Goal: Task Accomplishment & Management: Manage account settings

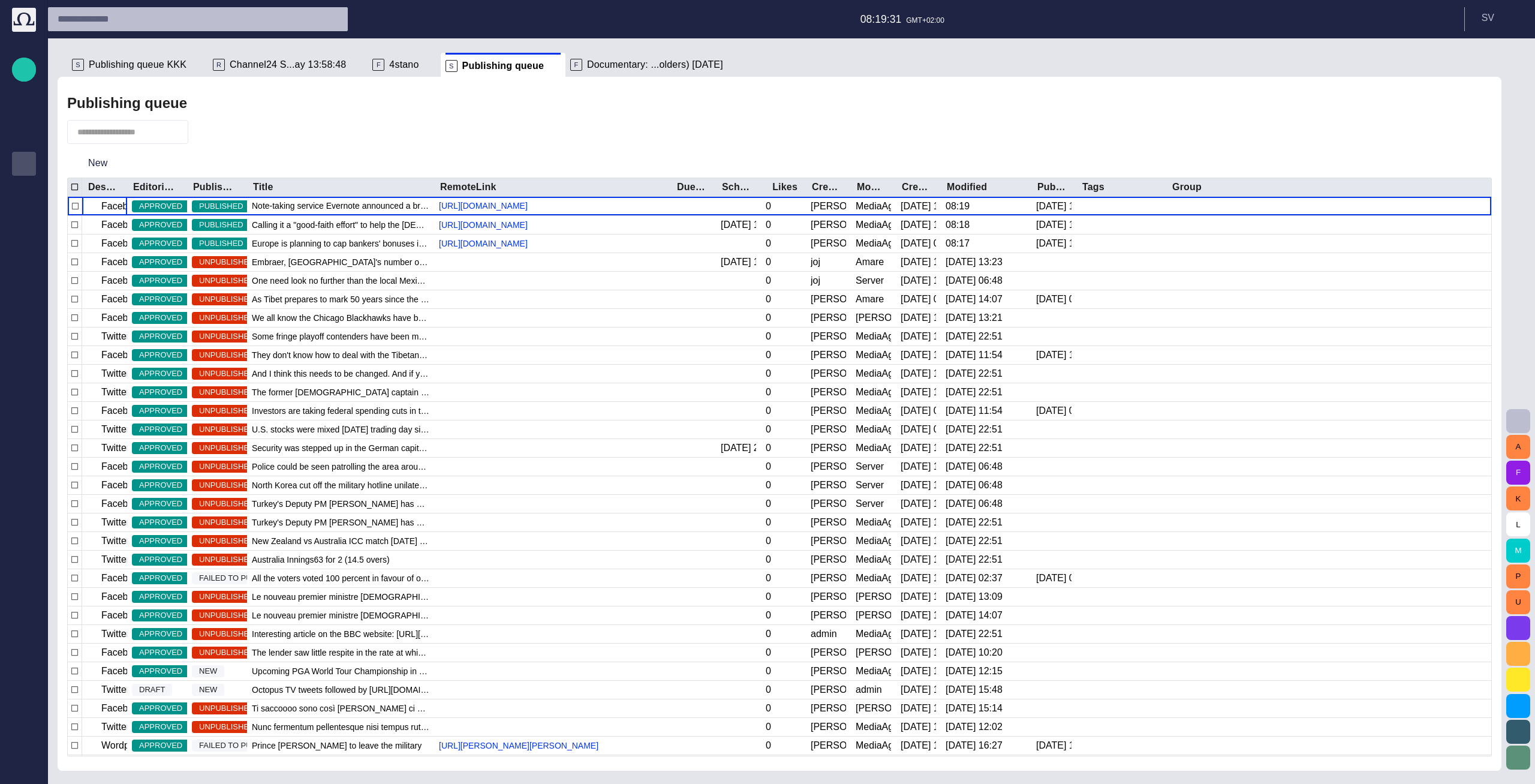
click at [389, 69] on span "4stano" at bounding box center [403, 64] width 29 height 12
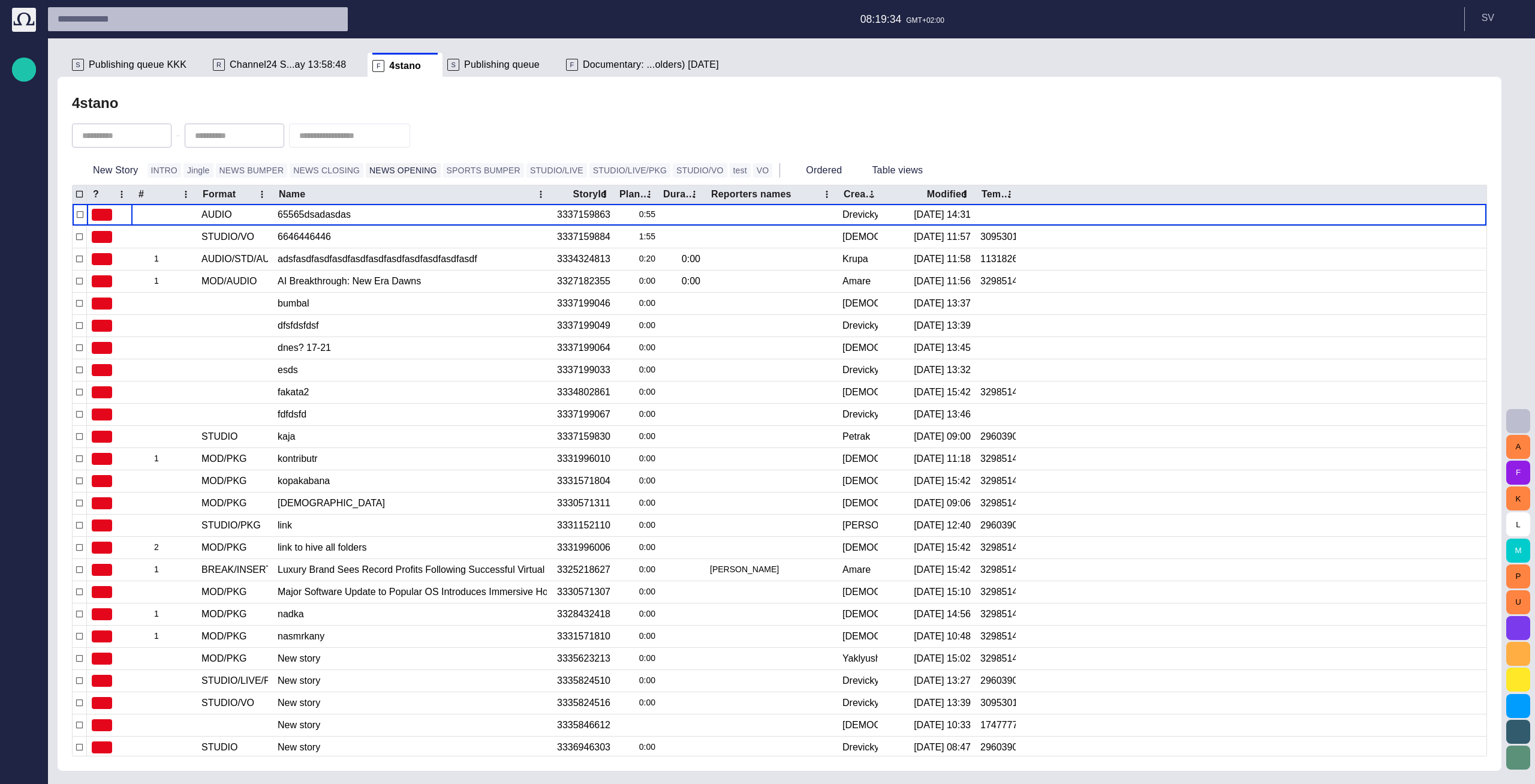
click at [366, 171] on button "NEWS OPENING" at bounding box center [403, 171] width 74 height 15
click at [785, 175] on button "Ordered" at bounding box center [815, 170] width 61 height 22
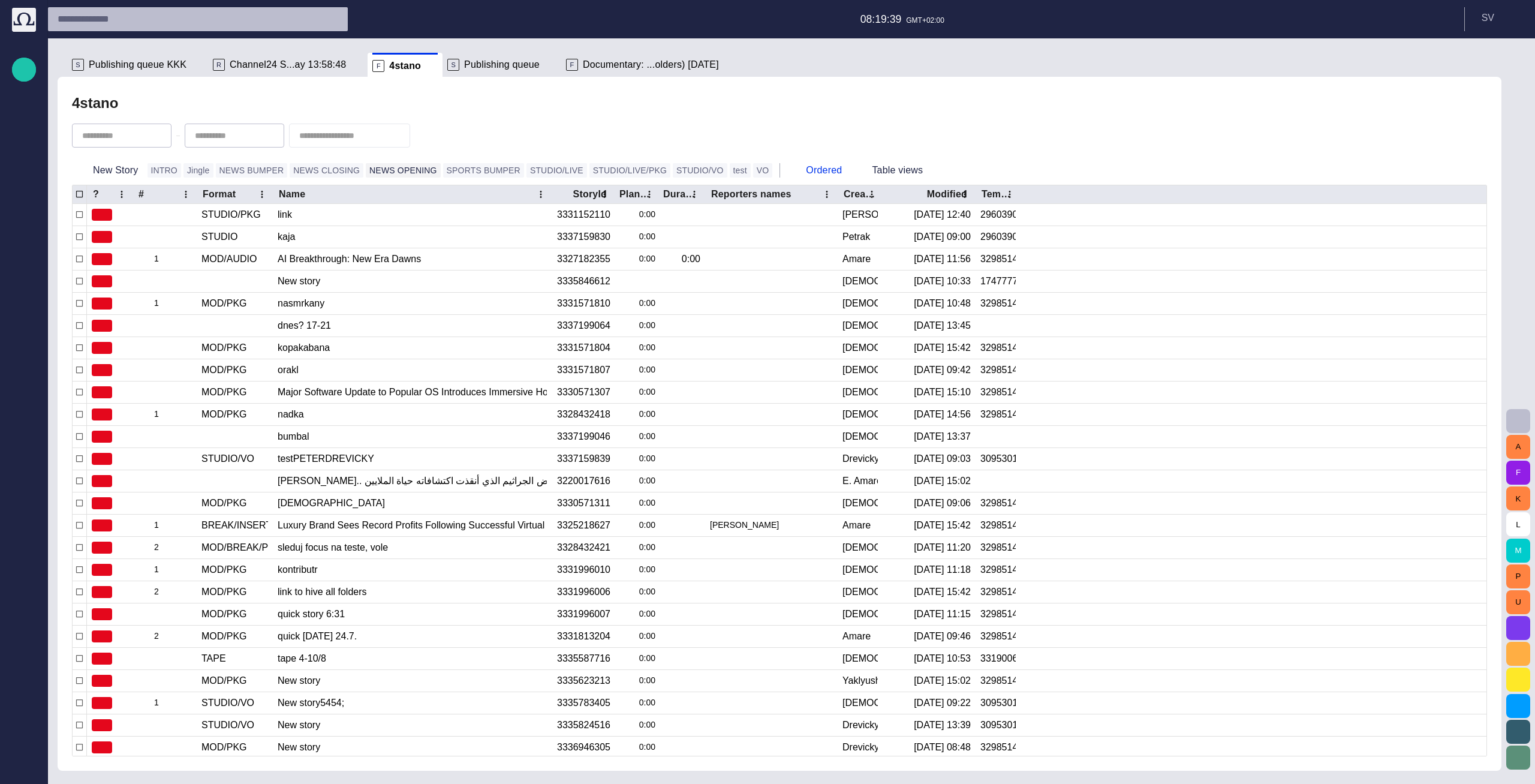
click at [370, 172] on button "NEWS OPENING" at bounding box center [403, 171] width 74 height 15
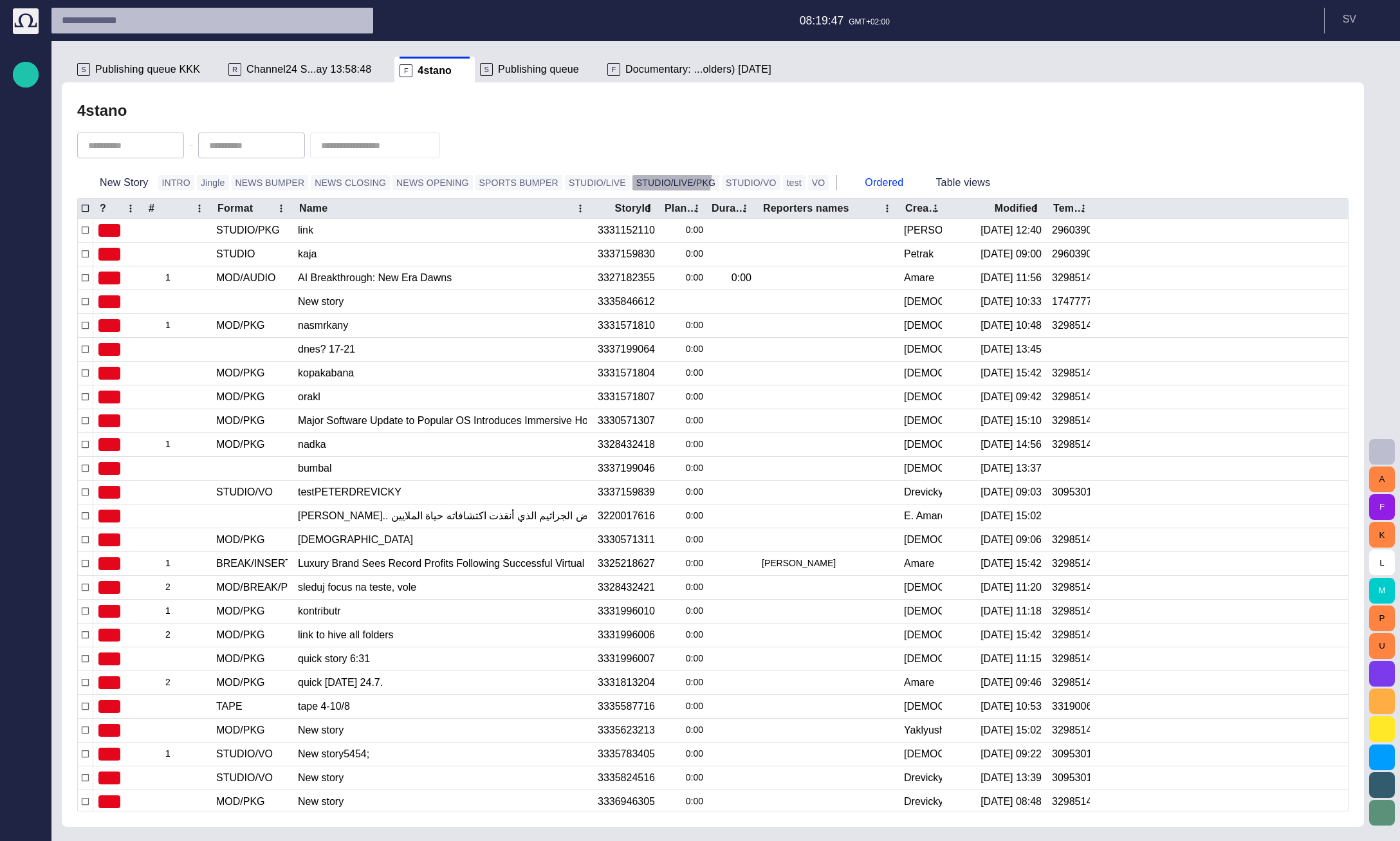
click at [633, 177] on button "STUDIO/LIVE/PKG" at bounding box center [676, 183] width 87 height 16
click at [539, 126] on div at bounding box center [712, 146] width 1272 height 44
click at [1342, 71] on button "button" at bounding box center [1351, 69] width 25 height 25
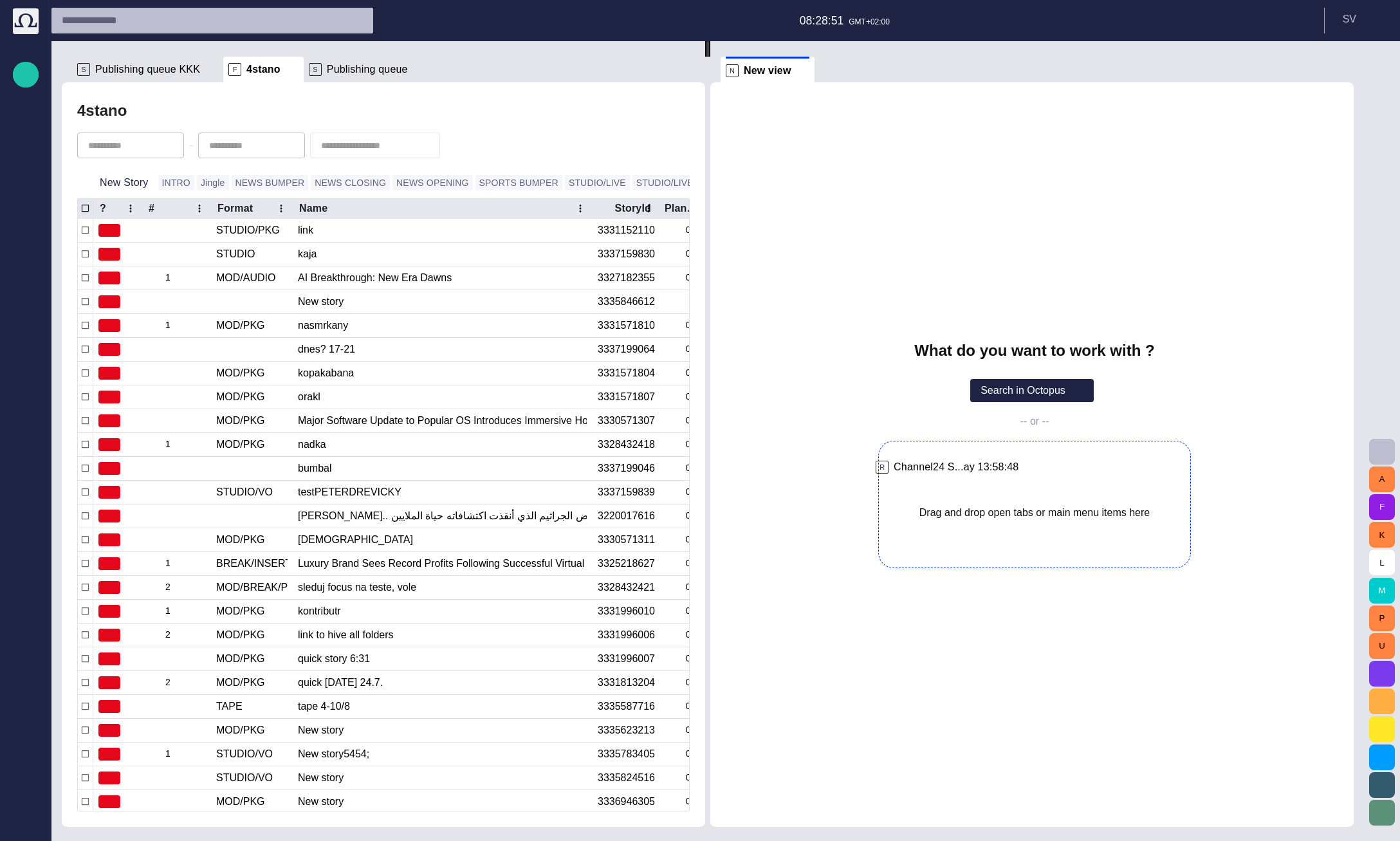
drag, startPoint x: 314, startPoint y: 70, endPoint x: 1000, endPoint y: 505, distance: 812.3
click at [1000, 505] on div "S Publishing queue KKK R Channel24 S...ay 13:58:48 F 4stano S Publishing queue …" at bounding box center [713, 434] width 1302 height 785
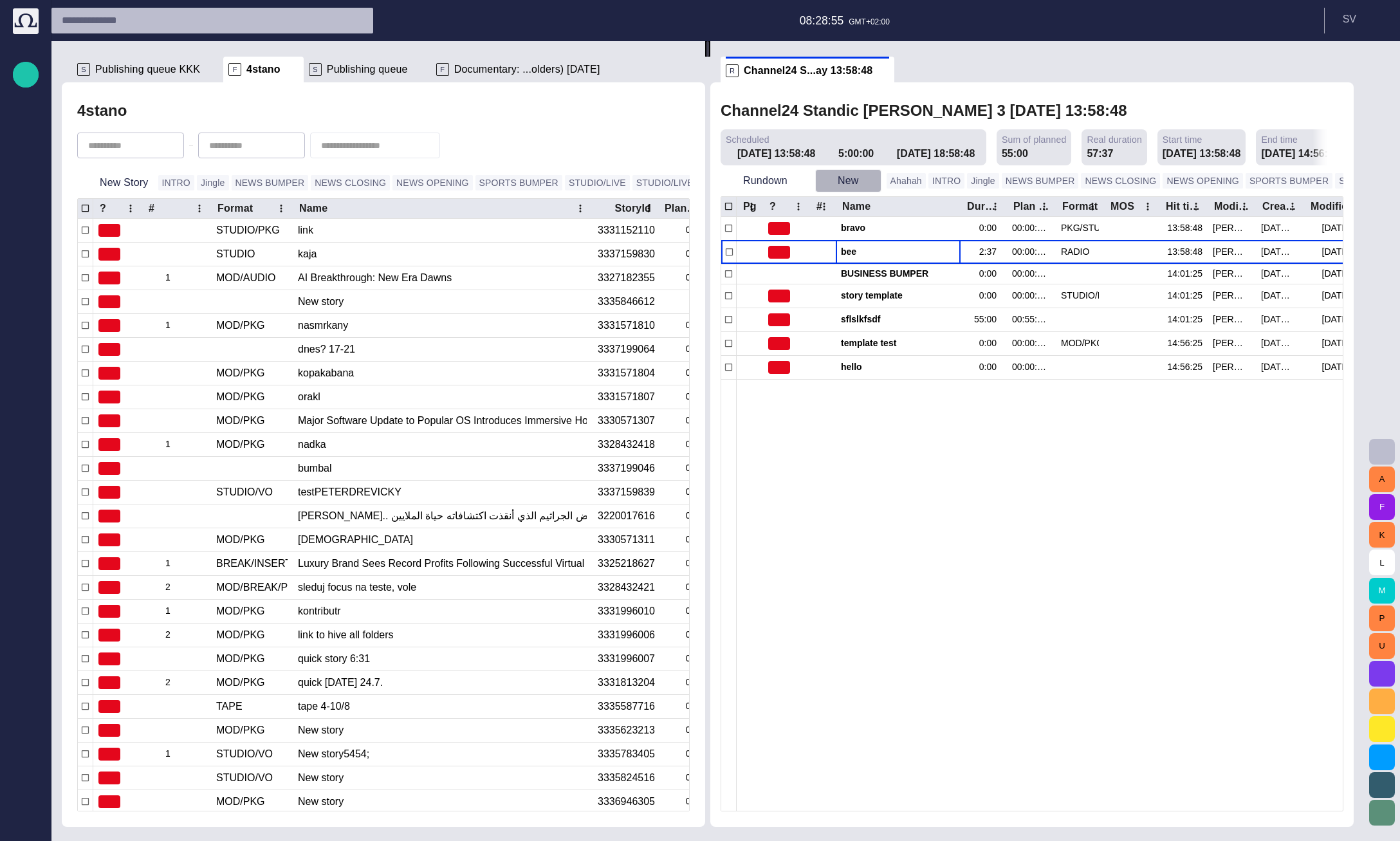
click at [866, 188] on button "New" at bounding box center [848, 181] width 66 height 24
click at [878, 240] on li "Jingle" at bounding box center [885, 233] width 122 height 24
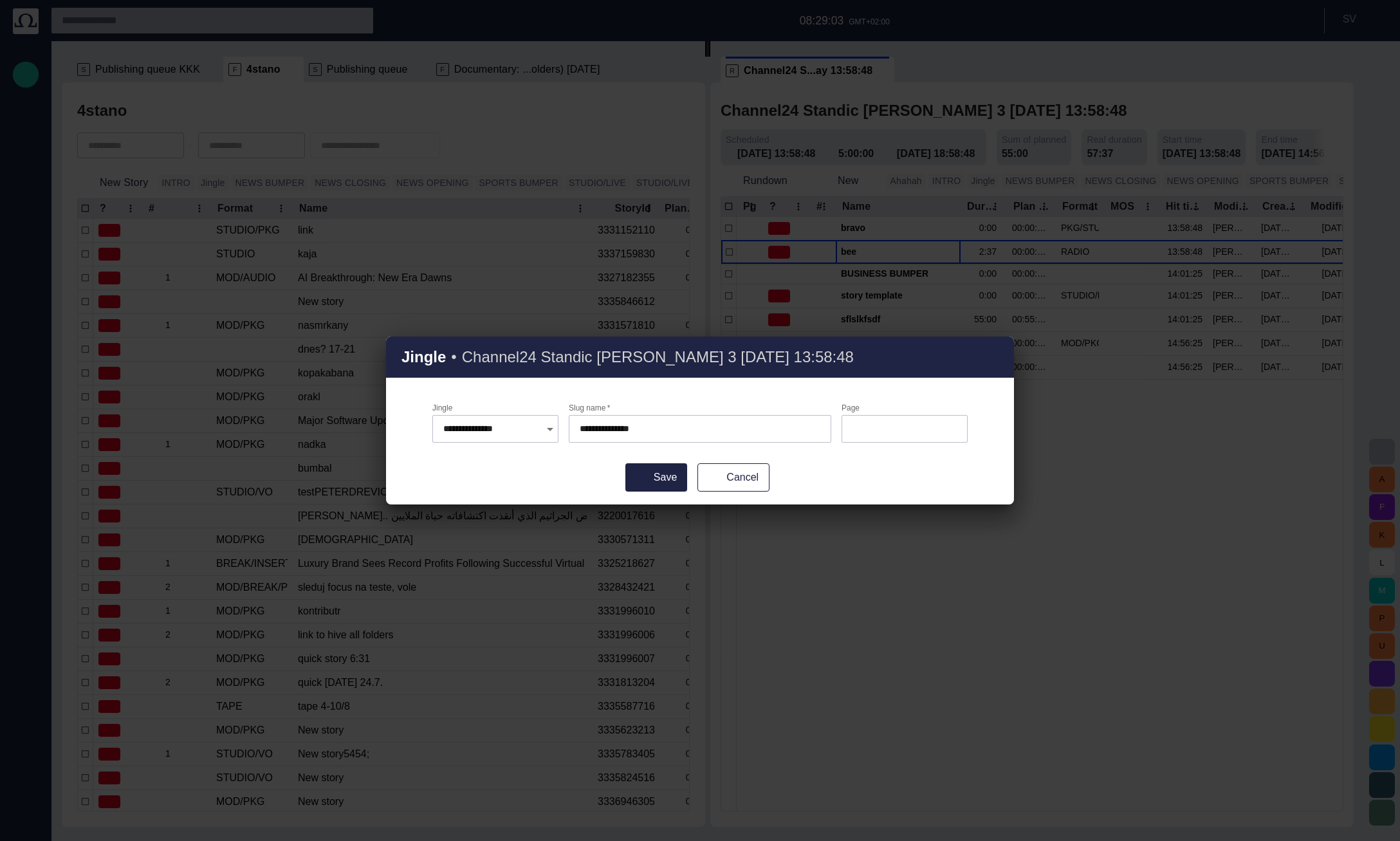
click at [660, 425] on input "**********" at bounding box center [700, 428] width 241 height 13
type input "**********"
click at [626, 463] on button "Save" at bounding box center [656, 477] width 62 height 28
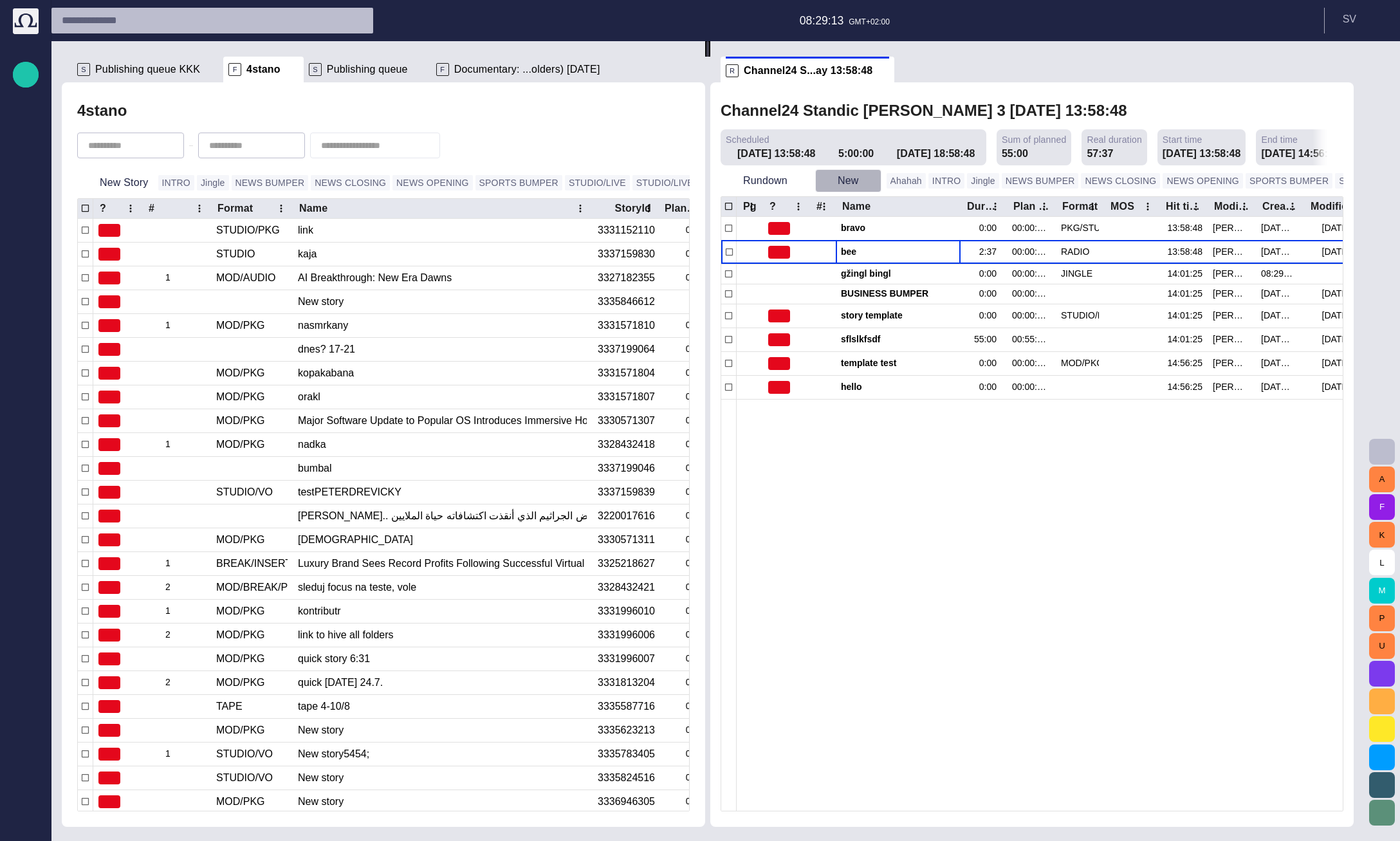
click at [859, 179] on button "New" at bounding box center [848, 181] width 66 height 24
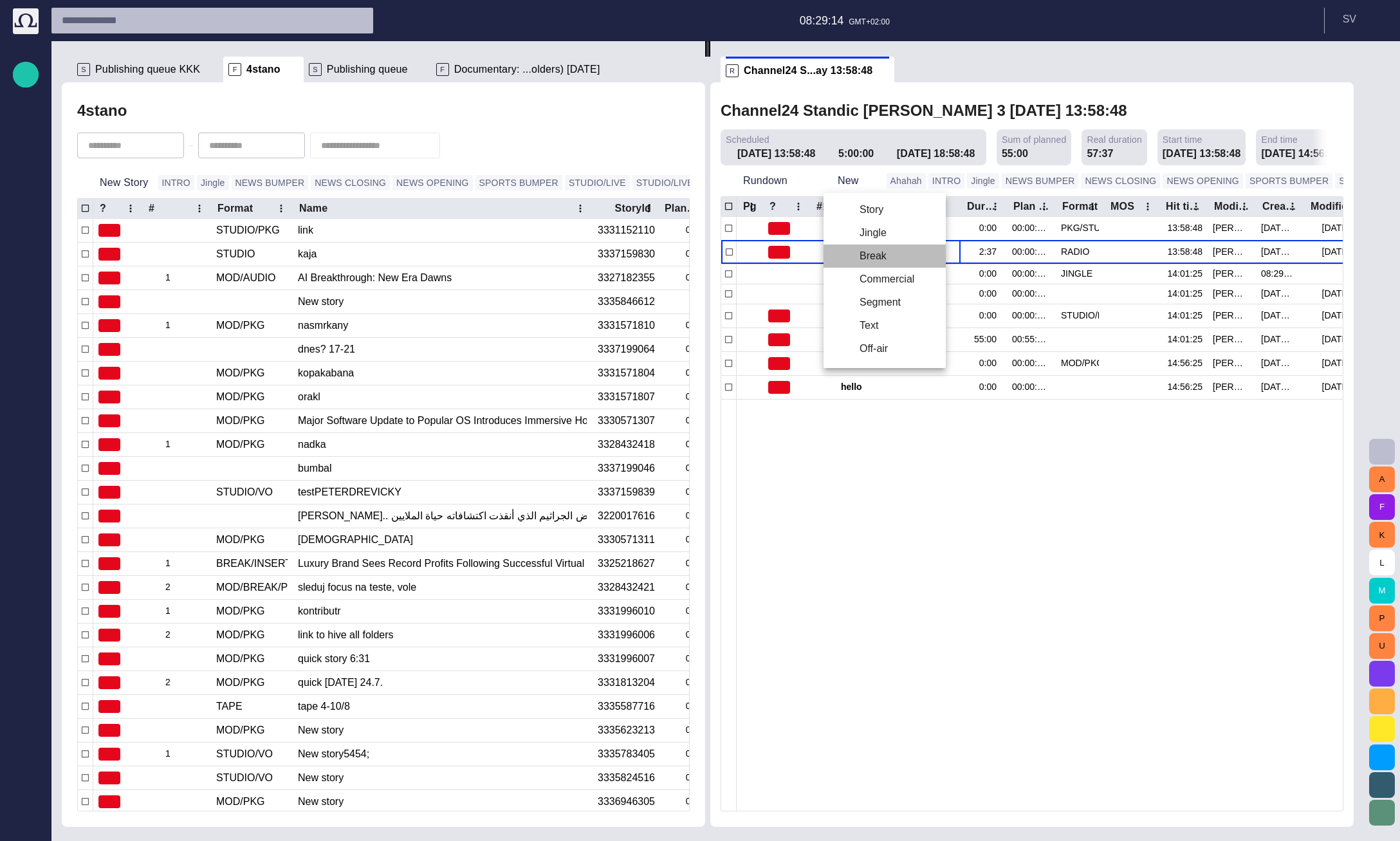
click at [875, 256] on li "Break" at bounding box center [885, 256] width 122 height 24
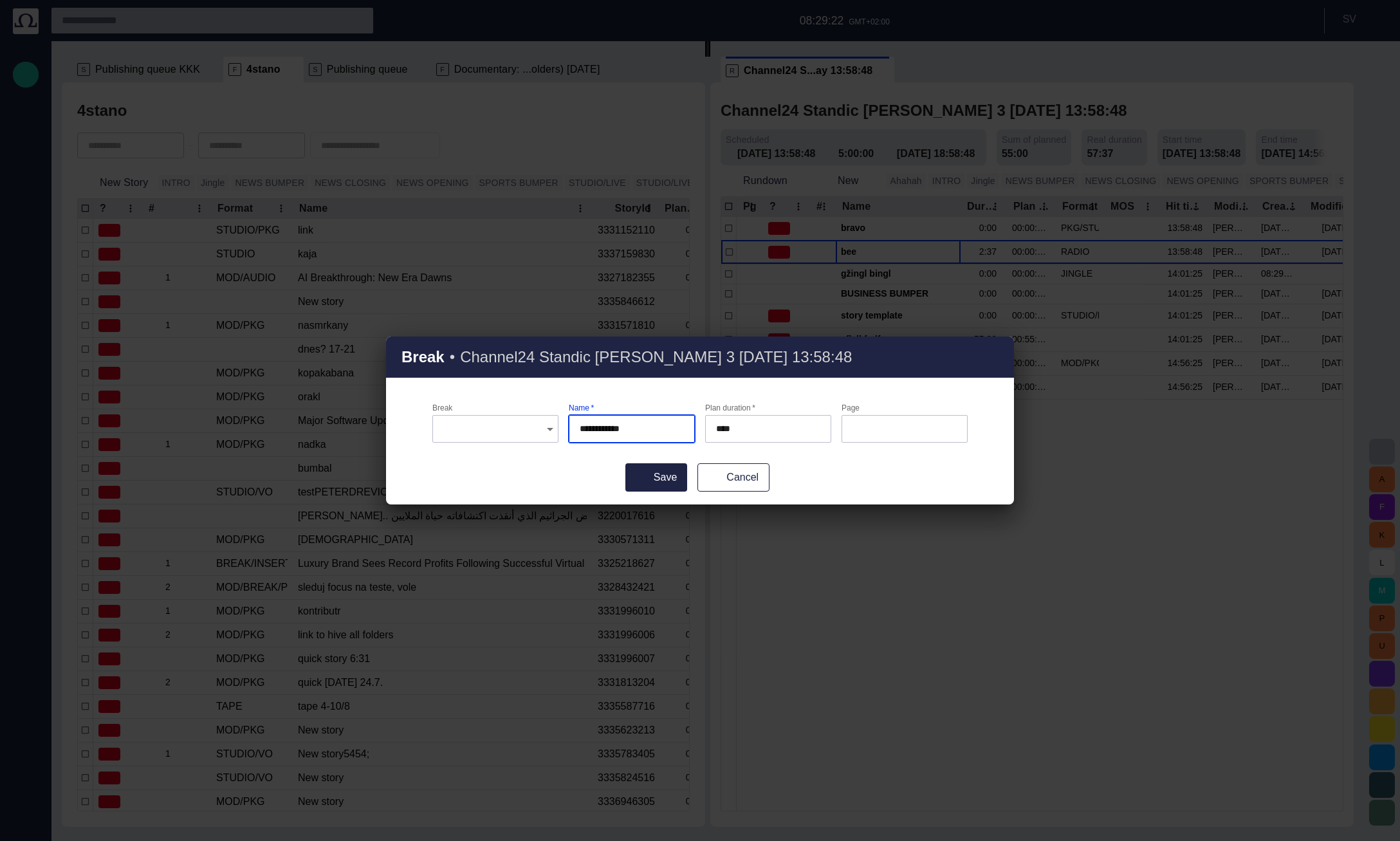
click at [532, 421] on div at bounding box center [495, 428] width 127 height 27
type input "**********"
click at [540, 429] on div at bounding box center [495, 428] width 127 height 27
click at [646, 467] on button "Save" at bounding box center [656, 477] width 62 height 28
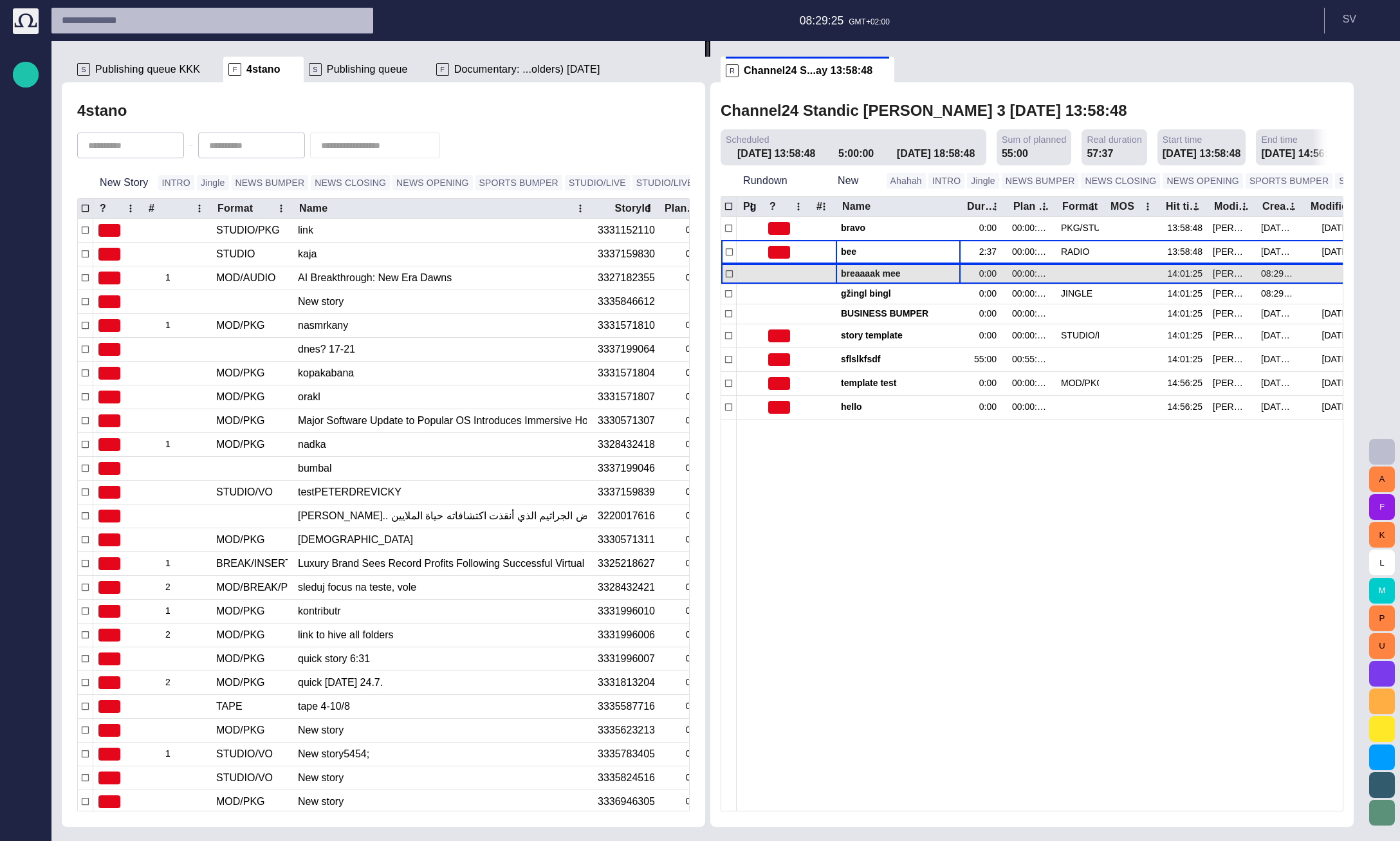
click at [875, 280] on span "breaaaak mee" at bounding box center [898, 274] width 114 height 12
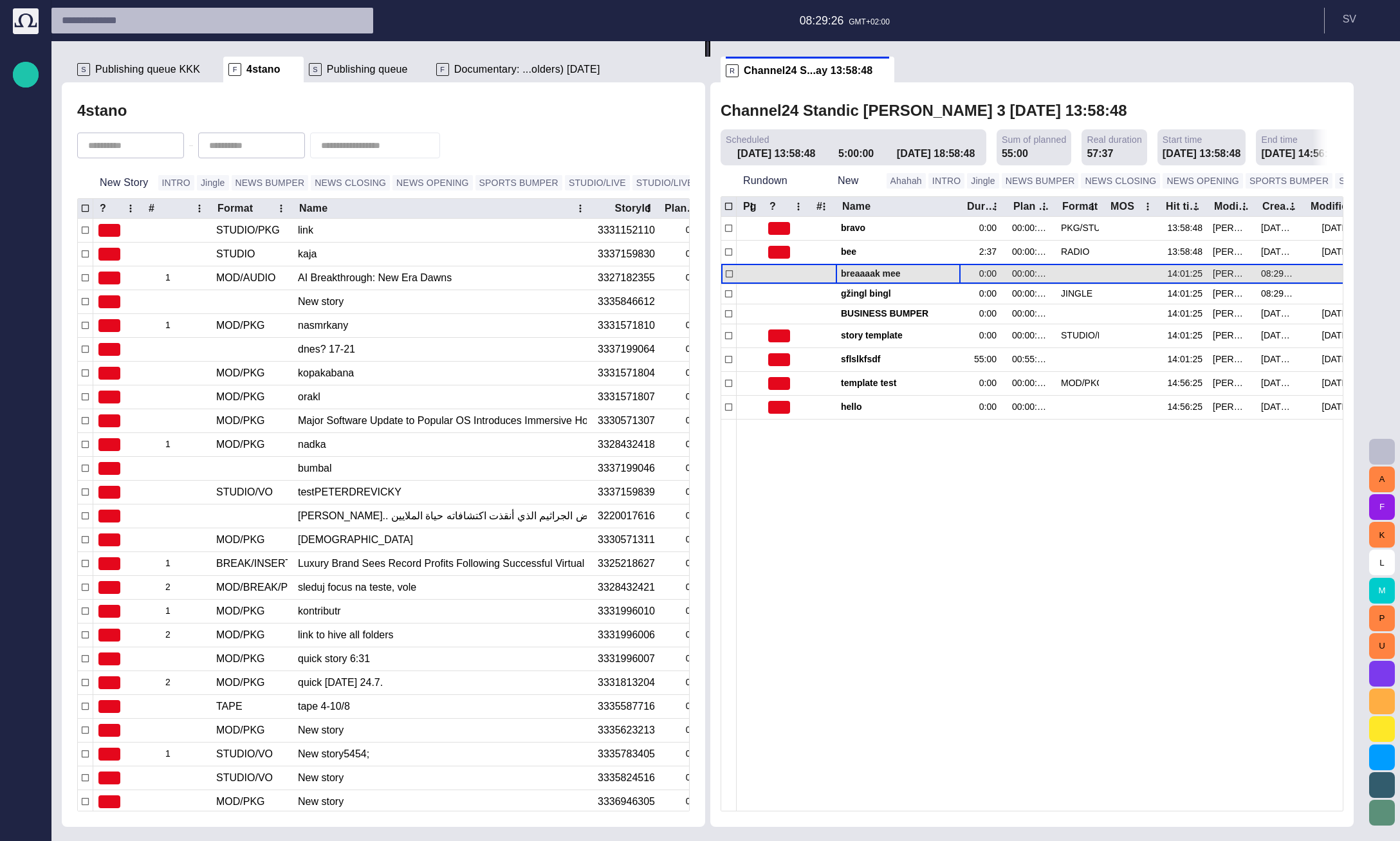
click at [875, 280] on span "breaaaak mee" at bounding box center [898, 274] width 114 height 12
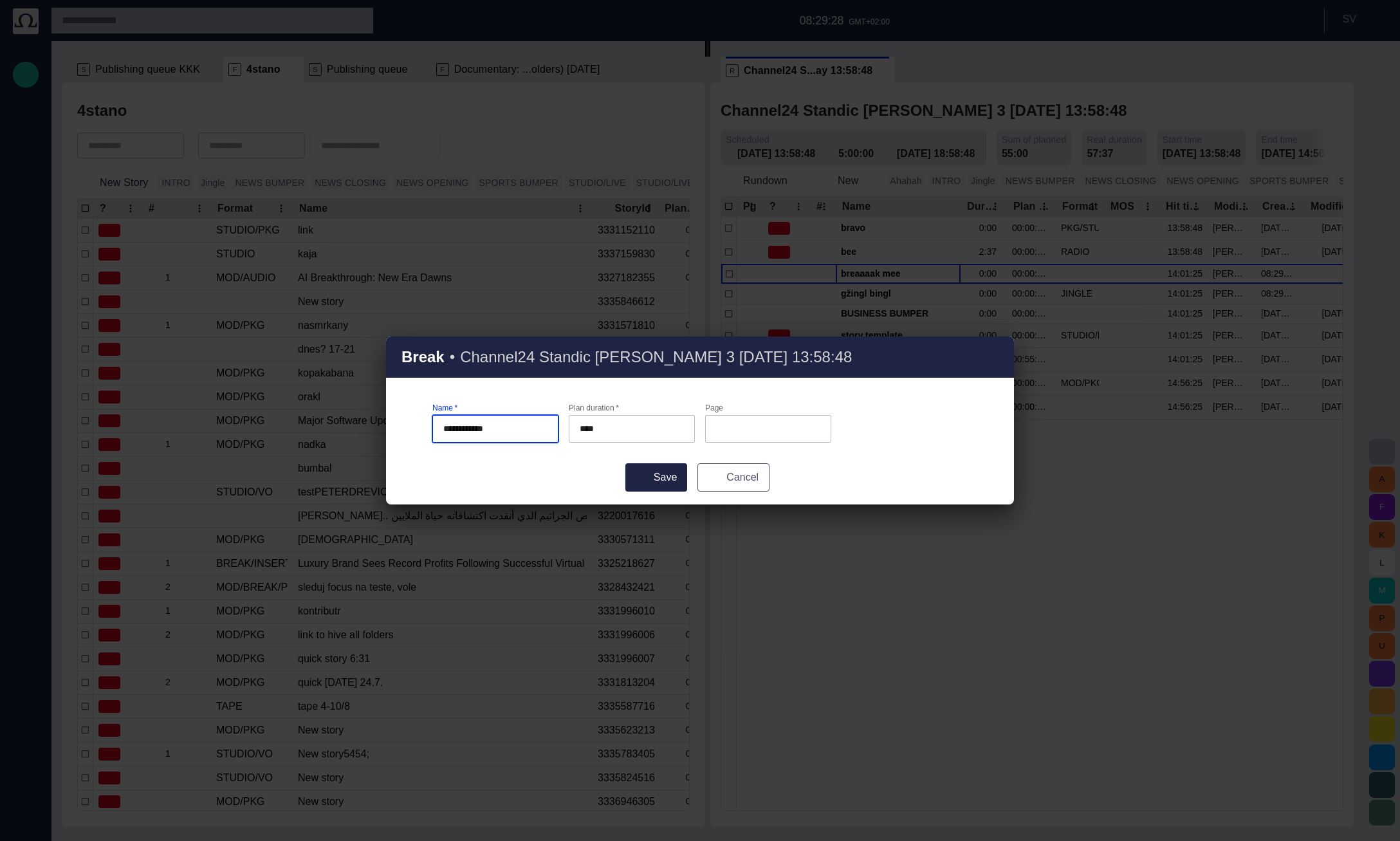
click at [720, 467] on button "Cancel" at bounding box center [733, 477] width 72 height 28
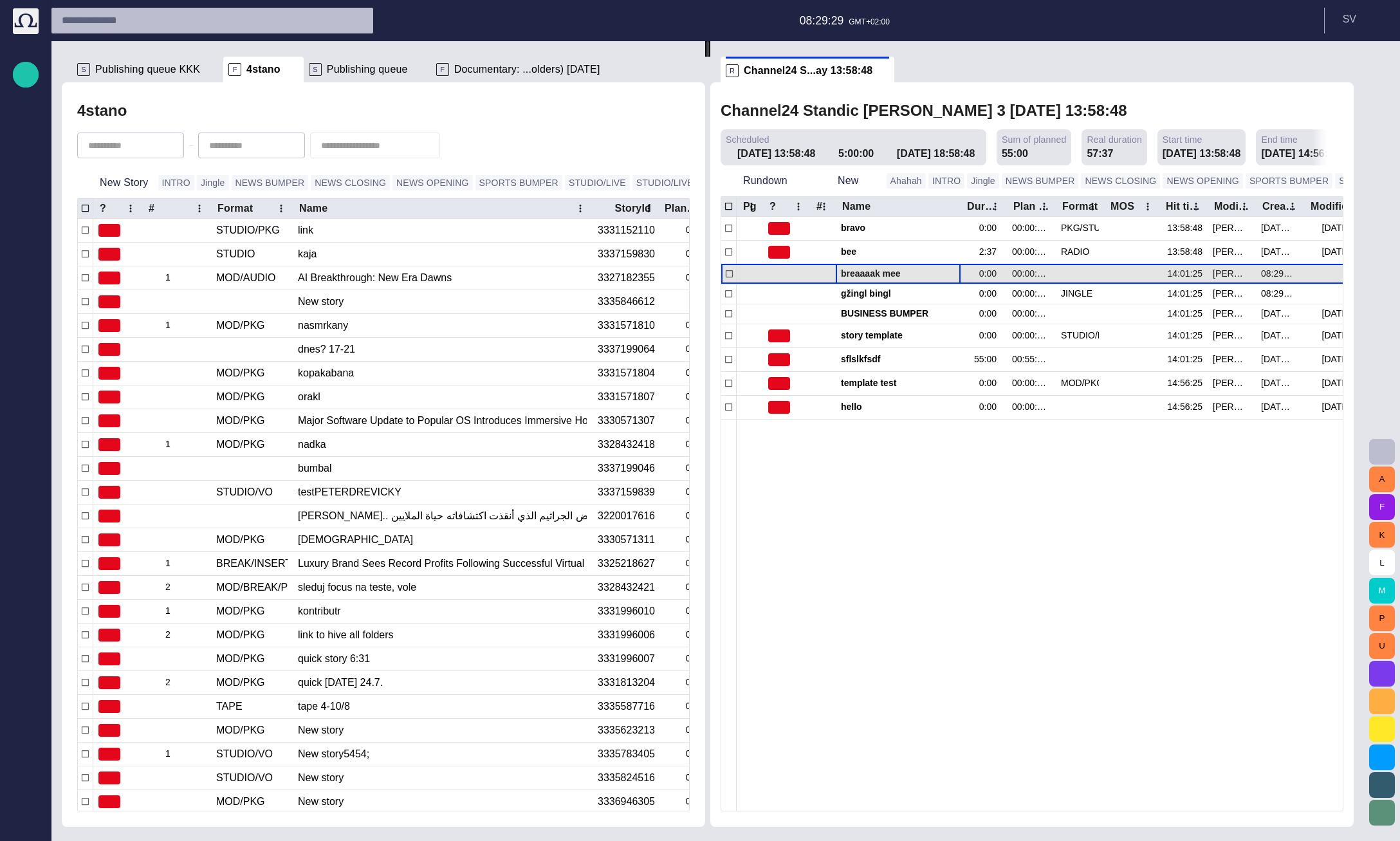
click at [854, 276] on span "breaaaak mee" at bounding box center [898, 274] width 114 height 12
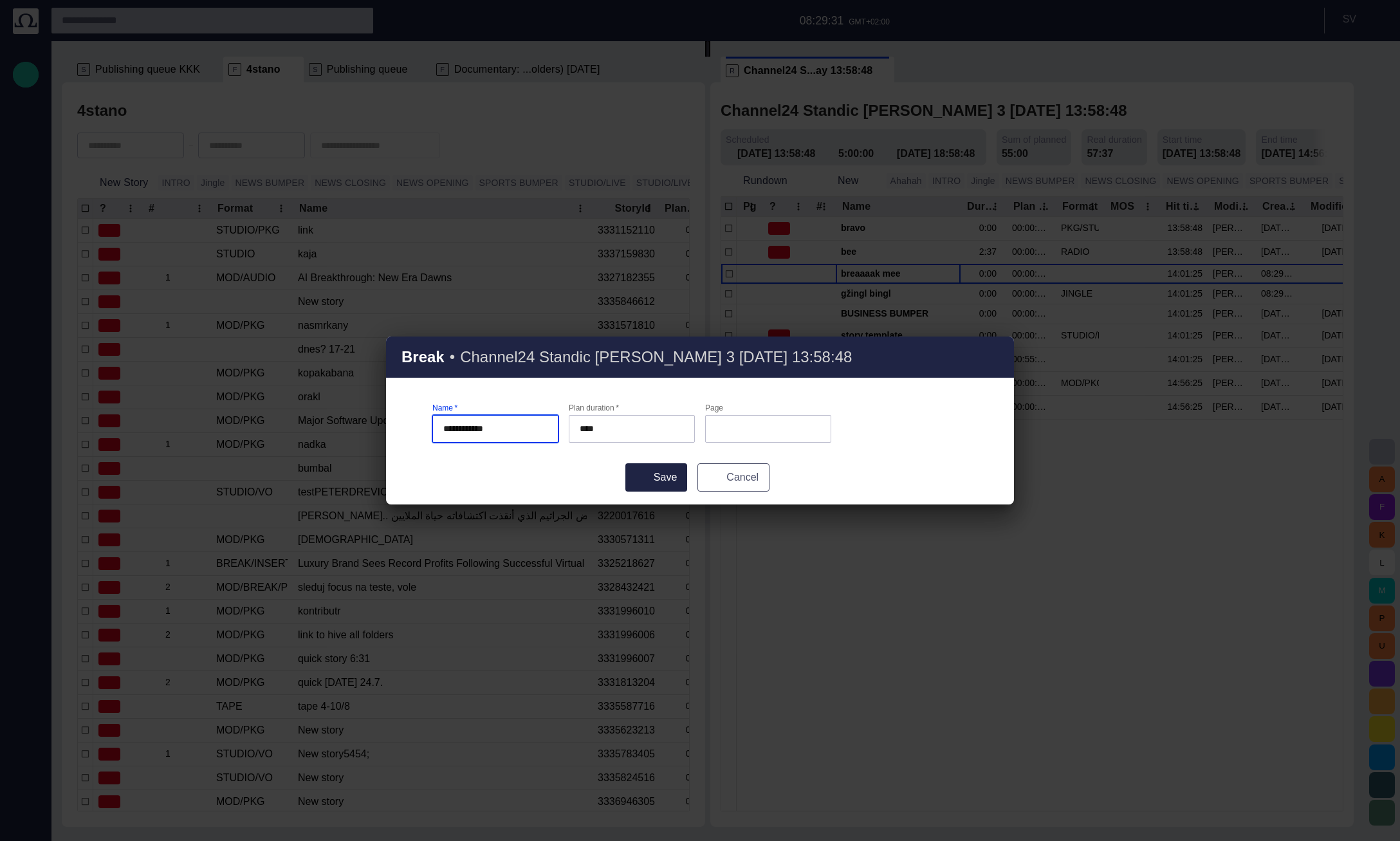
click at [737, 482] on button "Cancel" at bounding box center [733, 477] width 72 height 28
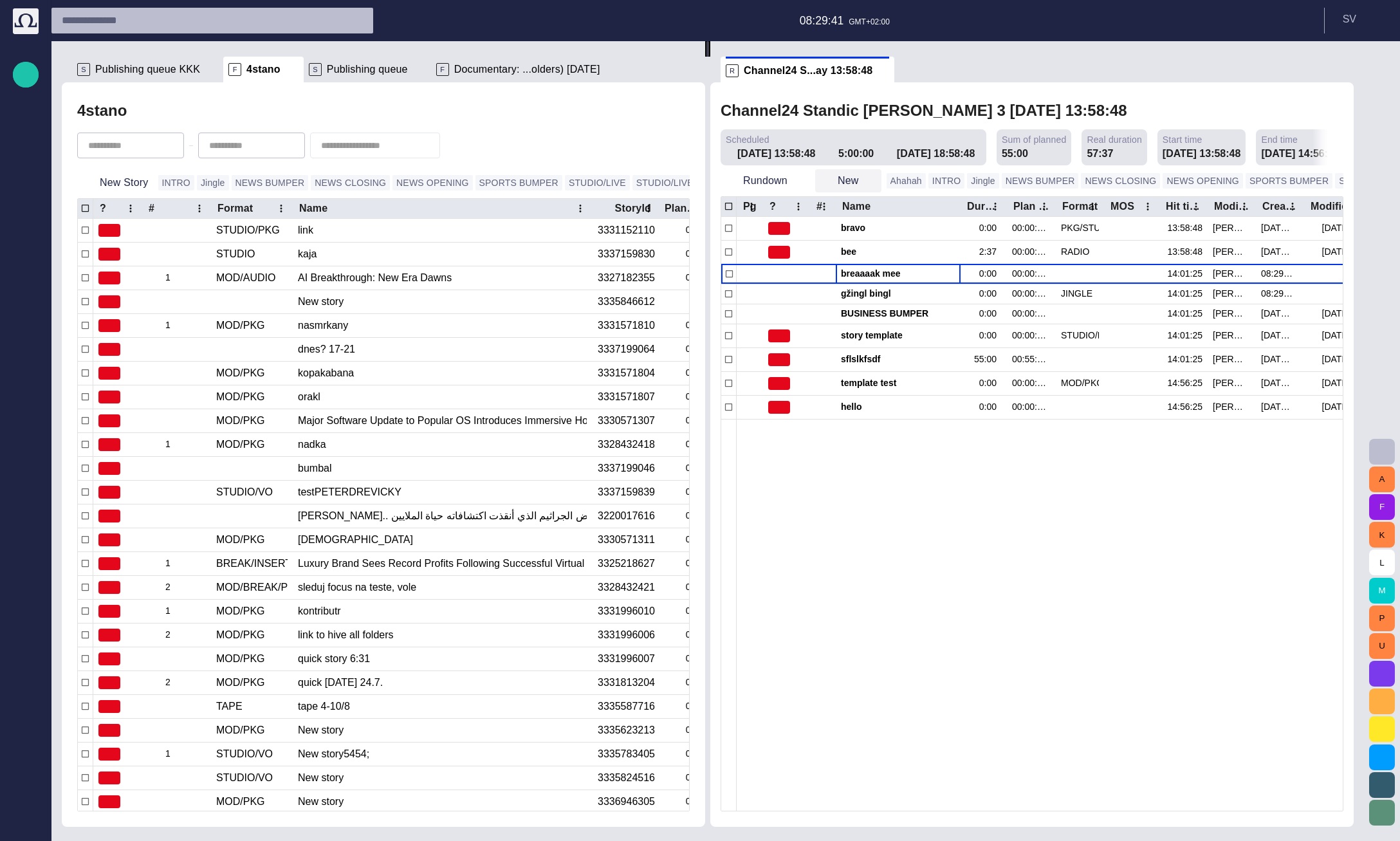
click at [848, 179] on button "New" at bounding box center [848, 181] width 66 height 24
click at [878, 276] on li "Commercial" at bounding box center [885, 279] width 122 height 24
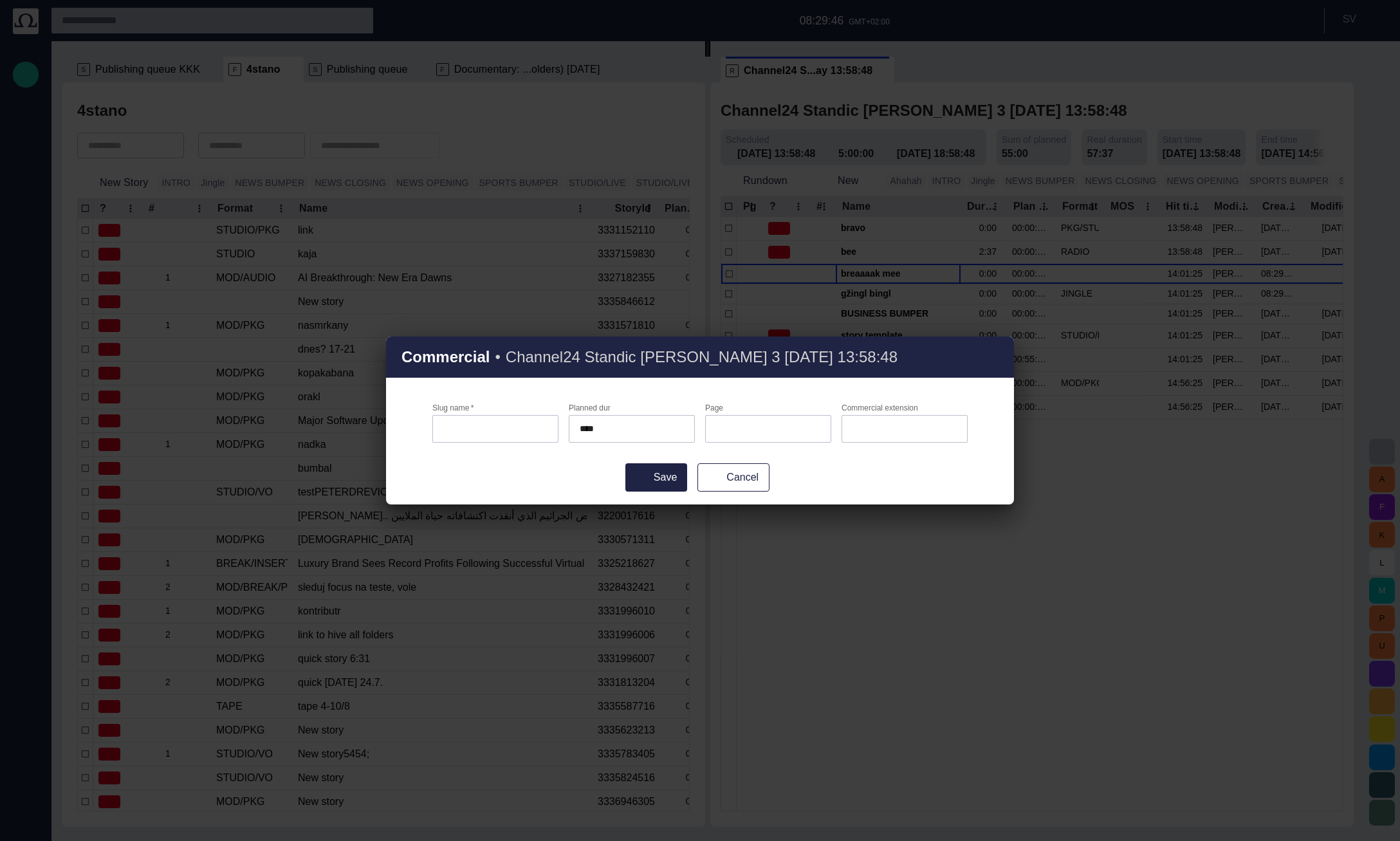
click at [518, 427] on input "Slug name   *" at bounding box center [495, 428] width 104 height 13
type input "****"
click at [626, 463] on button "Save" at bounding box center [656, 477] width 62 height 28
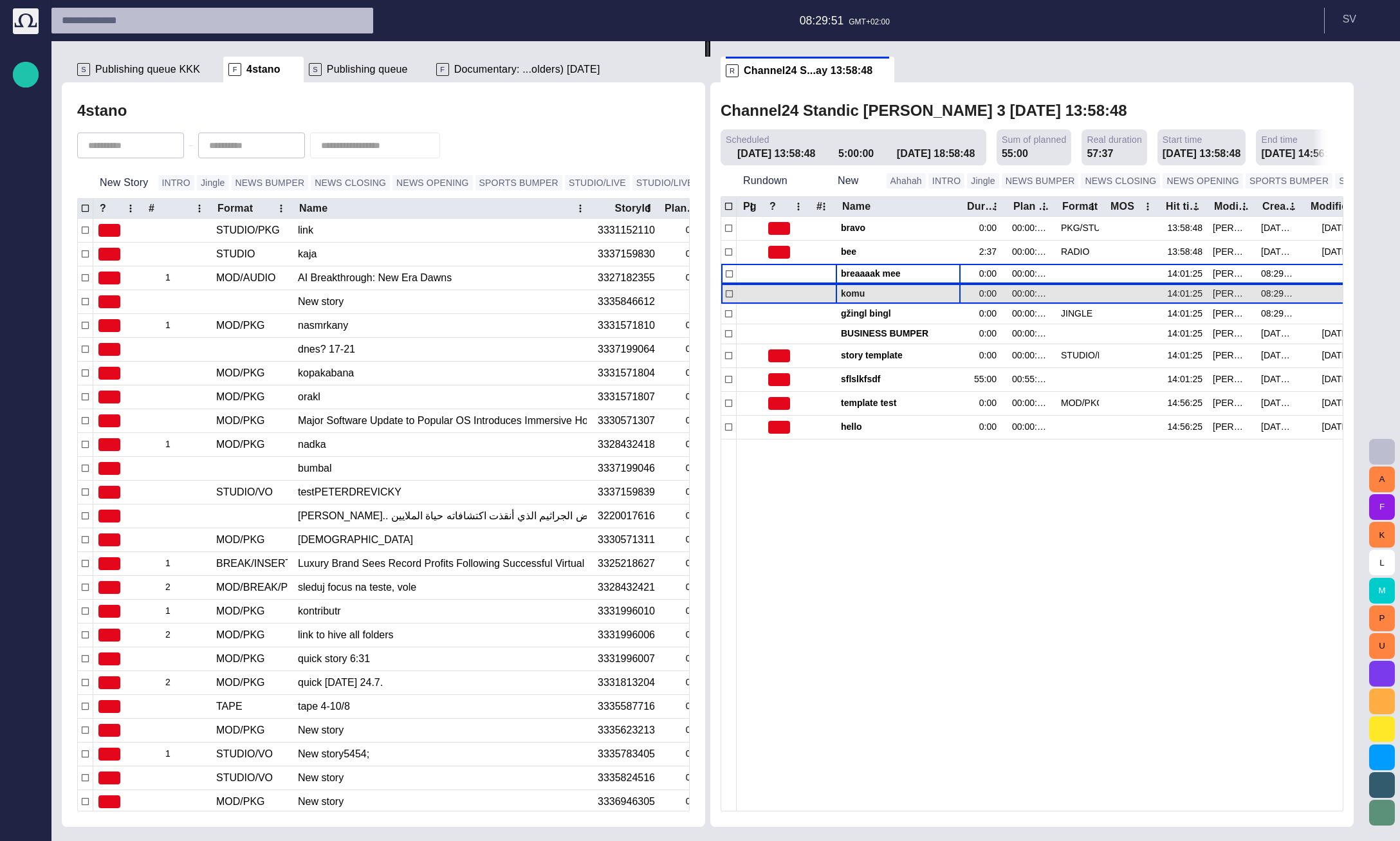
click at [942, 295] on span "button" at bounding box center [937, 294] width 10 height 10
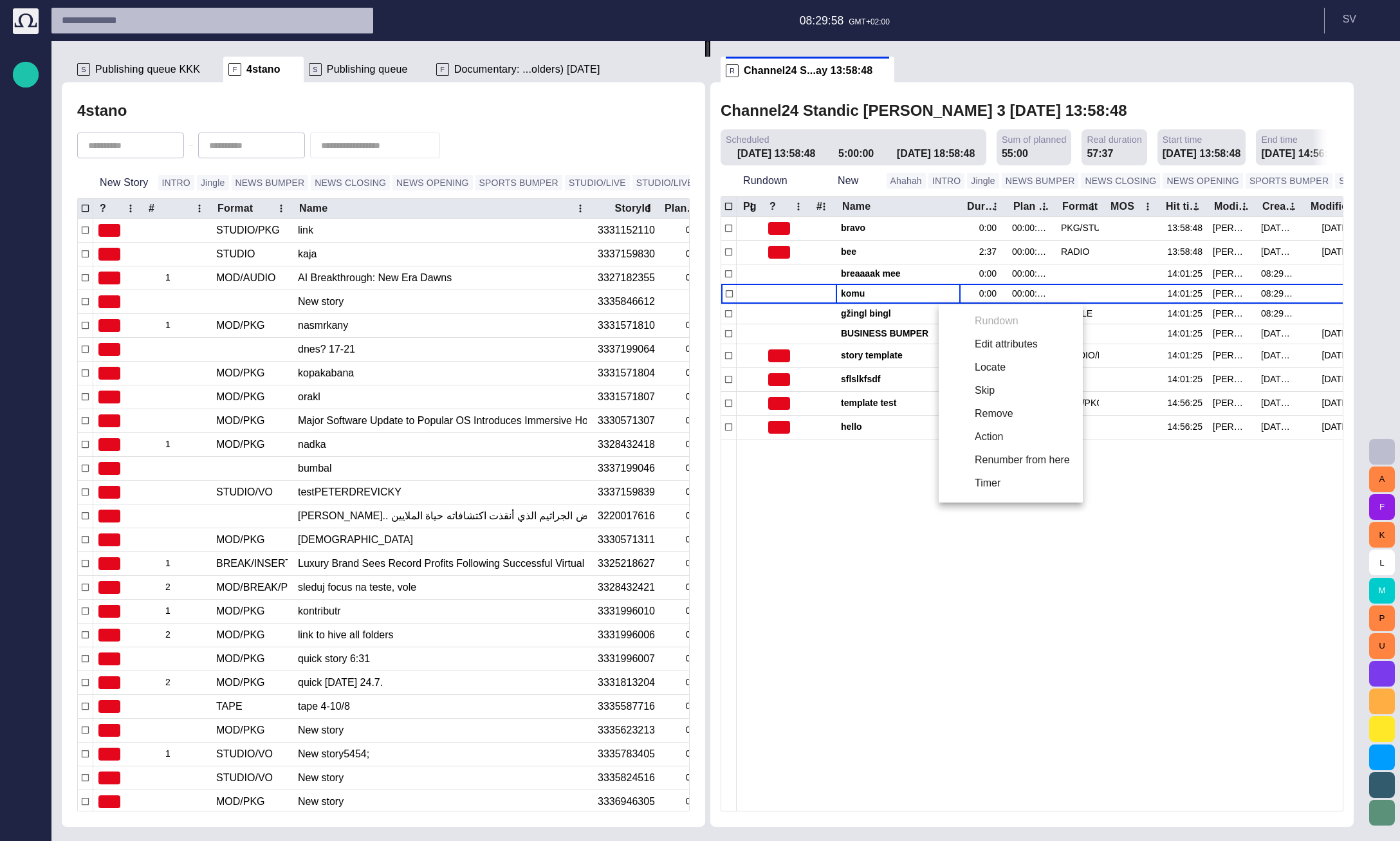
click at [958, 297] on div at bounding box center [700, 420] width 1400 height 841
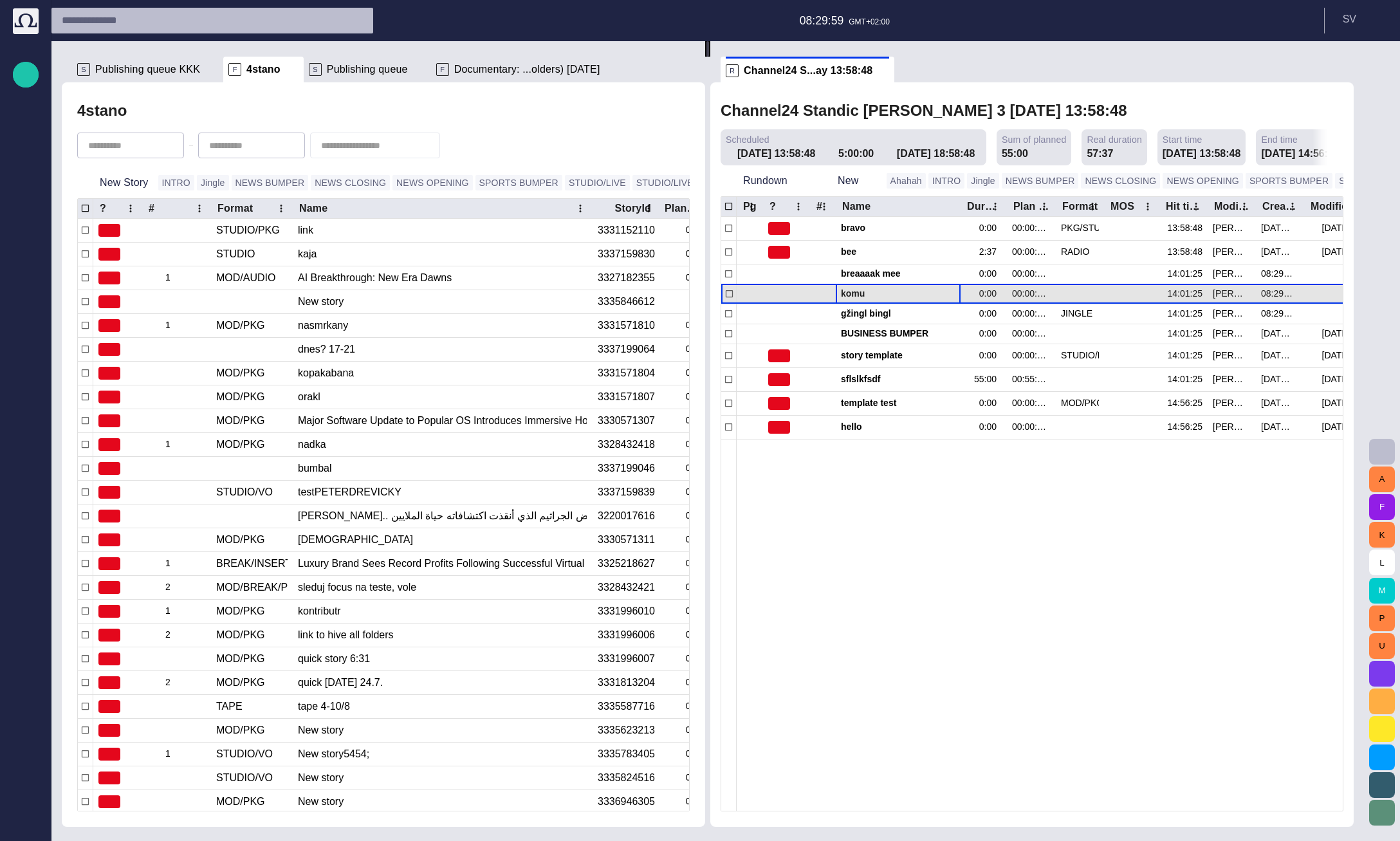
click at [957, 297] on span "button" at bounding box center [952, 294] width 10 height 10
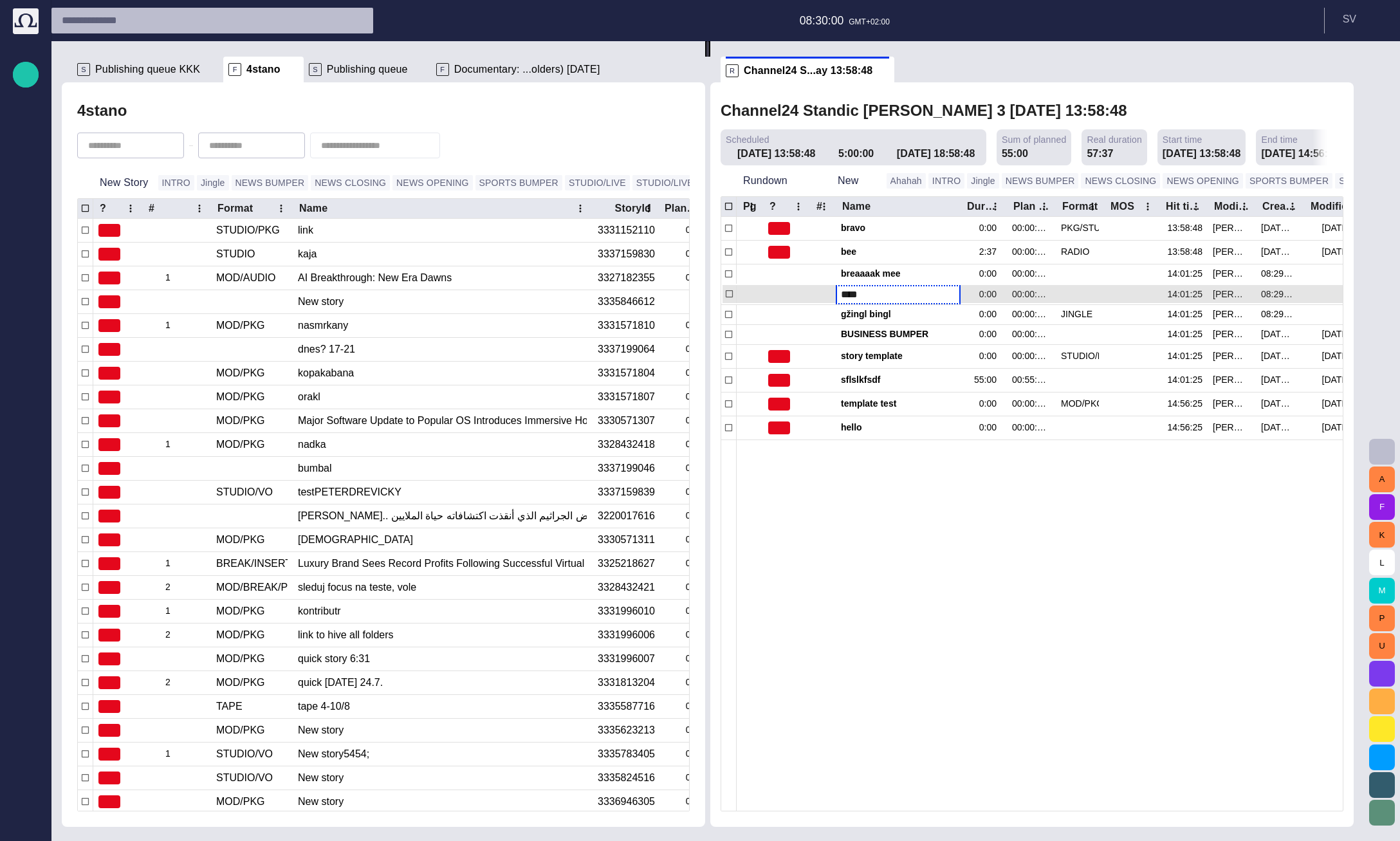
click at [903, 296] on input "****" at bounding box center [898, 294] width 114 height 15
click at [902, 296] on input "****" at bounding box center [898, 294] width 114 height 15
click at [927, 298] on input "****" at bounding box center [898, 294] width 114 height 15
click at [881, 297] on input "****" at bounding box center [898, 294] width 114 height 15
click at [867, 297] on input "****" at bounding box center [898, 294] width 114 height 15
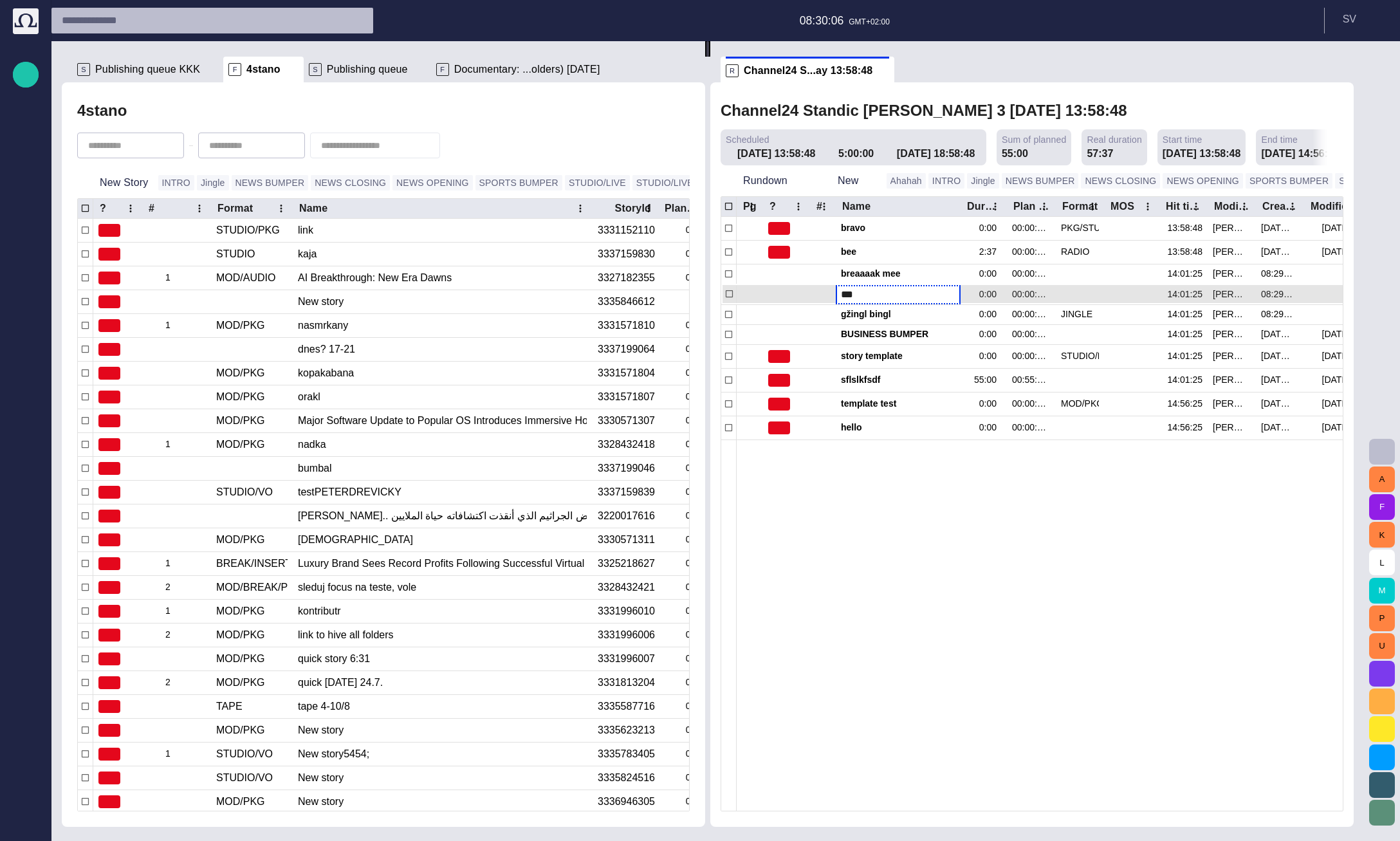
type input "****"
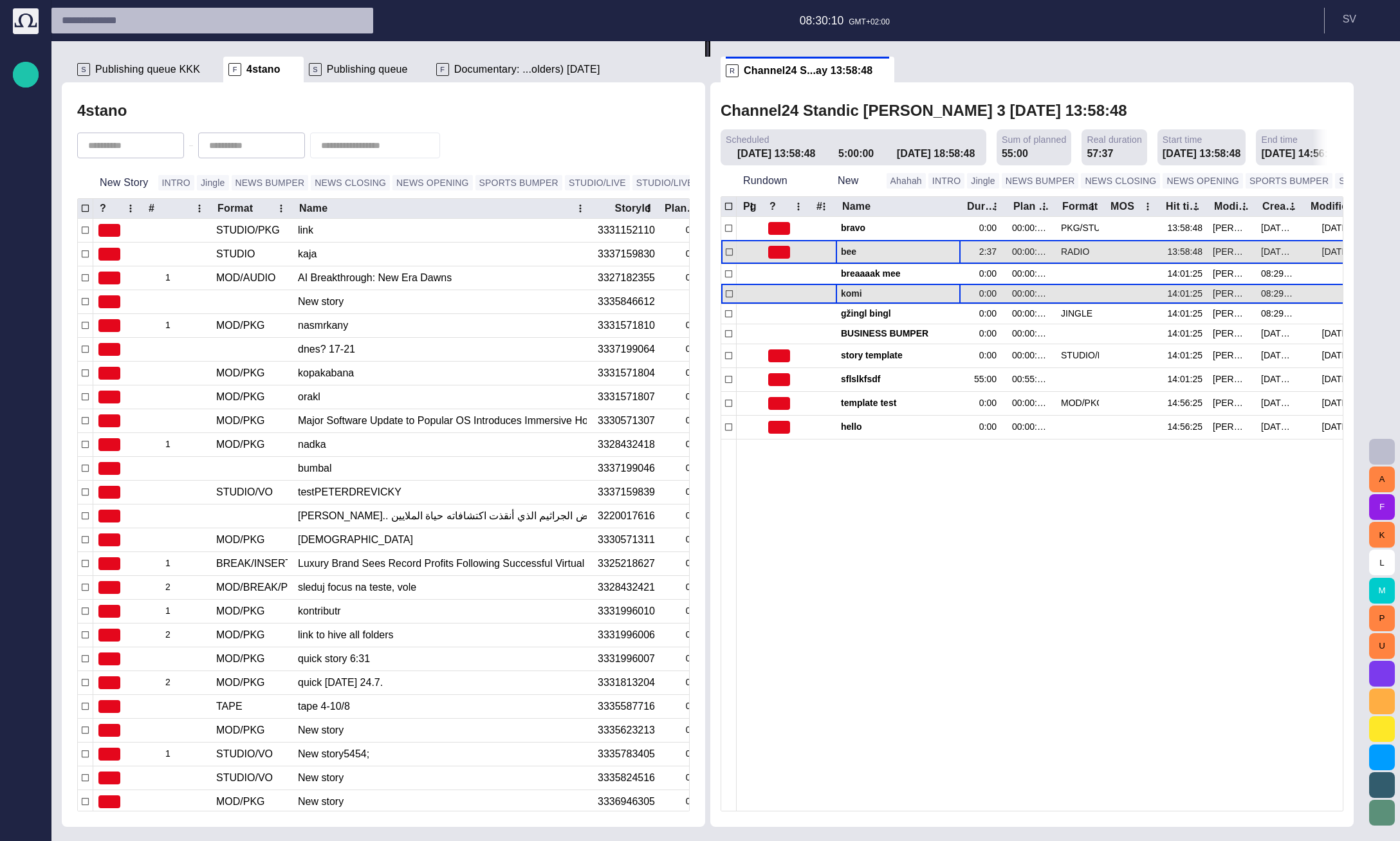
click at [878, 250] on span "bee" at bounding box center [898, 252] width 114 height 12
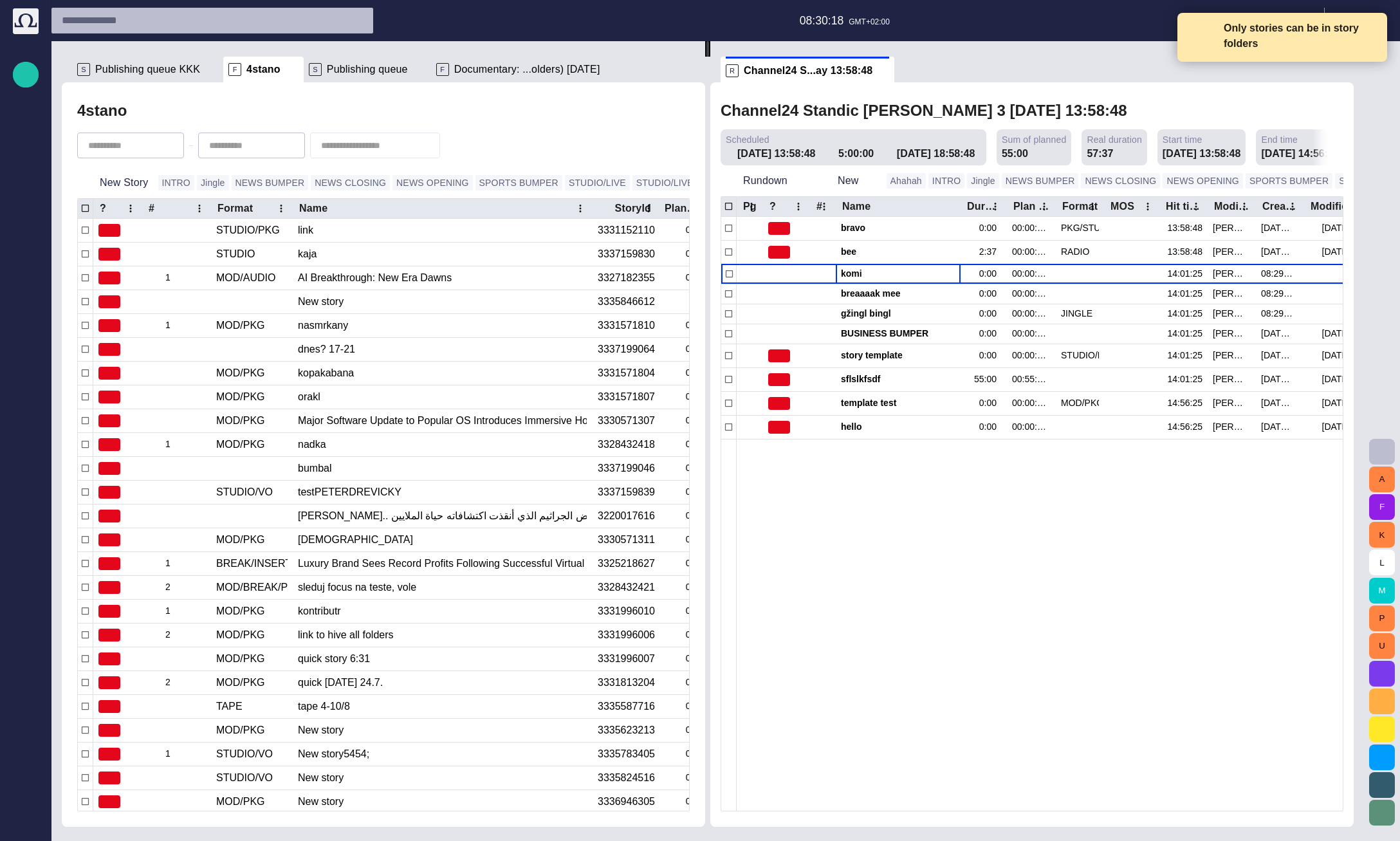
click at [873, 471] on div at bounding box center [1198, 625] width 923 height 372
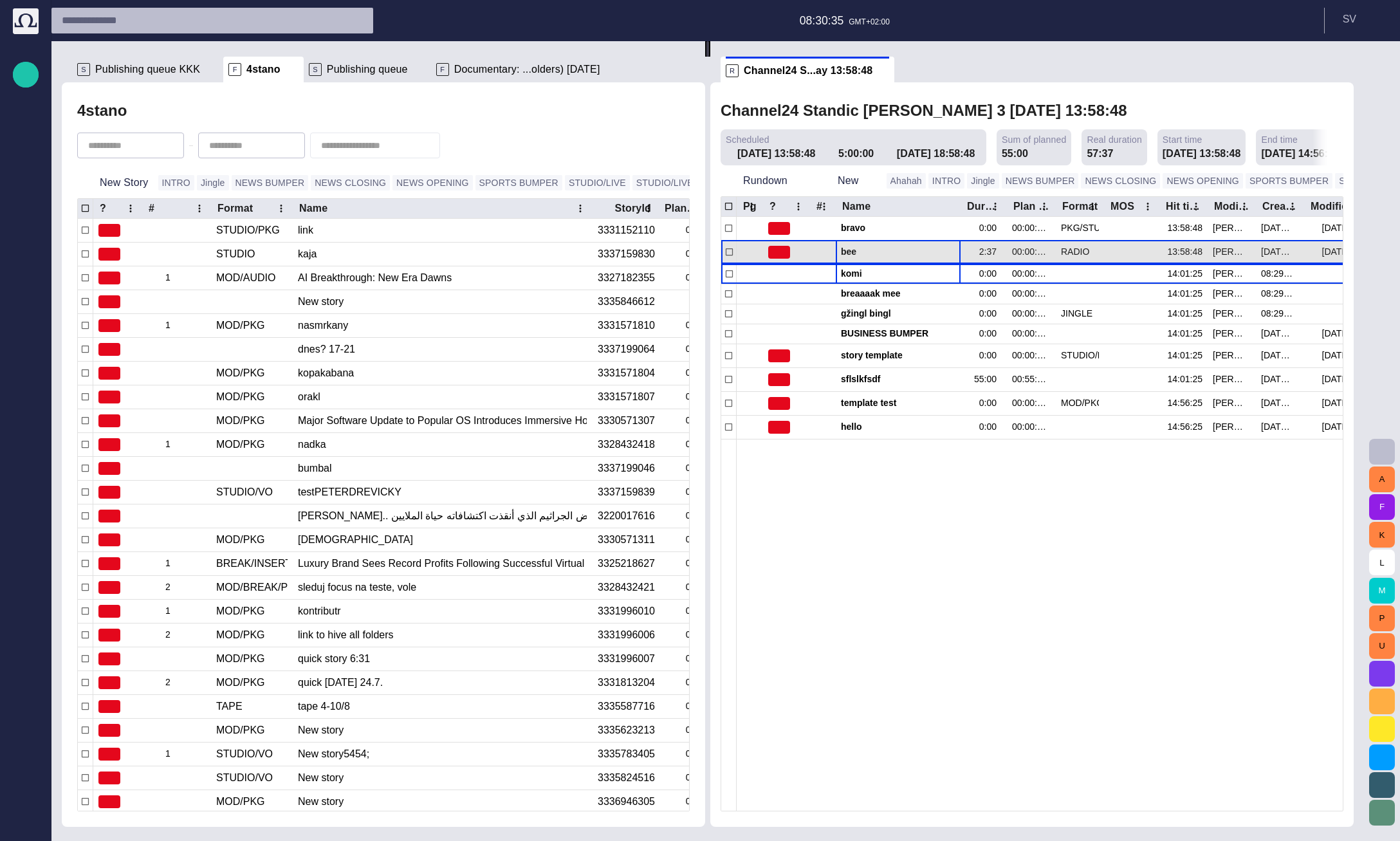
click at [862, 253] on span "bee" at bounding box center [898, 252] width 114 height 12
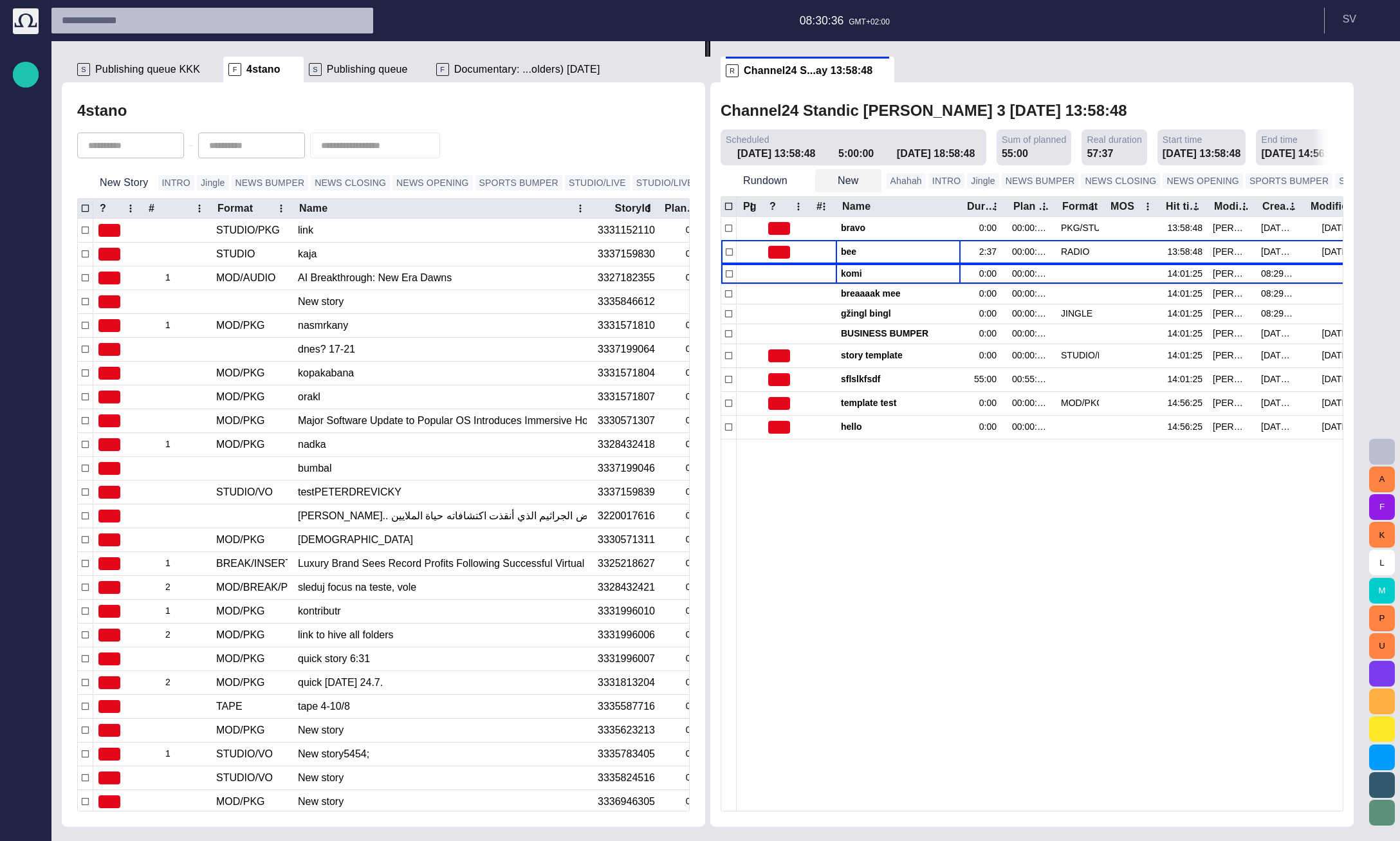
click at [874, 187] on span "button" at bounding box center [870, 181] width 13 height 13
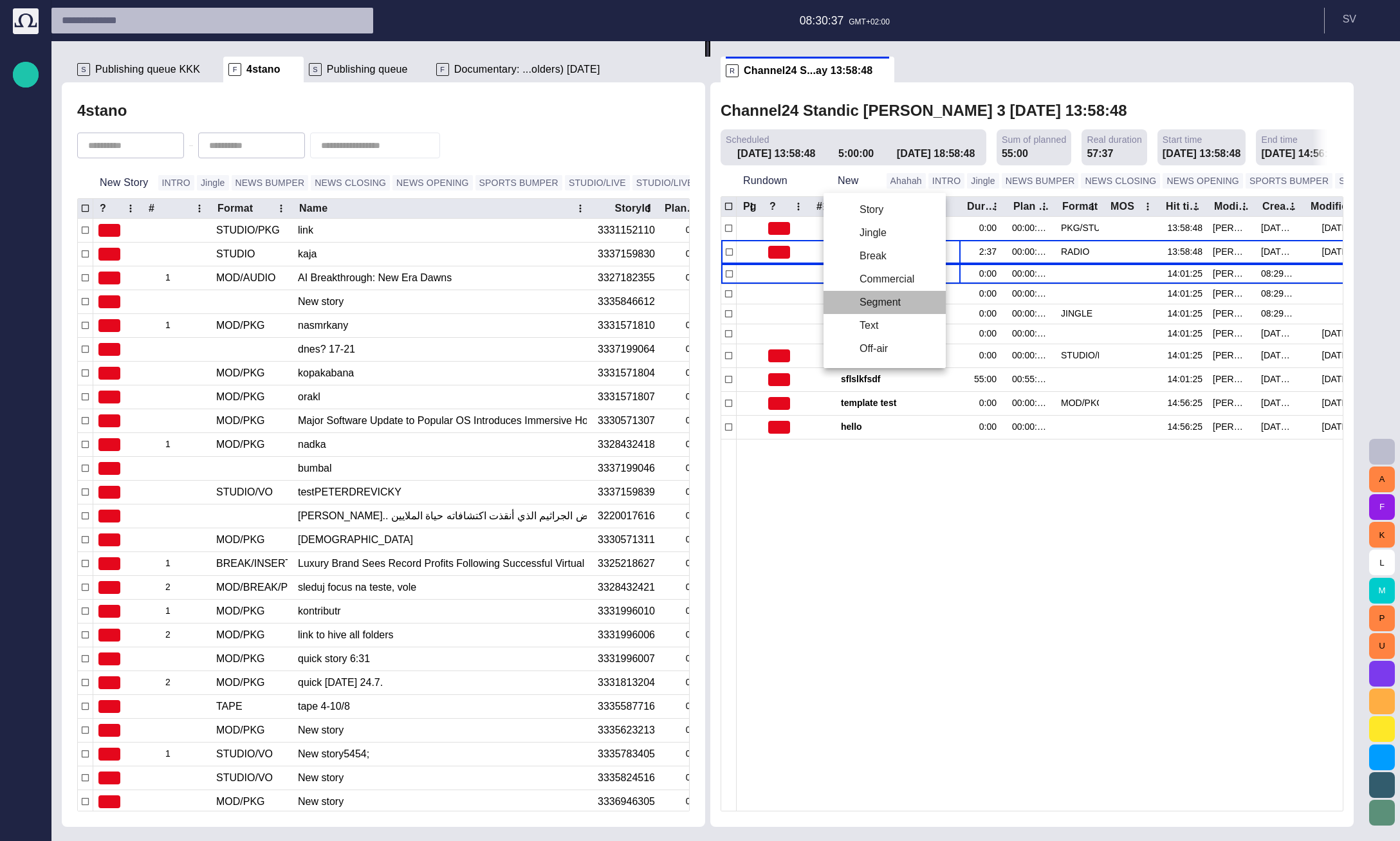
click at [882, 297] on li "Segment" at bounding box center [885, 302] width 122 height 24
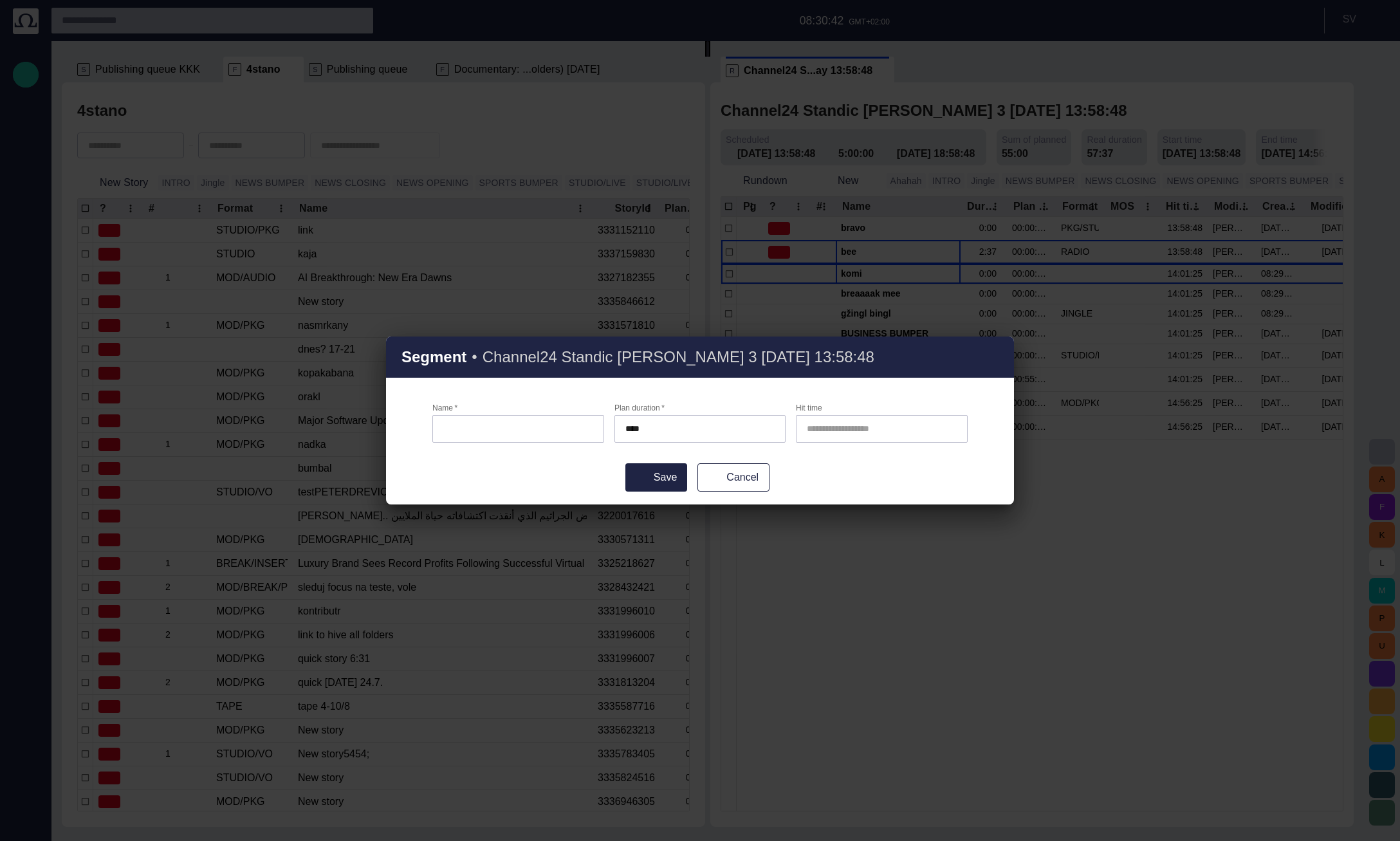
click at [491, 435] on div at bounding box center [518, 428] width 172 height 27
type input "*****"
click at [626, 463] on button "Save" at bounding box center [656, 477] width 62 height 28
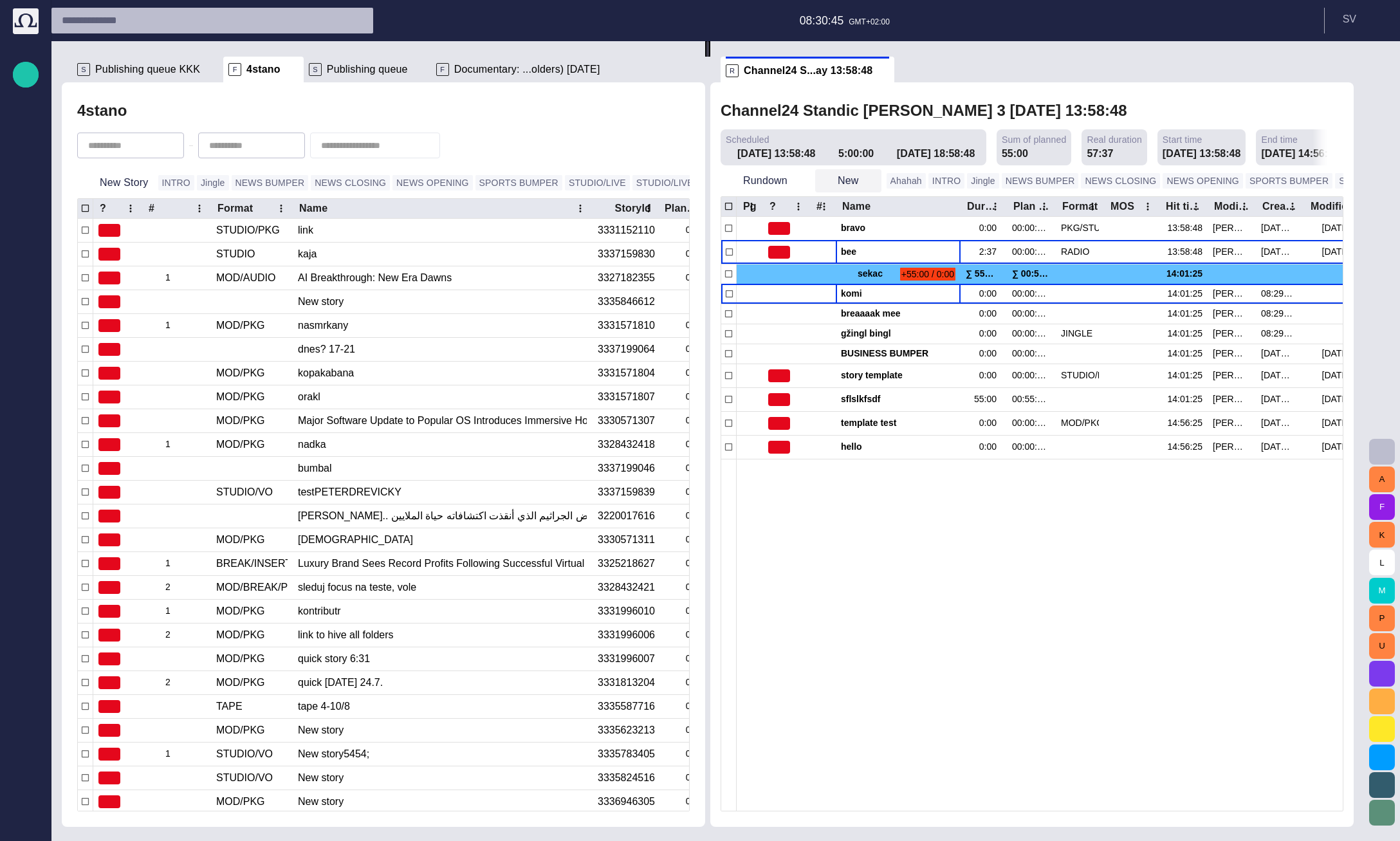
click at [882, 177] on button "New" at bounding box center [848, 181] width 66 height 24
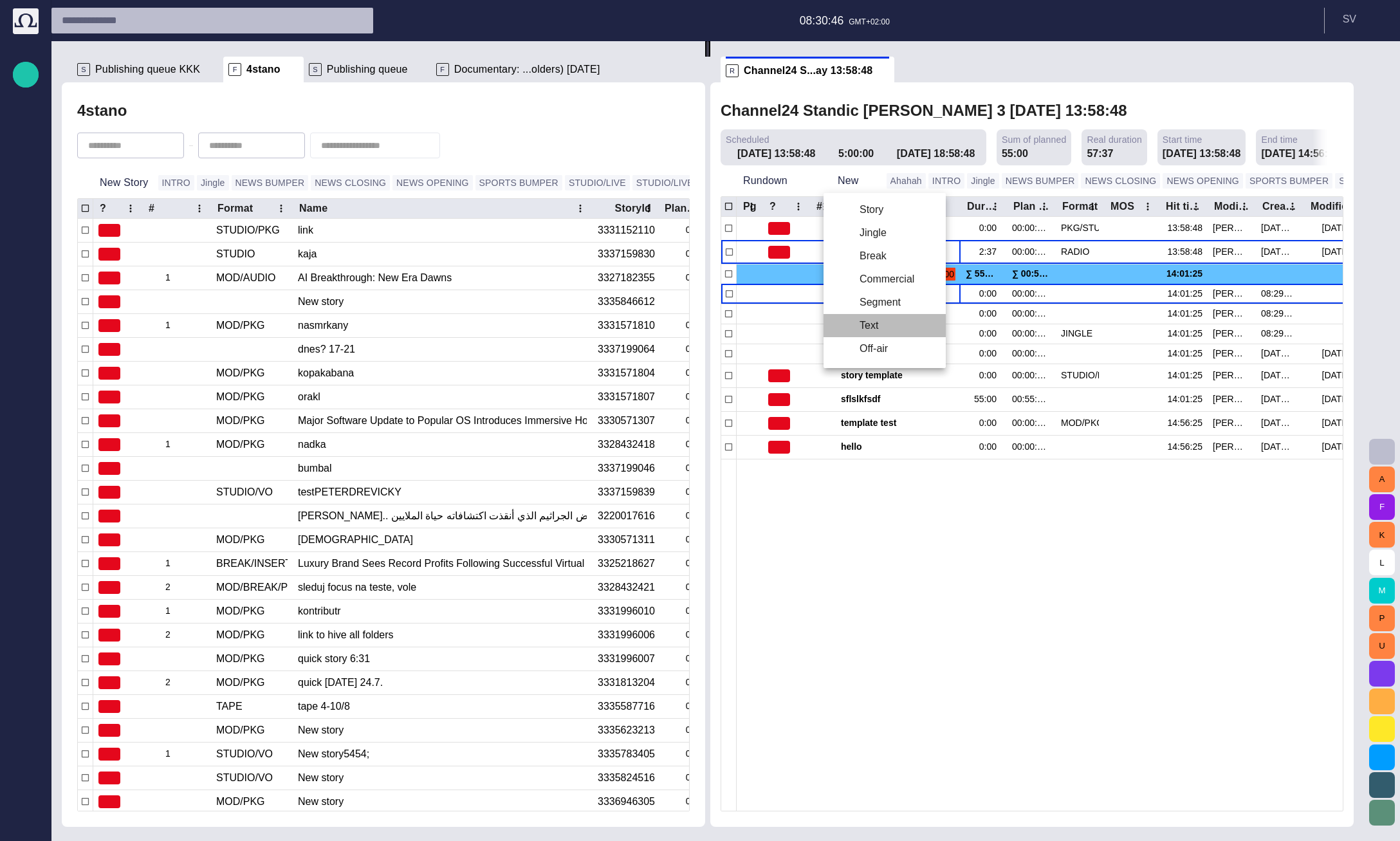
click at [893, 320] on li "Text" at bounding box center [885, 325] width 122 height 24
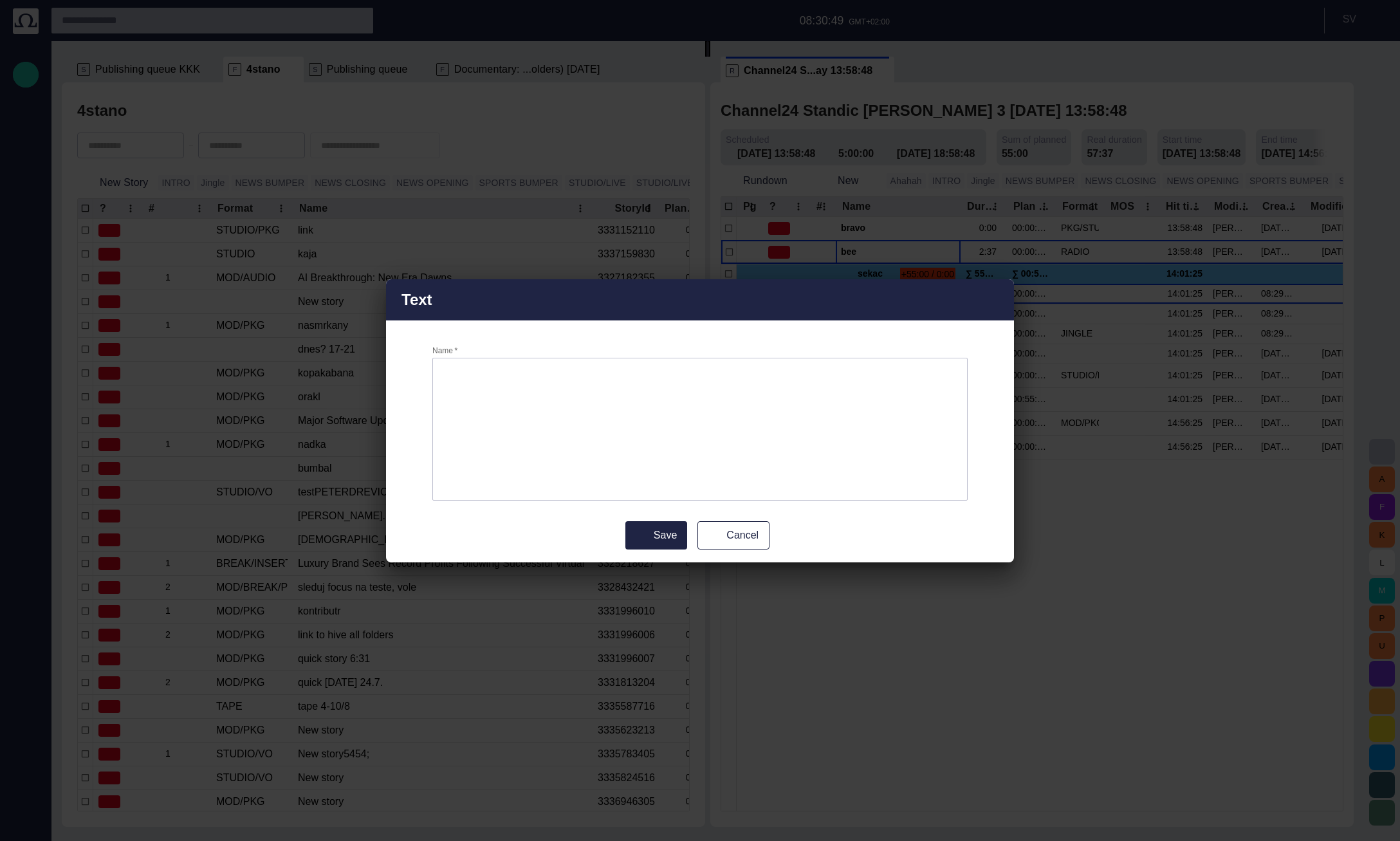
click at [520, 462] on textarea "Name   *" at bounding box center [700, 428] width 513 height 128
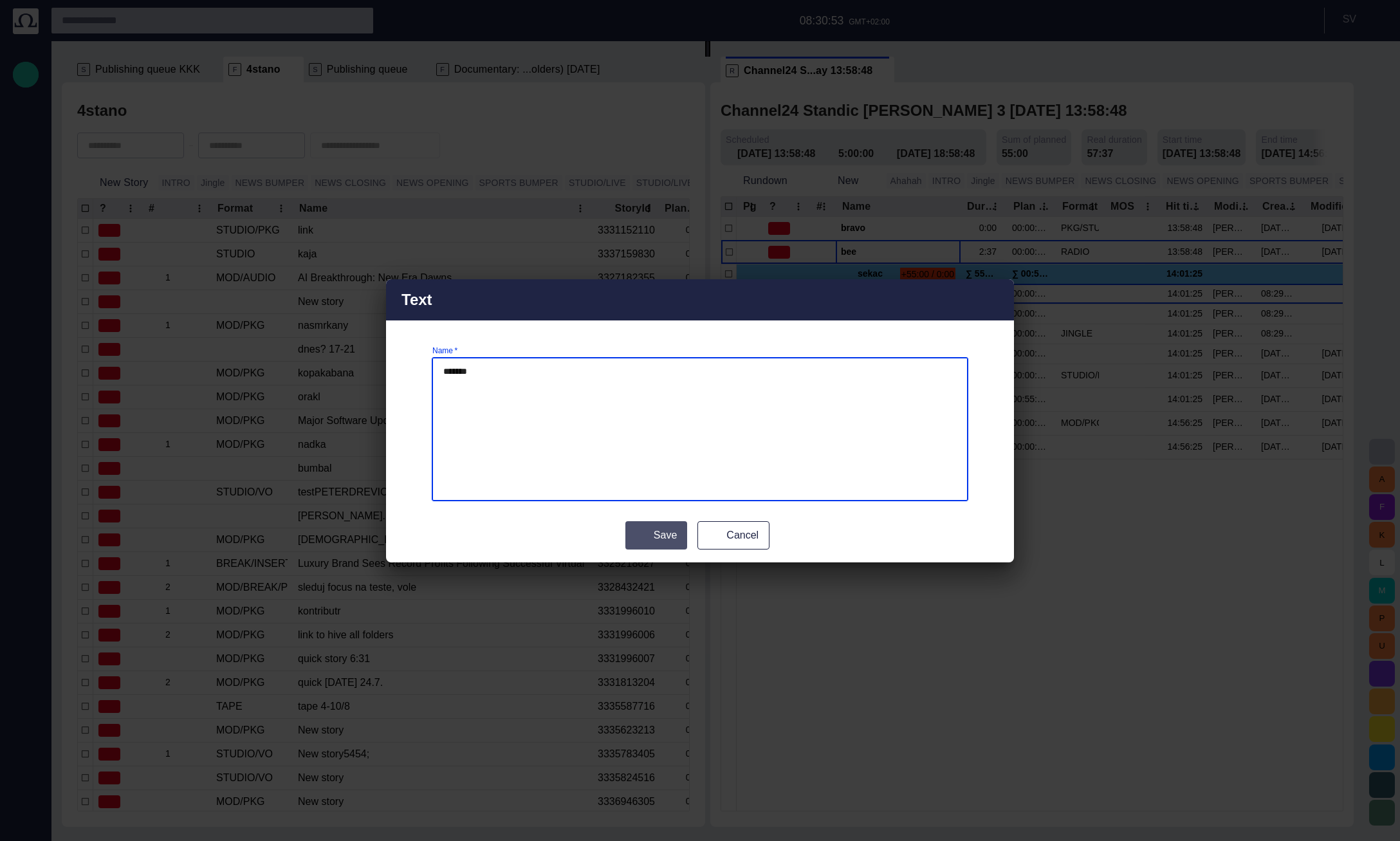
type textarea "******"
click at [642, 523] on button "Save" at bounding box center [656, 535] width 62 height 28
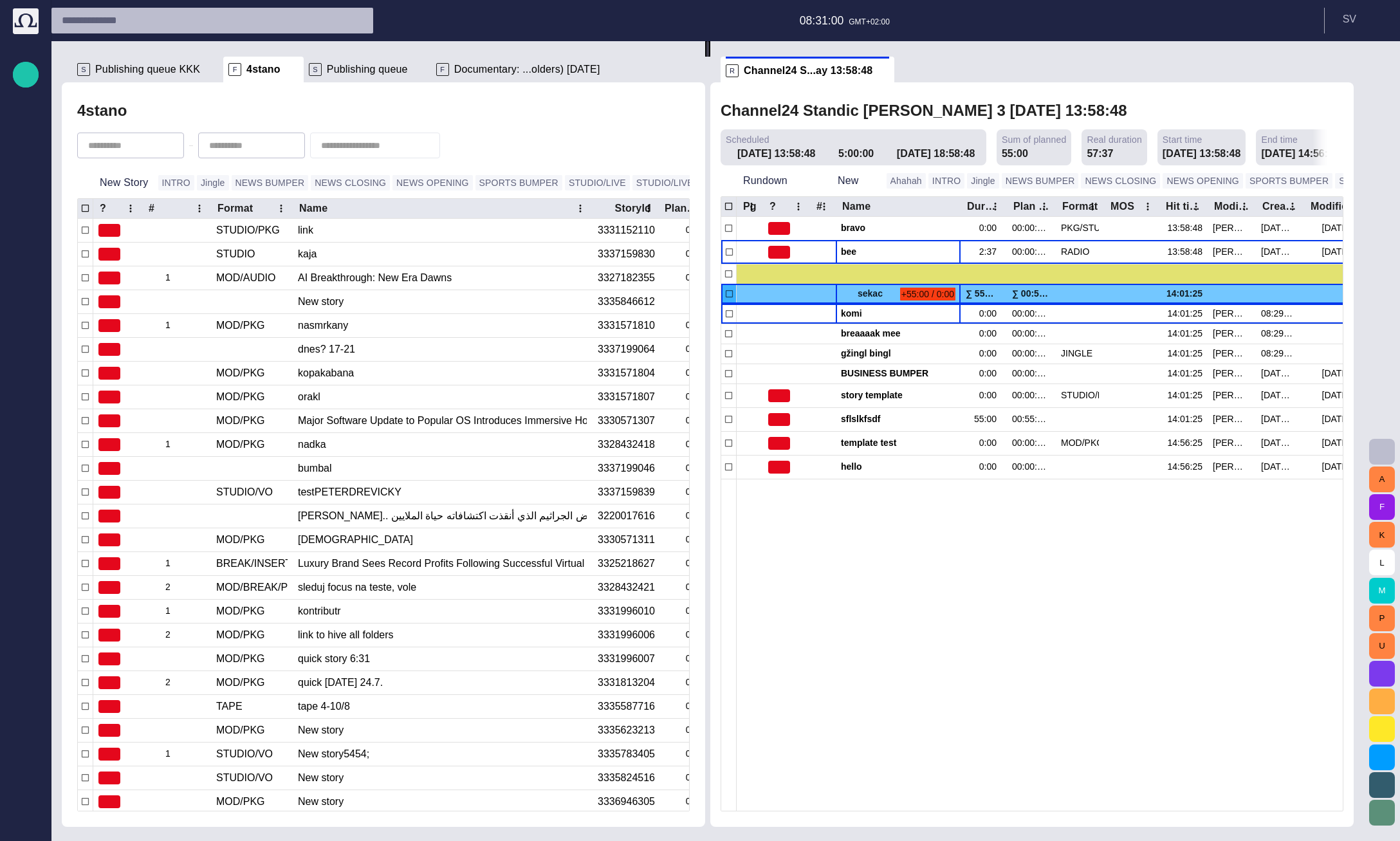
click at [902, 285] on div "sekac +55:00 / 0:00" at bounding box center [898, 293] width 125 height 20
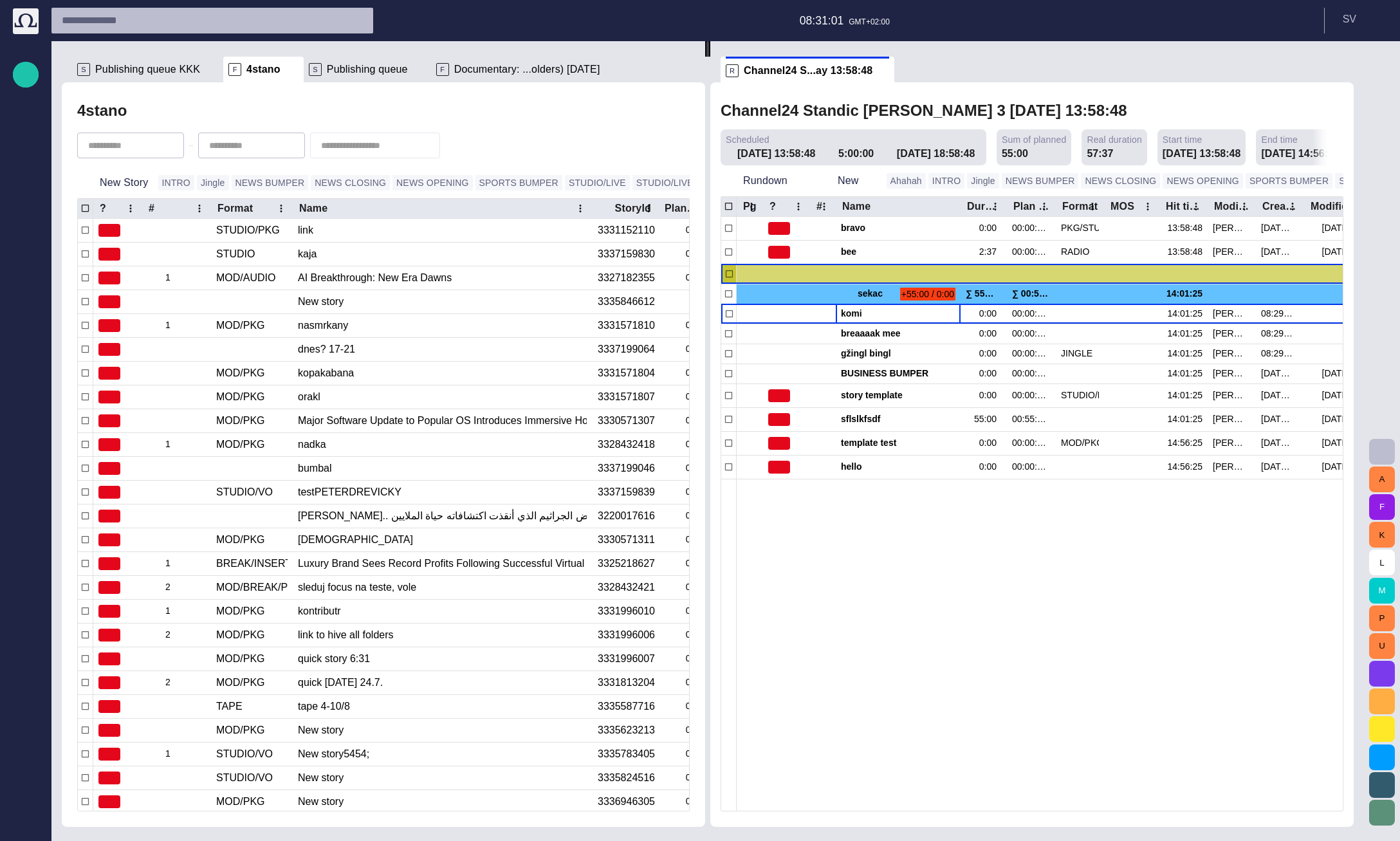
click at [901, 276] on div "sextak" at bounding box center [1084, 273] width 912 height 20
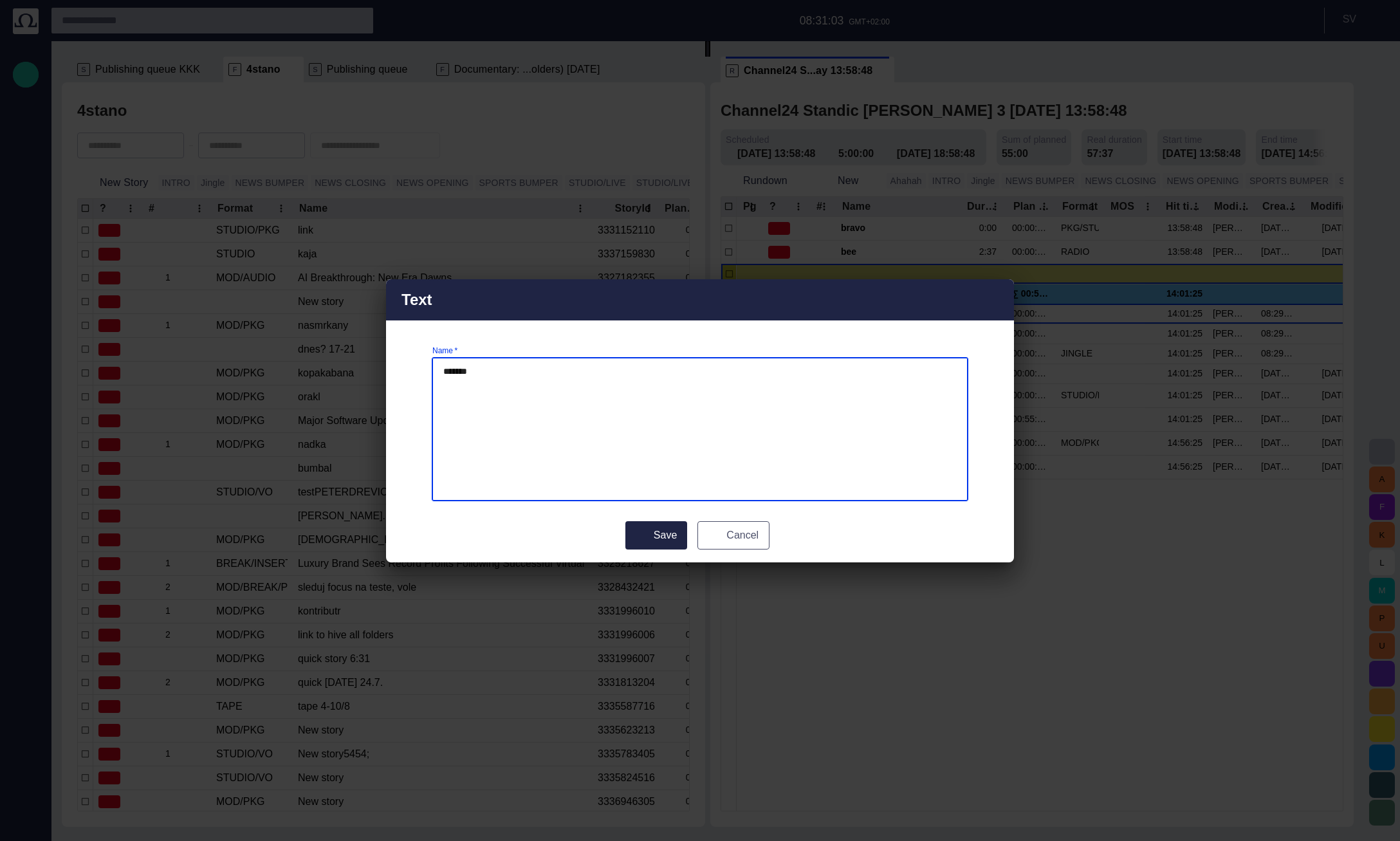
click at [739, 537] on button "Cancel" at bounding box center [733, 535] width 72 height 28
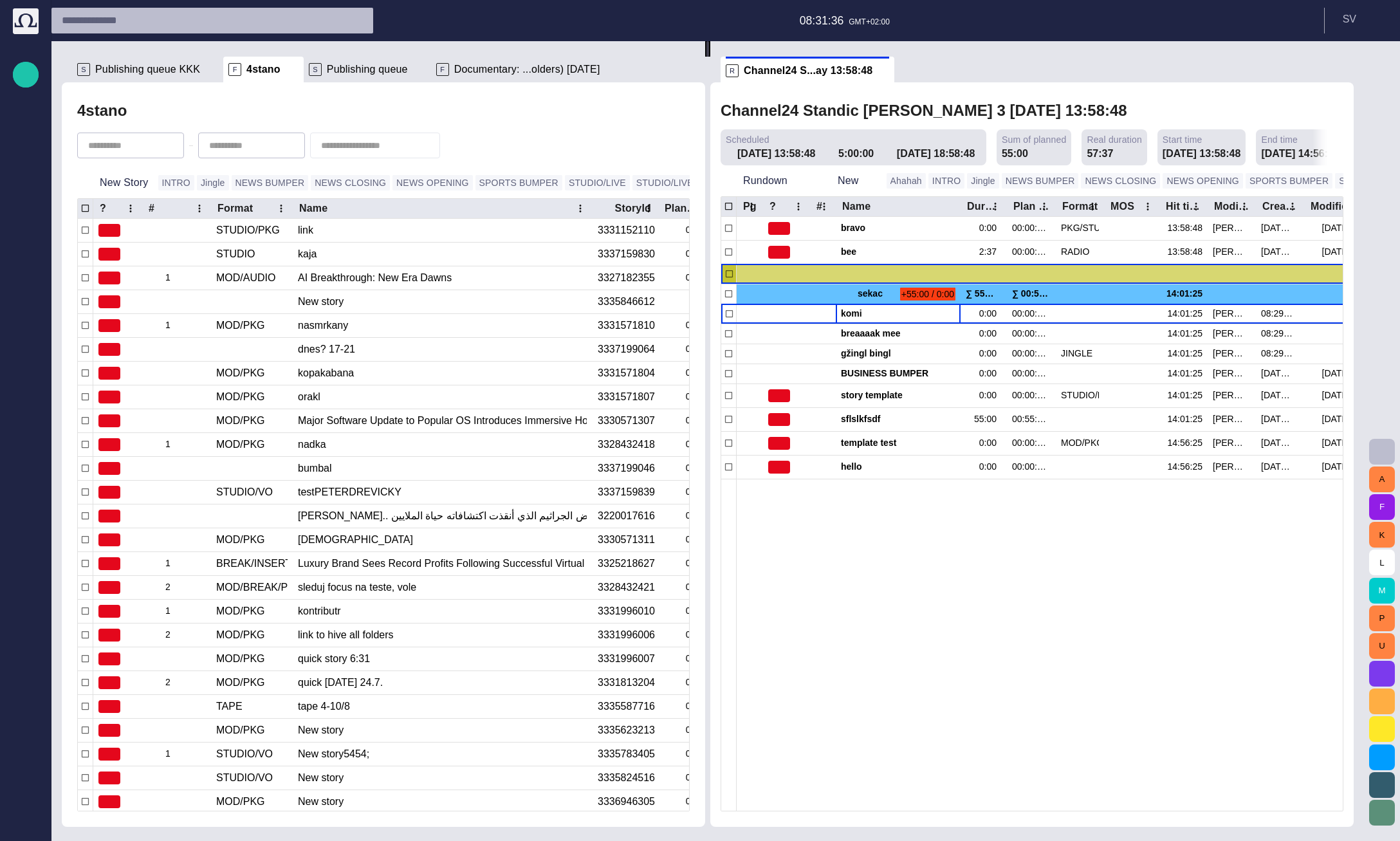
click at [971, 270] on div "sextak" at bounding box center [1084, 273] width 912 height 19
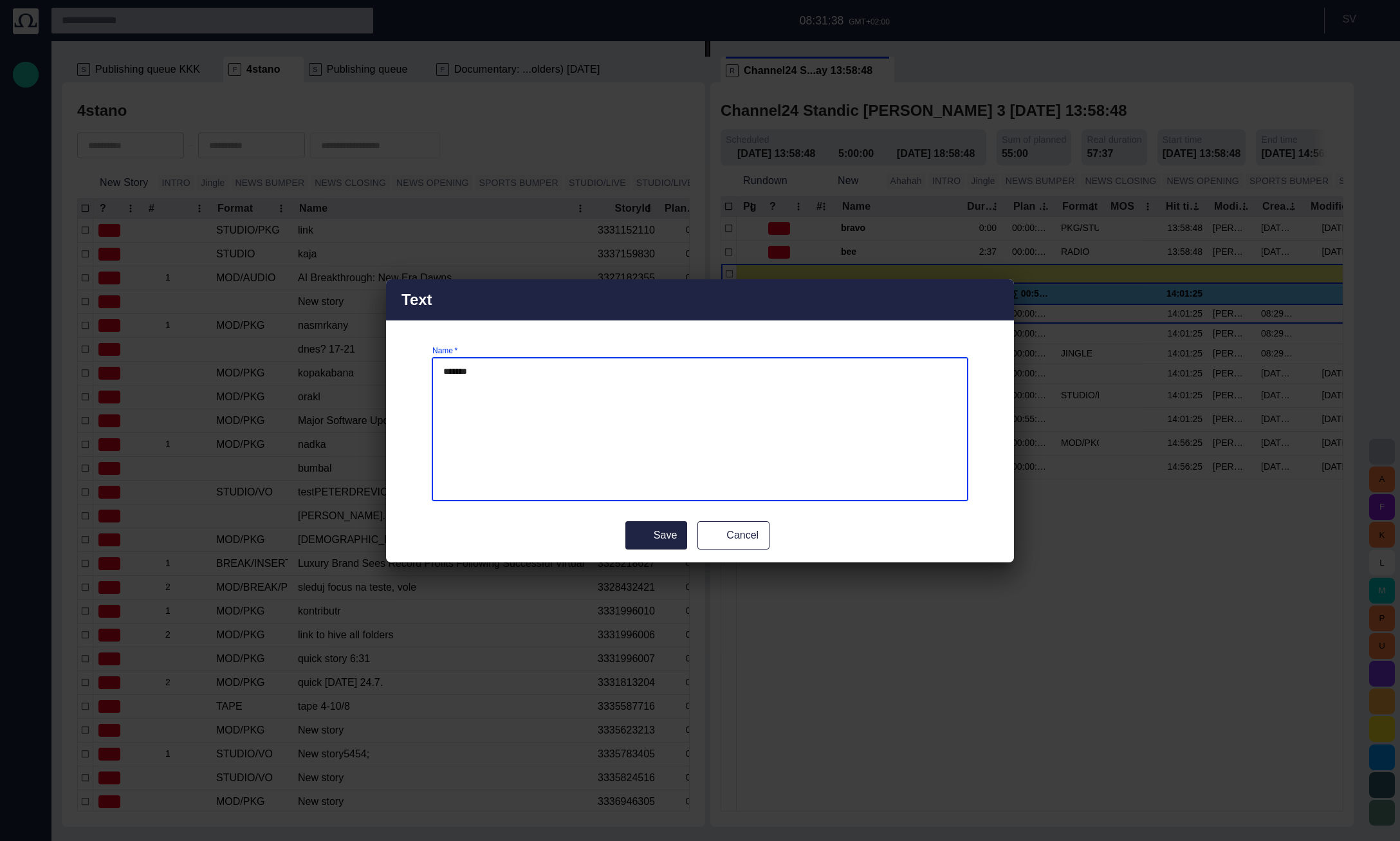
click at [793, 438] on textarea "******" at bounding box center [700, 428] width 513 height 128
type textarea "**********"
click at [676, 530] on button "Save" at bounding box center [656, 535] width 62 height 28
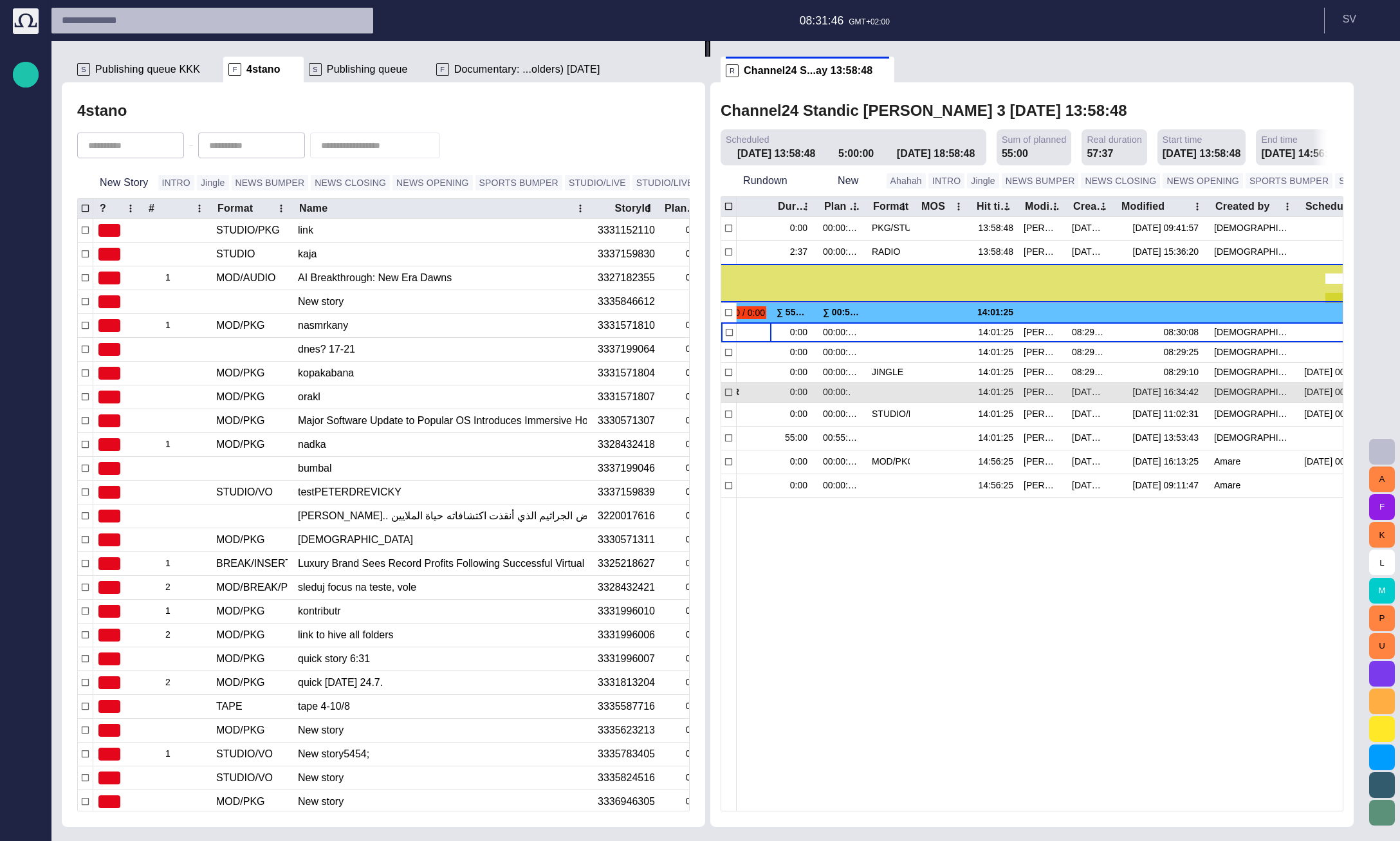
scroll to position [0, 317]
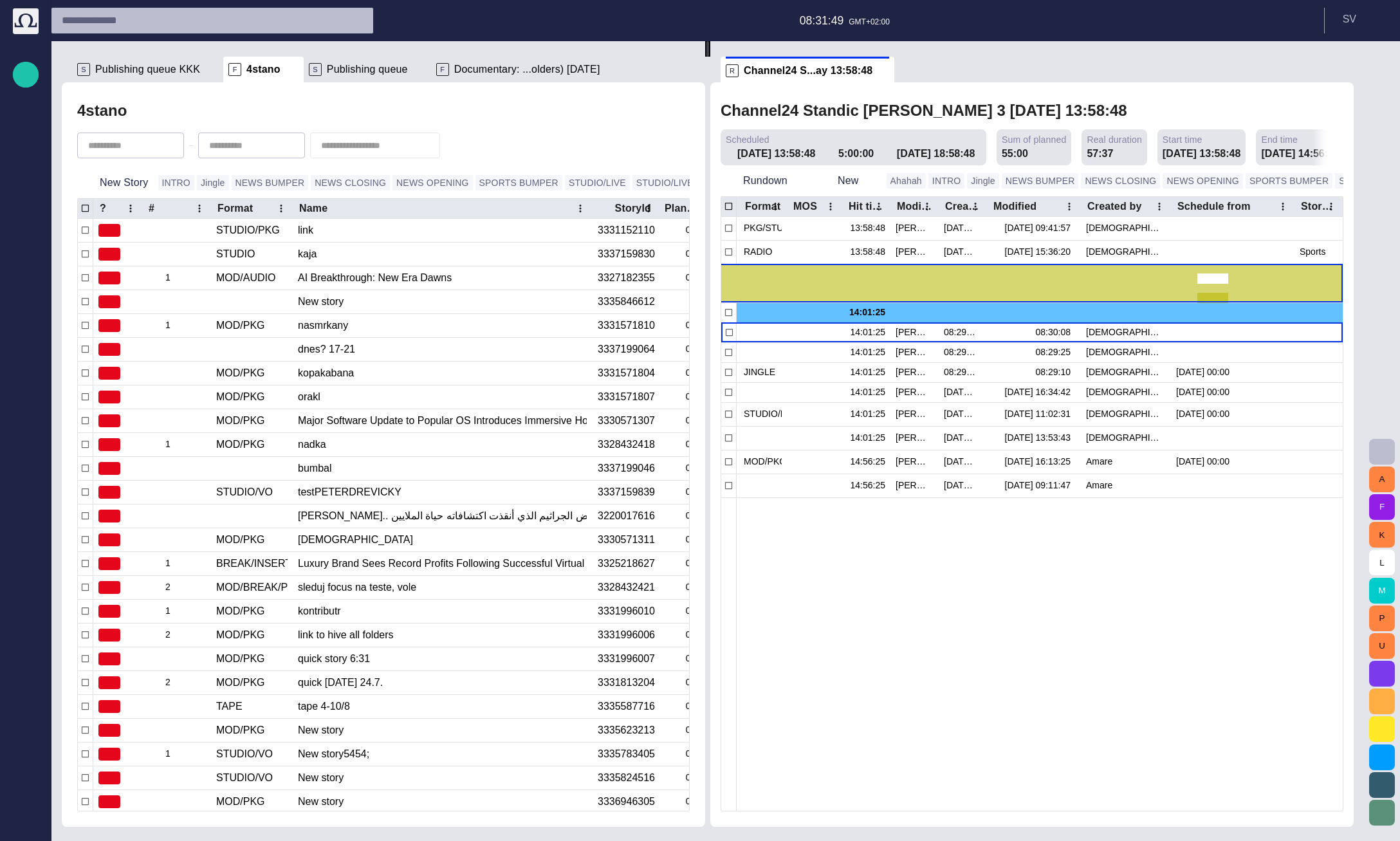
click at [1226, 292] on span "button" at bounding box center [1221, 293] width 10 height 10
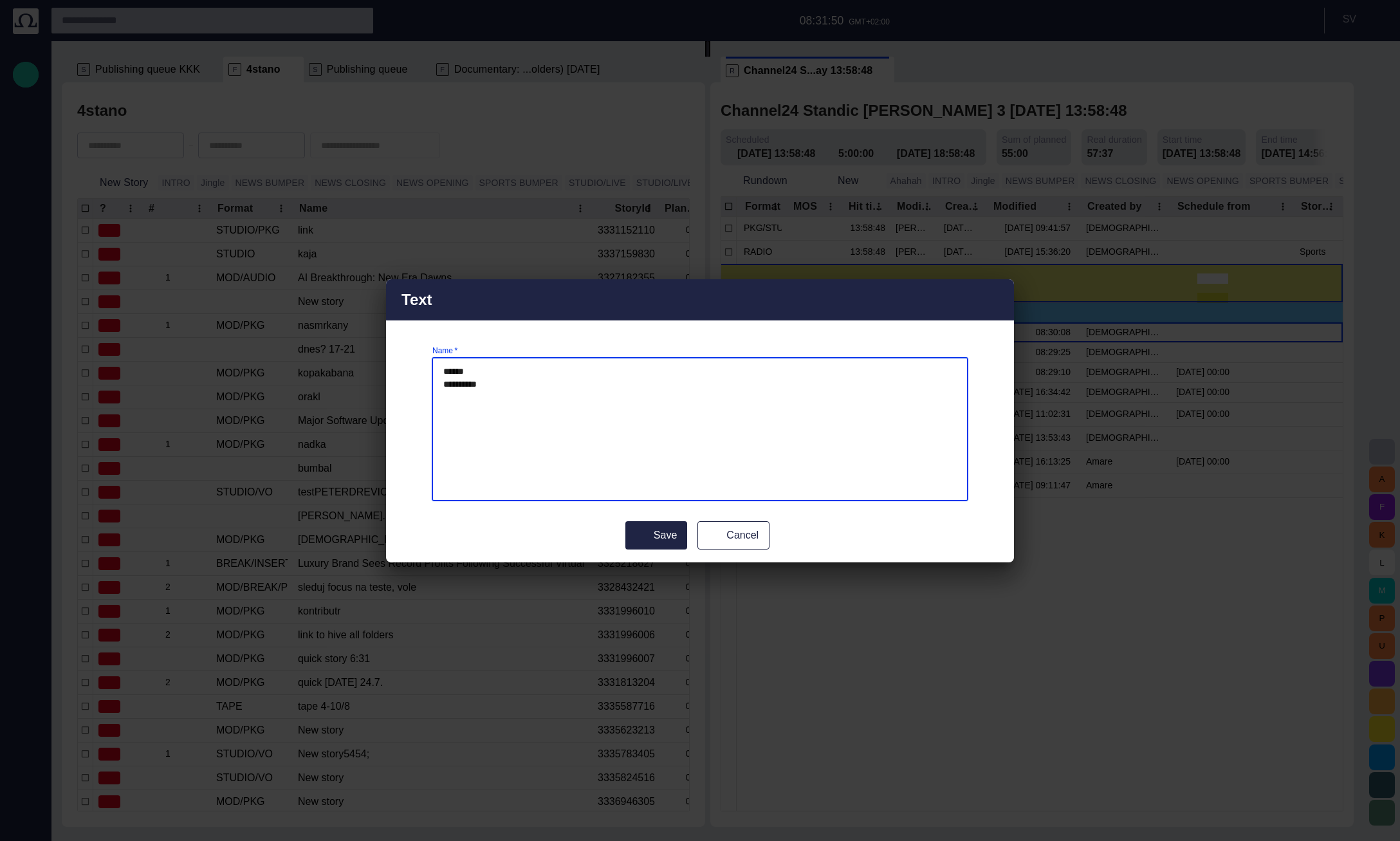
click at [816, 423] on textarea "**********" at bounding box center [700, 428] width 513 height 128
type textarea "**********"
click at [684, 530] on button "Save" at bounding box center [656, 535] width 62 height 28
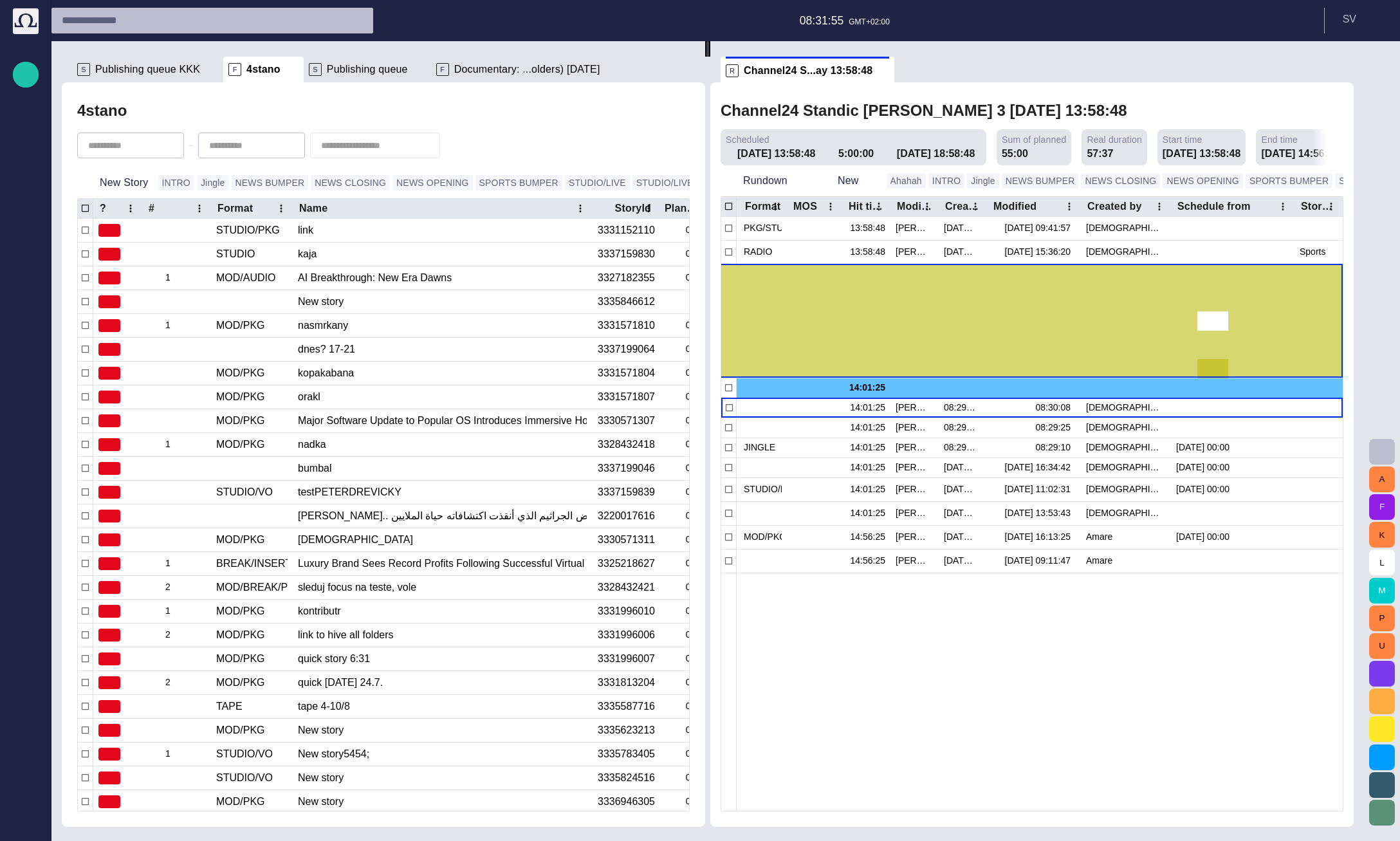
scroll to position [0, 0]
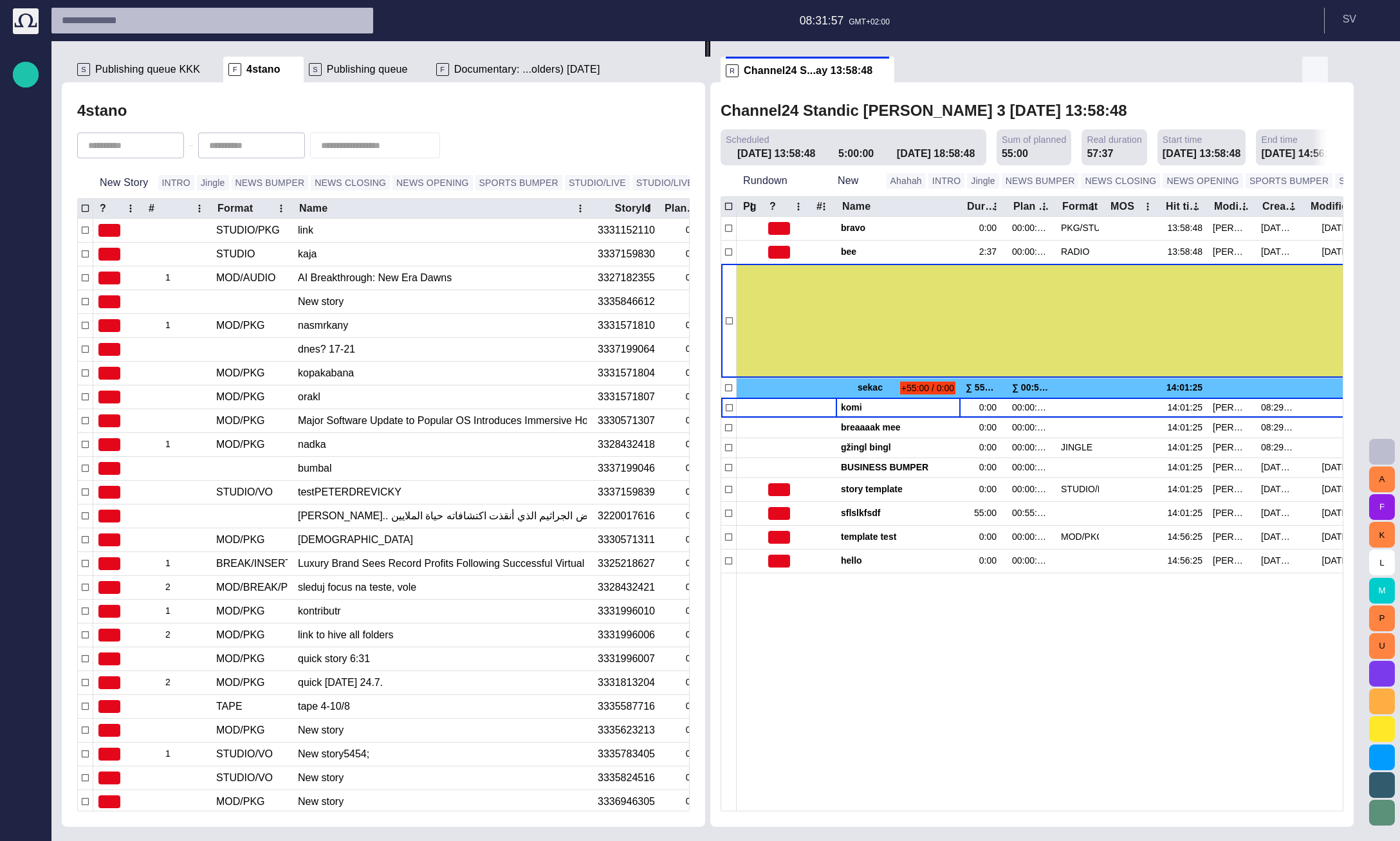
click at [1323, 67] on span "button" at bounding box center [1315, 70] width 16 height 16
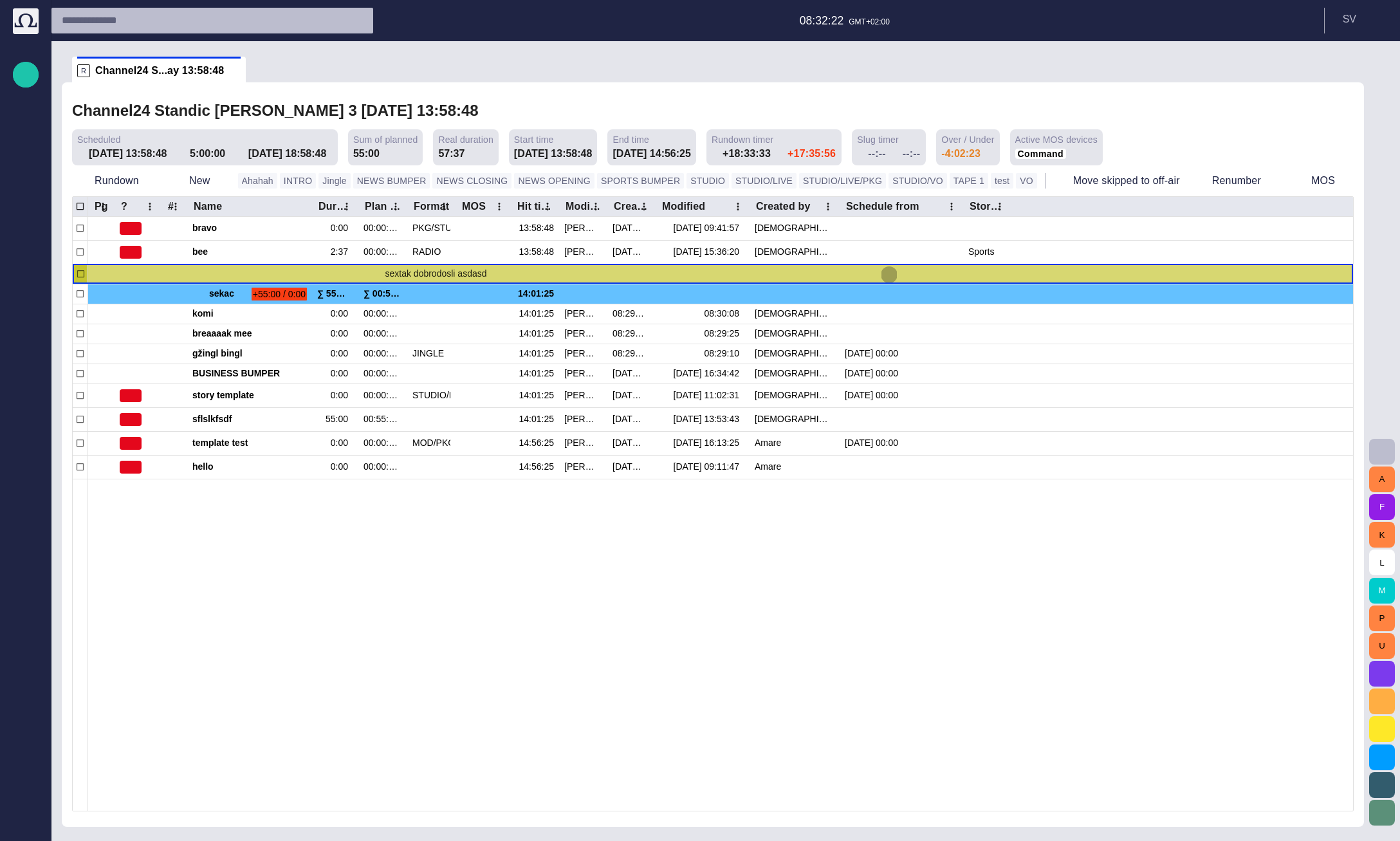
click at [886, 276] on span "button" at bounding box center [889, 275] width 10 height 10
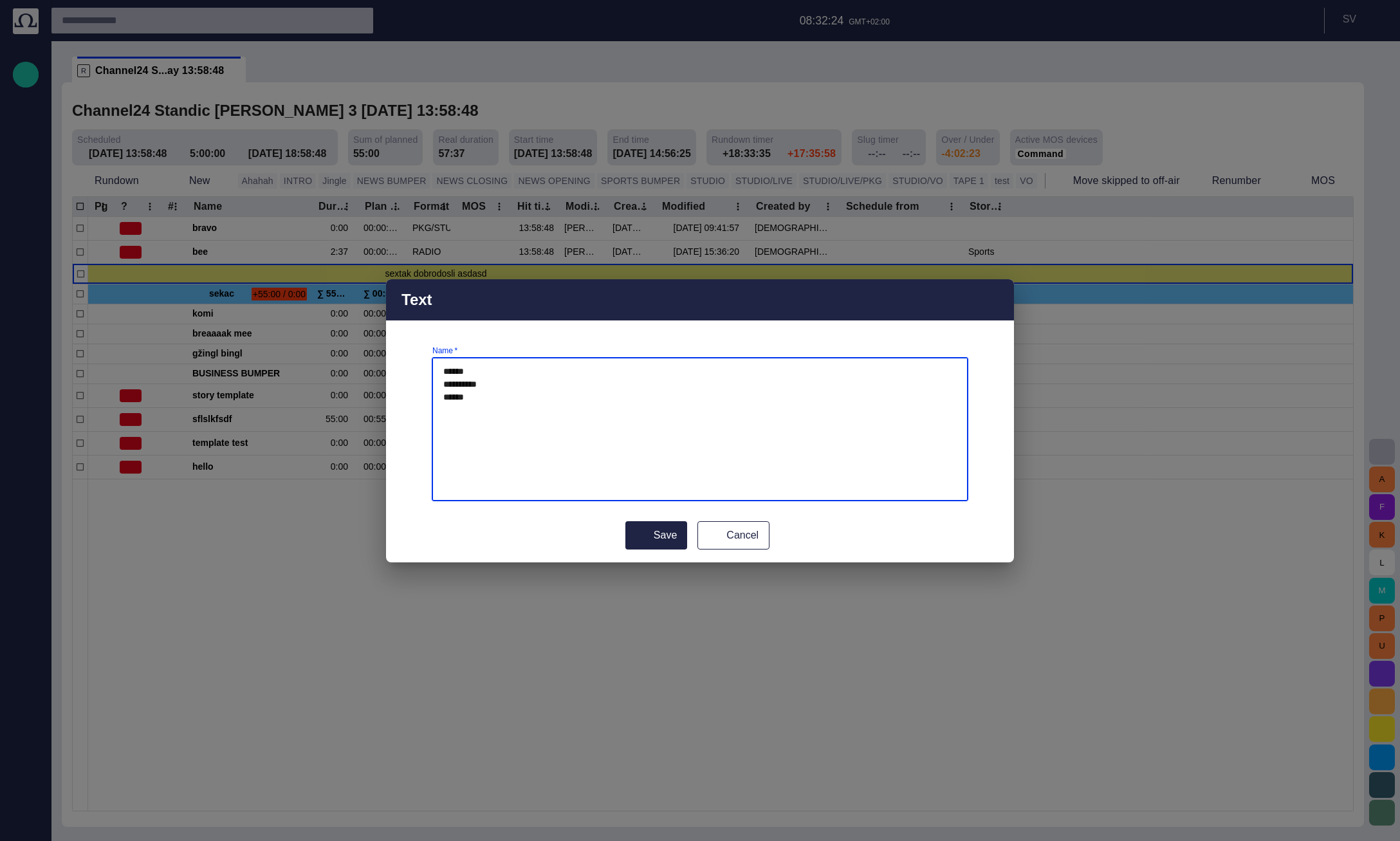
click at [463, 368] on textarea "**********" at bounding box center [700, 428] width 513 height 128
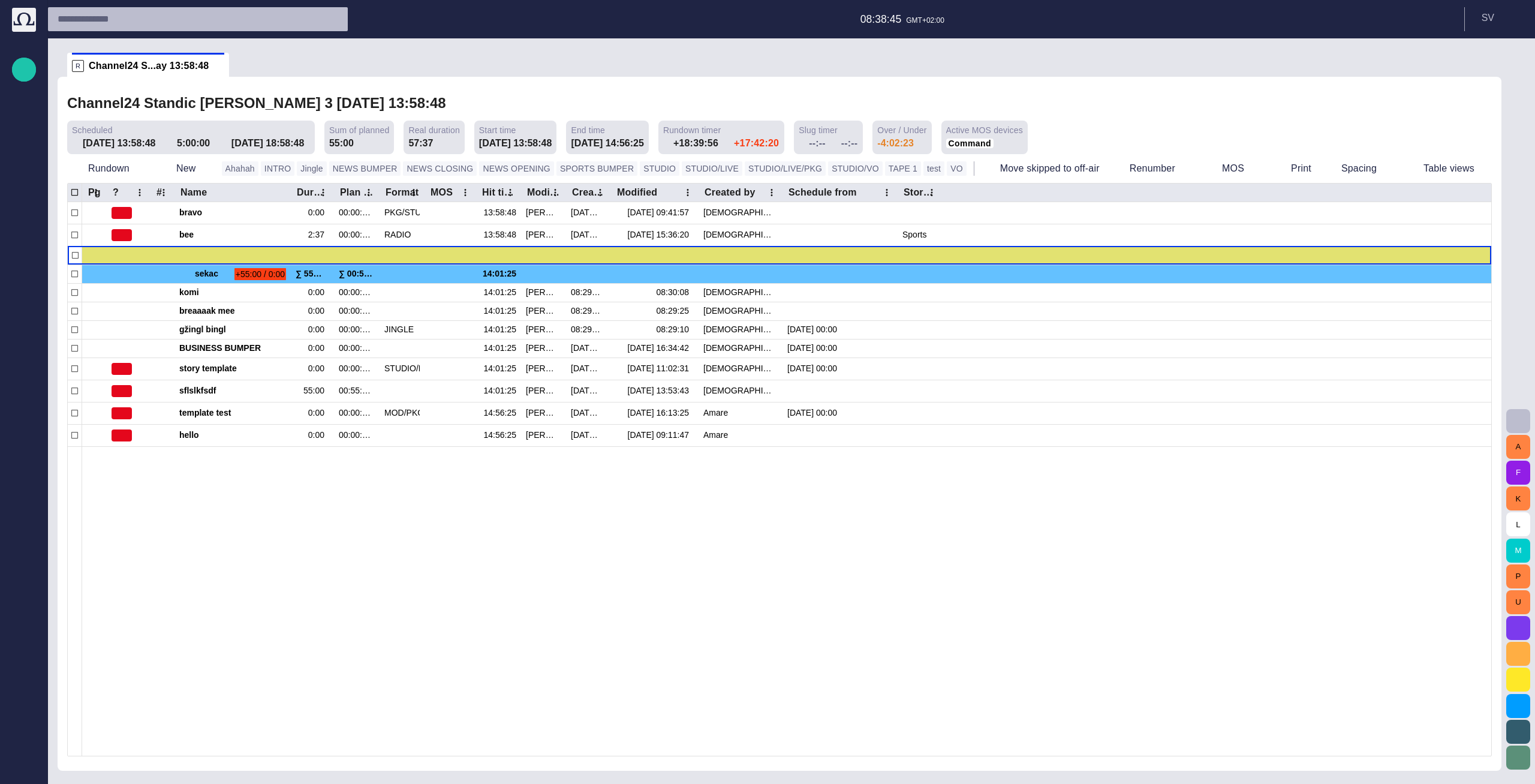
click at [512, 95] on div "Channel24 Standic [PERSON_NAME] 3 [DATE] 13:58:48" at bounding box center [780, 103] width 1425 height 24
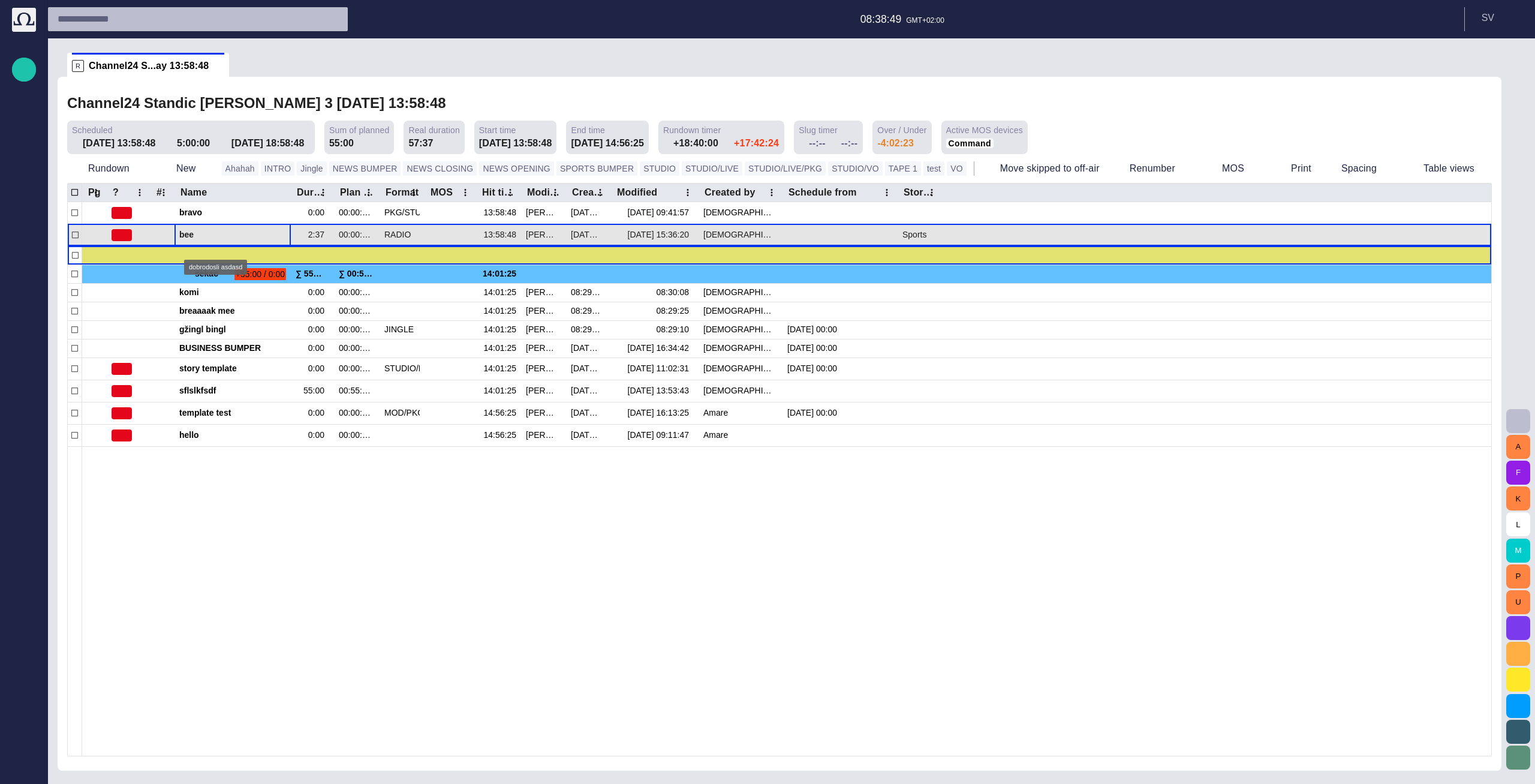
click at [210, 234] on span "bee" at bounding box center [232, 235] width 107 height 11
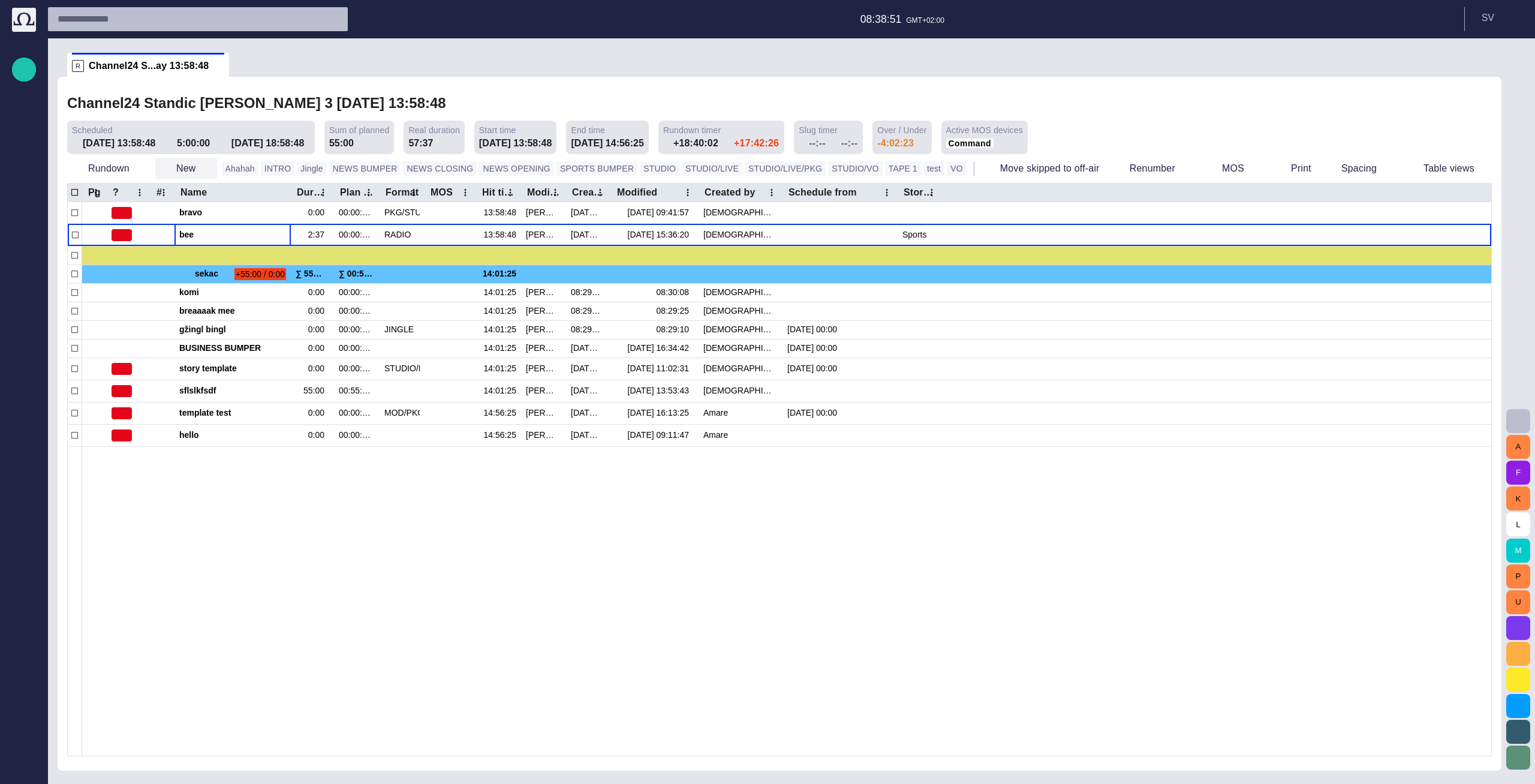
click at [201, 172] on span "button" at bounding box center [207, 168] width 12 height 12
click at [207, 326] on li "Off-air" at bounding box center [211, 324] width 114 height 22
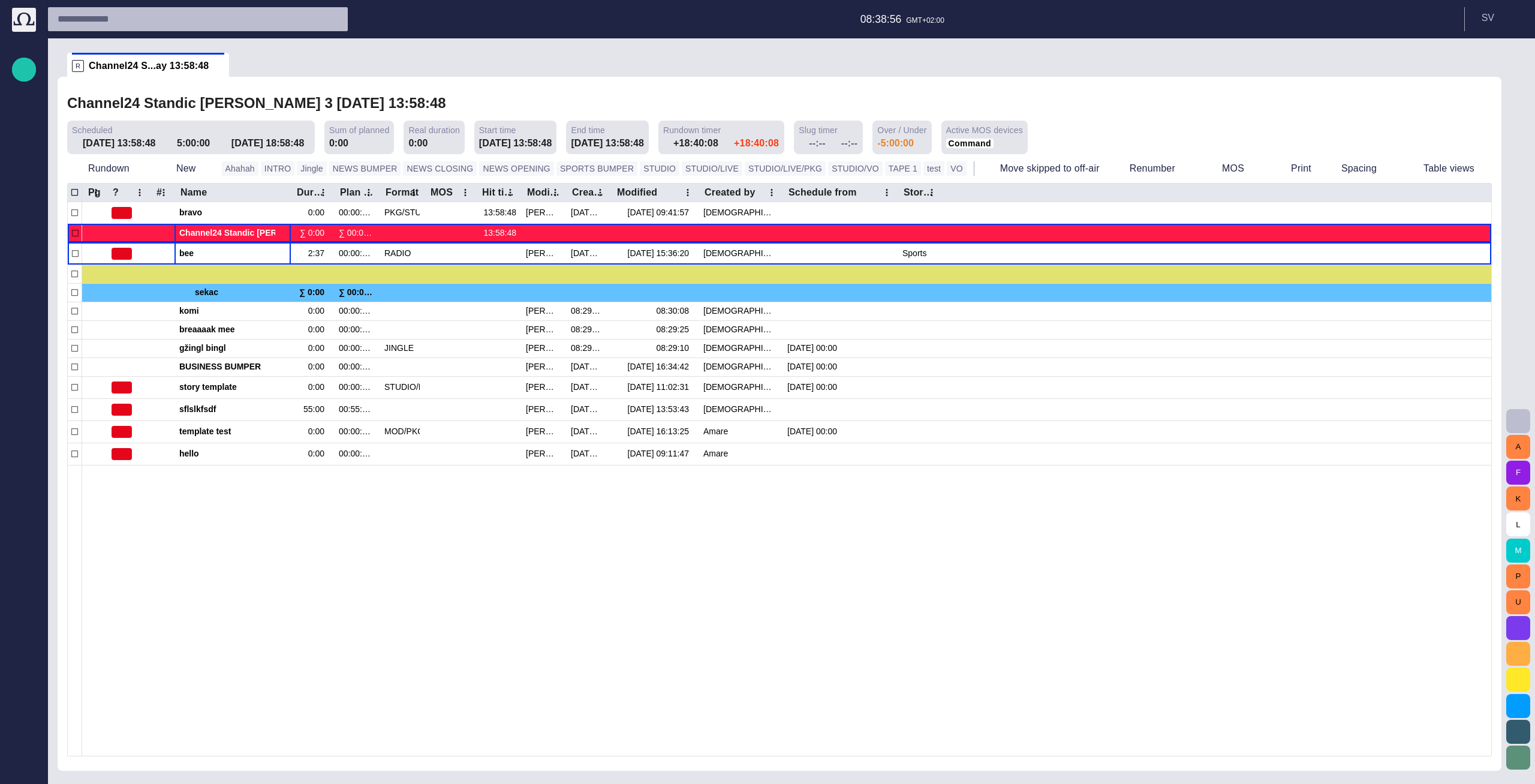
click at [273, 234] on span "Channel24 Standic [PERSON_NAME] 3 [DATE] 13:58:48" at bounding box center [290, 233] width 221 height 10
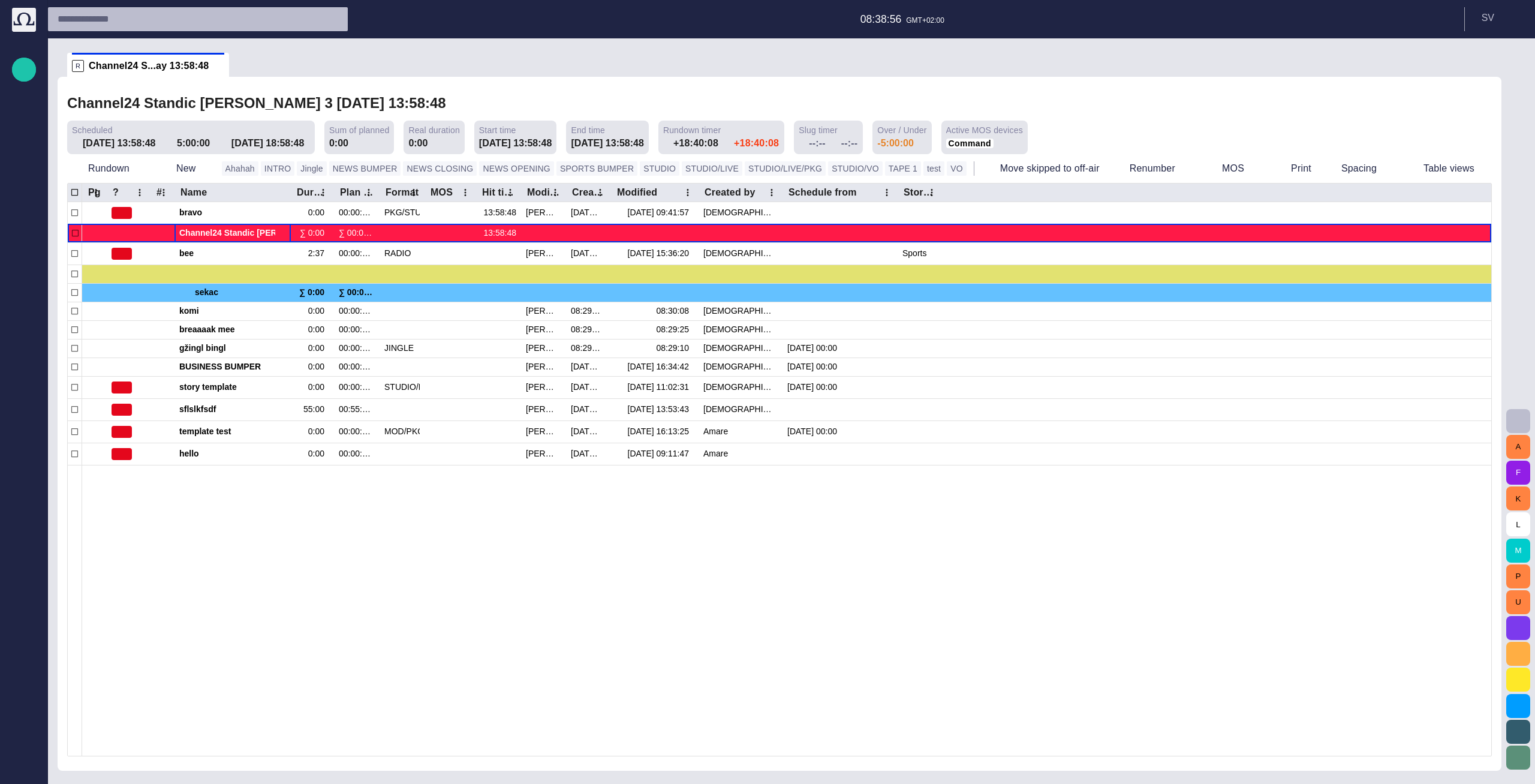
click at [273, 234] on span "Channel24 Standic [PERSON_NAME] 3 [DATE] 13:58:48" at bounding box center [290, 233] width 221 height 10
click at [282, 232] on span "button" at bounding box center [282, 233] width 10 height 10
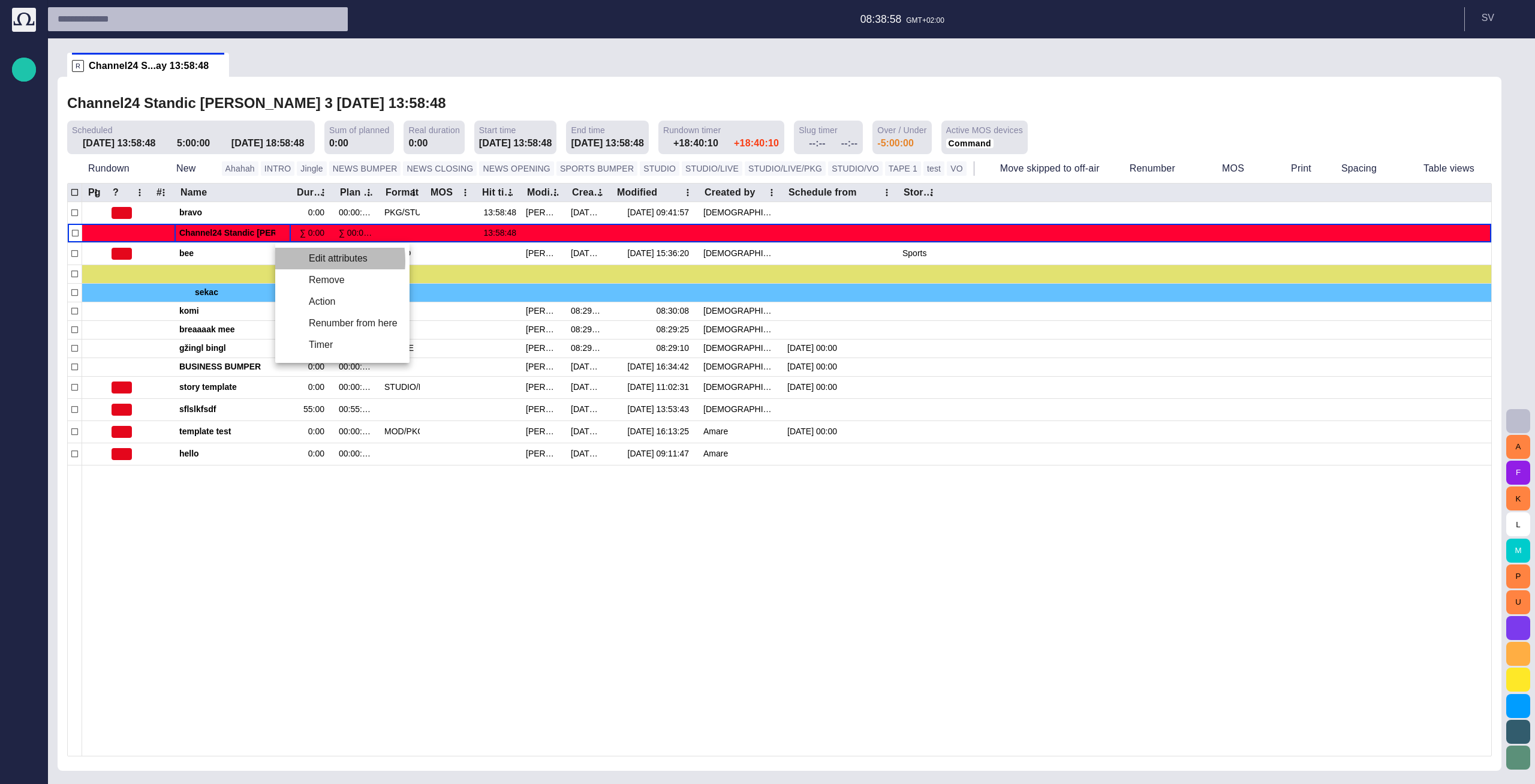
click at [303, 261] on li "Edit attributes" at bounding box center [342, 258] width 134 height 22
click at [291, 527] on div at bounding box center [787, 610] width 1410 height 291
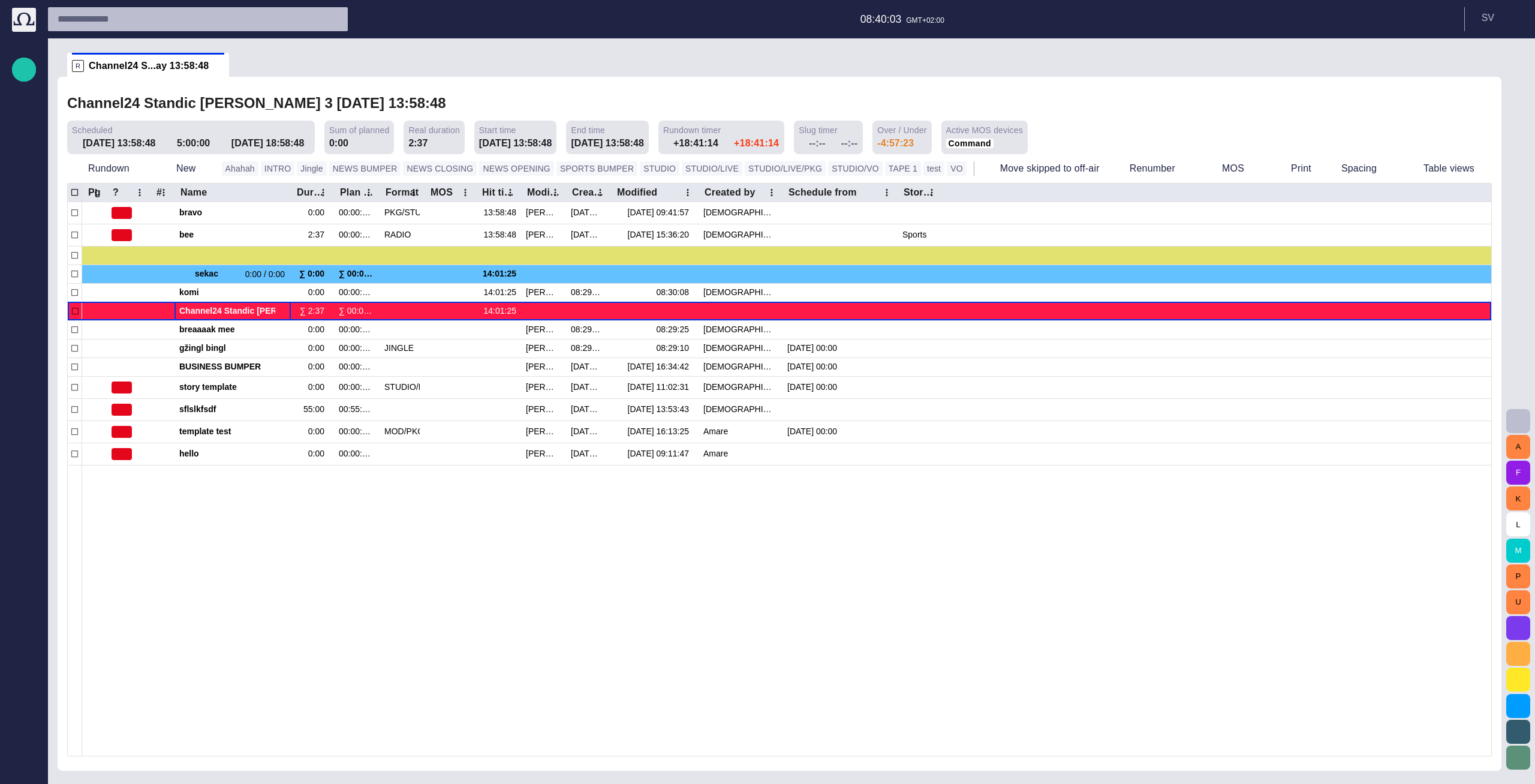
click at [282, 309] on span "button" at bounding box center [282, 311] width 10 height 10
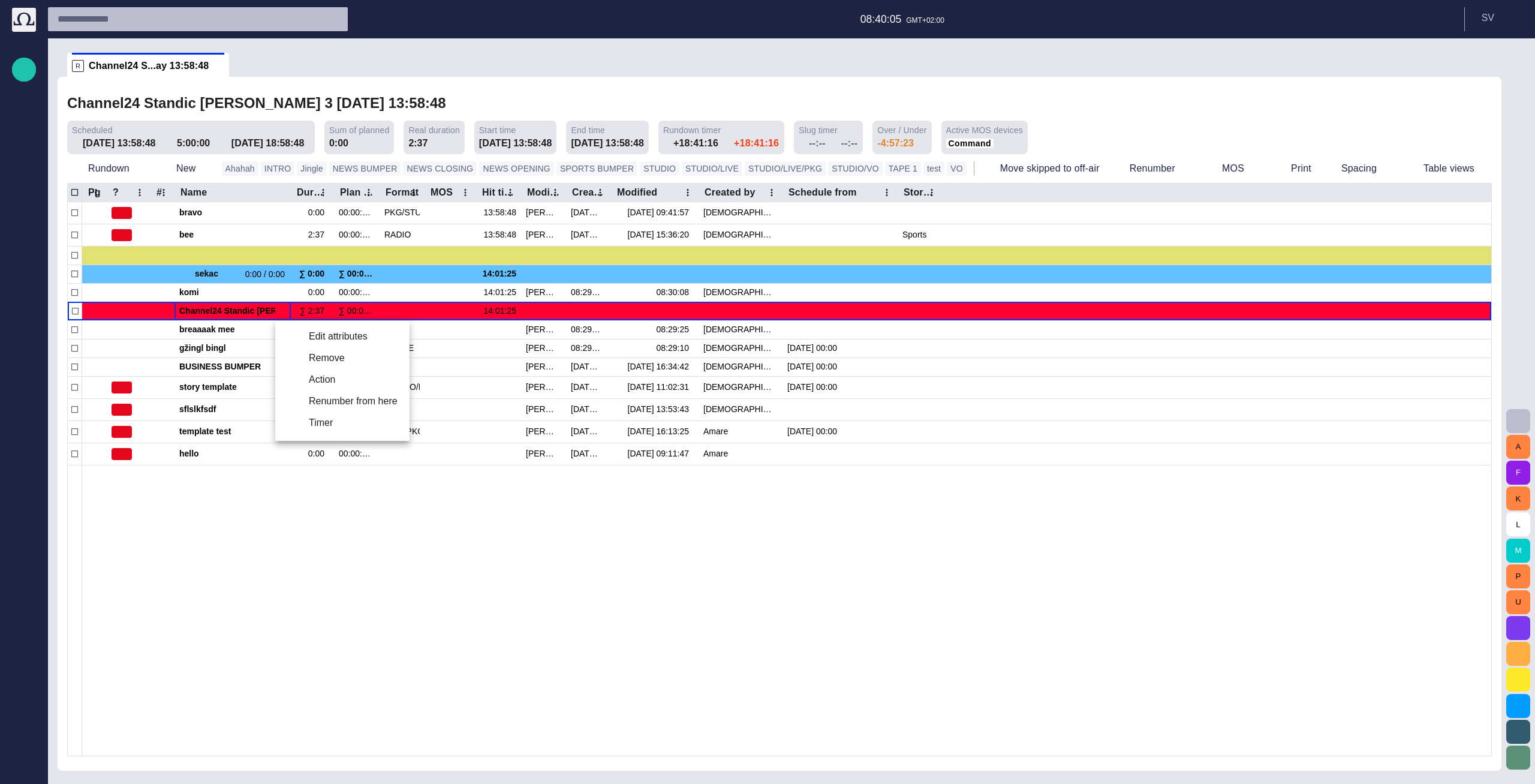
click at [297, 332] on li "Edit attributes" at bounding box center [342, 336] width 134 height 22
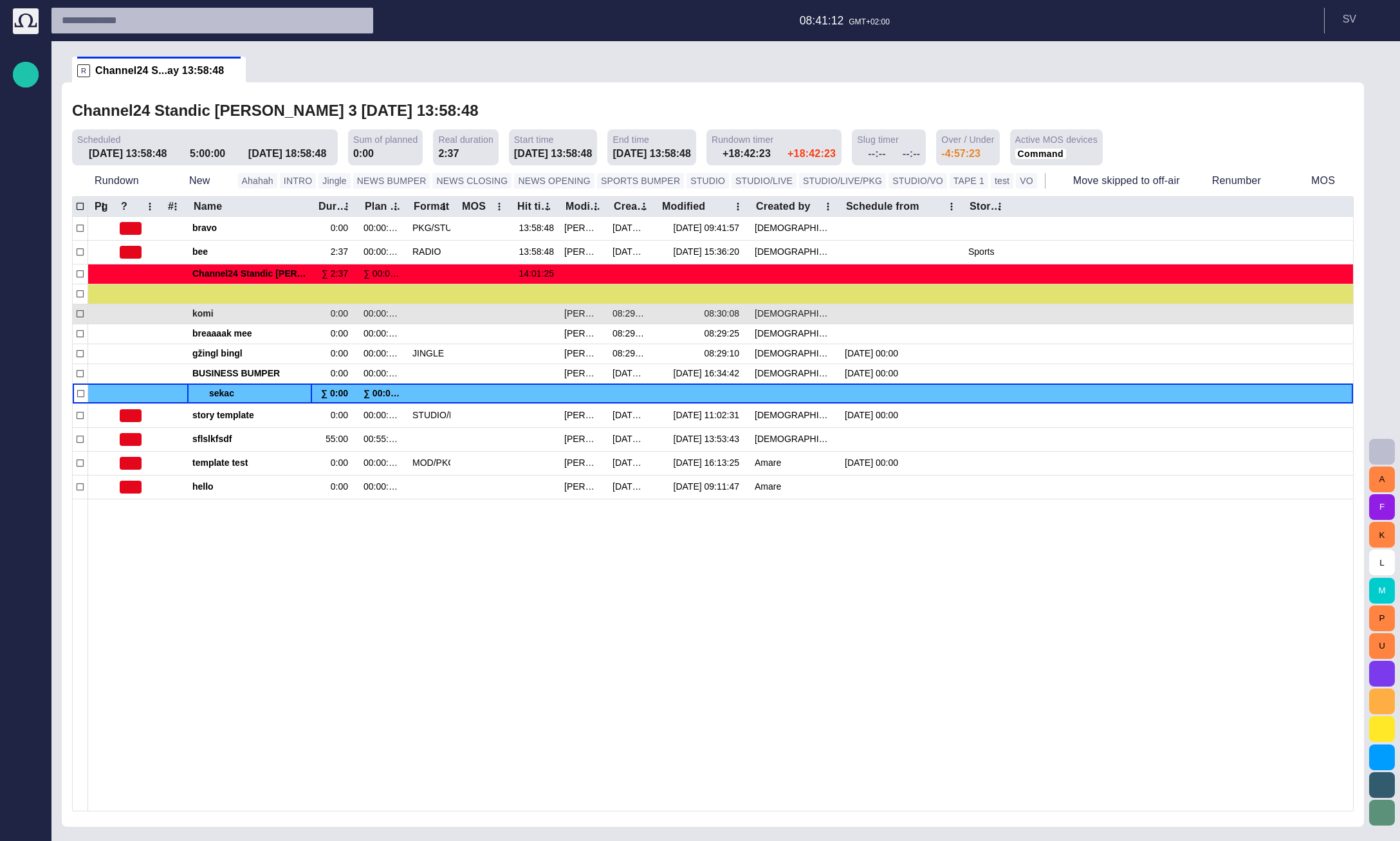
drag, startPoint x: 231, startPoint y: 403, endPoint x: 224, endPoint y: 313, distance: 90.3
click at [224, 313] on div "bravo 0:00 00:00:00:00 PKG/STUDIO/LIVE/PKG/STUDIO/LIVE/PKG 13:58:48 Grygoriy Ya…" at bounding box center [712, 357] width 1280 height 282
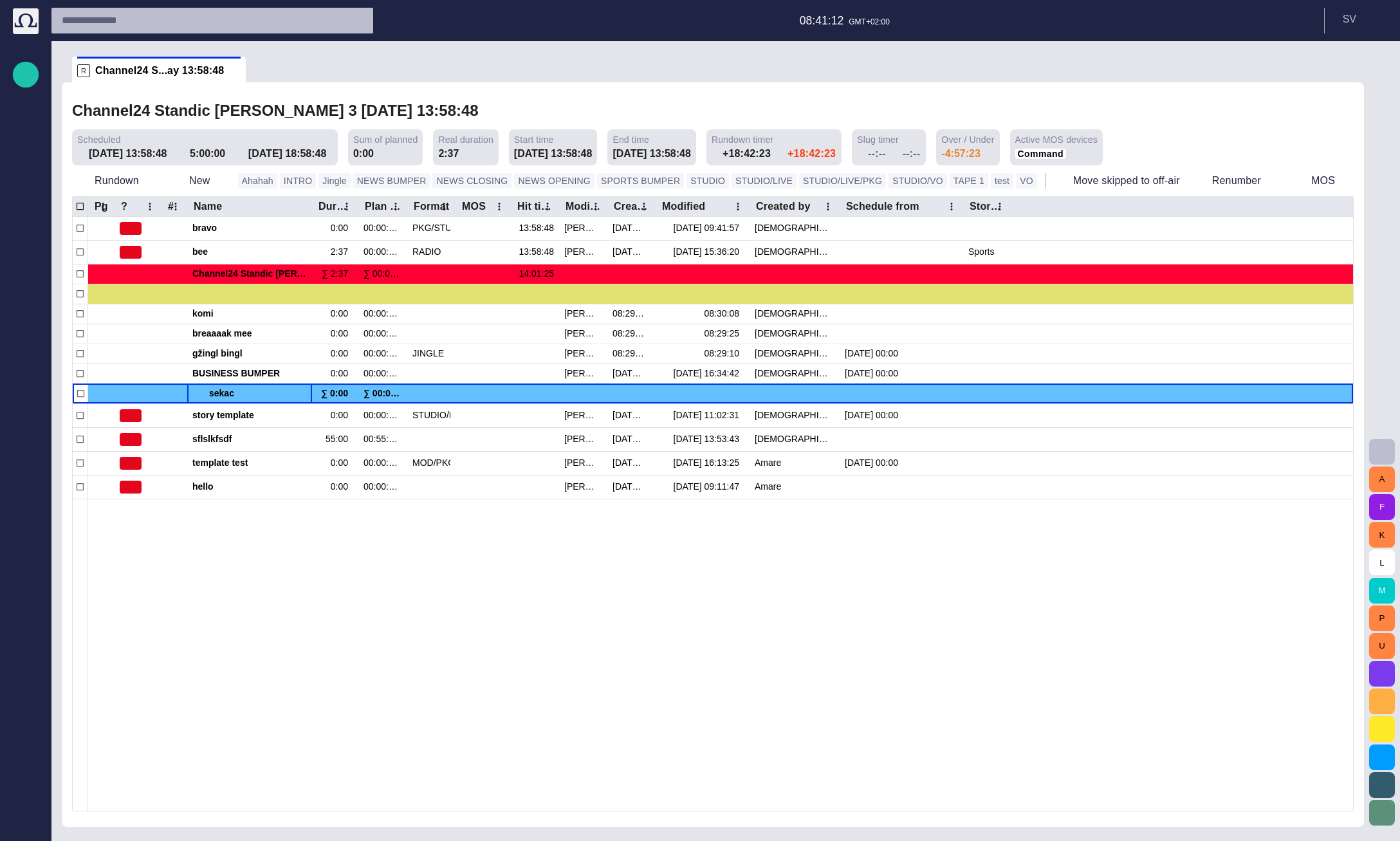
click at [254, 557] on div at bounding box center [720, 654] width 1265 height 312
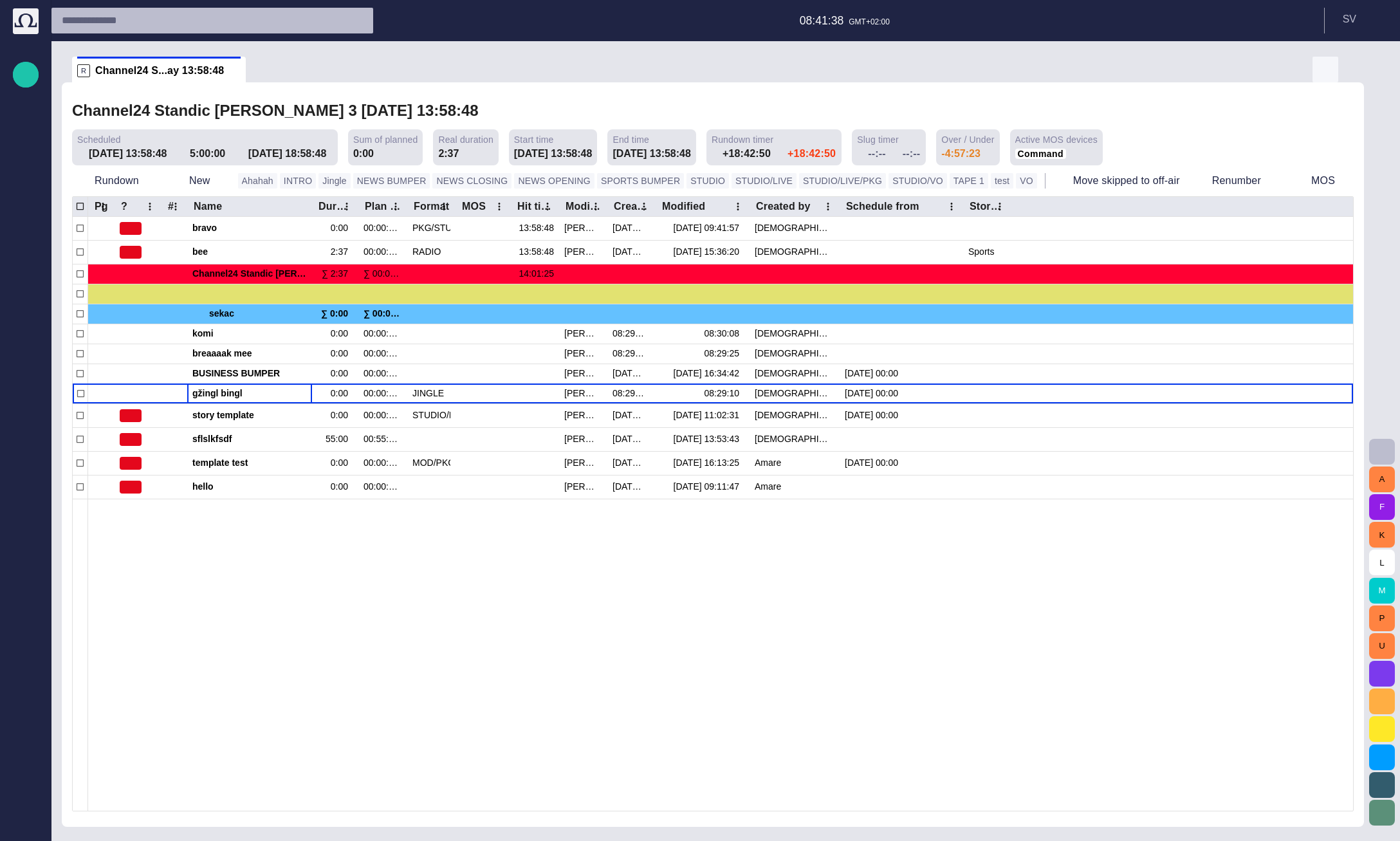
click at [1328, 72] on span "button" at bounding box center [1326, 70] width 16 height 16
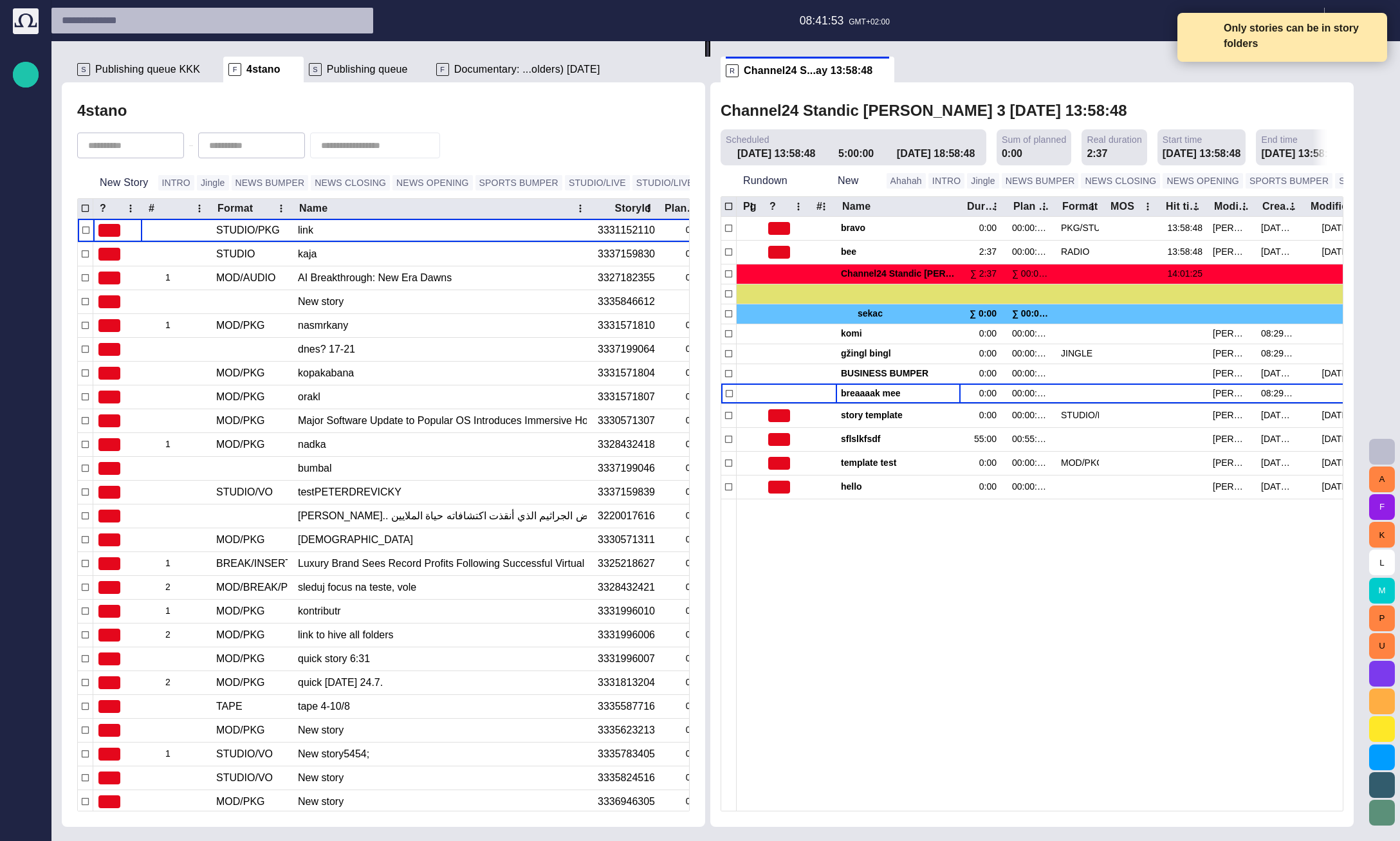
click at [1373, 31] on span at bounding box center [1370, 33] width 11 height 11
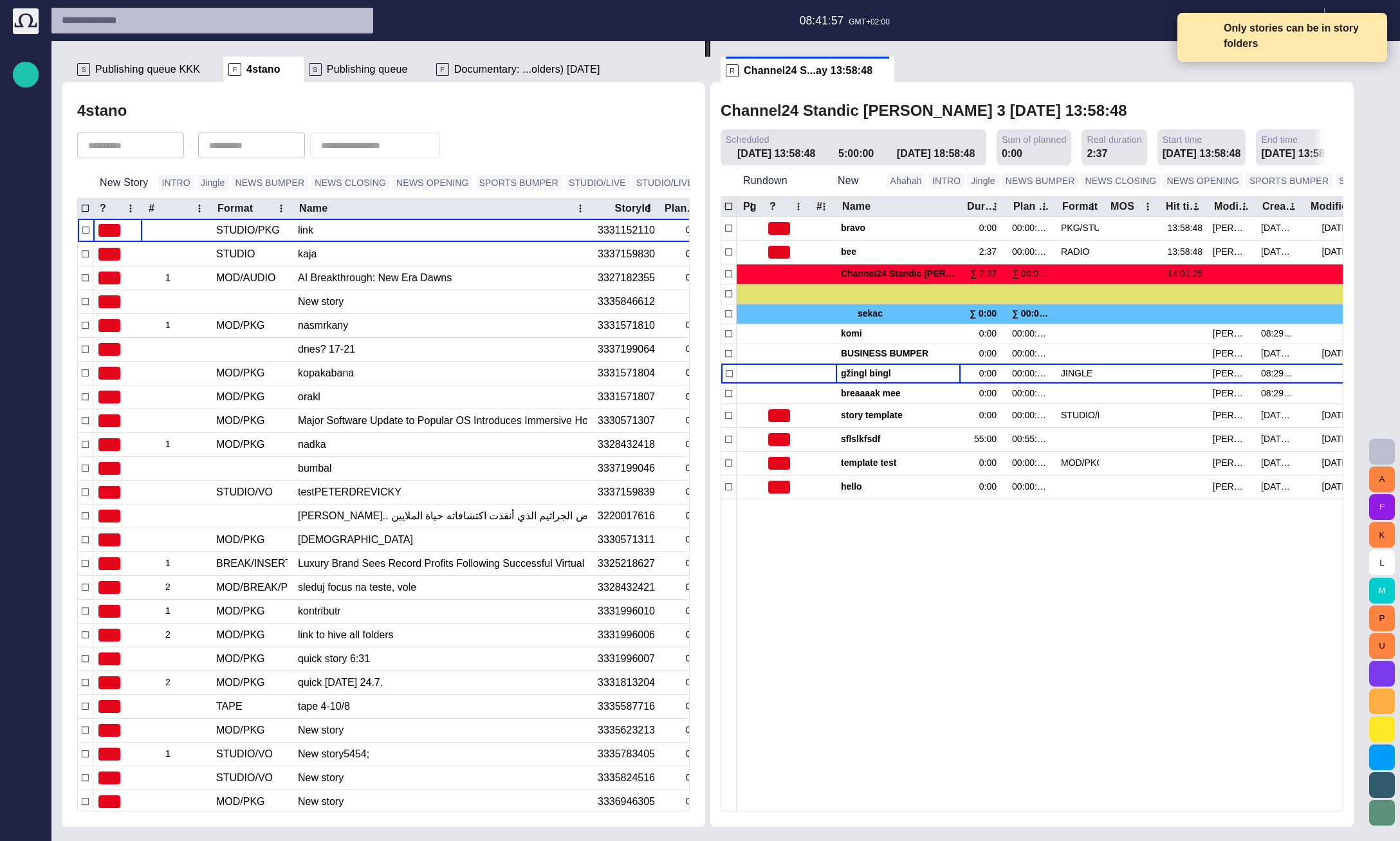
click at [1373, 36] on span at bounding box center [1370, 33] width 11 height 11
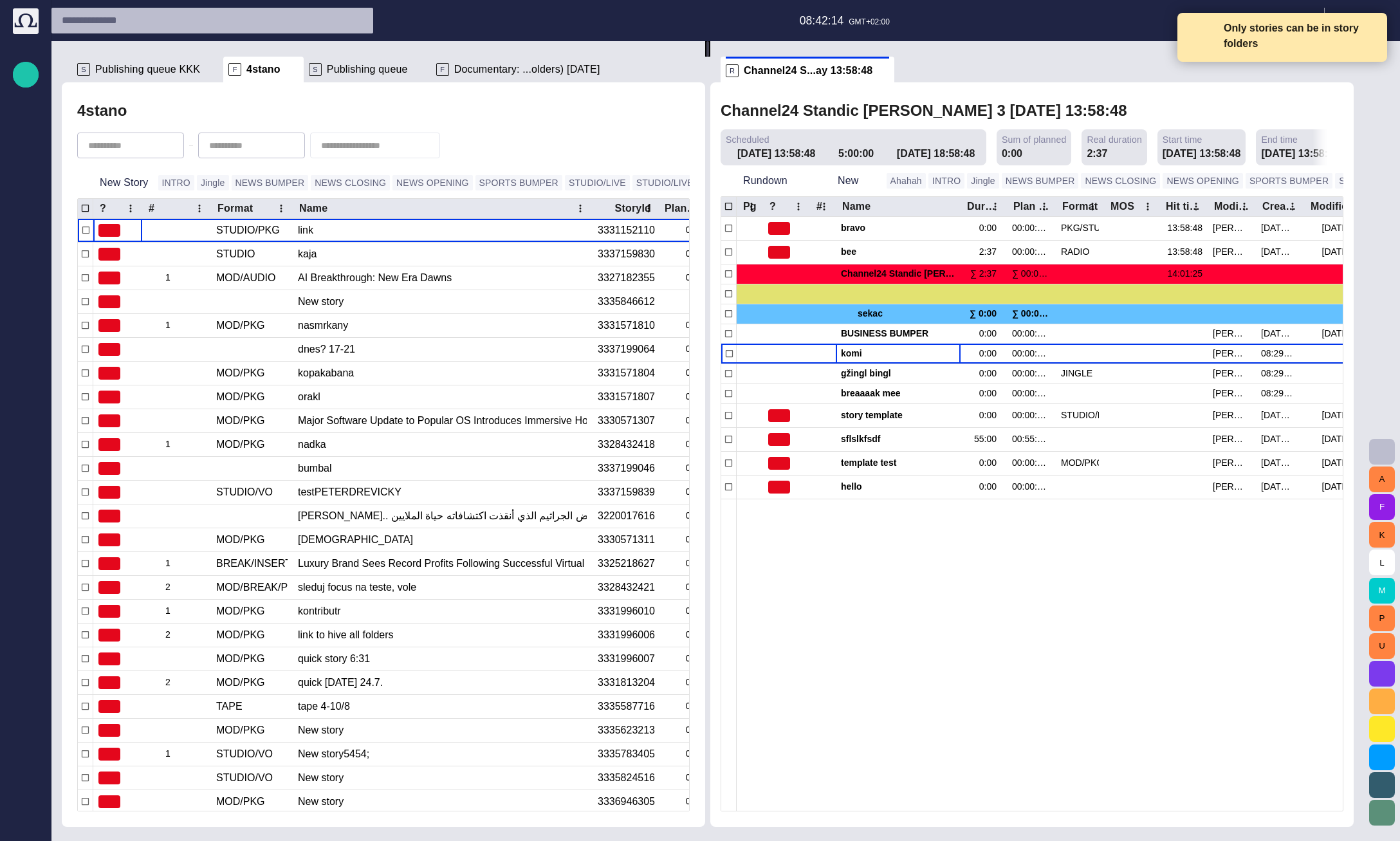
click at [1369, 31] on span at bounding box center [1370, 33] width 11 height 11
click at [1323, 66] on span "button" at bounding box center [1315, 70] width 16 height 16
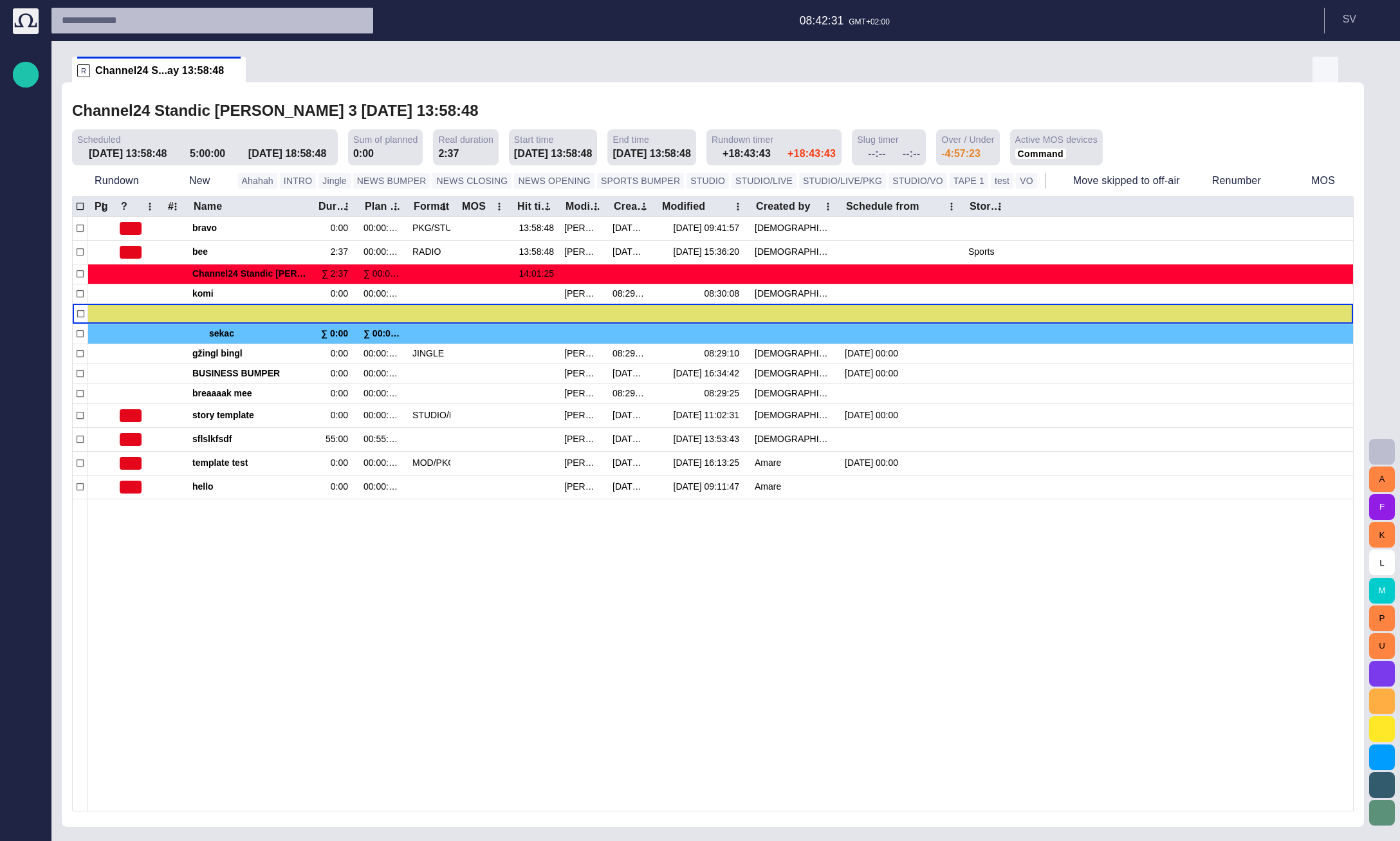
click at [1321, 71] on span "button" at bounding box center [1326, 70] width 16 height 16
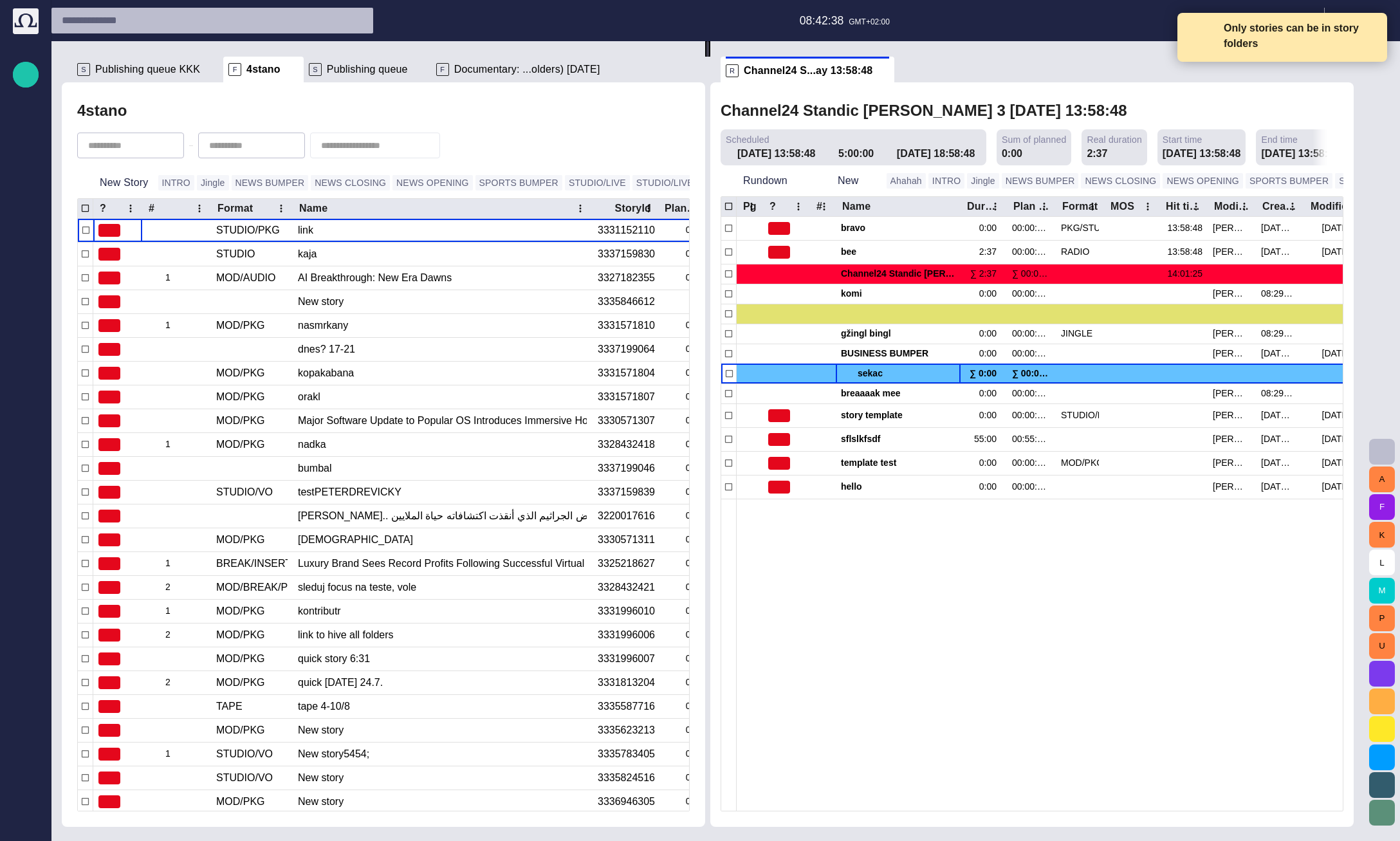
click at [1369, 35] on span at bounding box center [1370, 33] width 11 height 11
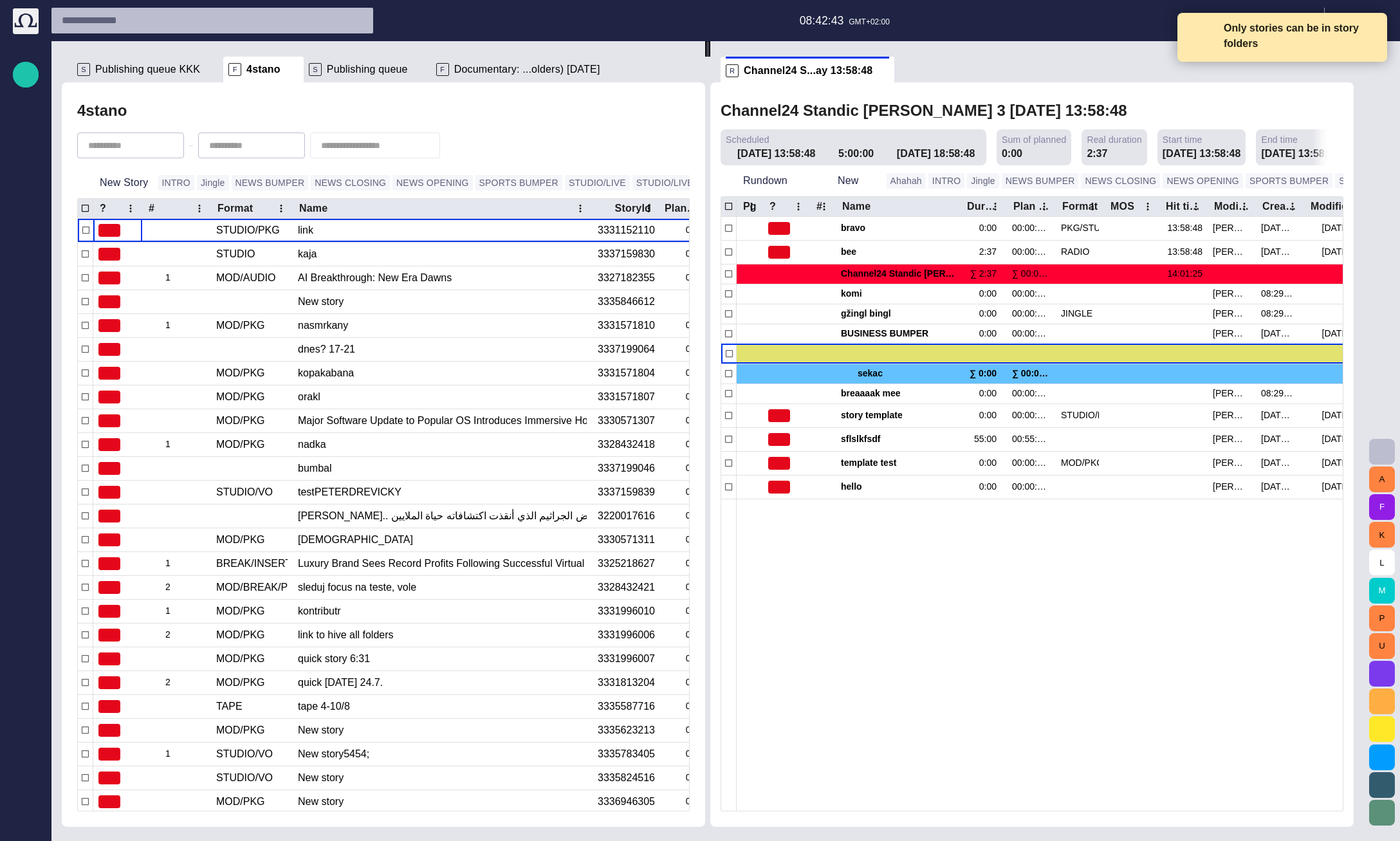
click at [1375, 32] on span at bounding box center [1370, 33] width 11 height 11
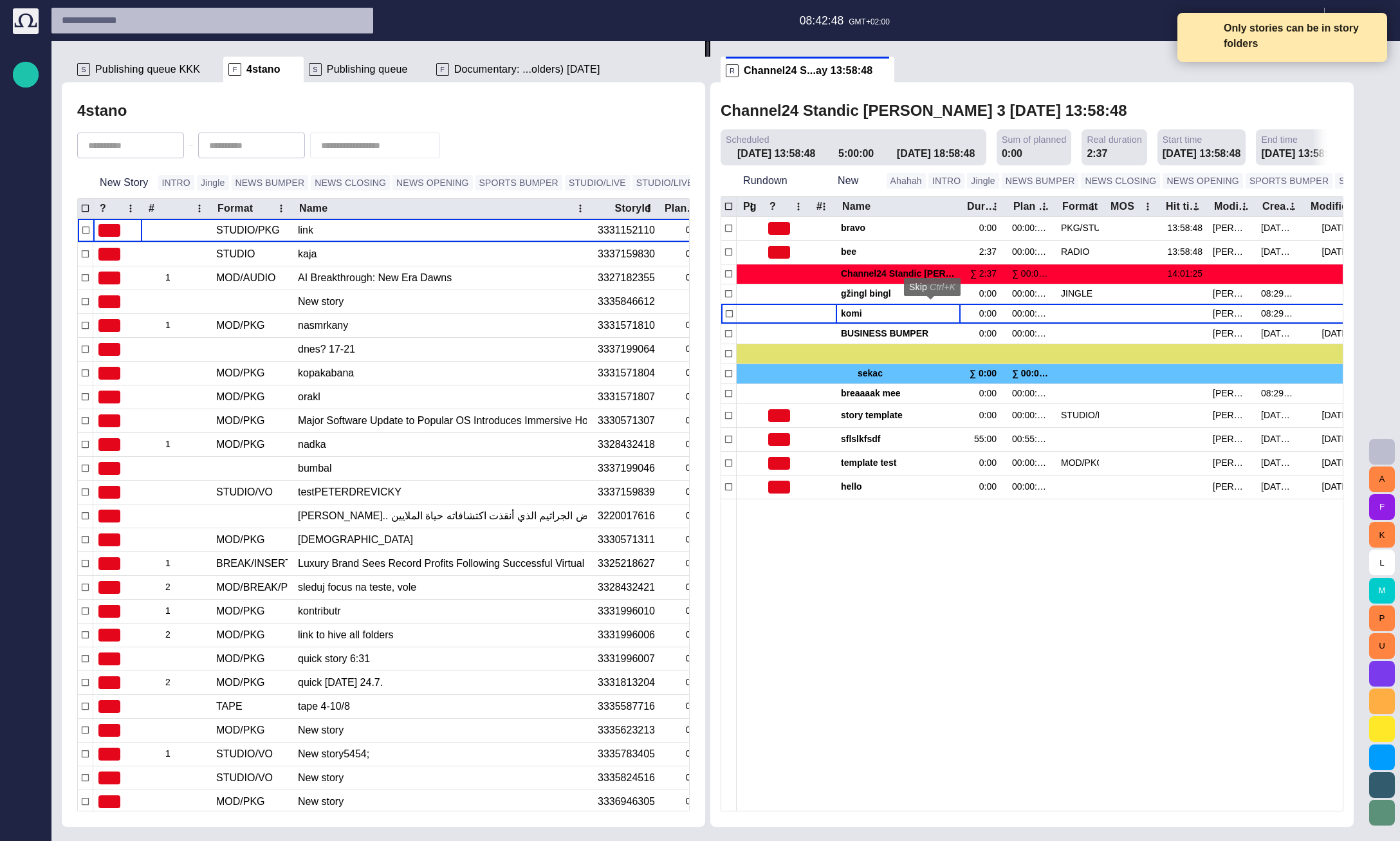
click at [1373, 37] on span at bounding box center [1370, 33] width 11 height 11
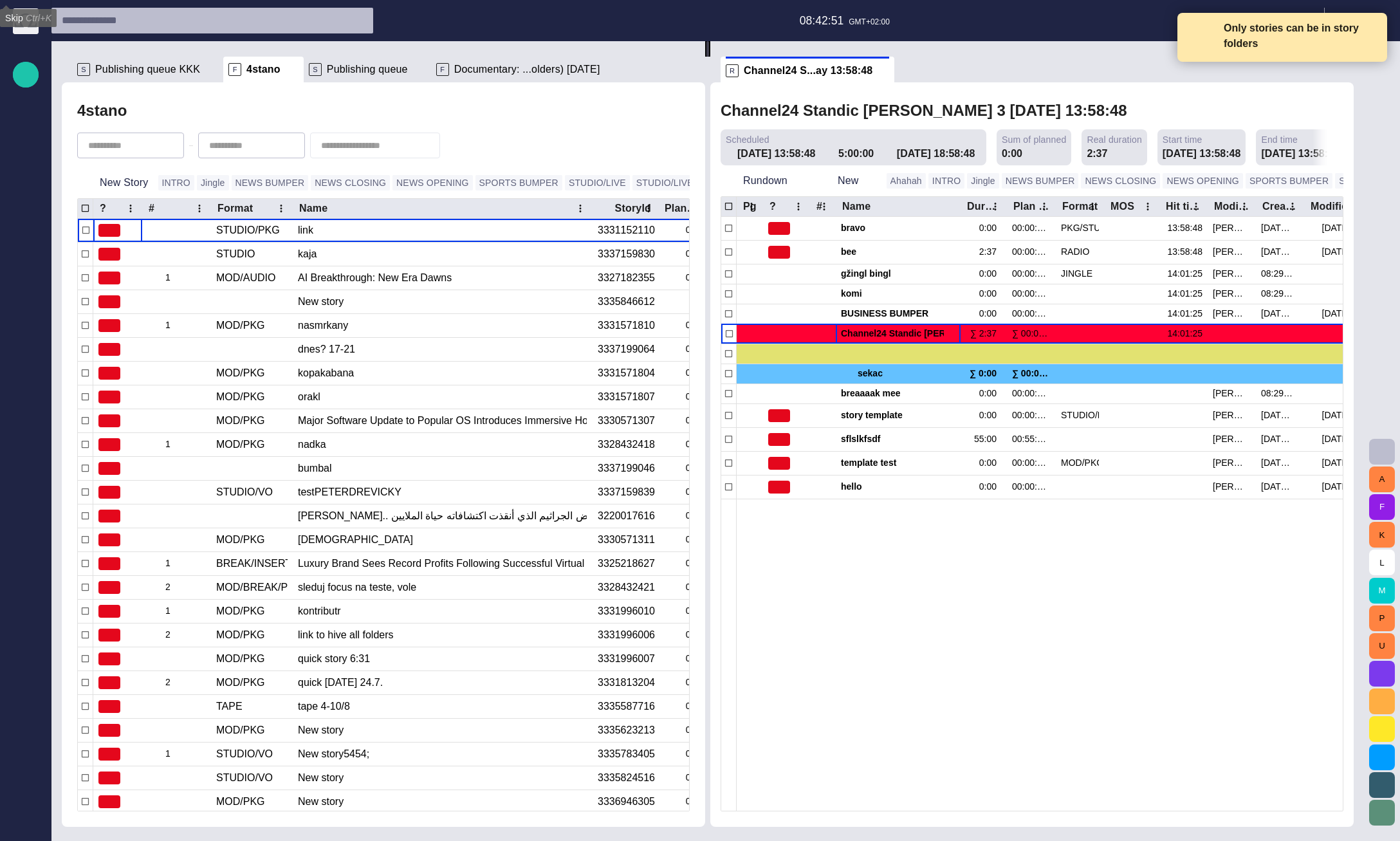
click at [1374, 32] on span at bounding box center [1370, 33] width 11 height 11
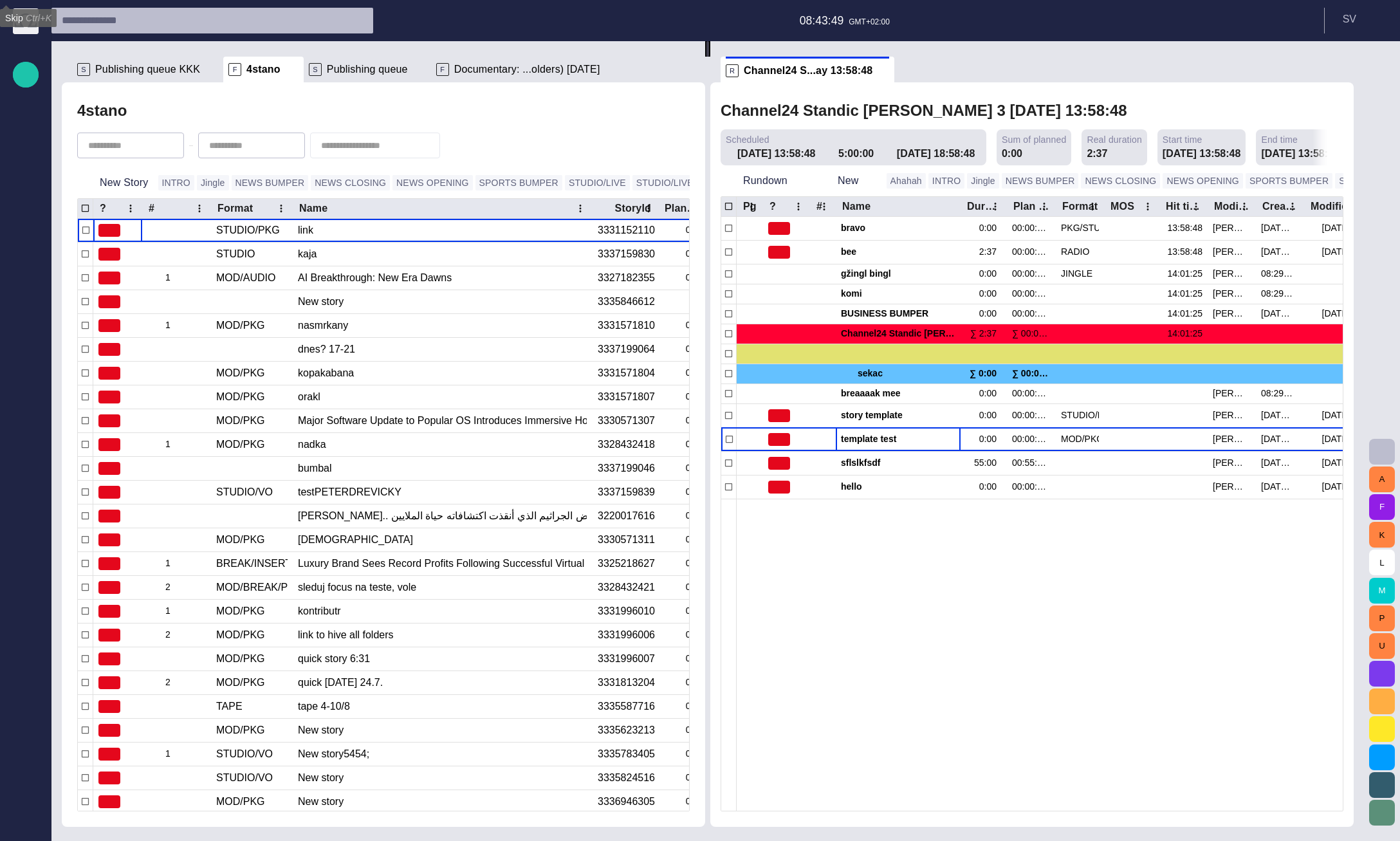
click at [339, 70] on span "Publishing queue" at bounding box center [367, 69] width 81 height 13
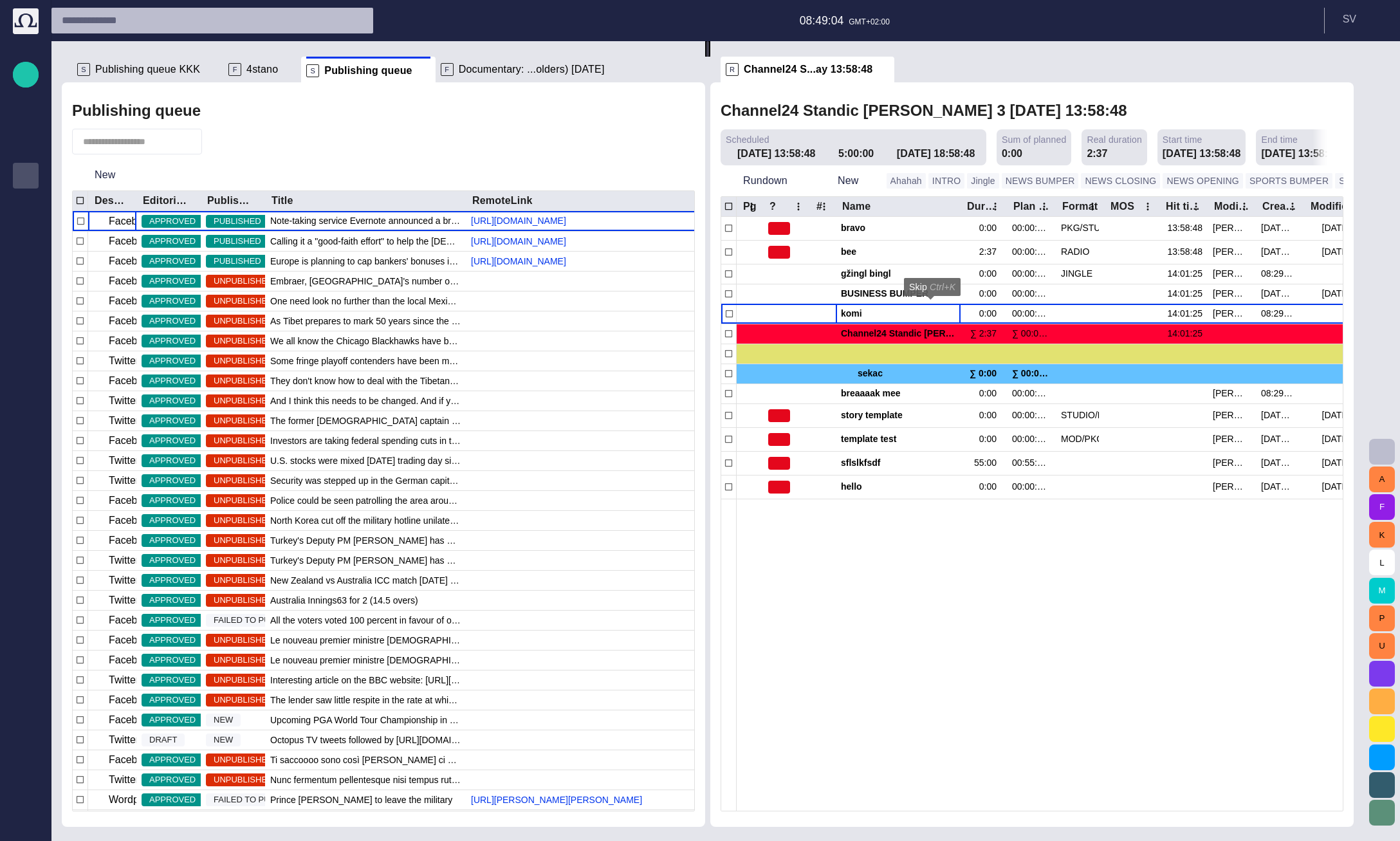
click at [237, 75] on div "F 4stano" at bounding box center [253, 69] width 50 height 13
click at [246, 69] on span "4stano" at bounding box center [262, 69] width 31 height 13
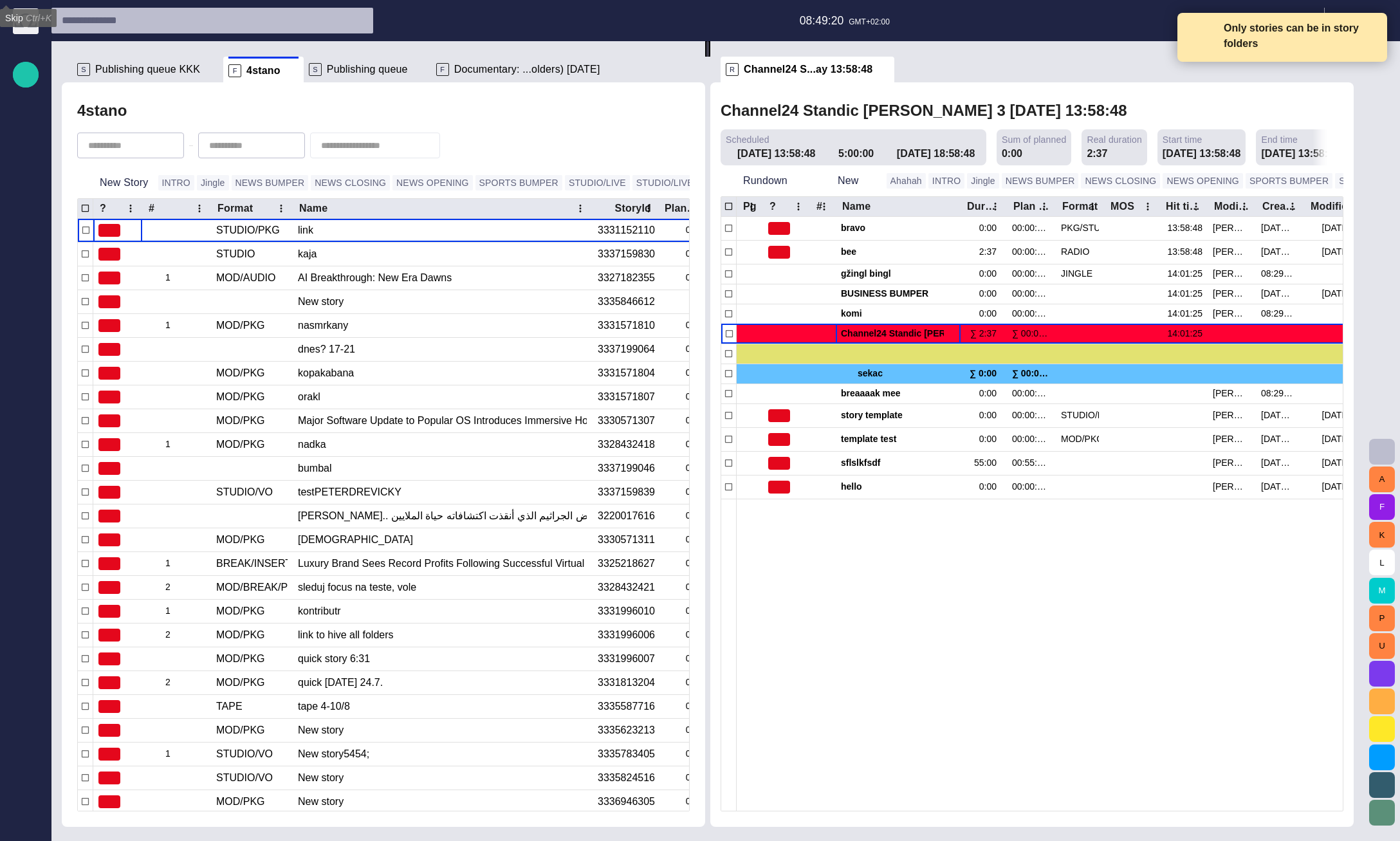
click at [1373, 38] on span at bounding box center [1370, 33] width 11 height 11
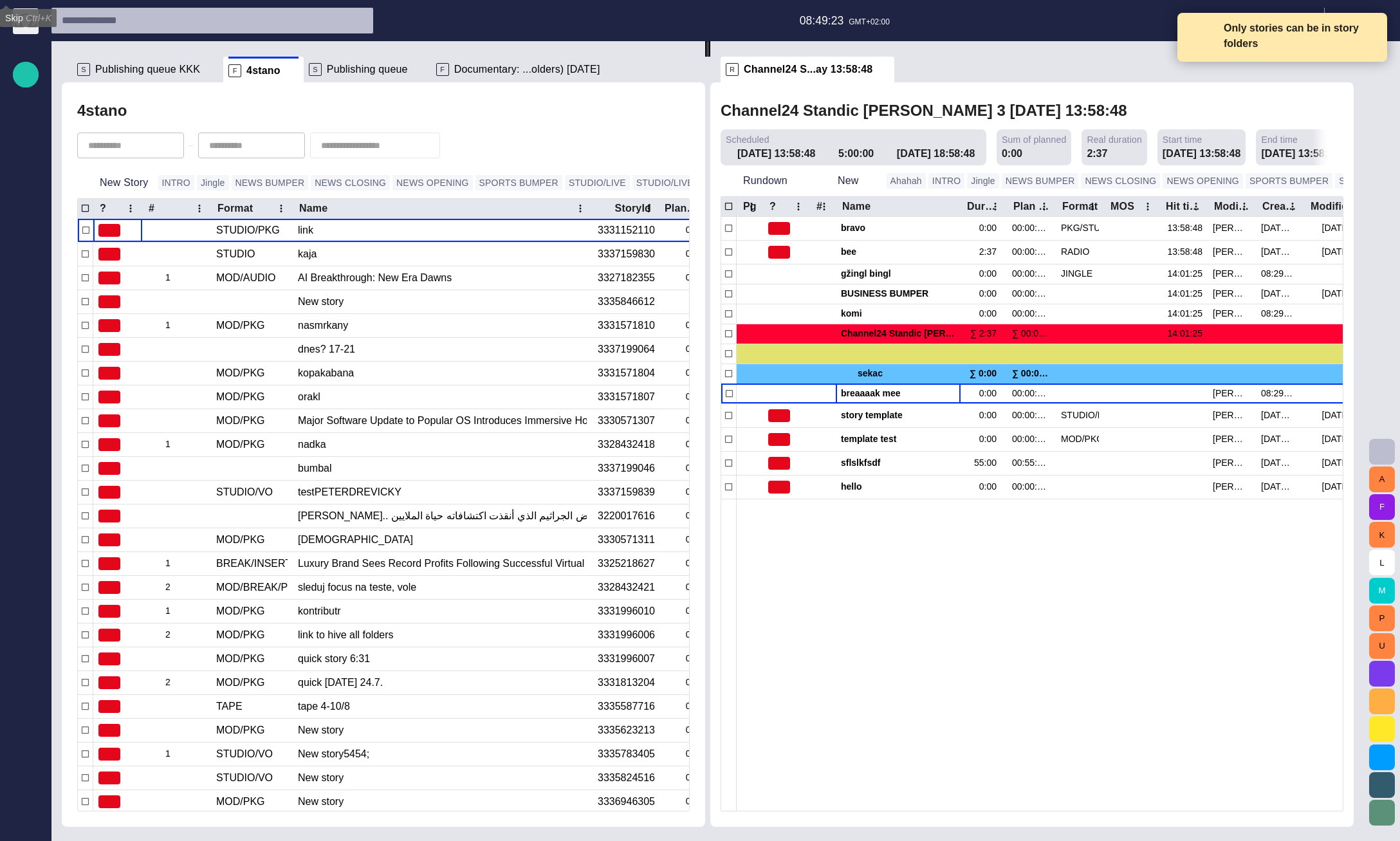
click at [1376, 36] on span at bounding box center [1370, 33] width 11 height 11
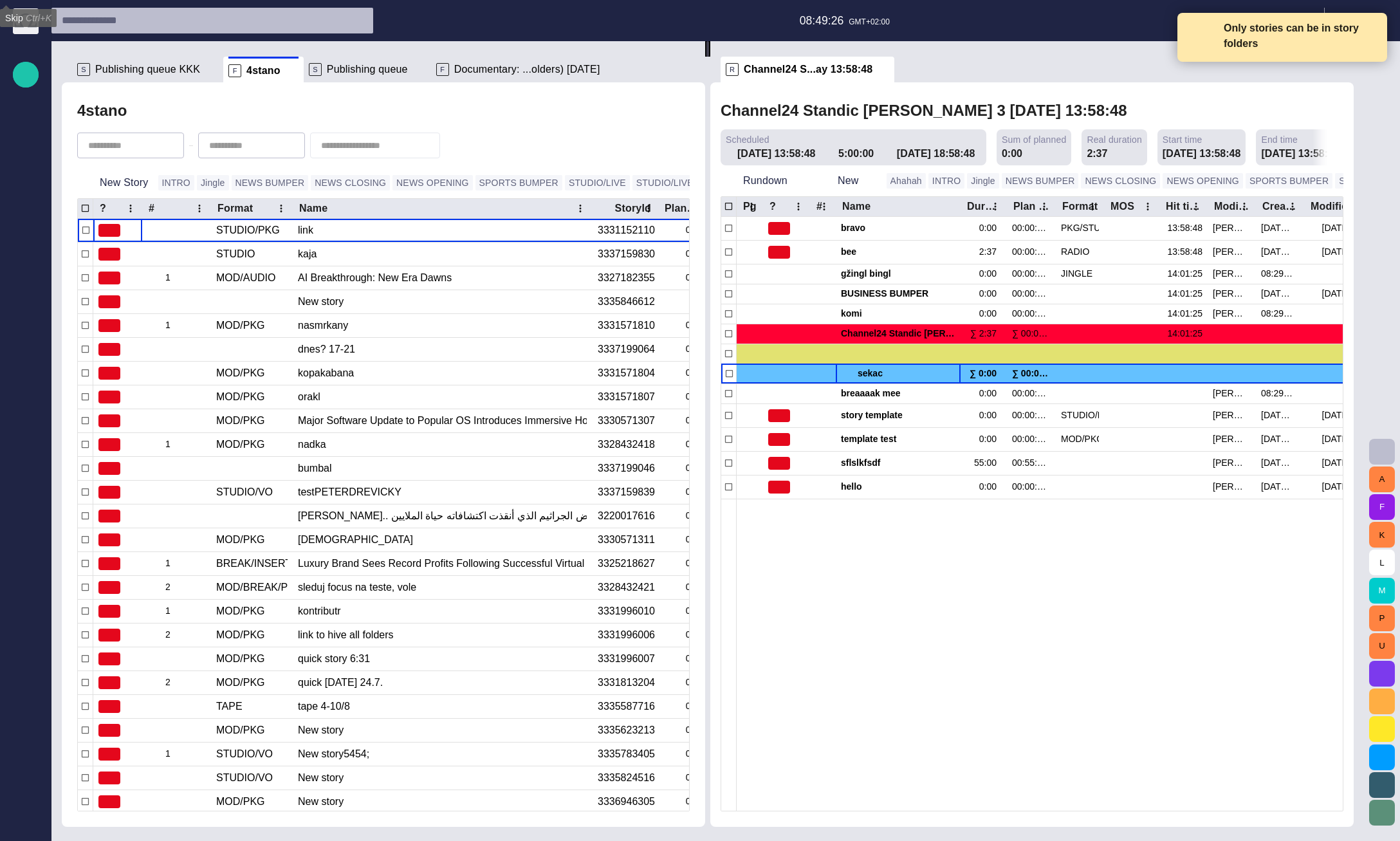
click at [1366, 33] on span at bounding box center [1370, 33] width 11 height 11
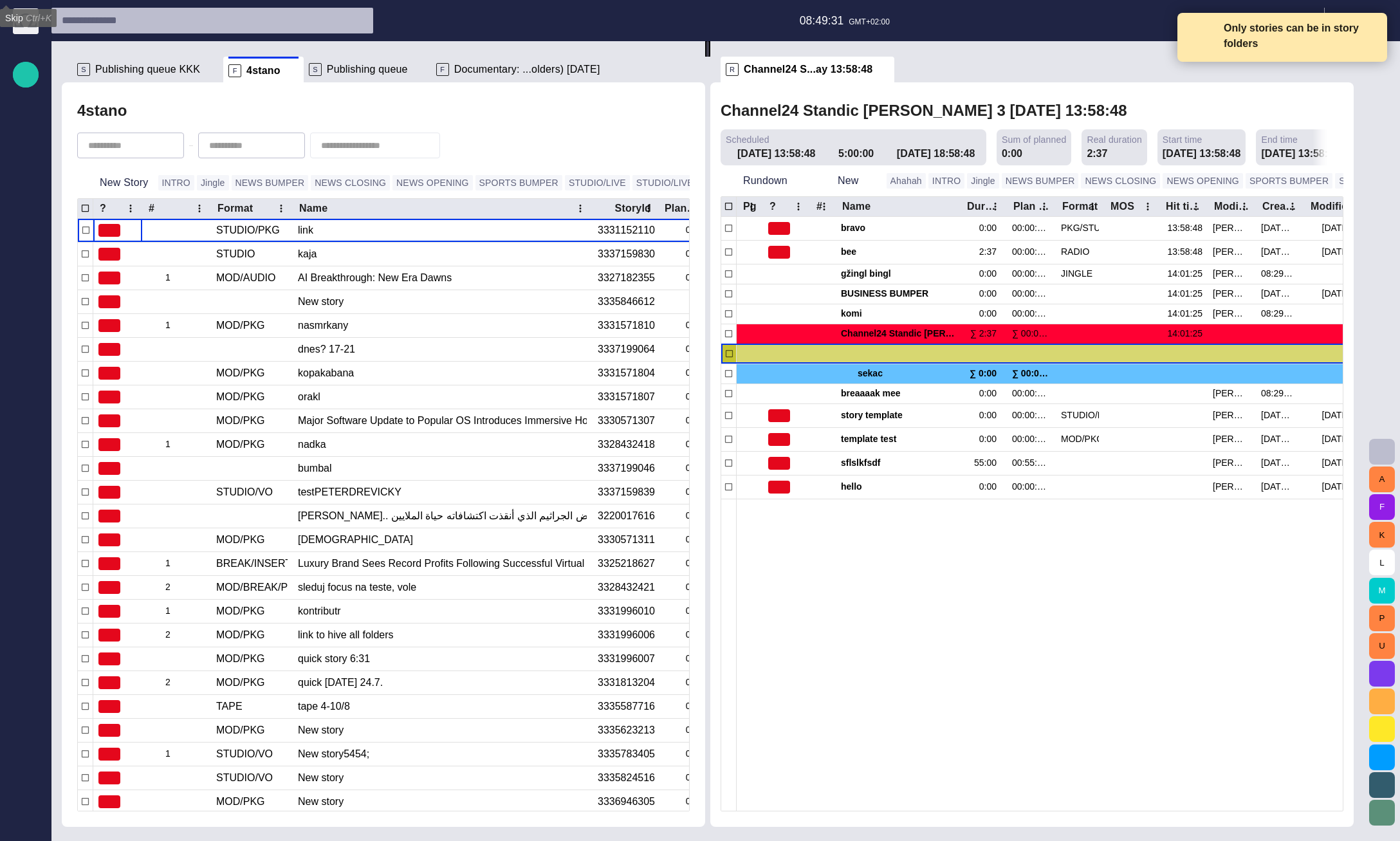
click at [1368, 31] on span at bounding box center [1370, 33] width 11 height 11
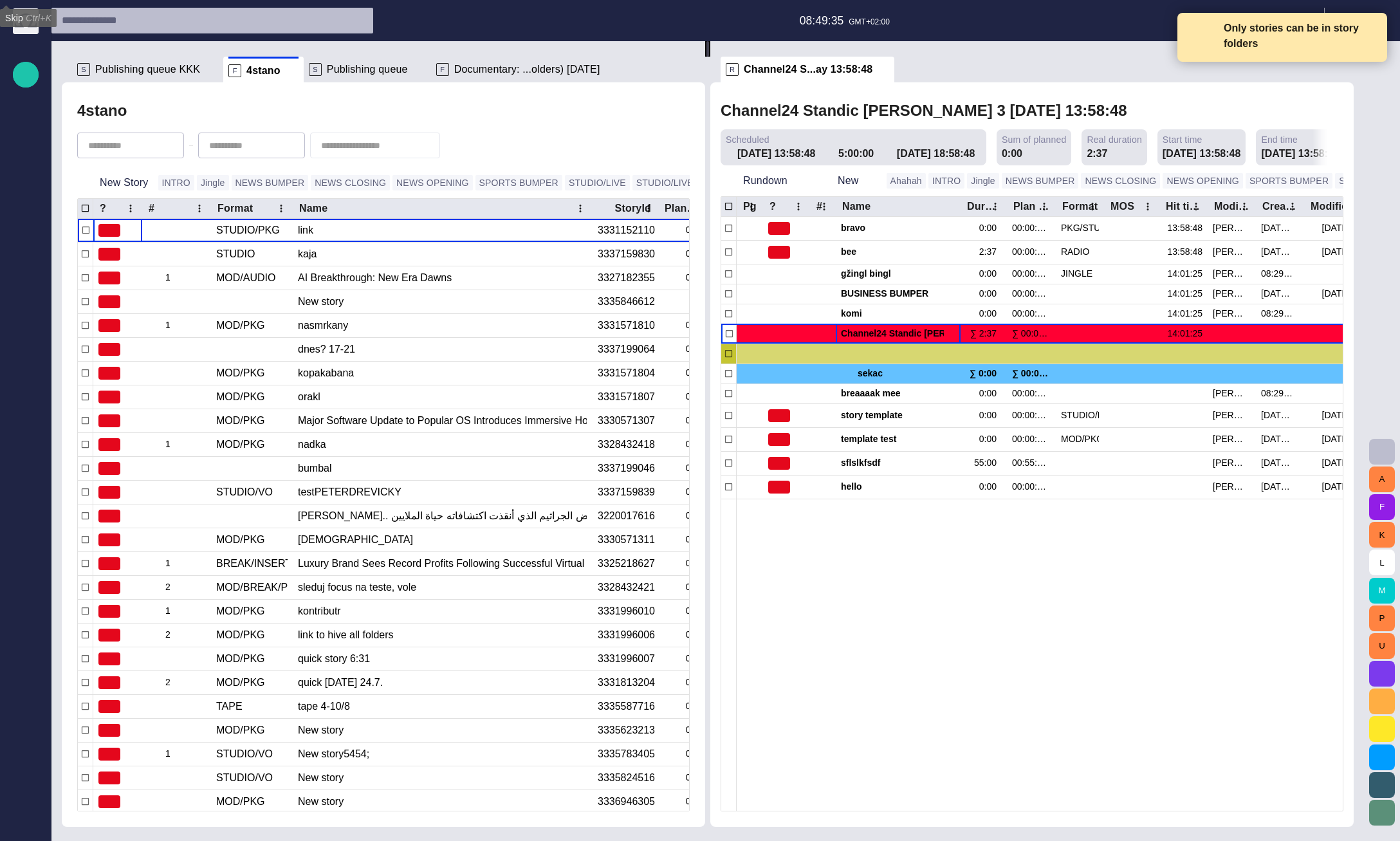
click at [1370, 33] on span at bounding box center [1370, 33] width 11 height 11
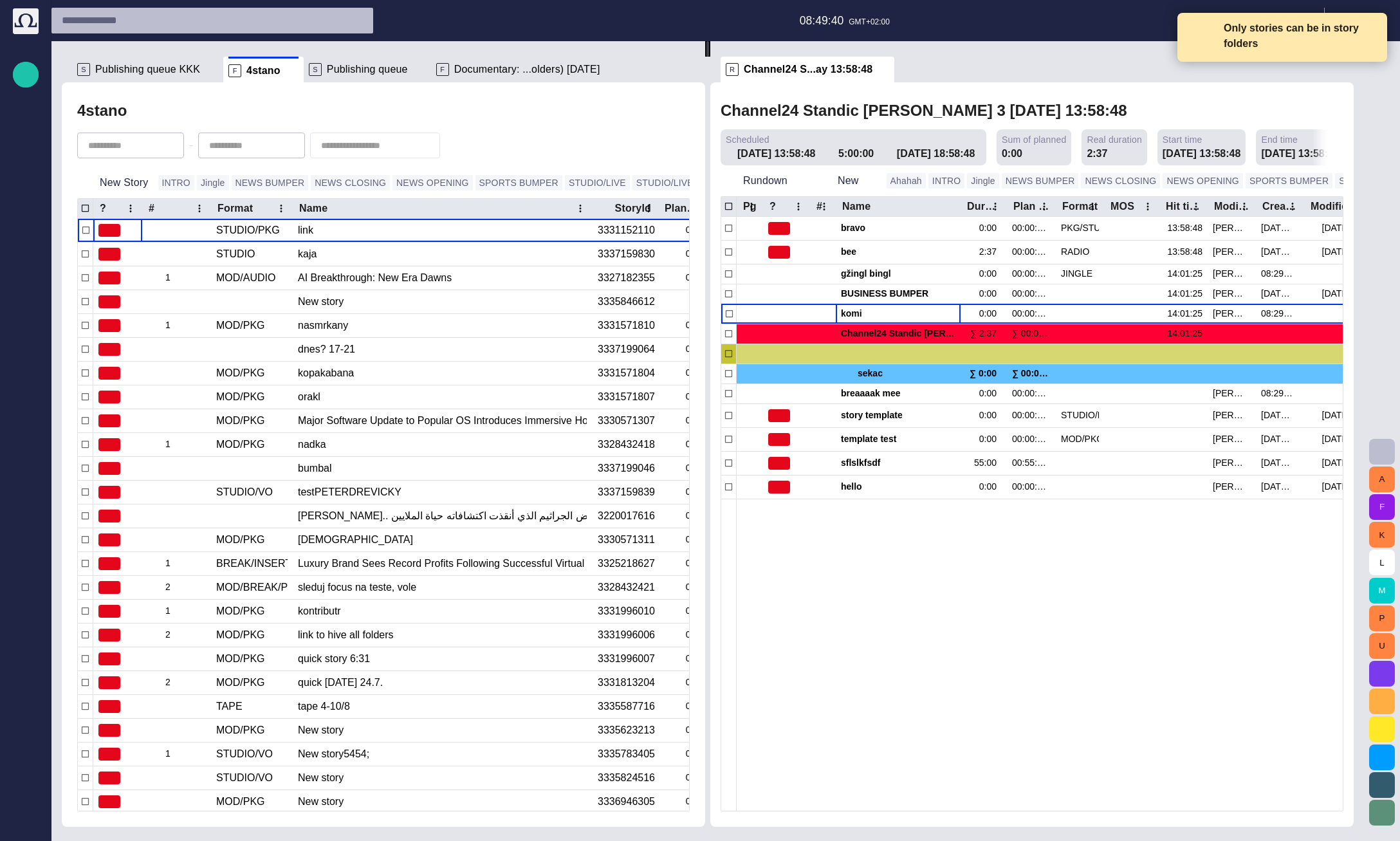
click at [1370, 33] on span at bounding box center [1370, 33] width 11 height 11
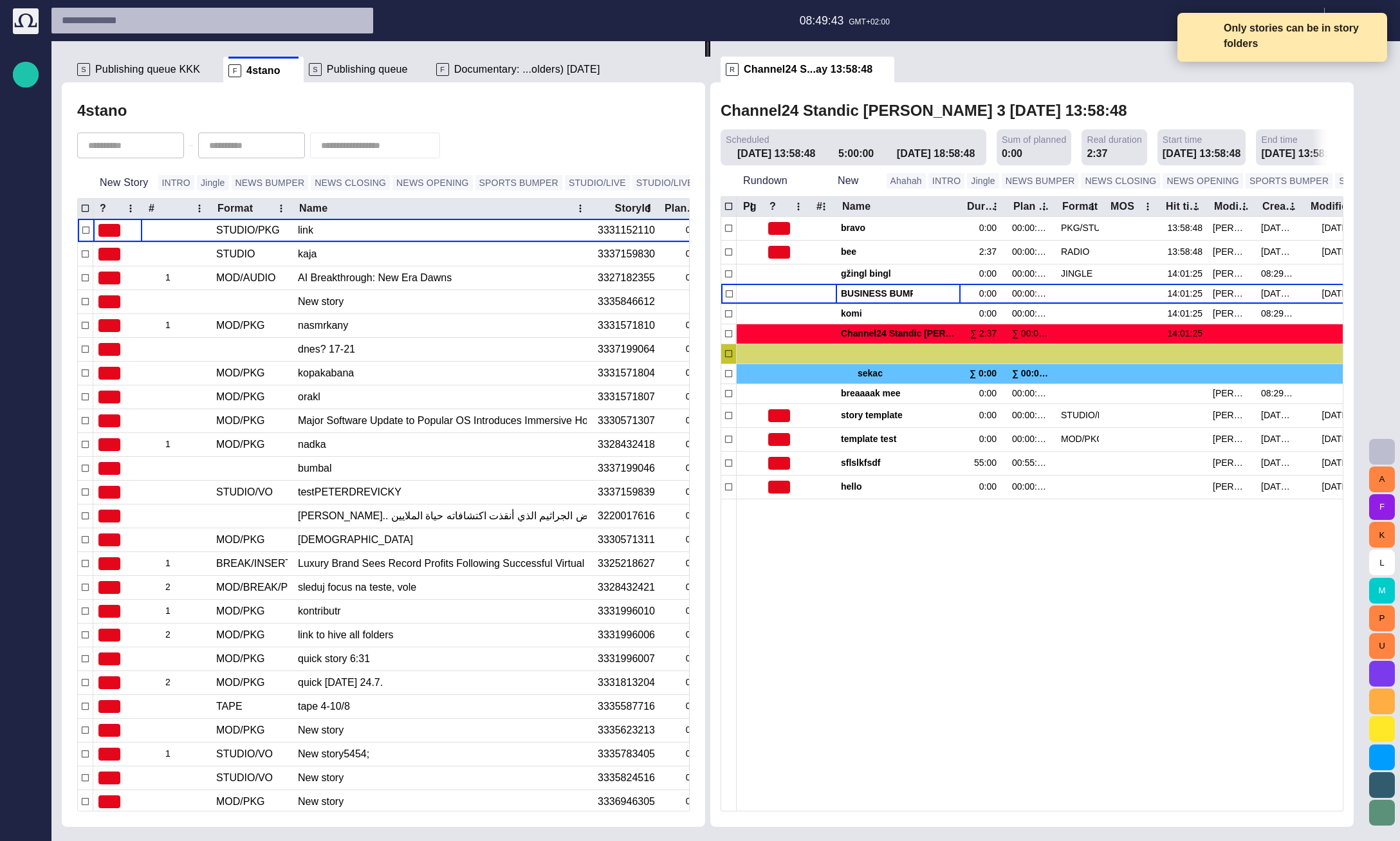
click at [1376, 32] on span at bounding box center [1370, 33] width 11 height 11
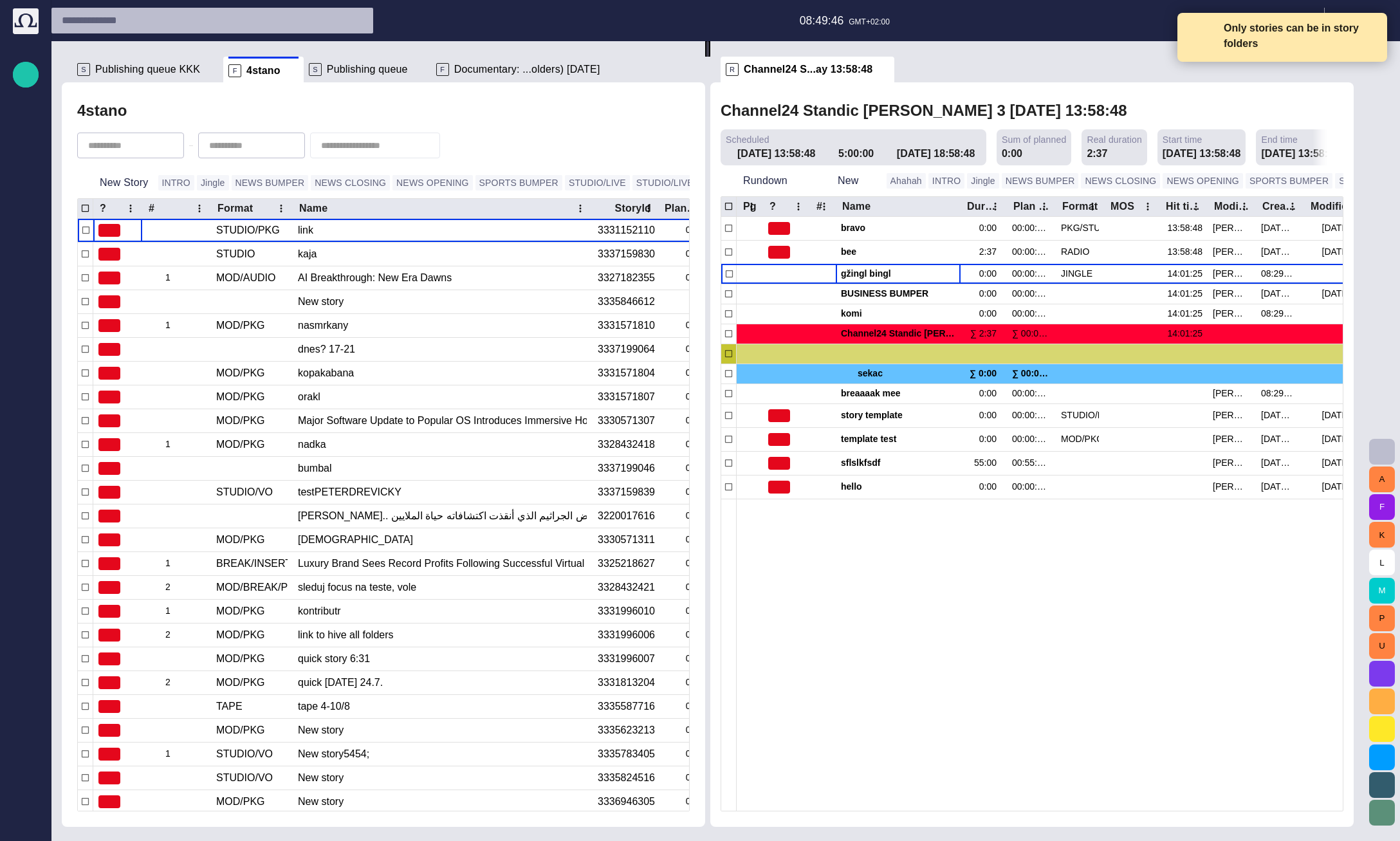
click at [1371, 32] on span at bounding box center [1370, 33] width 11 height 11
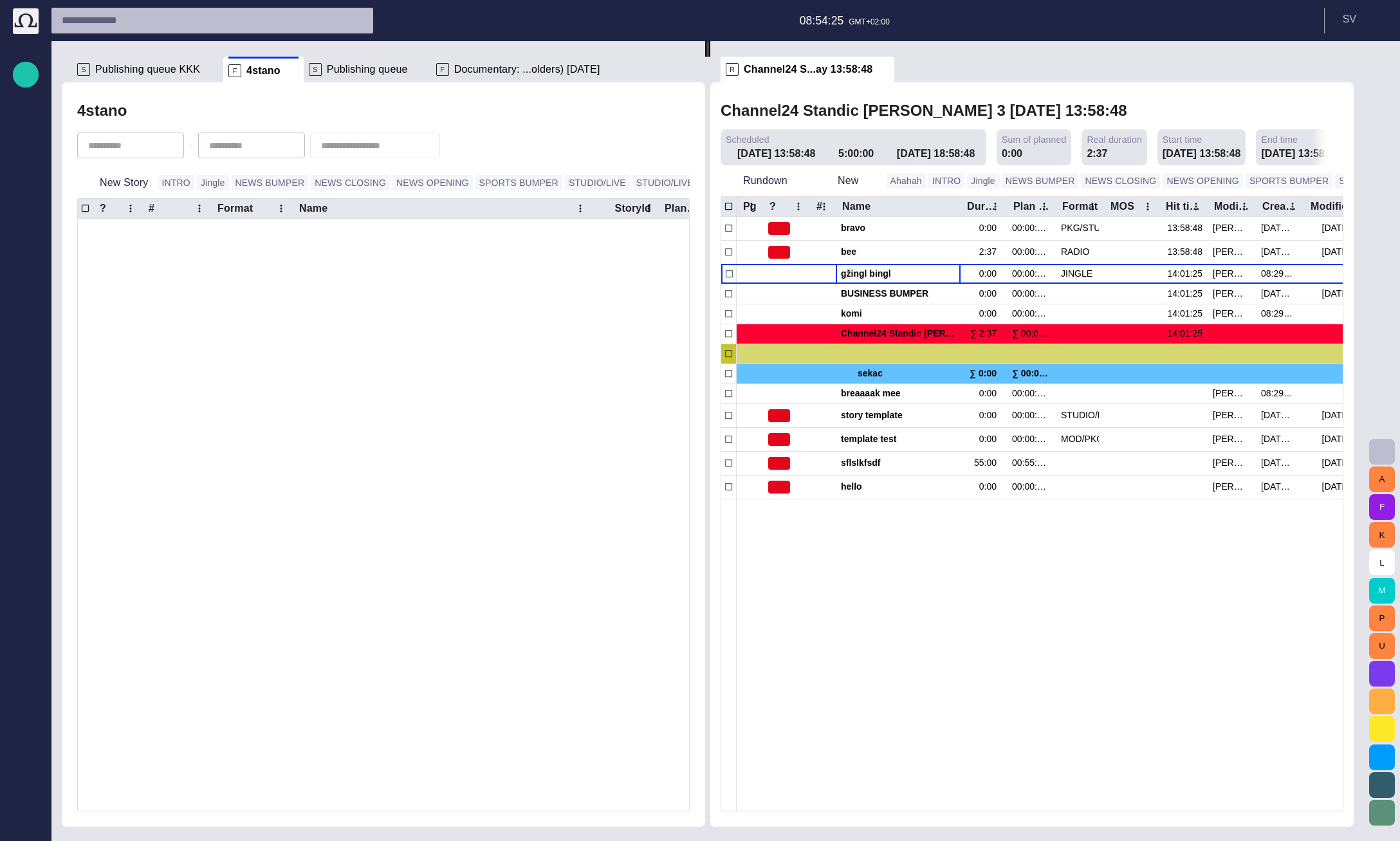
scroll to position [771, 0]
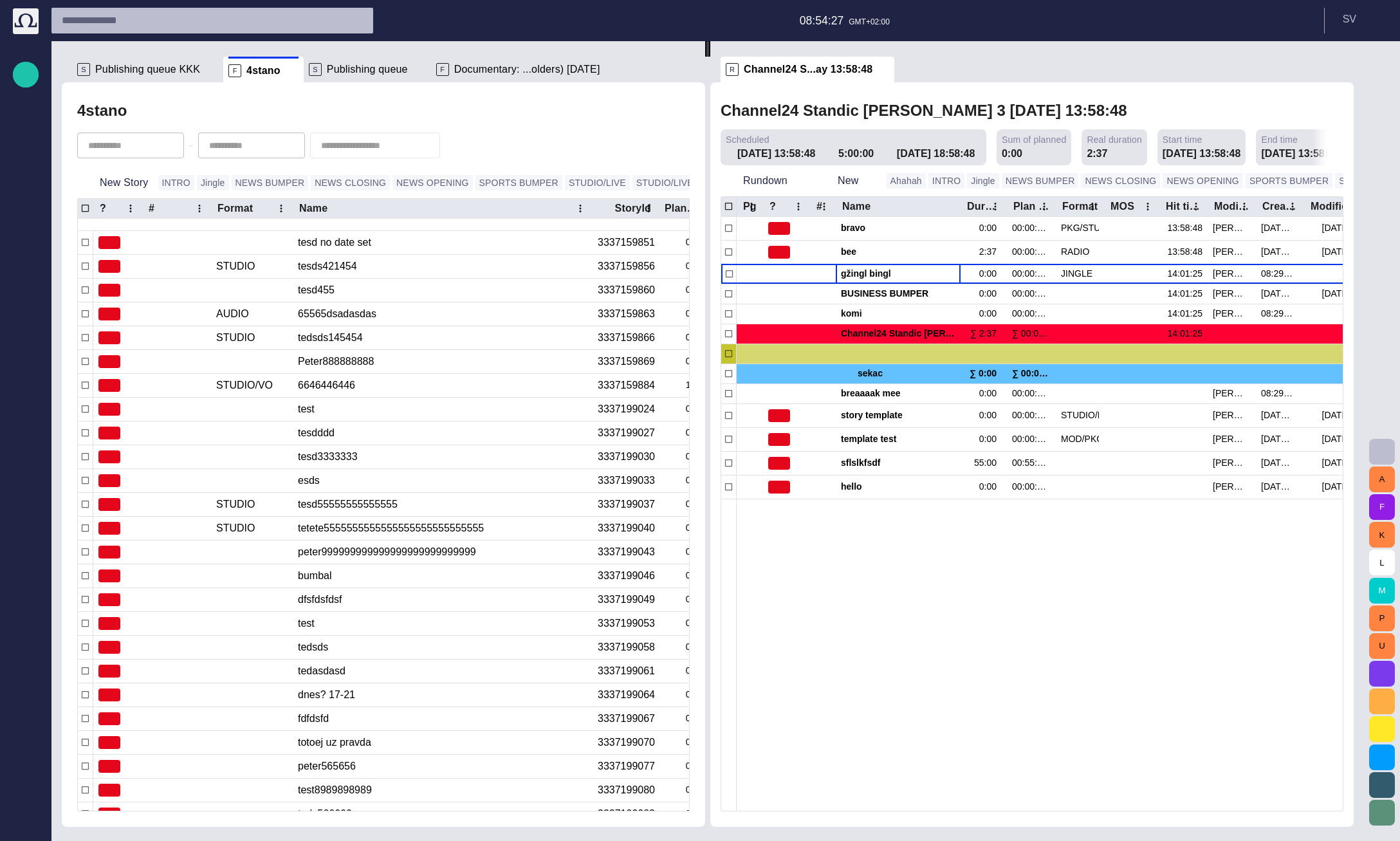
click at [476, 67] on span "Documentary: ...olders) [DATE]" at bounding box center [527, 69] width 146 height 13
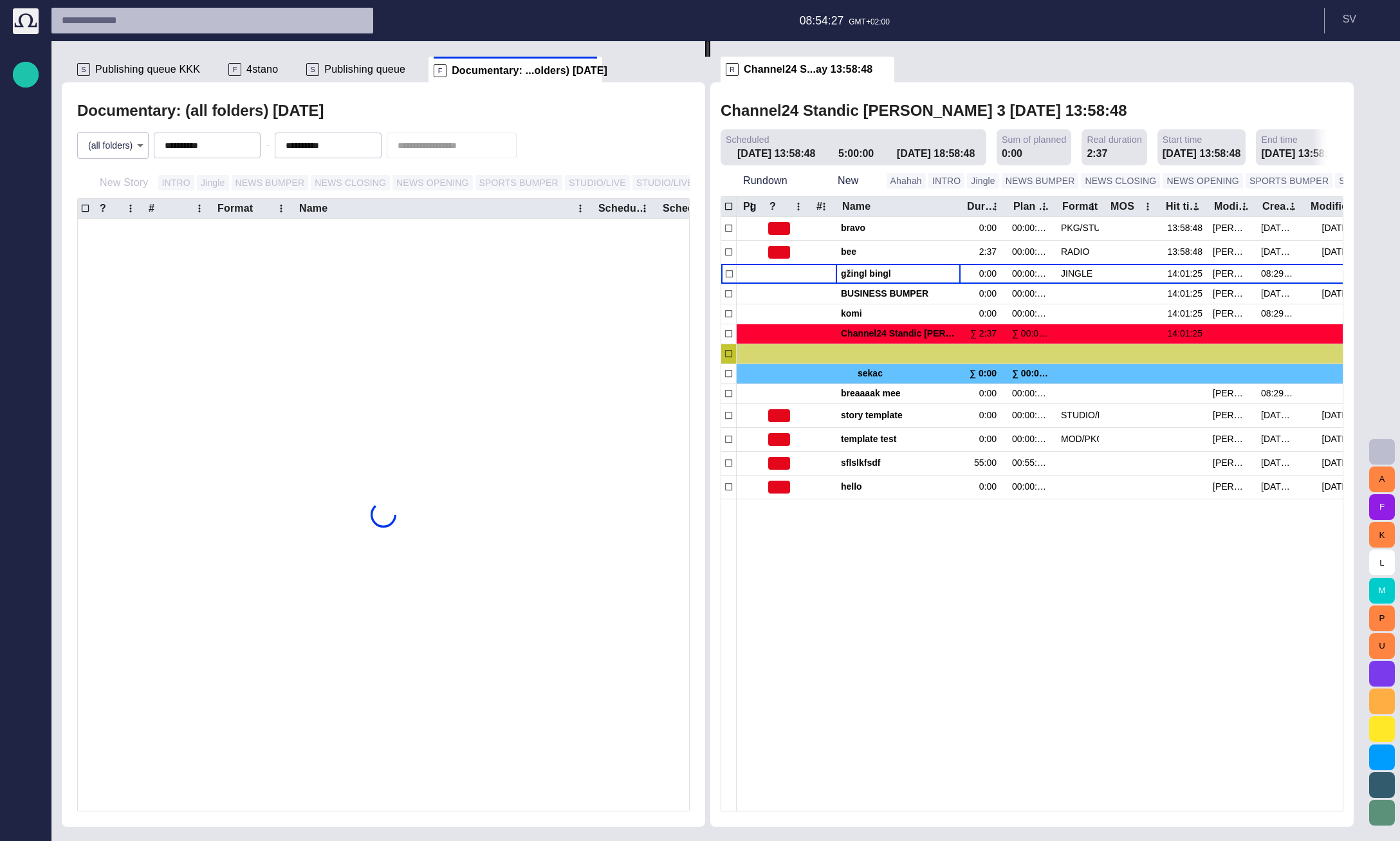
scroll to position [0, 0]
click at [225, 144] on span "button" at bounding box center [220, 146] width 10 height 10
click at [347, 143] on span "button" at bounding box center [341, 146] width 10 height 10
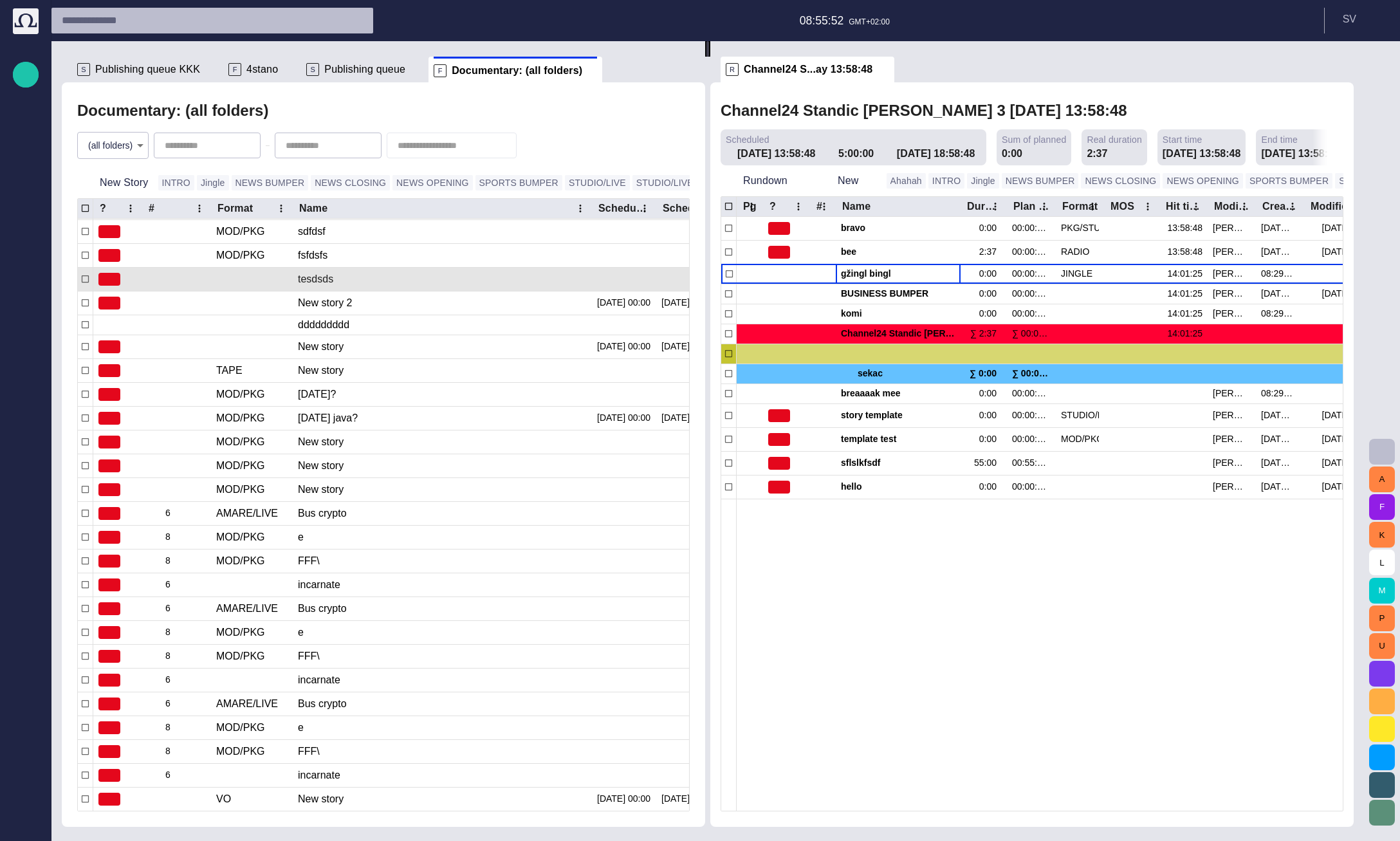
scroll to position [250, 0]
click at [113, 150] on body "Story Rundown Rundowns Story folders Publishing queue Publishing queue KKK Medi…" at bounding box center [700, 420] width 1400 height 841
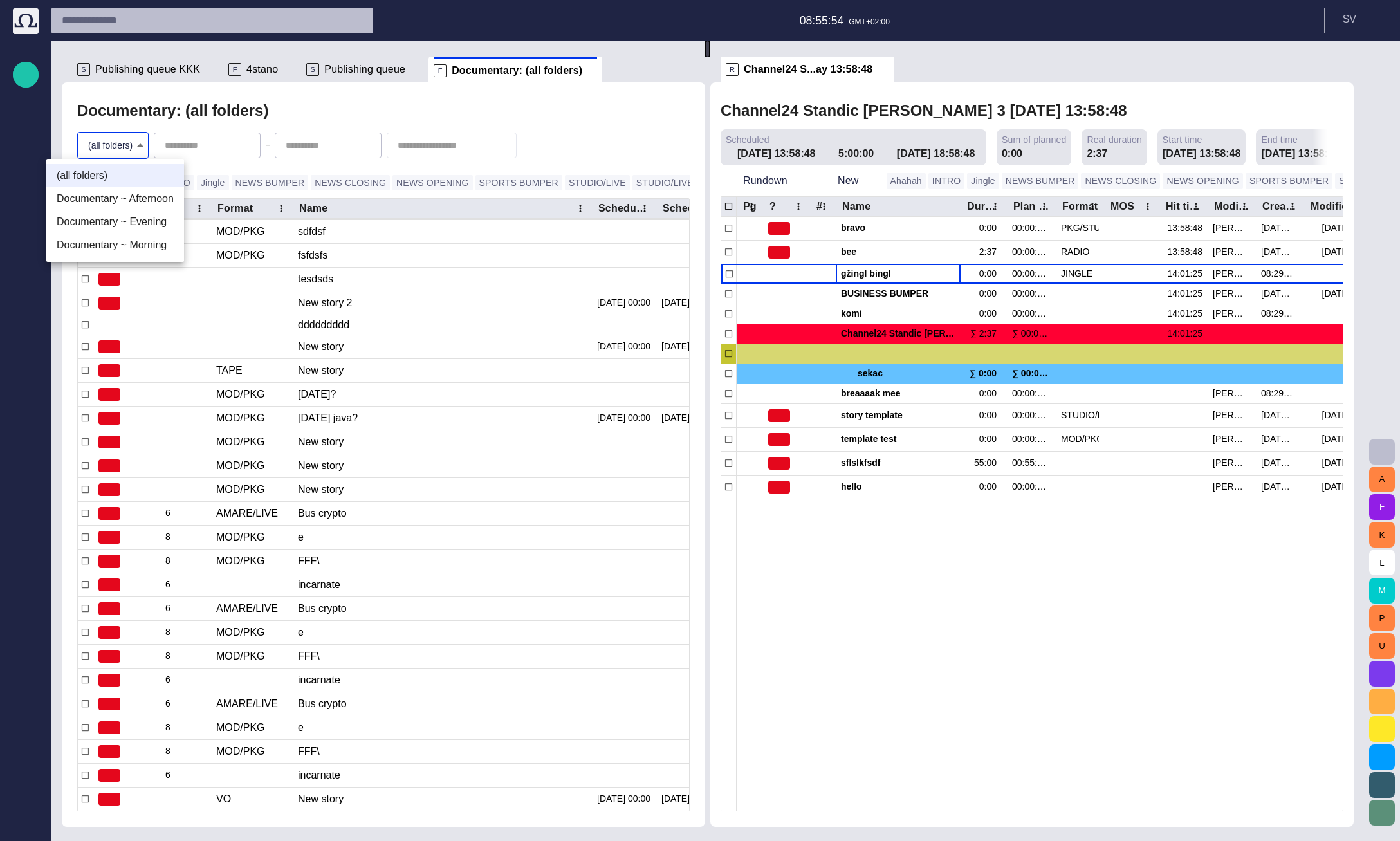
click at [115, 242] on li "Documentary ~ Morning" at bounding box center [115, 245] width 138 height 24
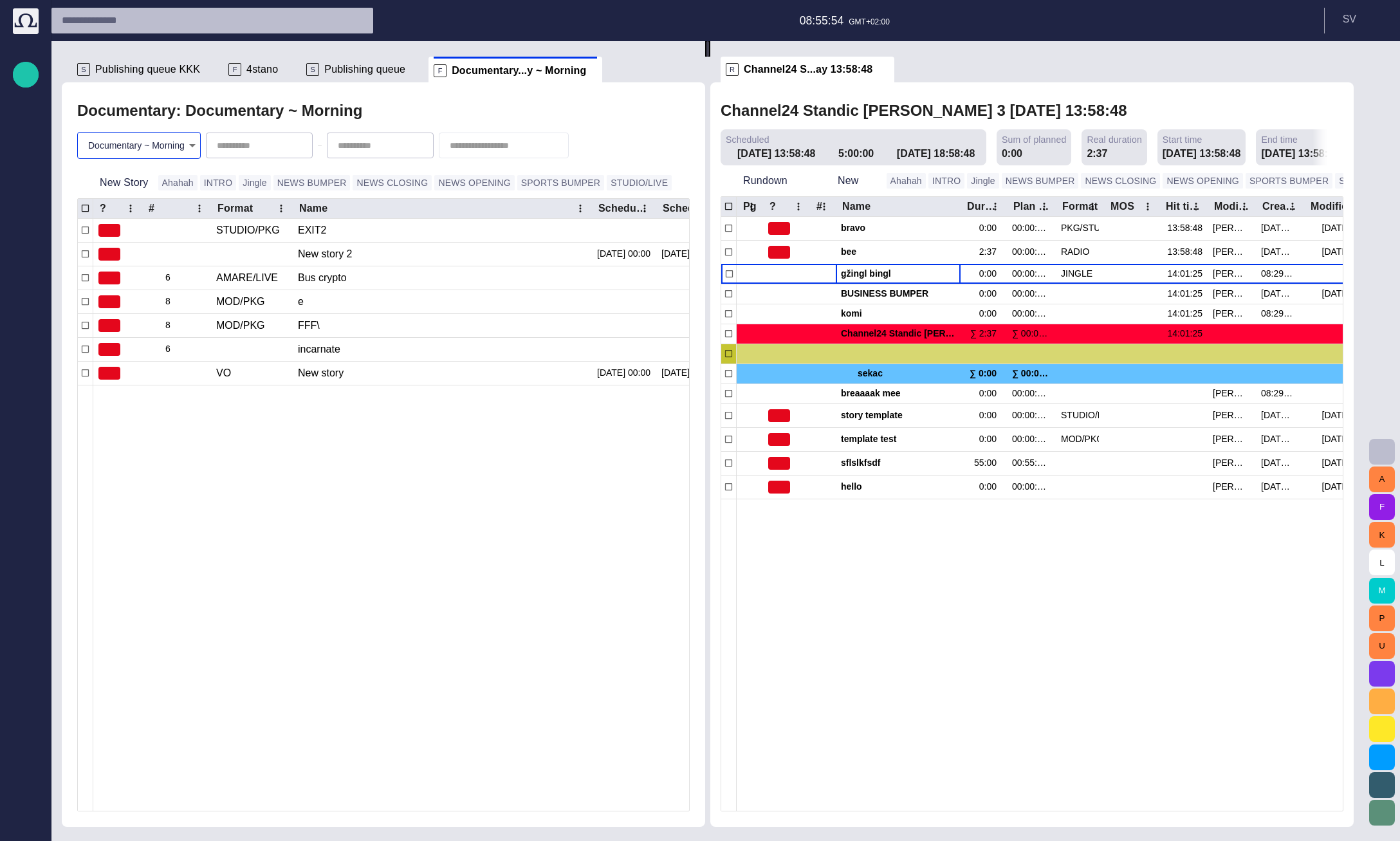
type input "********"
click at [681, 181] on span "button" at bounding box center [687, 182] width 13 height 13
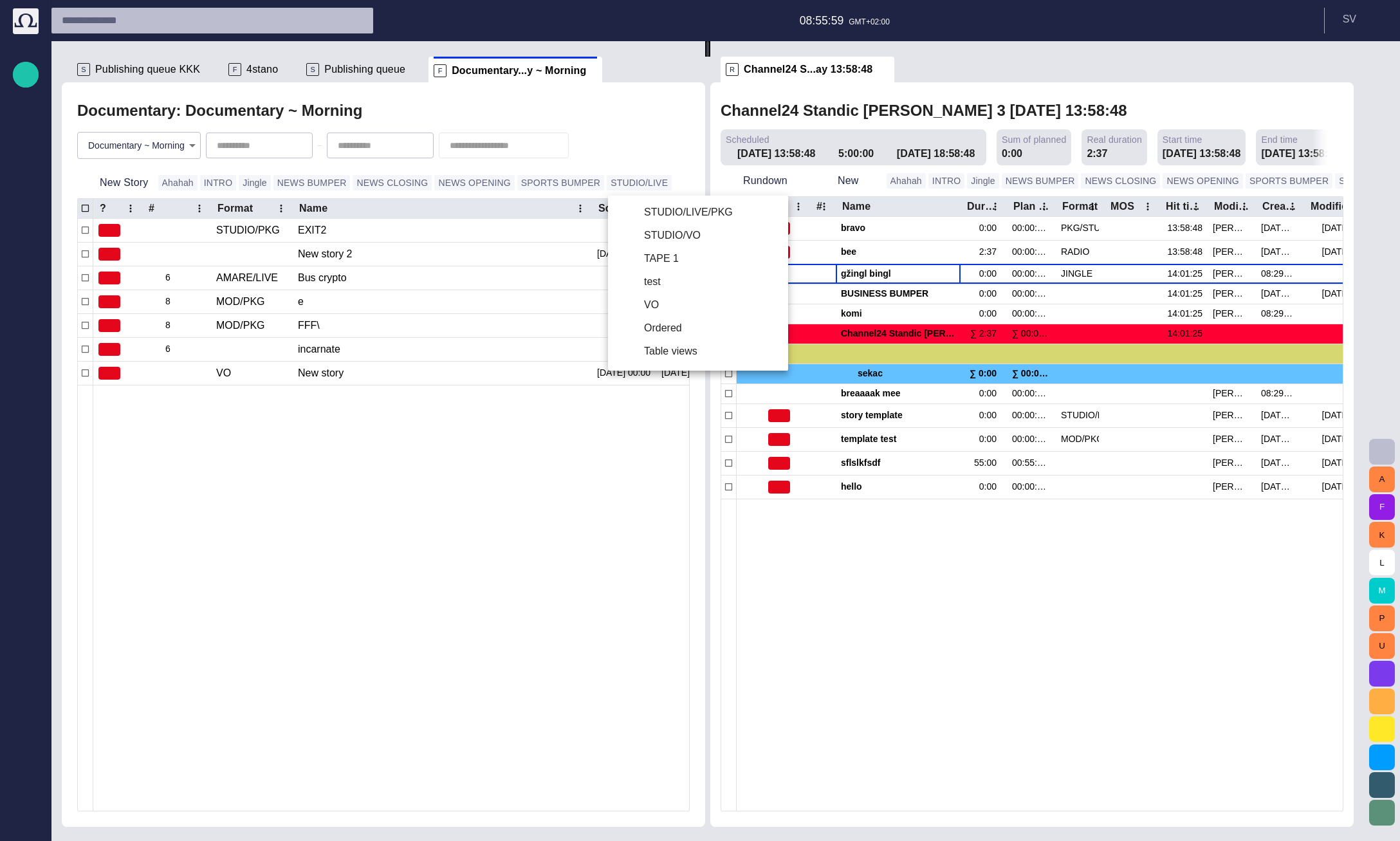
click at [665, 327] on li "Ordered" at bounding box center [698, 328] width 180 height 24
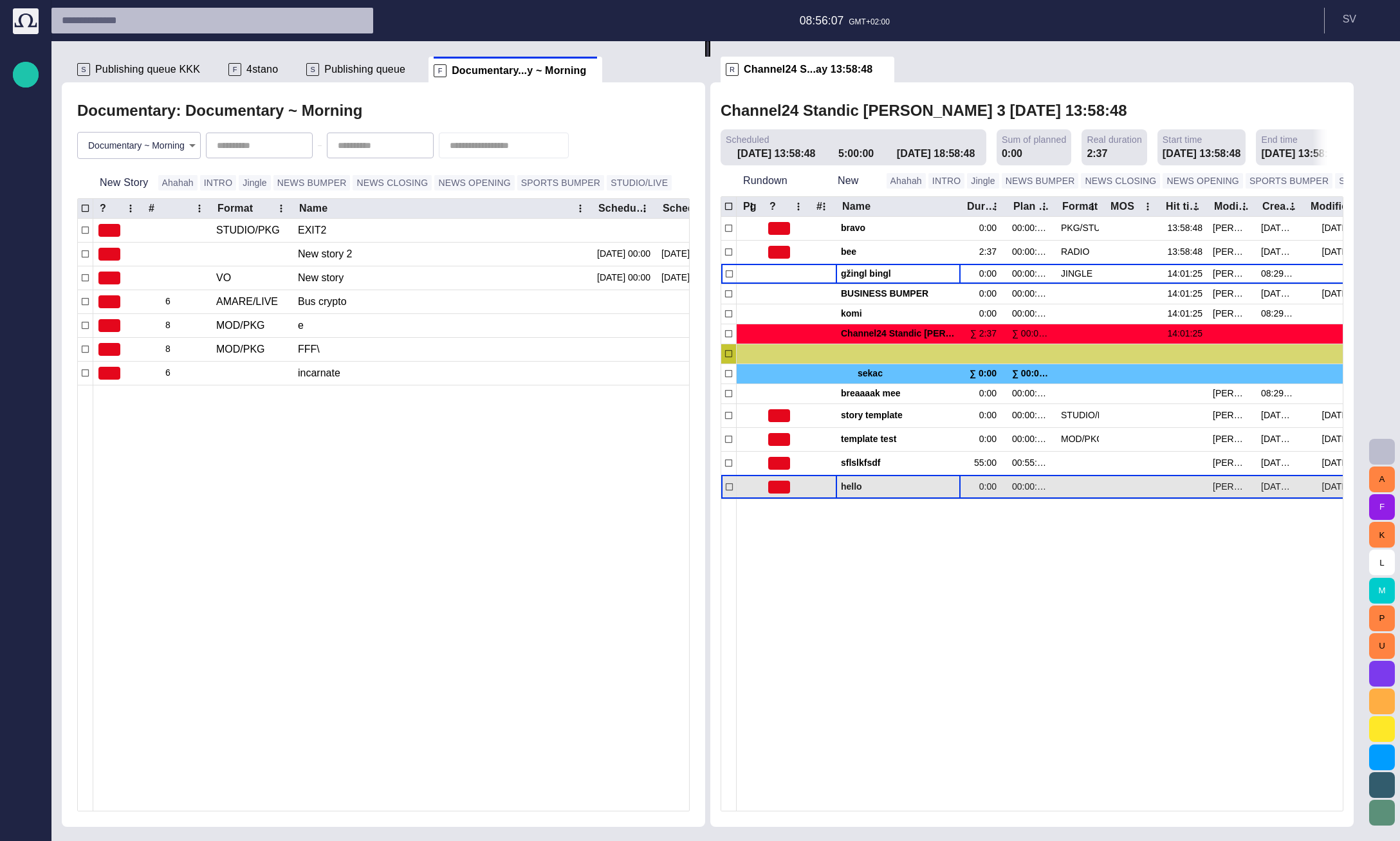
click at [863, 488] on span "hello" at bounding box center [898, 487] width 114 height 12
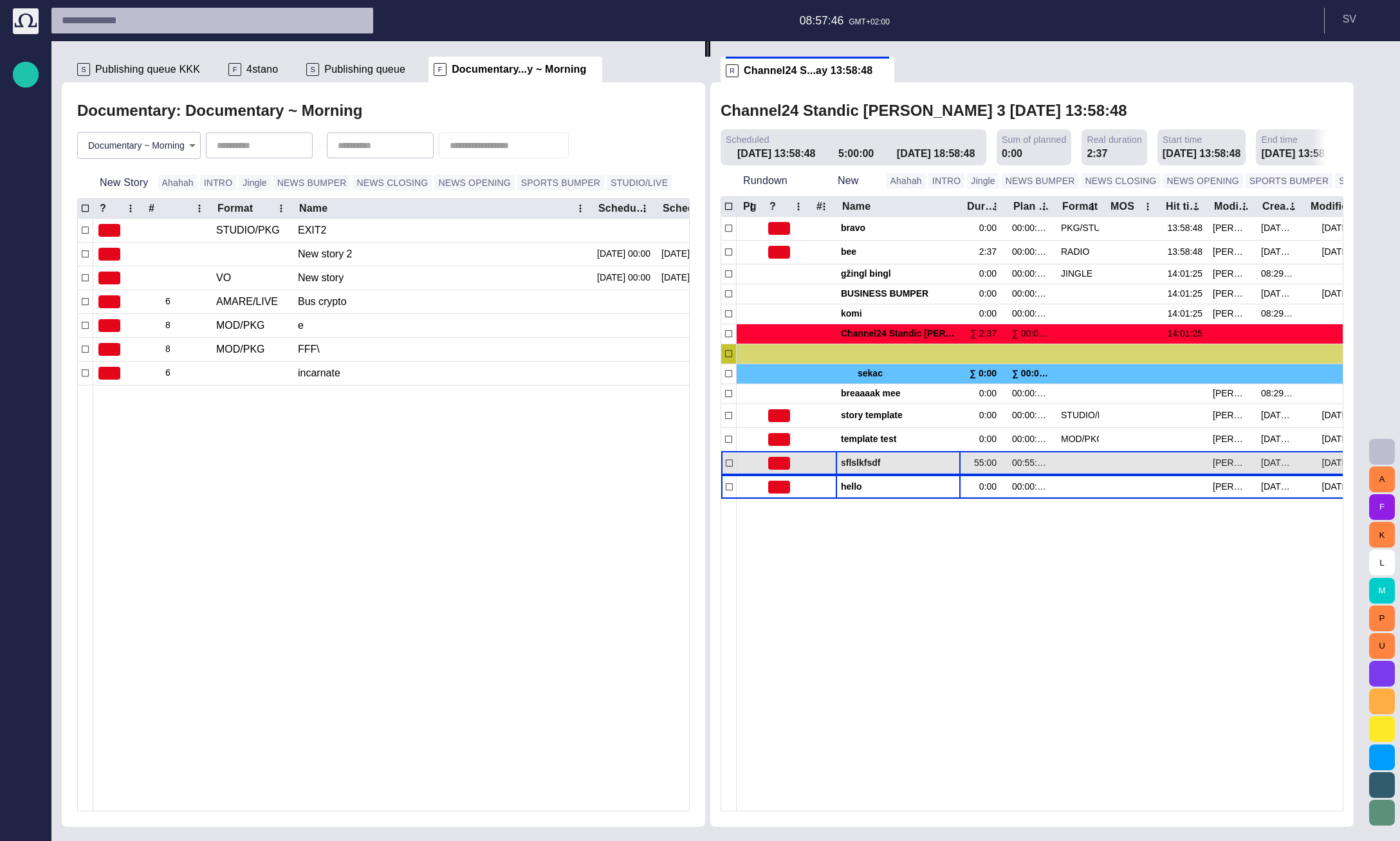
click at [861, 466] on span "sflslkfsdf" at bounding box center [898, 462] width 114 height 12
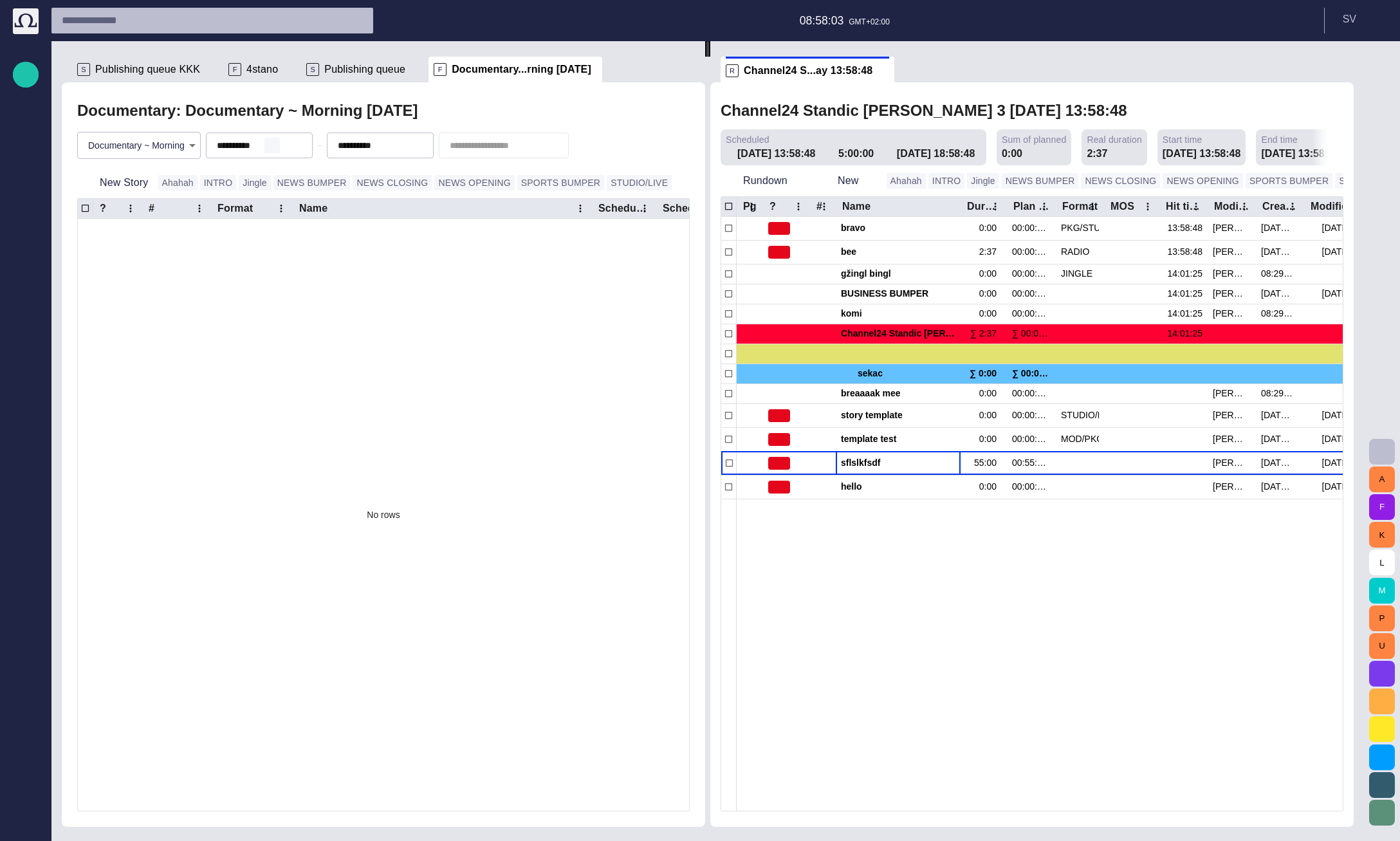
click at [278, 146] on span "button" at bounding box center [272, 146] width 10 height 10
click at [0, 0] on span "button" at bounding box center [0, 0] width 0 height 0
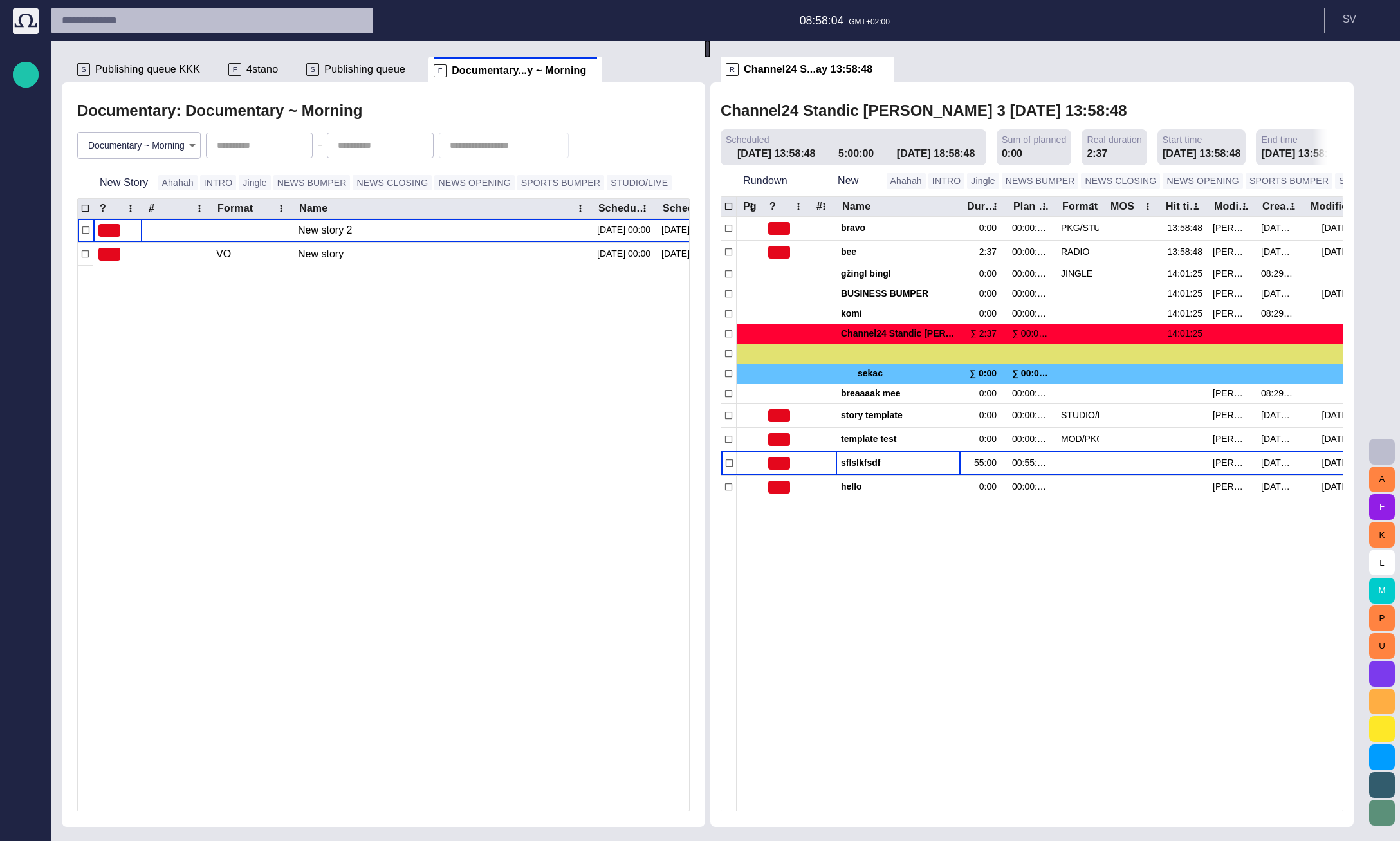
click at [428, 110] on div "Documentary: Documentary ~ Morning" at bounding box center [383, 110] width 613 height 25
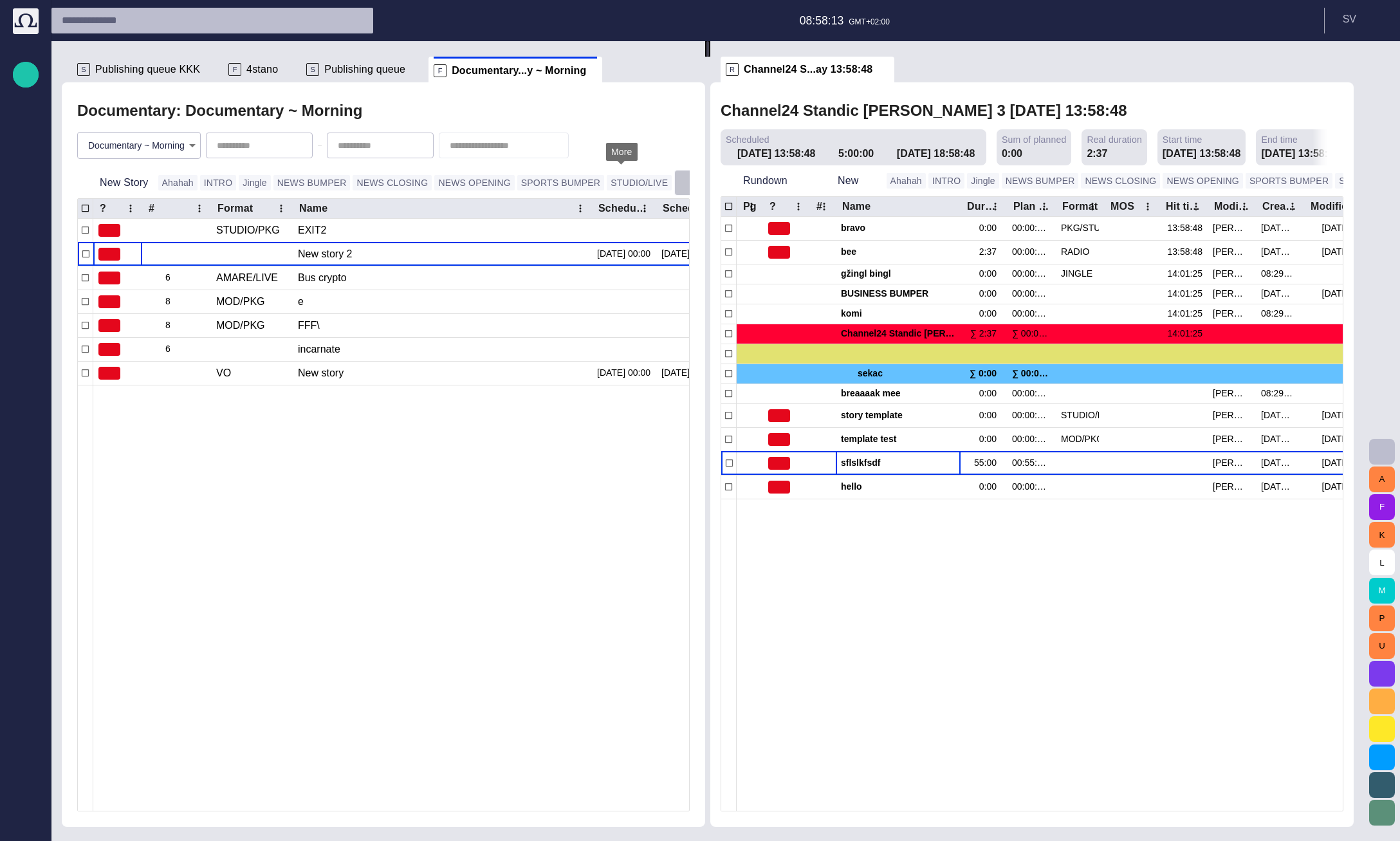
click at [681, 179] on span "button" at bounding box center [687, 182] width 13 height 13
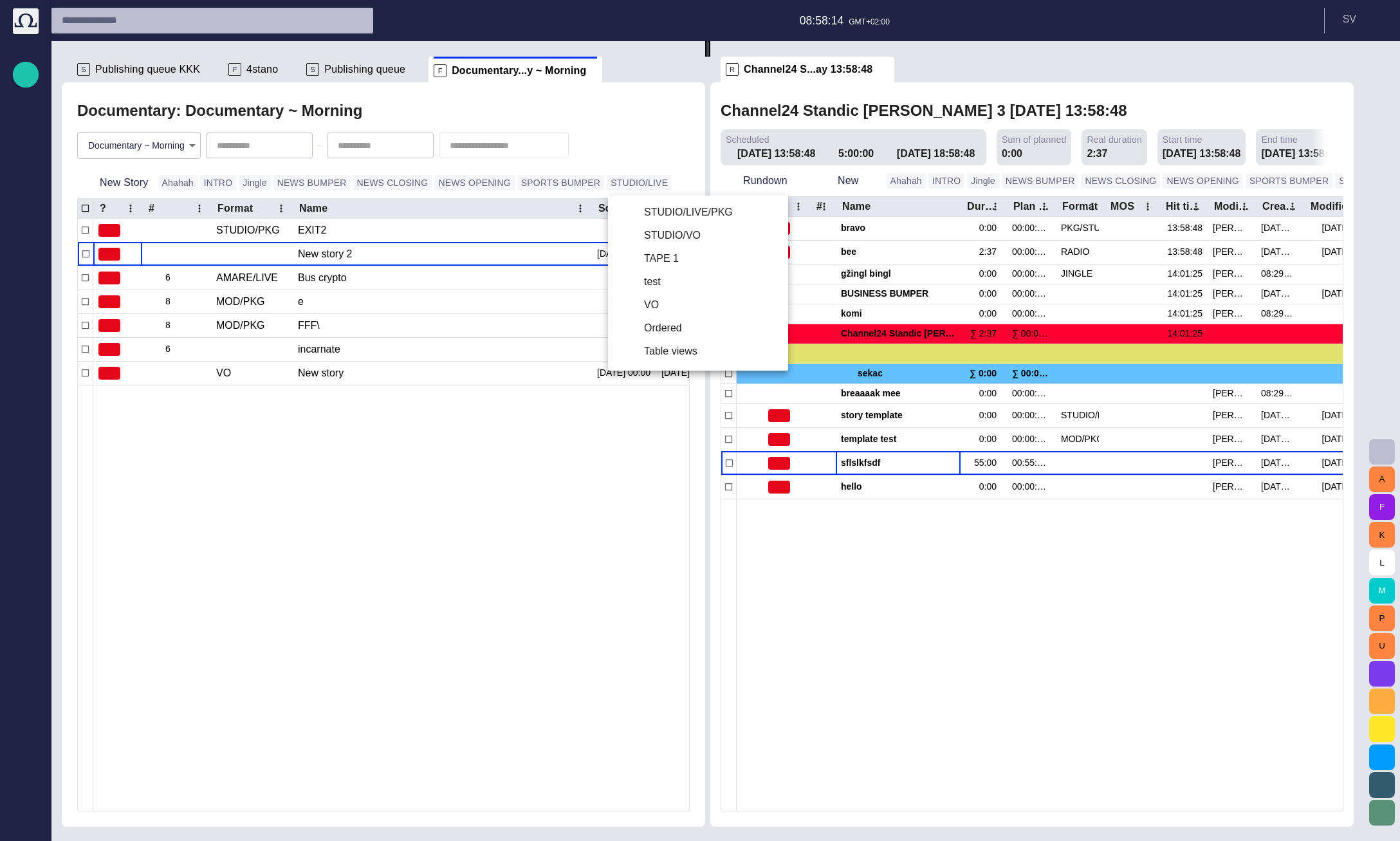
click at [628, 148] on div at bounding box center [700, 420] width 1400 height 841
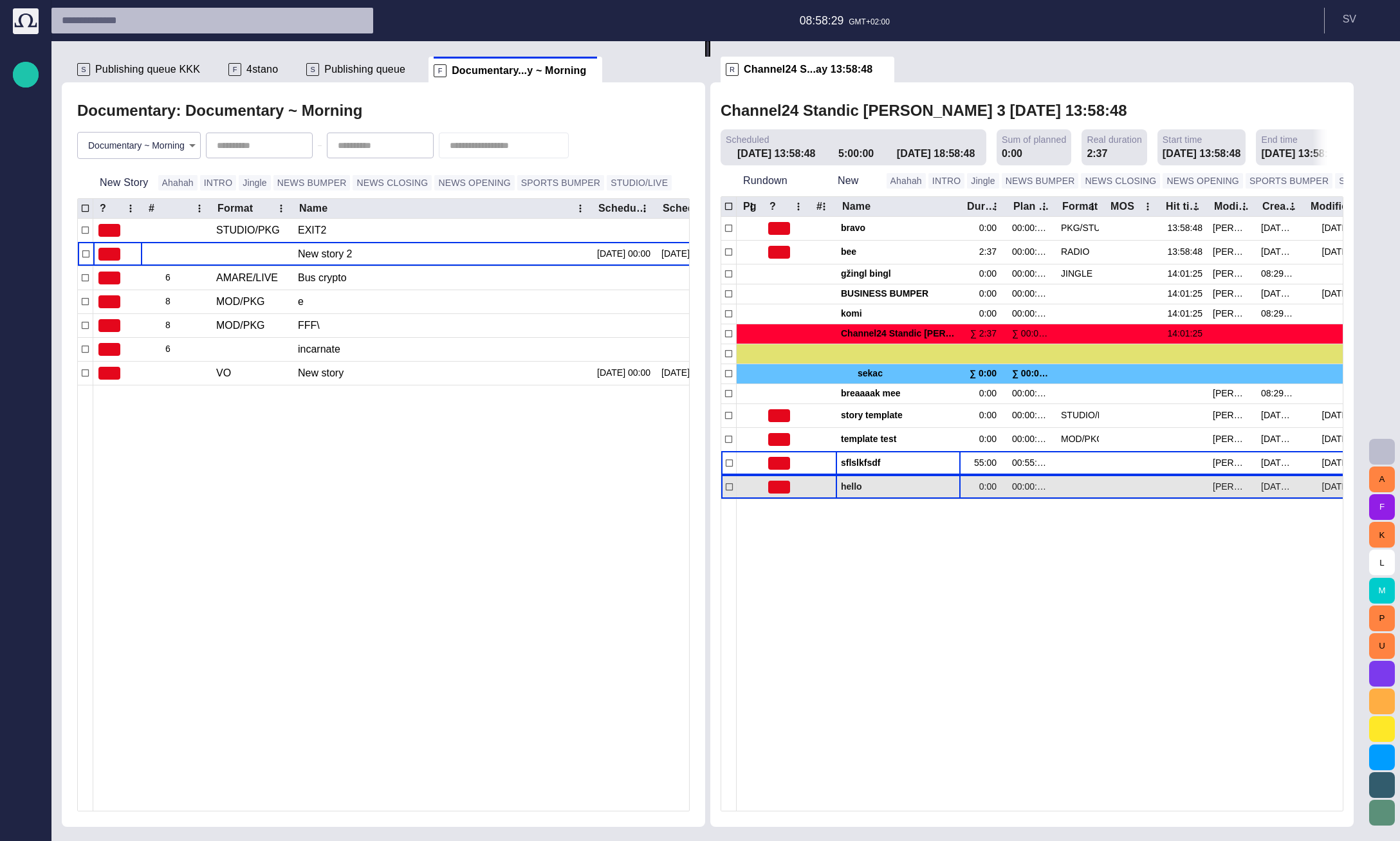
click at [902, 489] on span "hello" at bounding box center [898, 487] width 114 height 12
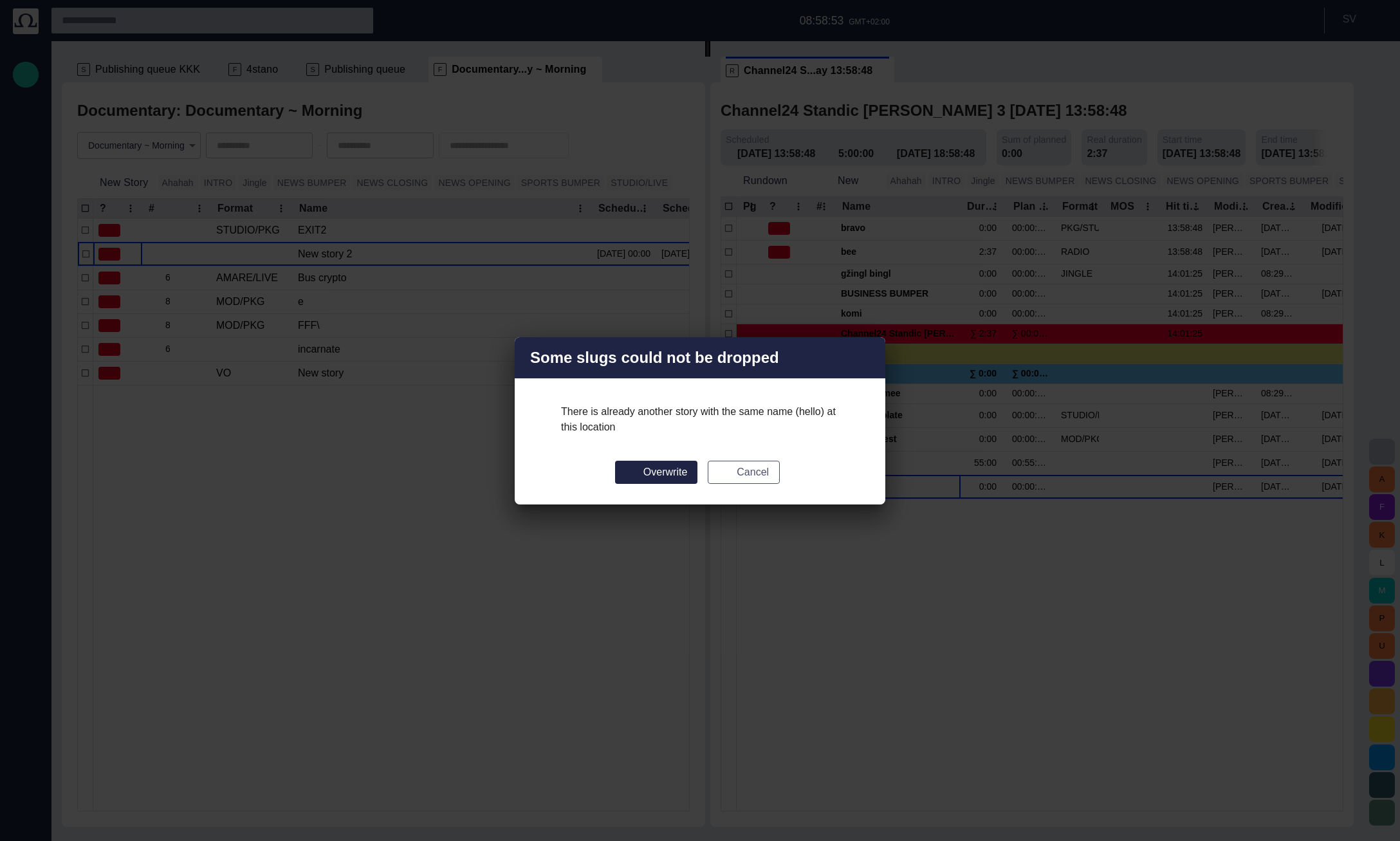
click at [723, 471] on span "button" at bounding box center [722, 472] width 10 height 10
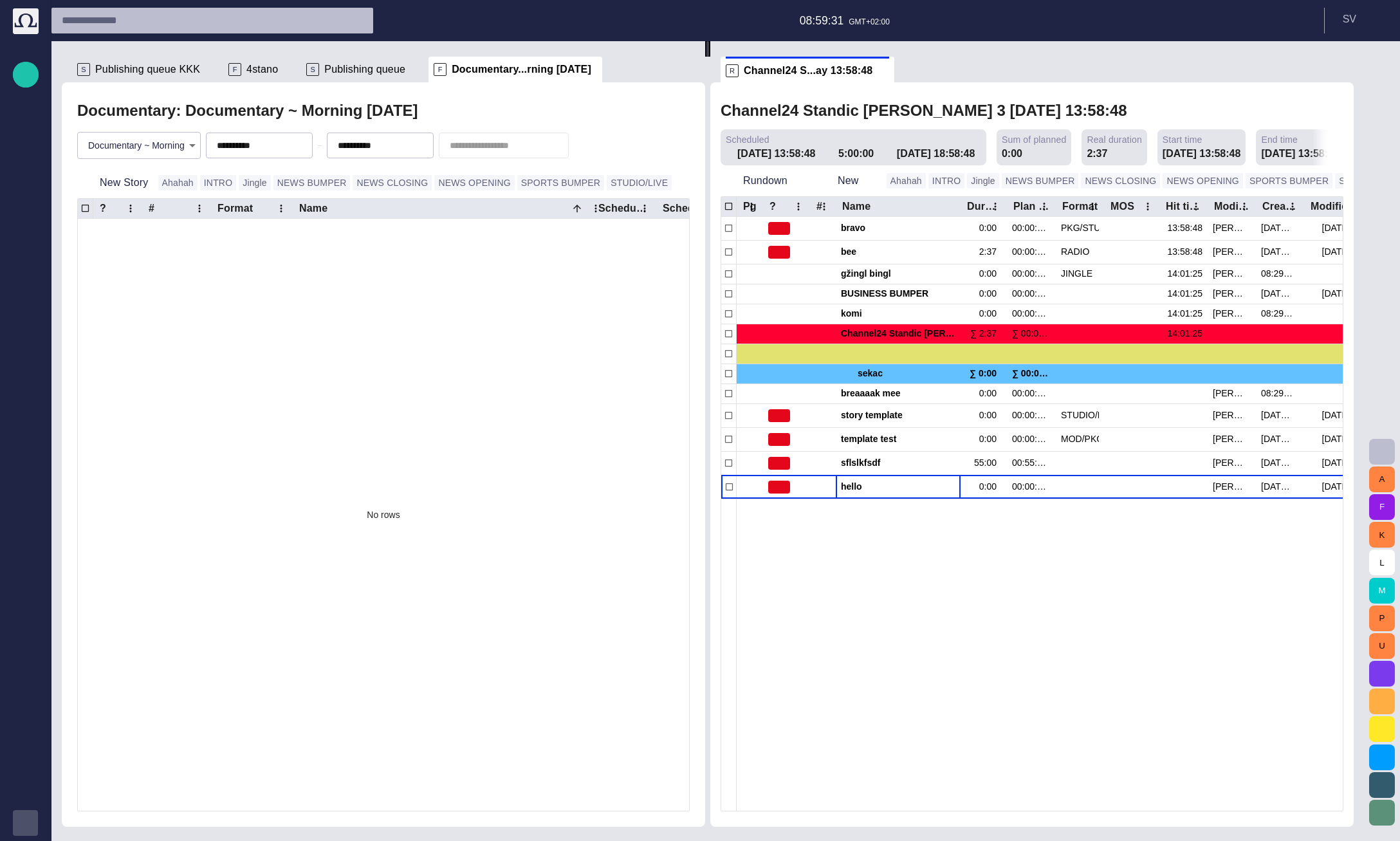
click at [21, 826] on span "button" at bounding box center [26, 823] width 10 height 10
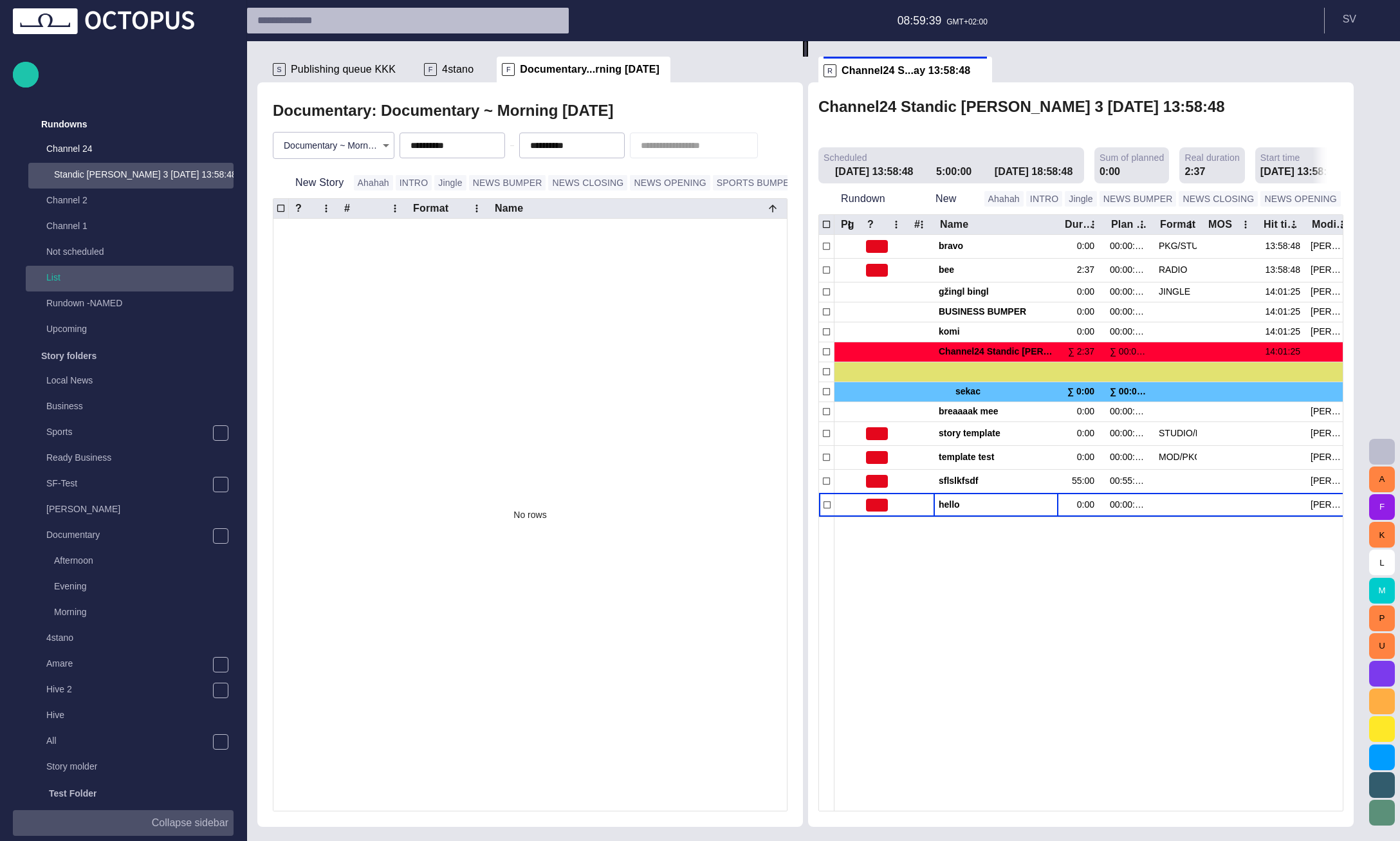
scroll to position [77, 0]
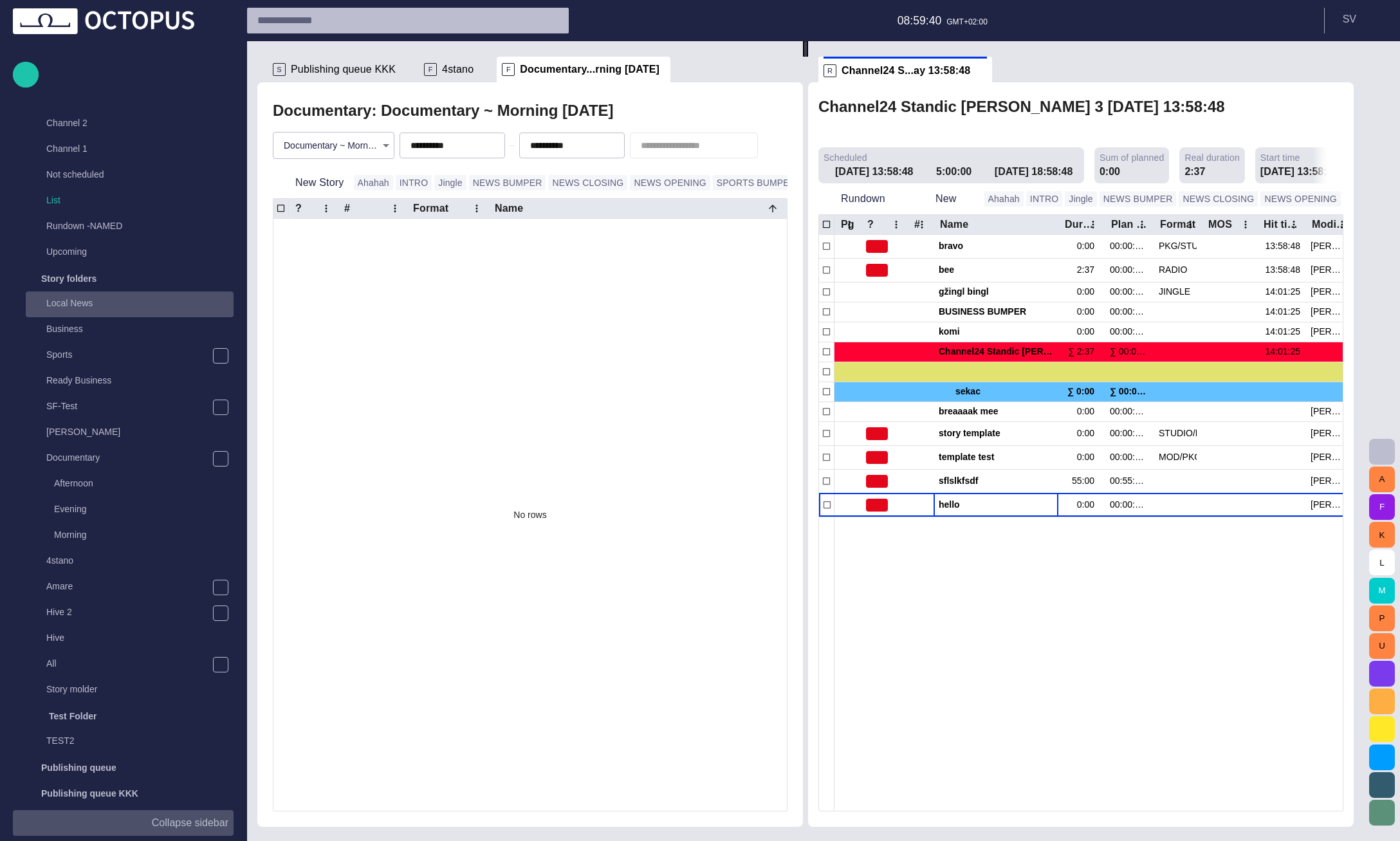
click at [94, 296] on div "Local News" at bounding box center [130, 303] width 205 height 18
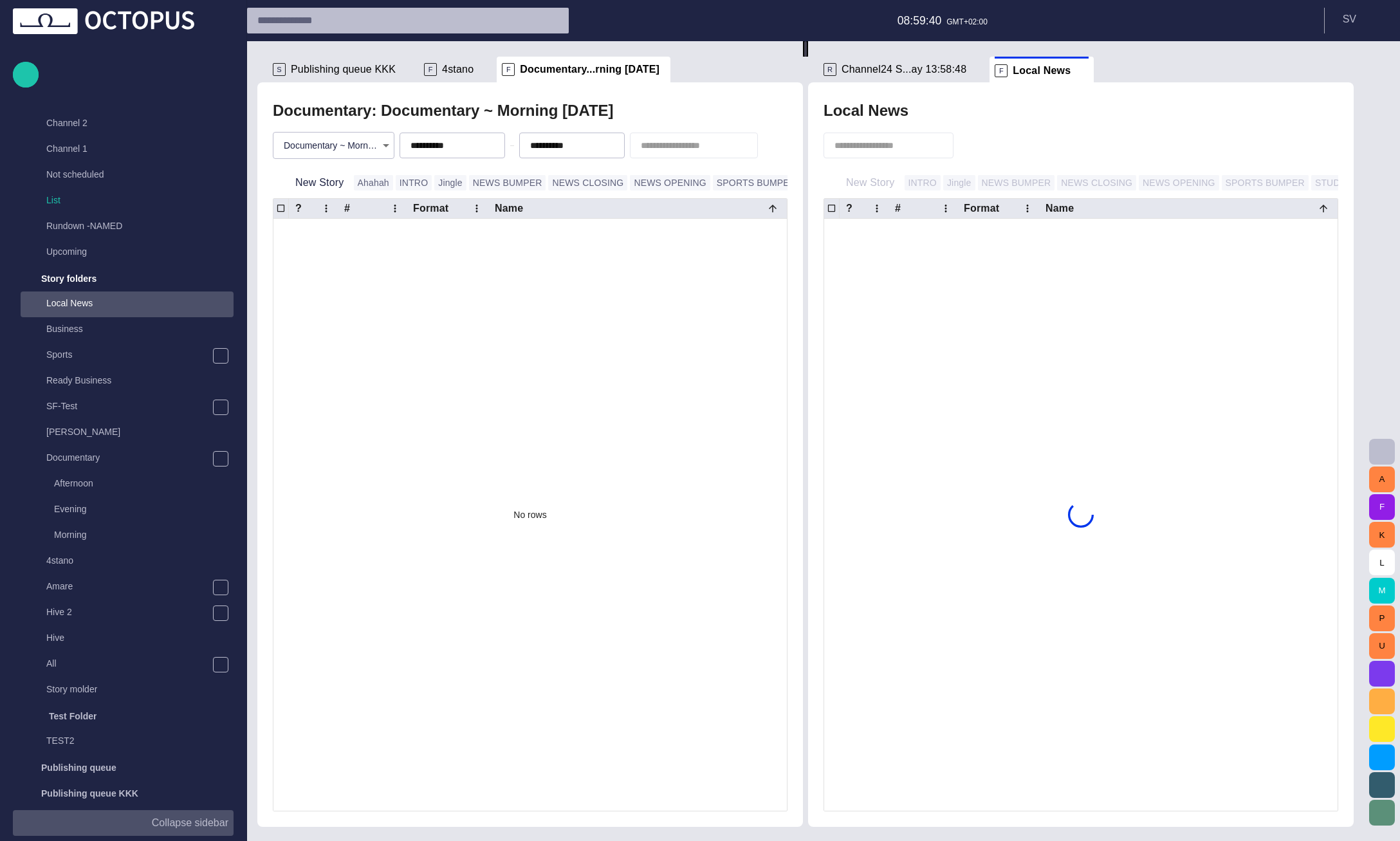
scroll to position [231, 0]
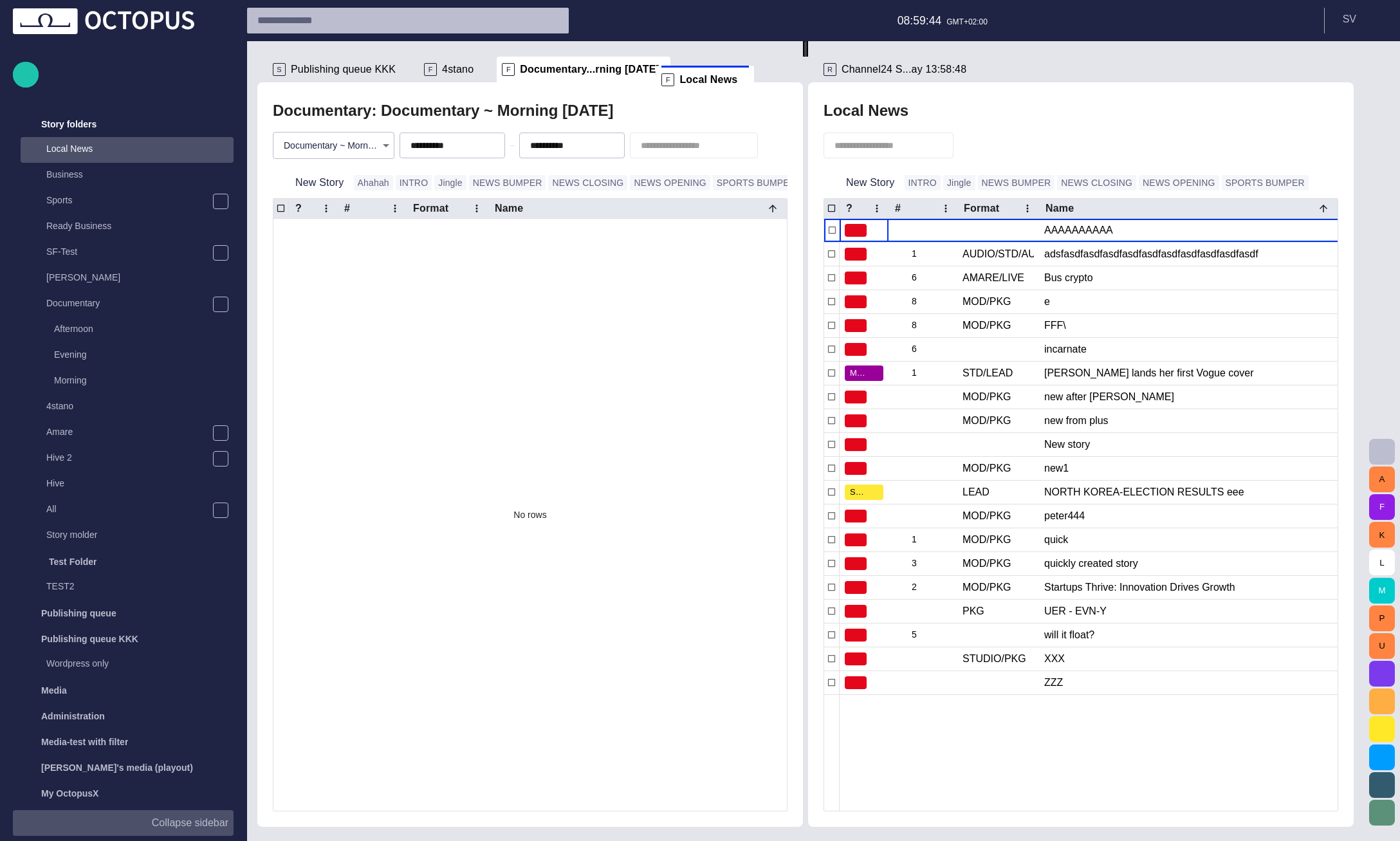
drag, startPoint x: 1032, startPoint y: 69, endPoint x: 695, endPoint y: 77, distance: 337.1
click at [695, 77] on div "**********" at bounding box center [811, 434] width 1107 height 785
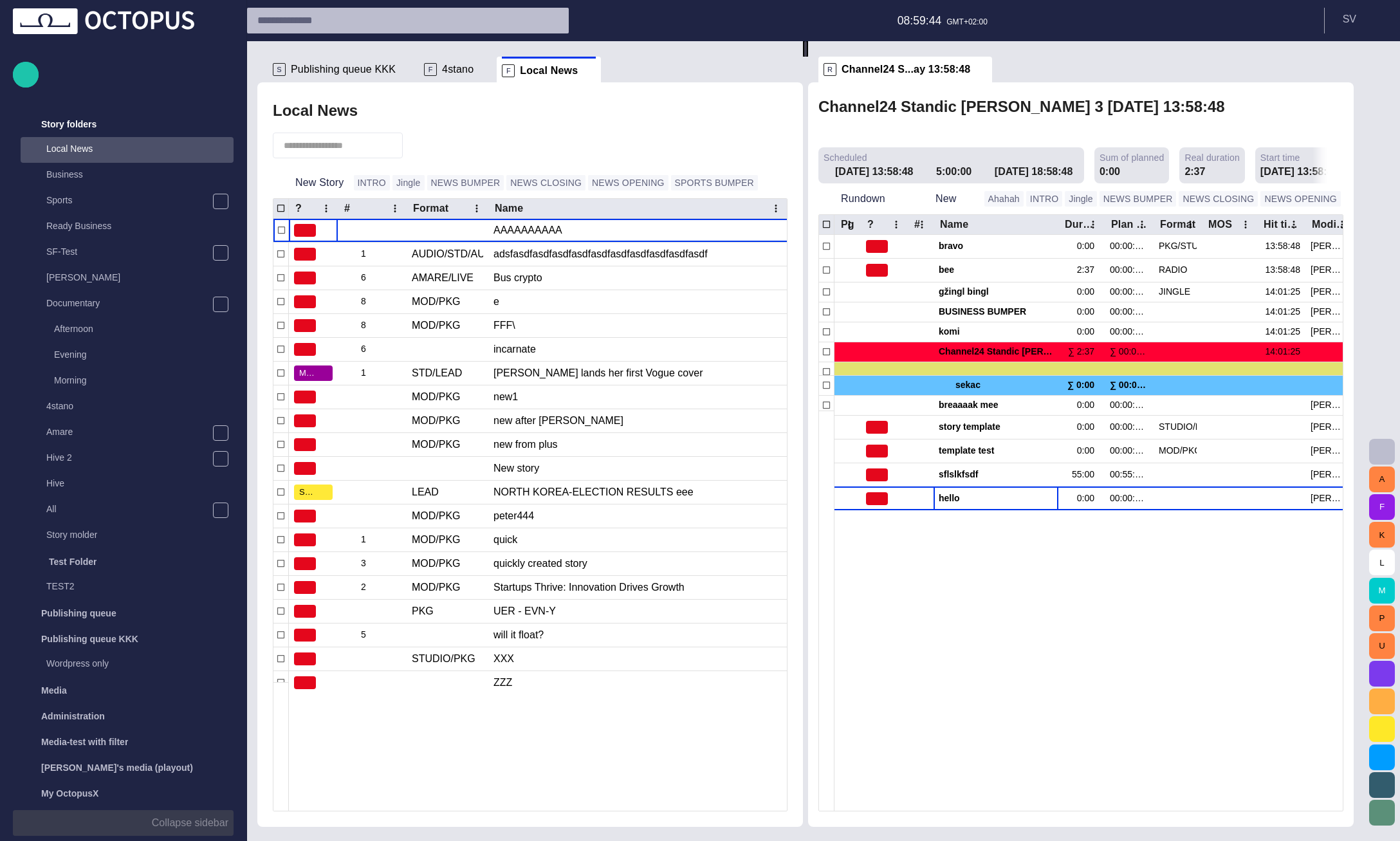
click at [186, 821] on p "Collapse sidebar" at bounding box center [190, 823] width 77 height 16
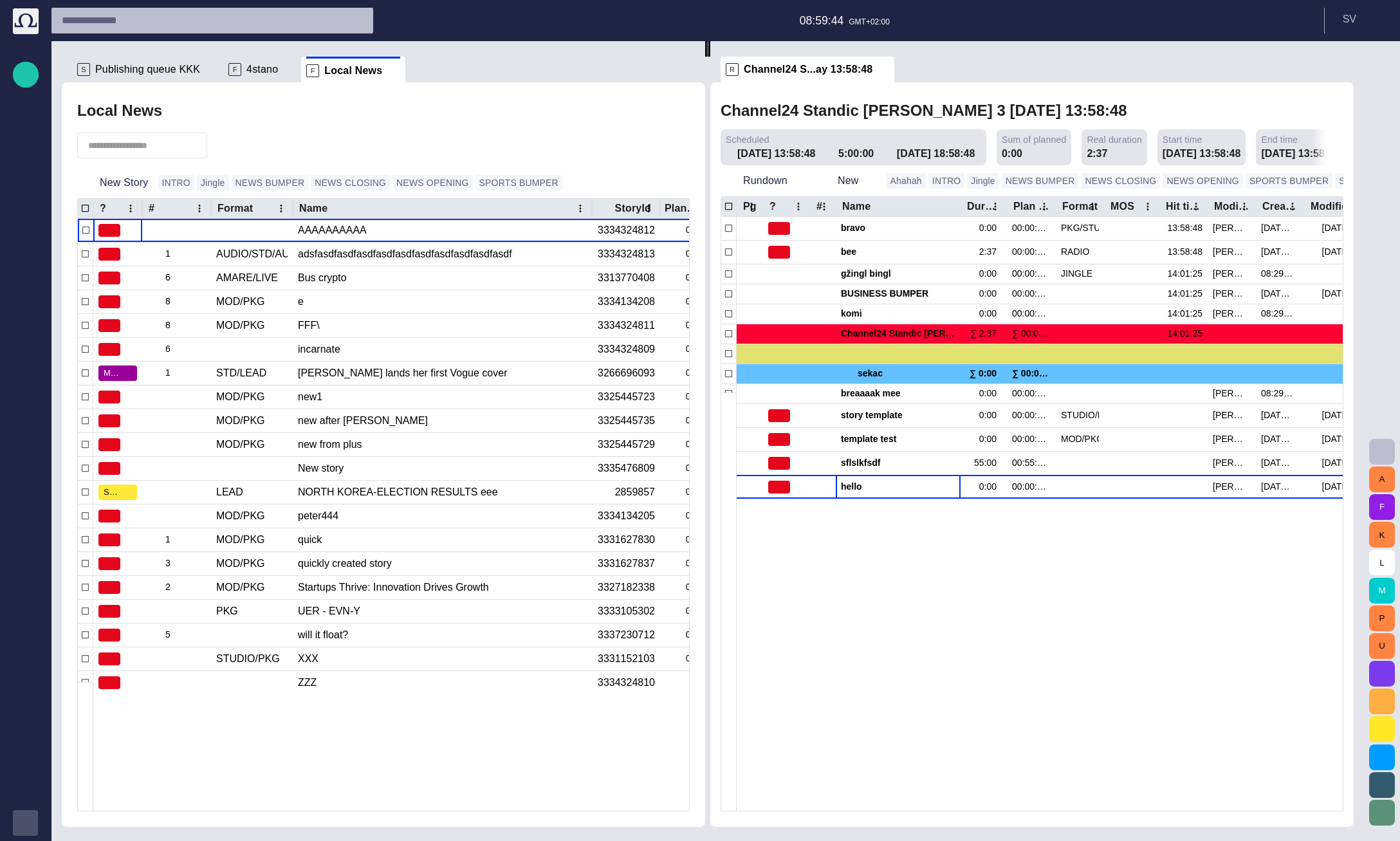
scroll to position [0, 0]
click at [565, 182] on button "button" at bounding box center [577, 182] width 25 height 25
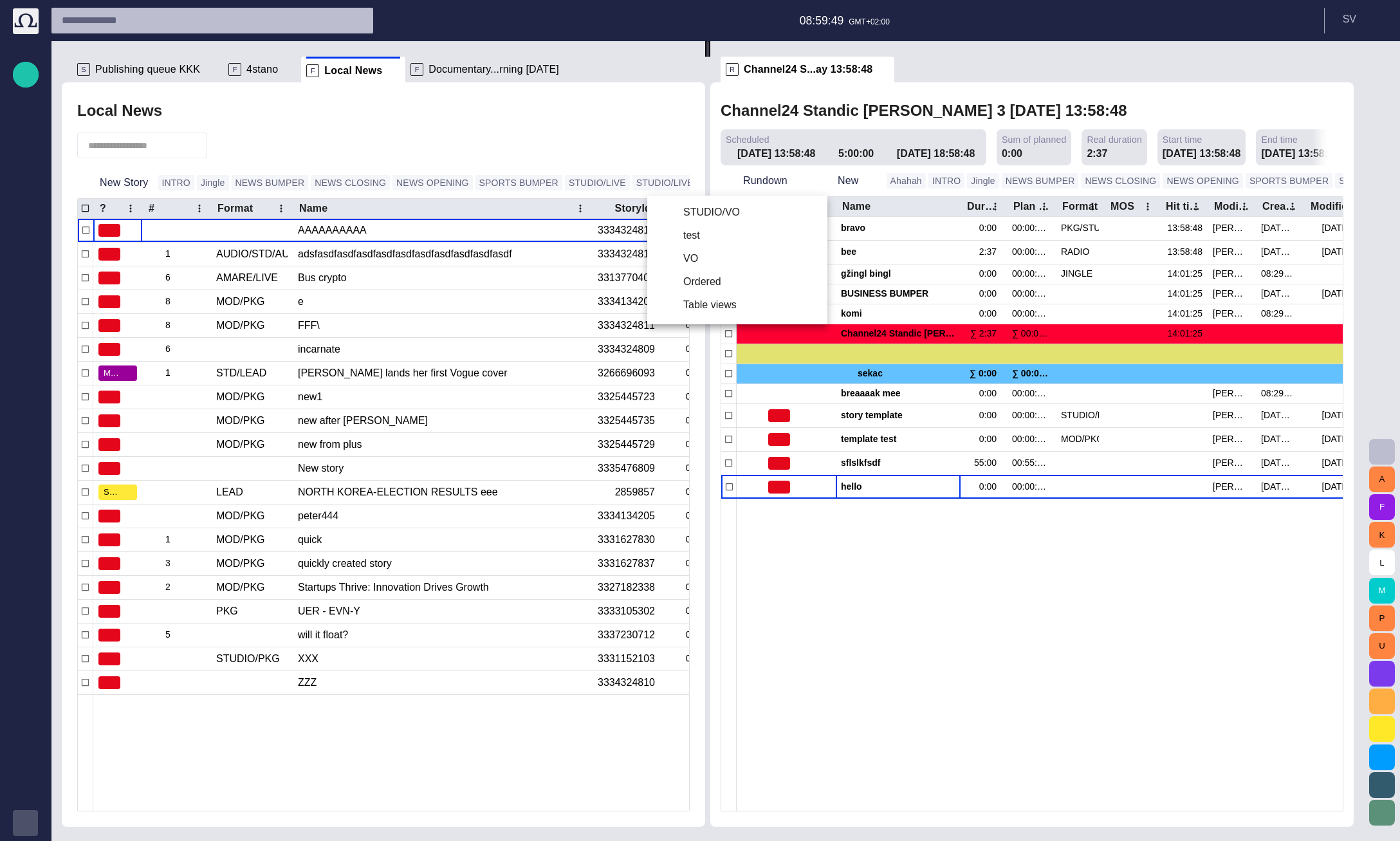
click at [682, 280] on li "Ordered" at bounding box center [738, 282] width 180 height 24
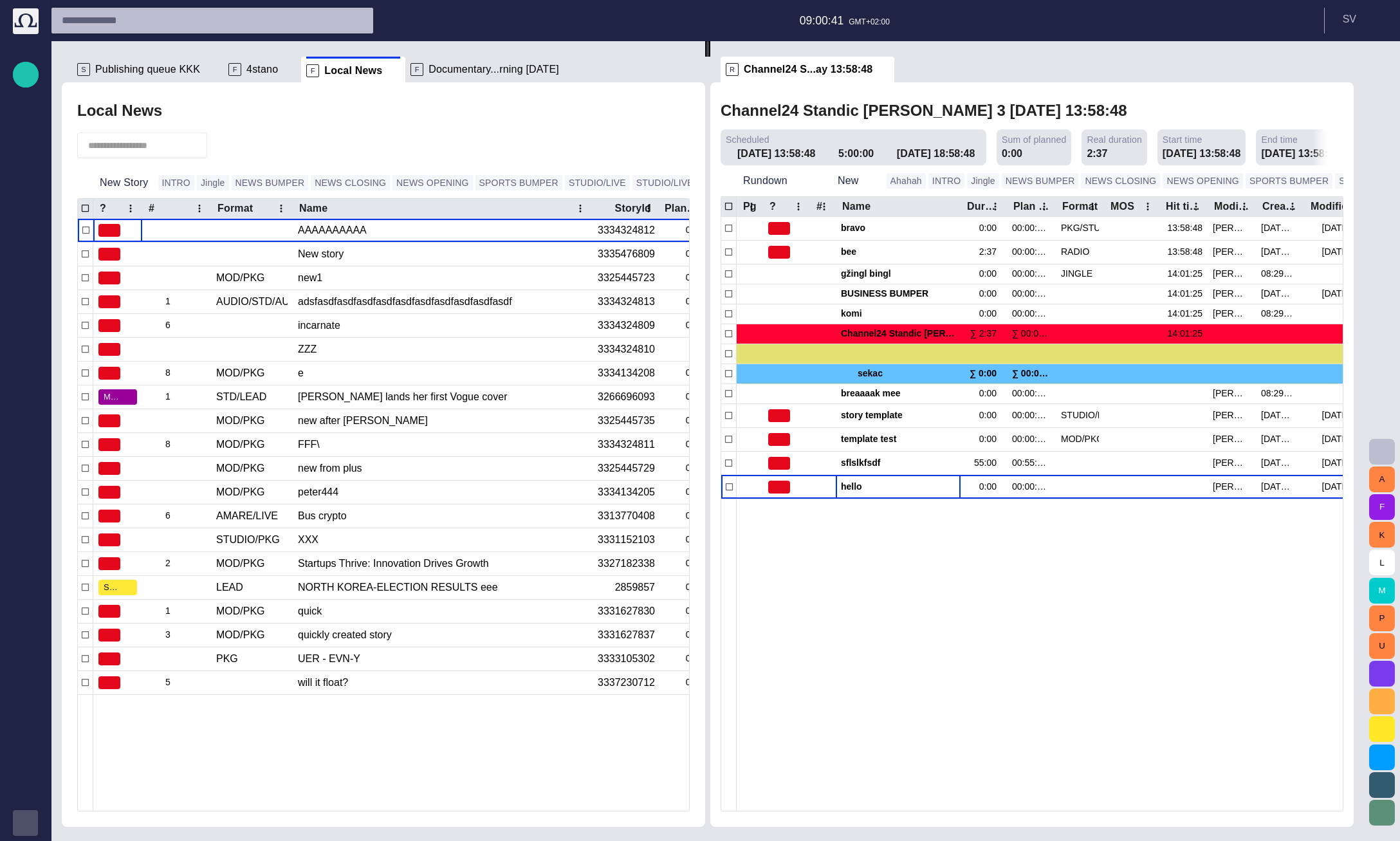
click at [722, 188] on button "button" at bounding box center [734, 182] width 25 height 25
click at [628, 154] on div at bounding box center [700, 420] width 1400 height 841
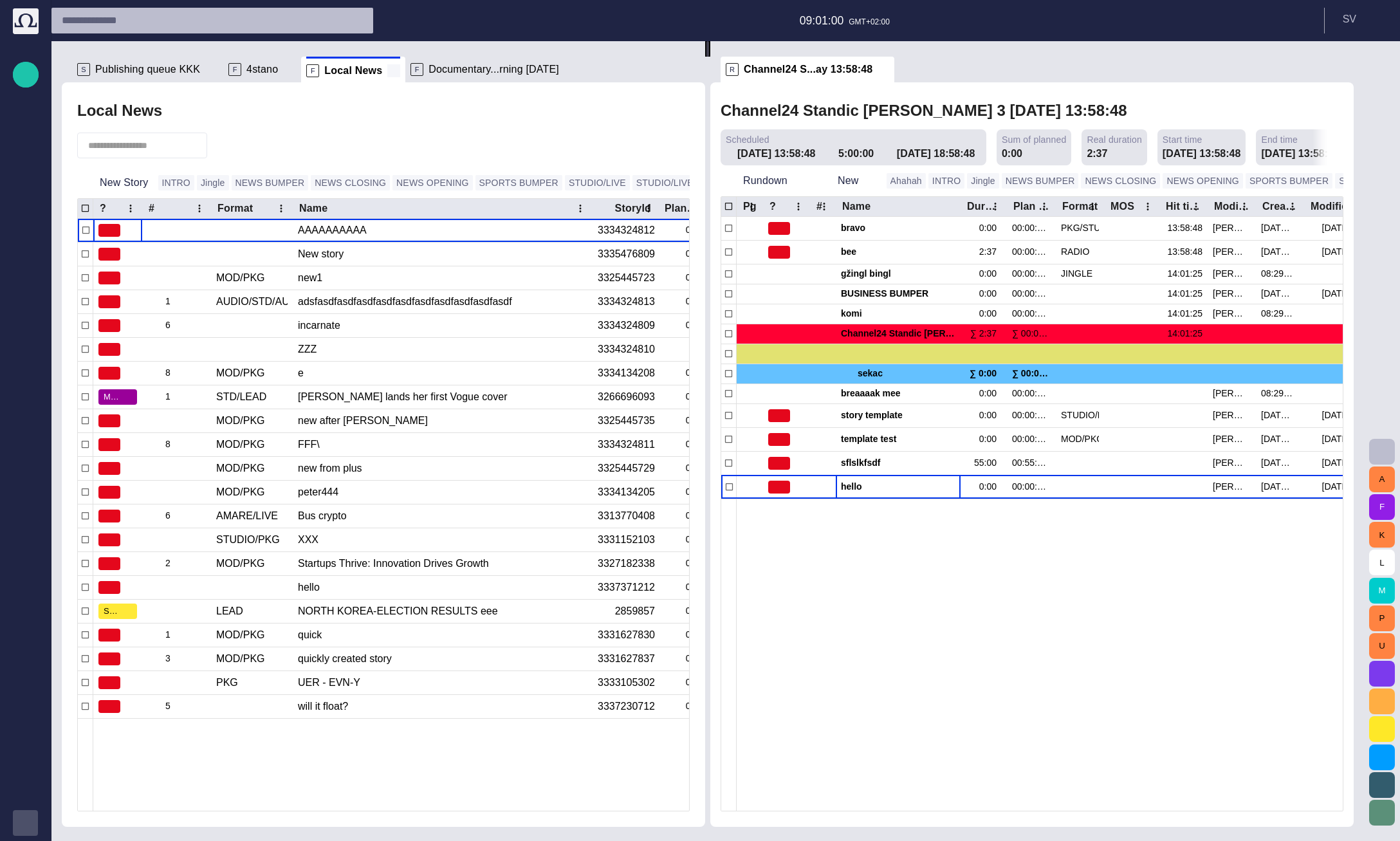
click at [388, 74] on span at bounding box center [394, 71] width 13 height 13
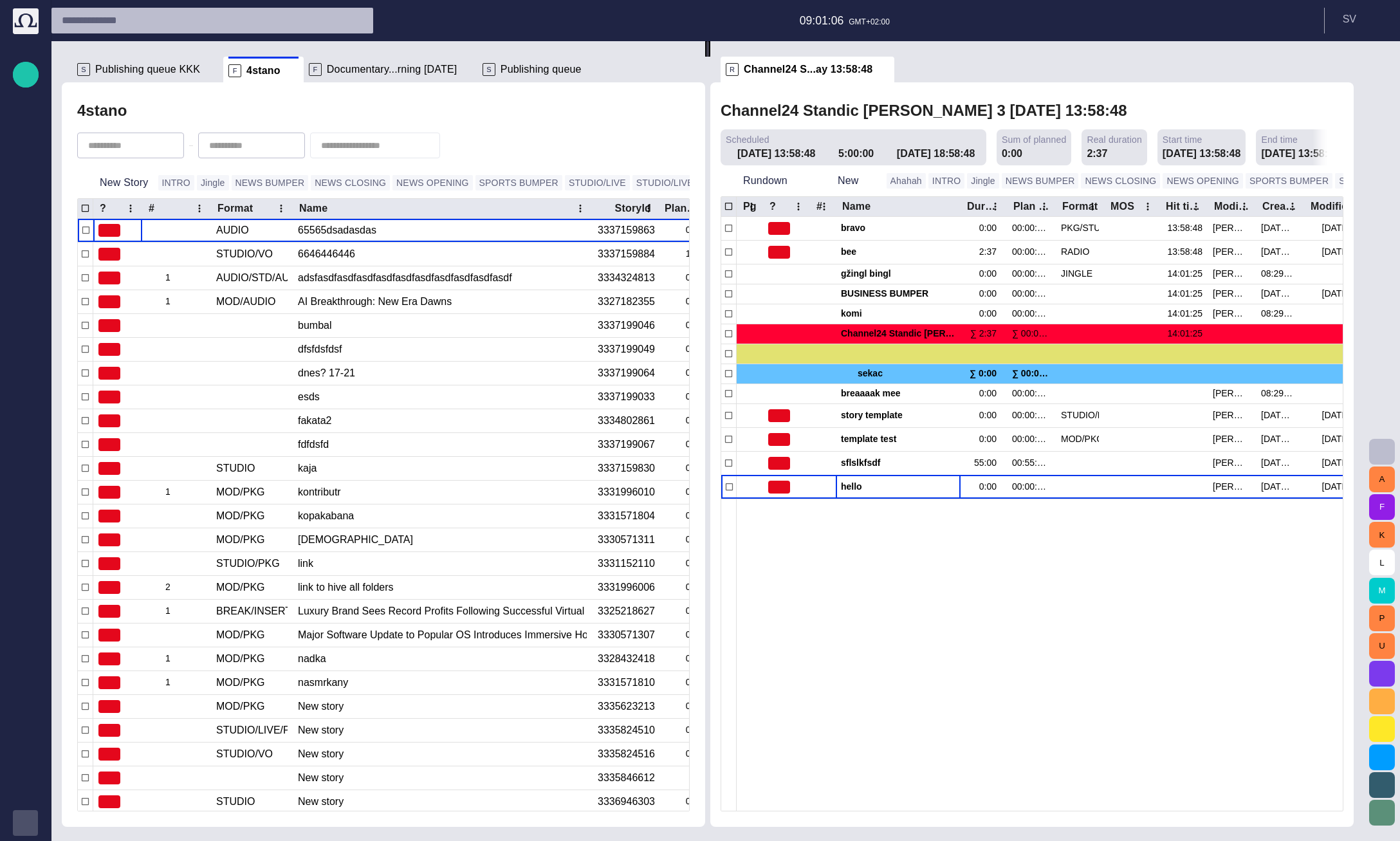
click at [722, 179] on button "button" at bounding box center [734, 182] width 25 height 25
click at [671, 272] on li "Ordered" at bounding box center [738, 282] width 180 height 24
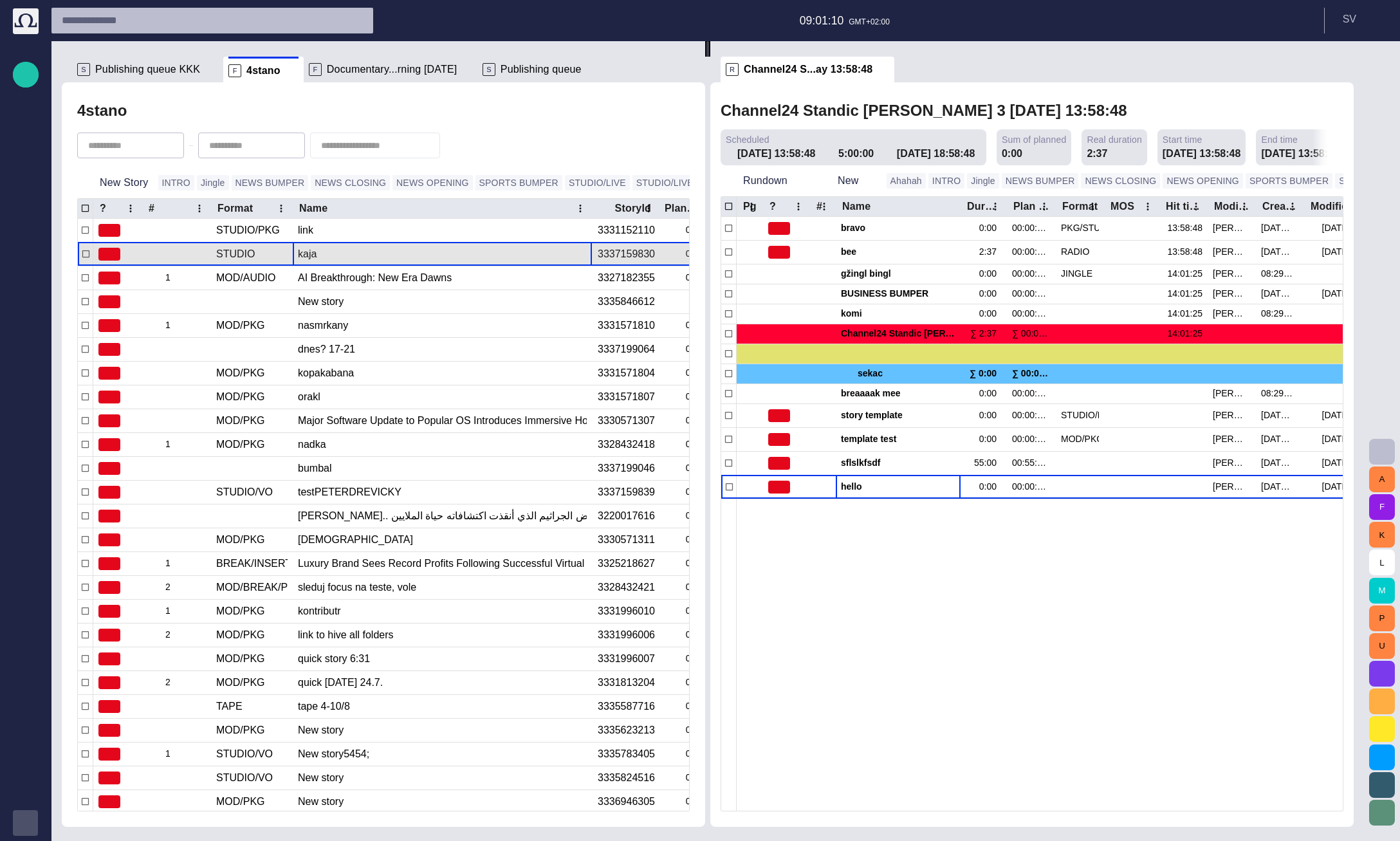
click at [413, 258] on div "kaja" at bounding box center [442, 254] width 289 height 24
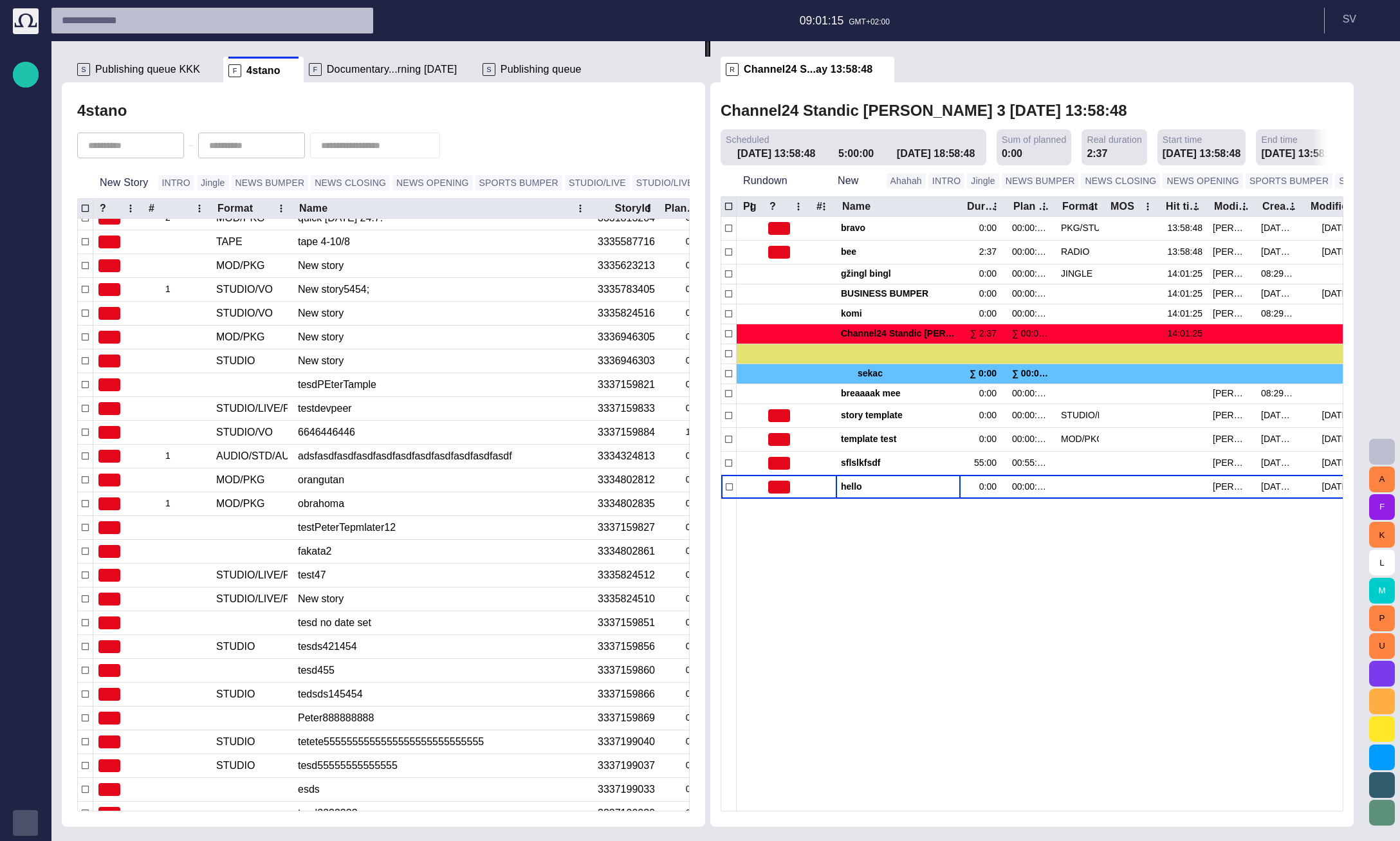
scroll to position [449, 0]
click at [367, 155] on div at bounding box center [374, 145] width 130 height 25
type input "*****"
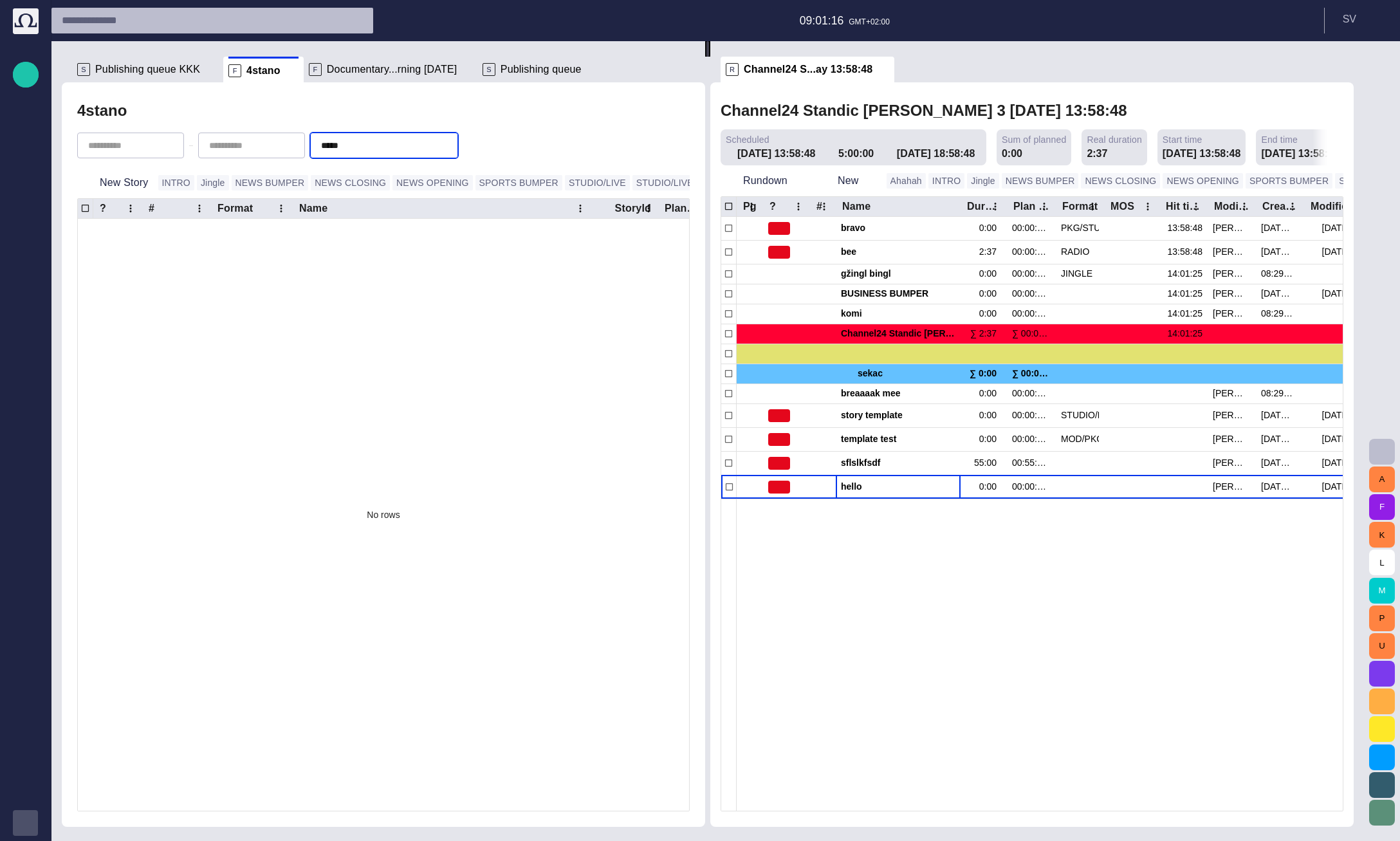
scroll to position [0, 0]
click at [457, 153] on button "button" at bounding box center [446, 145] width 24 height 24
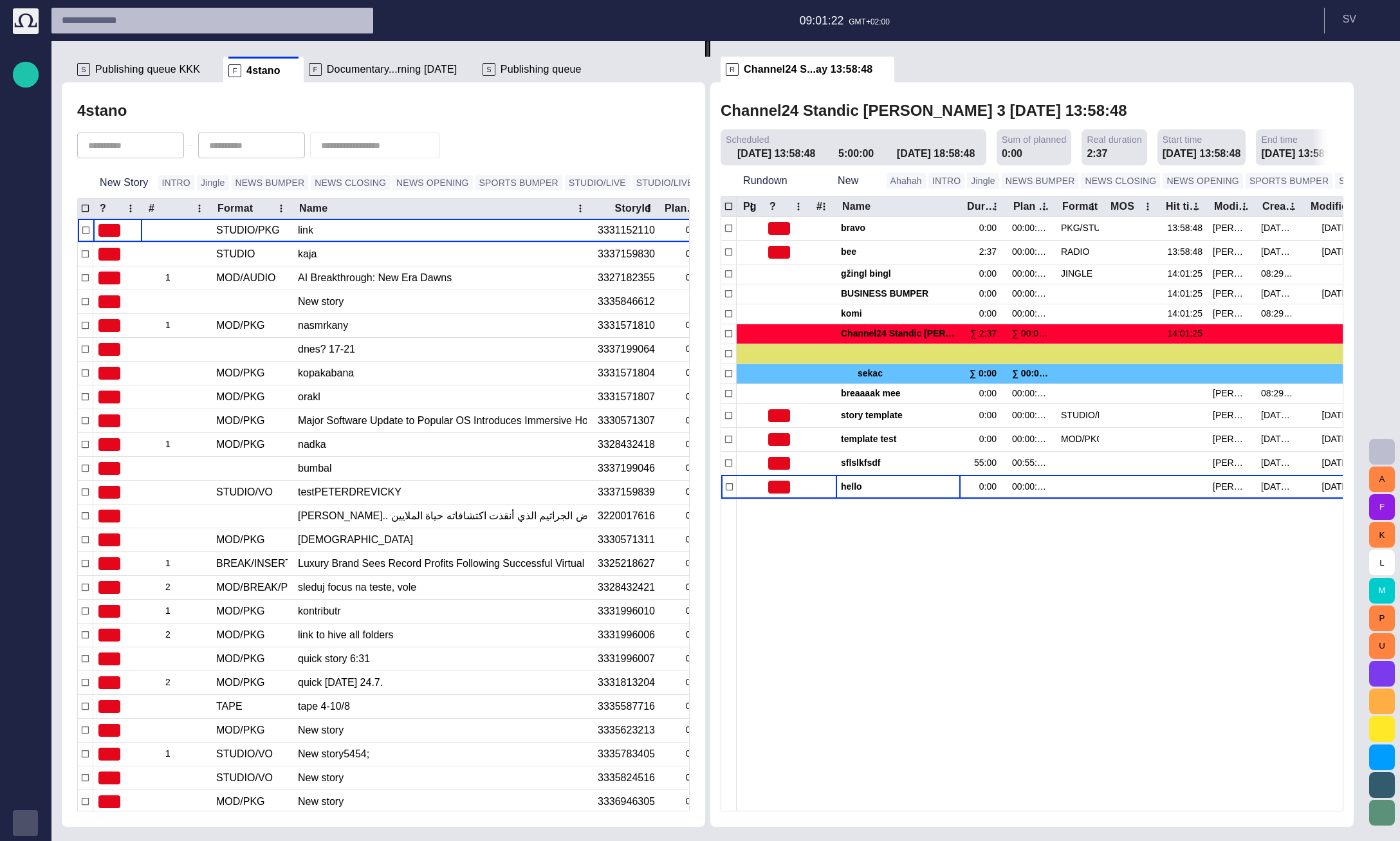
click at [729, 182] on span "button" at bounding box center [735, 182] width 13 height 13
click at [635, 149] on div at bounding box center [700, 420] width 1400 height 841
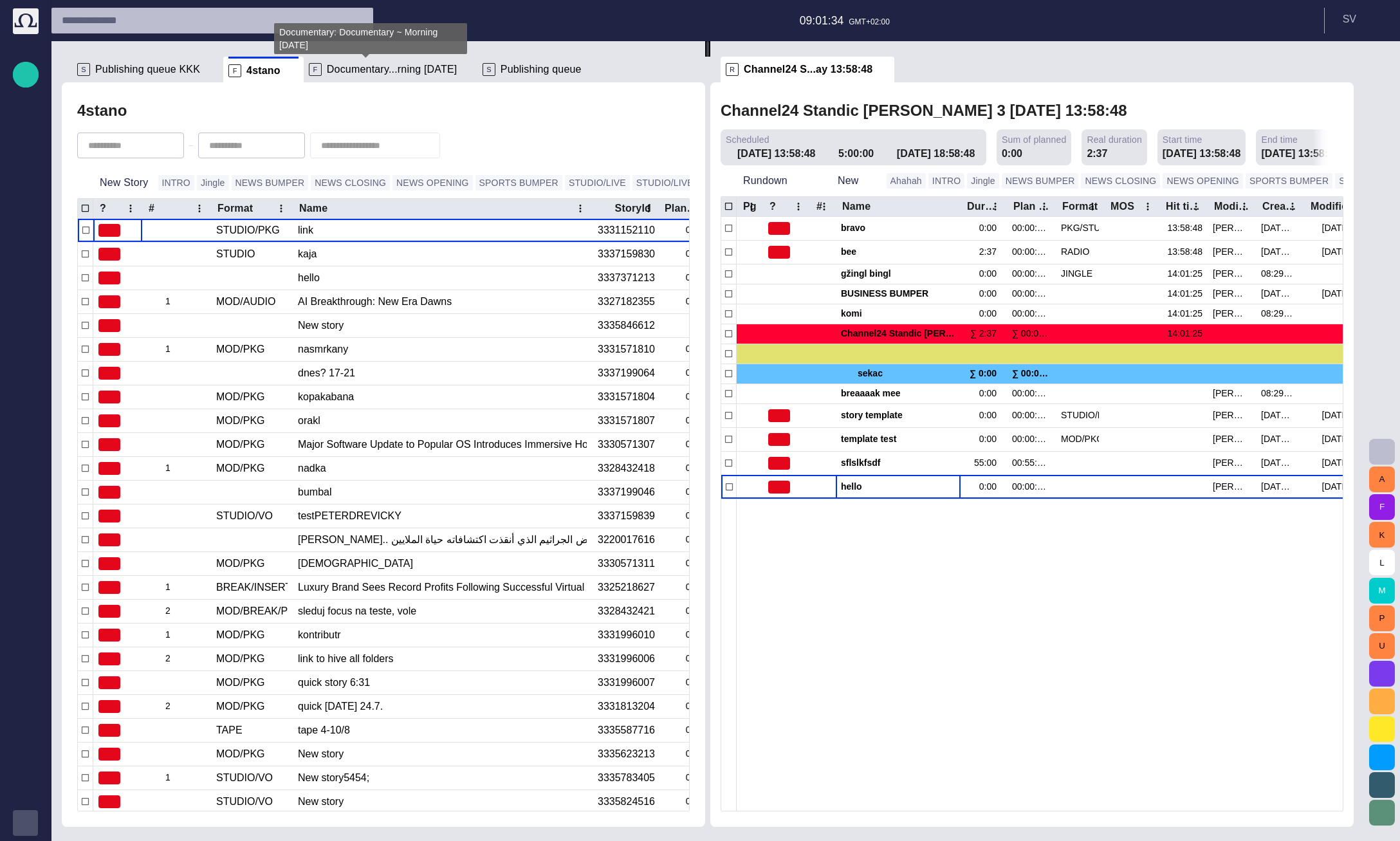
click at [327, 67] on span "Documentary...rning [DATE]" at bounding box center [393, 69] width 131 height 13
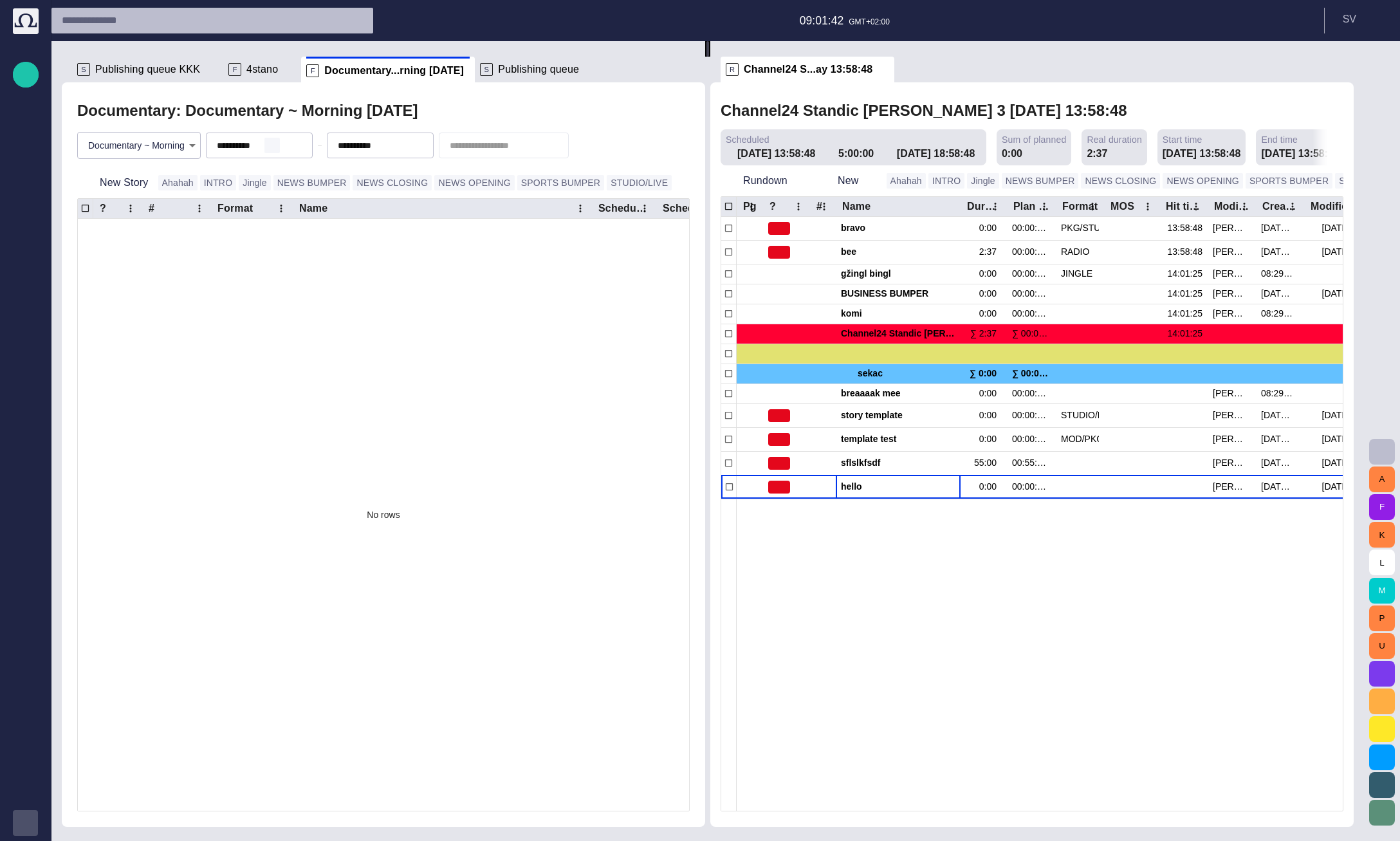
click at [278, 145] on span "button" at bounding box center [272, 146] width 10 height 10
click at [398, 143] on span "button" at bounding box center [394, 146] width 10 height 10
click at [443, 101] on div "Documentary: Documentary ~ Morning - [DATE]" at bounding box center [383, 110] width 613 height 25
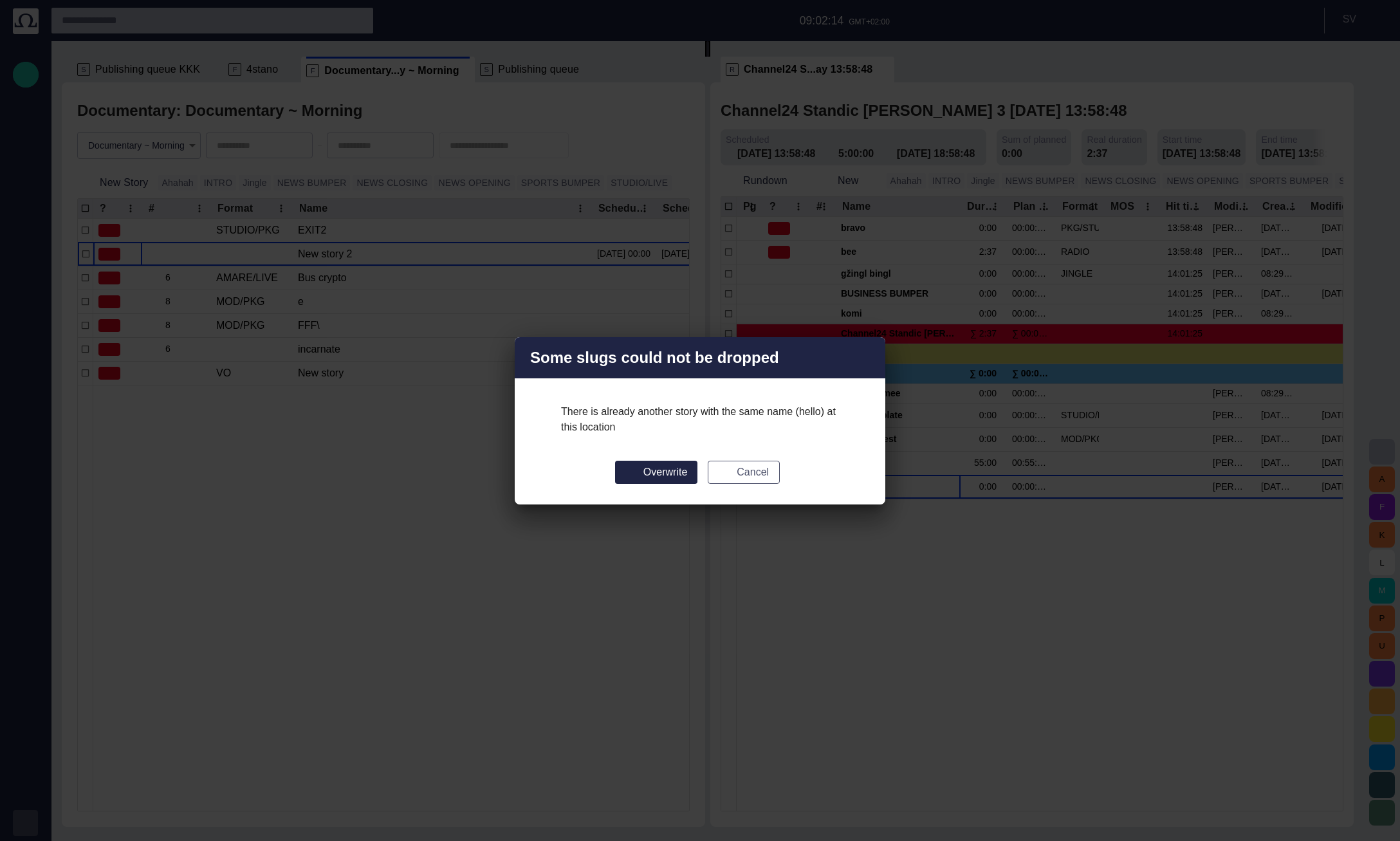
click at [751, 471] on button "Cancel" at bounding box center [744, 472] width 72 height 24
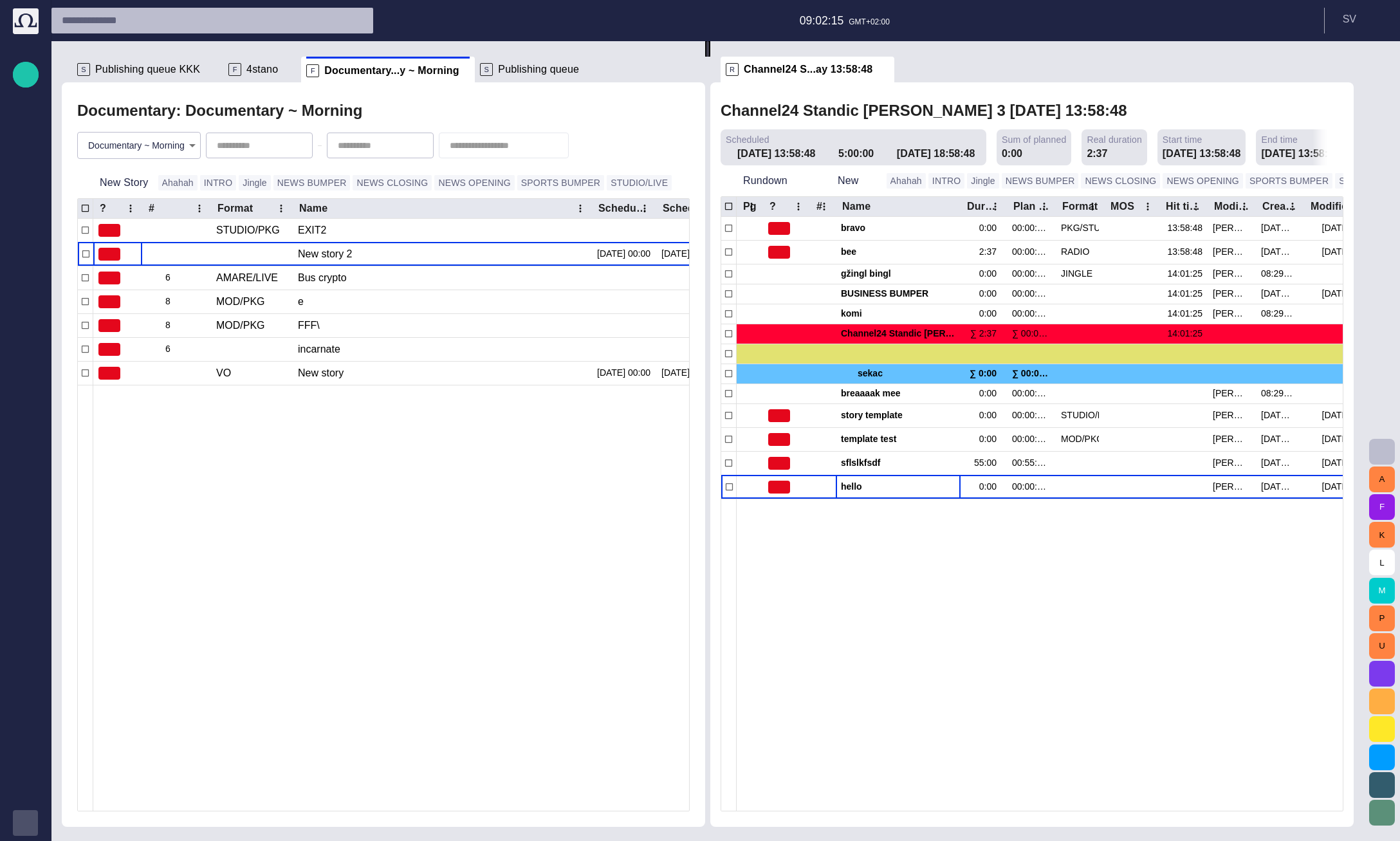
click at [165, 149] on body "Story Rundown Rundowns Story folders Publishing queue Publishing queue KKK Medi…" at bounding box center [700, 420] width 1400 height 841
click at [168, 171] on li "(all folders)" at bounding box center [139, 175] width 138 height 24
type input "*"
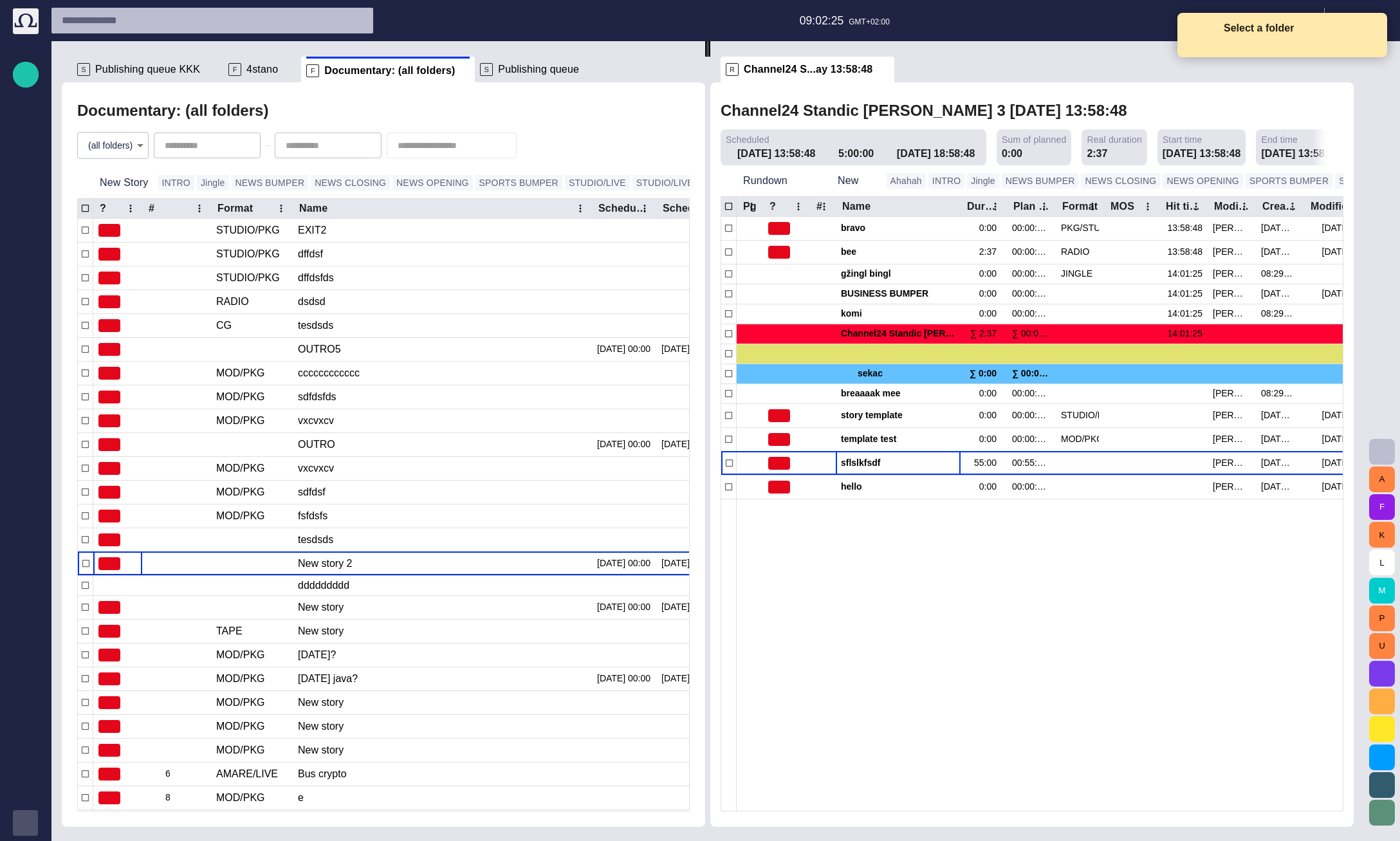
click at [443, 147] on input "text" at bounding box center [443, 145] width 90 height 13
type input "*****"
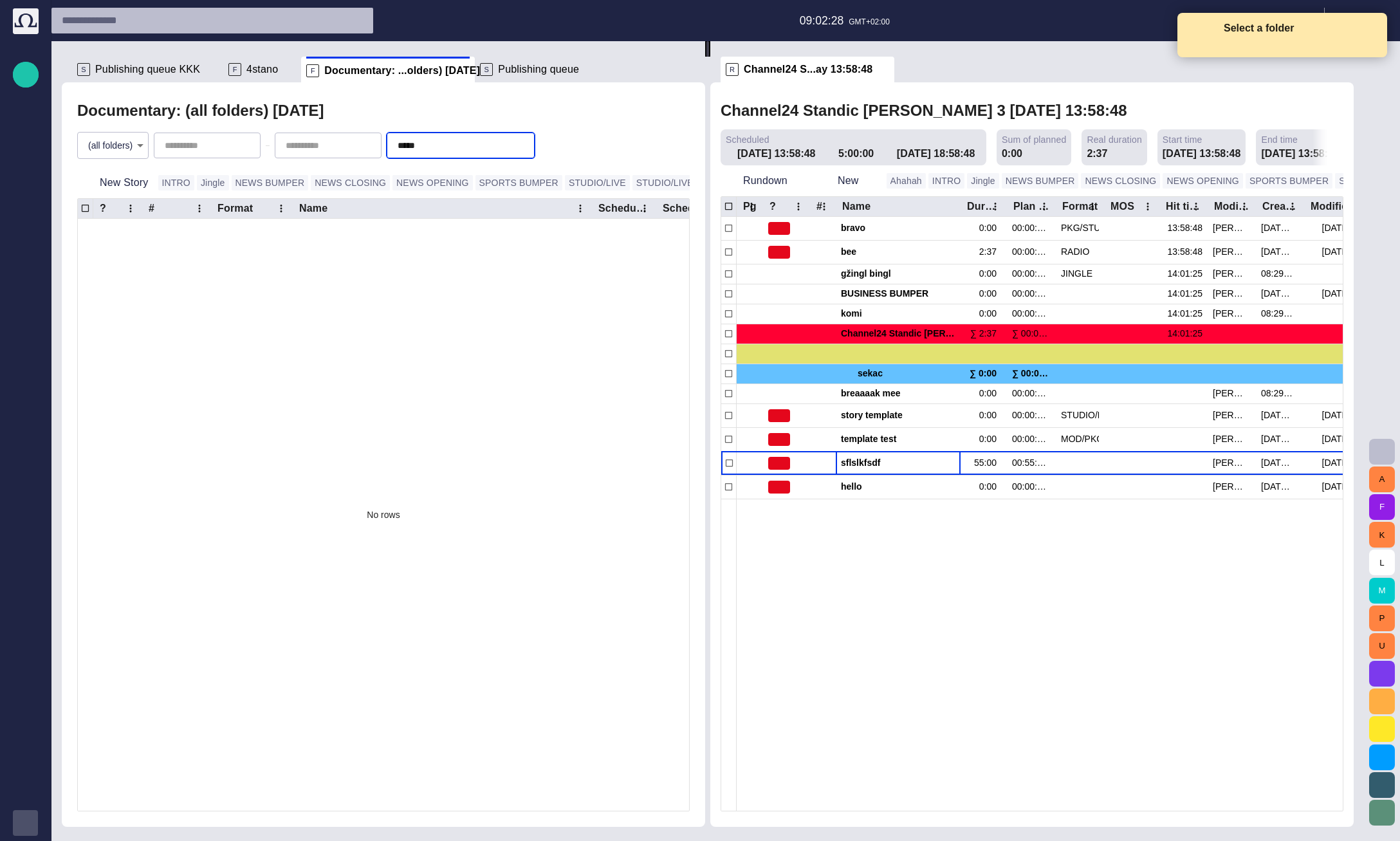
type input "**********"
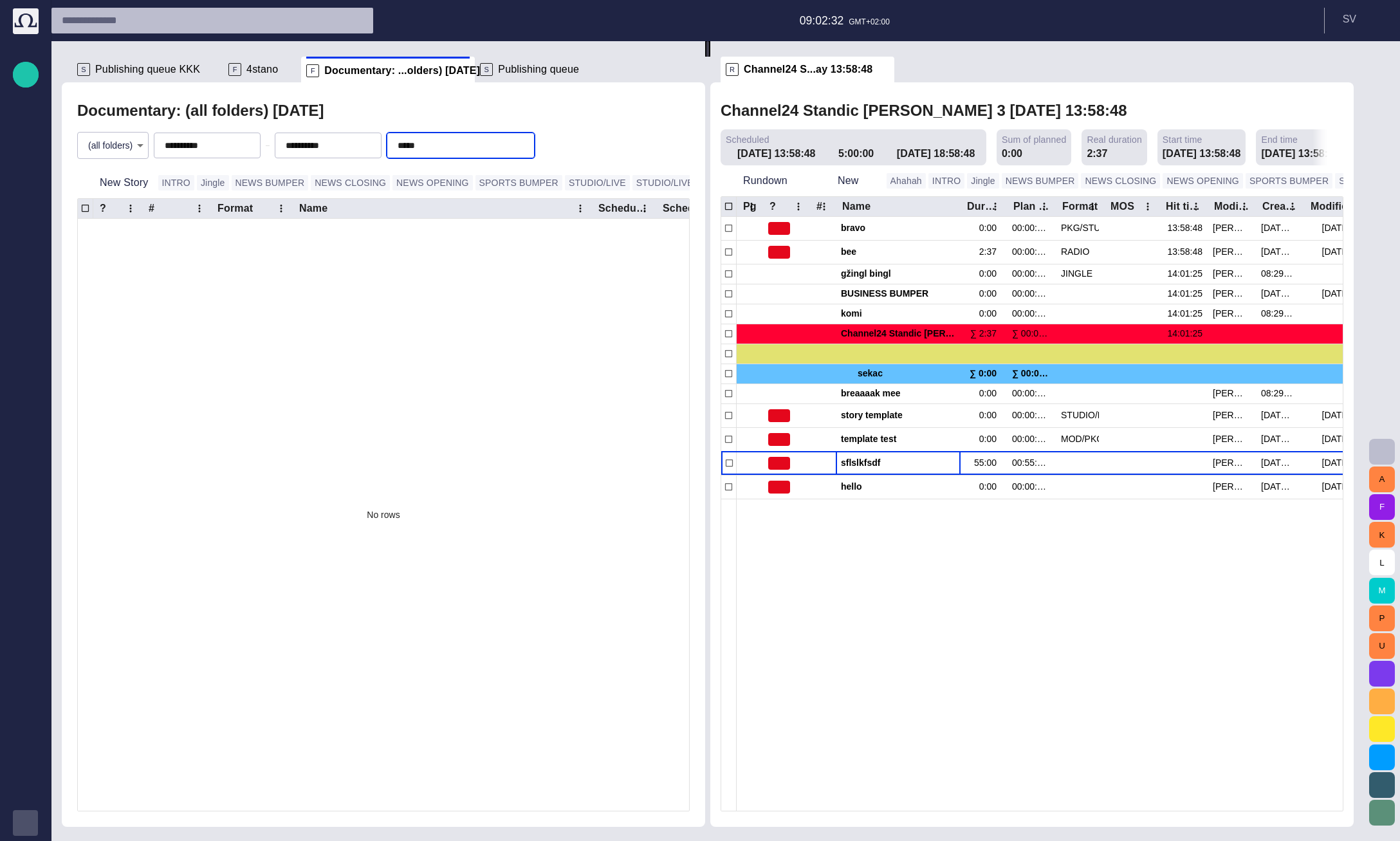
click at [432, 104] on div "Documentary: (all folders) [DATE]" at bounding box center [383, 110] width 613 height 25
click at [529, 141] on span "button" at bounding box center [522, 145] width 13 height 13
click at [225, 148] on span "button" at bounding box center [220, 146] width 10 height 10
click at [347, 146] on span "button" at bounding box center [341, 146] width 10 height 10
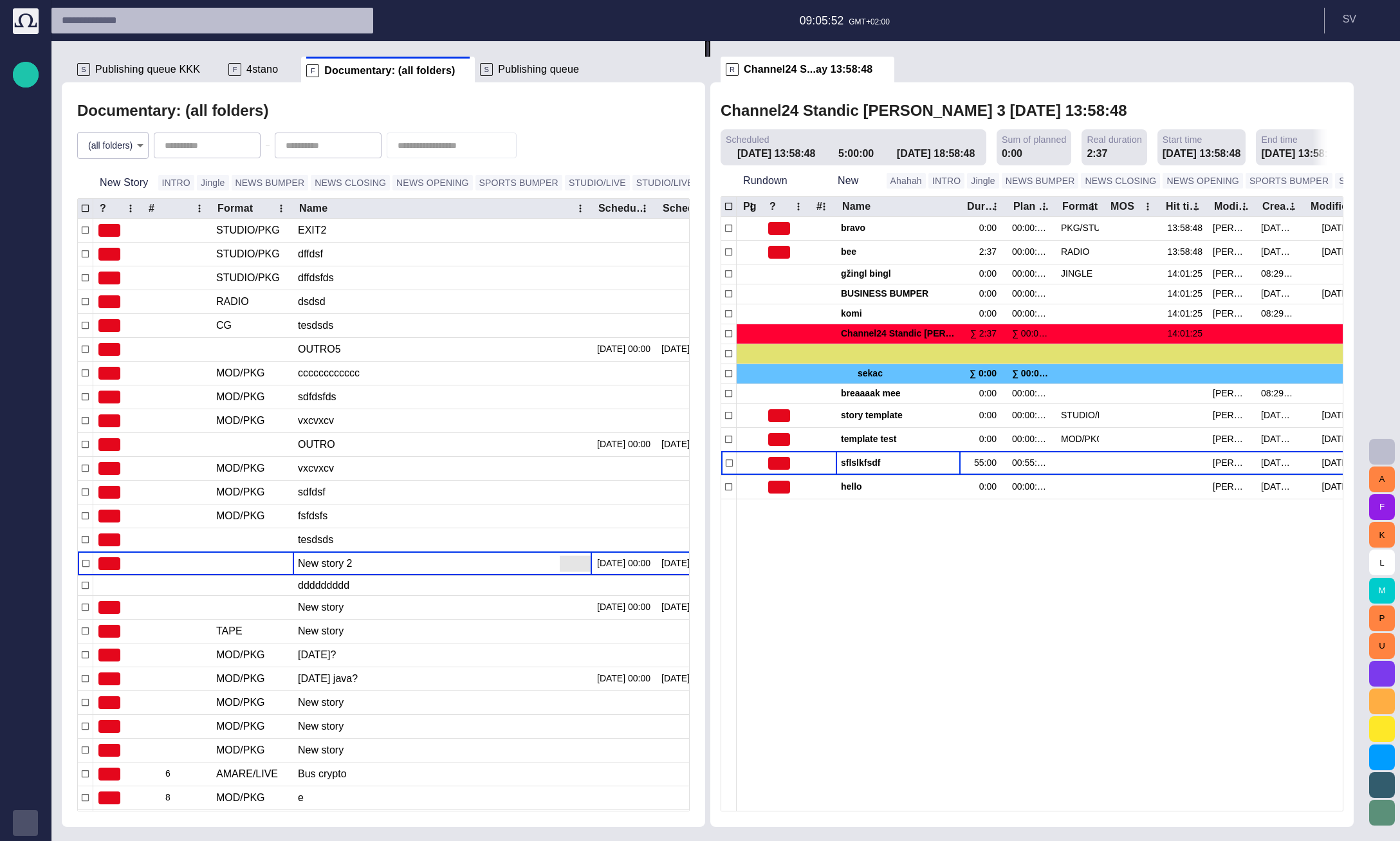
click at [729, 181] on span "button" at bounding box center [735, 182] width 13 height 13
click at [681, 281] on li "Ordered" at bounding box center [738, 282] width 180 height 24
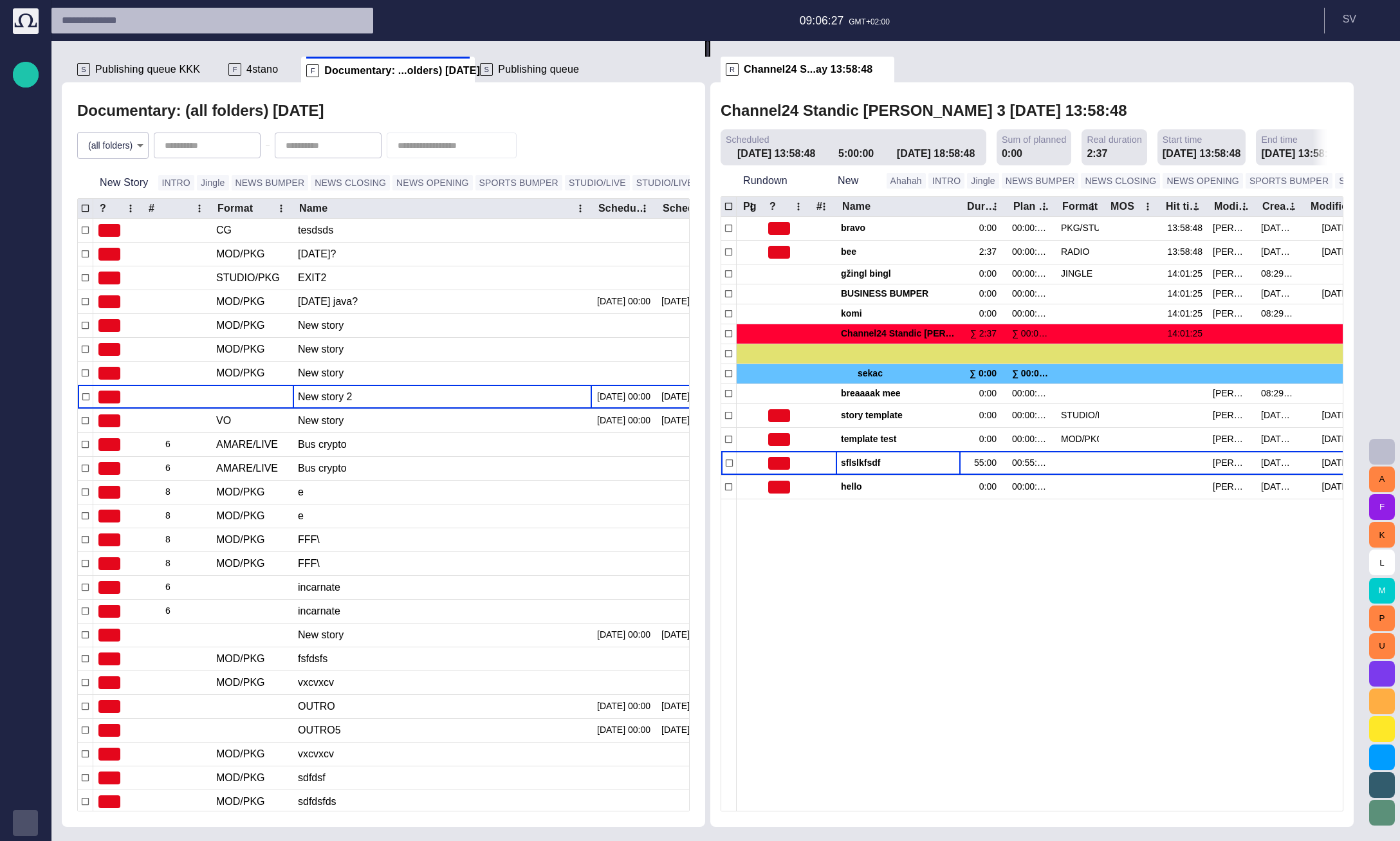
click at [729, 183] on span "button" at bounding box center [735, 182] width 13 height 13
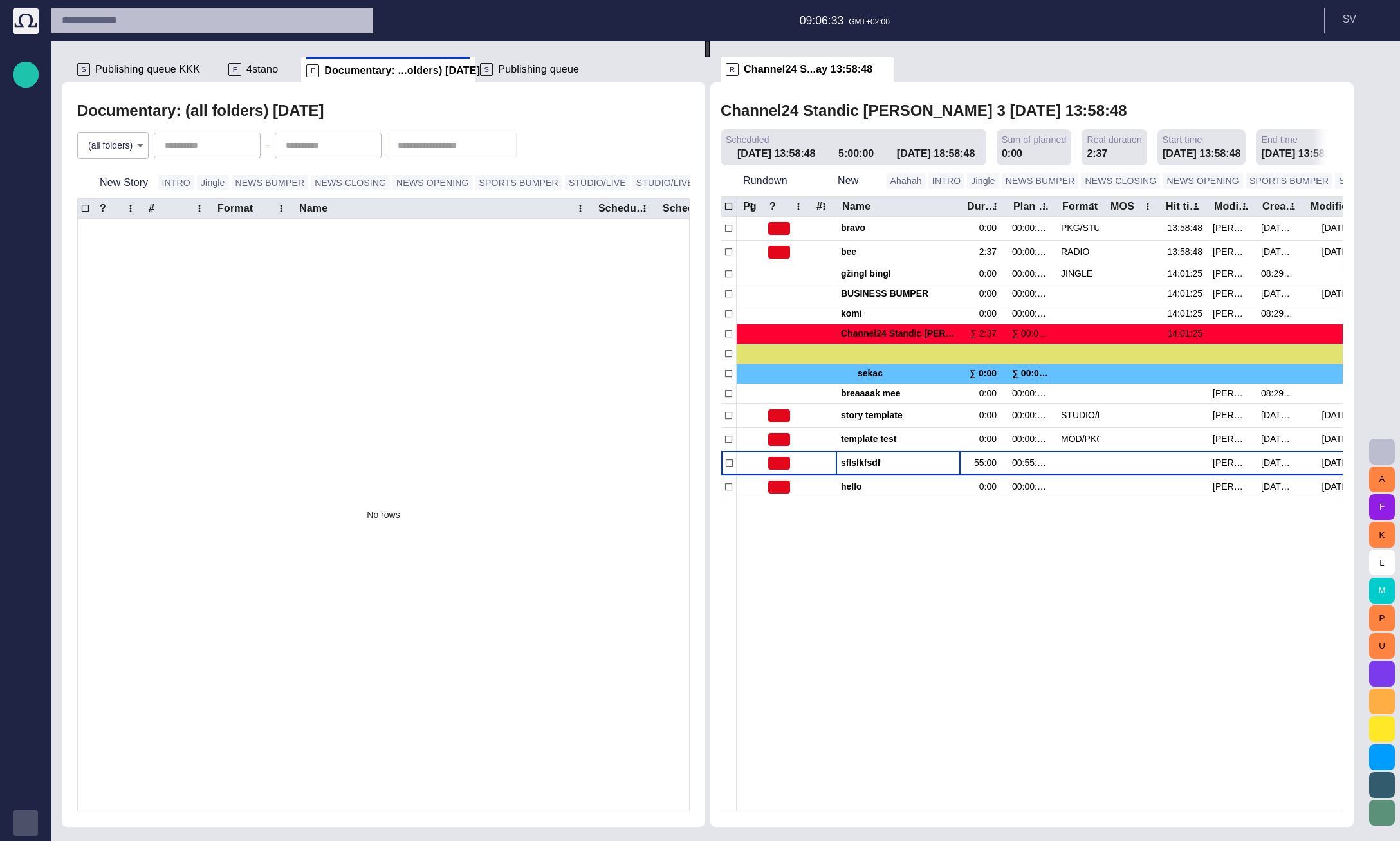
type input "**********"
drag, startPoint x: 862, startPoint y: 468, endPoint x: 347, endPoint y: 311, distance: 538.4
click at [402, 317] on div "No rows" at bounding box center [383, 515] width 611 height 591
click at [225, 147] on span "button" at bounding box center [220, 146] width 10 height 10
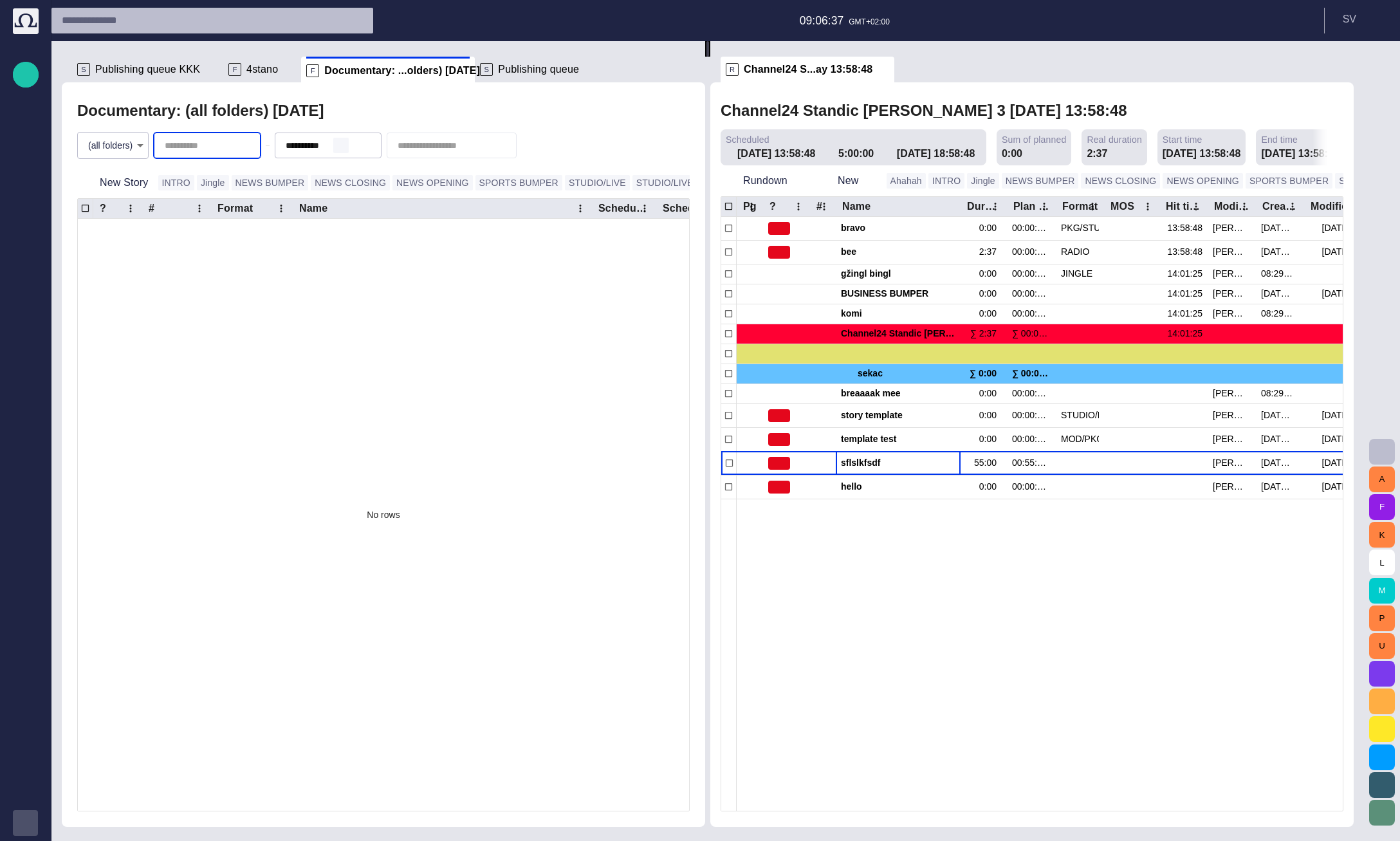
click at [347, 146] on span "button" at bounding box center [341, 146] width 10 height 10
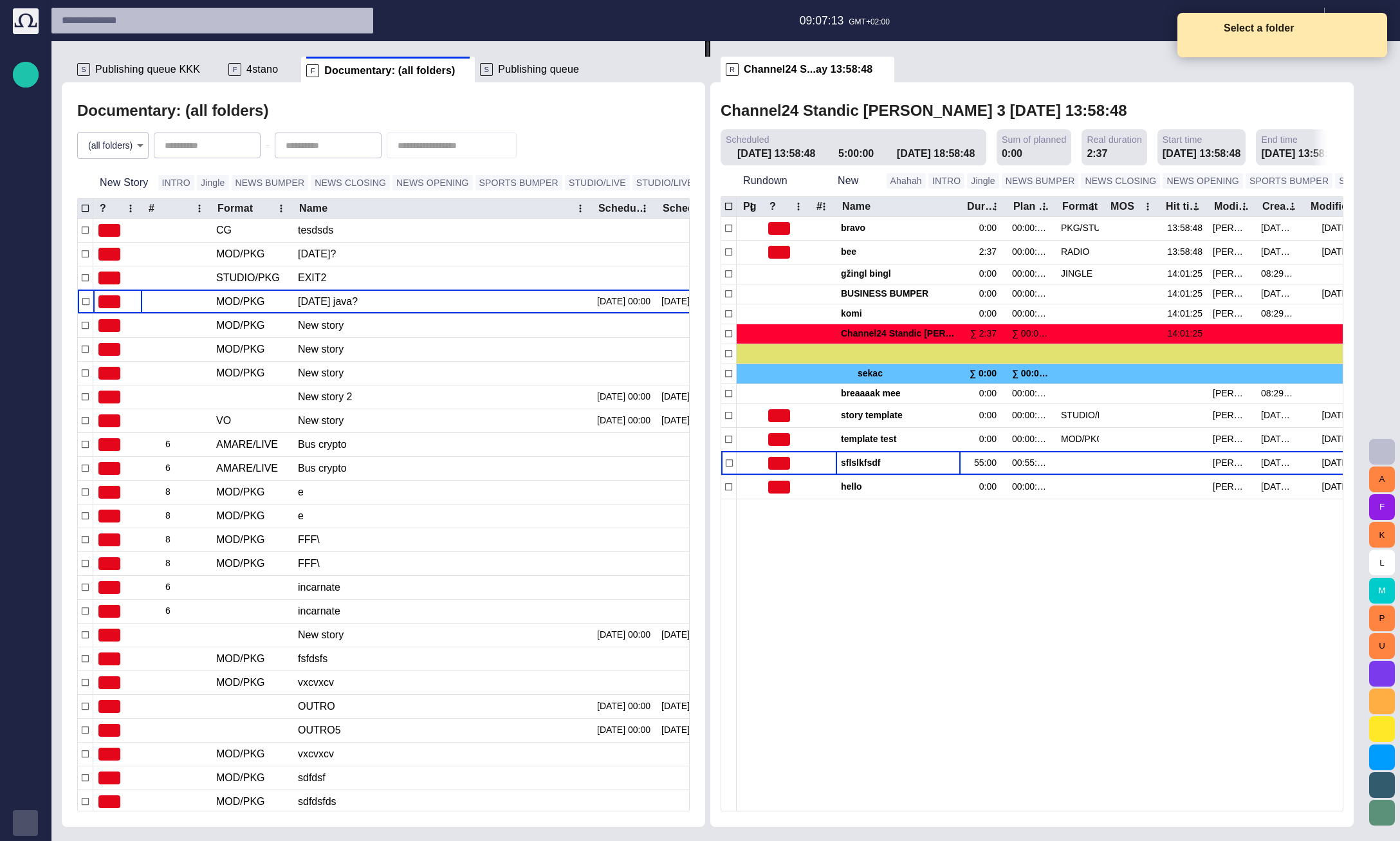
click at [729, 177] on span "button" at bounding box center [735, 182] width 13 height 13
click at [921, 546] on div at bounding box center [700, 420] width 1400 height 841
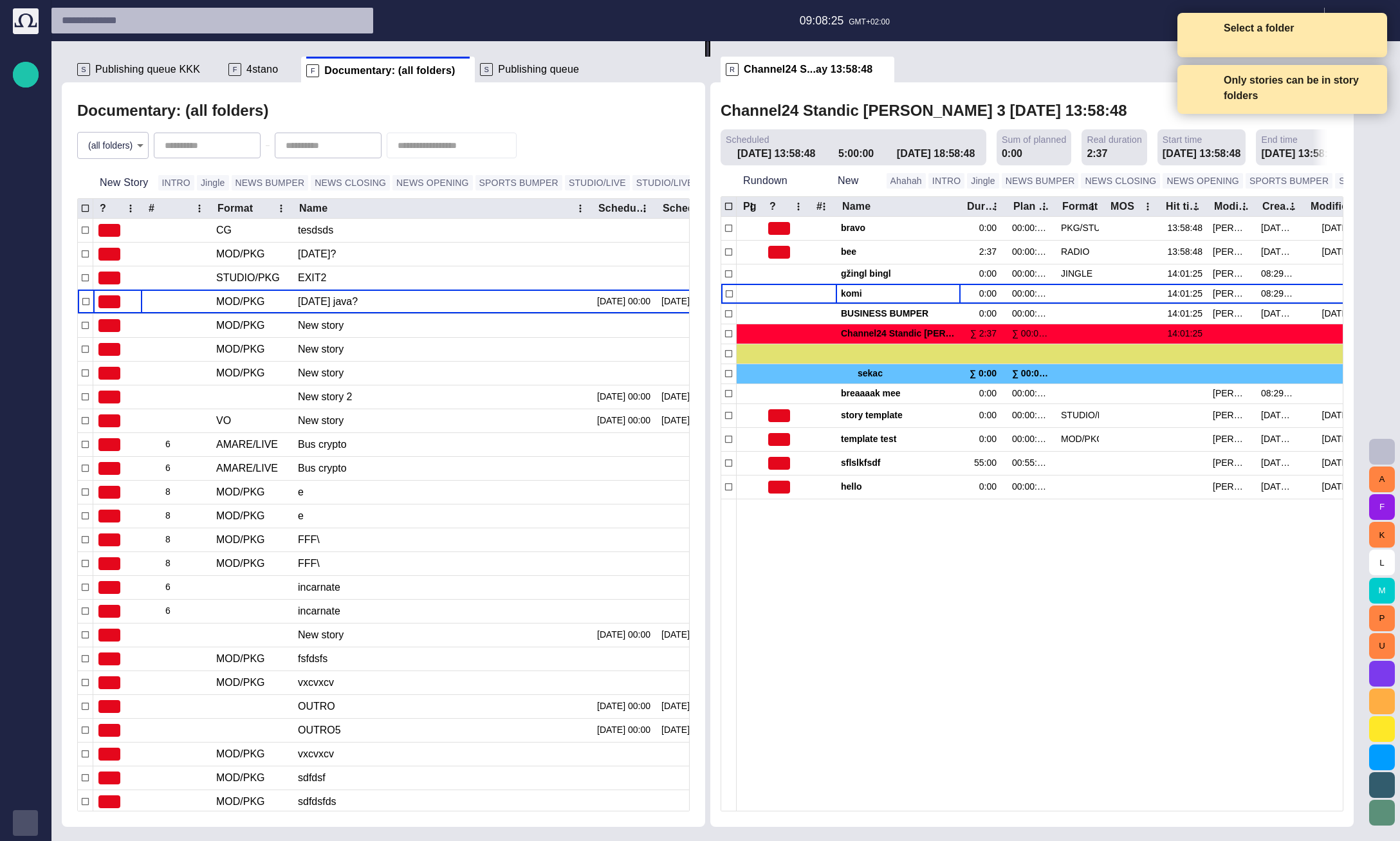
click at [1376, 31] on span at bounding box center [1370, 33] width 11 height 11
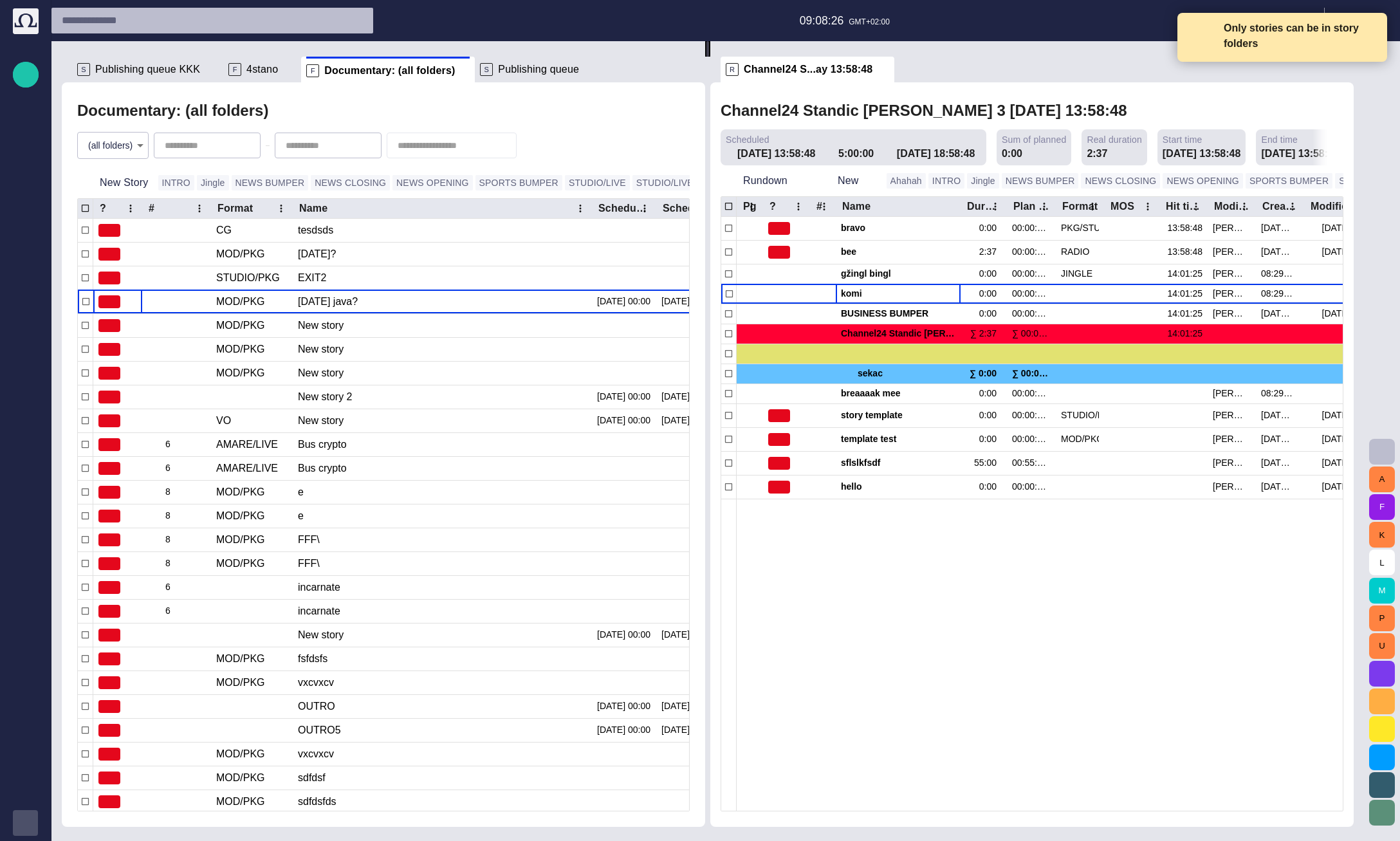
click at [1373, 29] on span at bounding box center [1370, 33] width 11 height 11
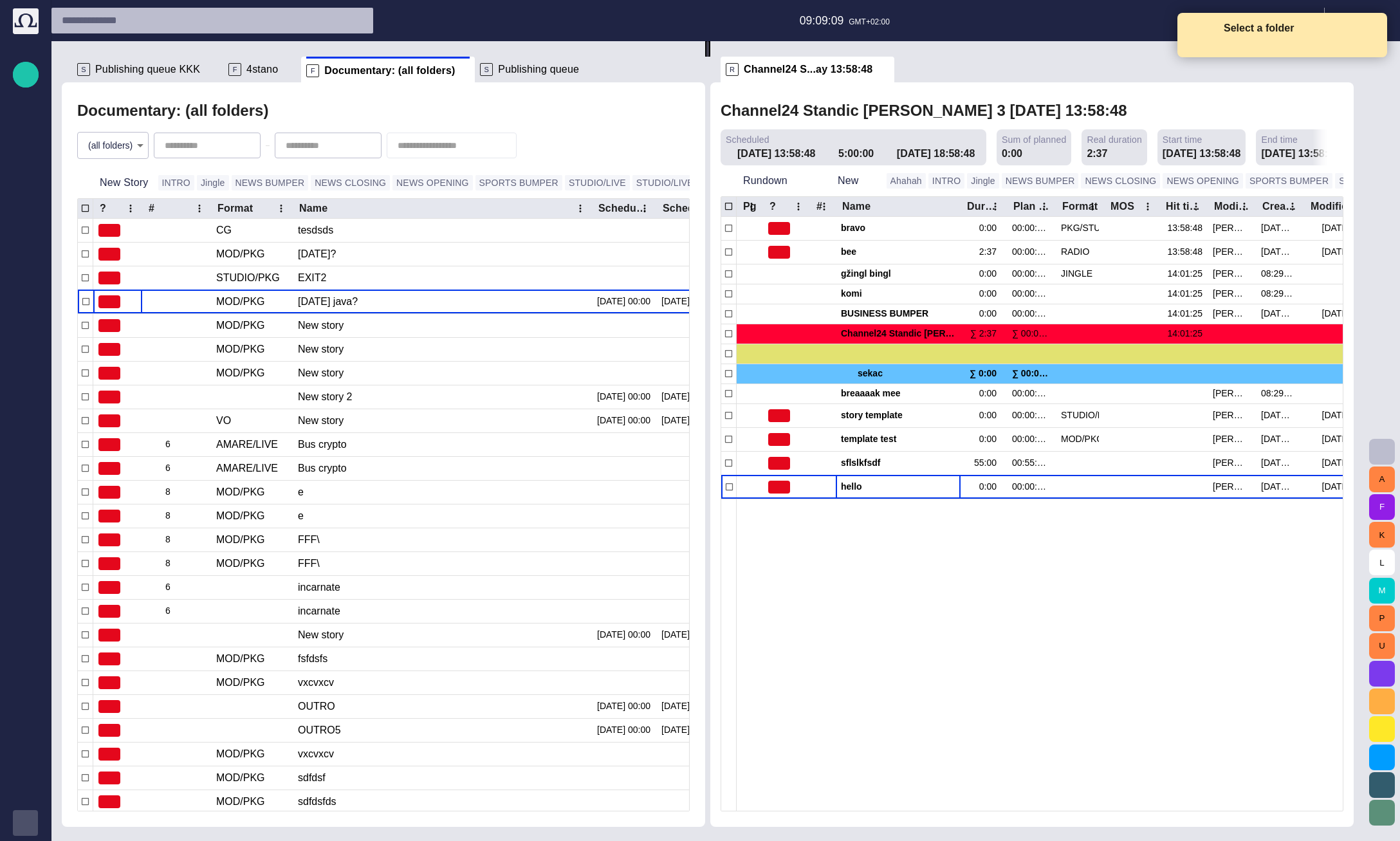
click at [1371, 30] on span at bounding box center [1370, 33] width 11 height 11
click at [124, 150] on body "Story Rundown Rundowns Story folders Publishing queue Publishing queue KKK Medi…" at bounding box center [700, 420] width 1400 height 841
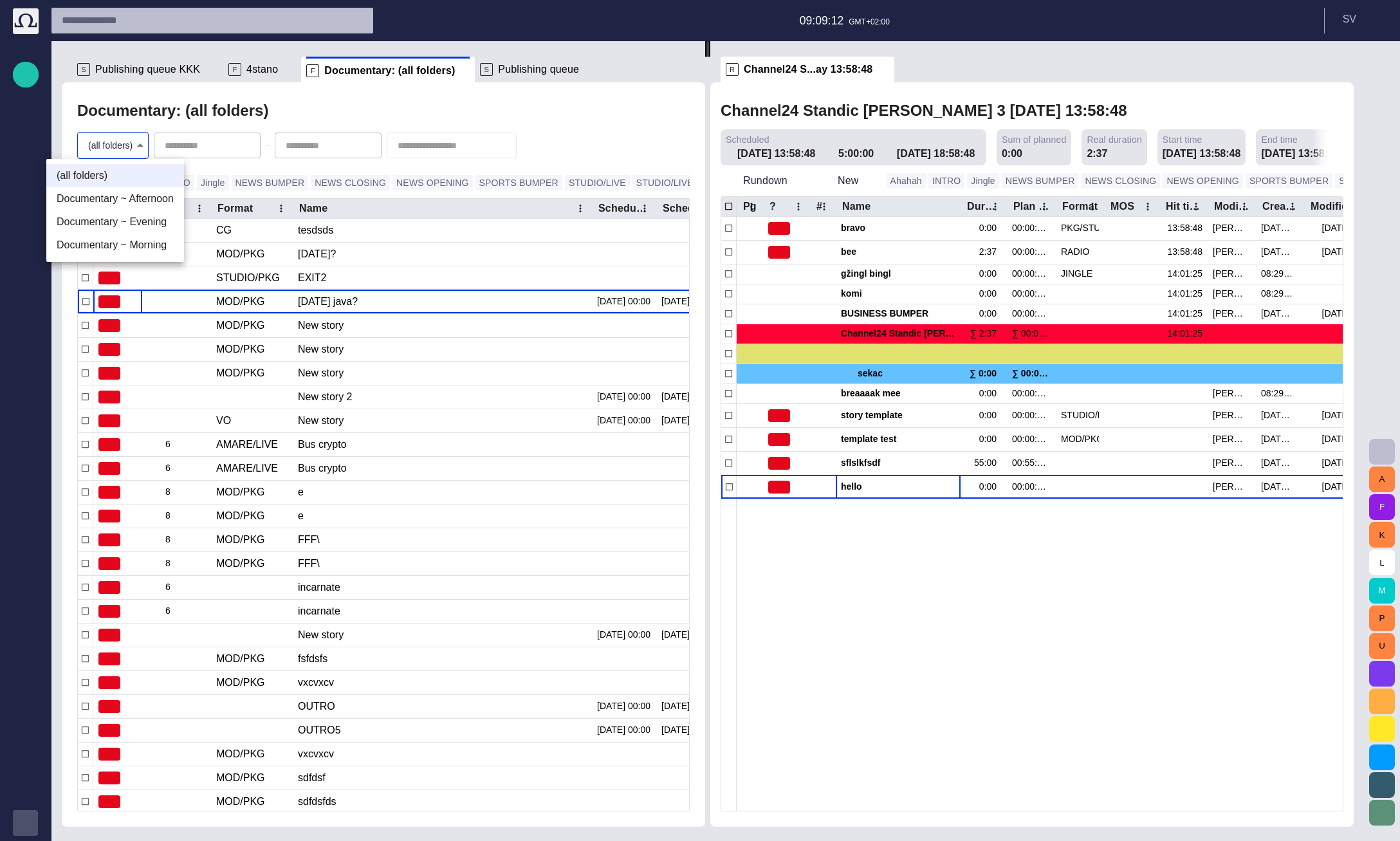
click at [123, 207] on li "Documentary ~ Afternoon" at bounding box center [115, 199] width 138 height 24
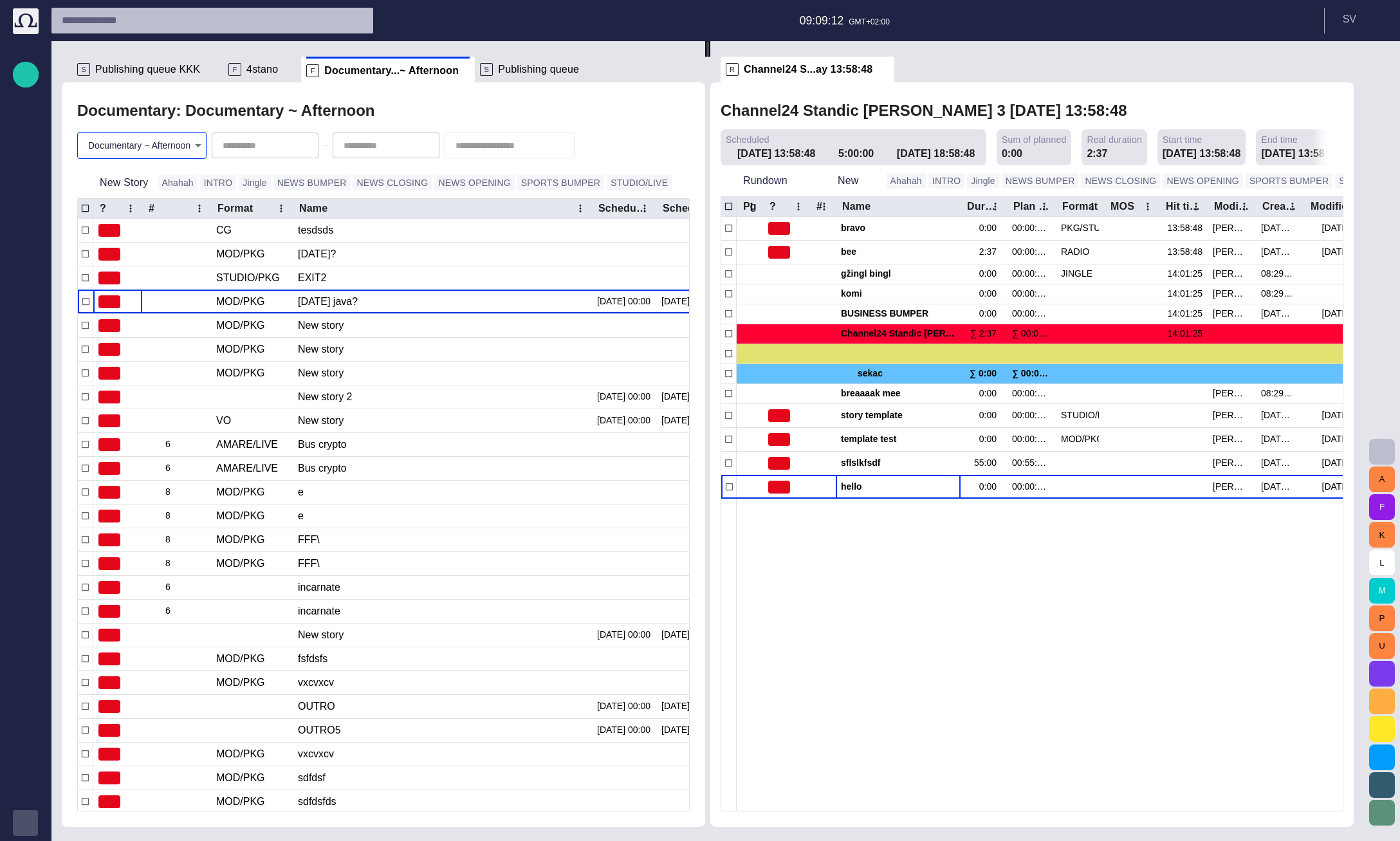
type input "********"
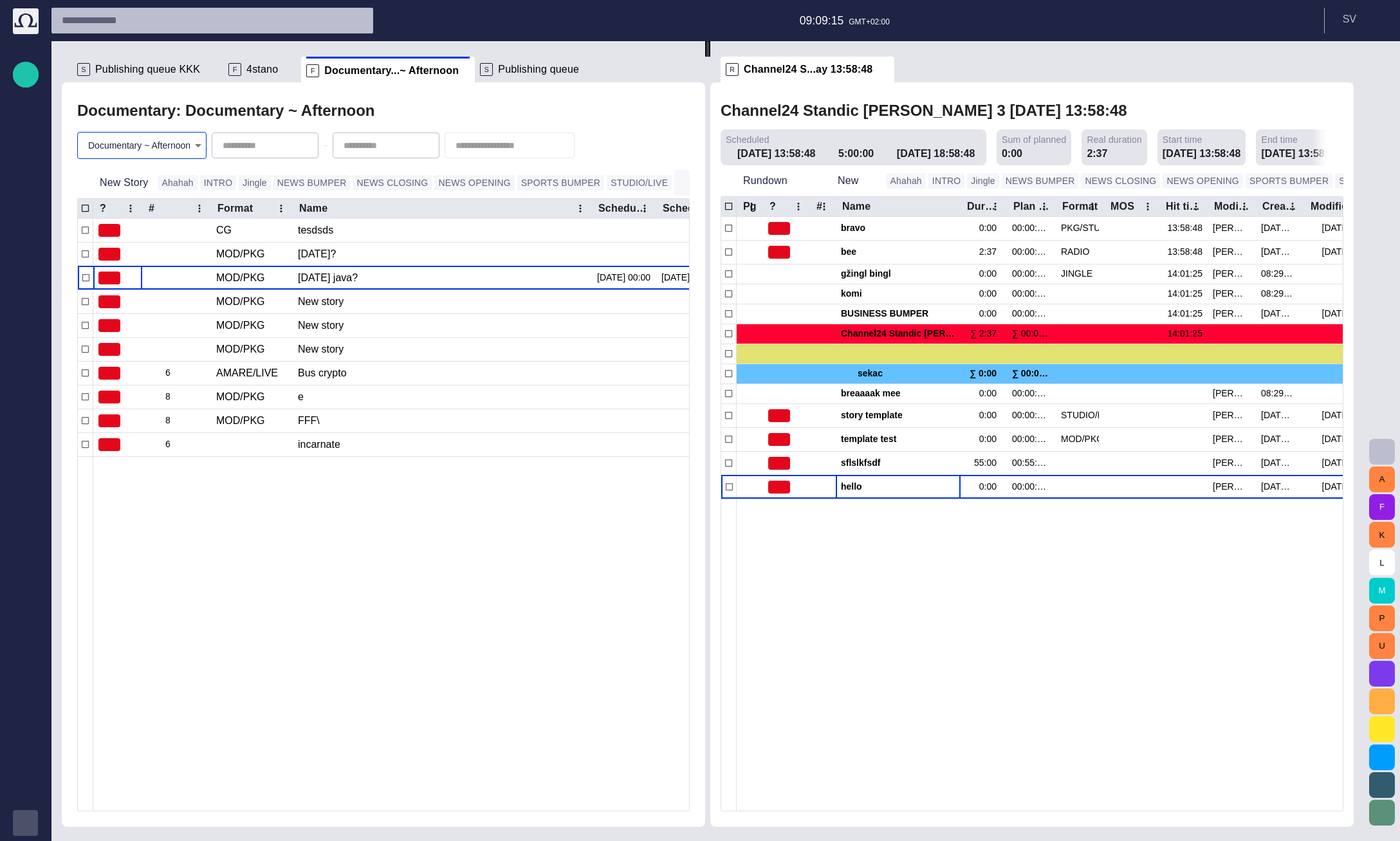
click at [681, 181] on span "button" at bounding box center [687, 182] width 13 height 13
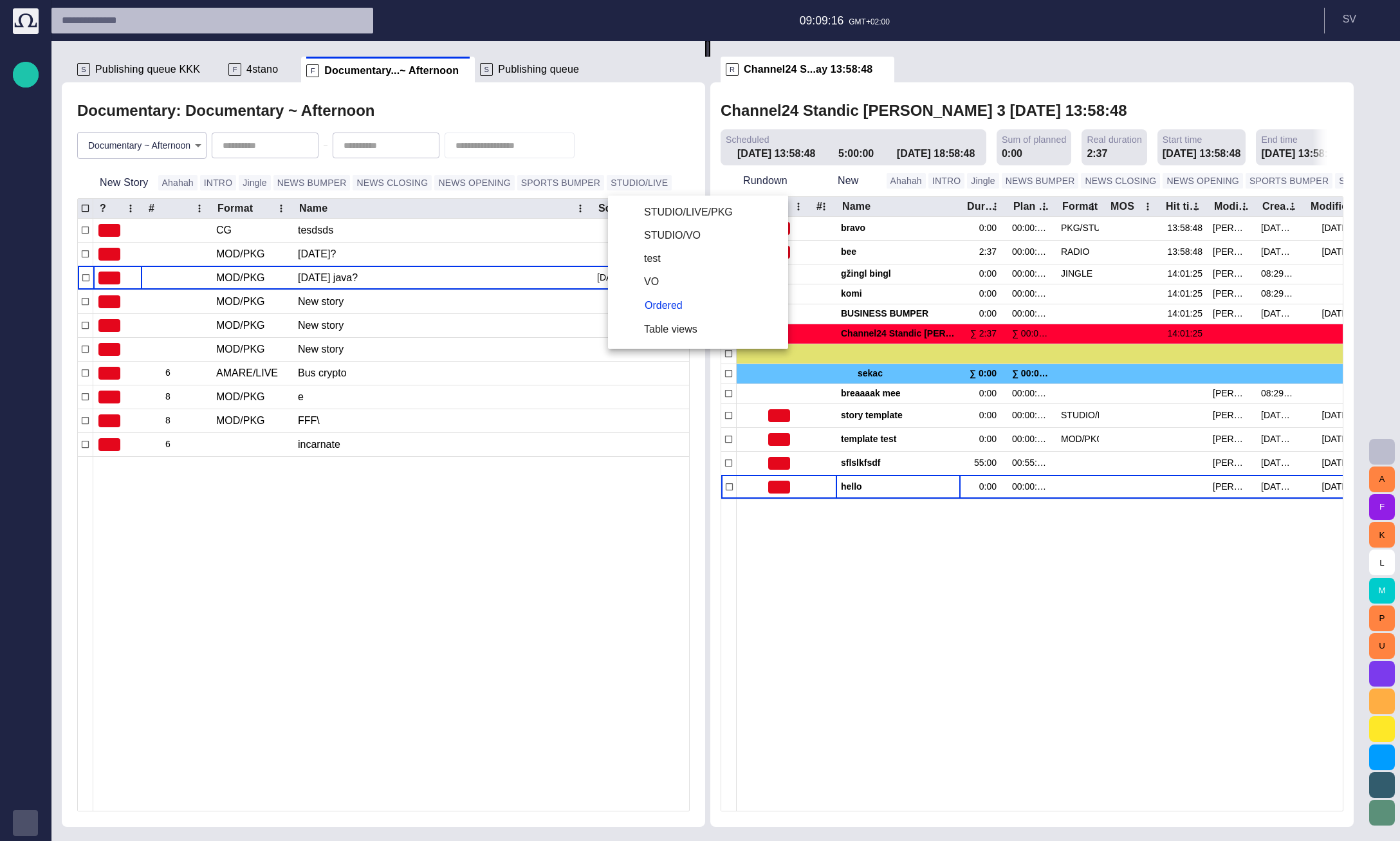
click at [648, 491] on div at bounding box center [700, 420] width 1400 height 841
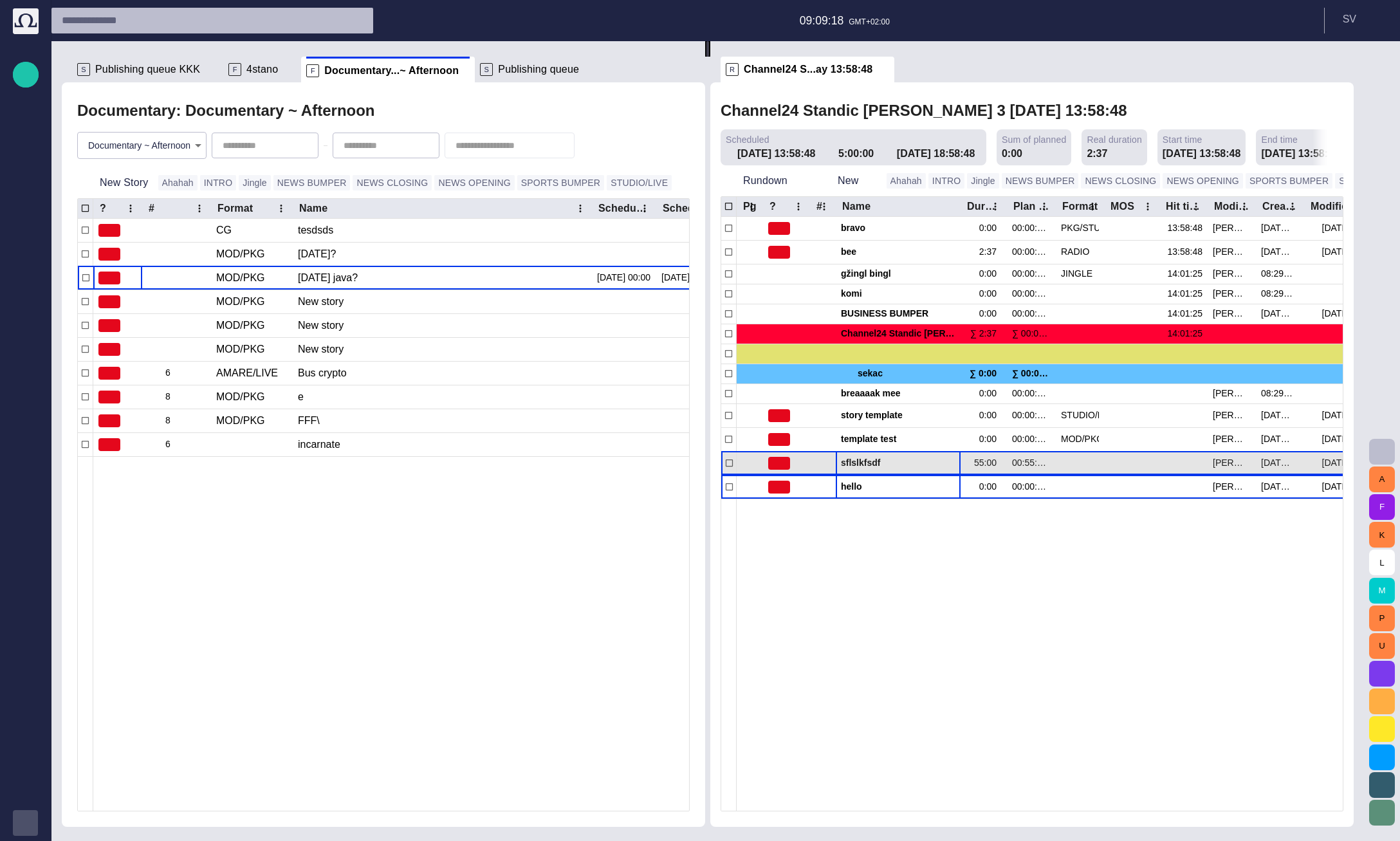
click at [859, 468] on span "sflslkfsdf" at bounding box center [898, 462] width 114 height 12
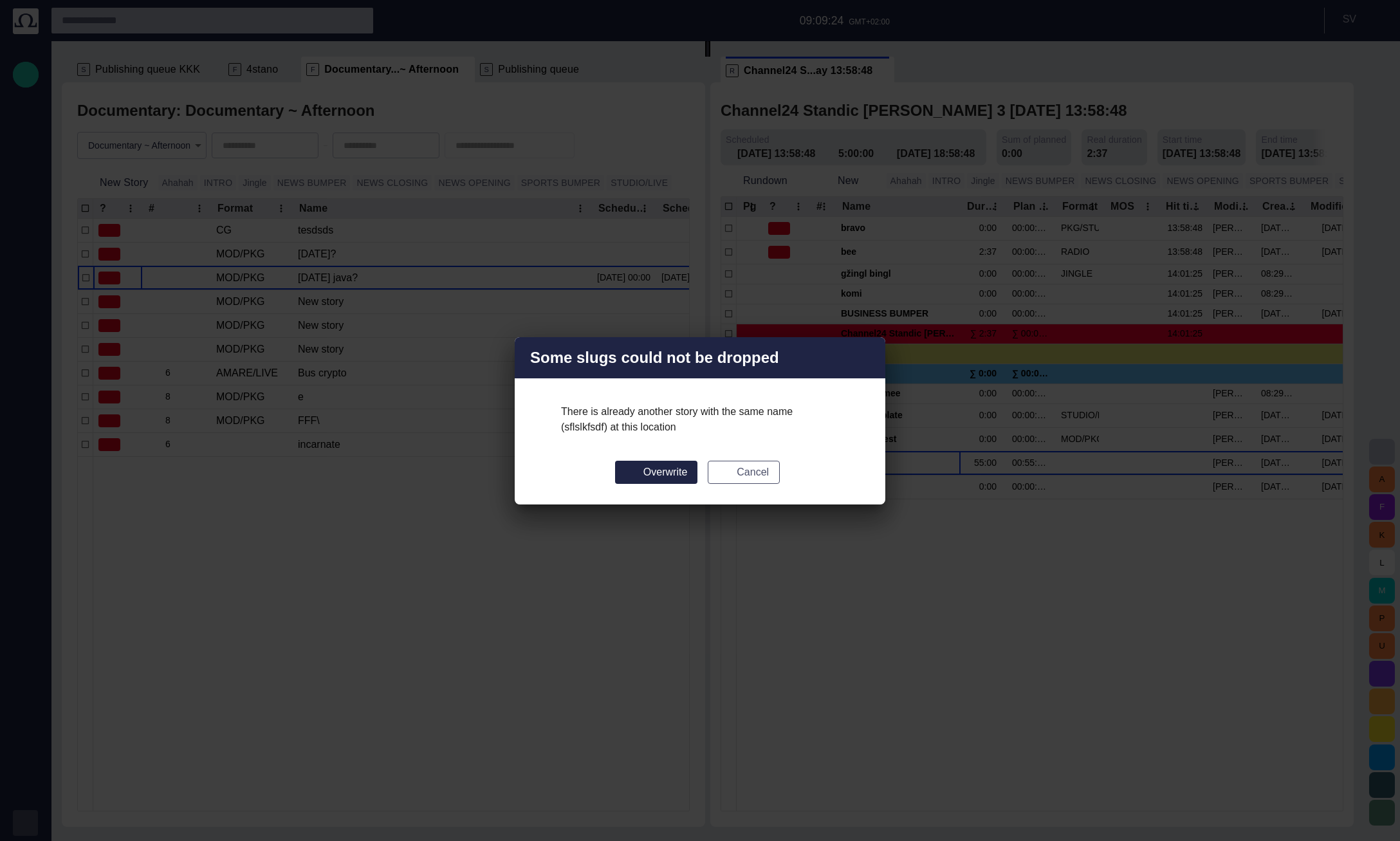
click at [741, 470] on button "Cancel" at bounding box center [744, 472] width 72 height 24
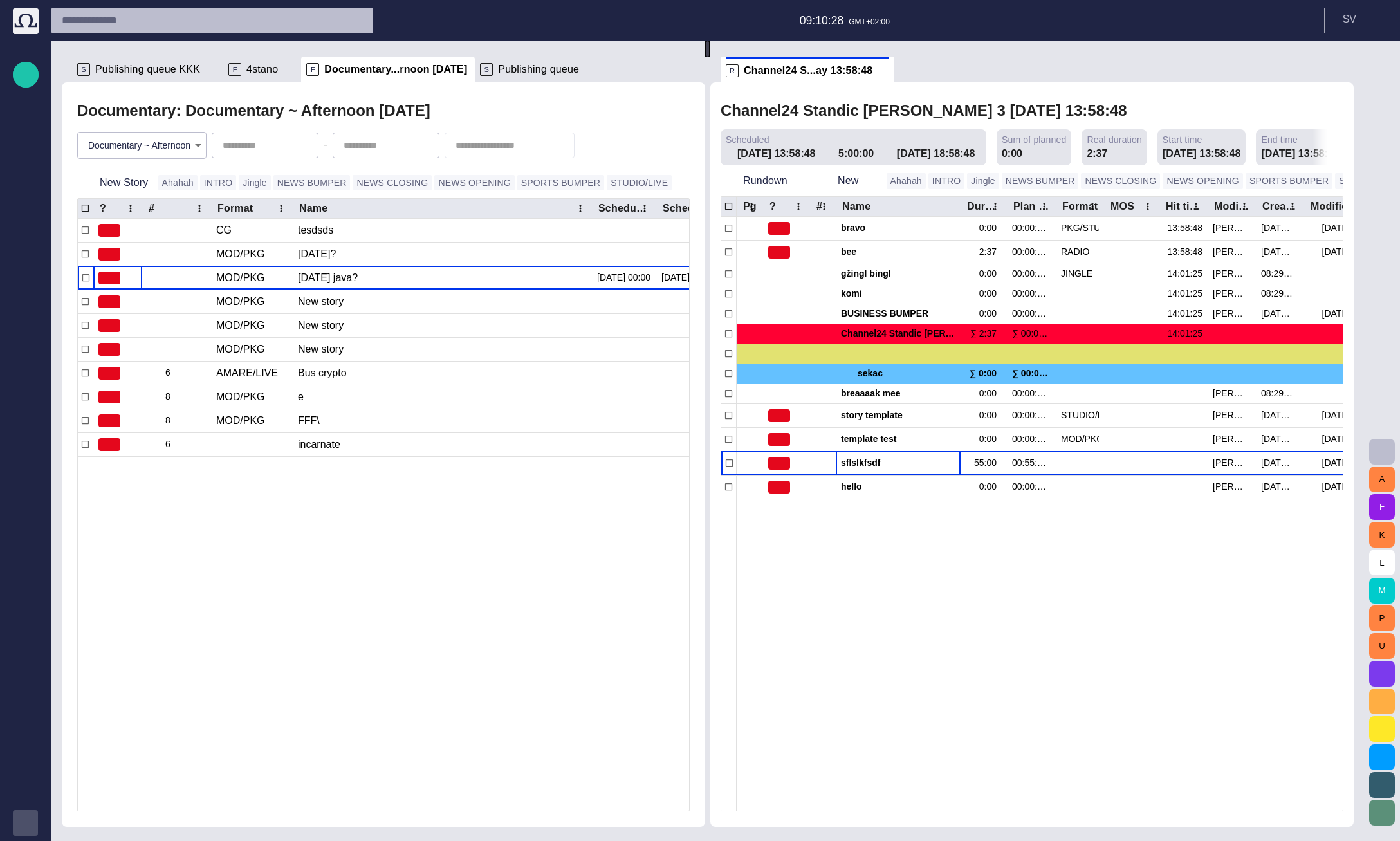
type input "**********"
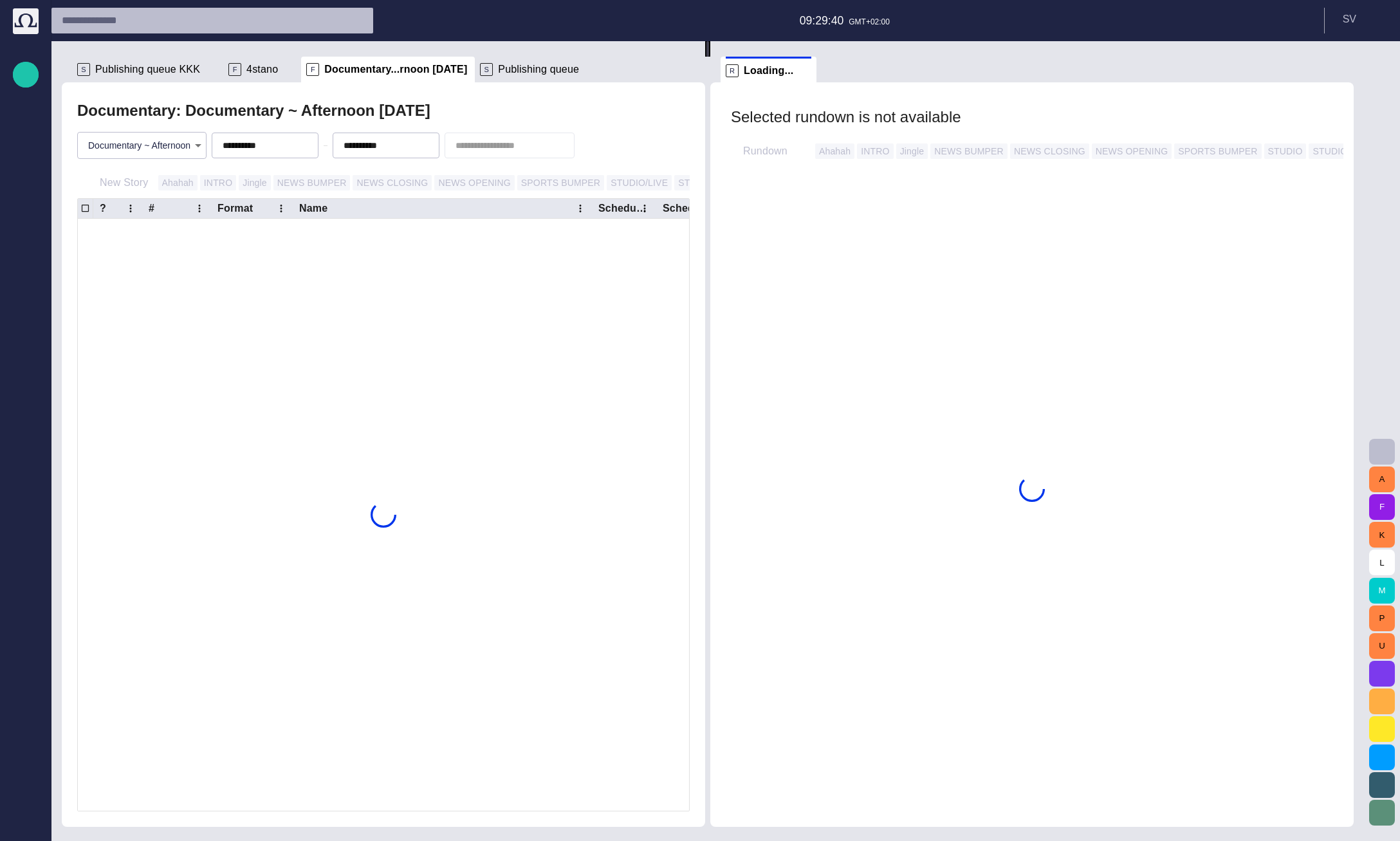
click at [1170, 59] on ul "R Loading..." at bounding box center [1012, 69] width 581 height 25
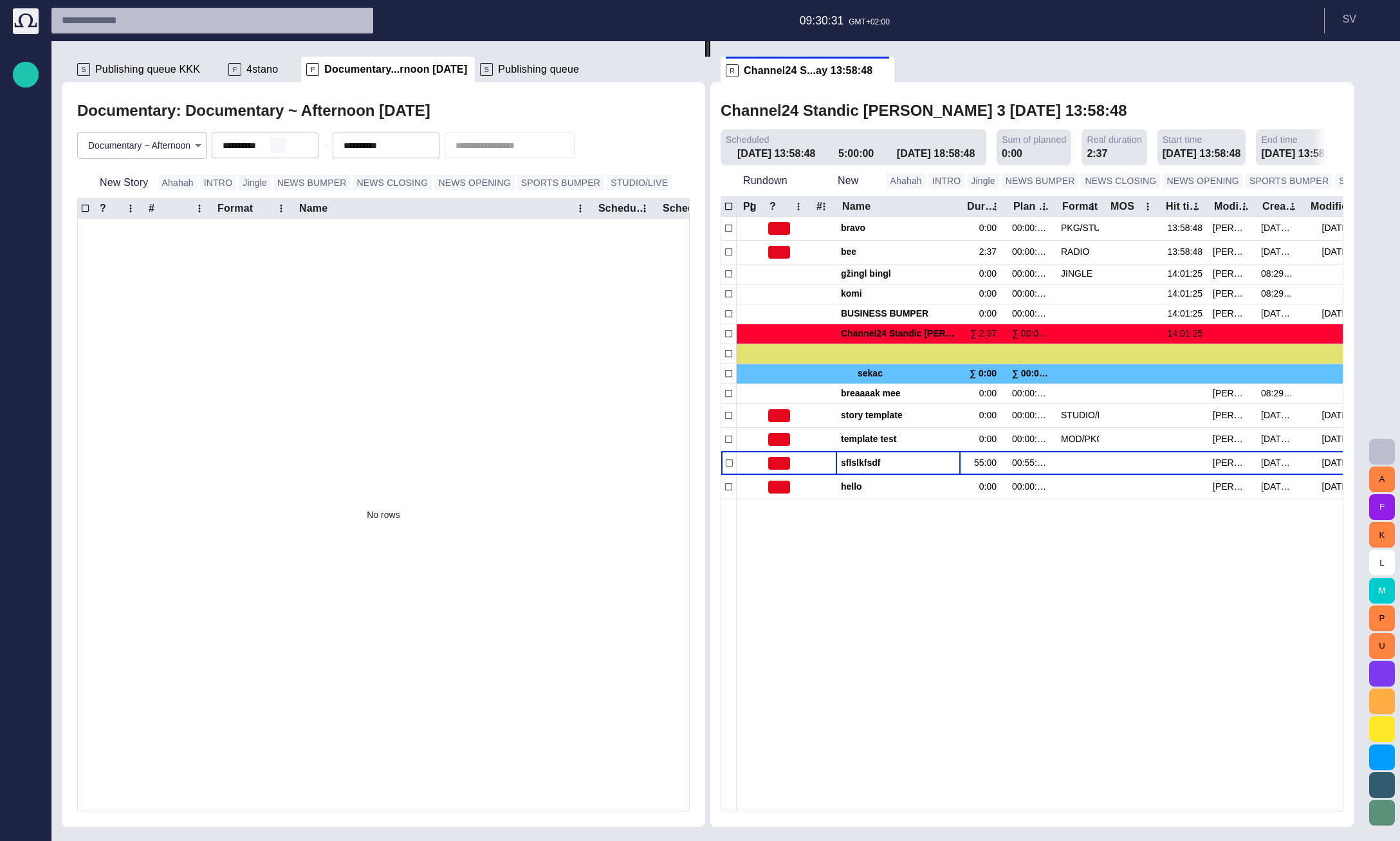
click at [283, 146] on span "button" at bounding box center [278, 146] width 10 height 10
drag, startPoint x: 411, startPoint y: 149, endPoint x: 353, endPoint y: 303, distance: 164.6
click at [0, 0] on span "button" at bounding box center [0, 0] width 0 height 0
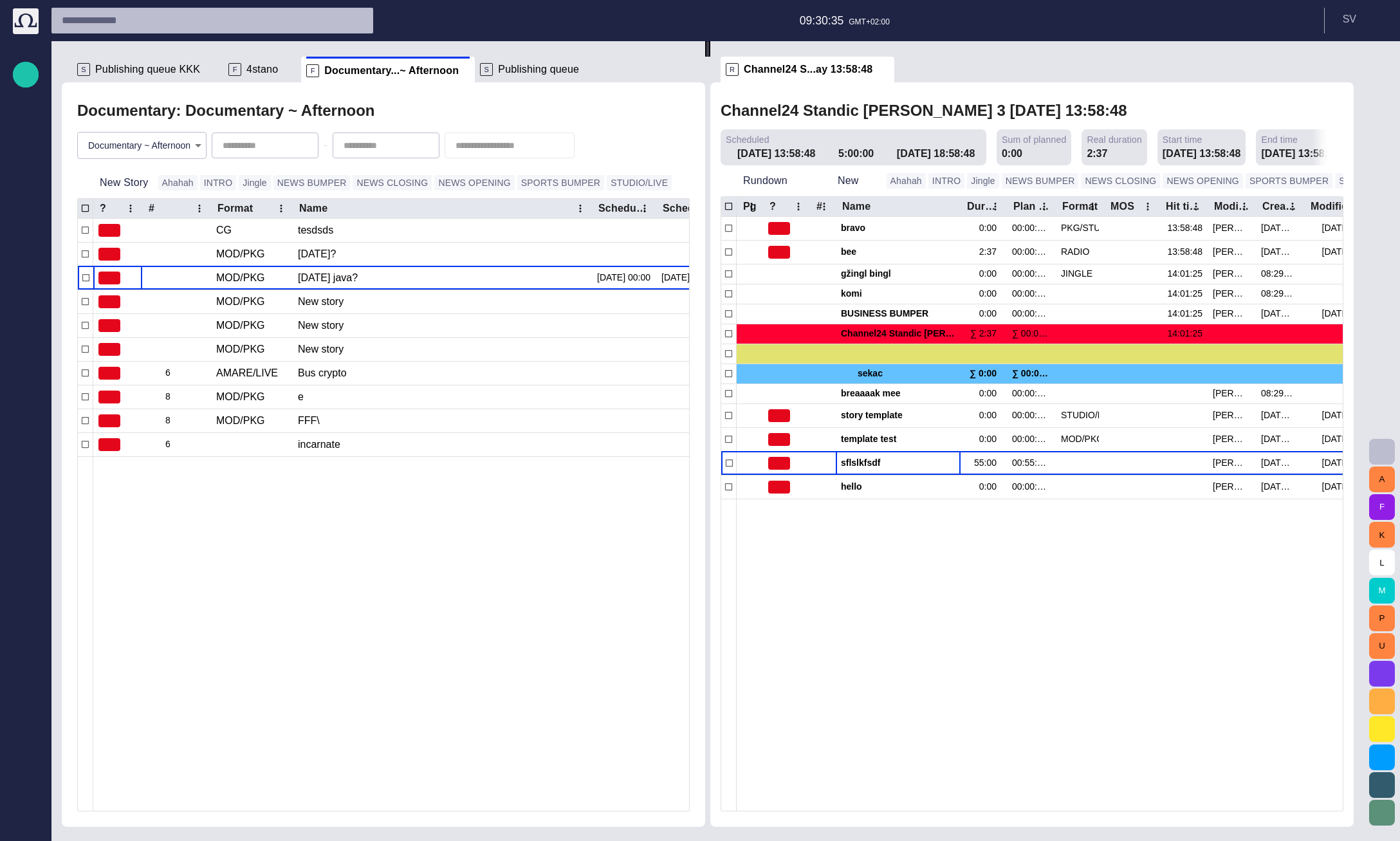
click at [196, 152] on body "Story Rundown Rundowns Story folders Publishing queue Publishing queue KKK Medi…" at bounding box center [700, 420] width 1400 height 841
click at [28, 817] on div at bounding box center [700, 420] width 1400 height 841
click at [25, 822] on span "button" at bounding box center [26, 823] width 10 height 10
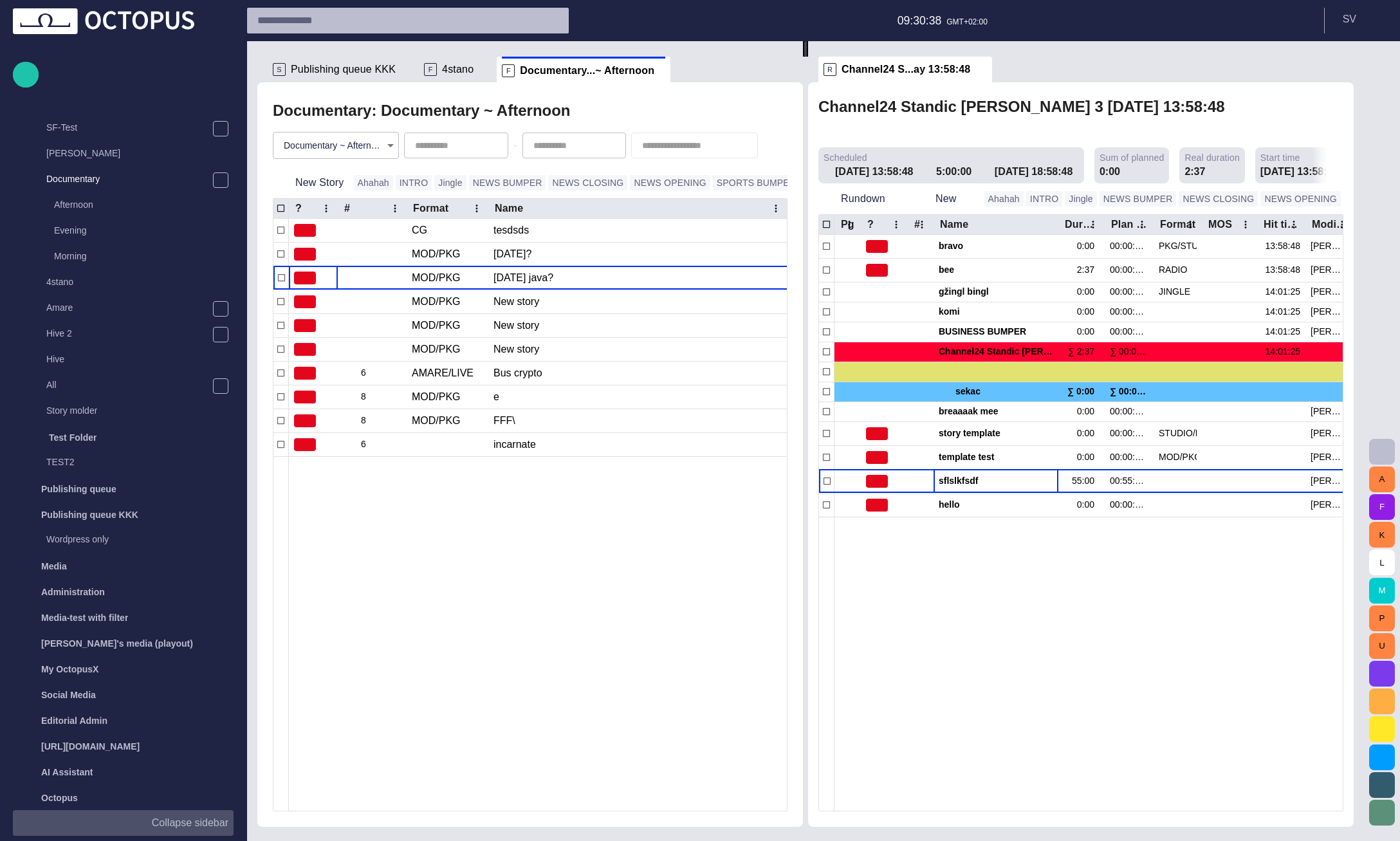
scroll to position [356, 0]
click at [221, 386] on span "main menu" at bounding box center [221, 386] width 10 height 10
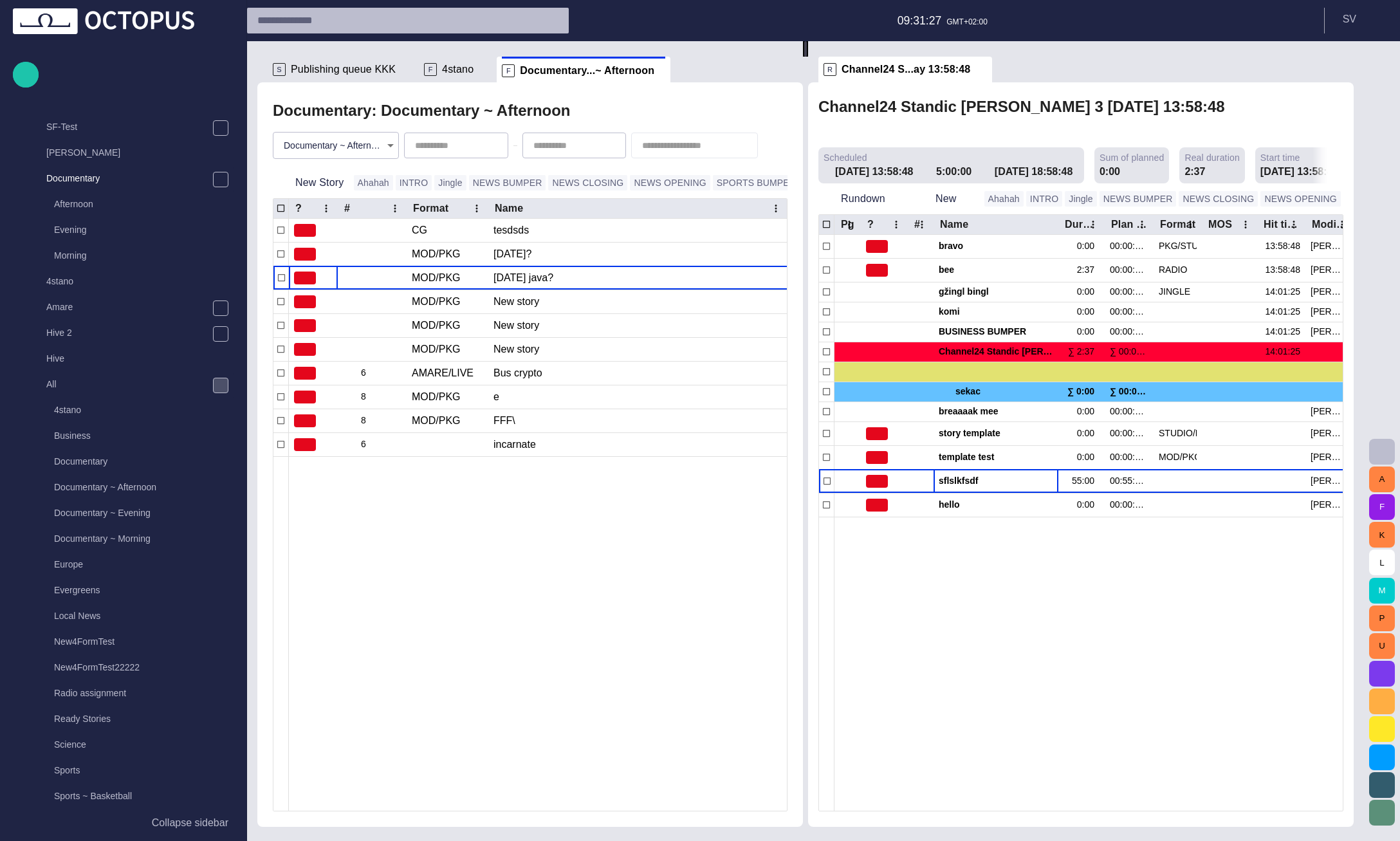
click at [334, 512] on div at bounding box center [854, 633] width 1130 height 354
click at [103, 461] on p "Documentary" at bounding box center [144, 461] width 180 height 13
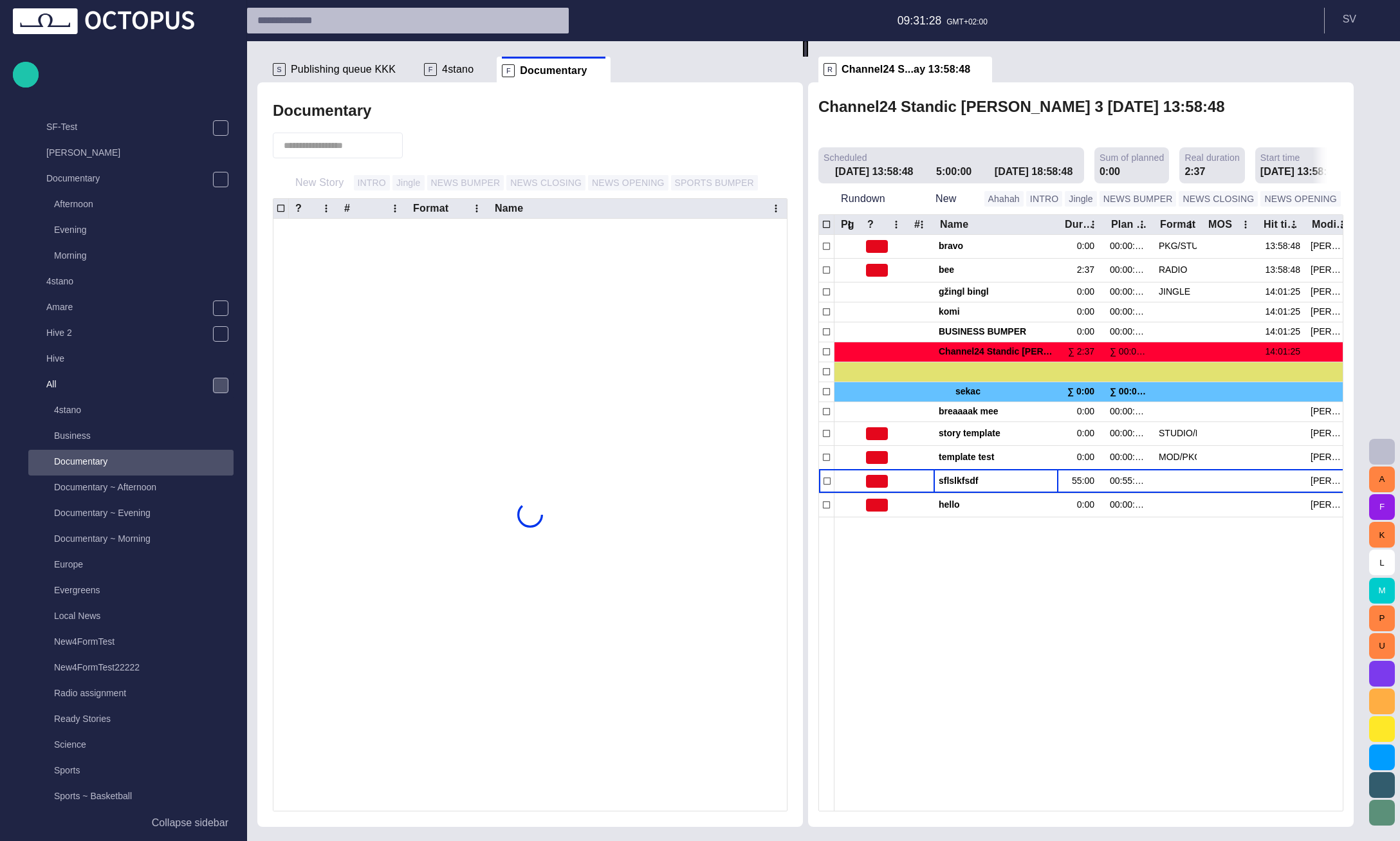
scroll to position [618, 0]
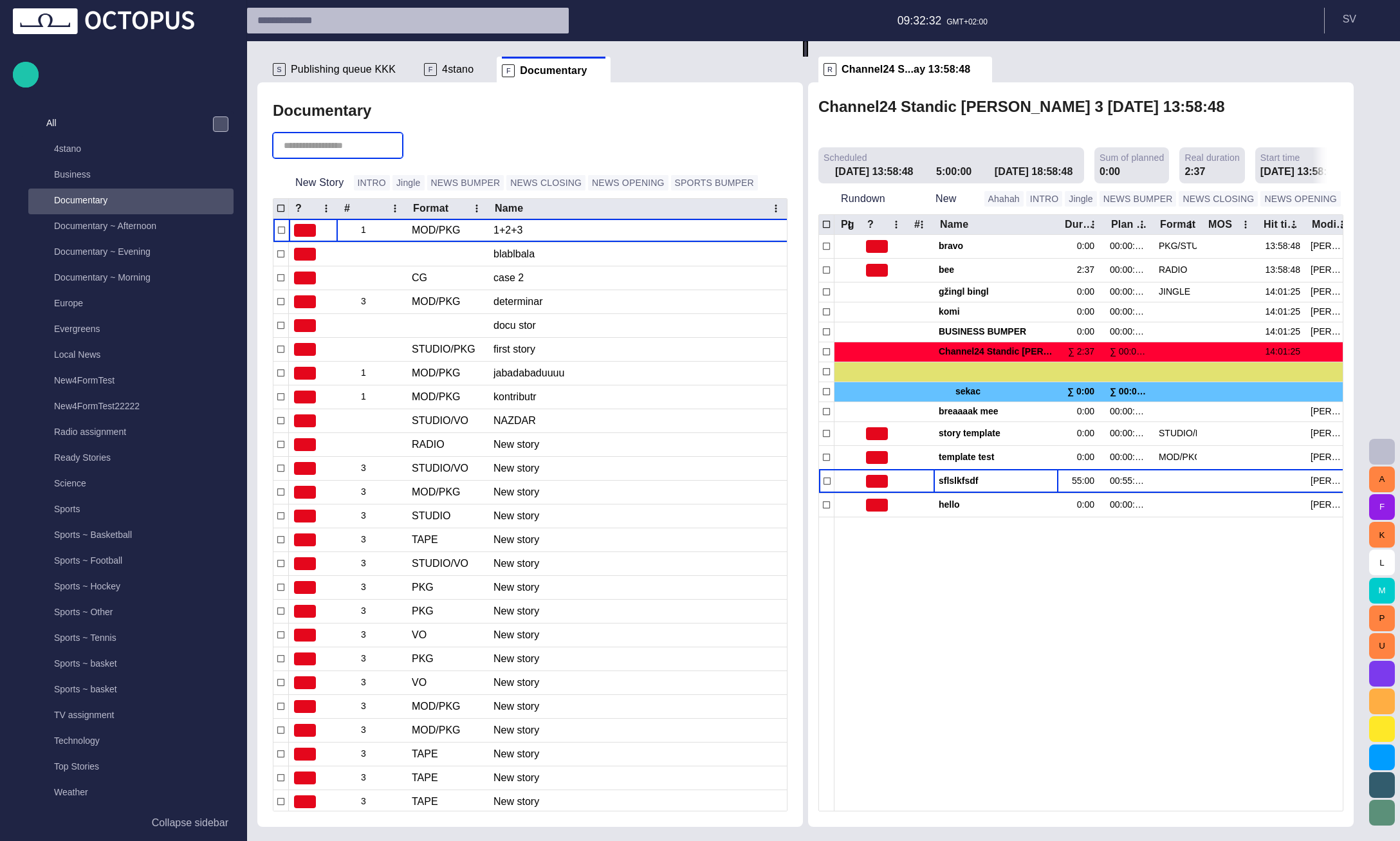
click at [347, 146] on input "text" at bounding box center [328, 145] width 90 height 13
type input "*****"
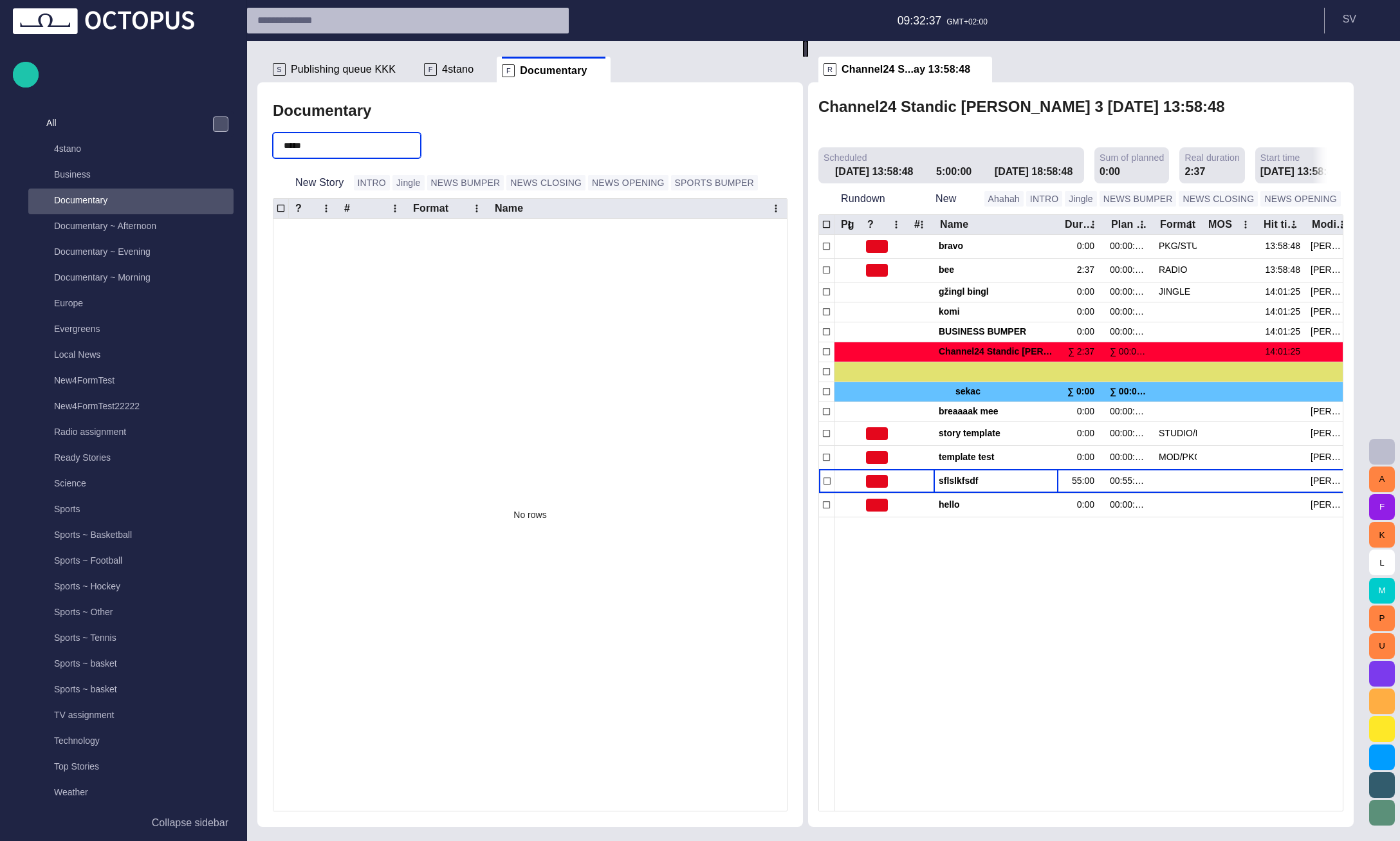
click at [415, 143] on span "button" at bounding box center [408, 145] width 13 height 13
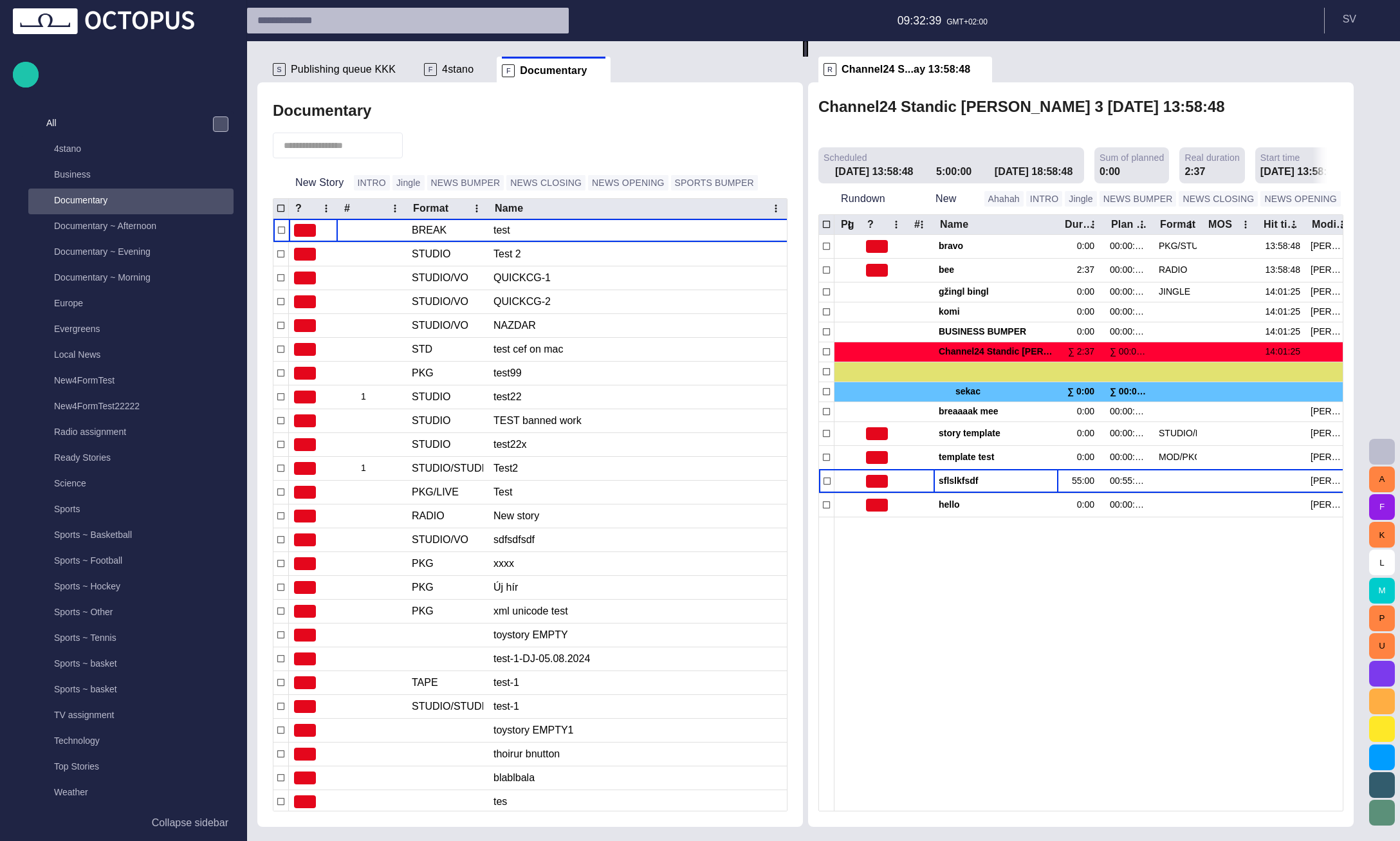
click at [429, 105] on div "Documentary" at bounding box center [531, 110] width 515 height 25
click at [422, 112] on div "Documentary" at bounding box center [531, 110] width 515 height 25
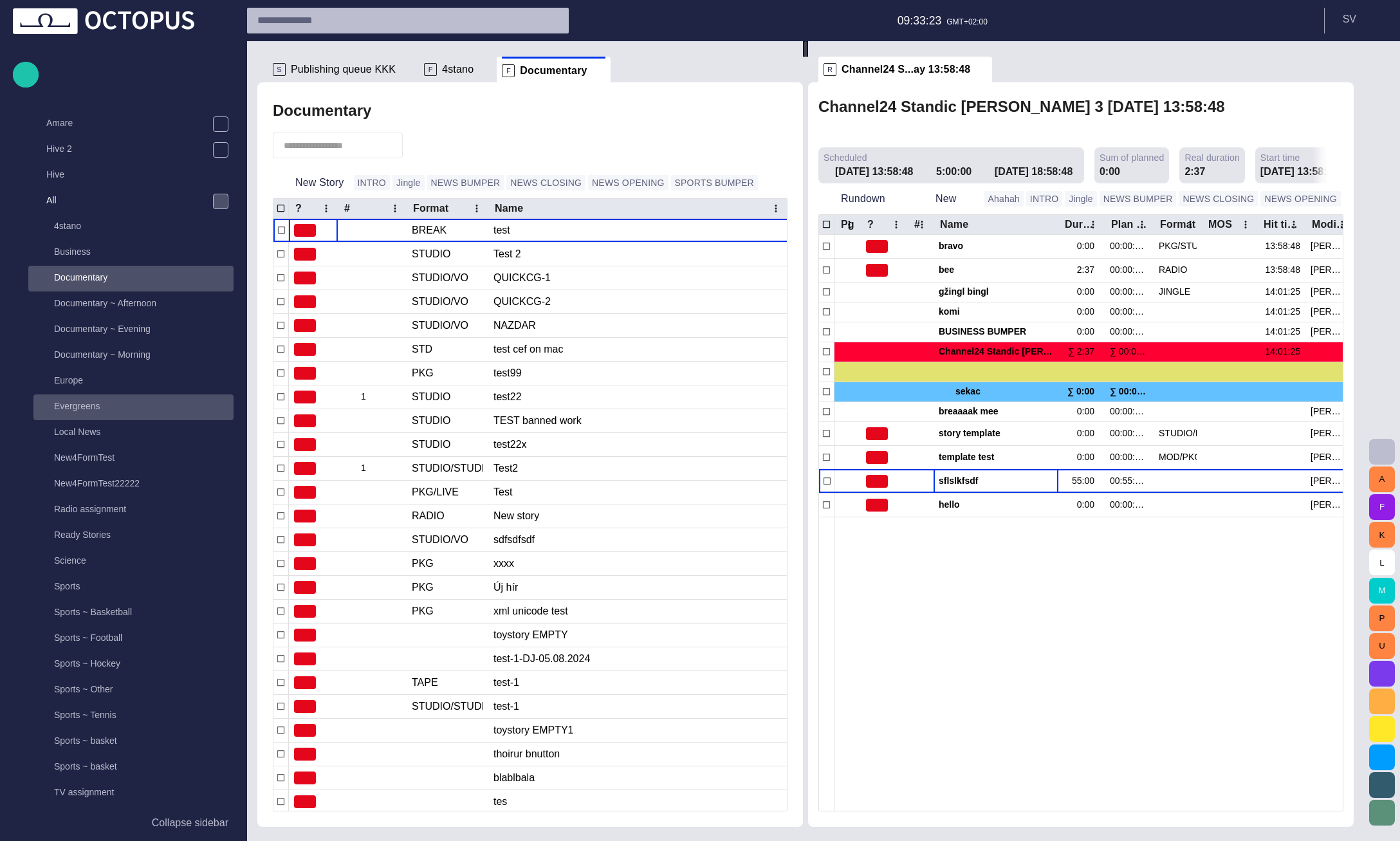
scroll to position [463, 0]
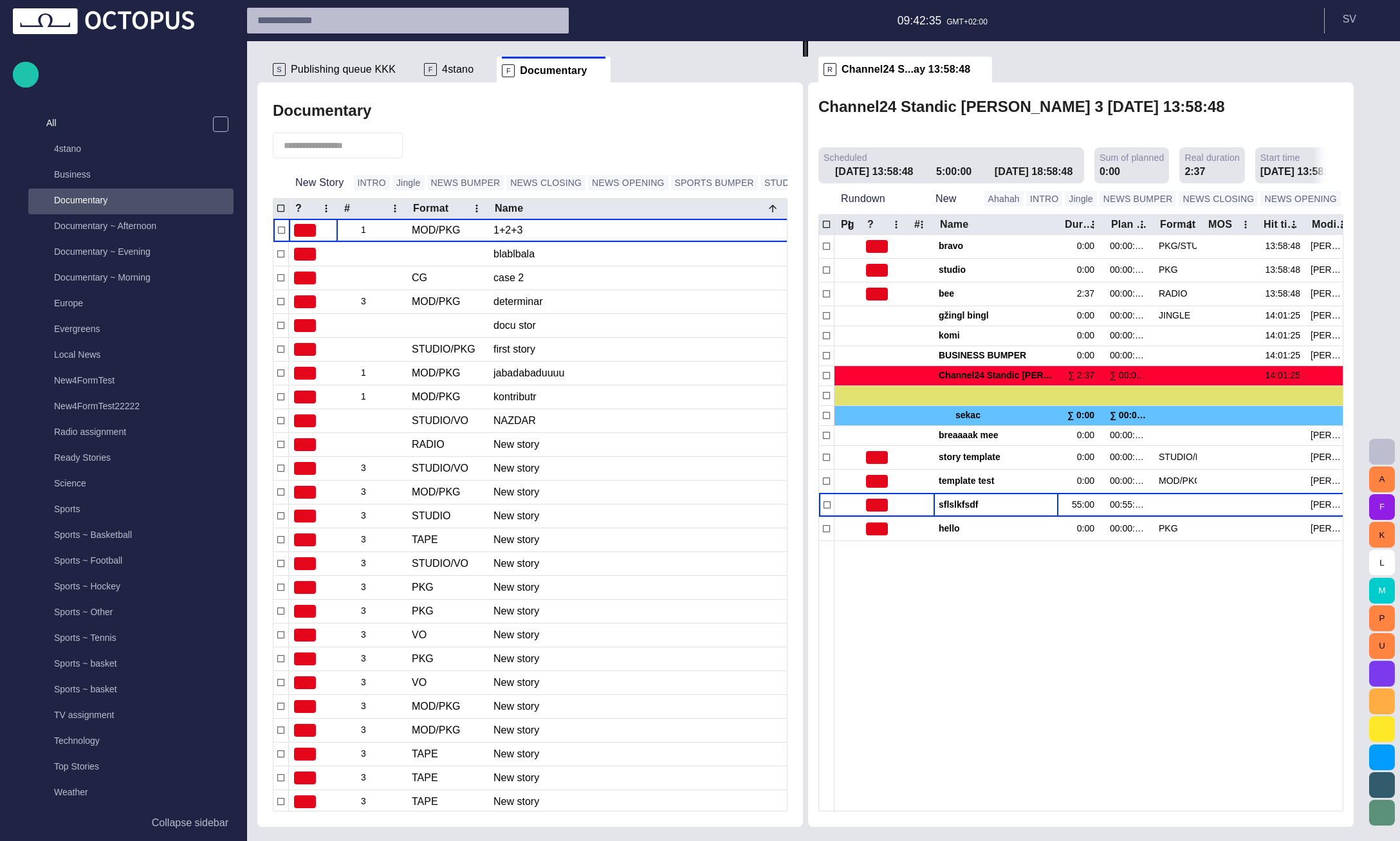
scroll to position [618, 0]
click at [634, 70] on span "button" at bounding box center [640, 70] width 13 height 13
click at [672, 98] on span "Documentary...~ Afternoon" at bounding box center [710, 95] width 125 height 13
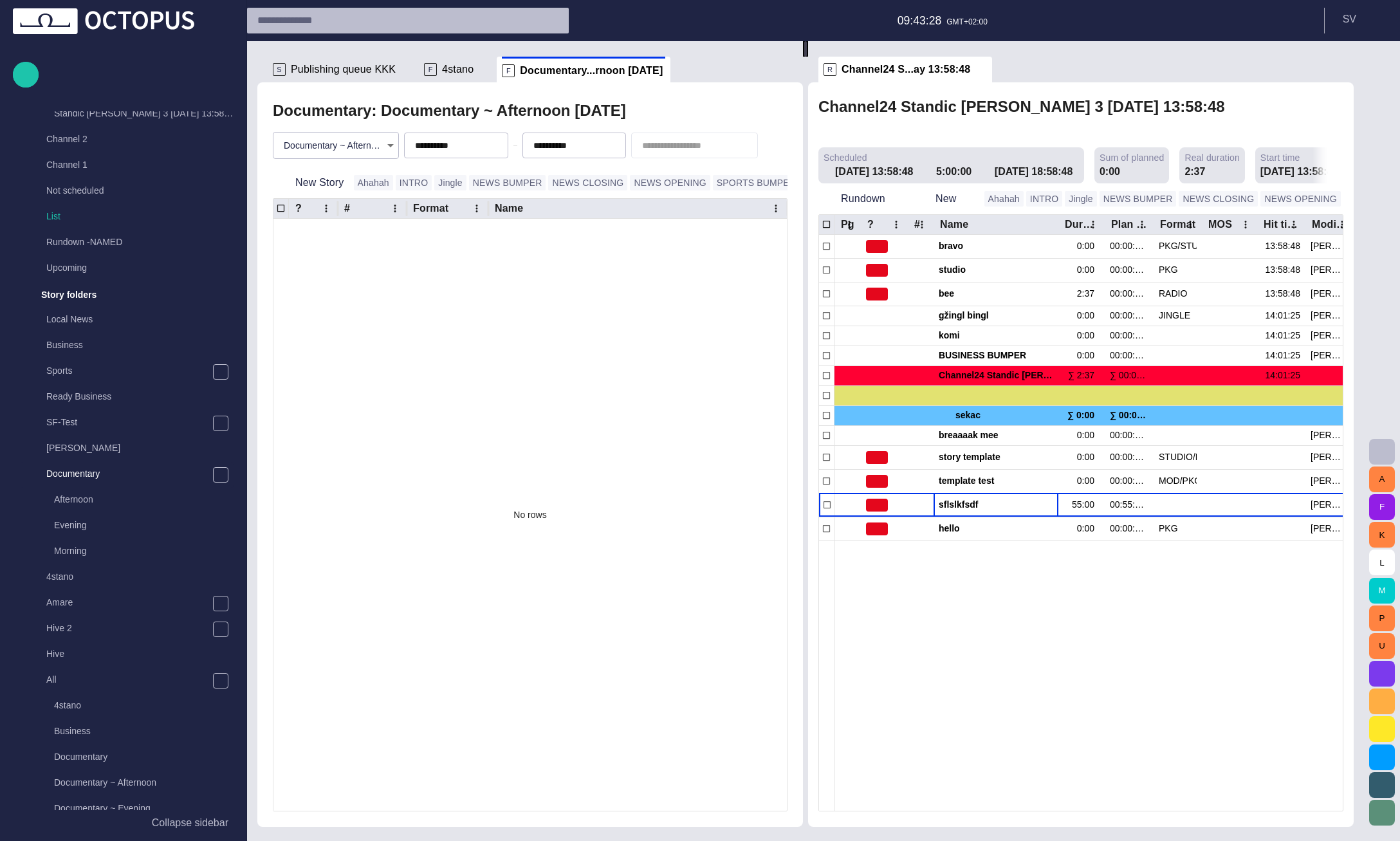
scroll to position [25, 0]
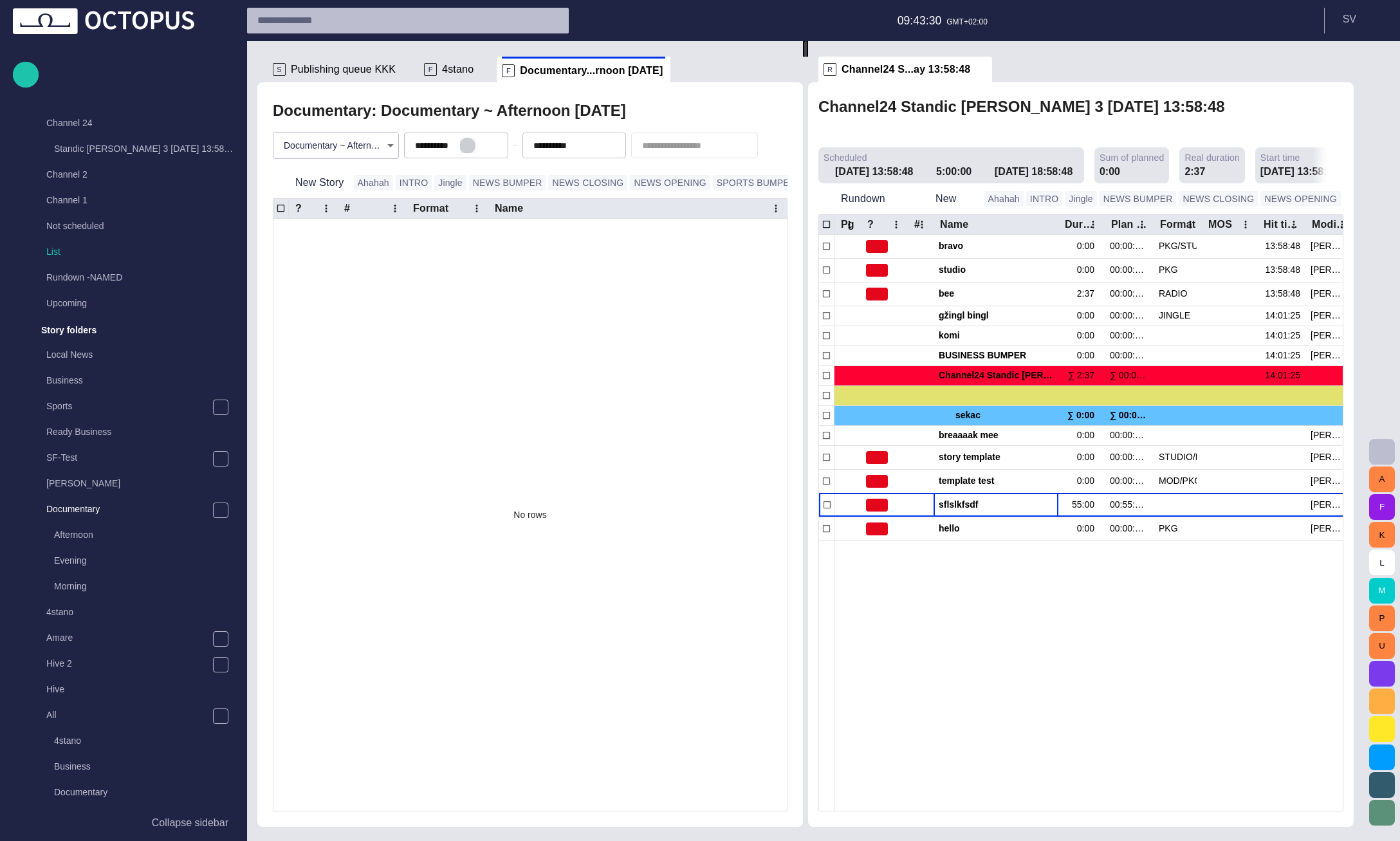
click at [463, 148] on span "button" at bounding box center [468, 146] width 10 height 10
click at [381, 147] on body "Story Rundown Rundowns Channel 24 Standic walkup 3 Yesterday 13:58:48 Channel 2…" at bounding box center [700, 420] width 1400 height 841
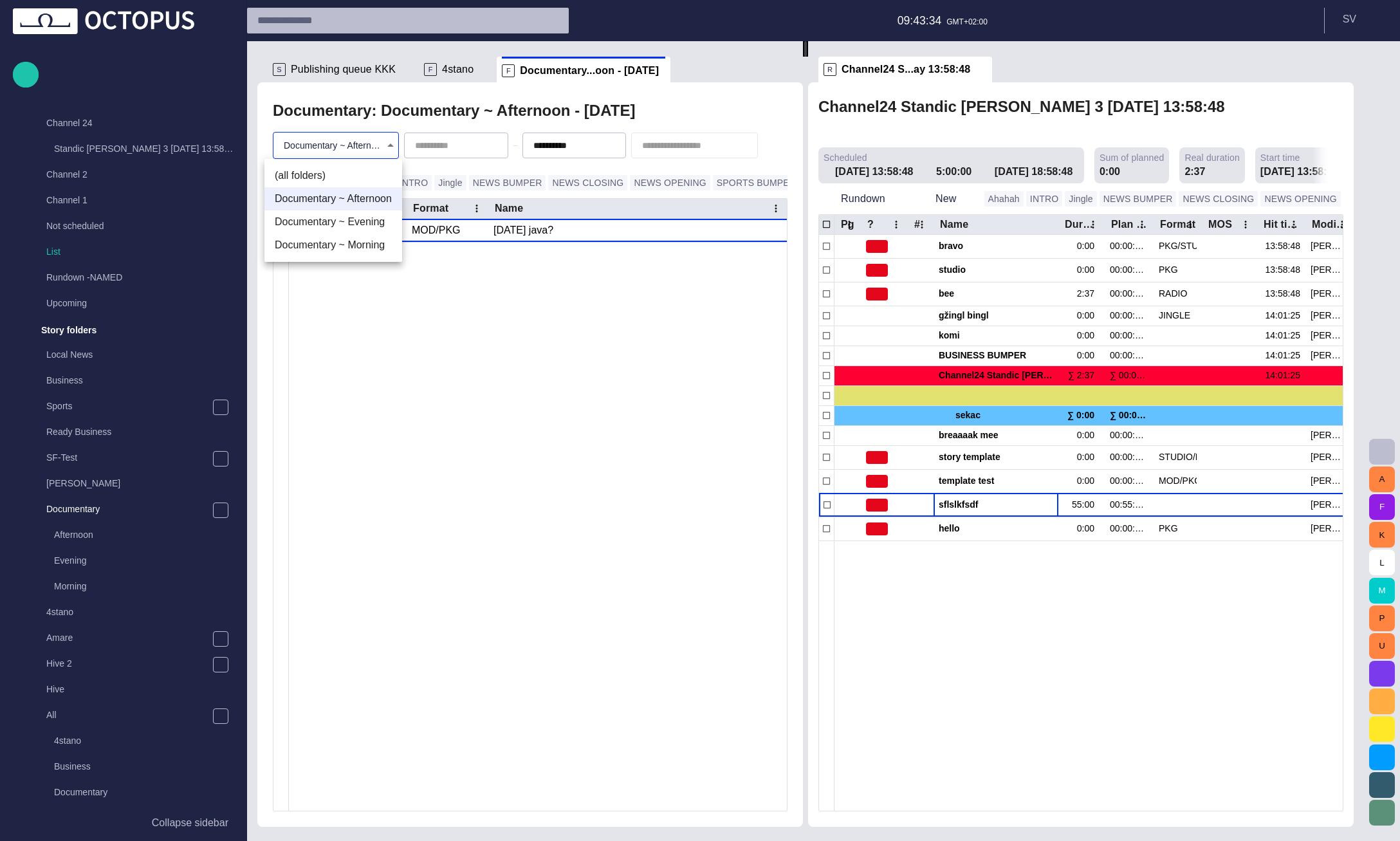
click at [401, 334] on div at bounding box center [700, 420] width 1400 height 841
click at [581, 147] on span "button" at bounding box center [586, 146] width 10 height 10
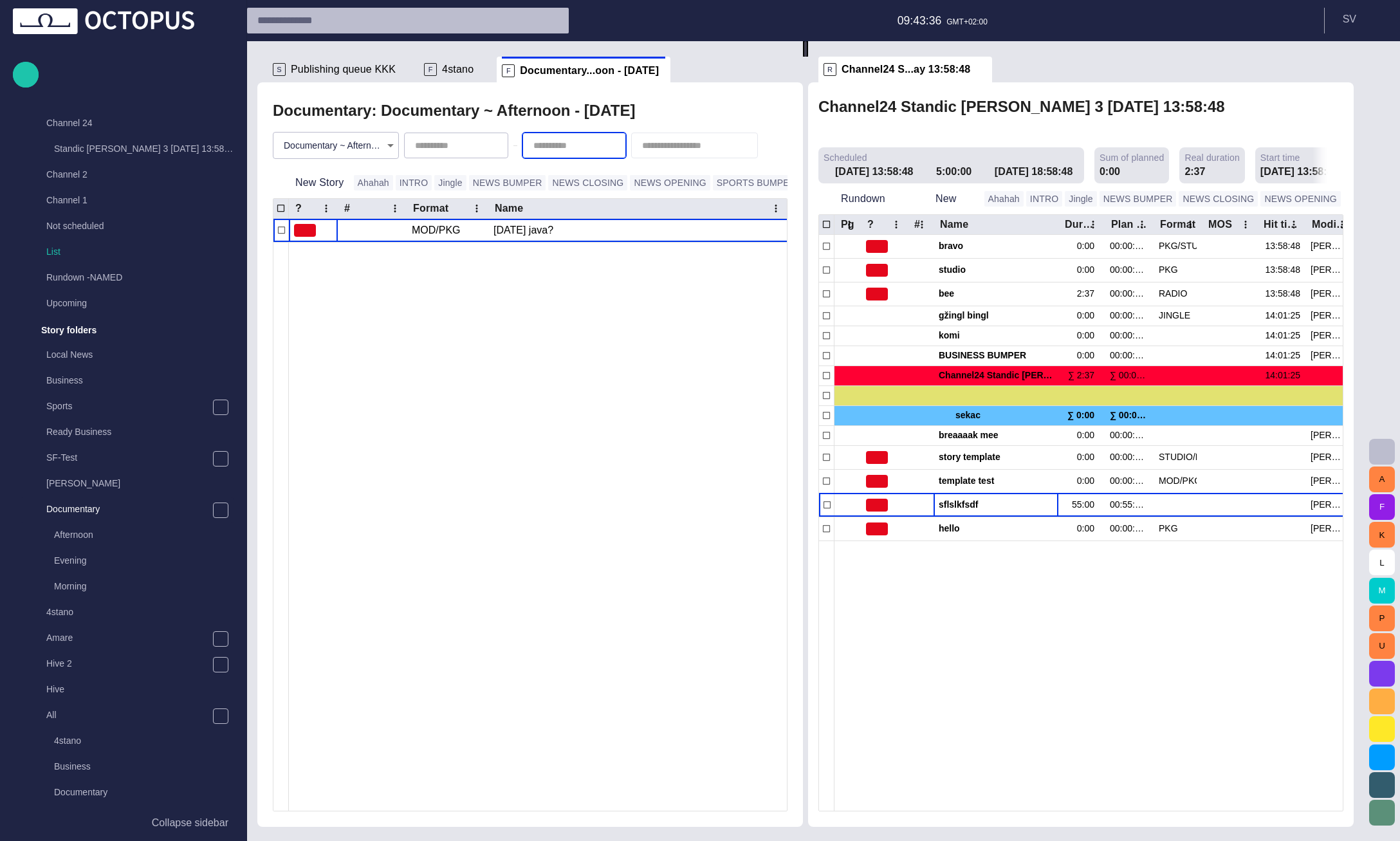
click at [546, 296] on div at bounding box center [854, 526] width 1130 height 569
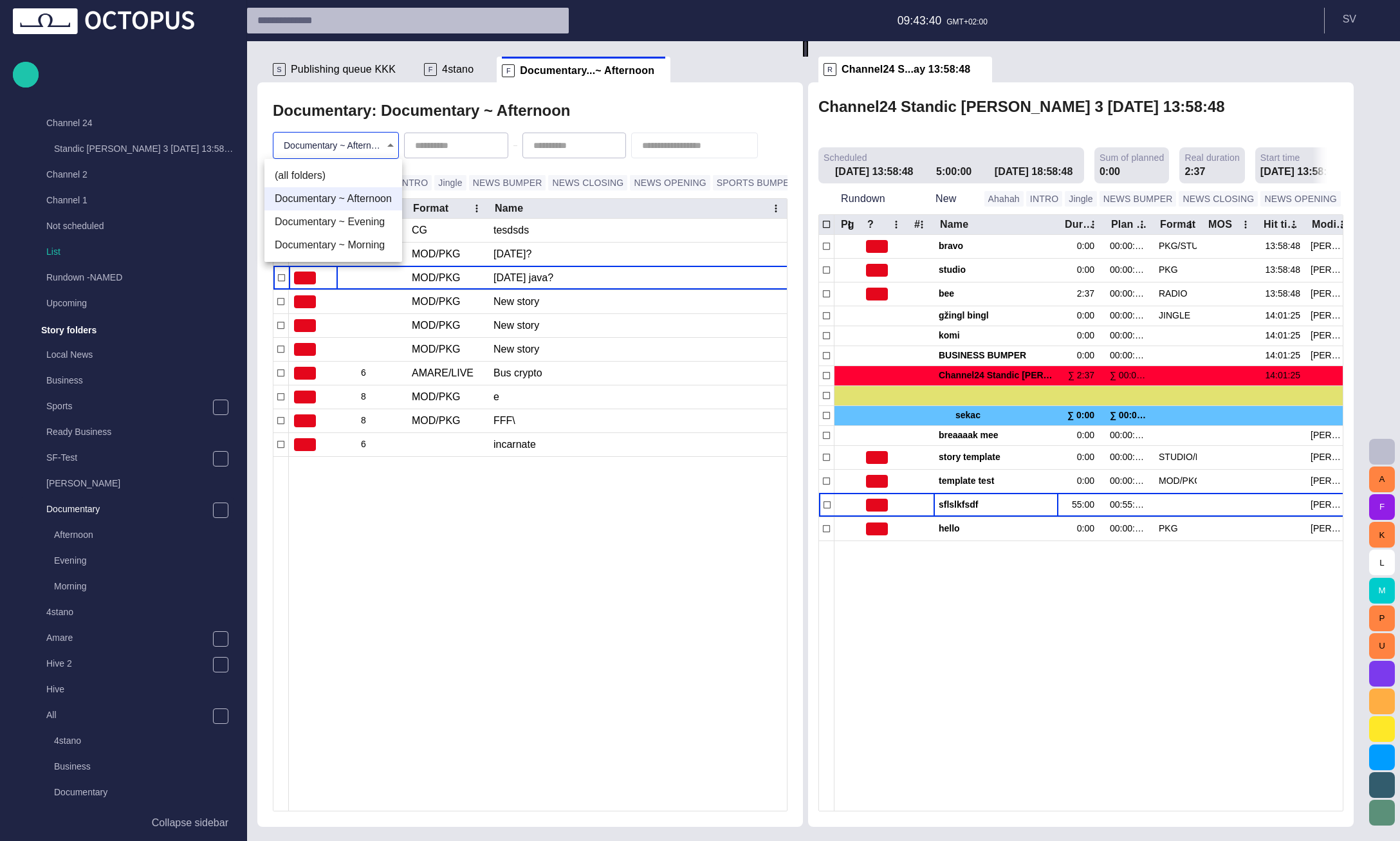
click at [365, 152] on body "Story Rundown Rundowns Channel 24 Standic walkup 3 Yesterday 13:58:48 Channel 2…" at bounding box center [700, 420] width 1400 height 841
click at [364, 243] on li "Documentary ~ Morning" at bounding box center [333, 245] width 138 height 24
type input "********"
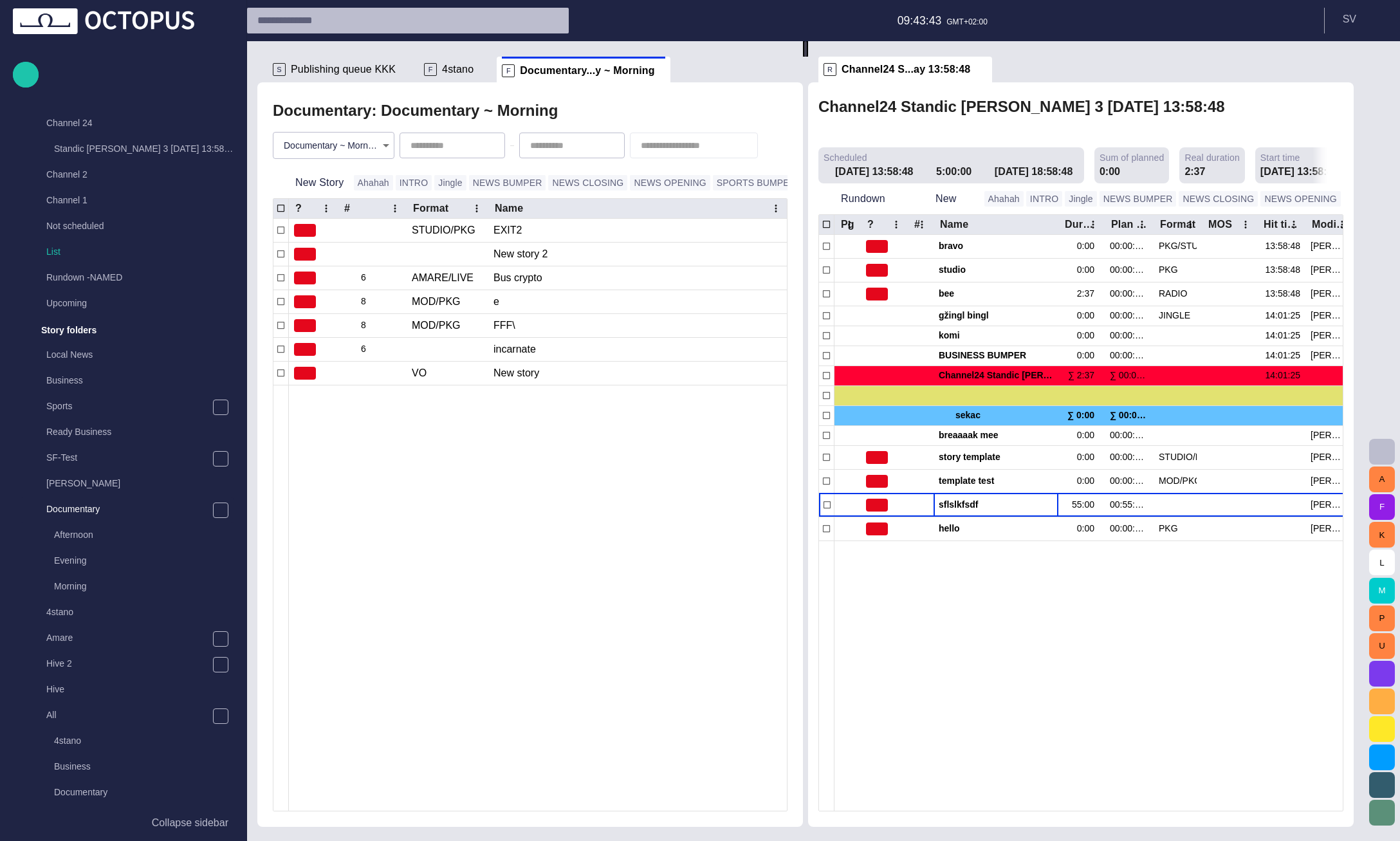
click at [607, 111] on div "Documentary: Documentary ~ Morning" at bounding box center [531, 110] width 515 height 25
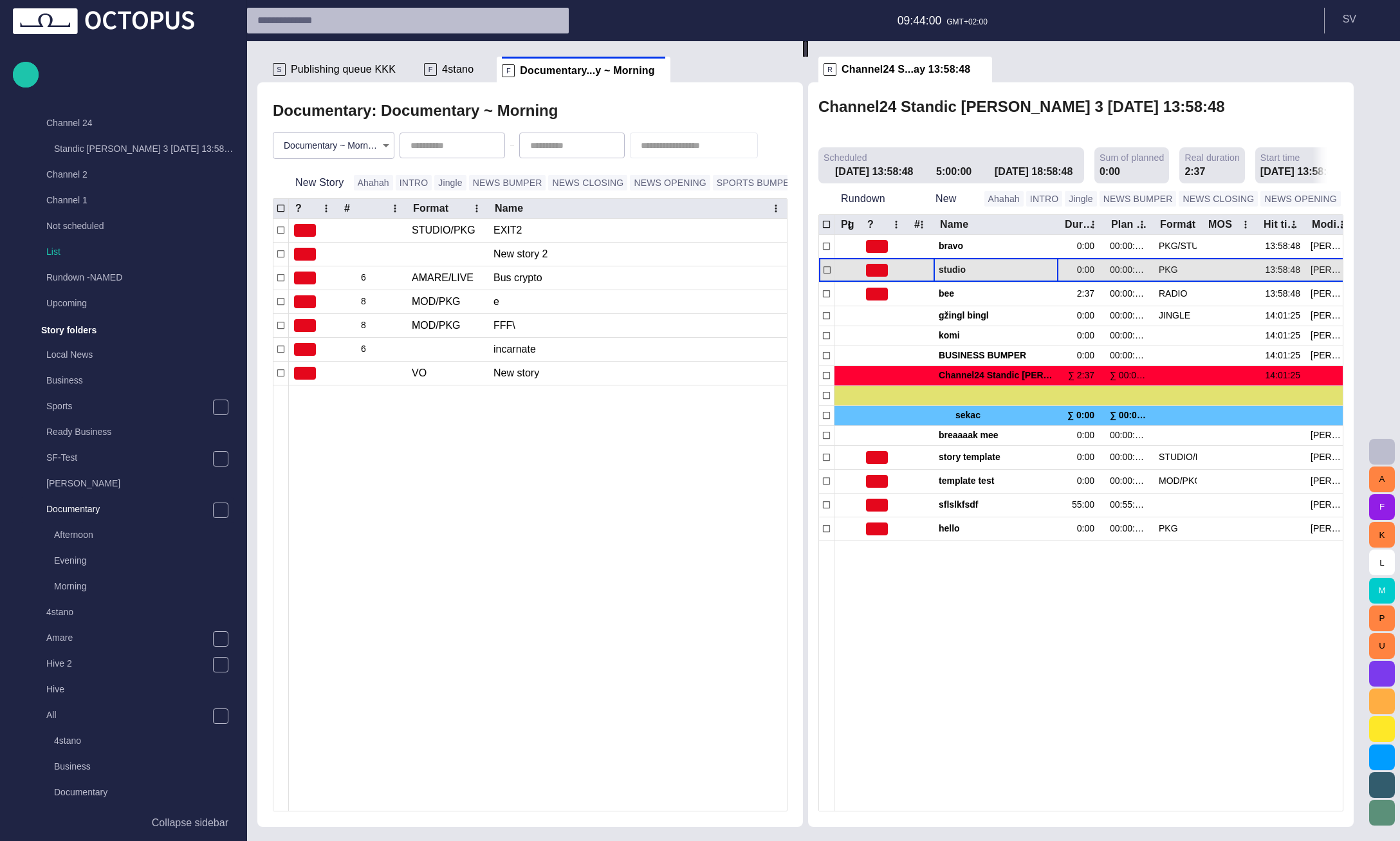
click at [1054, 265] on span "button" at bounding box center [1050, 270] width 10 height 10
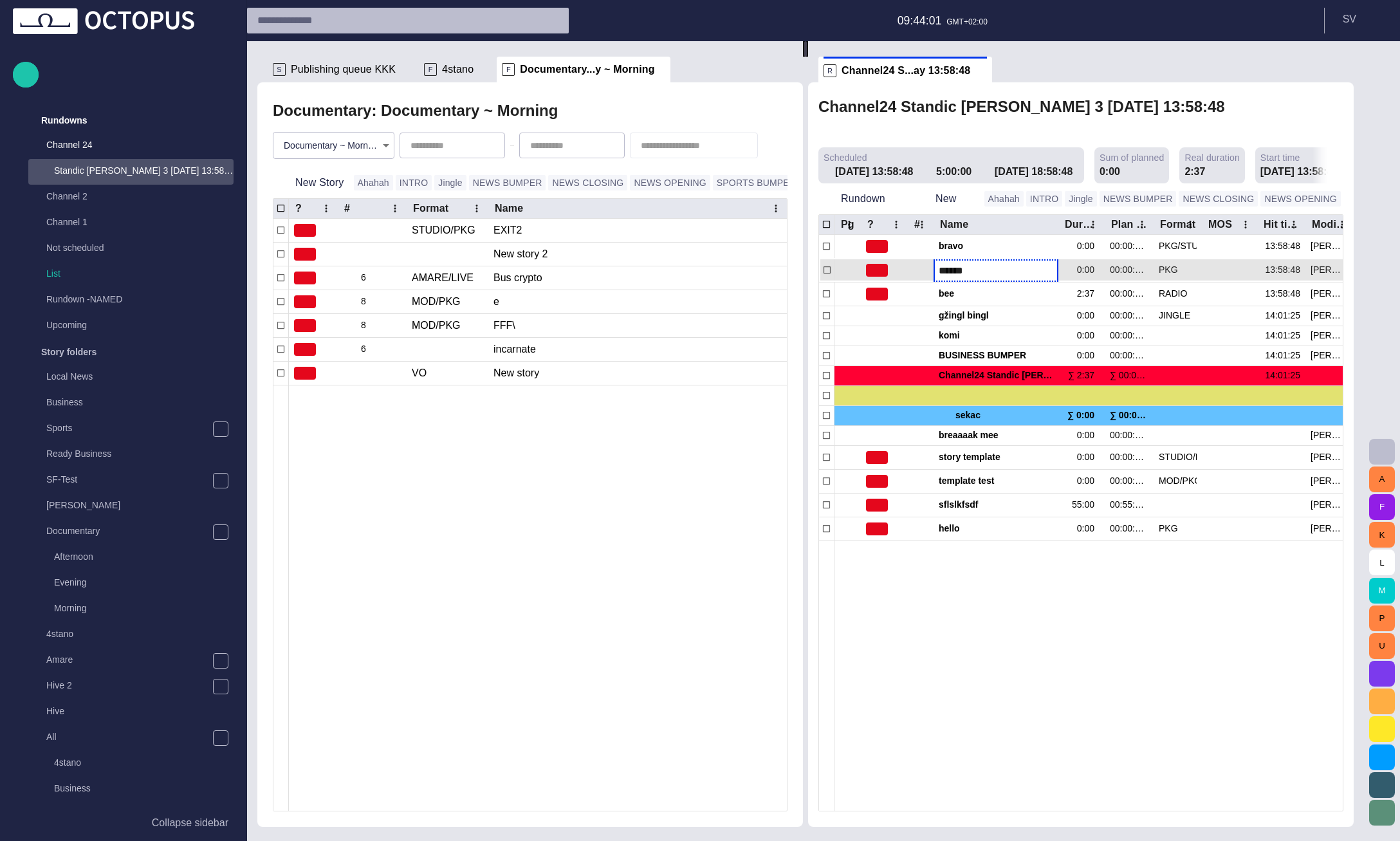
scroll to position [0, 0]
click at [1020, 263] on input "******" at bounding box center [996, 270] width 114 height 15
click at [1023, 263] on input "******" at bounding box center [996, 270] width 114 height 15
type input "**********"
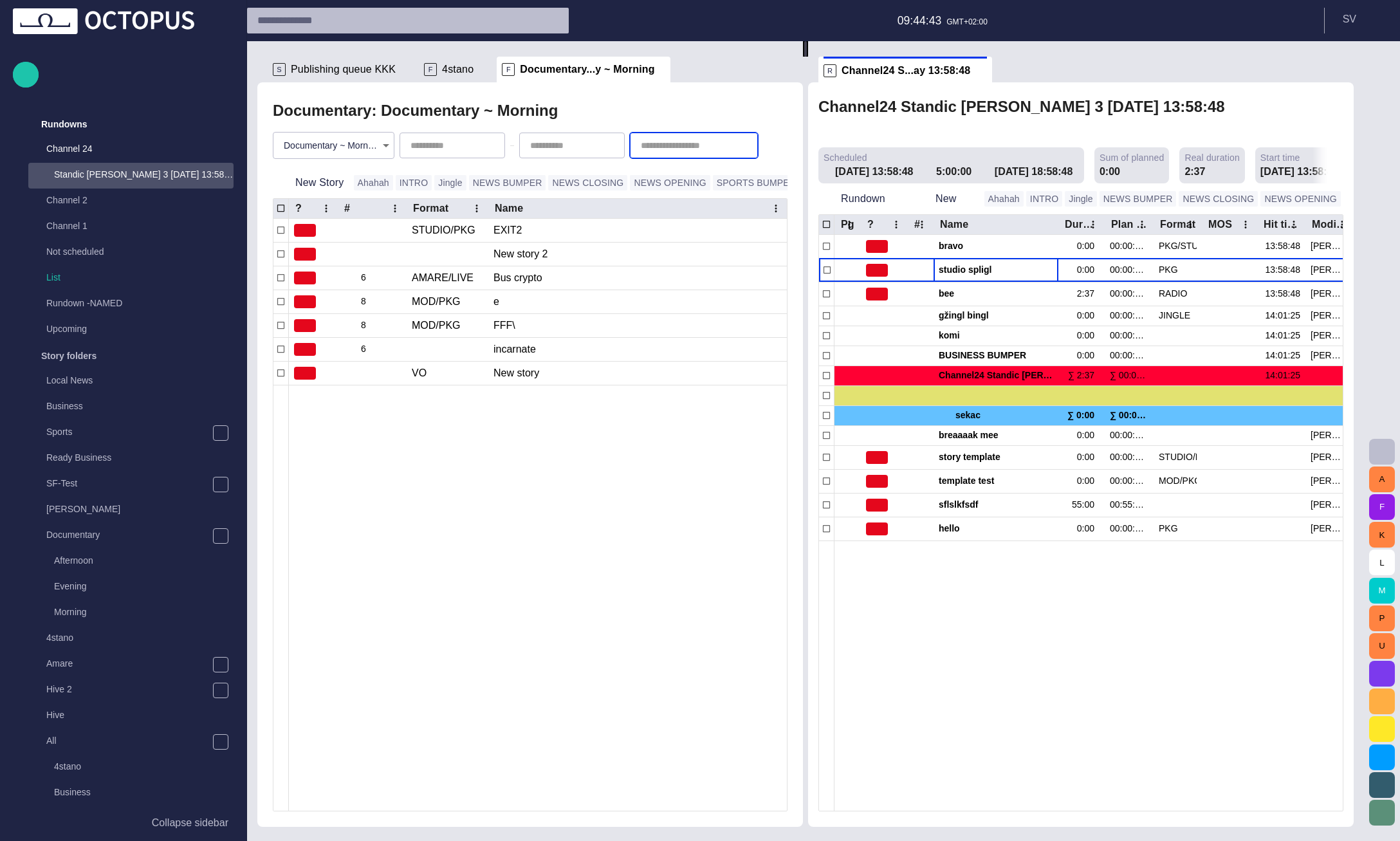
click at [650, 146] on input "text" at bounding box center [684, 145] width 88 height 13
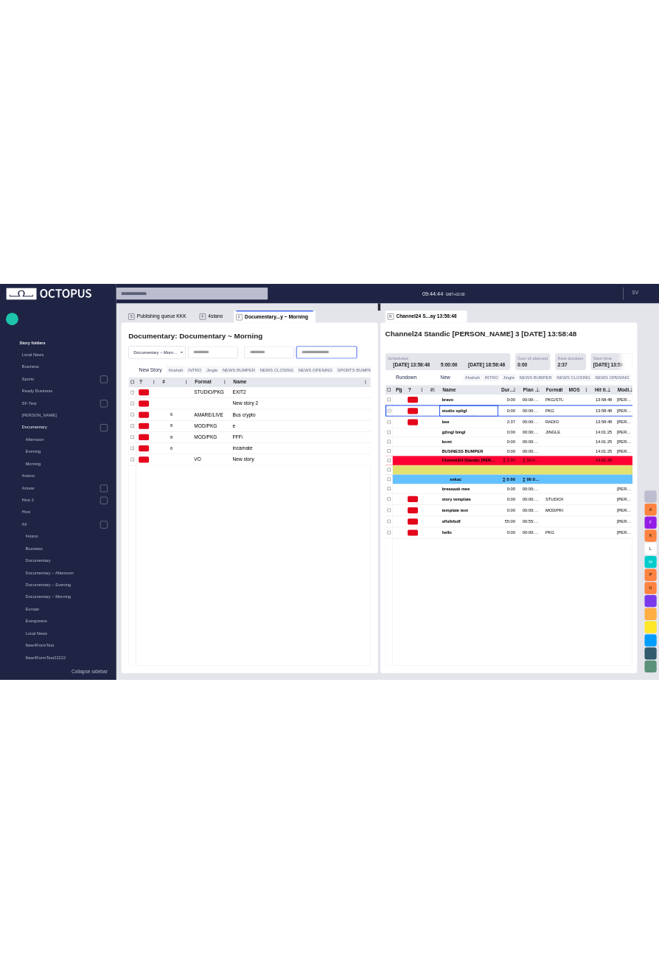
scroll to position [265, 0]
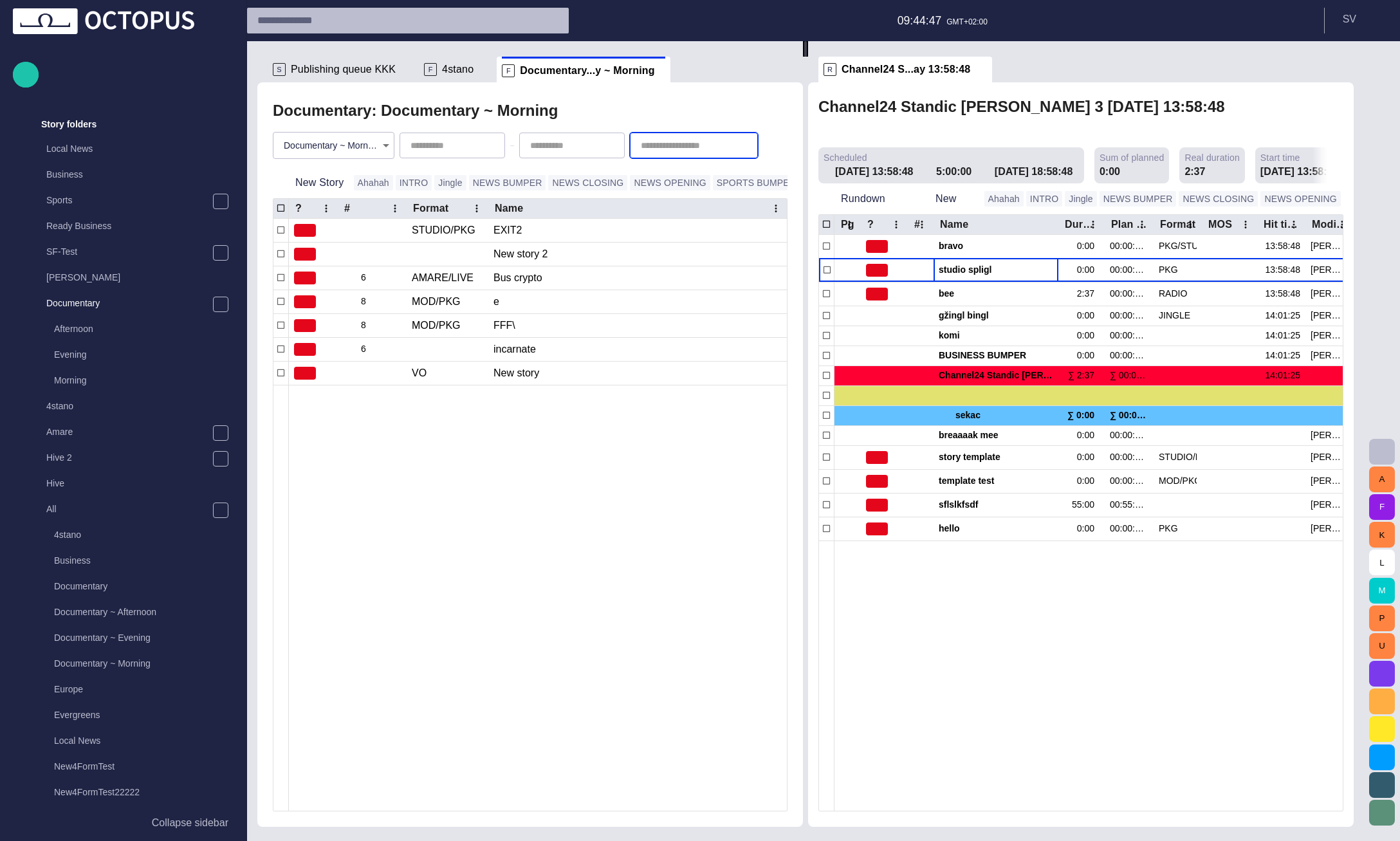
click at [558, 146] on input "text" at bounding box center [575, 145] width 89 height 13
click at [650, 144] on input "text" at bounding box center [684, 145] width 88 height 13
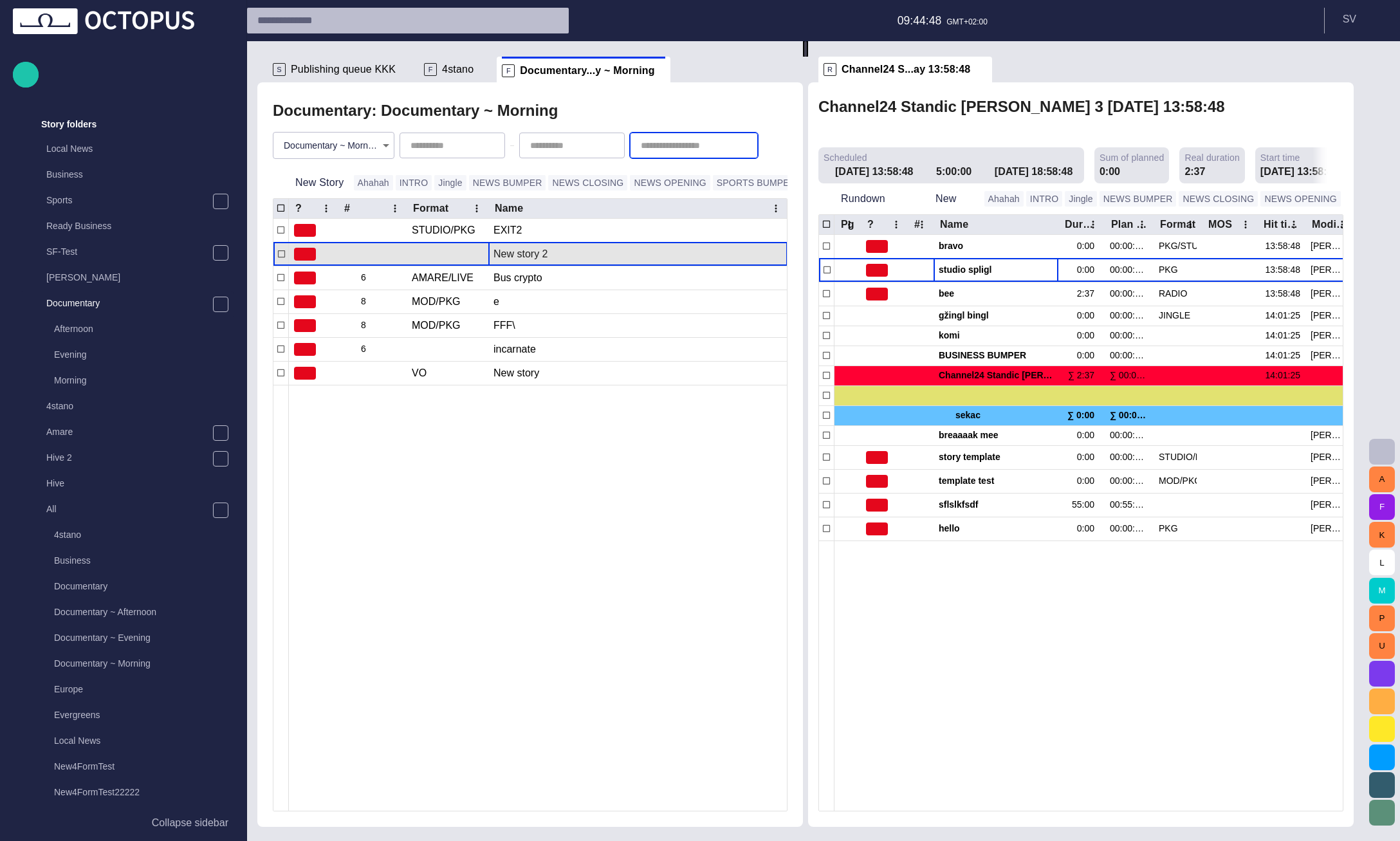
click at [601, 263] on div "New story 2" at bounding box center [637, 254] width 289 height 24
click at [553, 106] on div "Documentary: Documentary ~ Morning" at bounding box center [531, 110] width 515 height 25
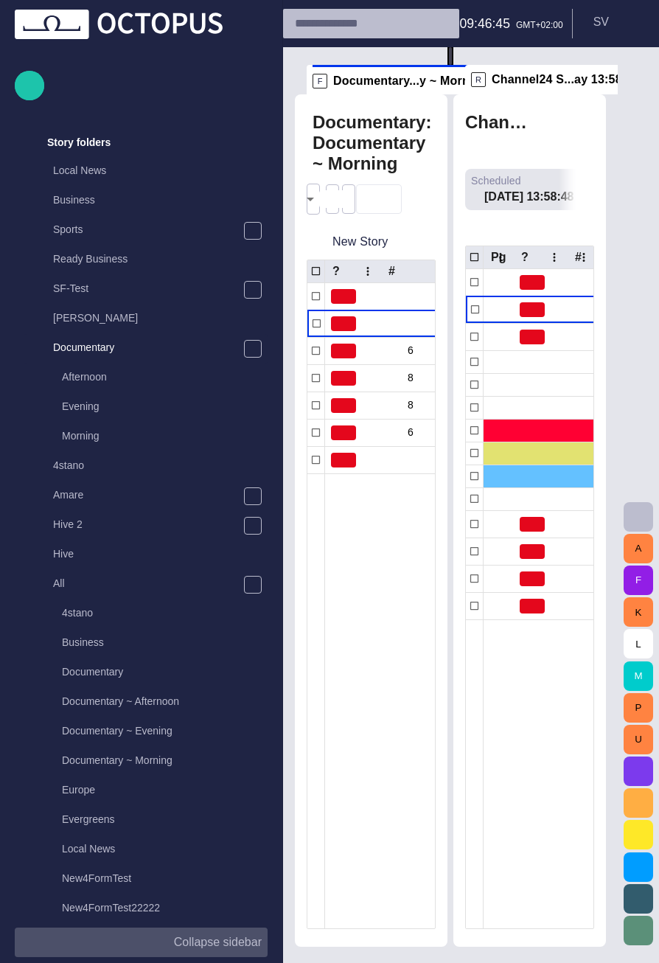
click at [196, 950] on p "Collapse sidebar" at bounding box center [218, 942] width 88 height 18
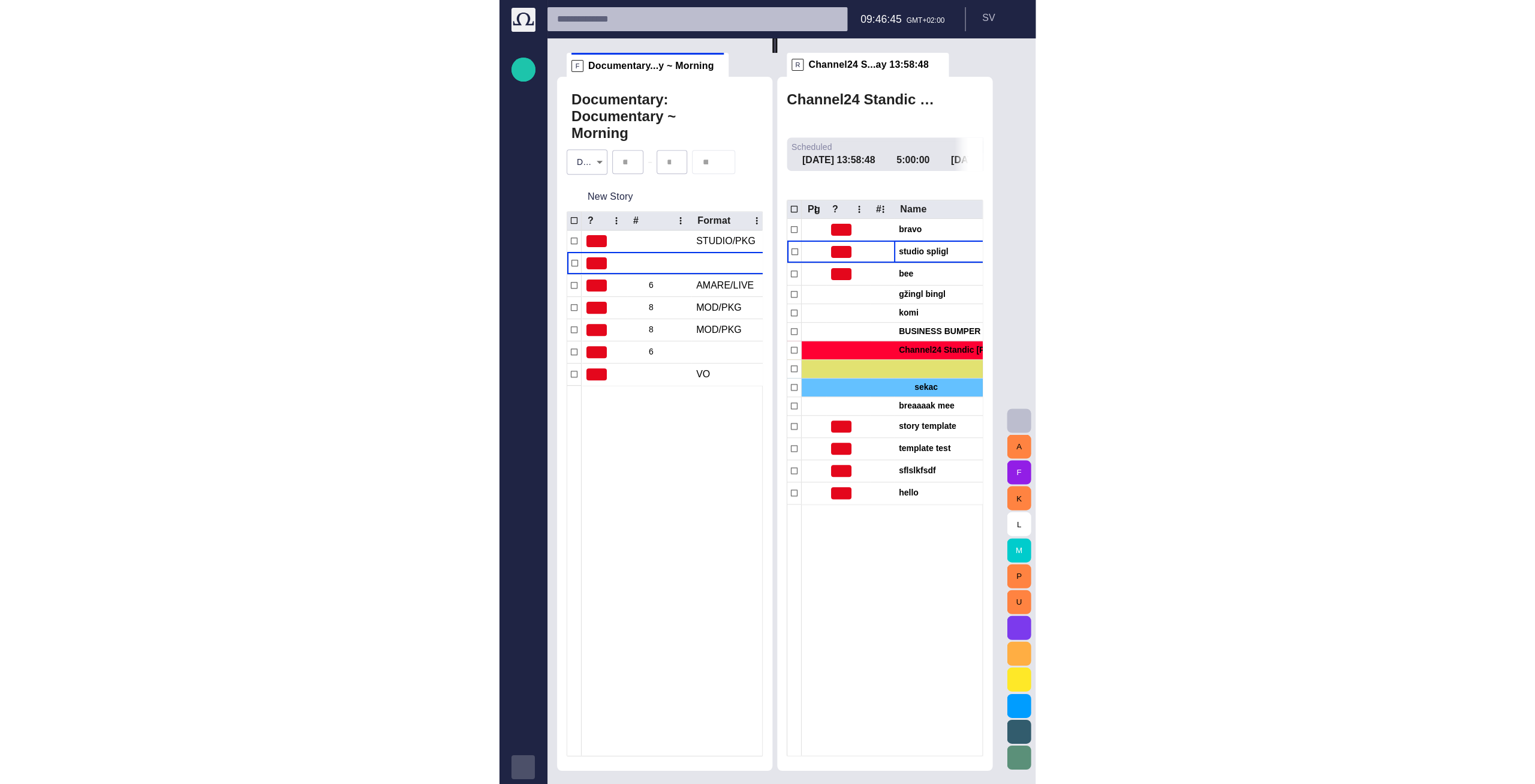
scroll to position [0, 0]
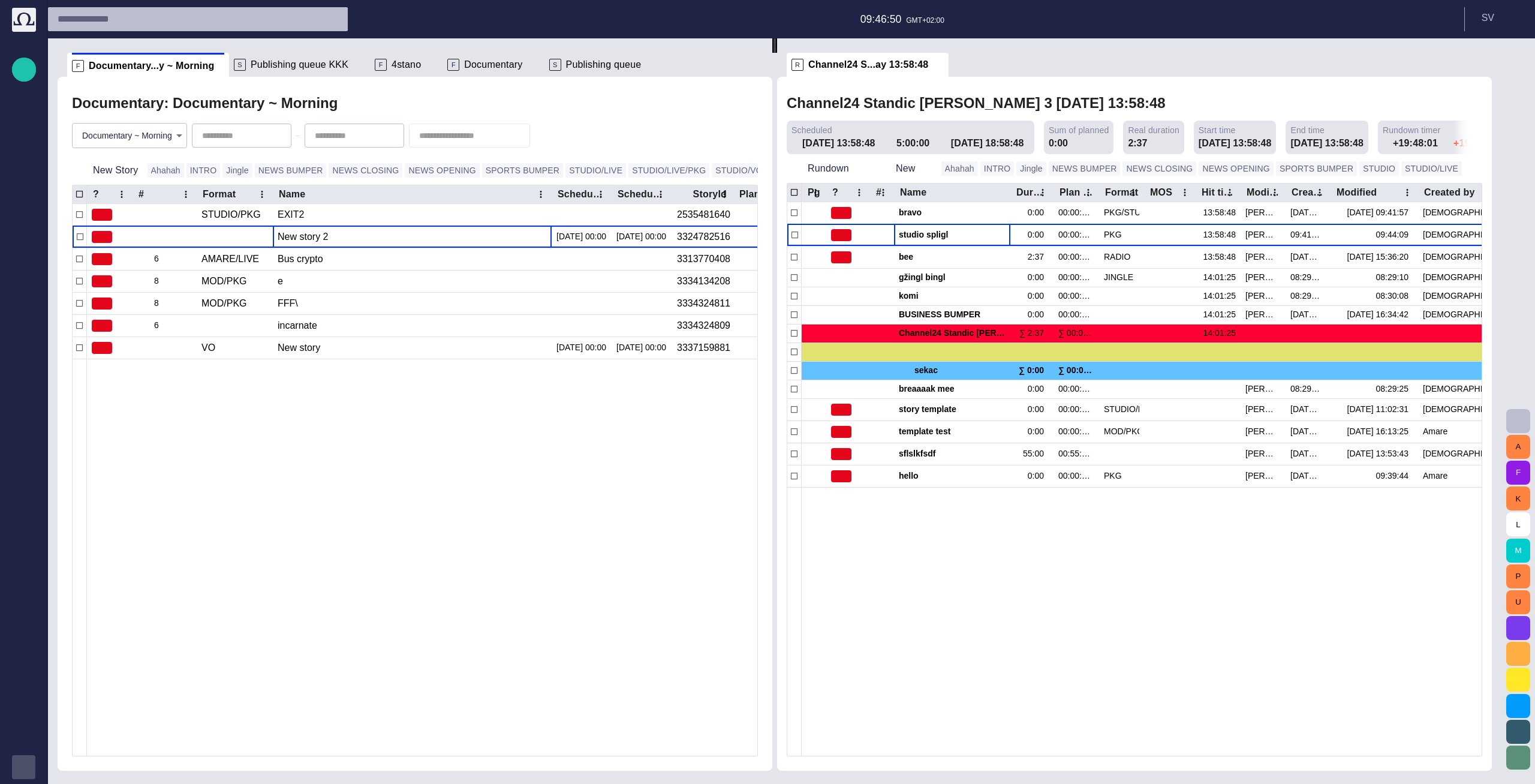
click at [28, 775] on div "button" at bounding box center [24, 766] width 24 height 24
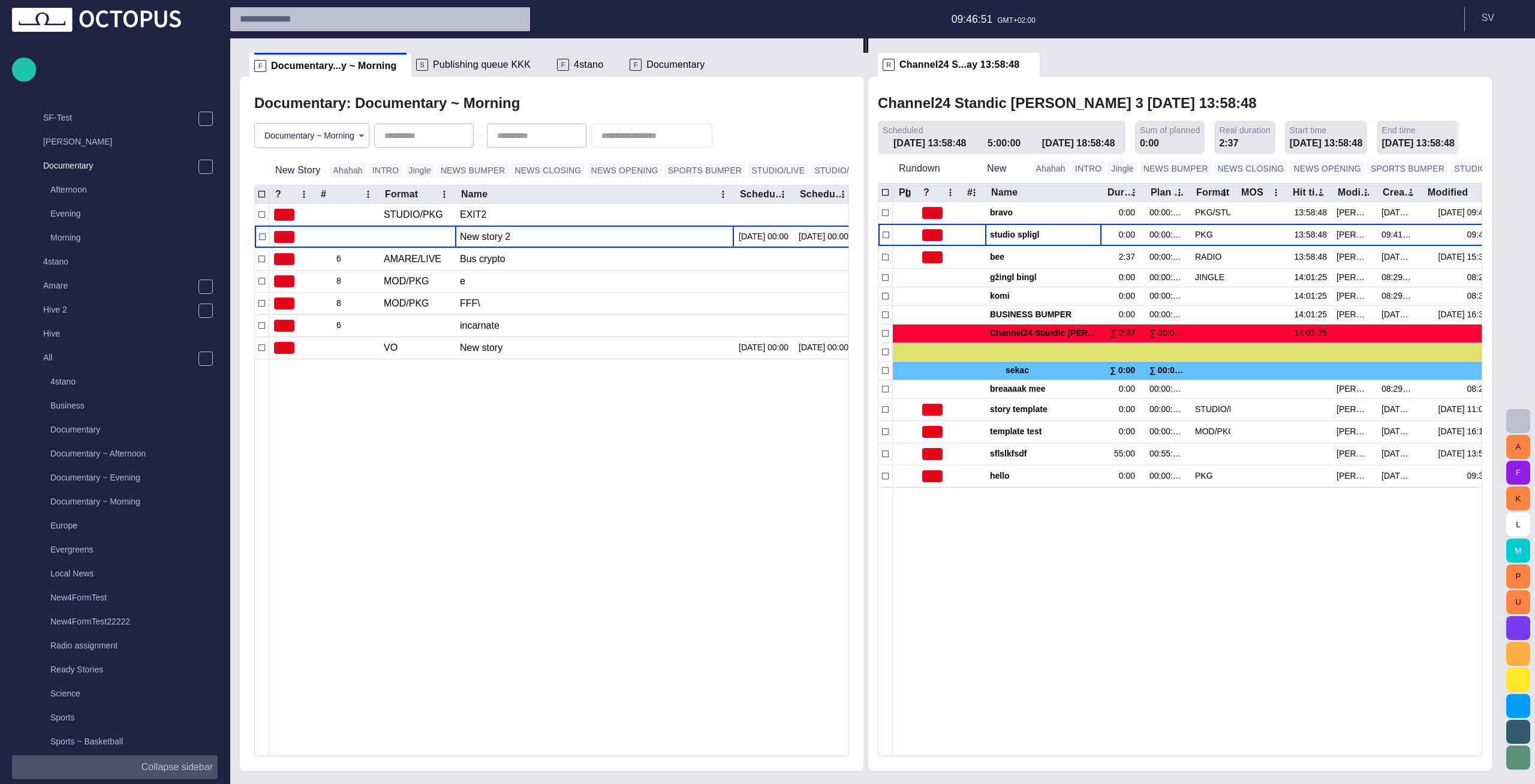
scroll to position [384, 0]
click at [648, 67] on span "Documentary" at bounding box center [676, 64] width 59 height 12
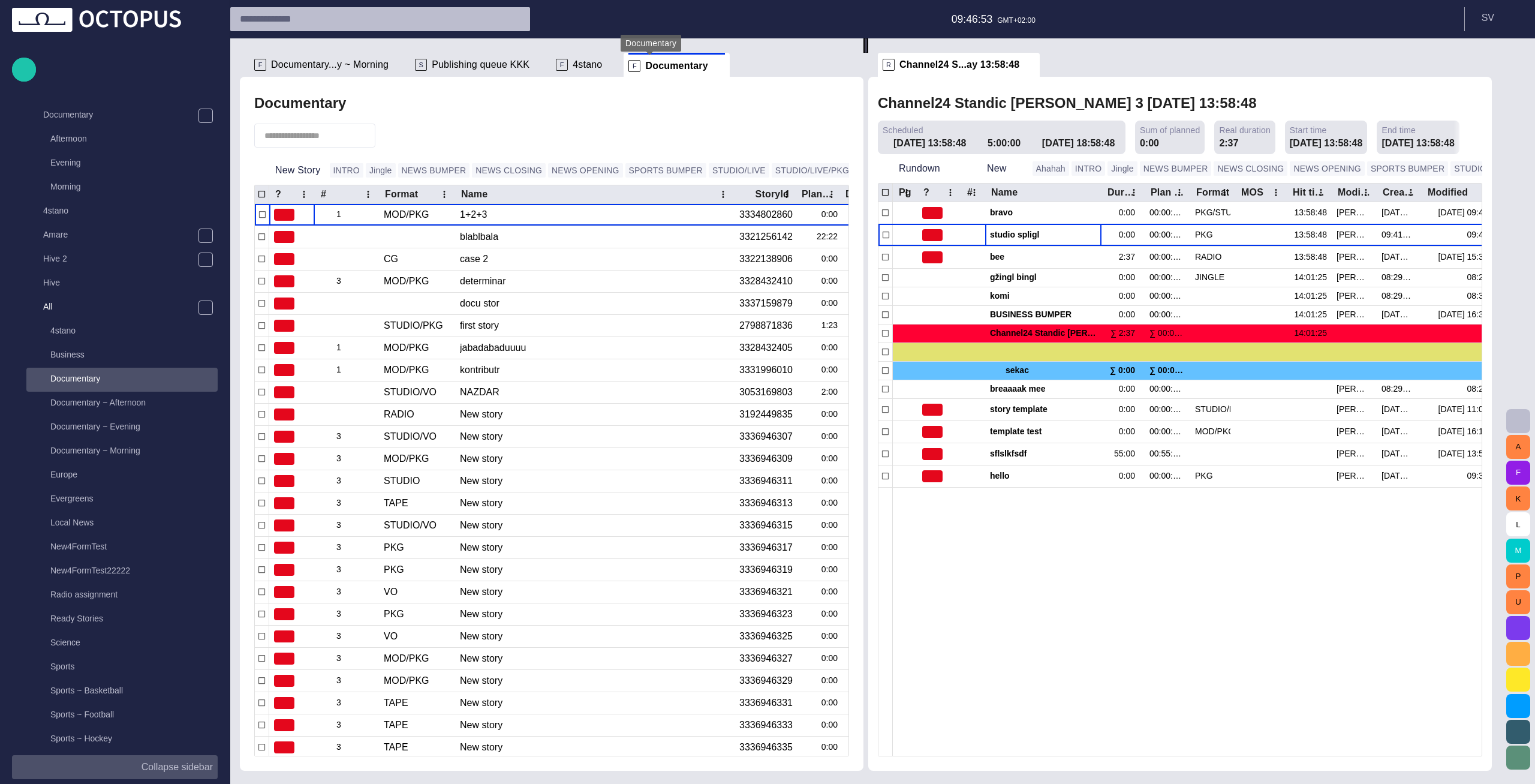
scroll to position [576, 0]
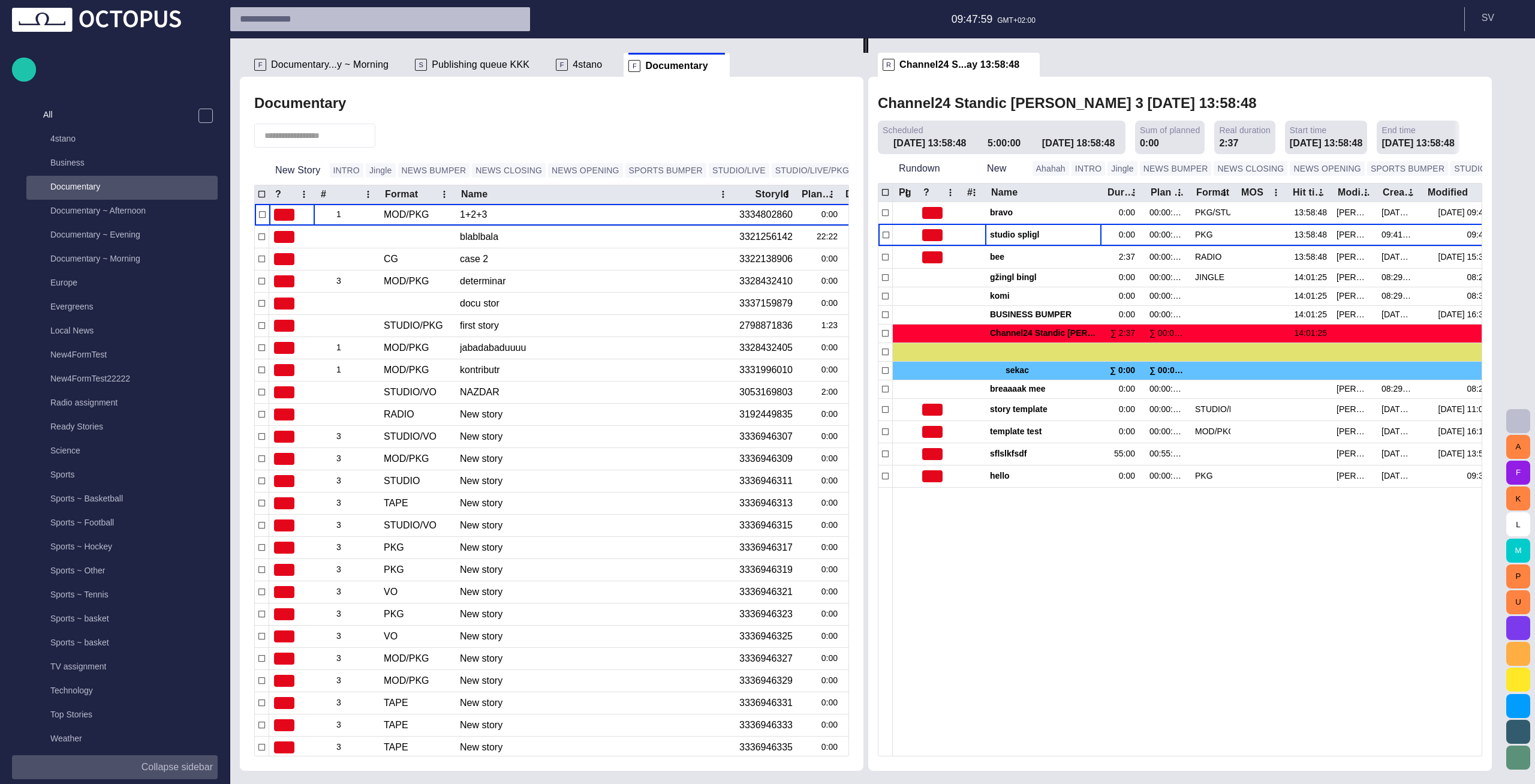
click at [620, 122] on div at bounding box center [552, 136] width 595 height 41
click at [766, 99] on div "Documentary" at bounding box center [552, 102] width 595 height 24
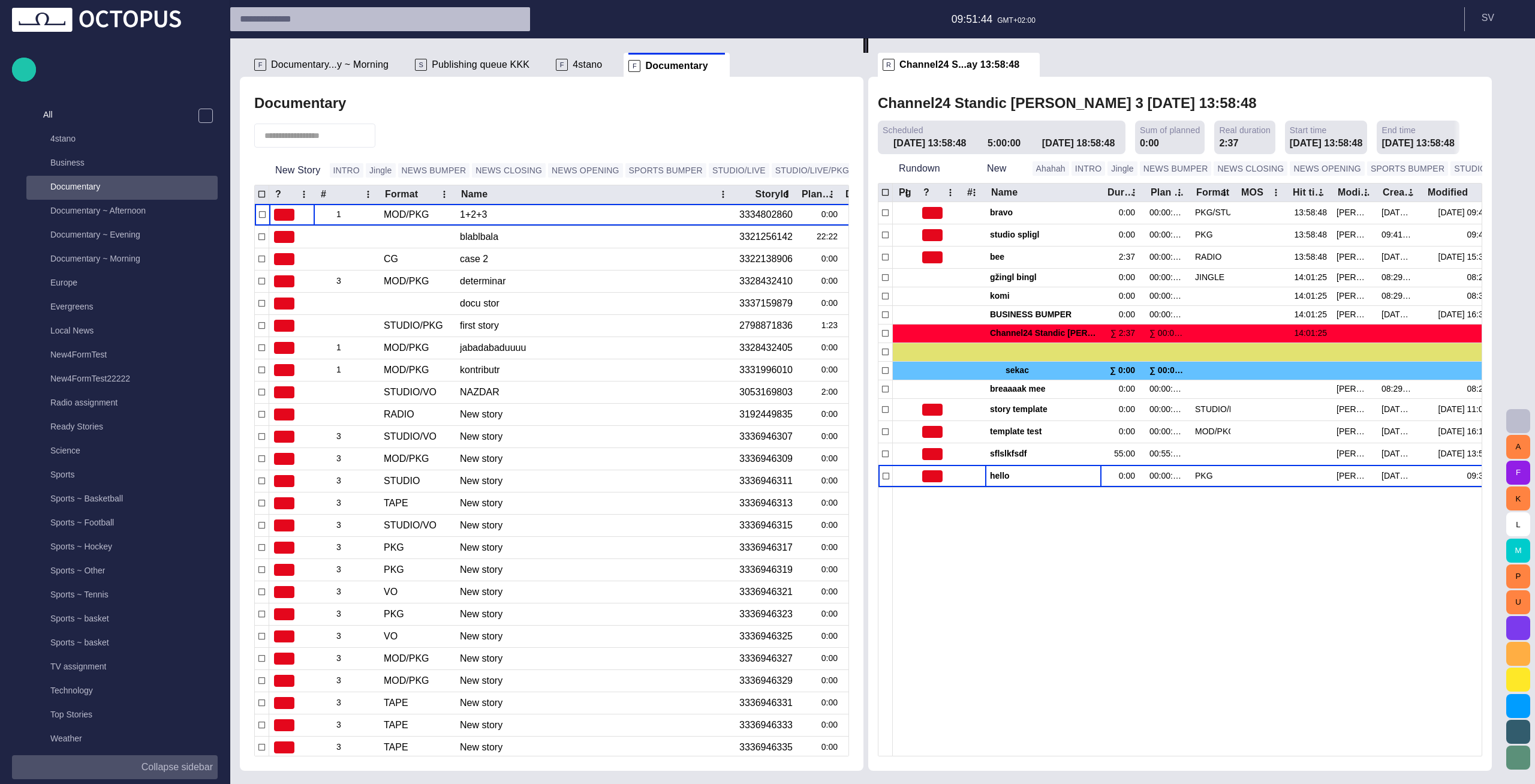
click at [861, 172] on span "button" at bounding box center [867, 170] width 12 height 12
click at [829, 264] on li "Ordered" at bounding box center [870, 263] width 168 height 22
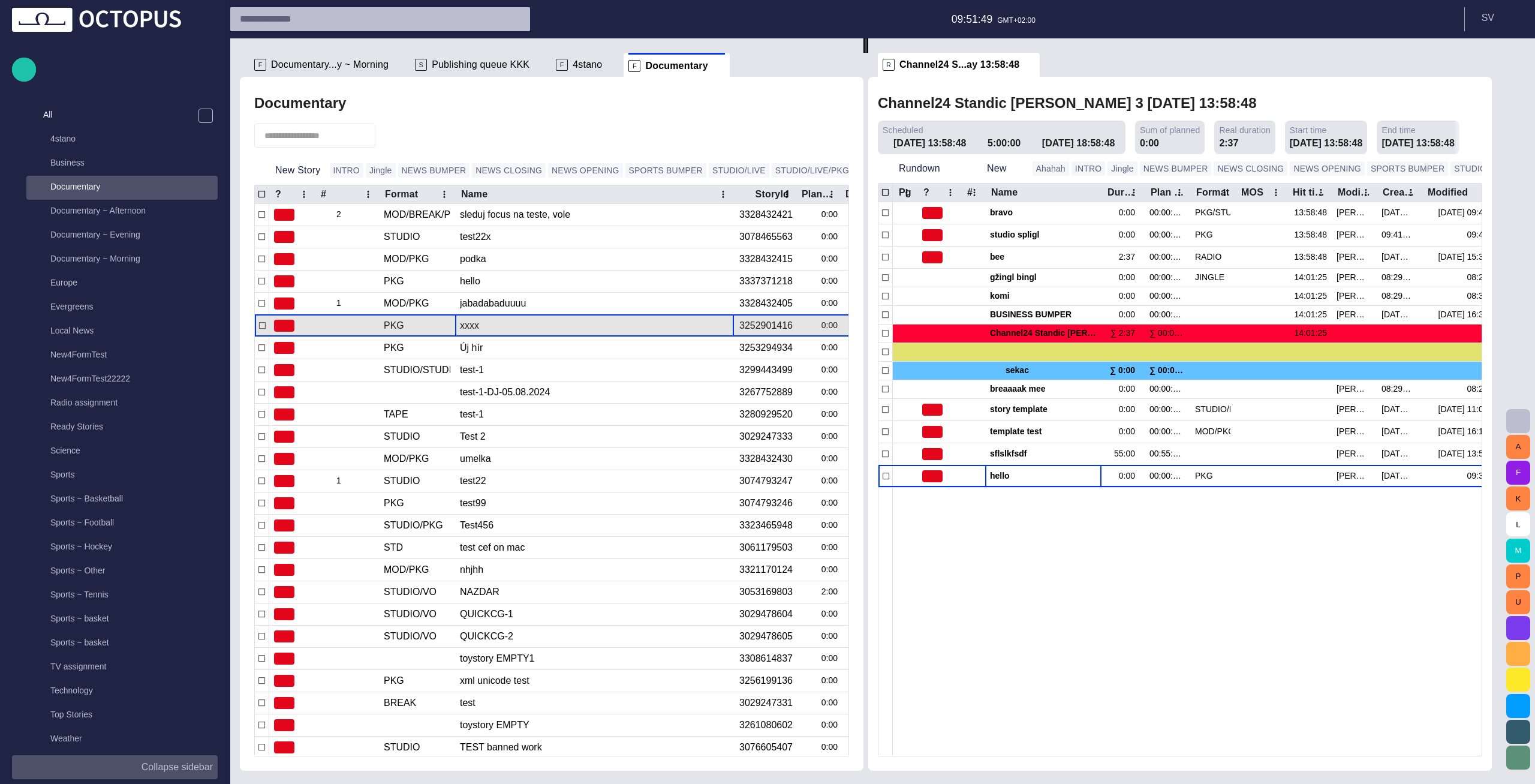
click at [595, 328] on div "xxxx" at bounding box center [594, 325] width 269 height 22
click at [343, 137] on input "text" at bounding box center [306, 135] width 84 height 12
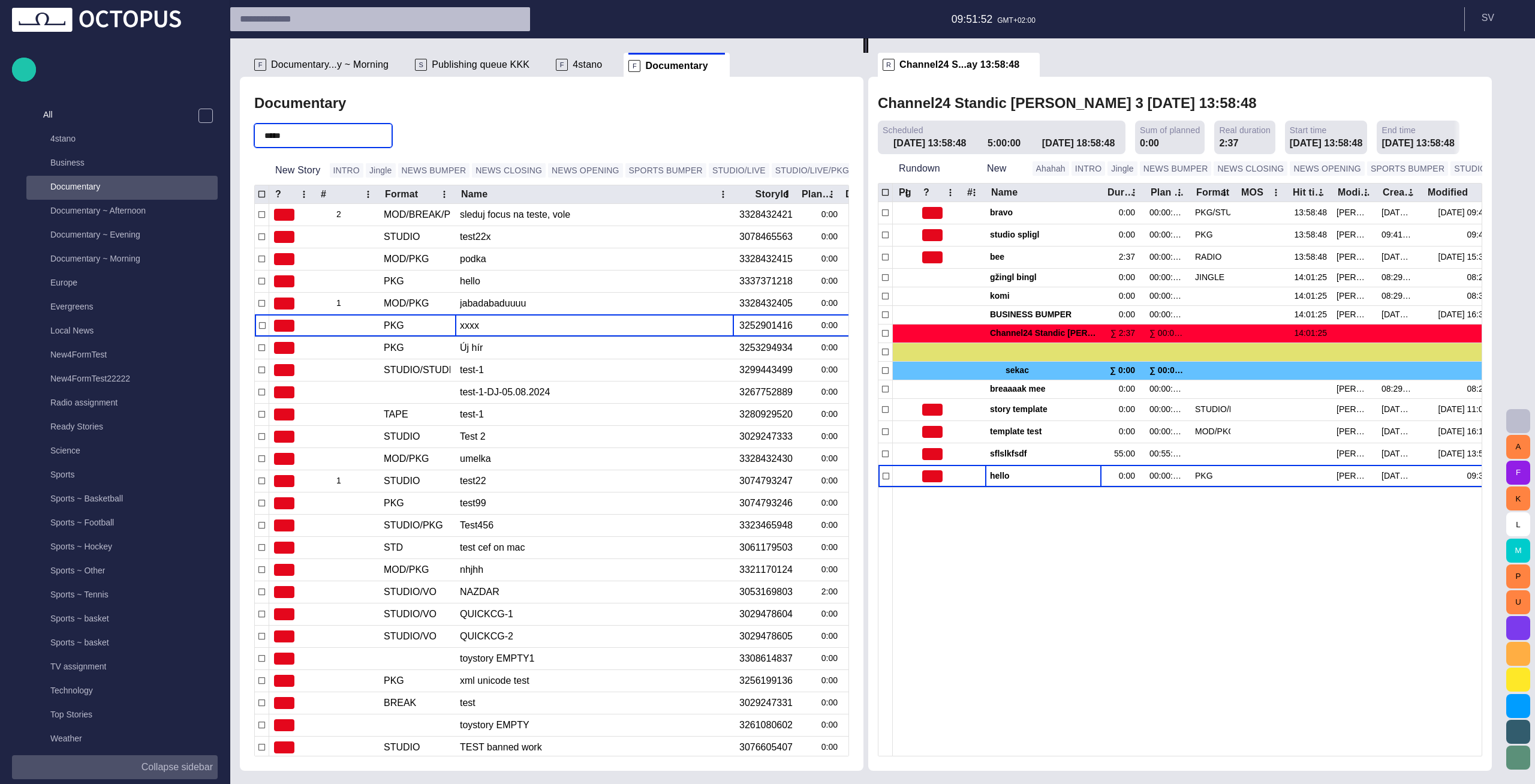
type input "*****"
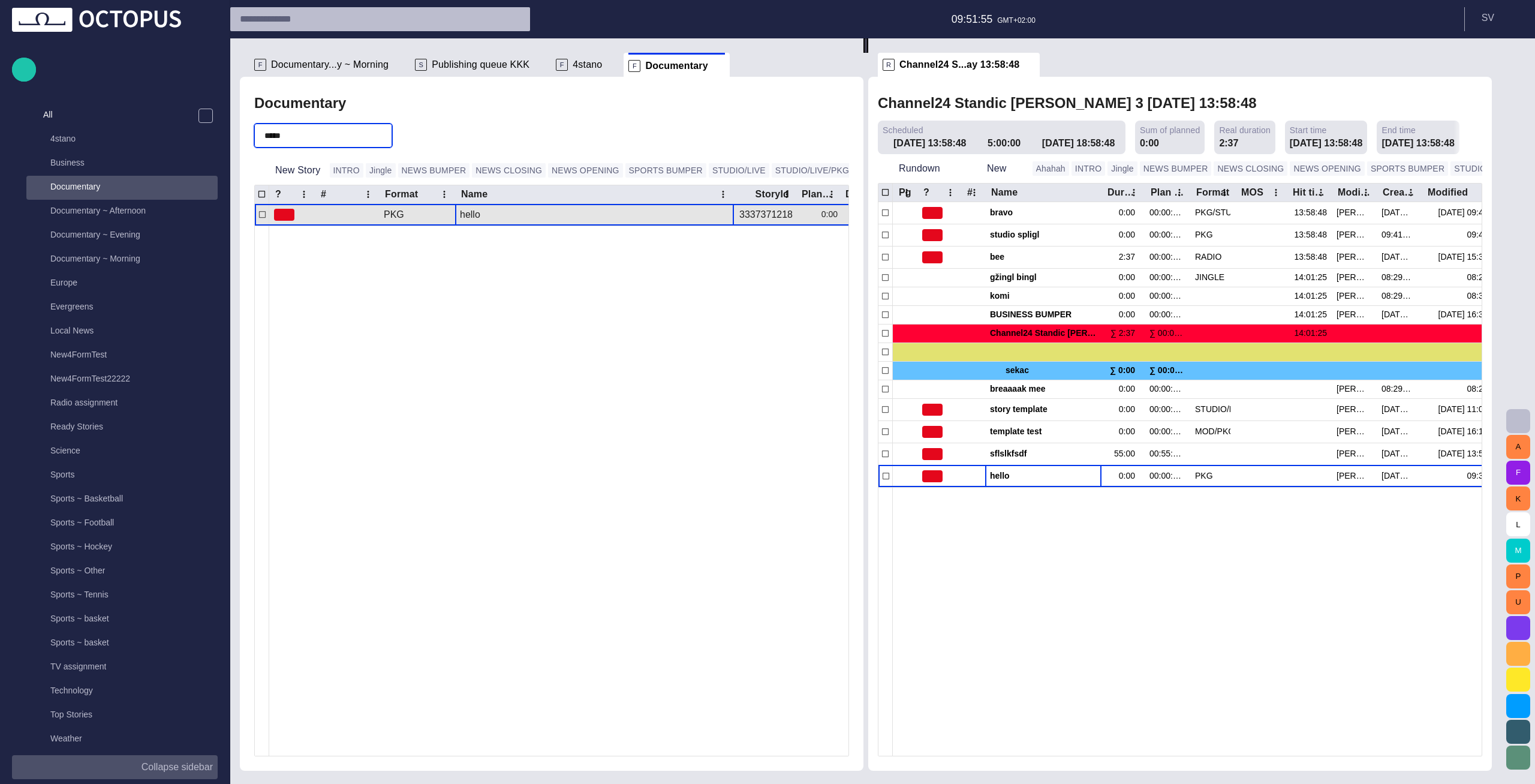
click at [711, 216] on span "button" at bounding box center [711, 215] width 12 height 12
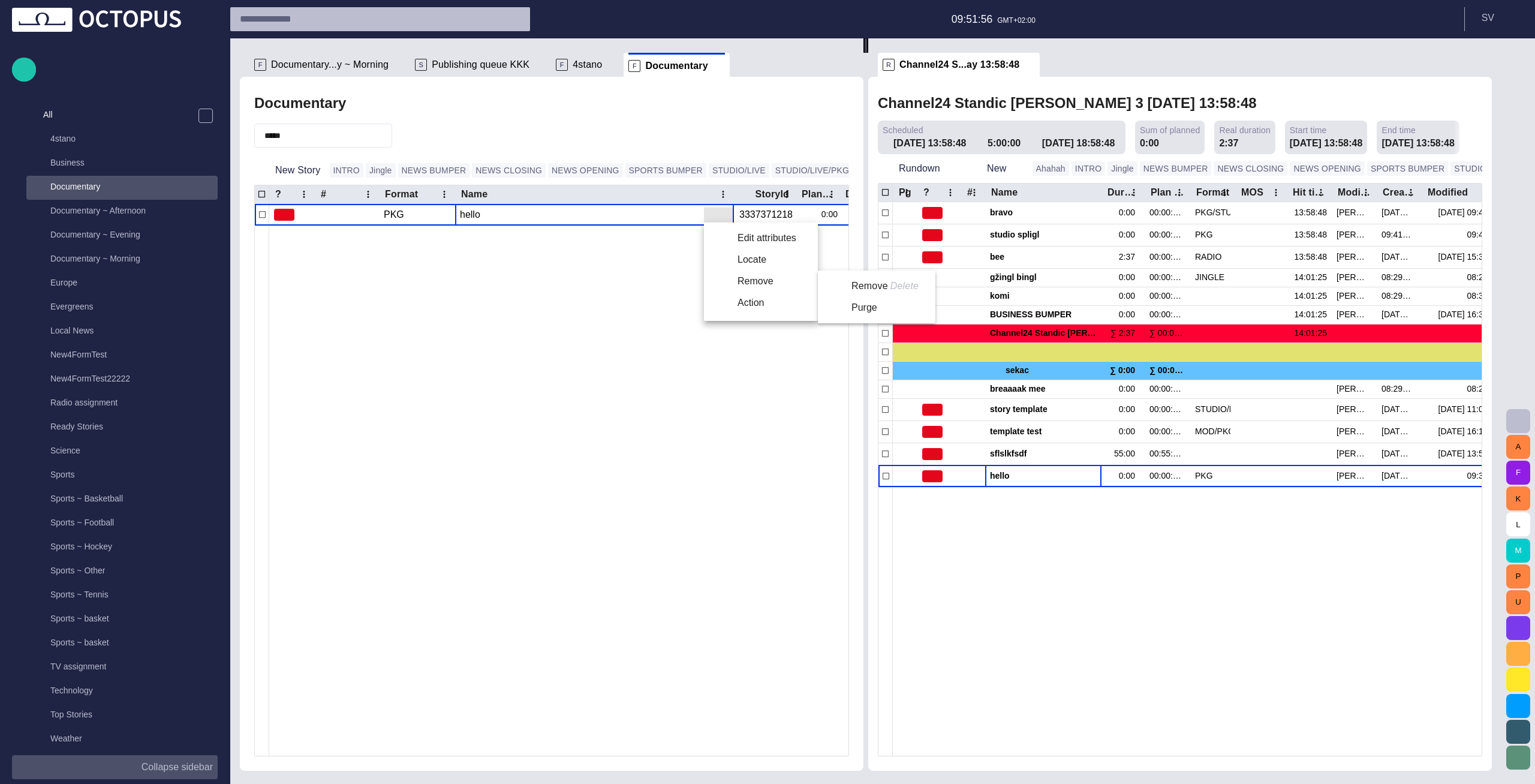
click at [743, 278] on li "Remove" at bounding box center [761, 281] width 114 height 22
click at [845, 285] on li "Remove Delete" at bounding box center [874, 285] width 113 height 22
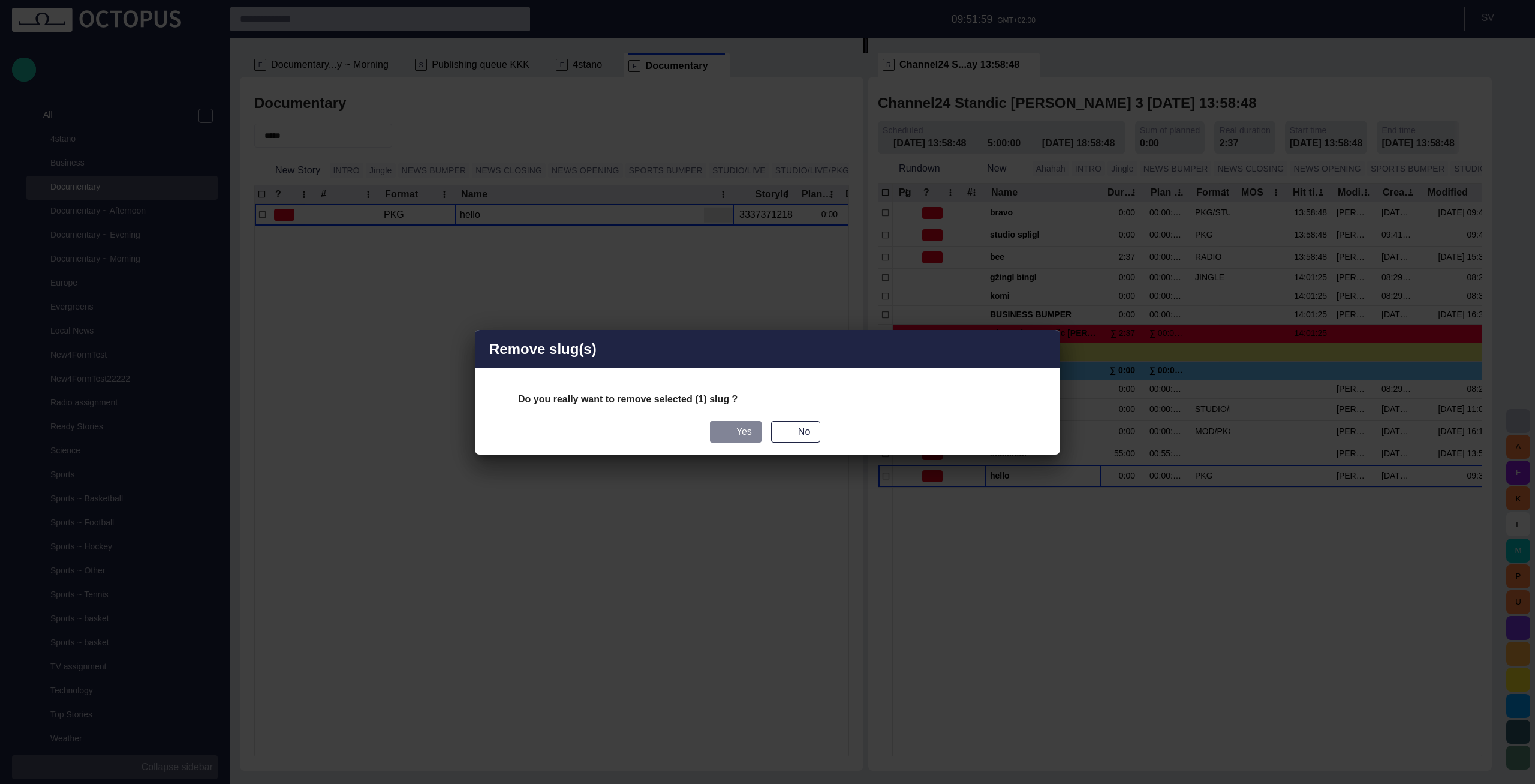
click at [739, 425] on button "Yes" at bounding box center [735, 432] width 51 height 22
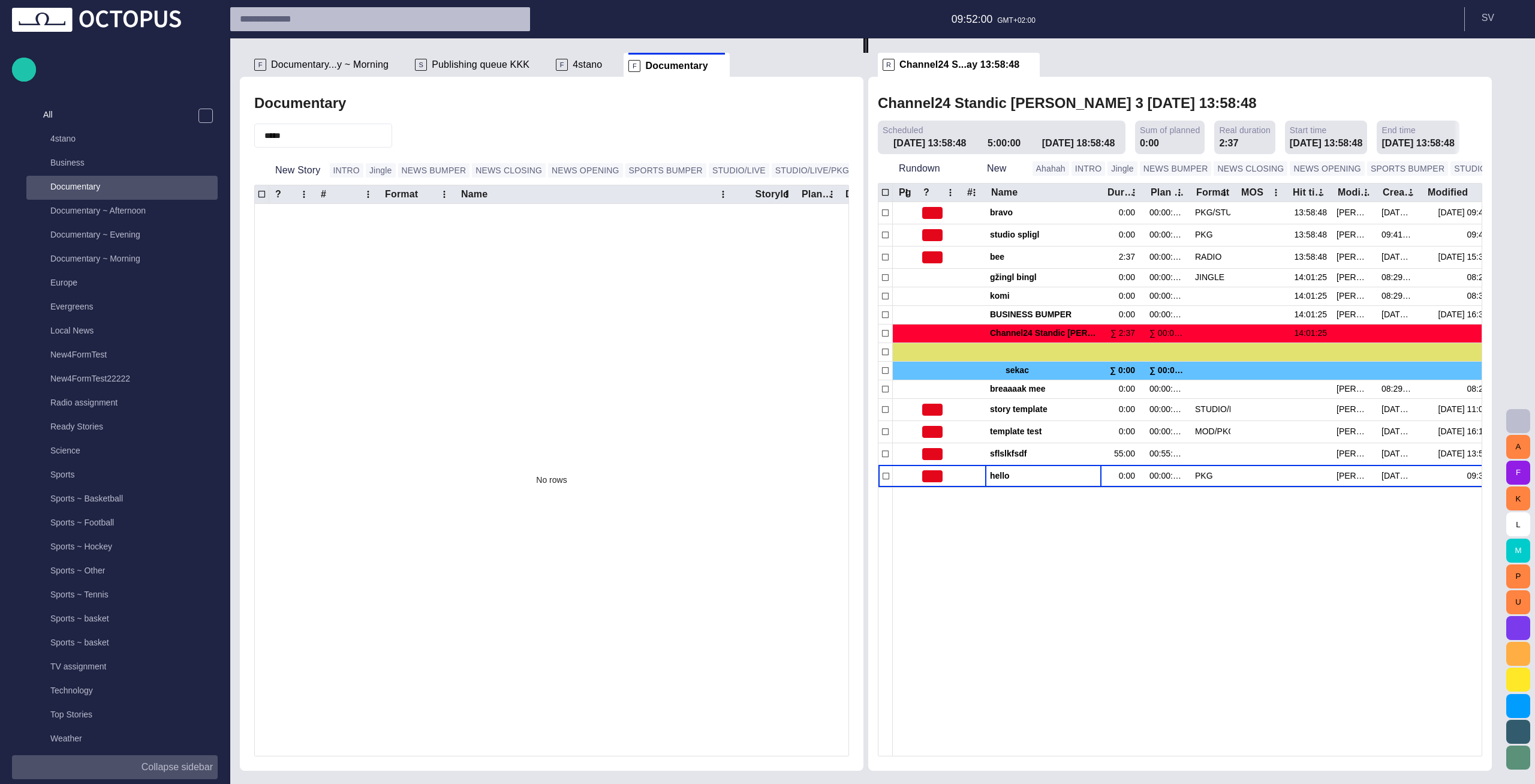
click at [387, 134] on span "button" at bounding box center [381, 135] width 12 height 12
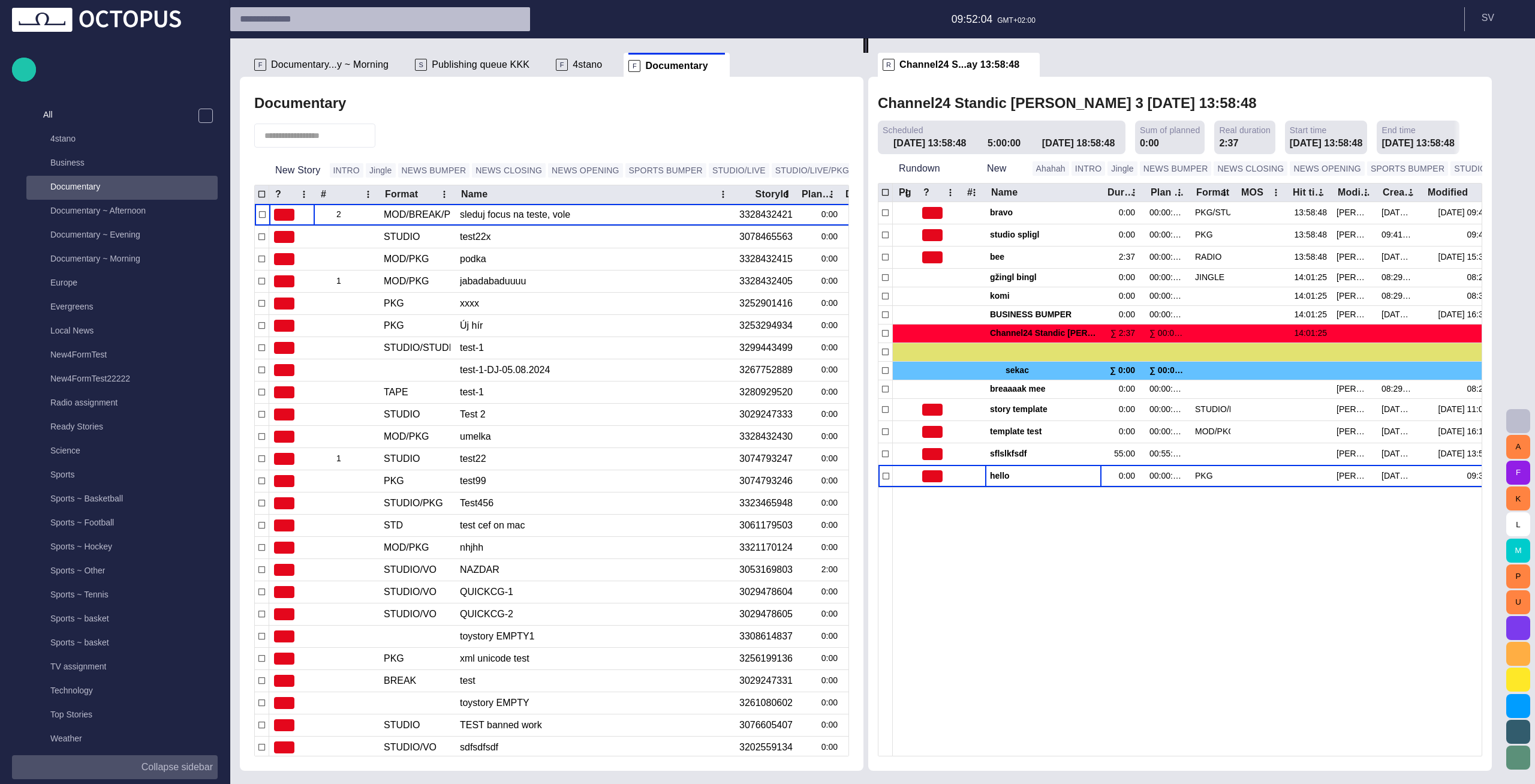
click at [855, 171] on button "button" at bounding box center [866, 170] width 24 height 24
click at [789, 131] on div at bounding box center [767, 392] width 1535 height 784
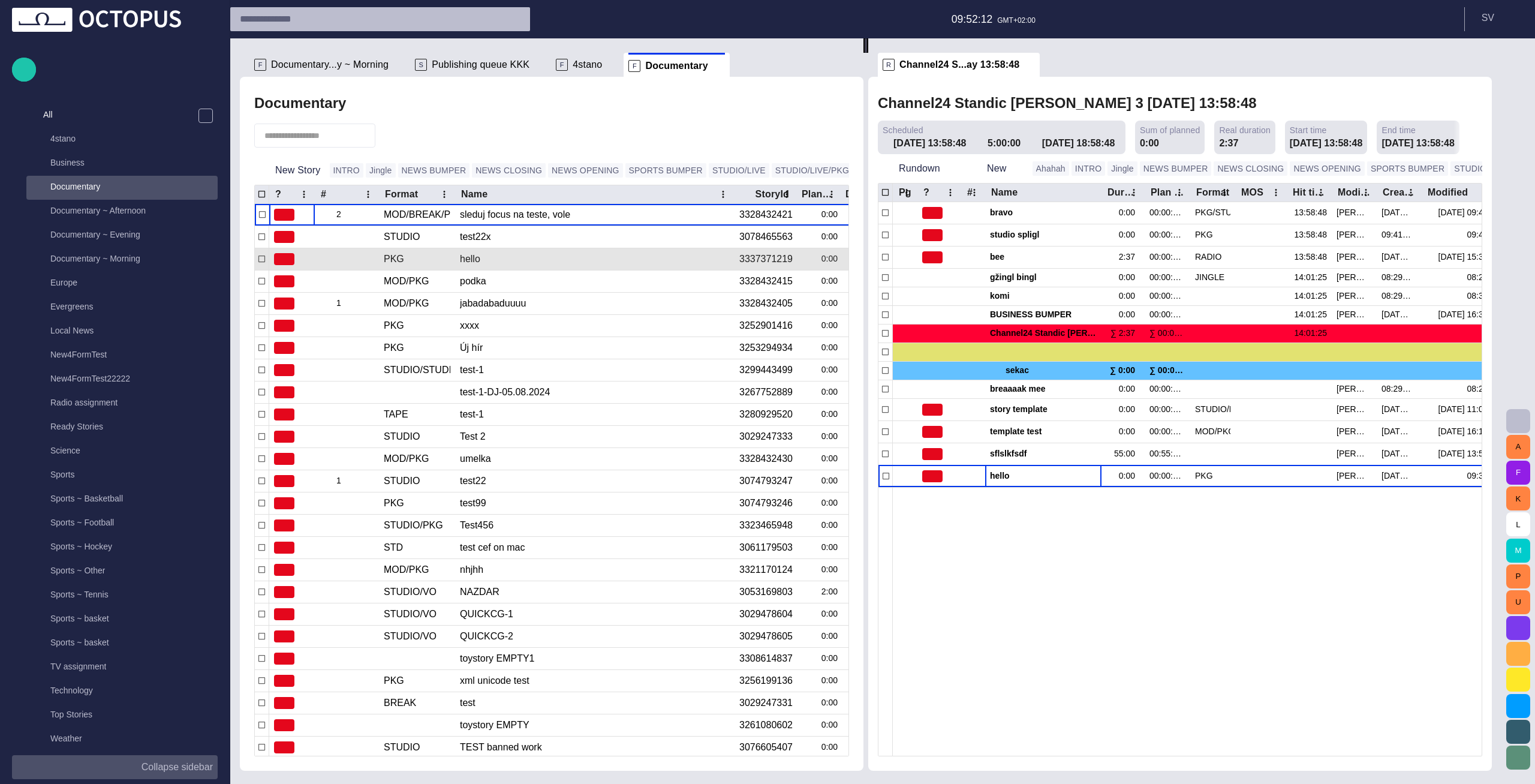
click at [499, 257] on div "hello" at bounding box center [594, 259] width 269 height 22
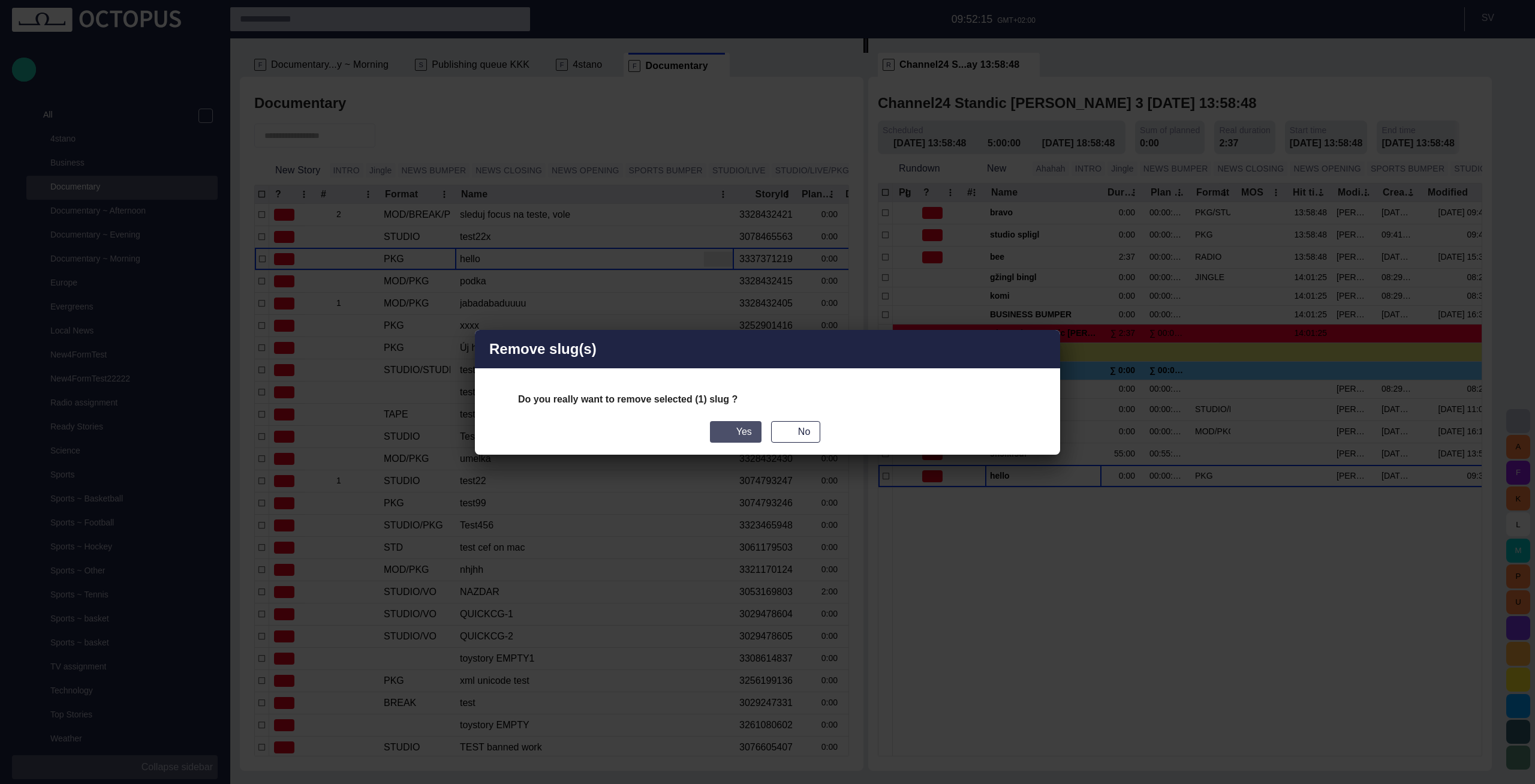
drag, startPoint x: 731, startPoint y: 434, endPoint x: 661, endPoint y: 330, distance: 125.4
click at [731, 434] on button "Yes" at bounding box center [735, 432] width 51 height 22
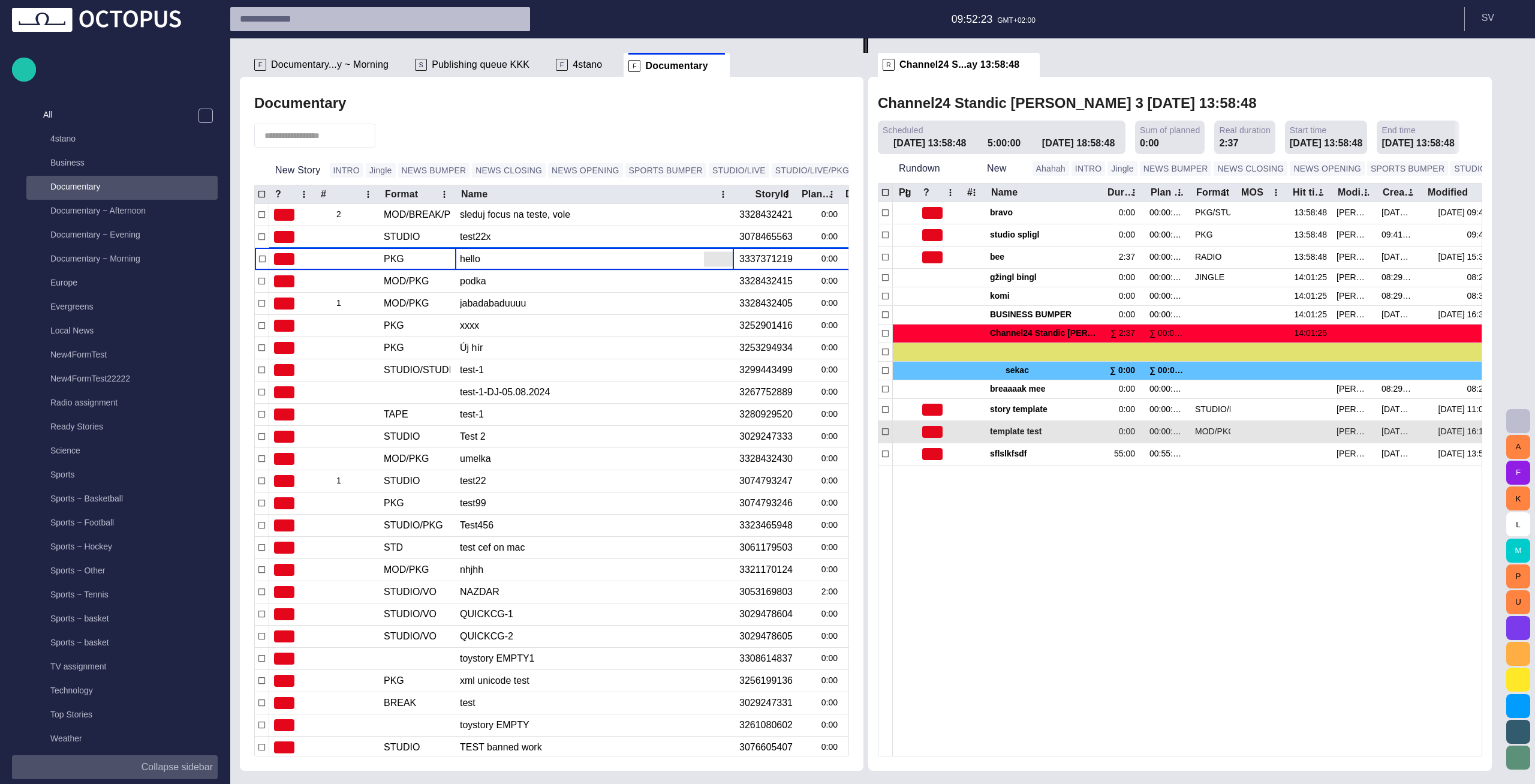
drag, startPoint x: 517, startPoint y: 257, endPoint x: 1026, endPoint y: 427, distance: 536.6
click at [1026, 427] on body "Story Rundown Rundowns Channel 24 Standic walkup 3 Yesterday 13:58:48 Channel 2…" at bounding box center [767, 392] width 1535 height 784
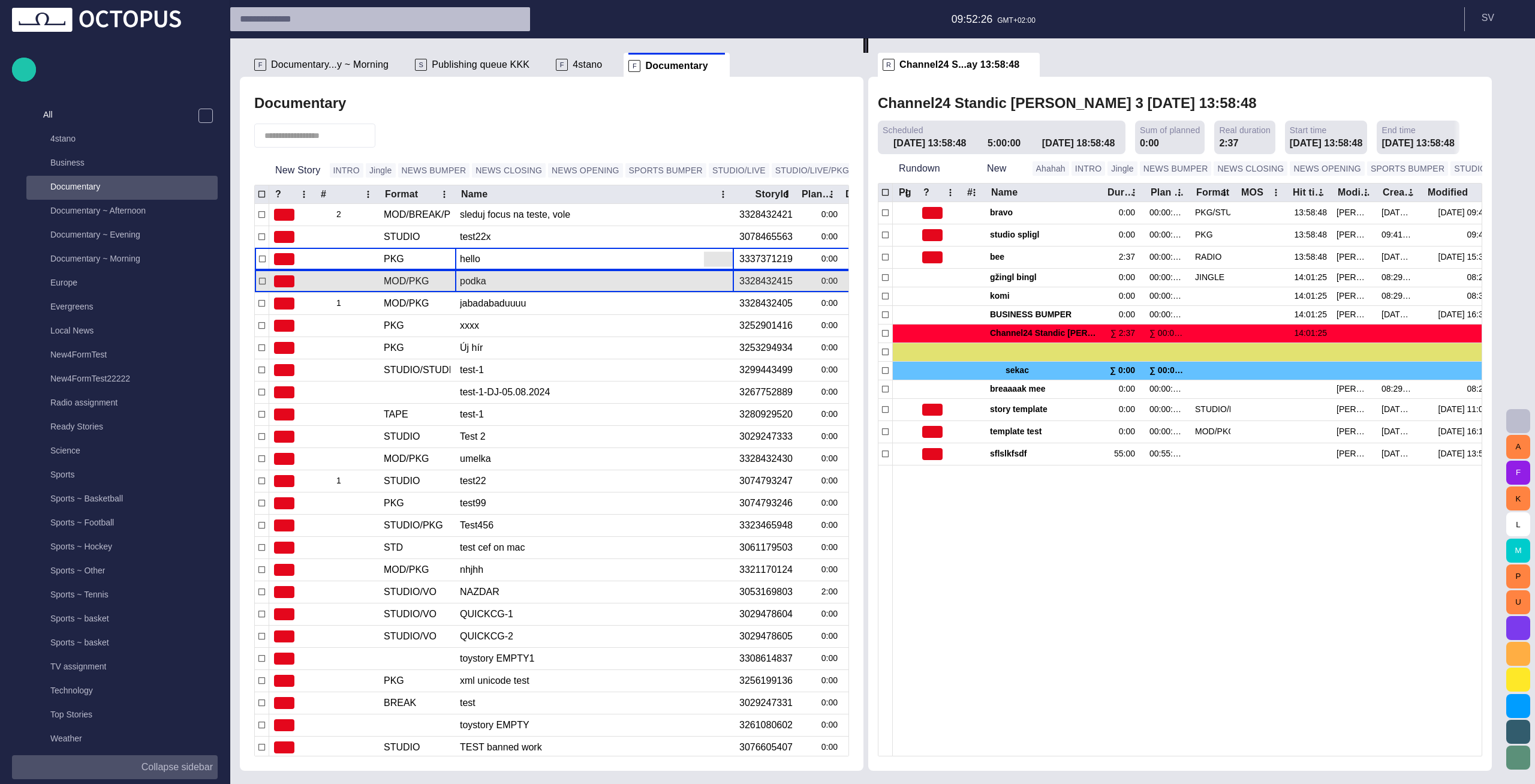
click at [521, 278] on div "podka" at bounding box center [594, 281] width 269 height 22
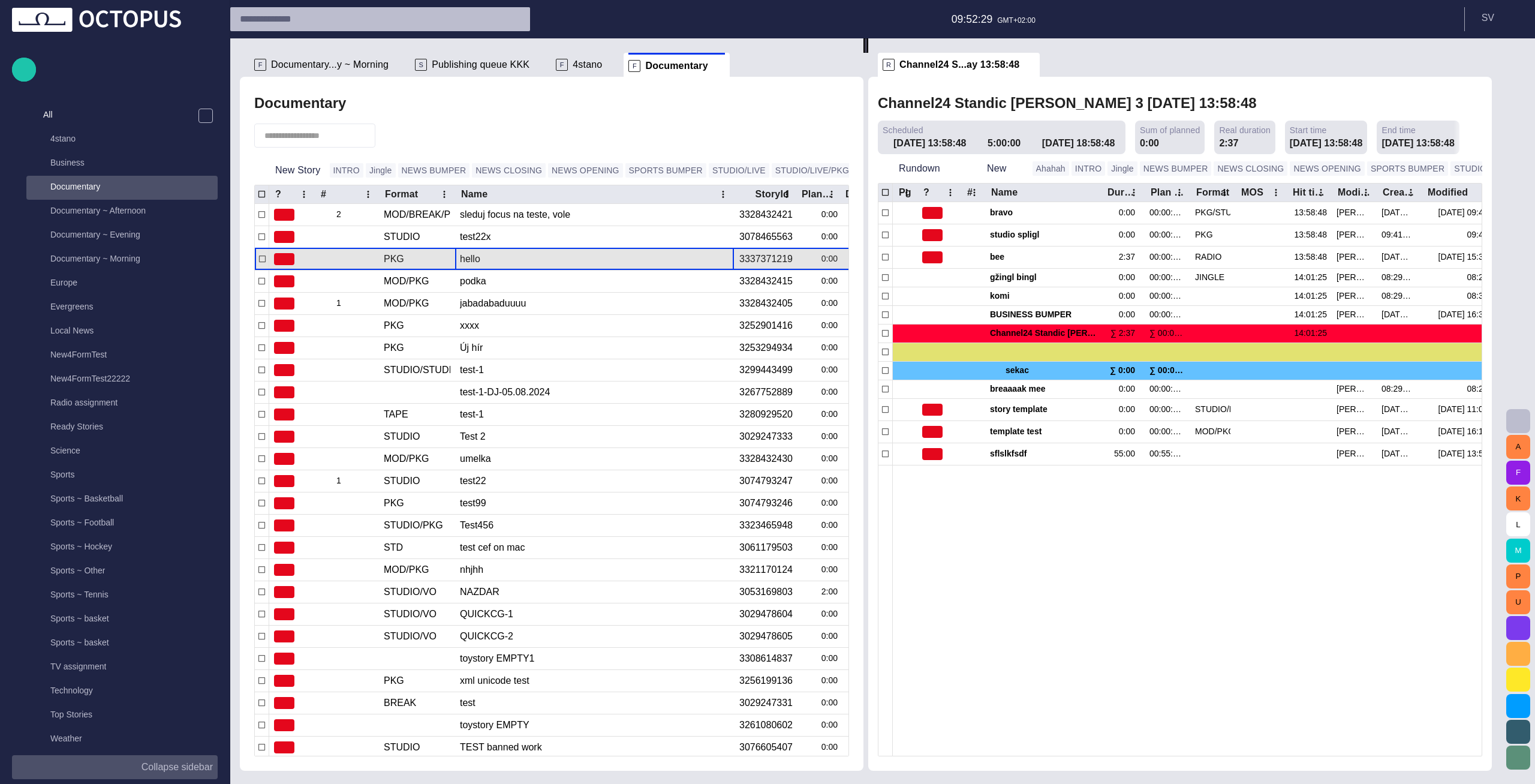
click at [510, 261] on div "hello" at bounding box center [594, 259] width 269 height 22
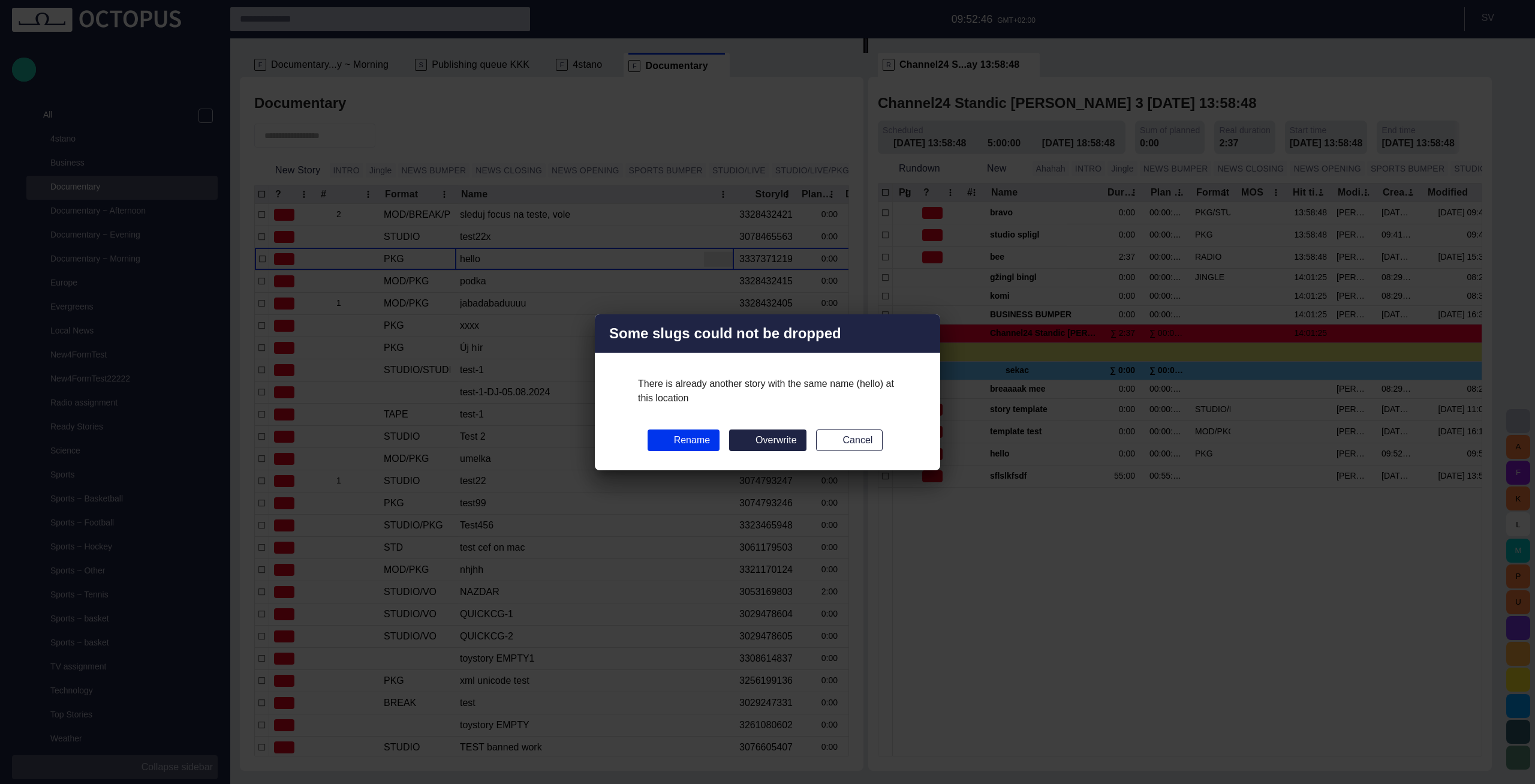
click at [711, 441] on button "Rename" at bounding box center [683, 440] width 72 height 22
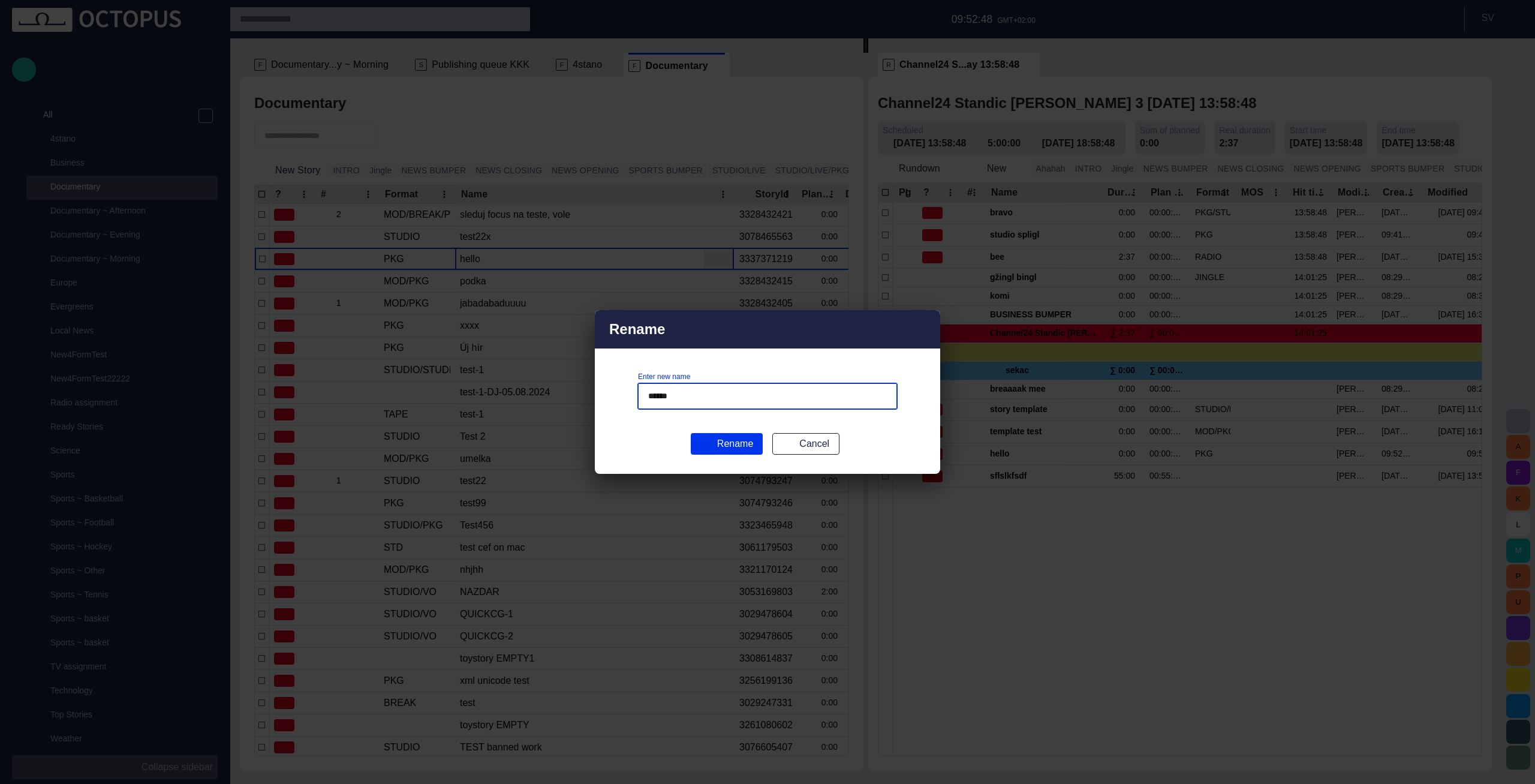
type input "******"
click at [722, 443] on button "Rename" at bounding box center [726, 443] width 72 height 22
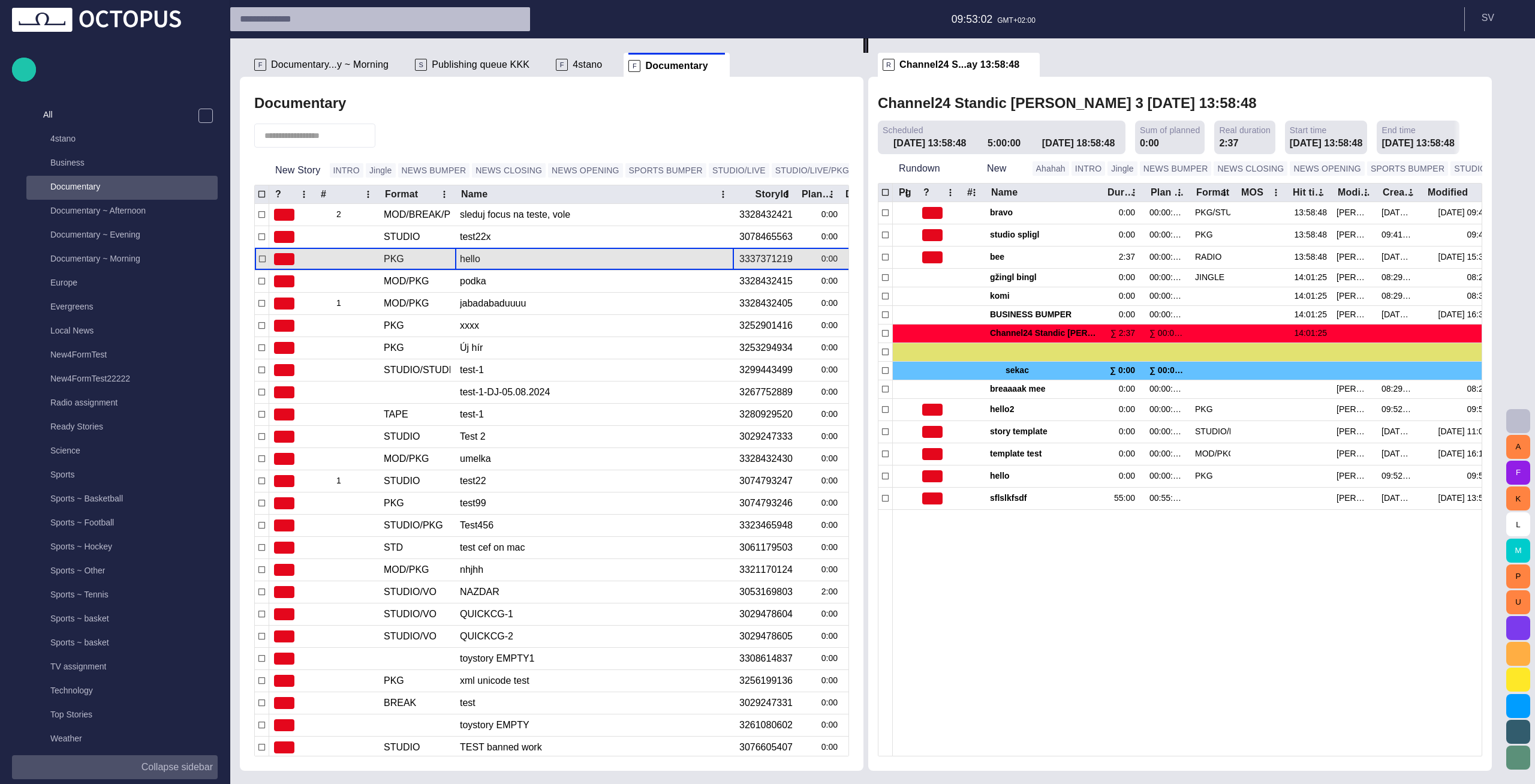
click at [562, 259] on div "hello" at bounding box center [594, 259] width 269 height 22
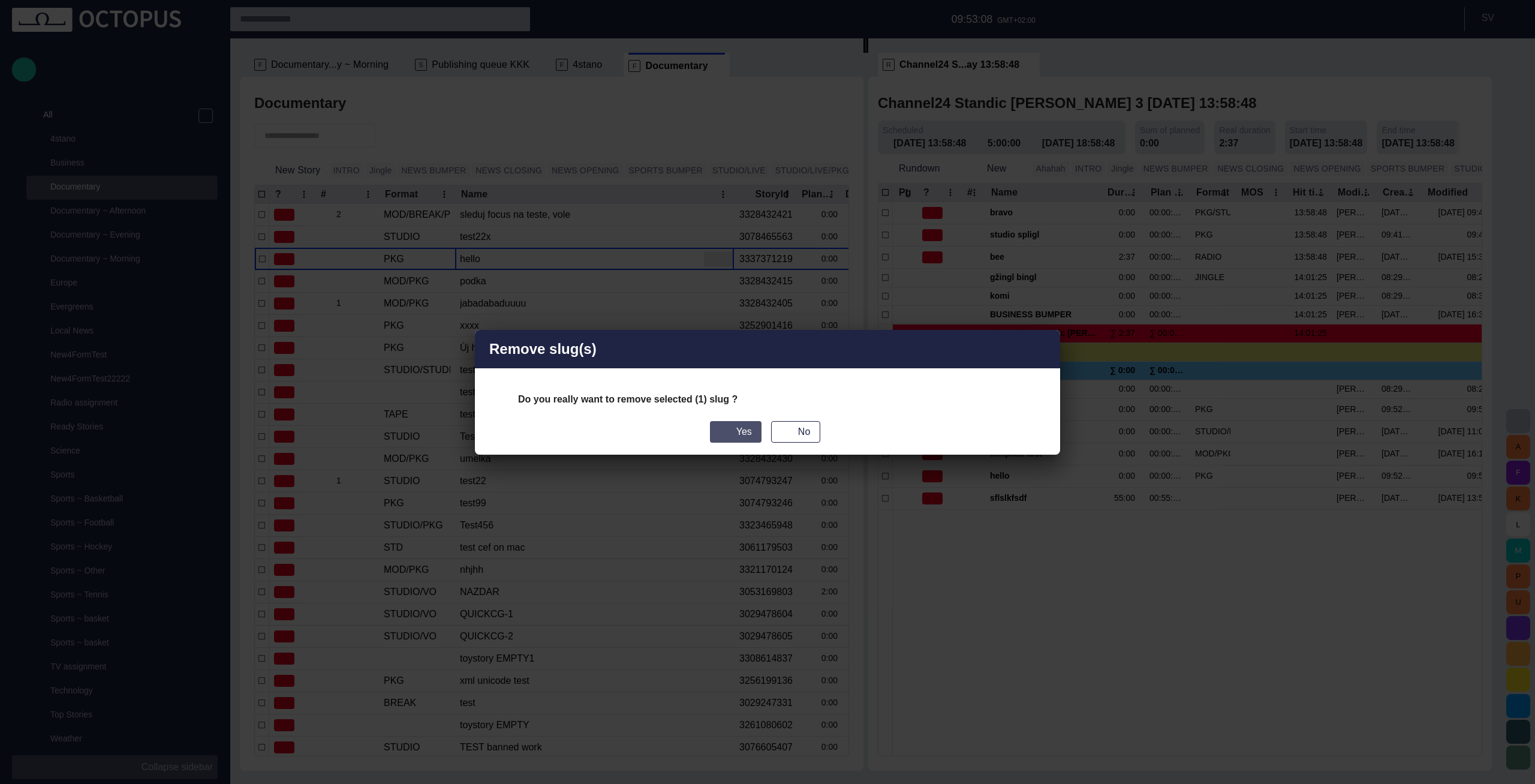
click at [727, 430] on span "button" at bounding box center [722, 432] width 10 height 10
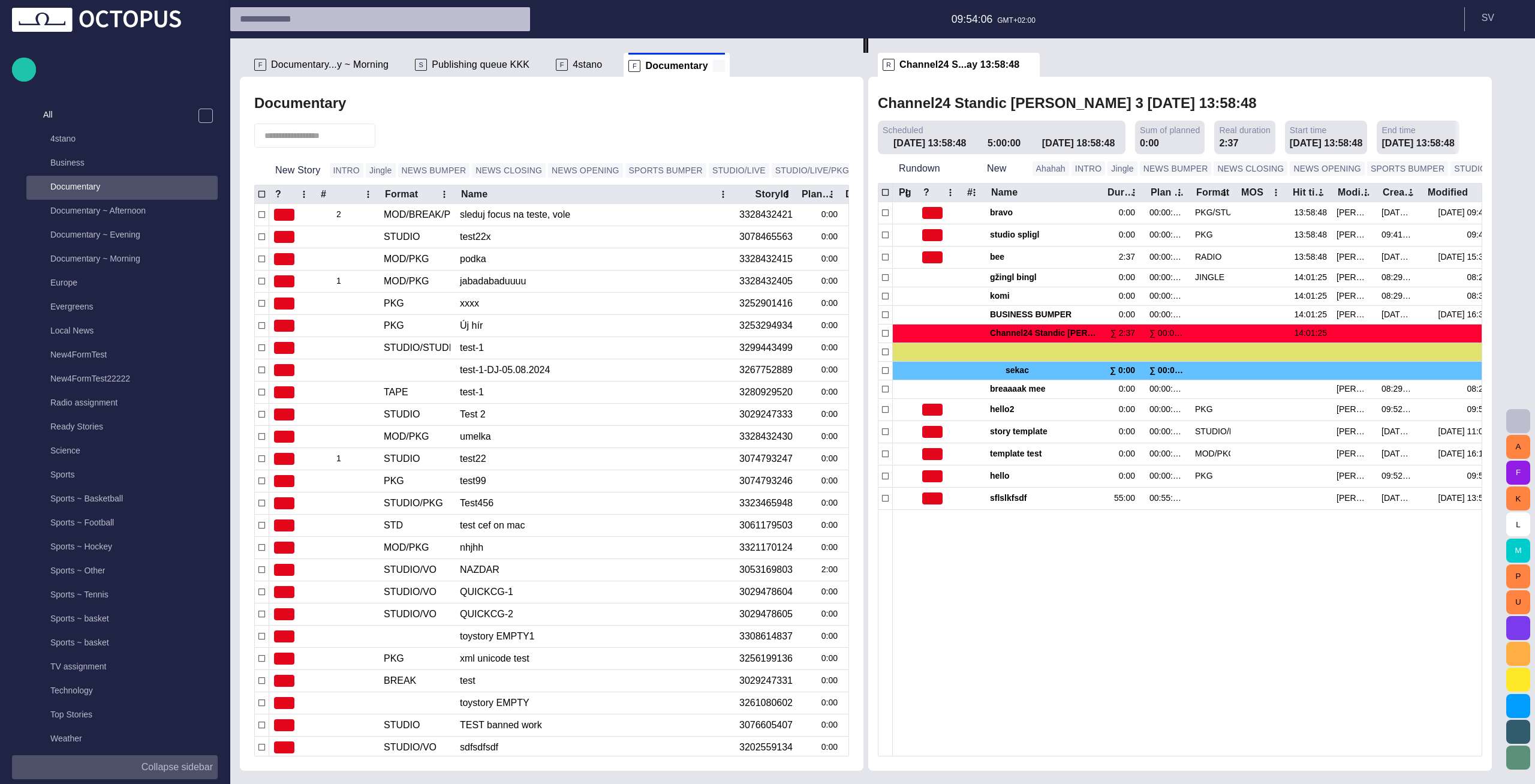
click at [713, 67] on span at bounding box center [719, 66] width 12 height 12
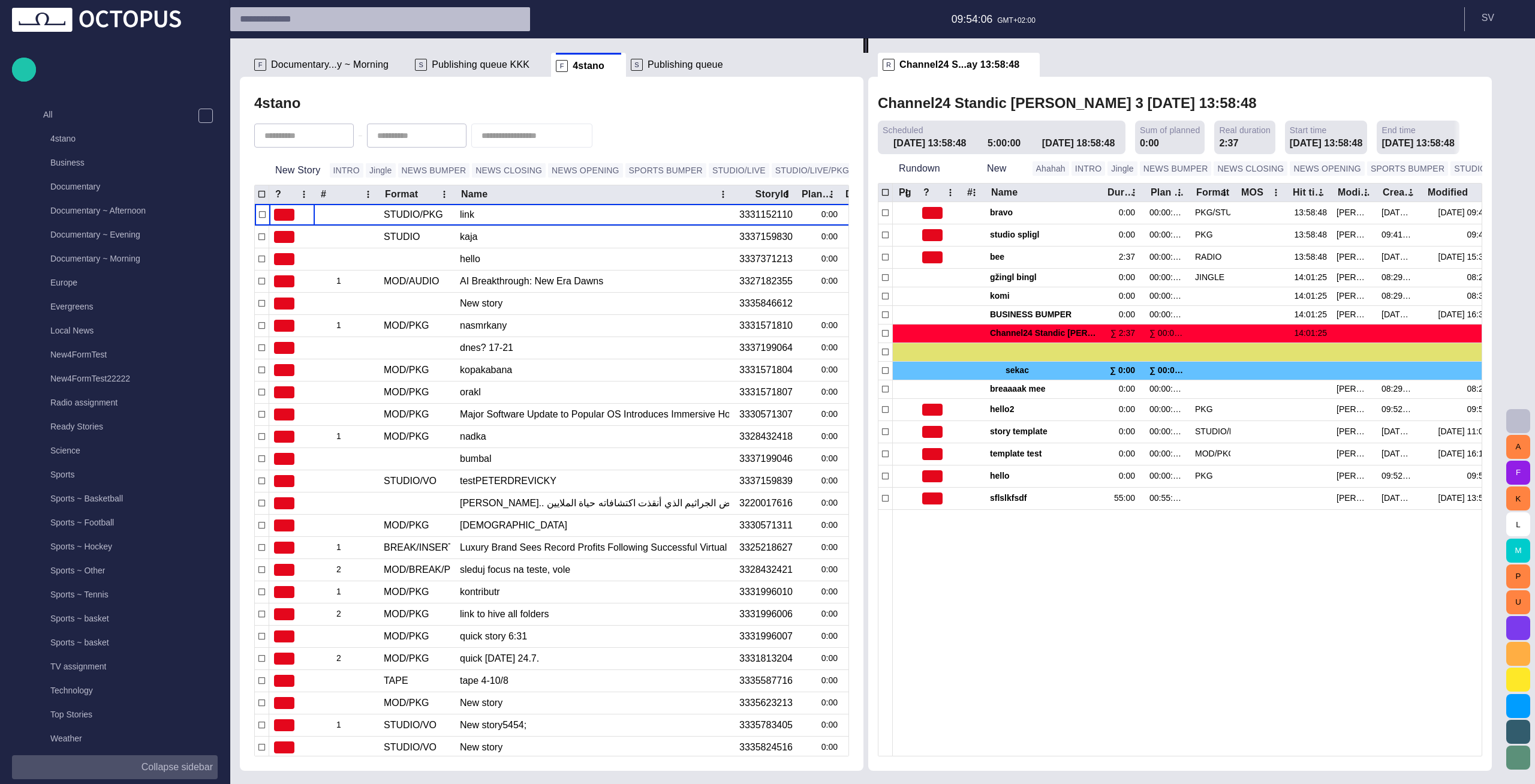
scroll to position [480, 0]
click at [663, 133] on div at bounding box center [552, 136] width 595 height 41
click at [657, 133] on div at bounding box center [552, 136] width 595 height 41
click at [654, 133] on div at bounding box center [552, 136] width 595 height 41
click at [855, 168] on button "button" at bounding box center [866, 170] width 24 height 24
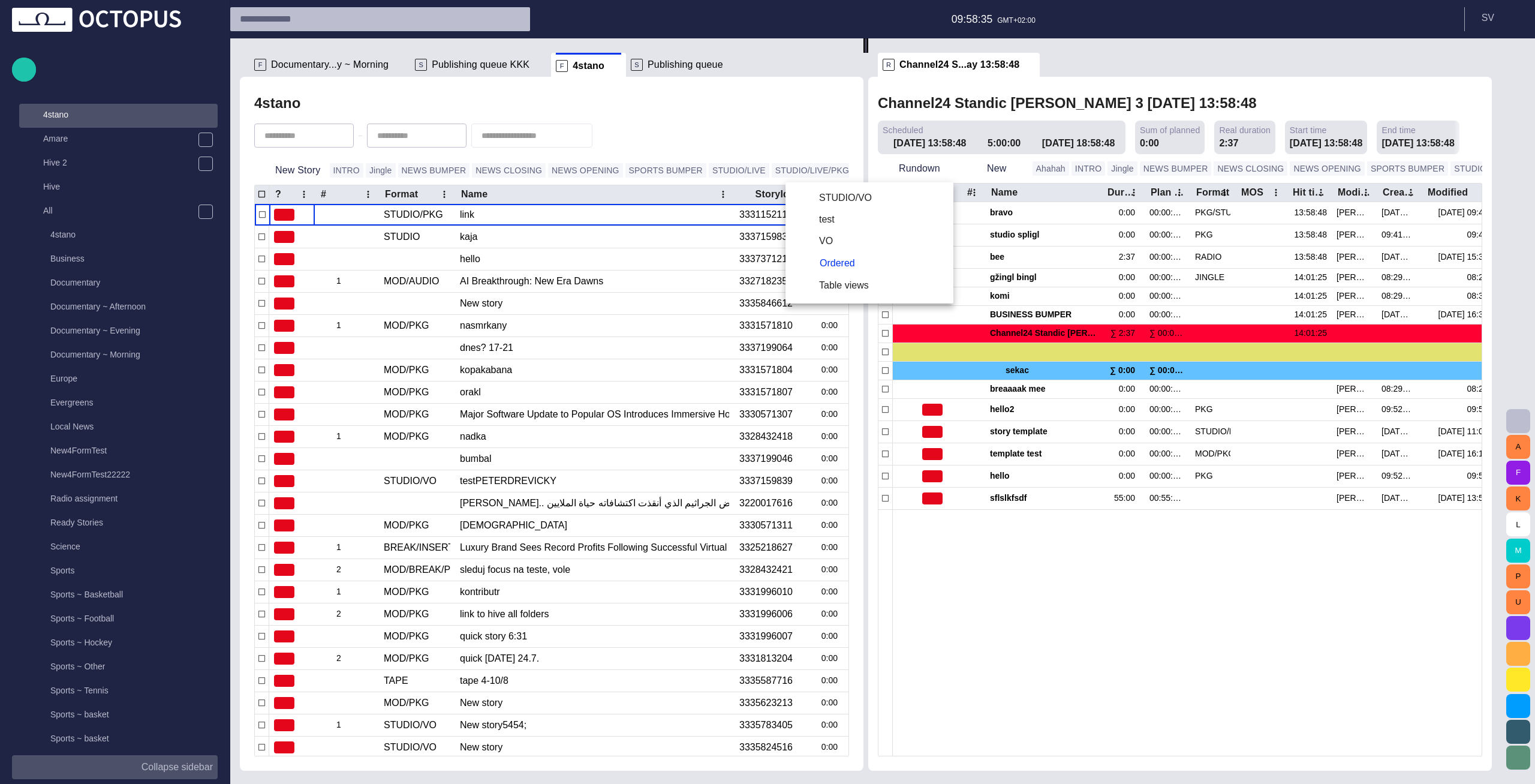
click at [828, 135] on div at bounding box center [767, 392] width 1535 height 784
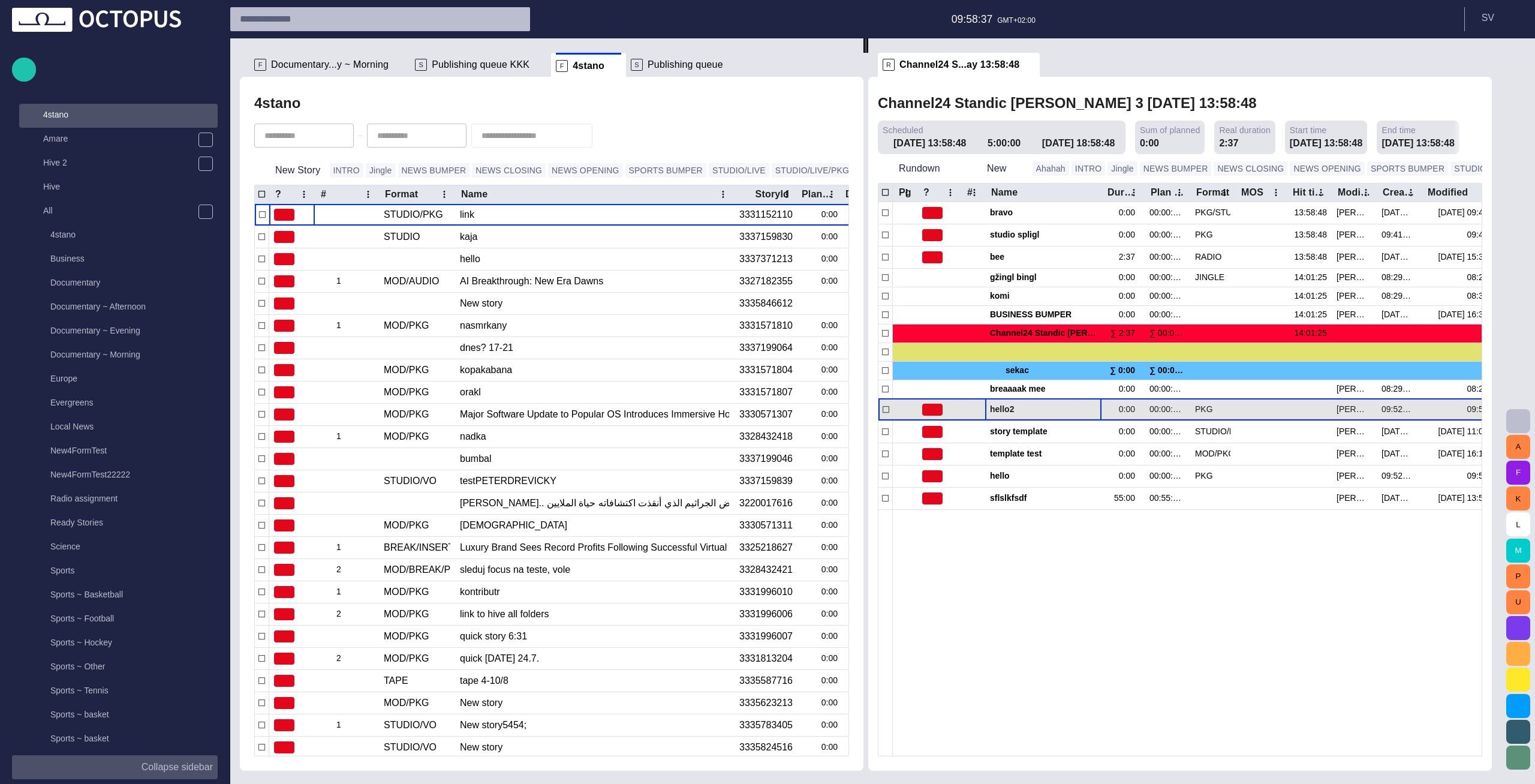
click at [1026, 414] on span "hello2" at bounding box center [1043, 409] width 107 height 11
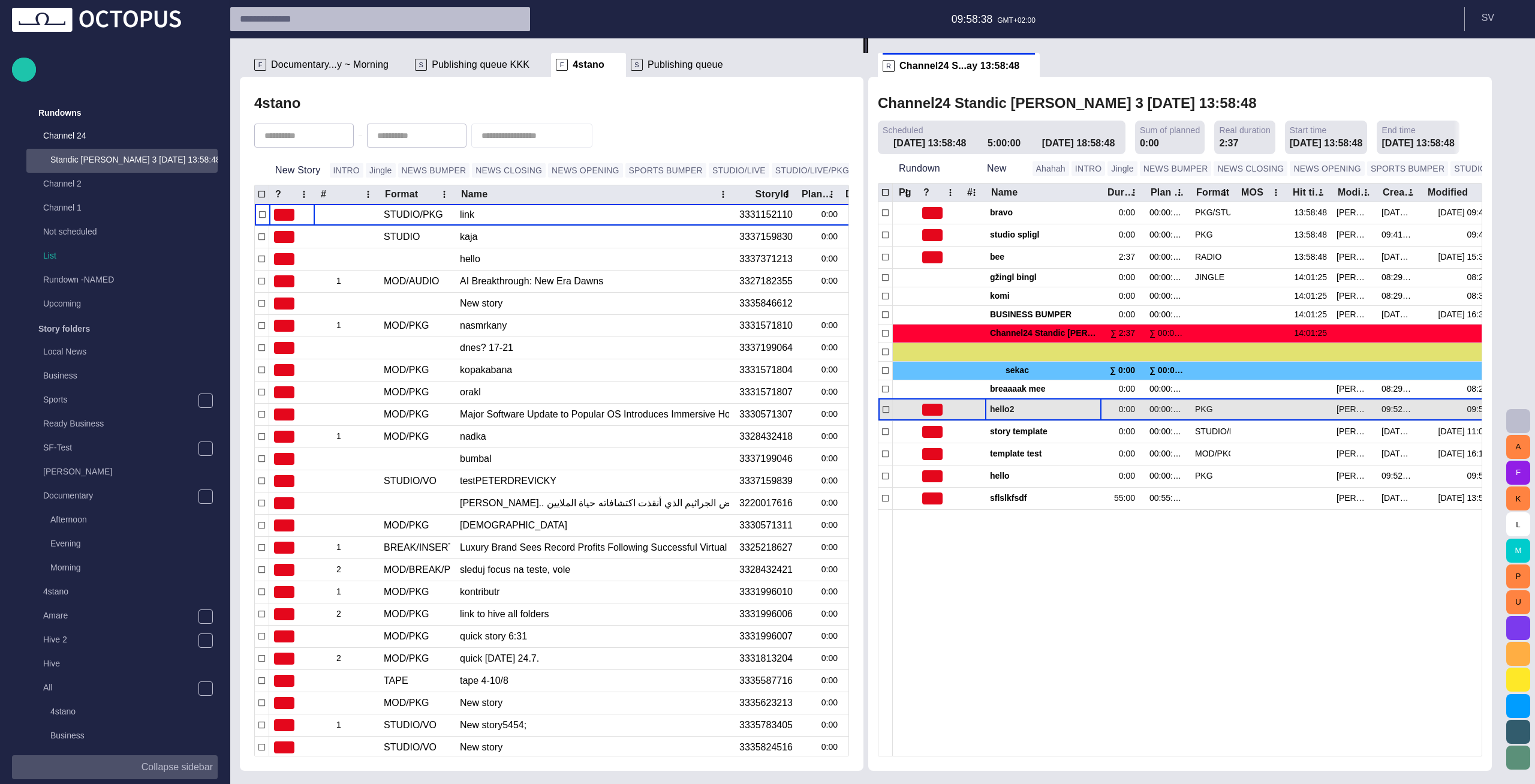
scroll to position [0, 0]
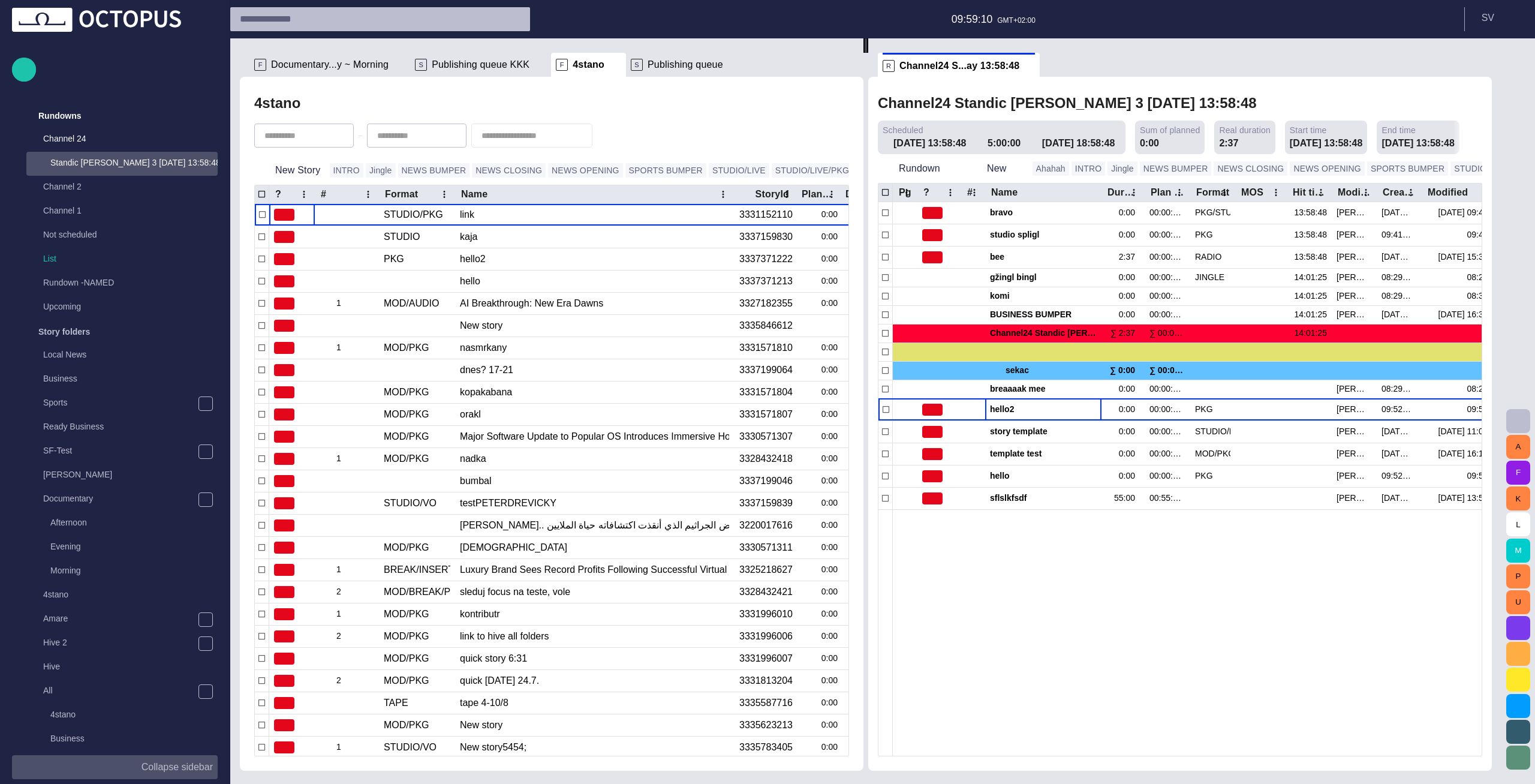
click at [581, 111] on div "4stano" at bounding box center [552, 102] width 595 height 24
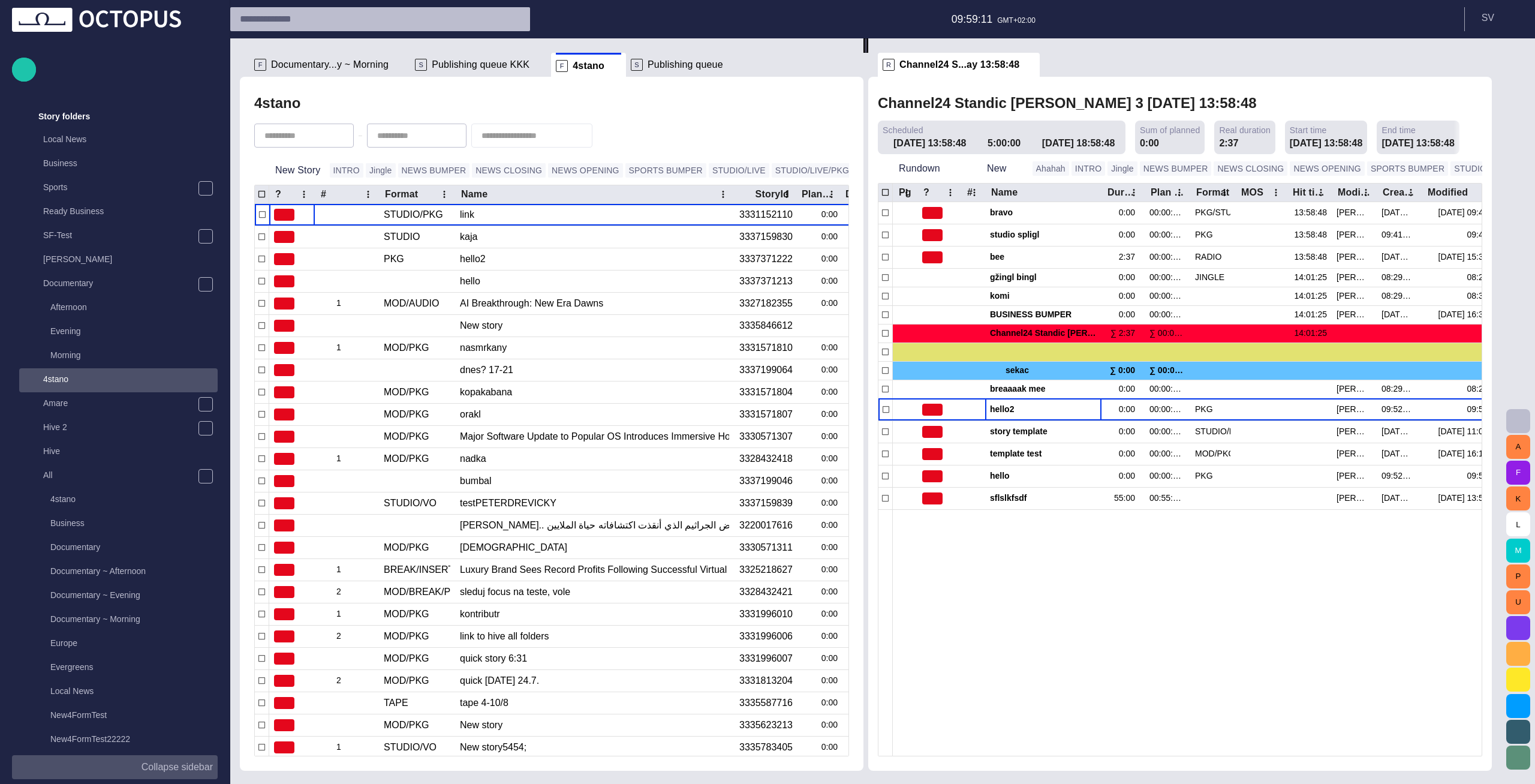
scroll to position [216, 0]
click at [303, 168] on button "New Story" at bounding box center [290, 170] width 71 height 22
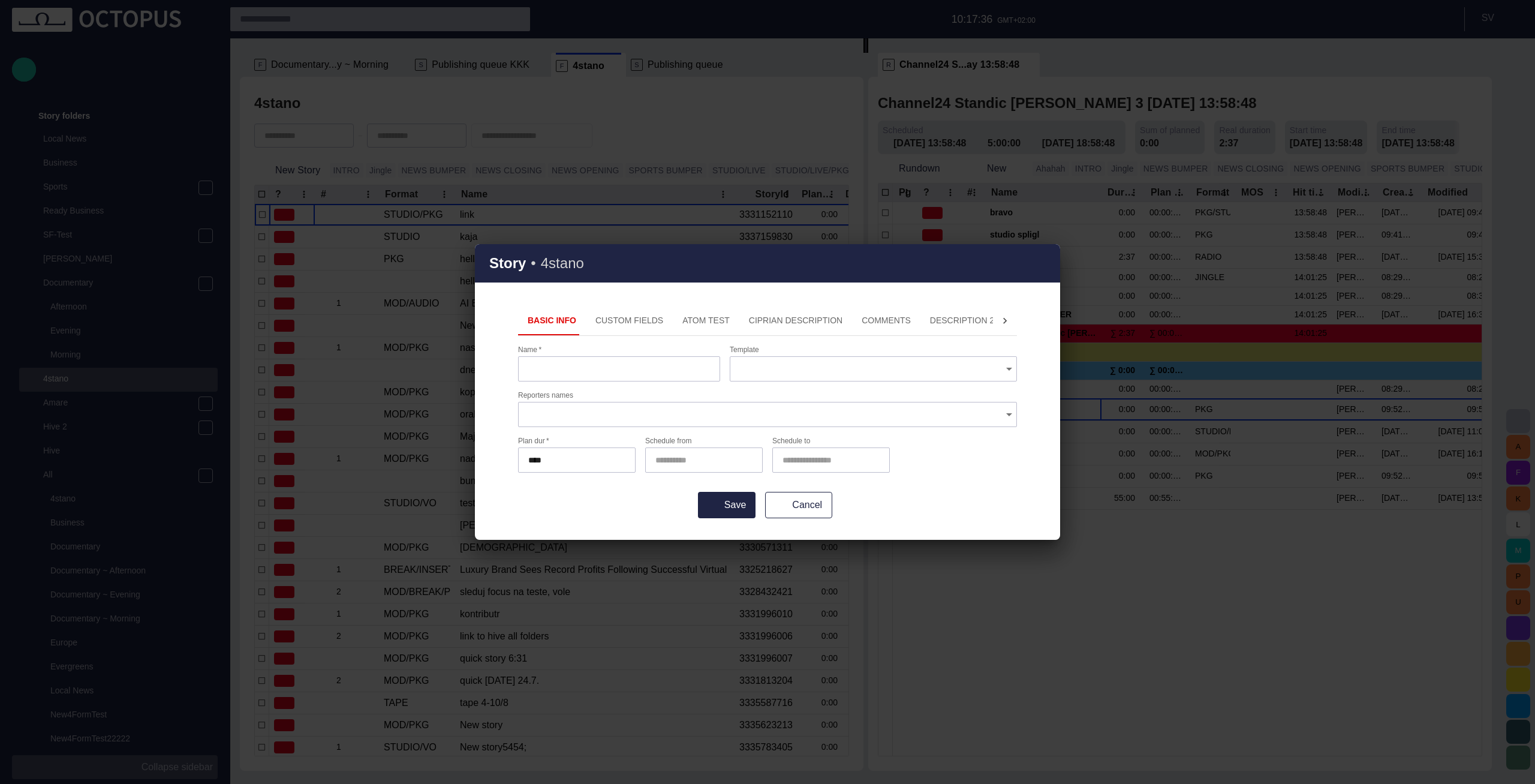
click at [764, 370] on input "Template" at bounding box center [870, 368] width 259 height 12
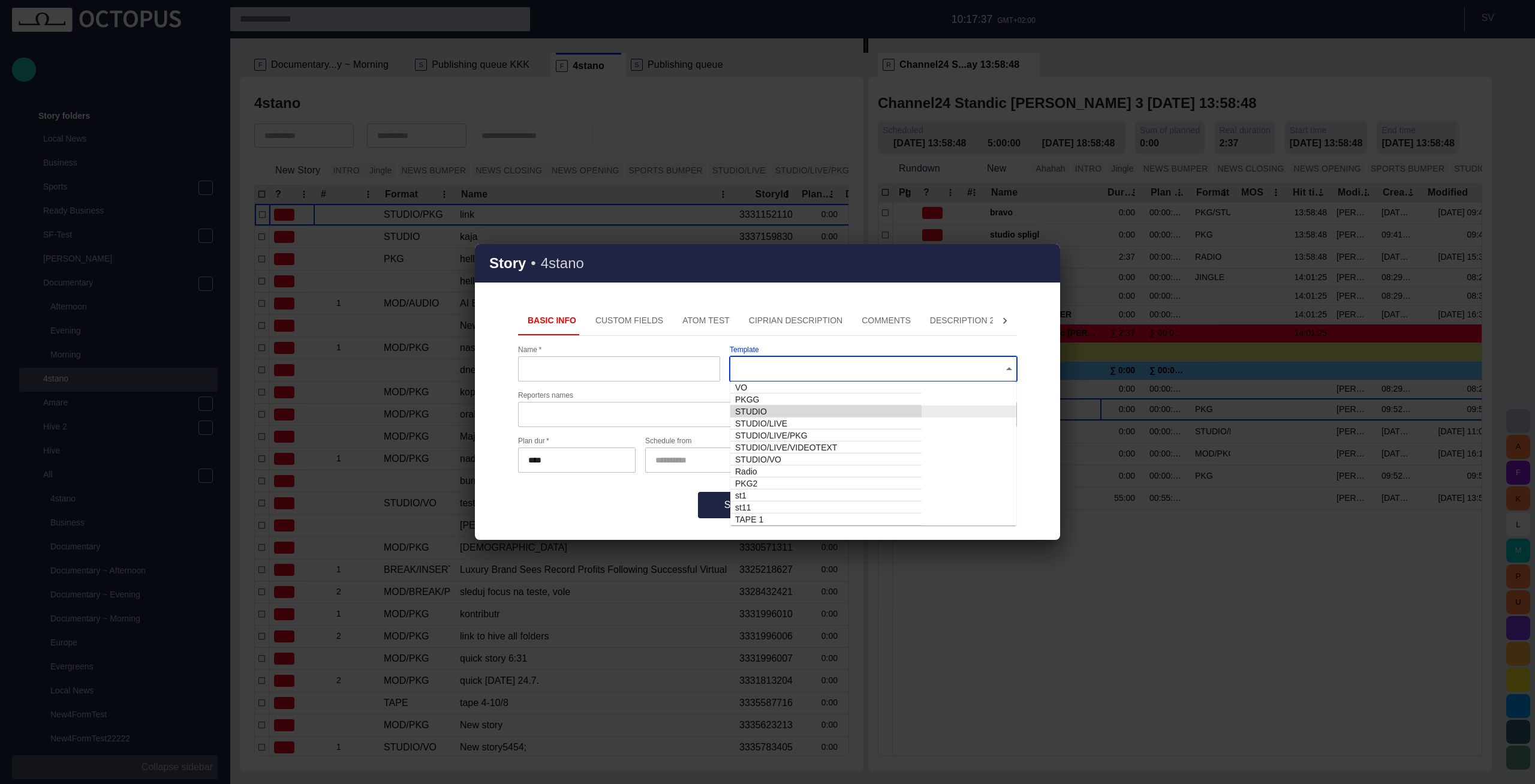
click at [781, 416] on td "STUDIO" at bounding box center [826, 411] width 191 height 12
type input "******"
click at [768, 432] on div "Name   * Template ****** Reporters names Plan dur   * **** Schedule from Schedu…" at bounding box center [767, 412] width 499 height 132
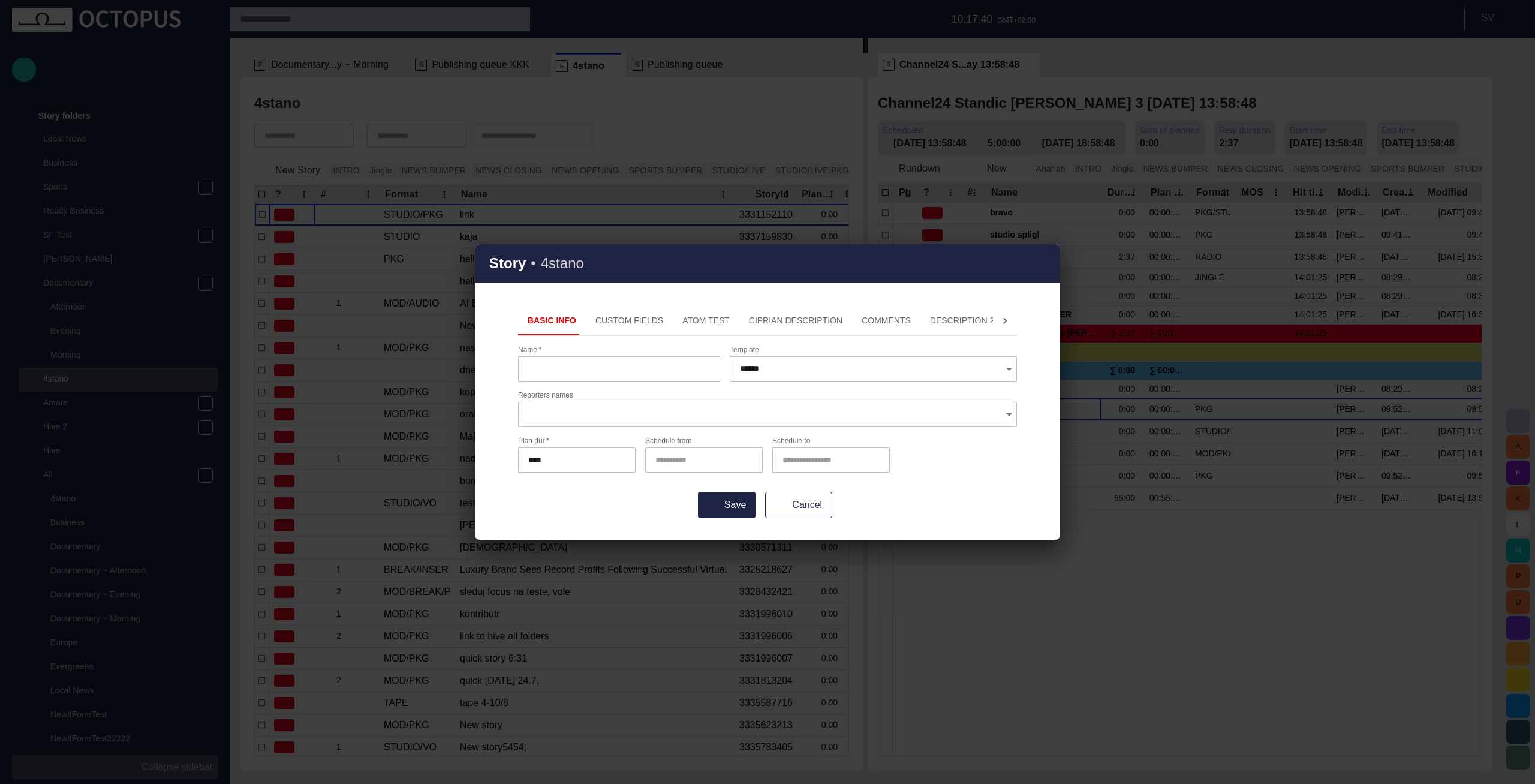
click at [748, 520] on div "Basic Info Custom Fields ATOM Test Ciprian description Comments Description 2 D…" at bounding box center [768, 423] width 586 height 233
click at [743, 509] on button "Save" at bounding box center [726, 505] width 58 height 26
type input "**********"
click at [698, 492] on button "Save" at bounding box center [726, 505] width 58 height 26
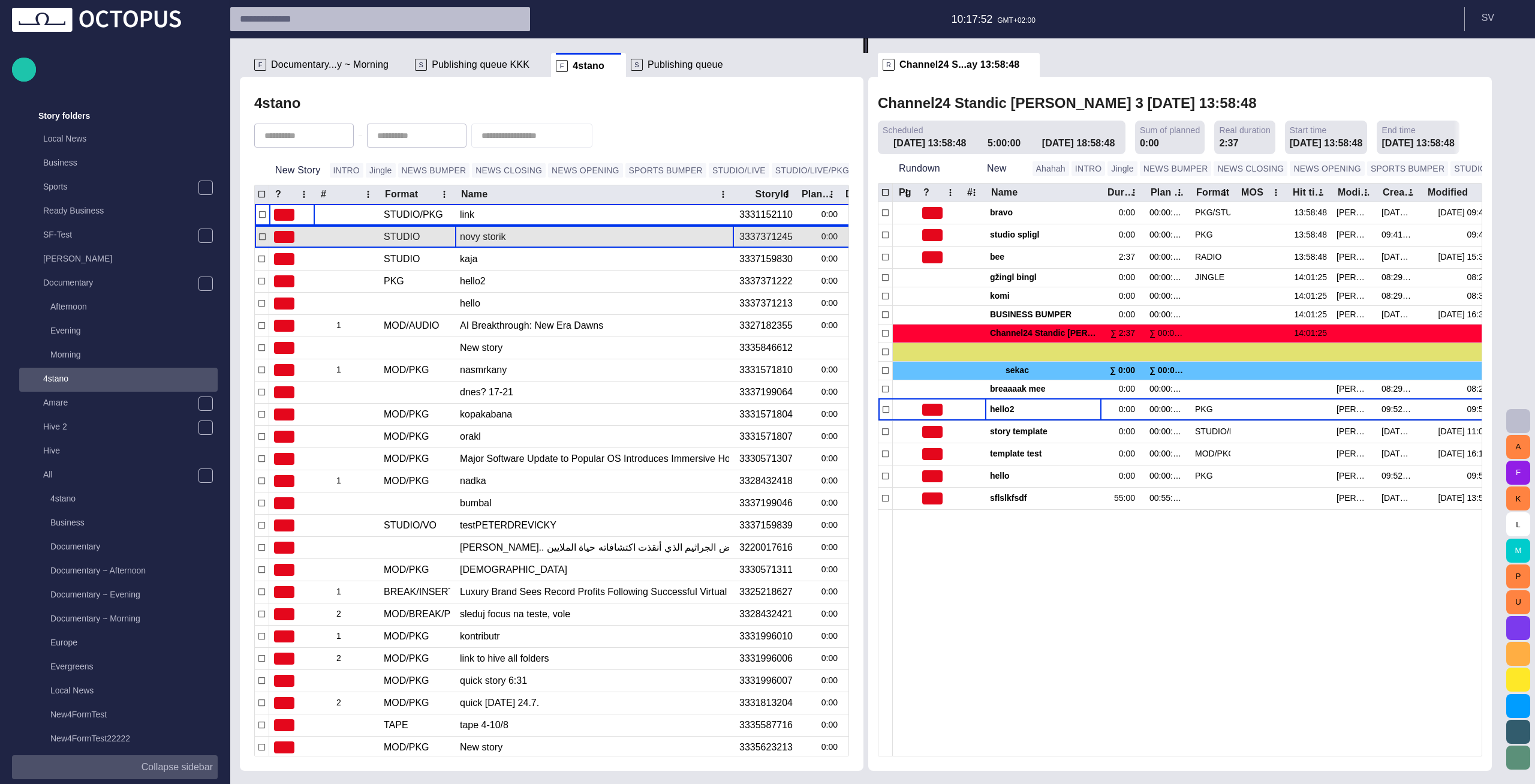
click at [524, 232] on div "novy storik" at bounding box center [594, 237] width 269 height 22
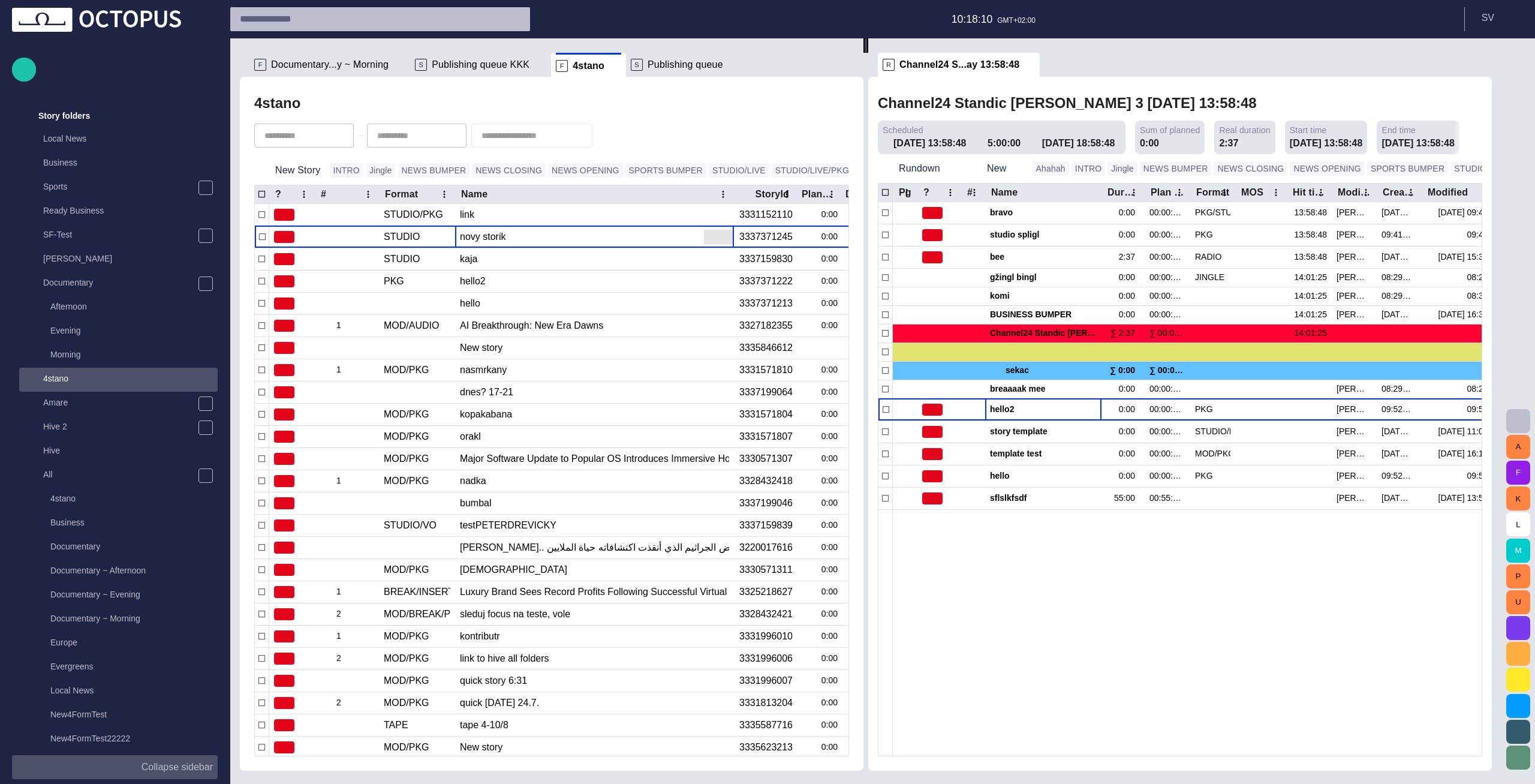
click at [661, 130] on div at bounding box center [552, 136] width 595 height 41
click at [728, 62] on span at bounding box center [734, 64] width 12 height 12
click at [534, 62] on span at bounding box center [540, 64] width 12 height 12
click at [325, 68] on span "Documentary...y ~ Morning" at bounding box center [329, 64] width 118 height 12
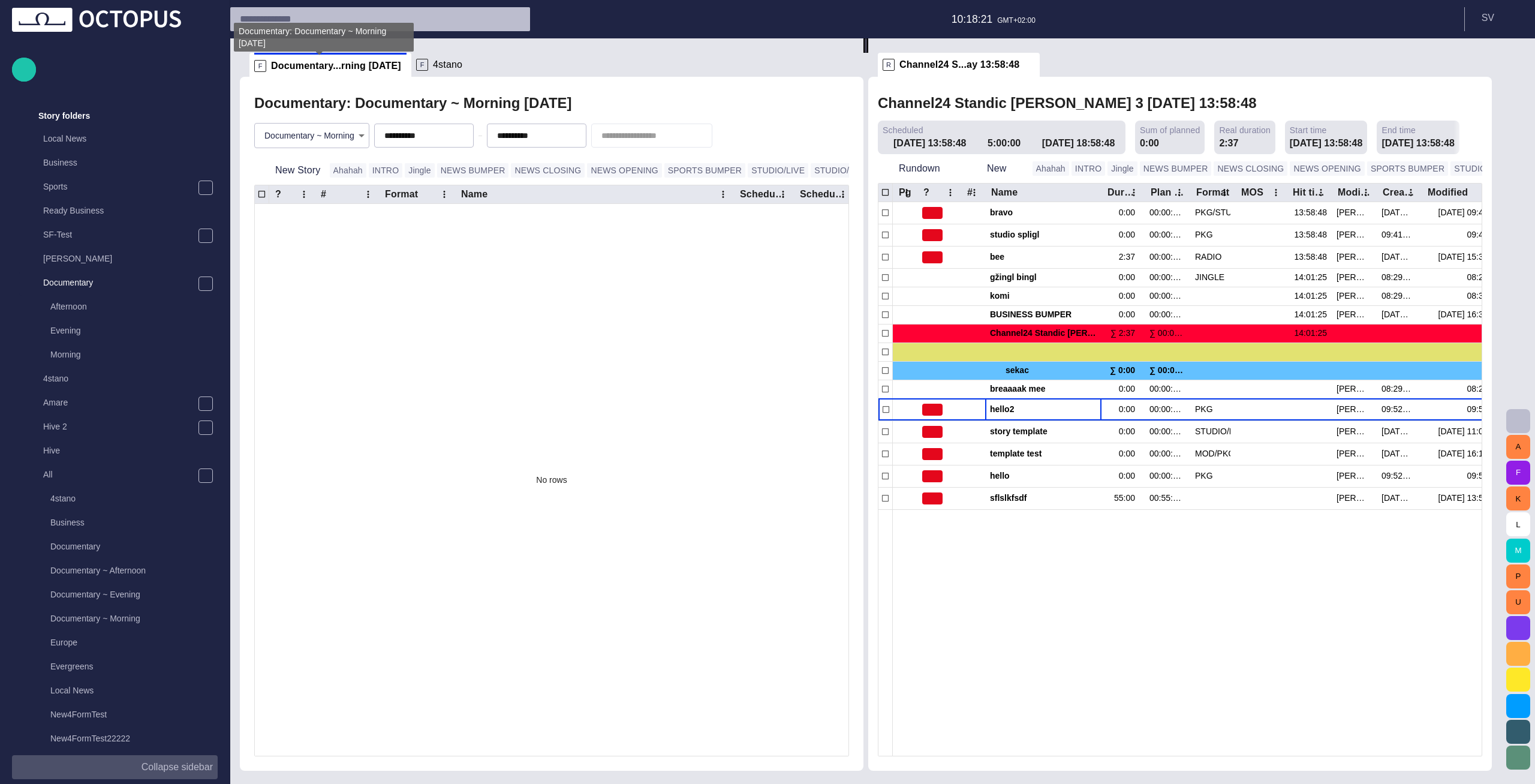
scroll to position [384, 0]
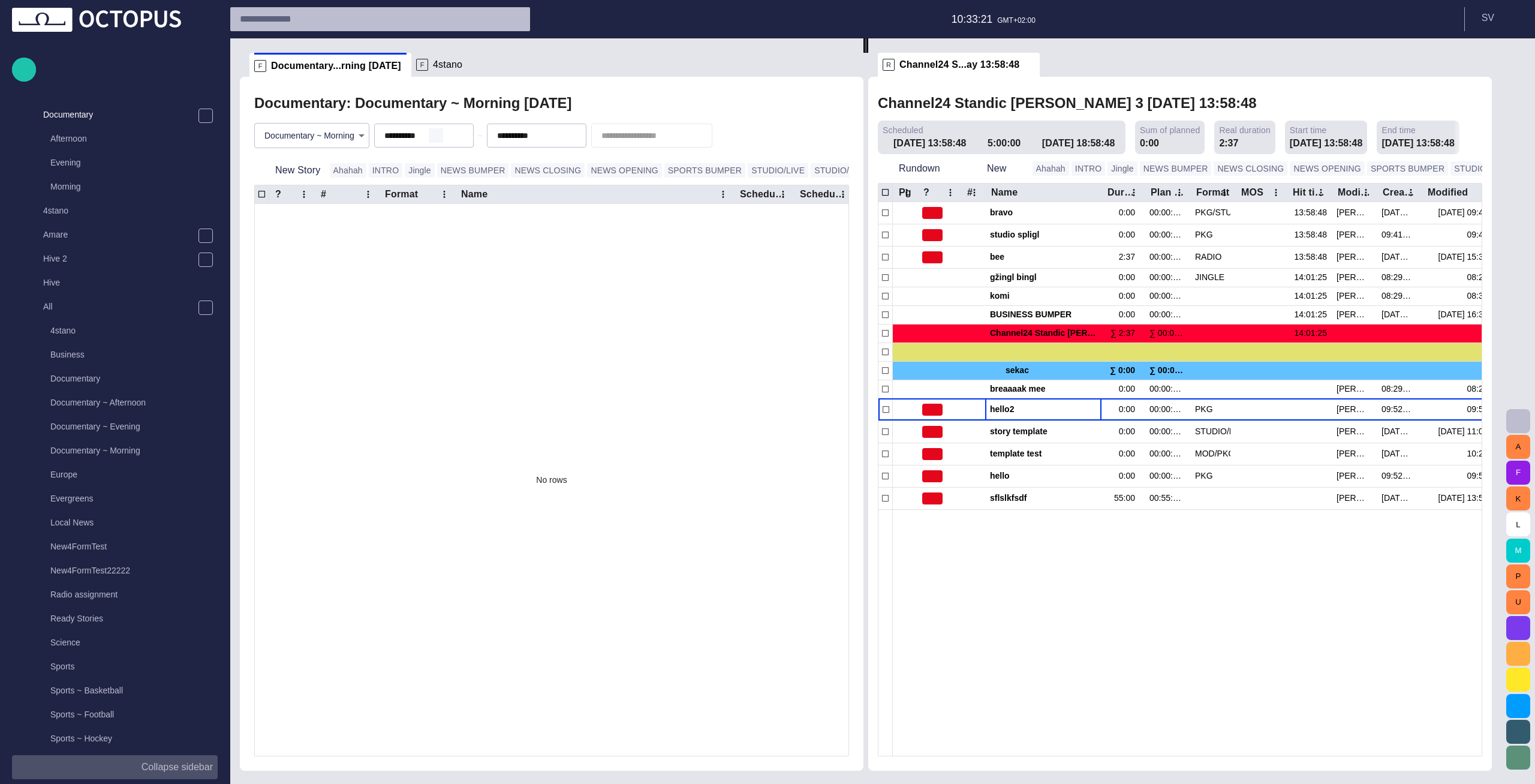
drag, startPoint x: 436, startPoint y: 142, endPoint x: 438, endPoint y: 136, distance: 6.3
click at [438, 136] on button "button" at bounding box center [436, 136] width 15 height 15
click at [554, 136] on span "button" at bounding box center [549, 136] width 10 height 10
click at [596, 82] on div "Documentary: Documentary ~ Morning - today Documentary ~ Morning ******** New S…" at bounding box center [552, 423] width 624 height 694
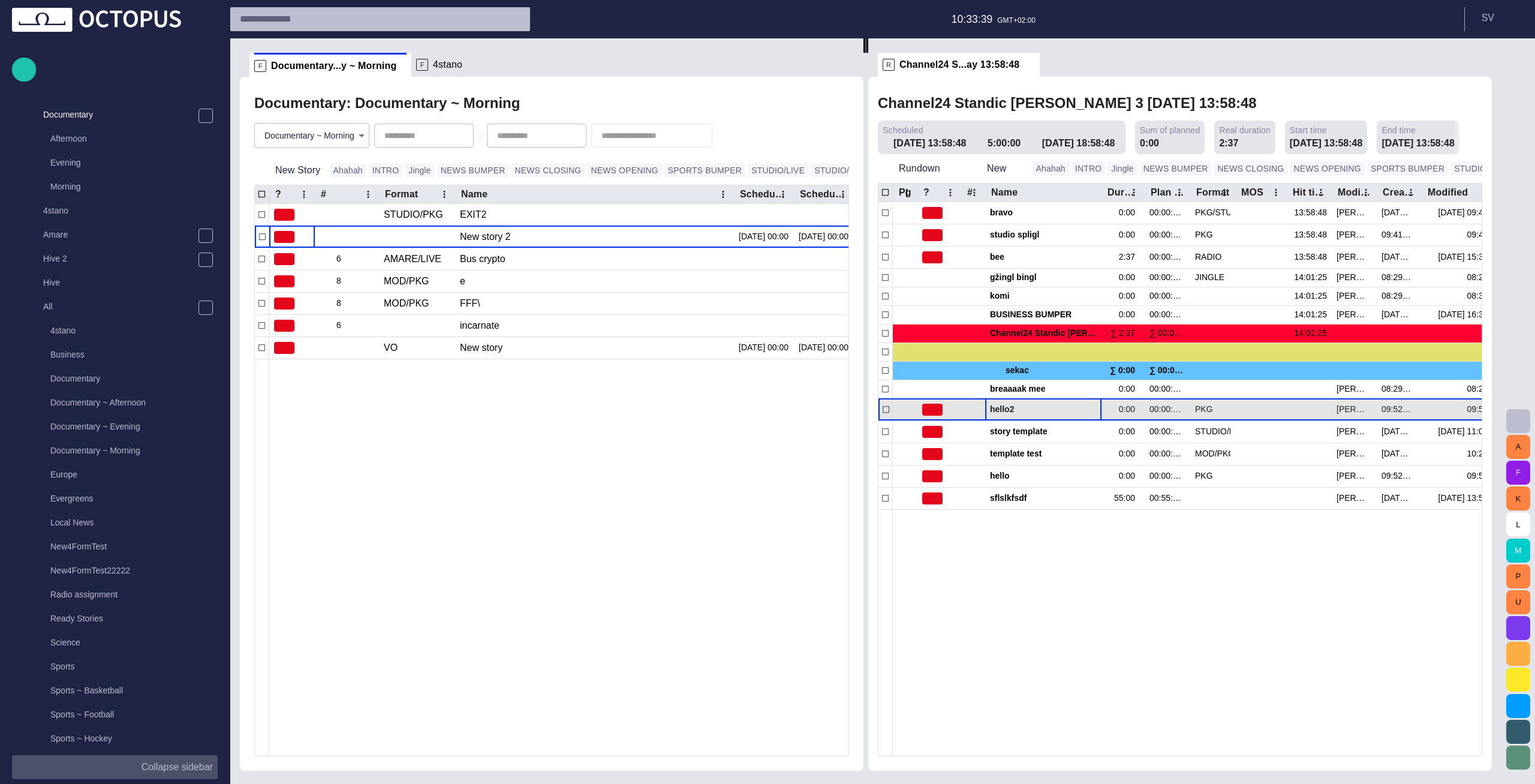
click at [1084, 412] on span "button" at bounding box center [1079, 410] width 10 height 10
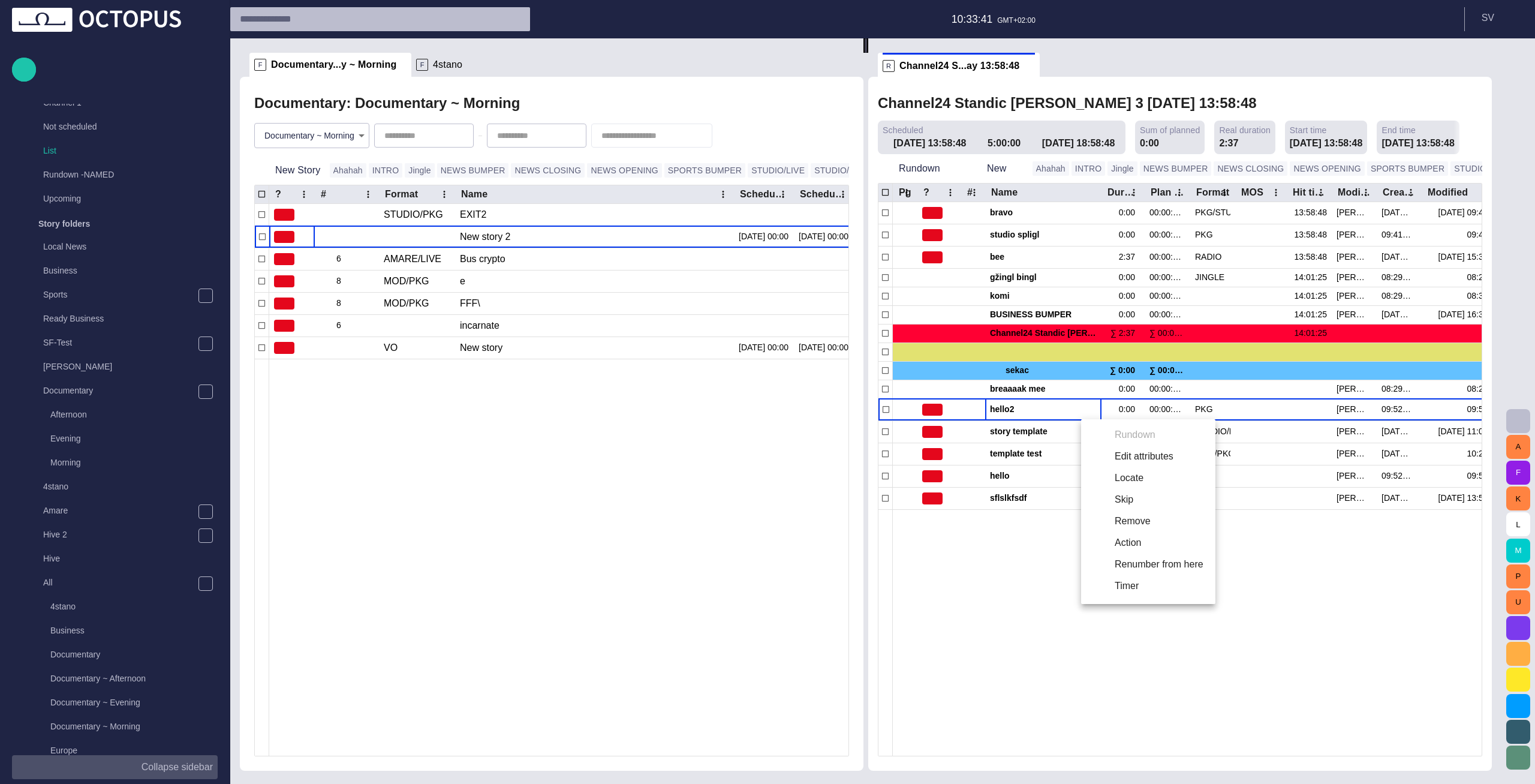
scroll to position [1, 0]
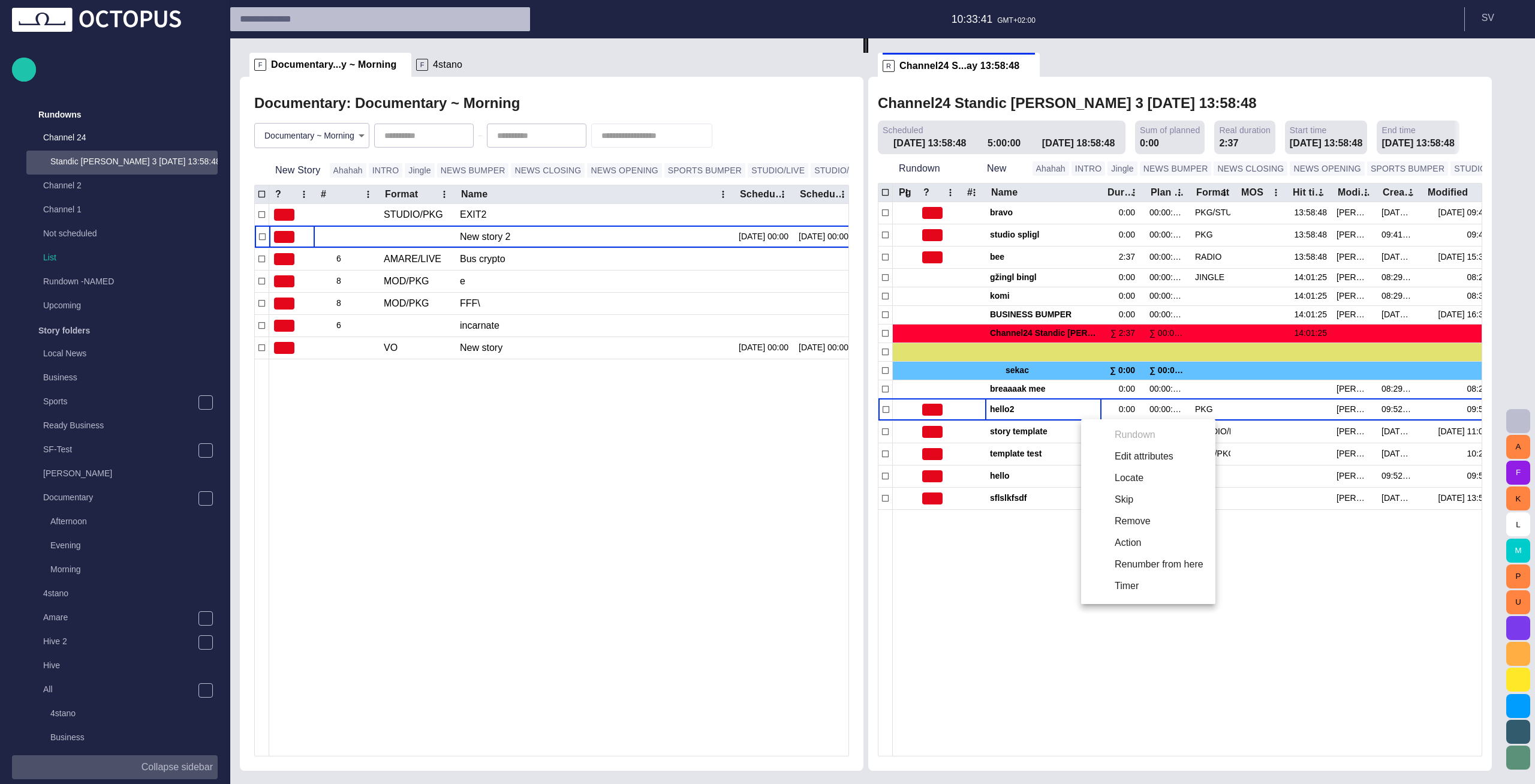
click at [1127, 482] on li "Locate" at bounding box center [1148, 477] width 134 height 22
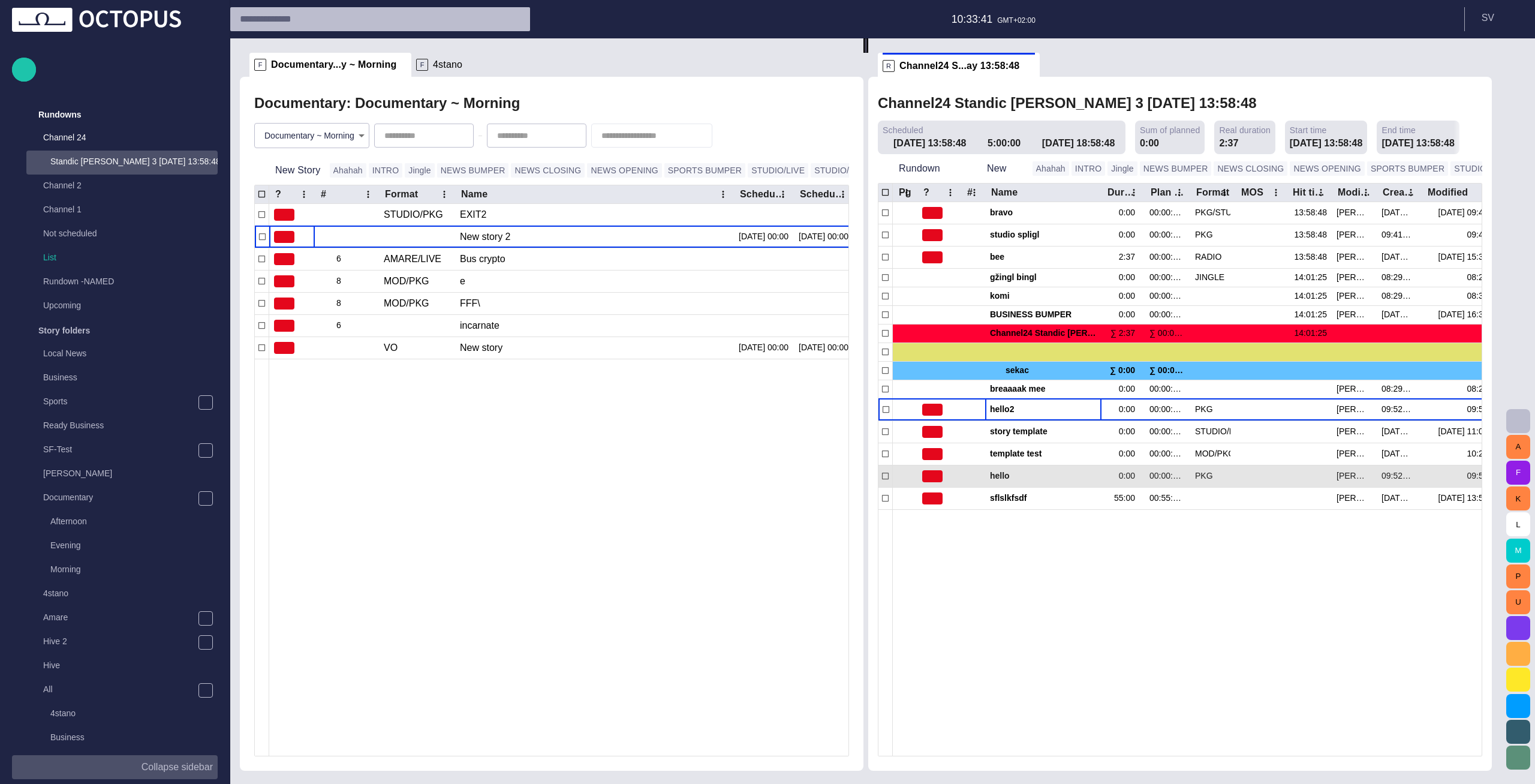
scroll to position [0, 0]
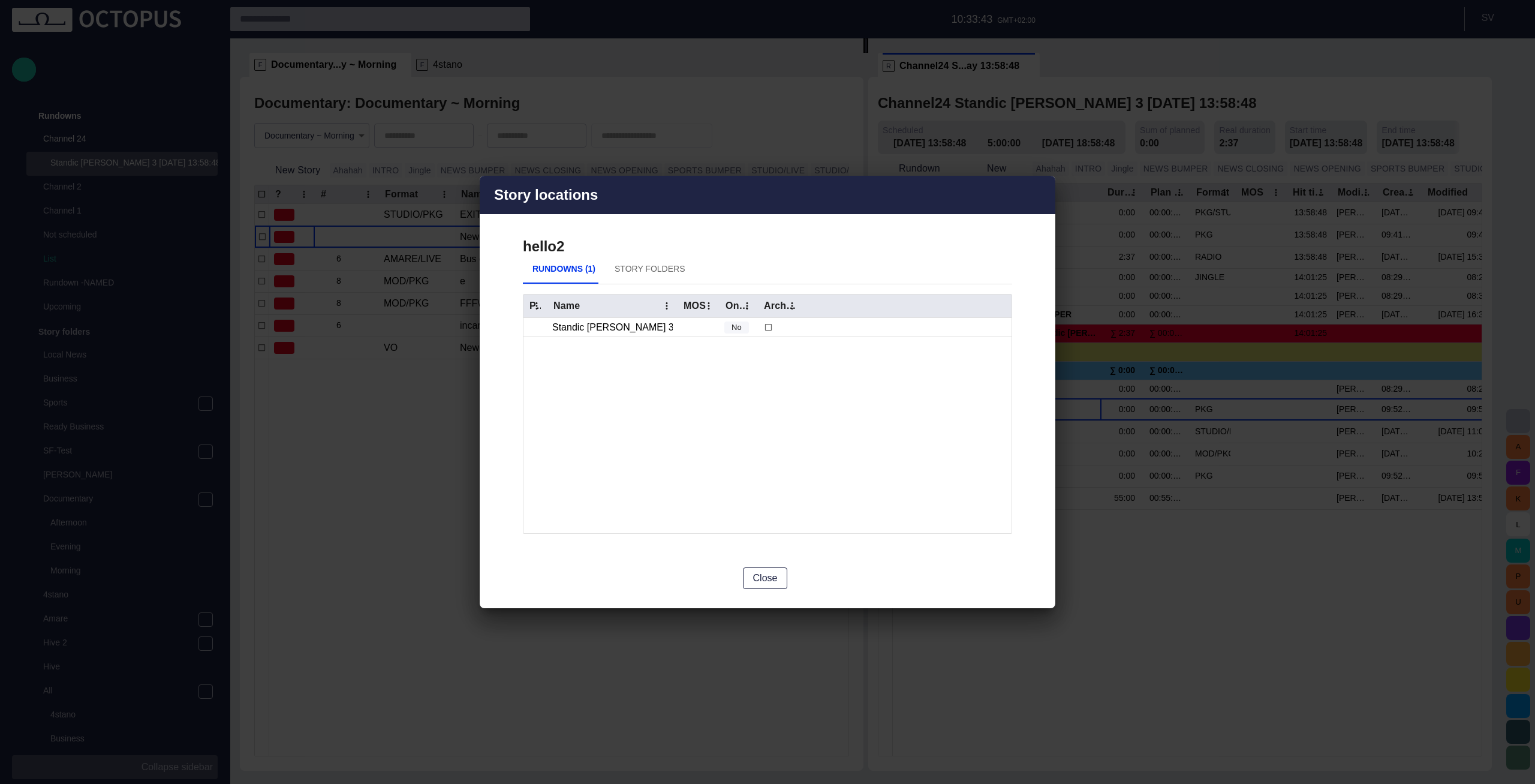
click at [633, 274] on button "Story Folders" at bounding box center [650, 268] width 89 height 28
click at [582, 264] on button "Rundowns (1)" at bounding box center [564, 268] width 82 height 28
click at [757, 577] on button "Close" at bounding box center [765, 577] width 45 height 22
click at [757, 577] on div at bounding box center [796, 557] width 1053 height 397
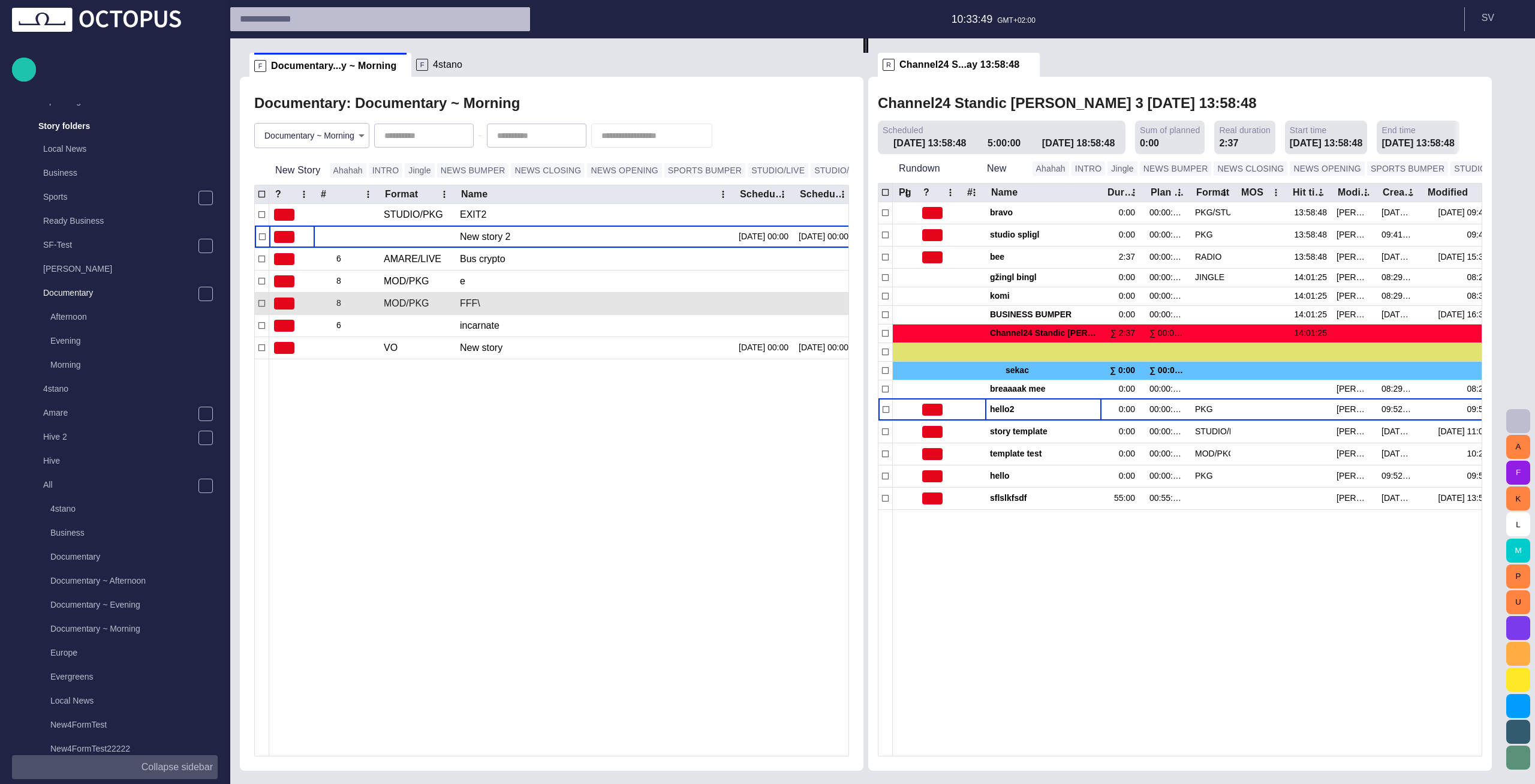
scroll to position [216, 0]
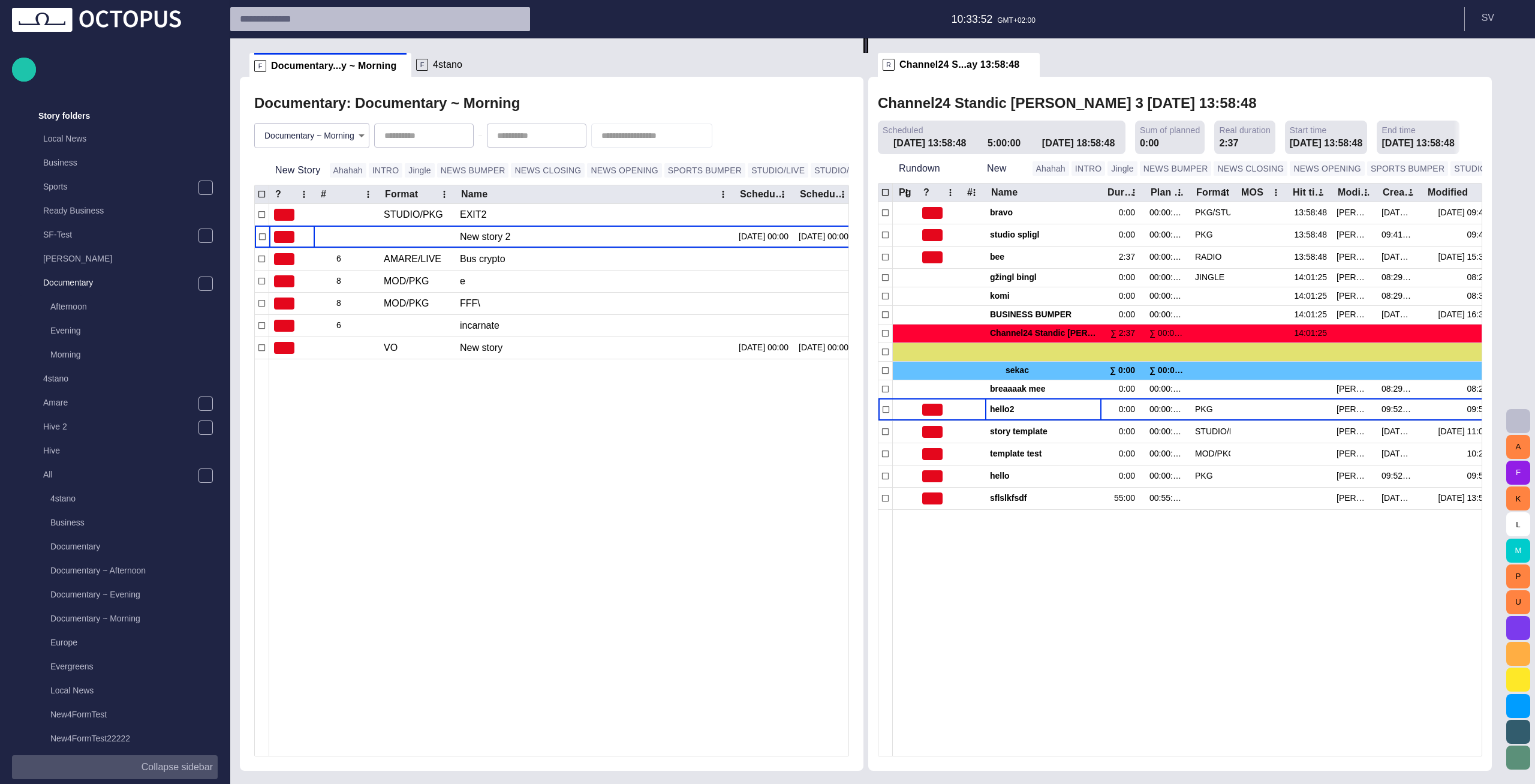
click at [282, 138] on body "Story Rundown Rundowns Channel 24 Standic walkup 3 Yesterday 13:58:48 Channel 2…" at bounding box center [767, 392] width 1535 height 784
click at [300, 163] on li "(all folders)" at bounding box center [312, 163] width 129 height 22
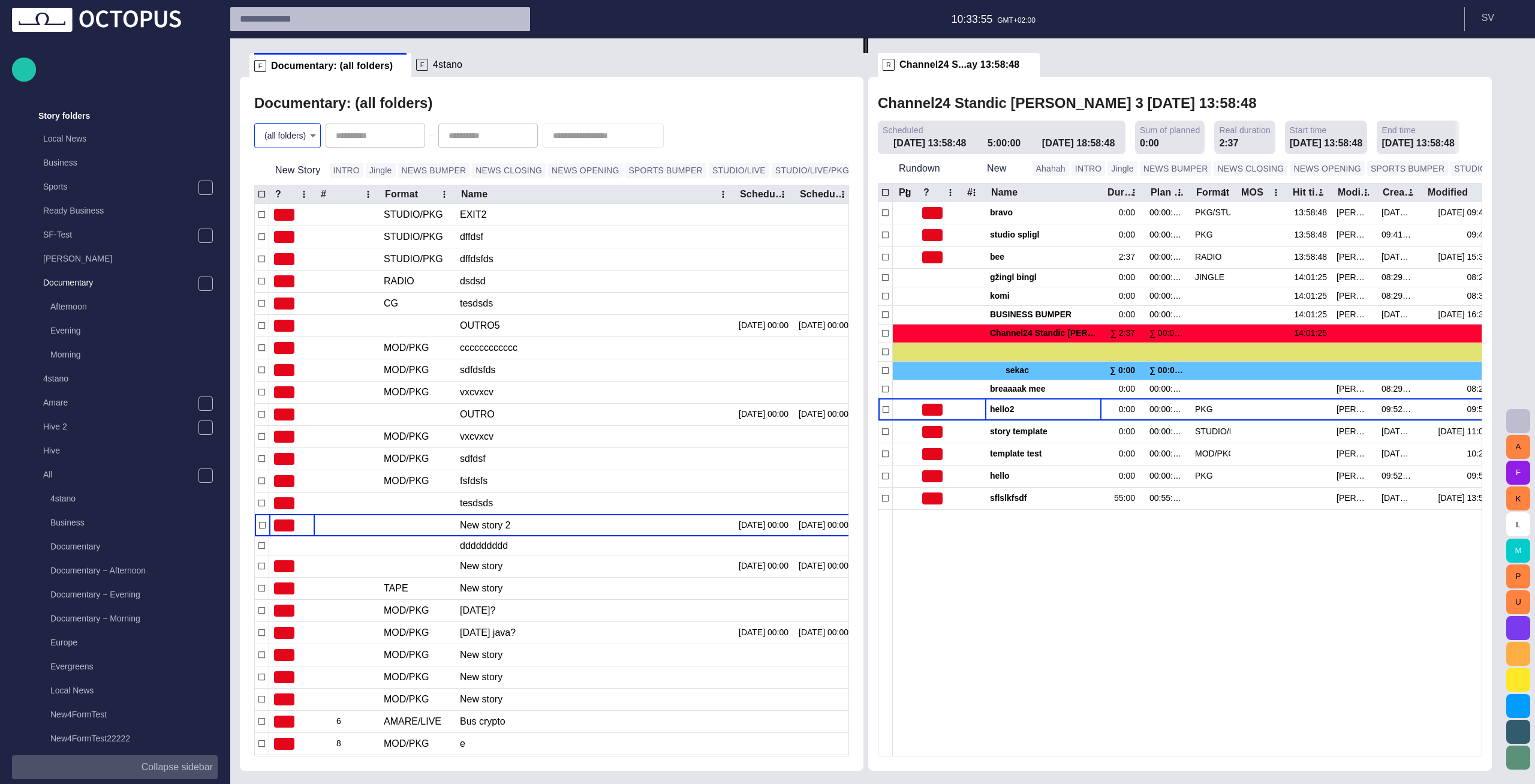
click at [855, 171] on button "button" at bounding box center [866, 170] width 24 height 24
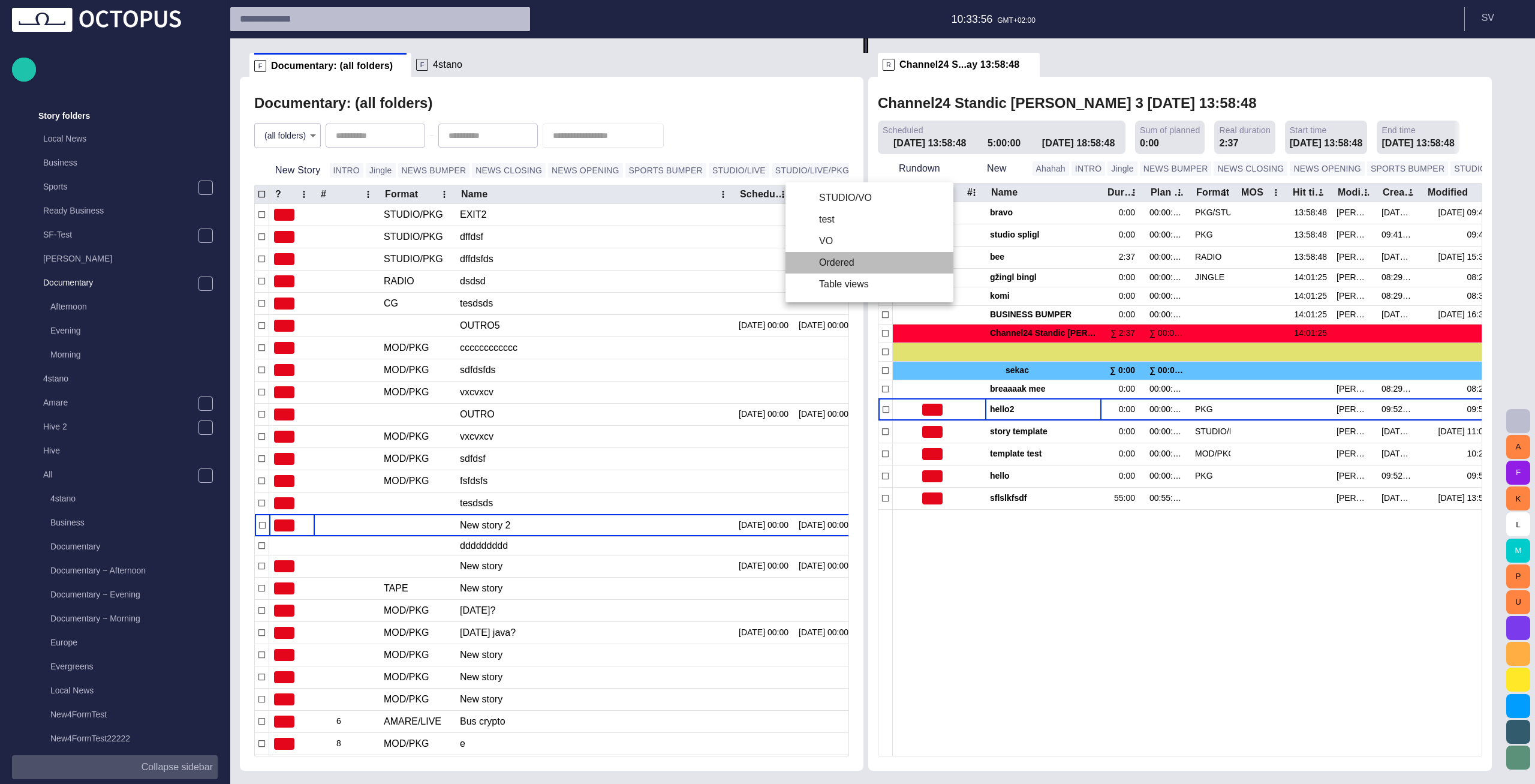
click at [825, 258] on li "Ordered" at bounding box center [870, 263] width 168 height 22
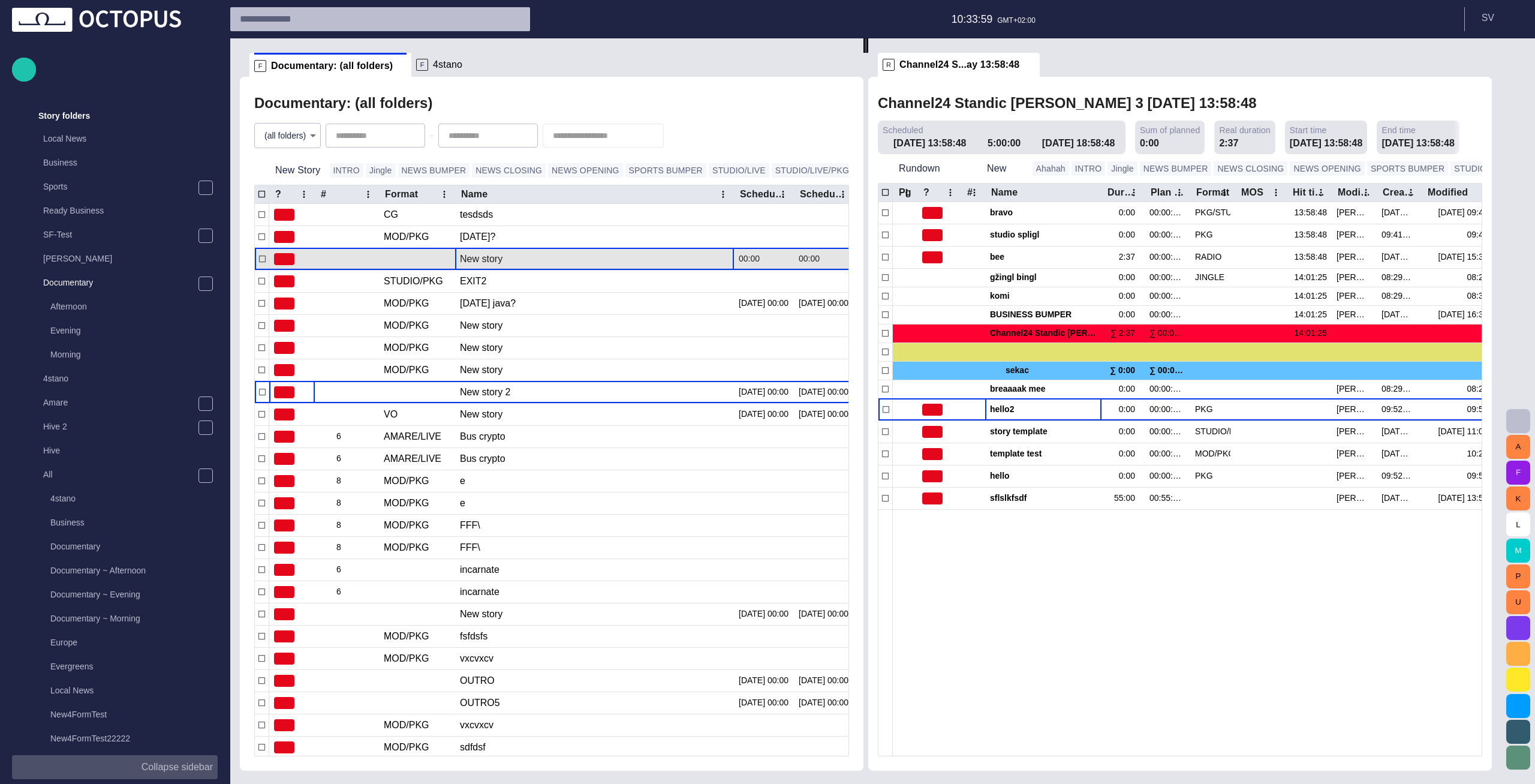
click at [547, 257] on div "New story" at bounding box center [594, 259] width 269 height 22
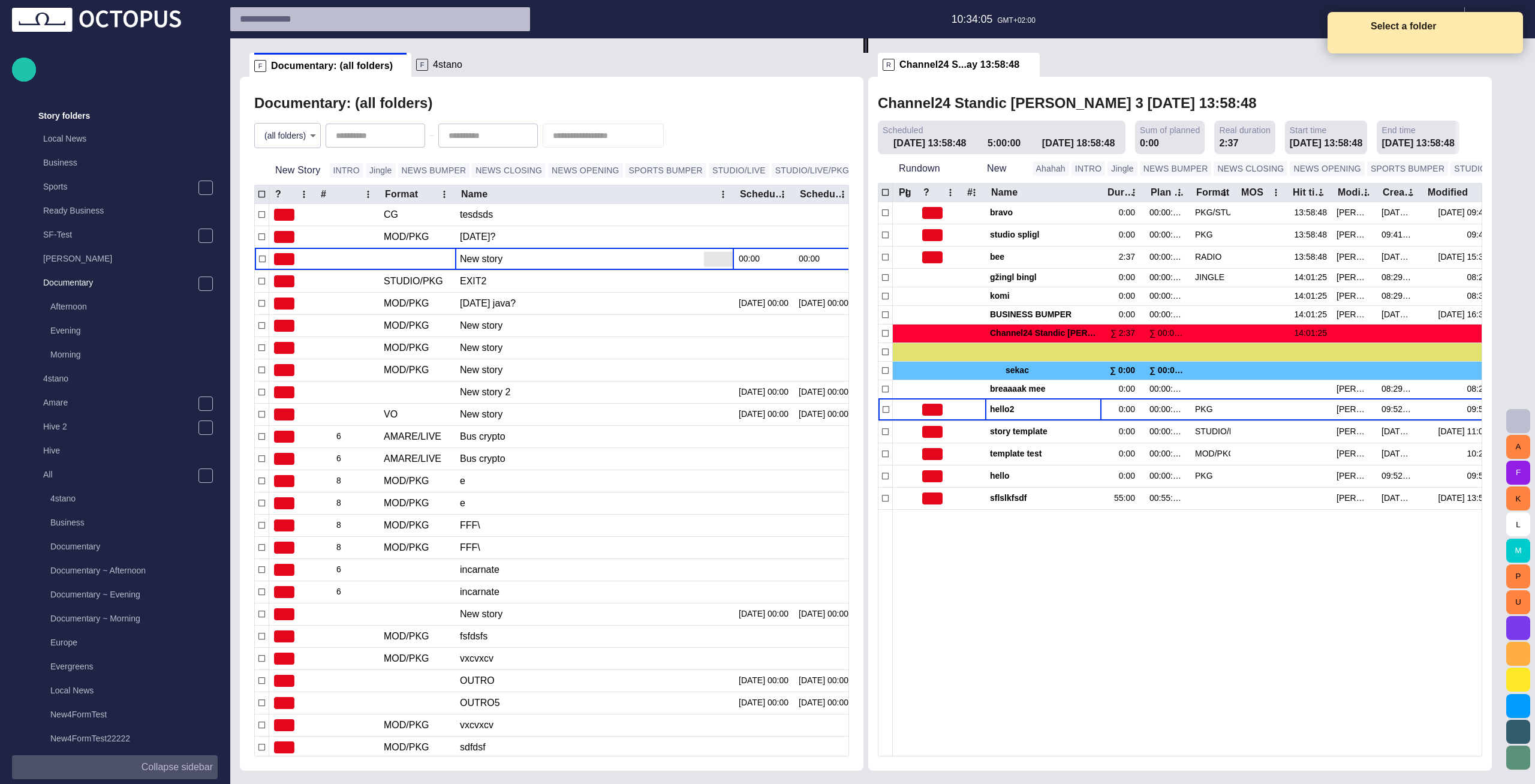
click at [307, 140] on body "Story Rundown Rundowns Channel 24 Standic walkup 3 Yesterday 13:58:48 Channel 2…" at bounding box center [767, 392] width 1535 height 784
click at [300, 182] on li "Documentary ~ Afternoon" at bounding box center [290, 185] width 129 height 22
type input "********"
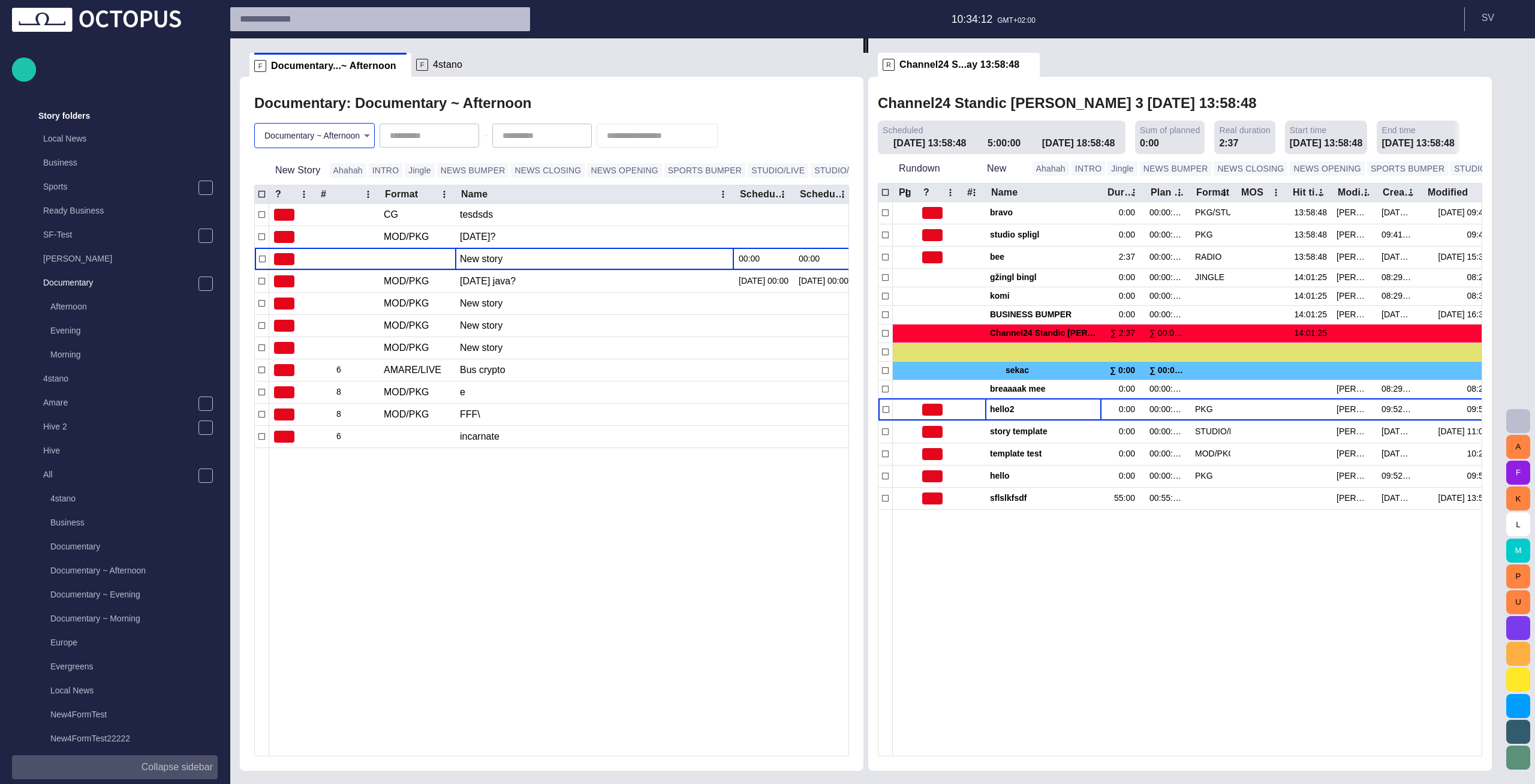
click at [901, 166] on span "button" at bounding box center [906, 170] width 12 height 12
click at [853, 152] on div at bounding box center [767, 392] width 1535 height 784
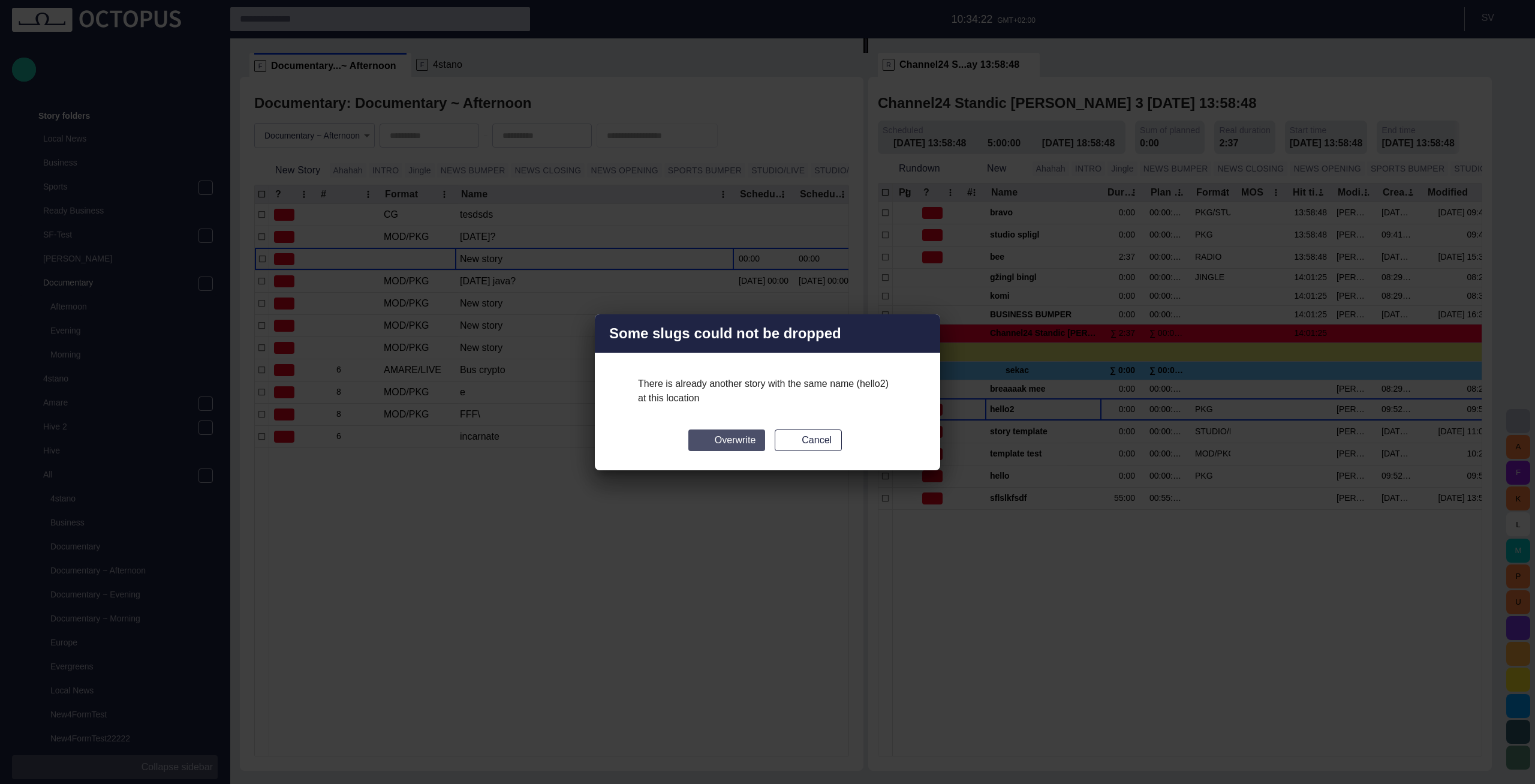
click at [753, 444] on button "Overwrite" at bounding box center [726, 440] width 76 height 22
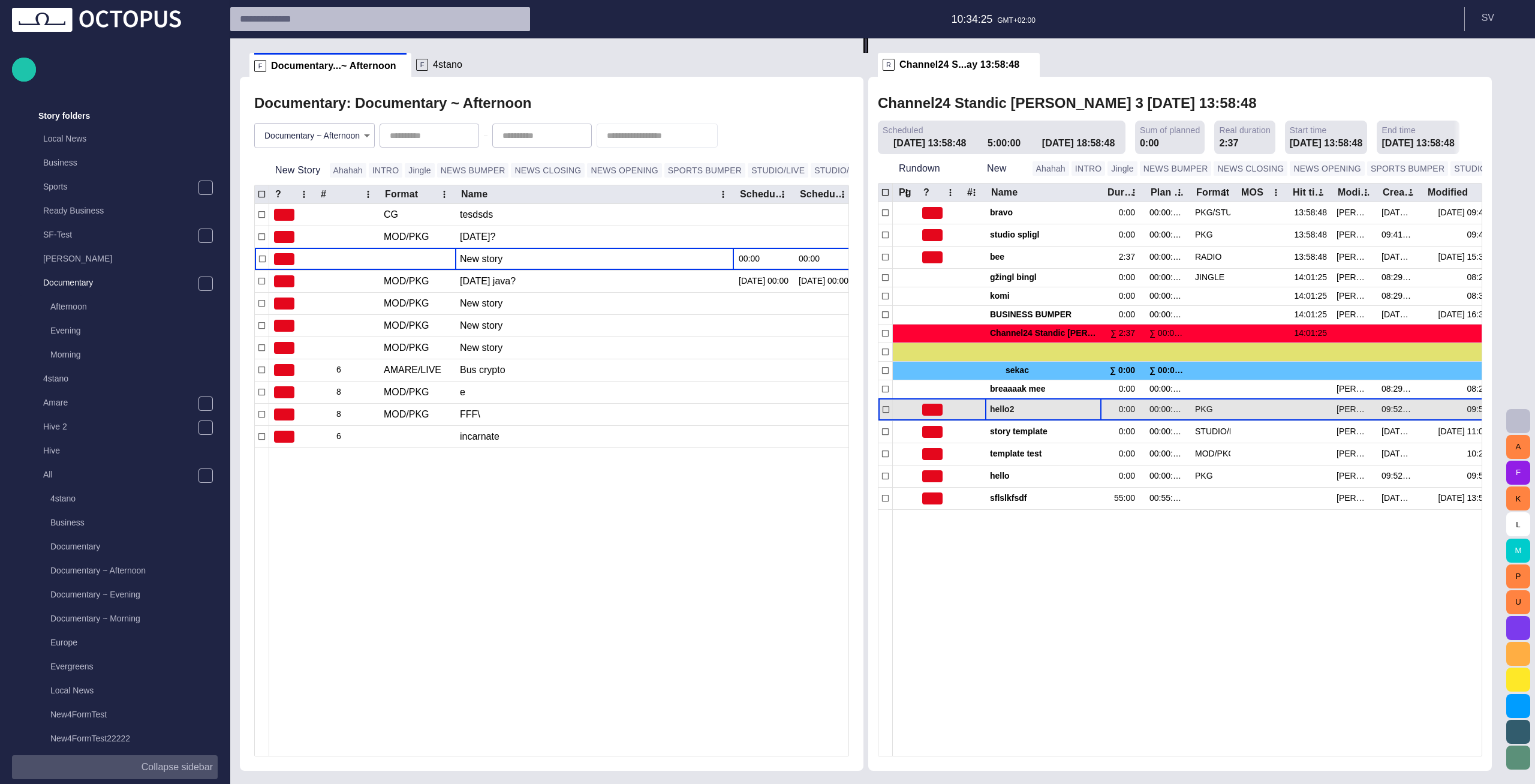
click at [1084, 411] on span "button" at bounding box center [1079, 410] width 10 height 10
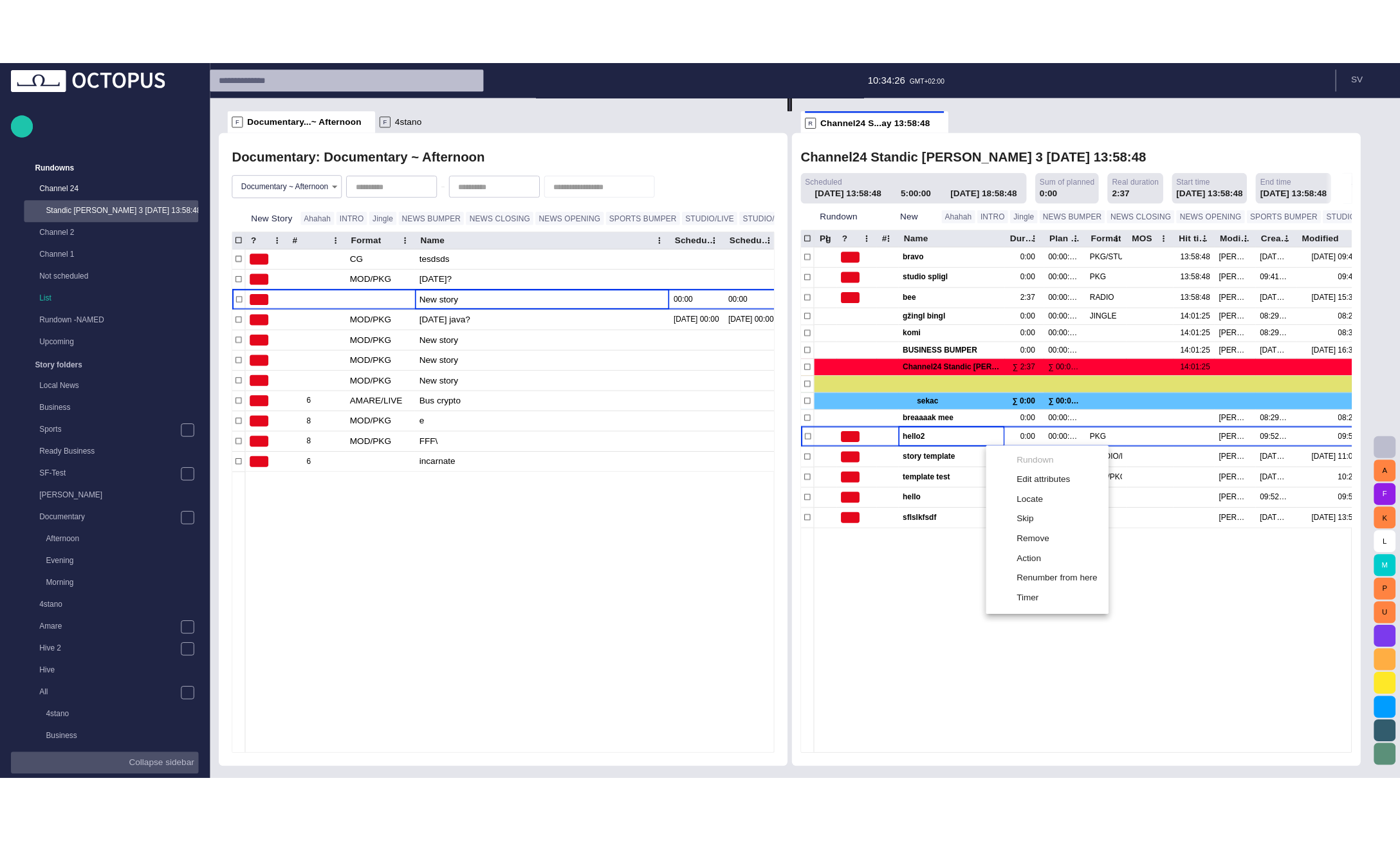
scroll to position [0, 0]
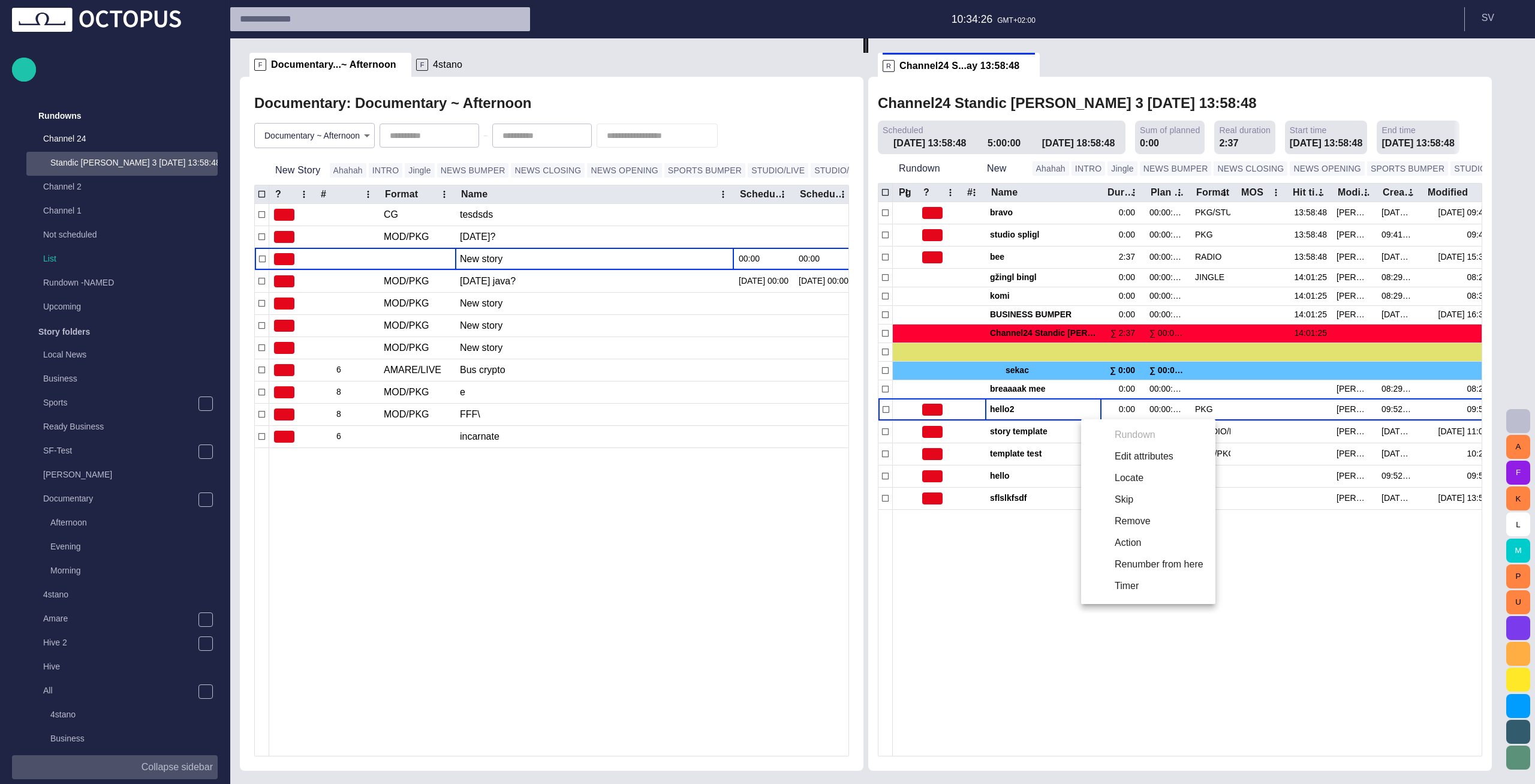
click at [1122, 479] on li "Locate" at bounding box center [1148, 477] width 134 height 22
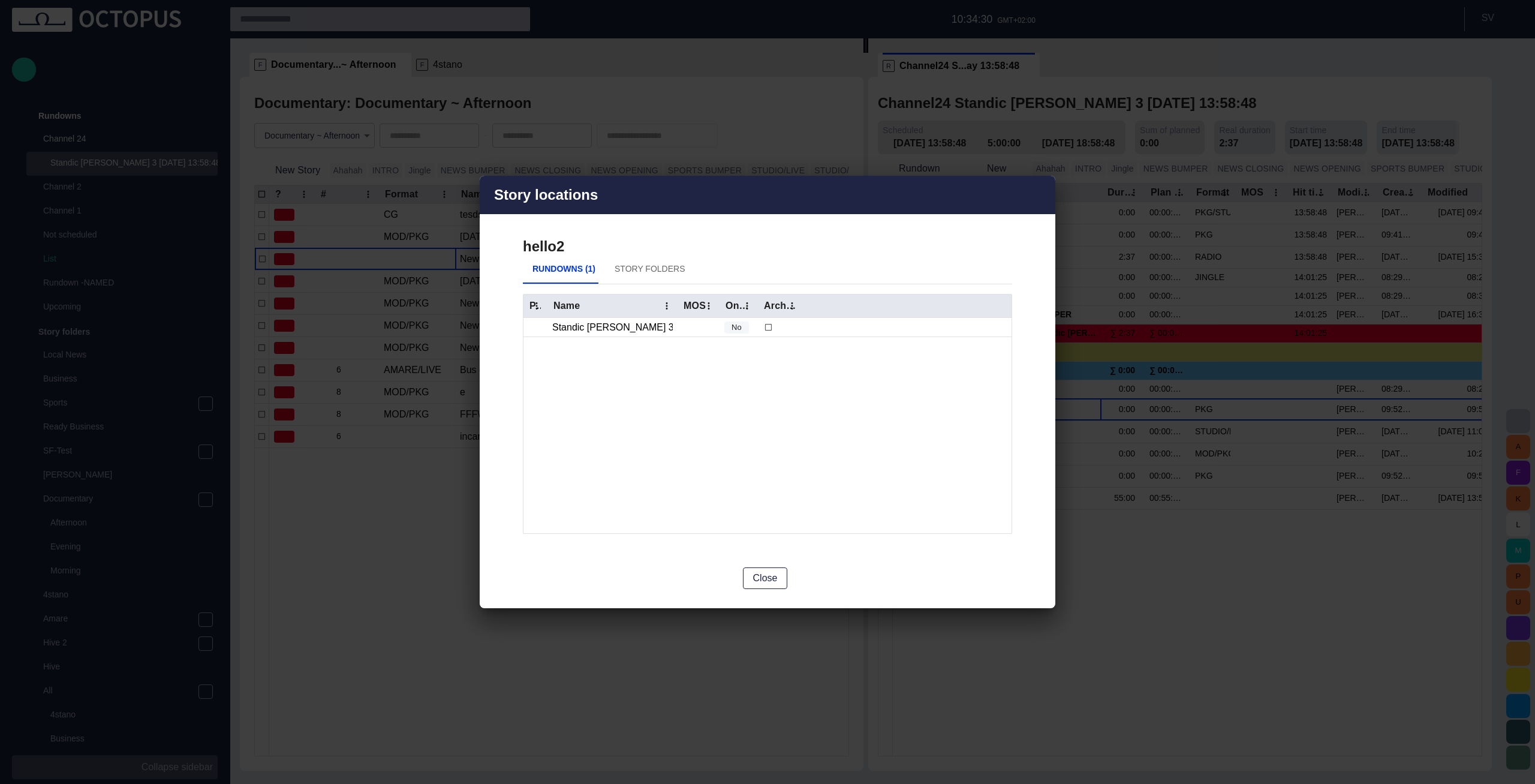
click at [645, 267] on button "Story Folders" at bounding box center [650, 268] width 89 height 28
click at [750, 582] on button "Close" at bounding box center [765, 577] width 45 height 22
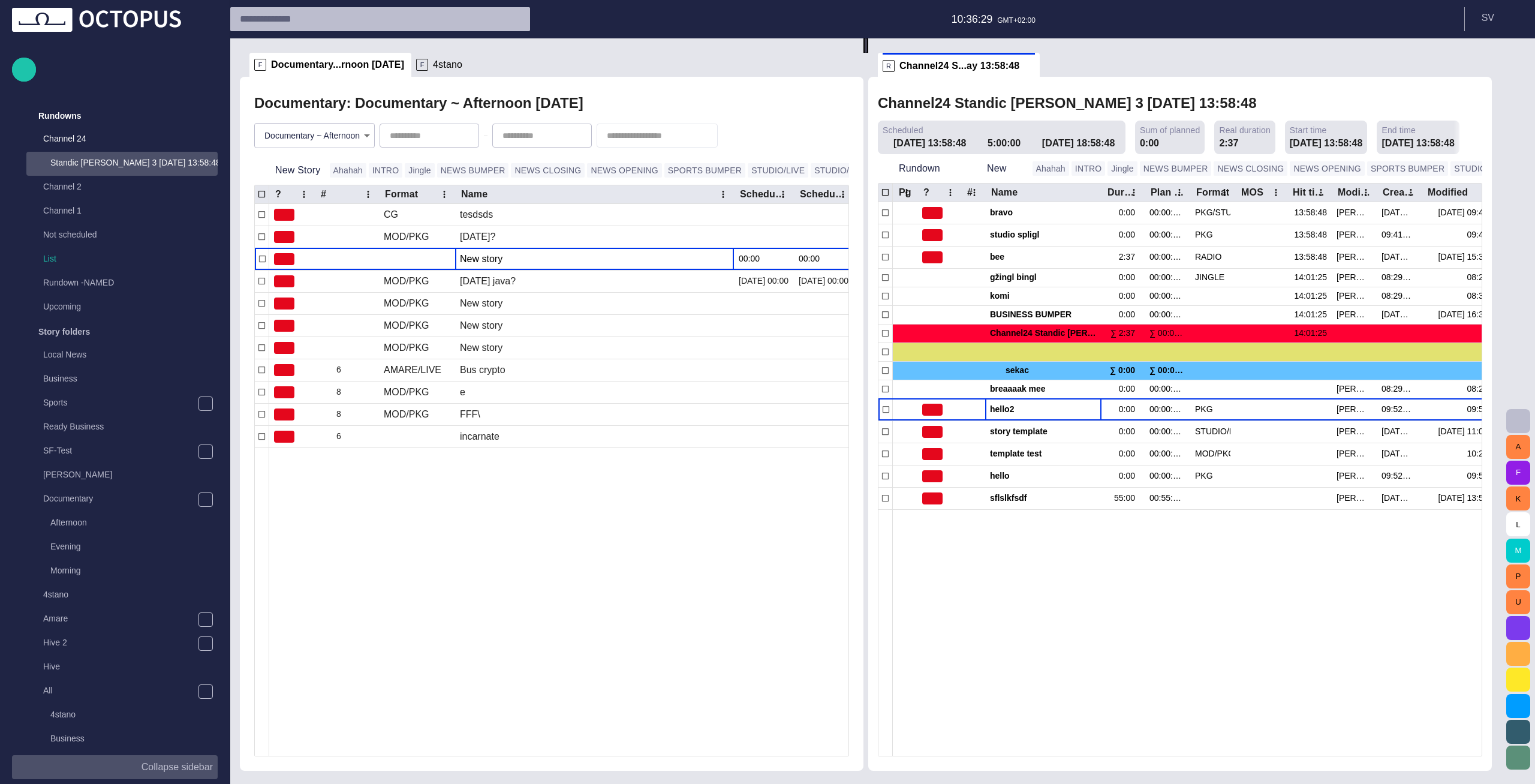
type input "**********"
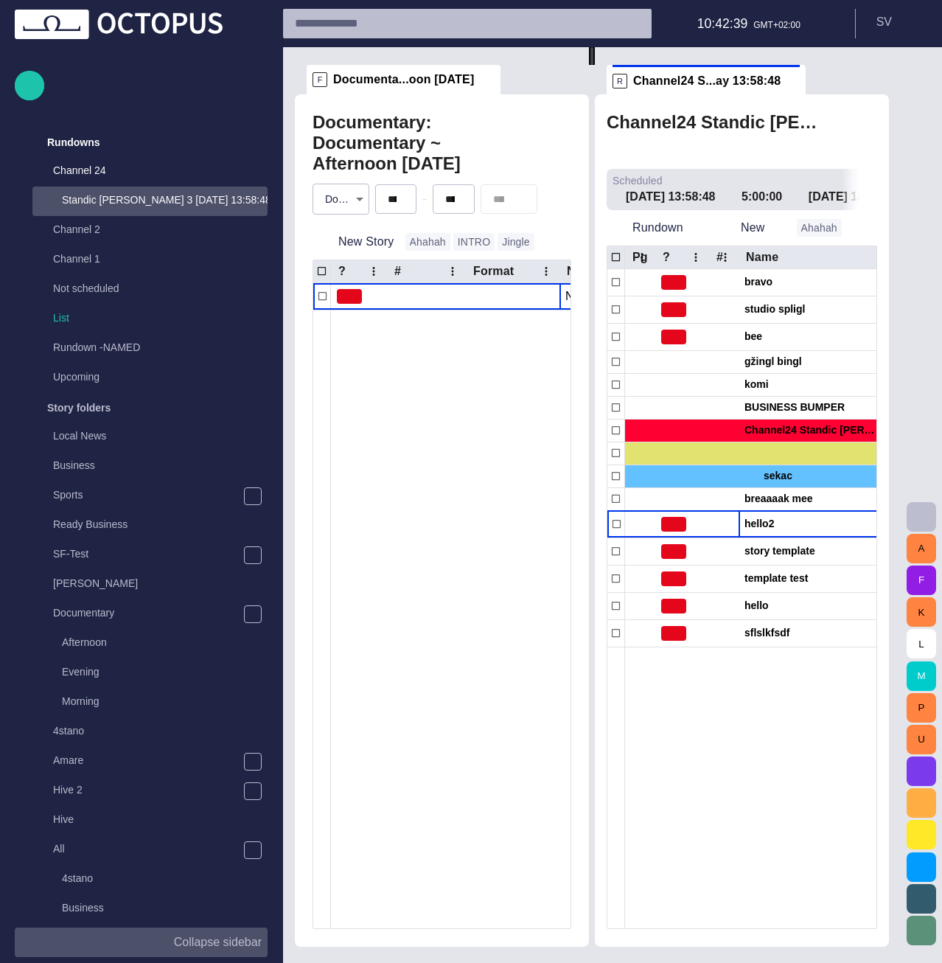
click at [246, 937] on p "Collapse sidebar" at bounding box center [218, 942] width 88 height 18
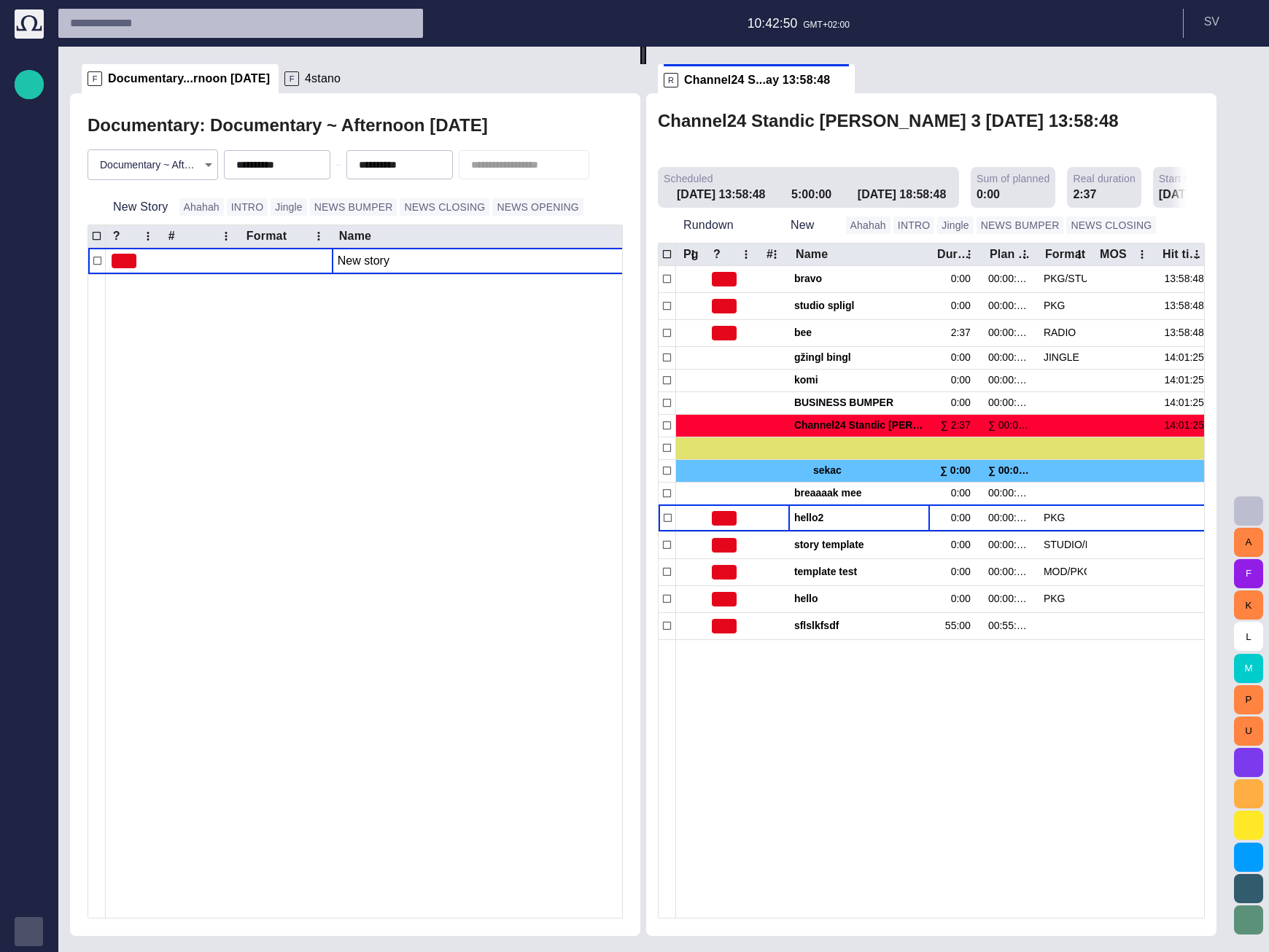
click at [136, 346] on div at bounding box center [746, 595] width 1281 height 644
click at [279, 170] on span "button" at bounding box center [285, 165] width 12 height 12
click at [402, 165] on span "button" at bounding box center [408, 165] width 12 height 12
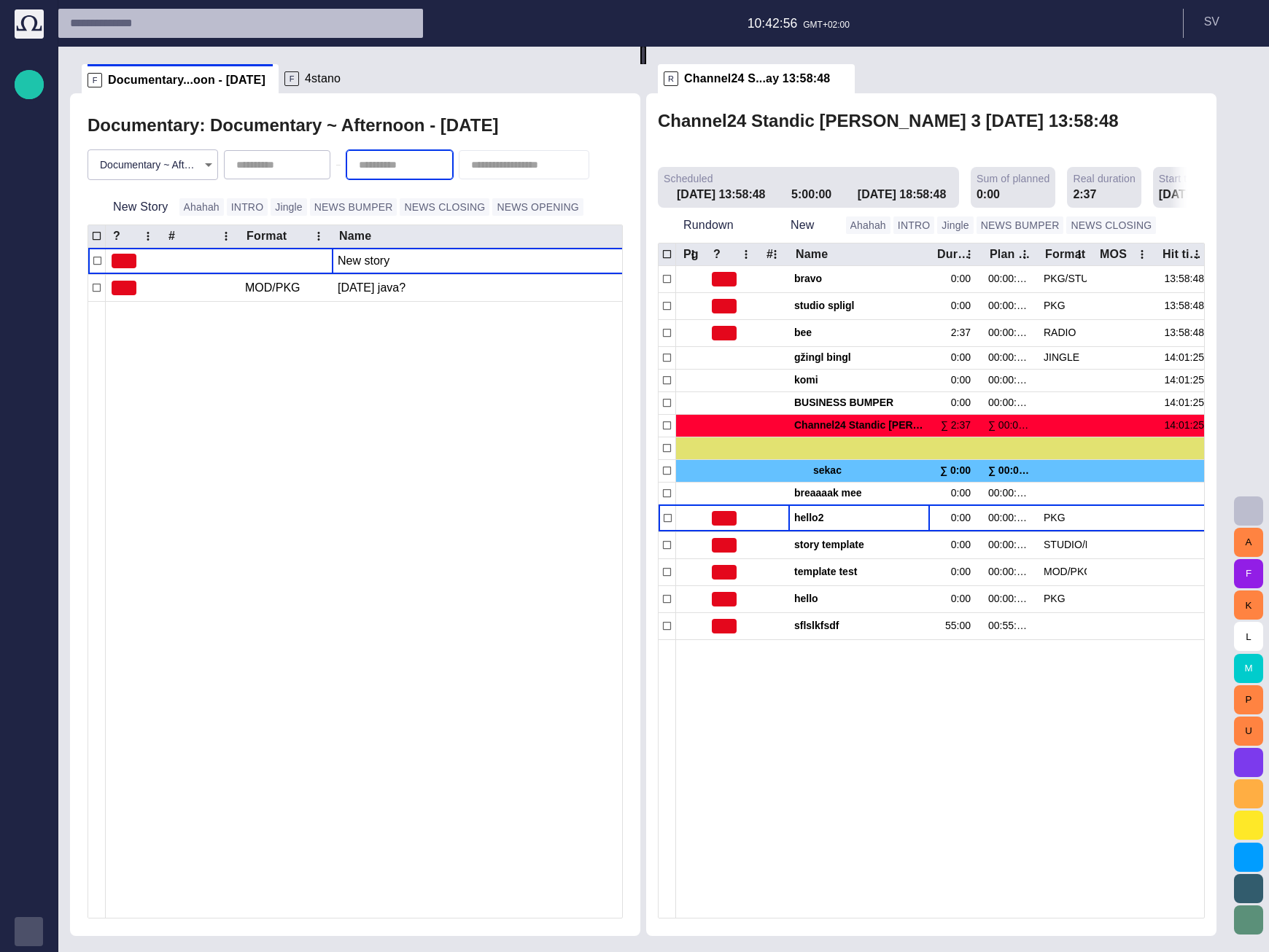
click at [408, 495] on div at bounding box center [746, 609] width 1281 height 617
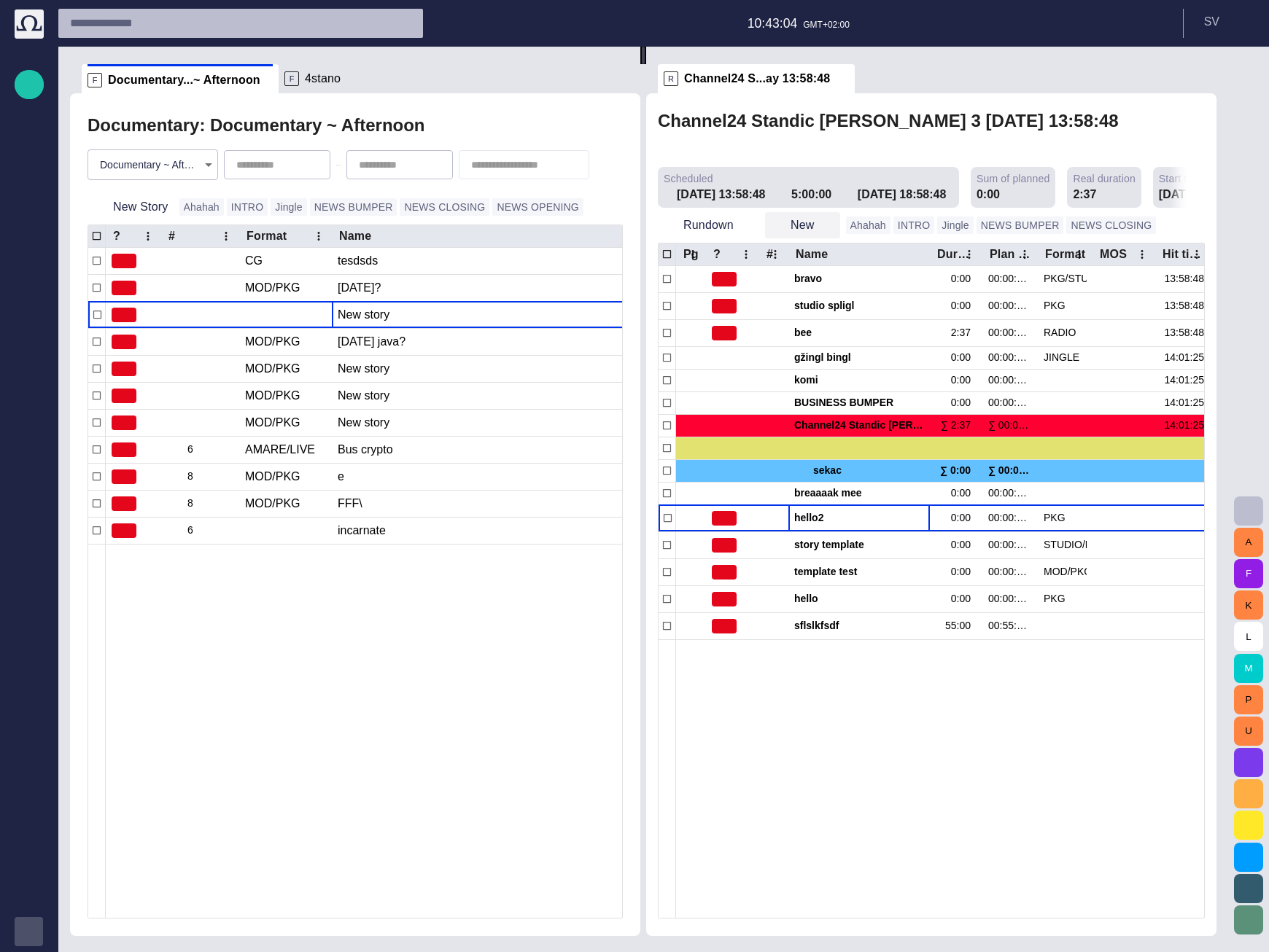
click at [835, 217] on span "button" at bounding box center [827, 224] width 15 height 15
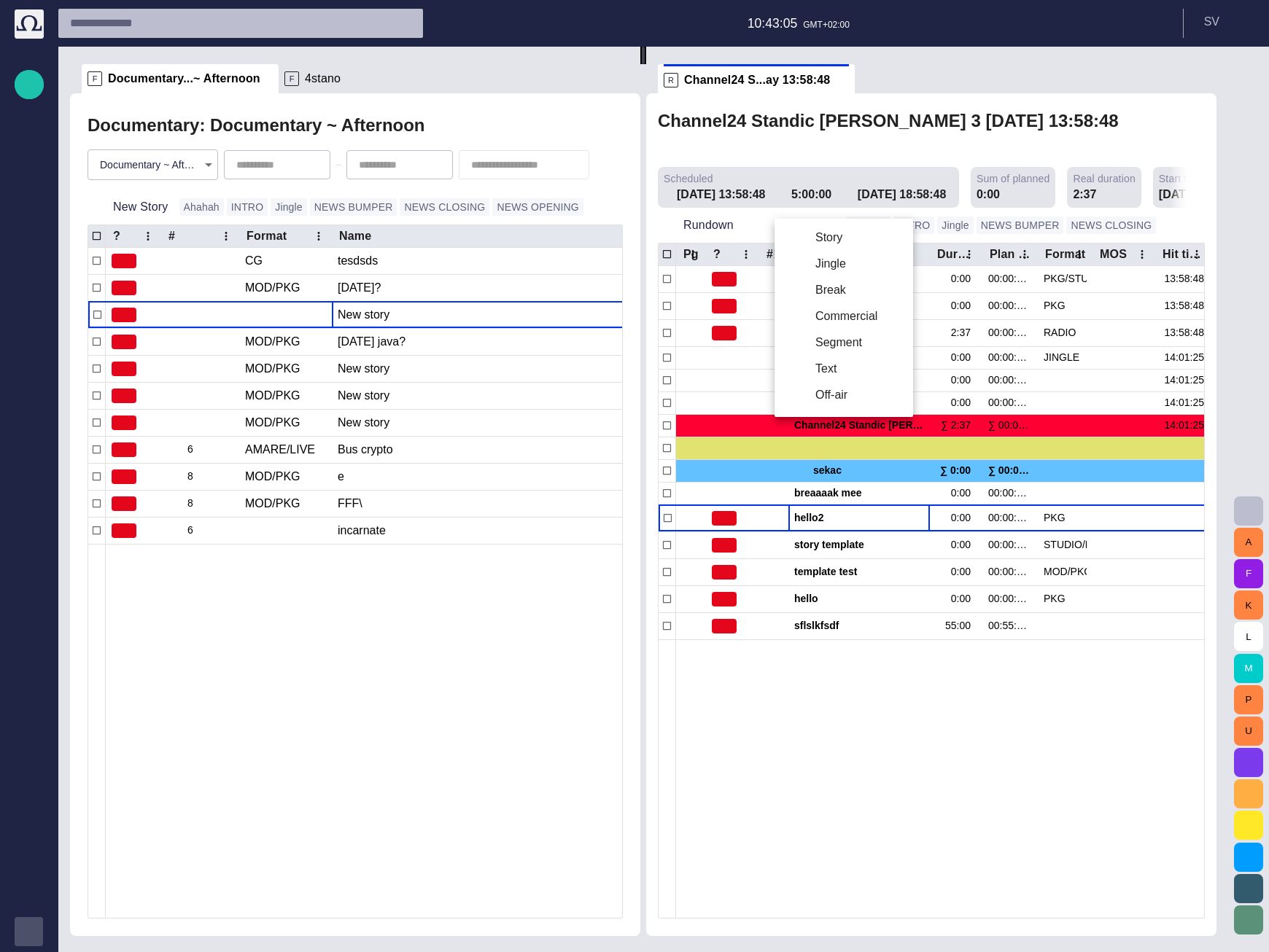
click at [845, 237] on li "Story" at bounding box center [844, 237] width 138 height 27
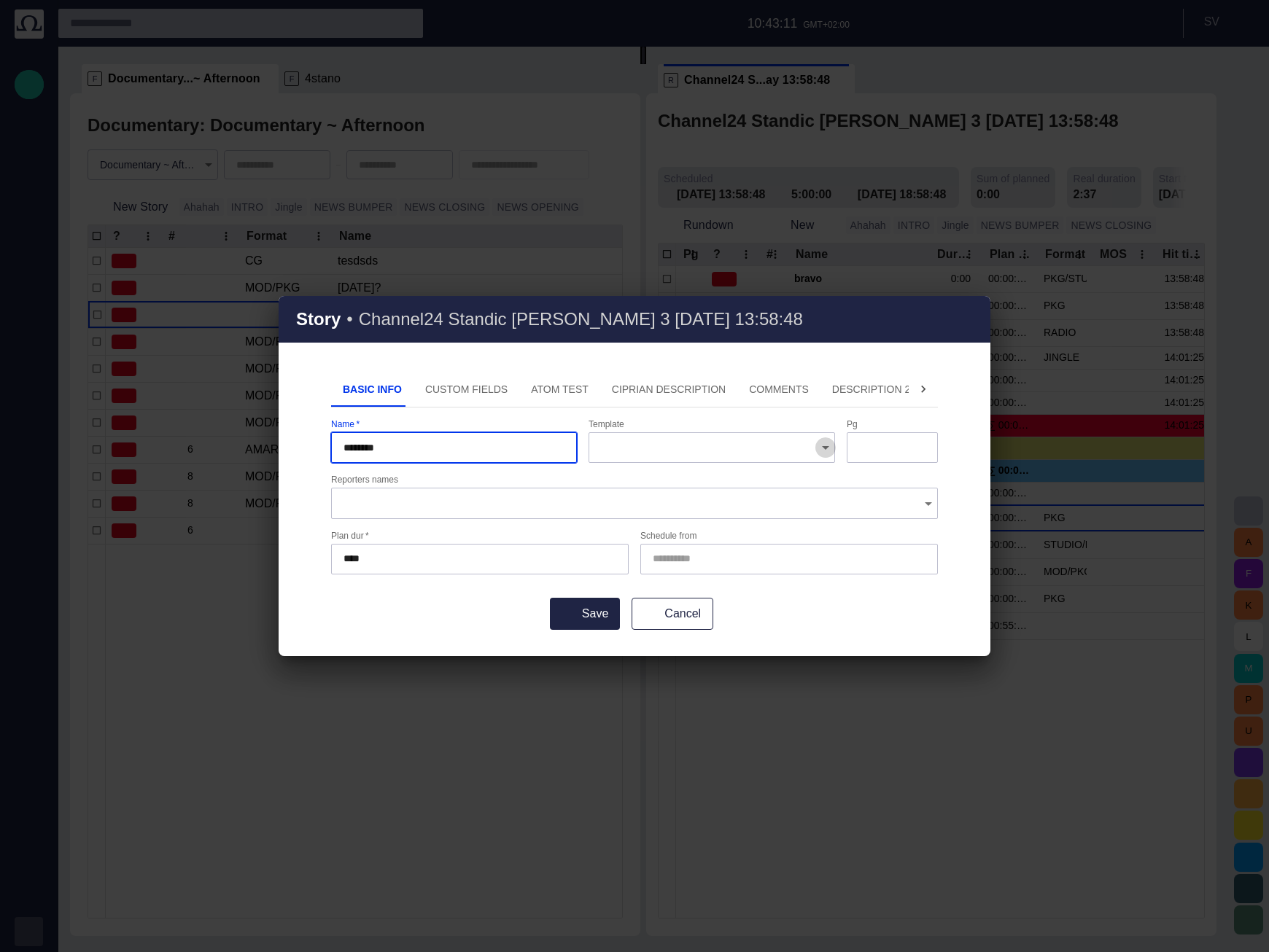
click at [821, 445] on icon "Open" at bounding box center [826, 448] width 18 height 18
type input "********"
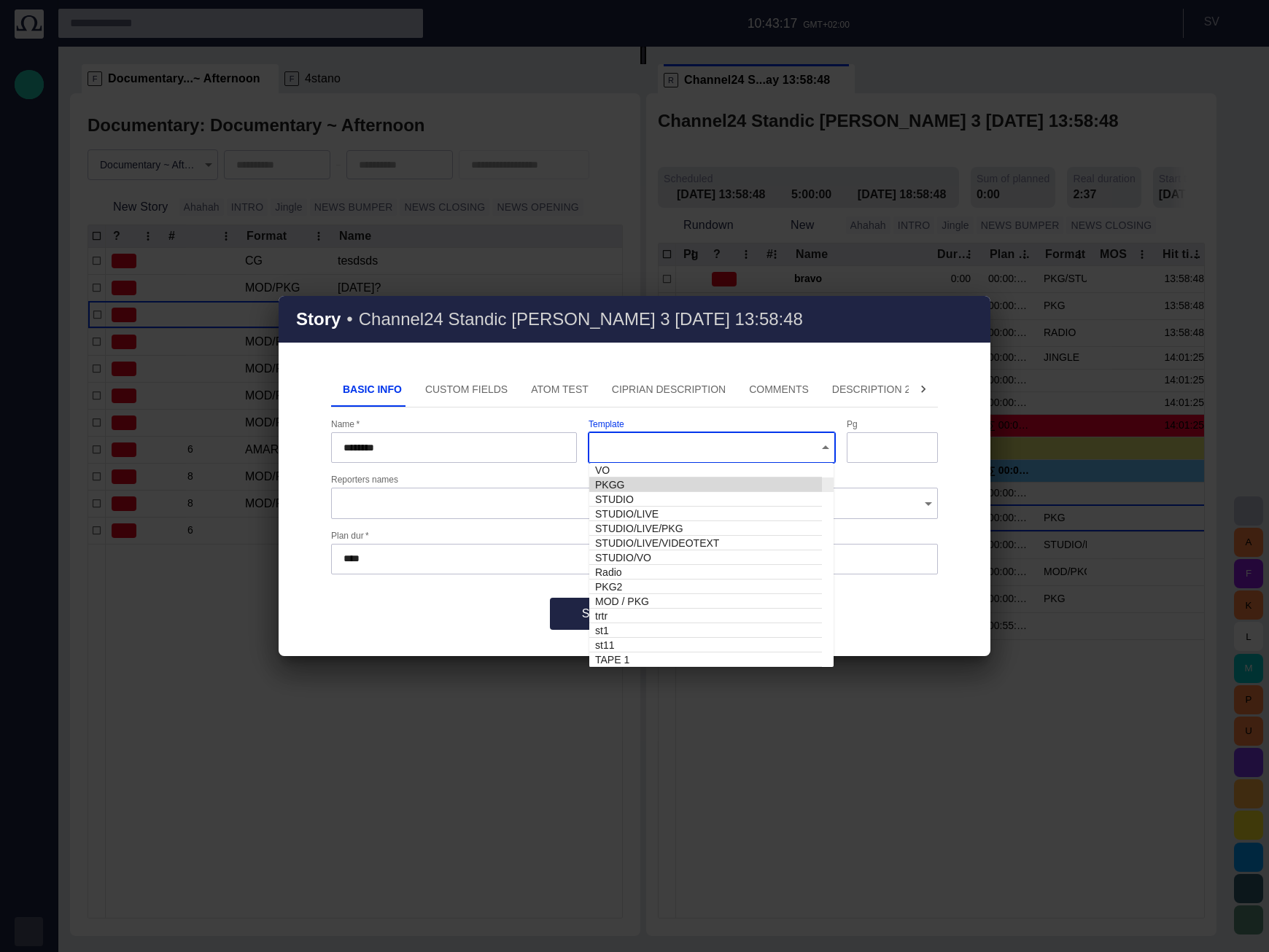
click at [627, 487] on td "PKGG" at bounding box center [705, 484] width 232 height 15
type input "****"
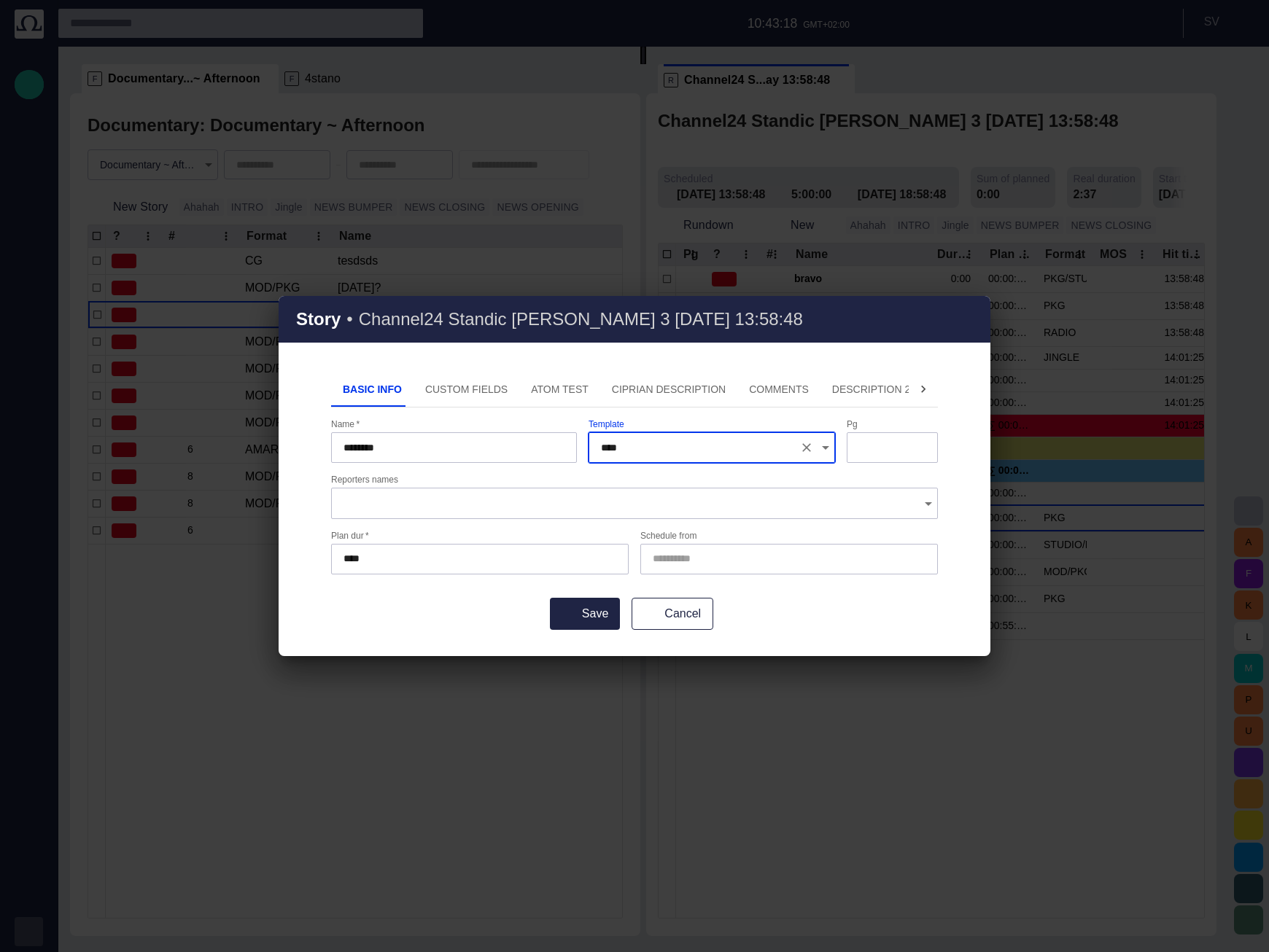
click at [531, 454] on input "********" at bounding box center [453, 447] width 221 height 15
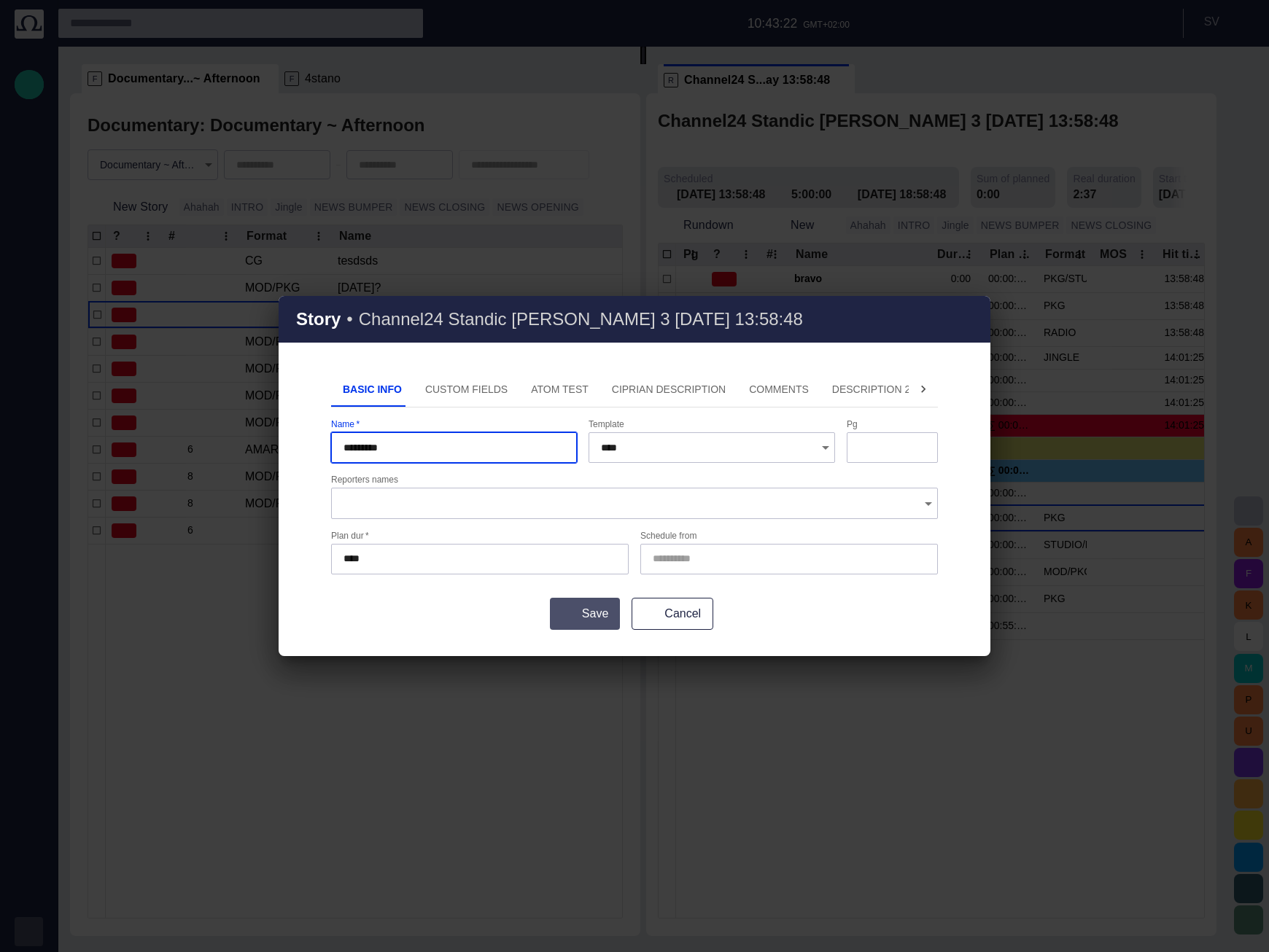
type input "*********"
click at [588, 603] on button "Save" at bounding box center [585, 614] width 70 height 32
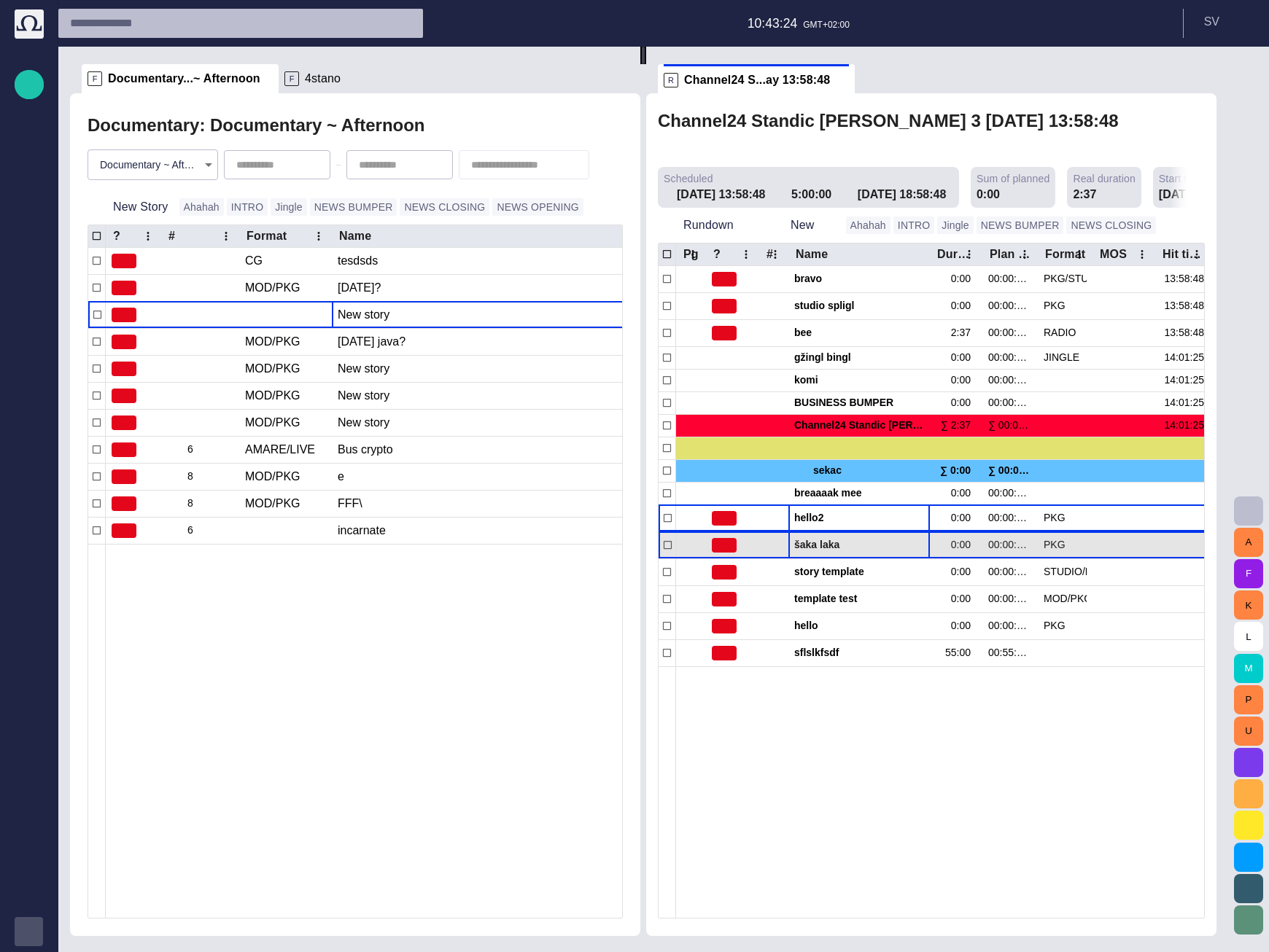
click at [810, 538] on span "šaka laka" at bounding box center [859, 545] width 130 height 14
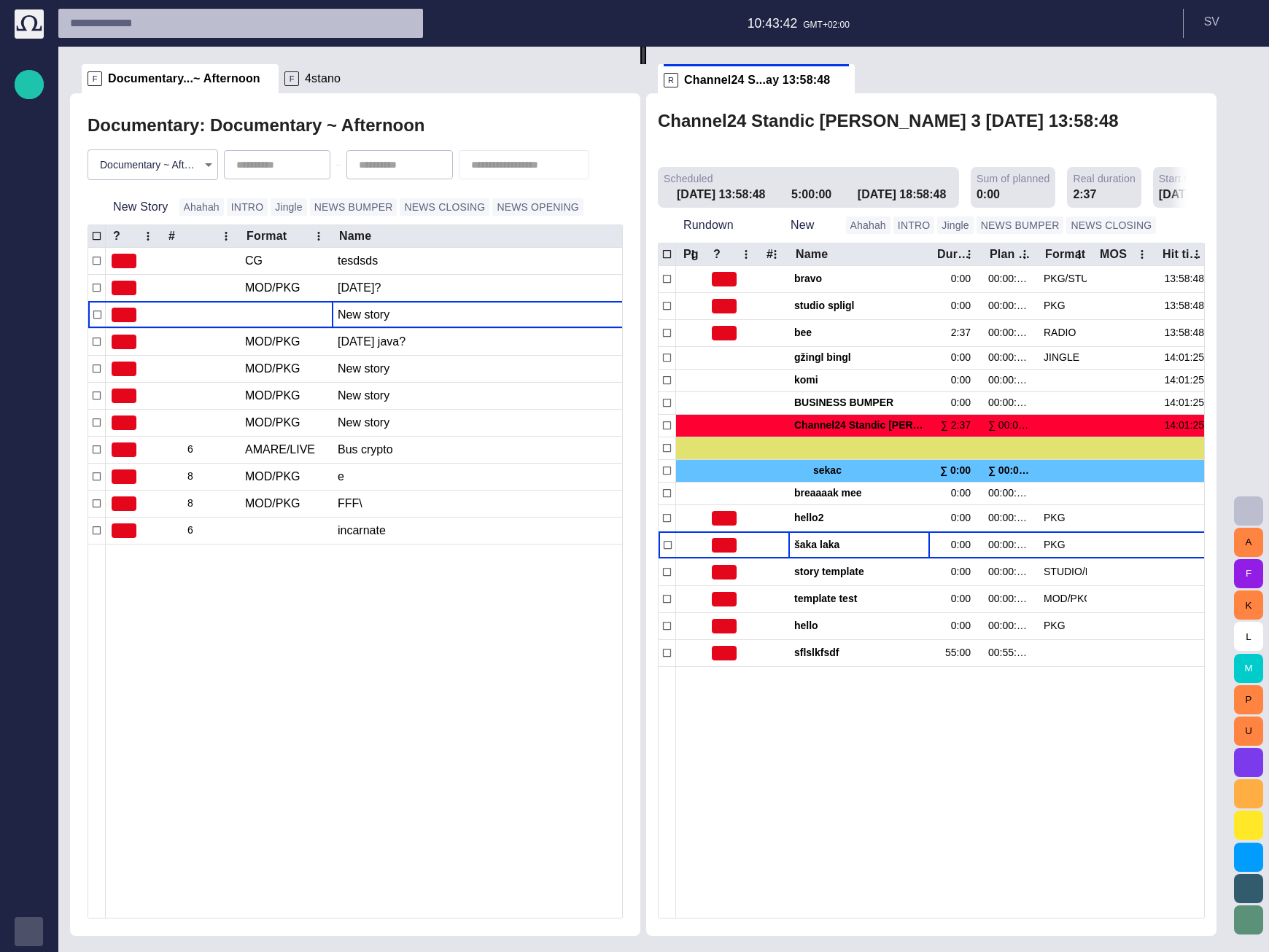
click at [504, 650] on div at bounding box center [746, 731] width 1281 height 374
click at [767, 728] on div at bounding box center [1199, 792] width 1046 height 251
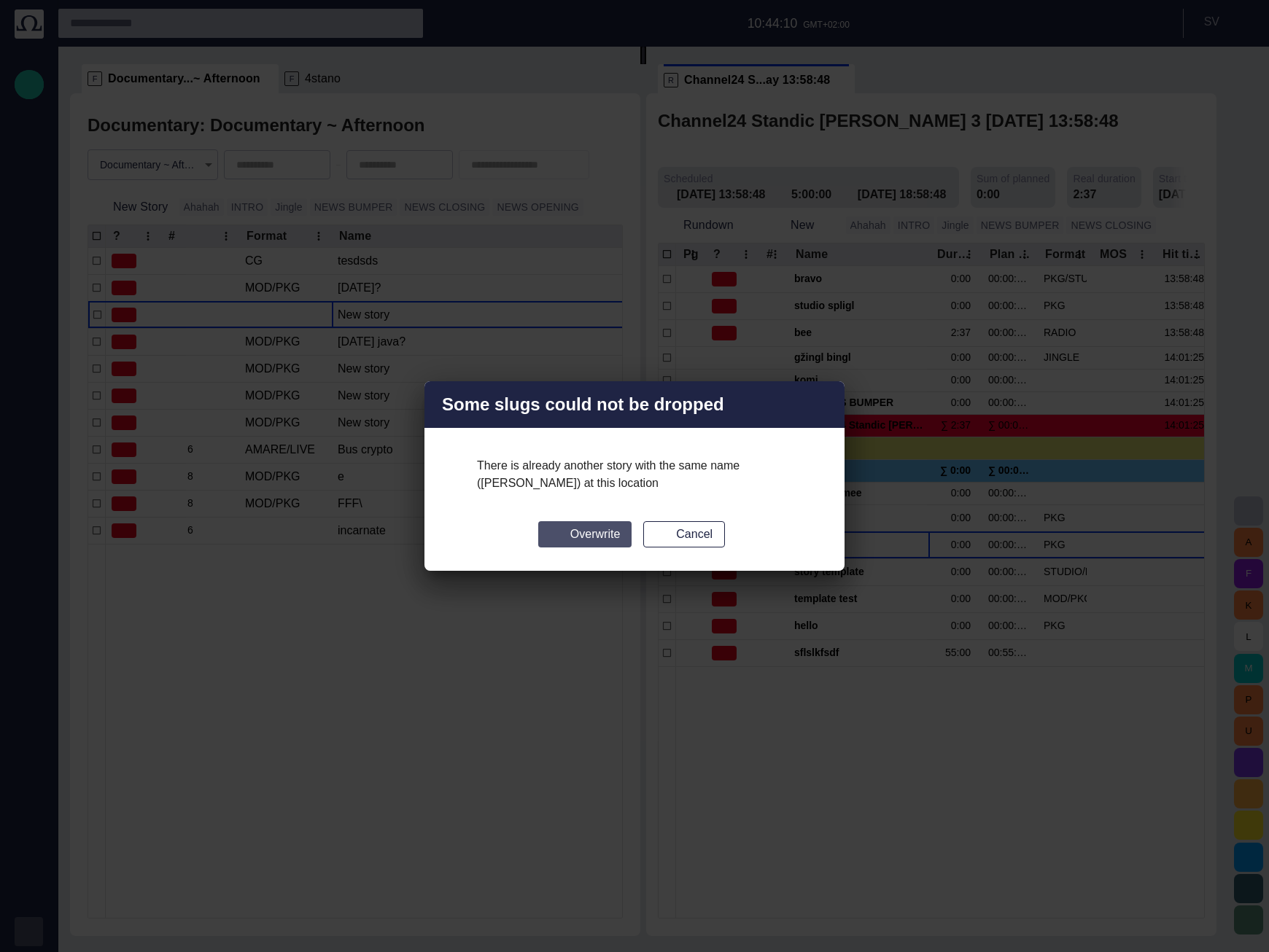
click at [598, 540] on button "Overwrite" at bounding box center [585, 534] width 93 height 27
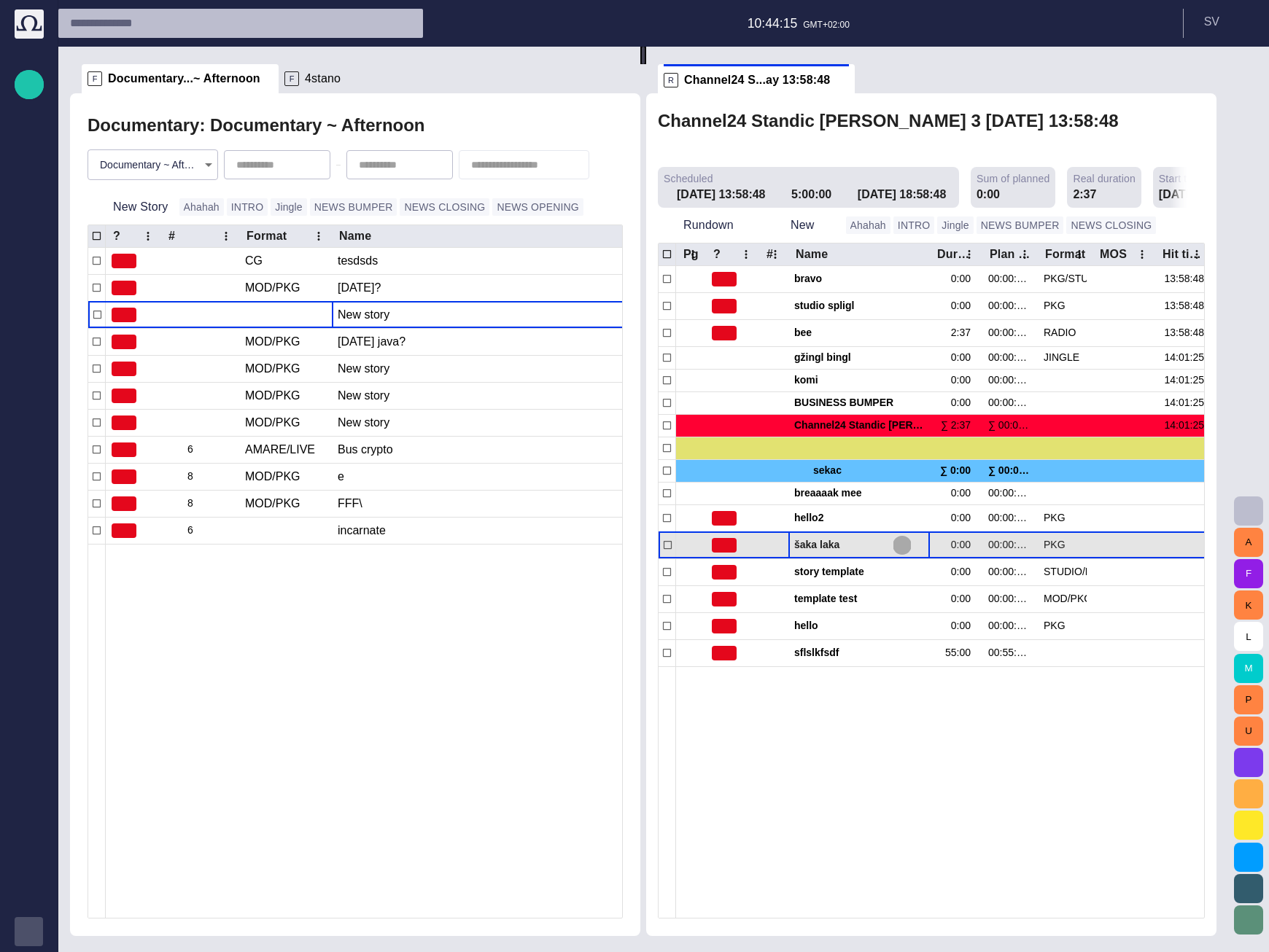
click at [908, 540] on span "button" at bounding box center [902, 546] width 12 height 12
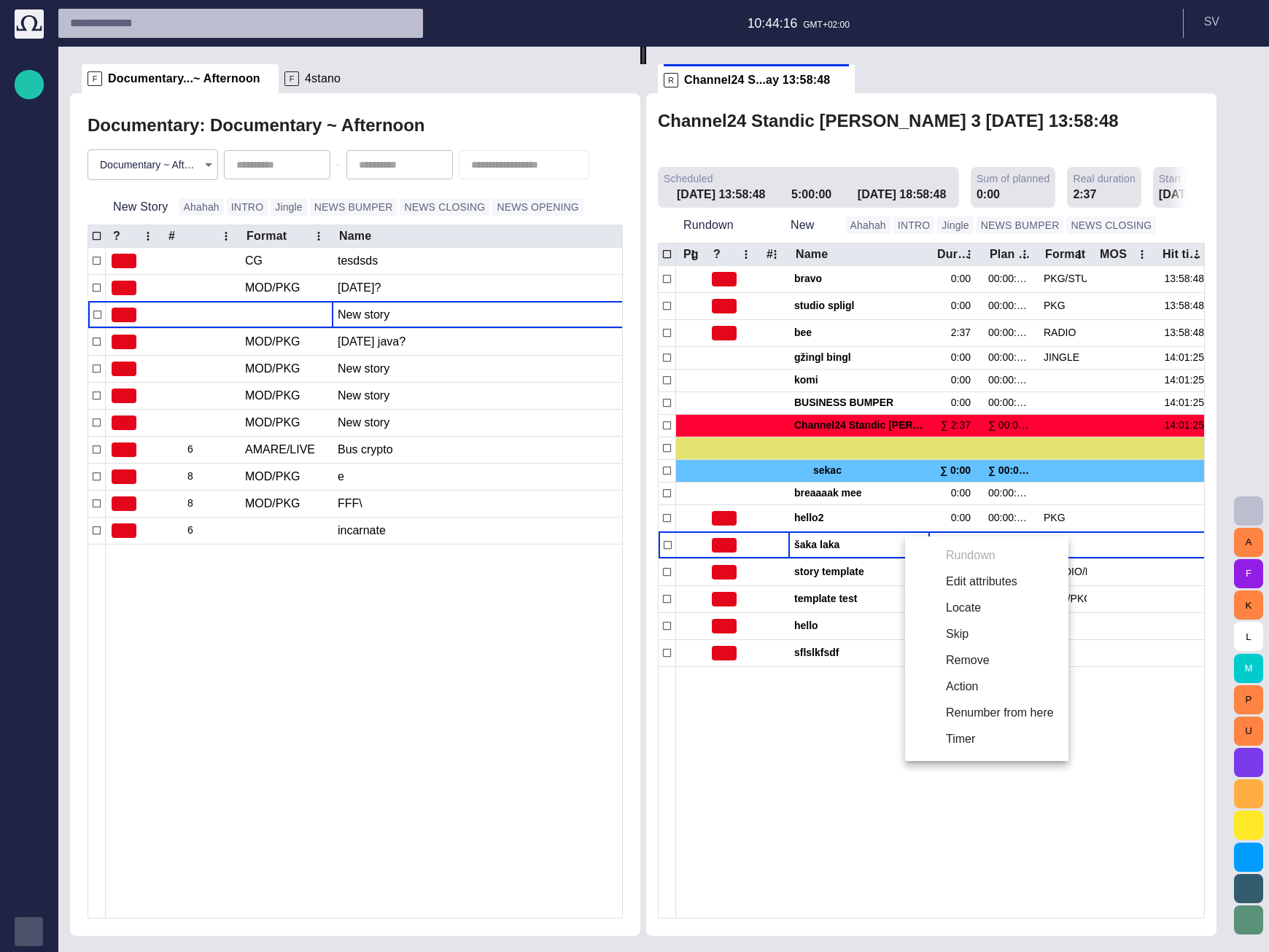
click at [944, 611] on li "Locate" at bounding box center [986, 608] width 163 height 27
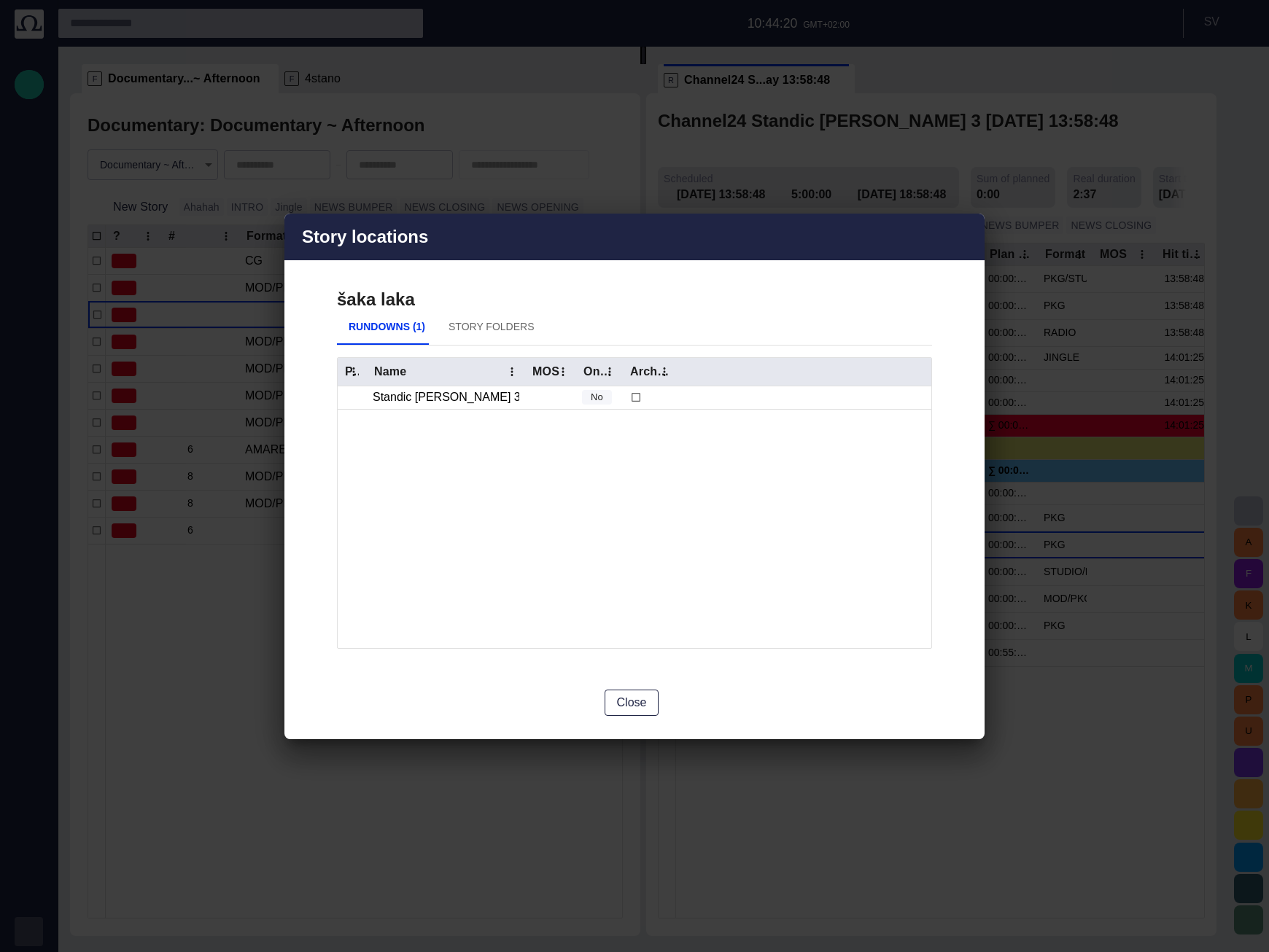
click at [474, 325] on button "Story Folders" at bounding box center [492, 326] width 109 height 35
type input "**********"
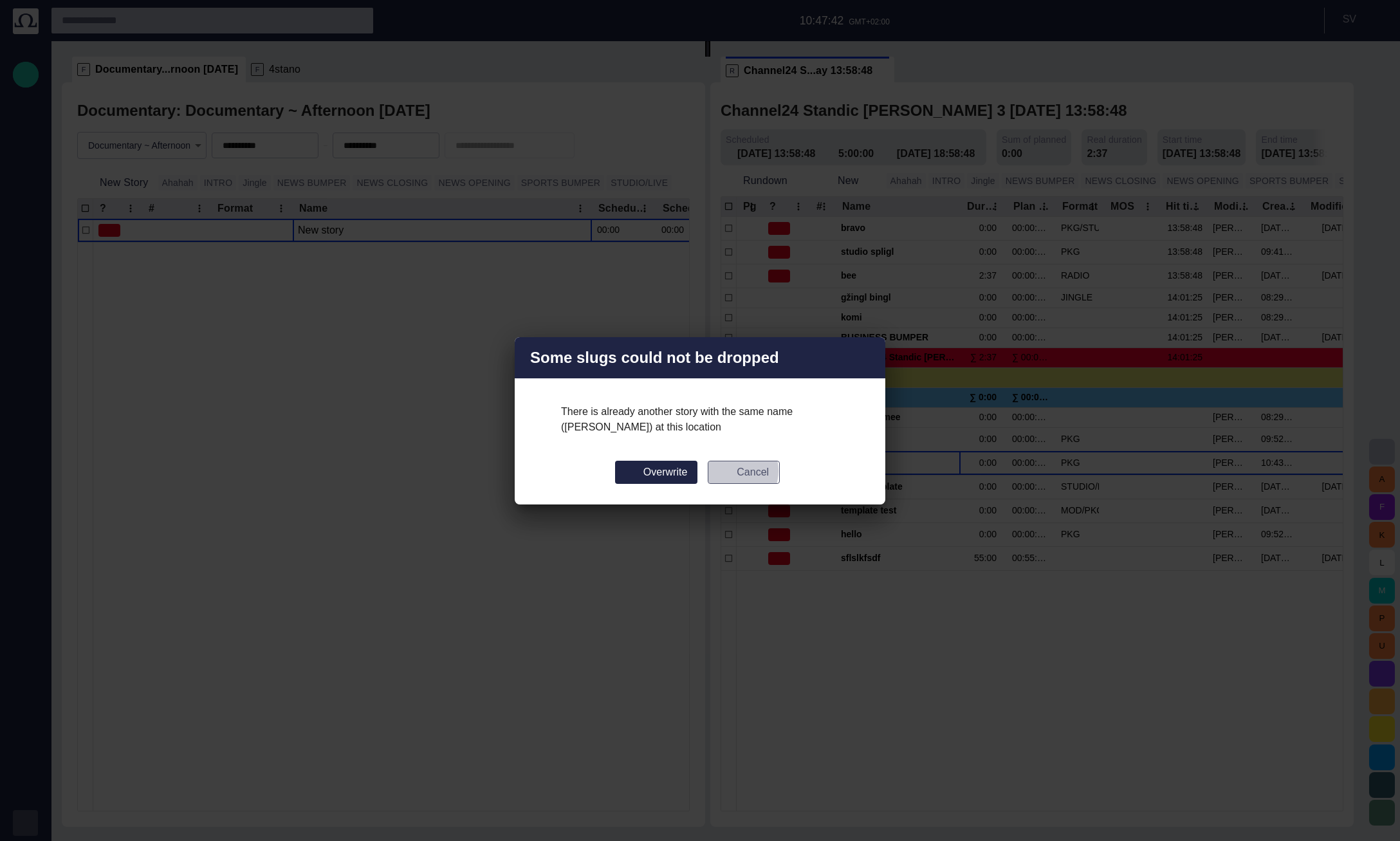
click at [729, 470] on button "Cancel" at bounding box center [744, 472] width 72 height 24
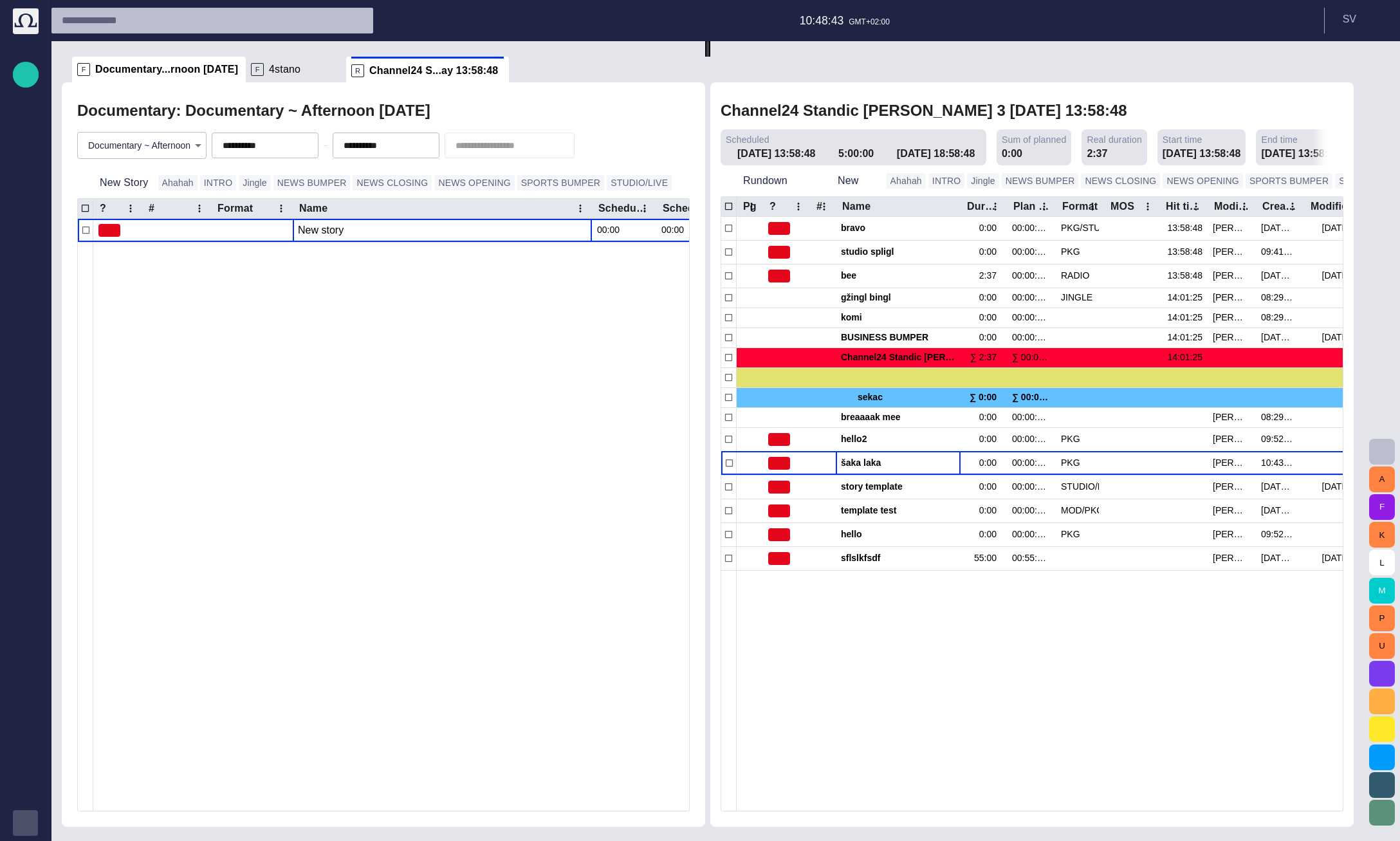
drag, startPoint x: 824, startPoint y: 65, endPoint x: 433, endPoint y: 64, distance: 391.0
click at [433, 64] on div "**********" at bounding box center [713, 434] width 1302 height 785
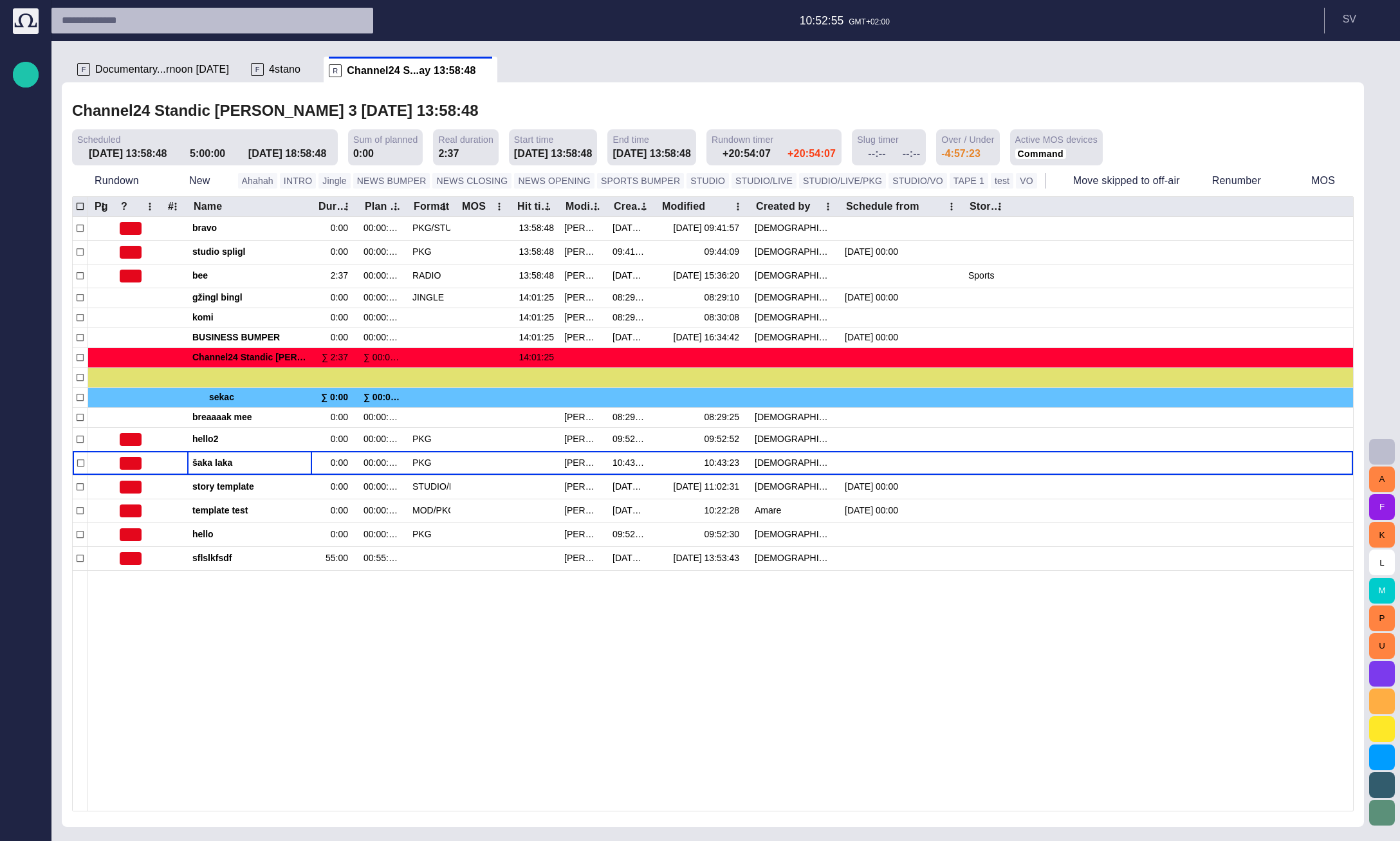
click at [269, 75] on span "4stano" at bounding box center [285, 69] width 31 height 13
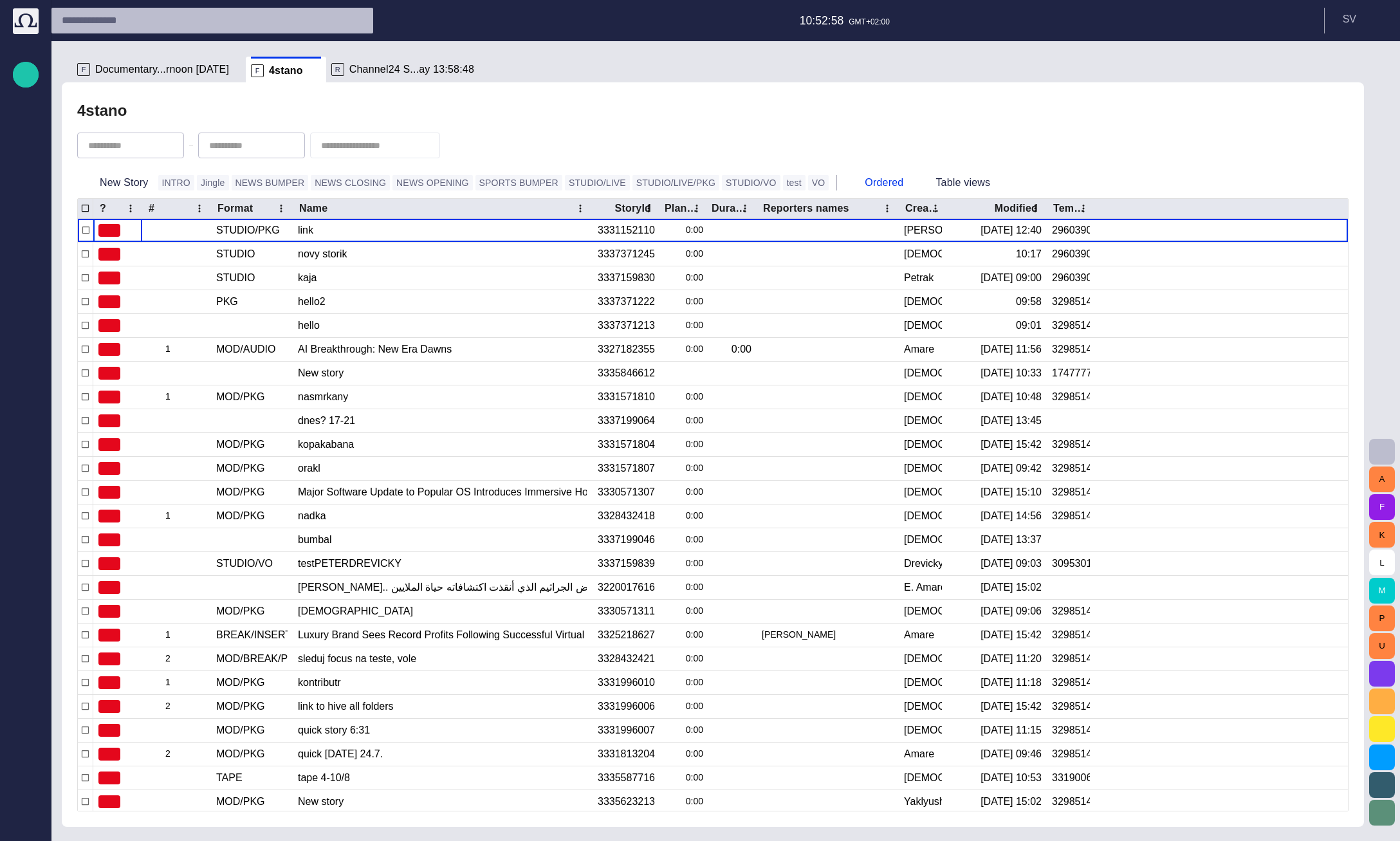
drag, startPoint x: 200, startPoint y: 69, endPoint x: 196, endPoint y: 77, distance: 8.9
click at [200, 69] on span "Documentary...rnoon [DATE]" at bounding box center [161, 69] width 134 height 13
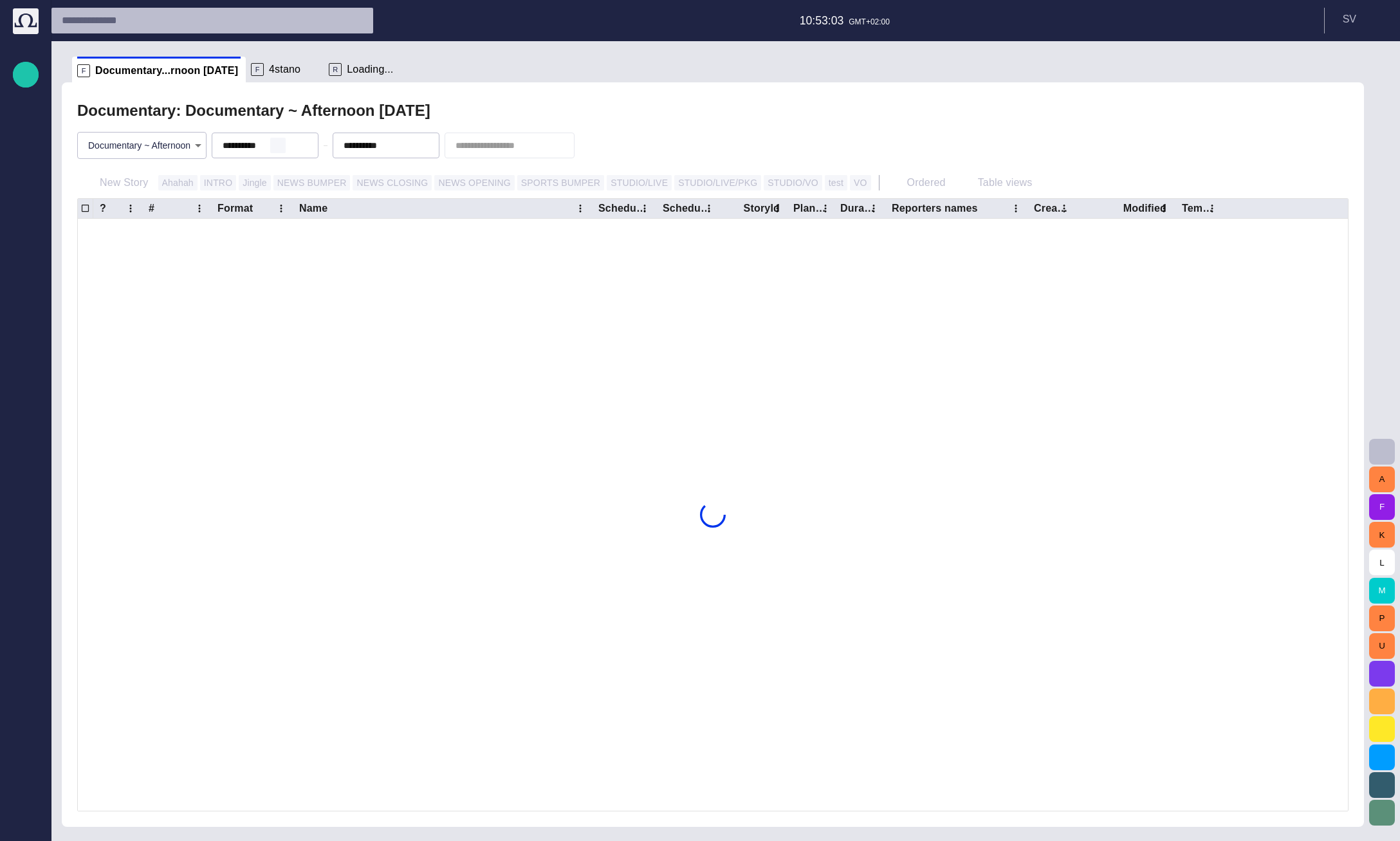
click at [283, 150] on span "button" at bounding box center [278, 146] width 10 height 10
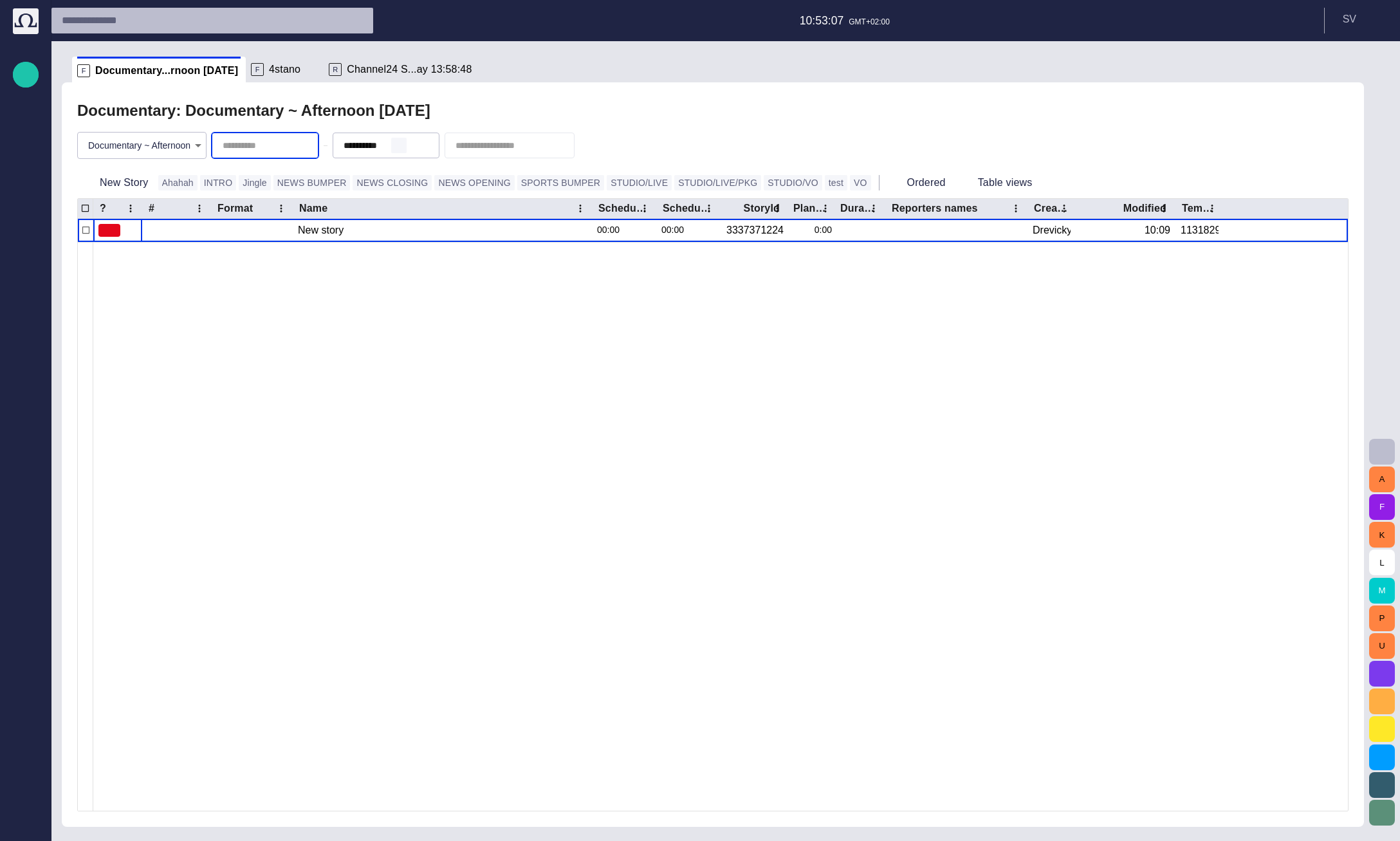
click at [404, 146] on span "button" at bounding box center [399, 146] width 10 height 10
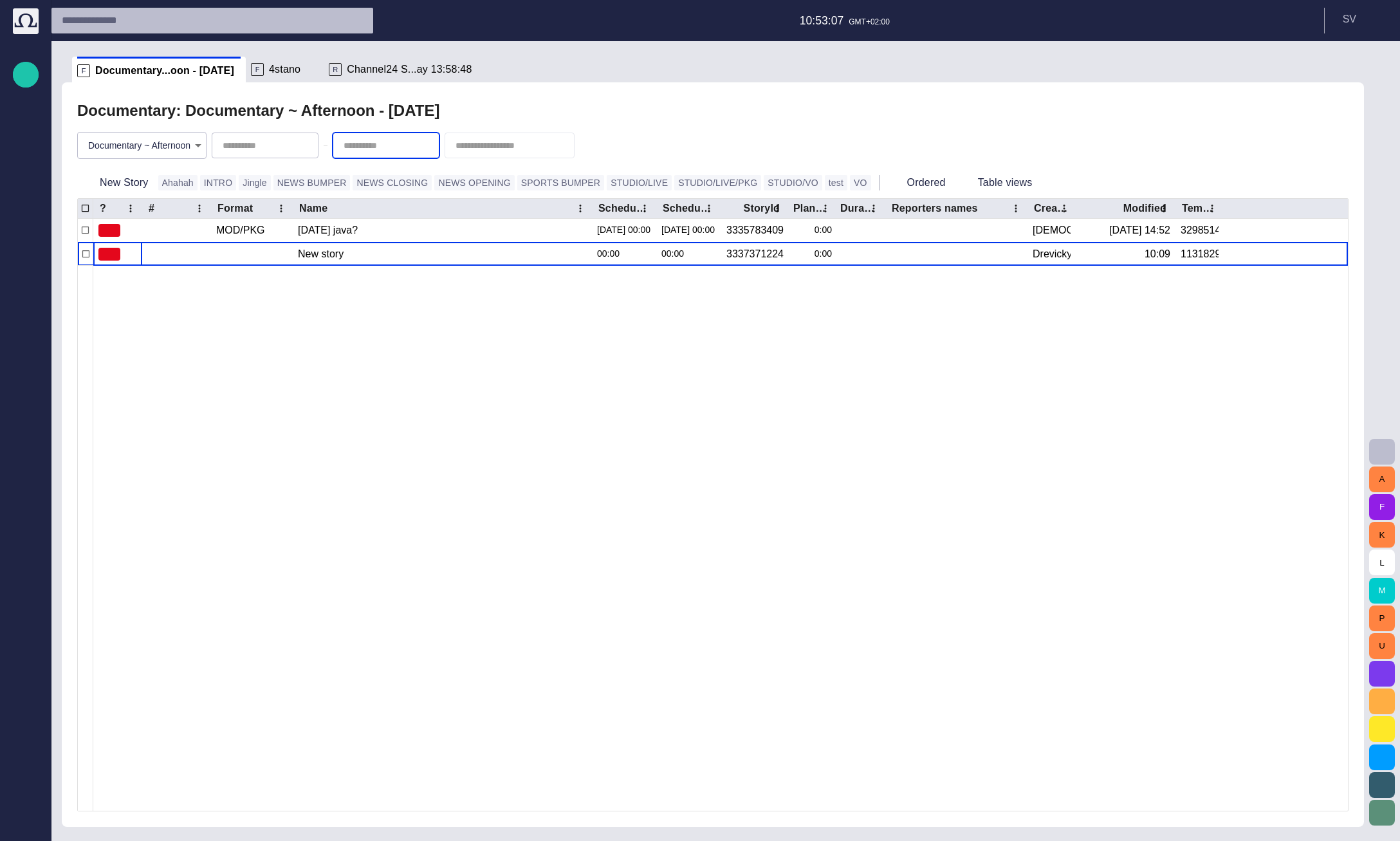
click at [501, 104] on div "Documentary: Documentary ~ Afternoon - [DATE]" at bounding box center [712, 110] width 1272 height 25
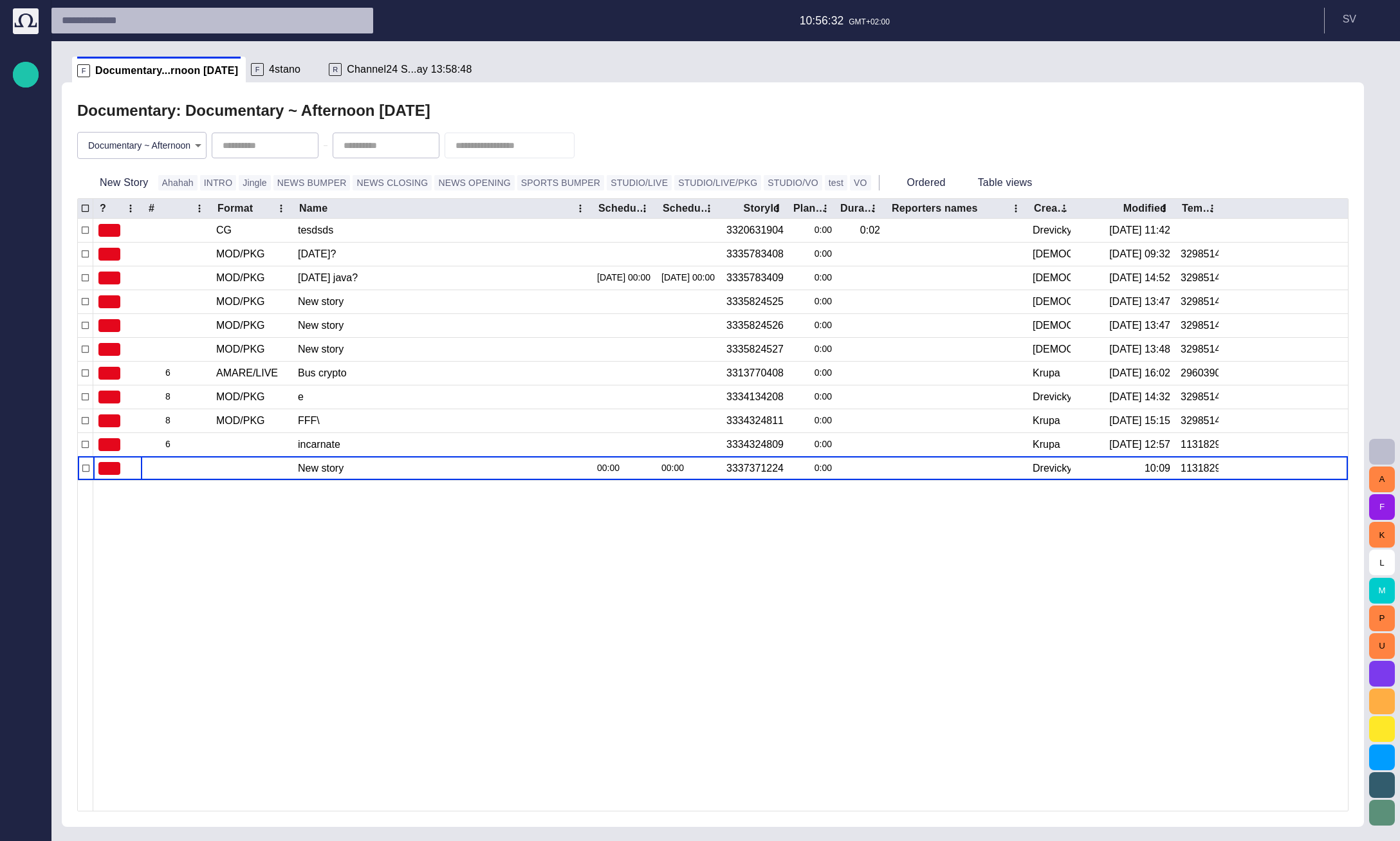
type input "**********"
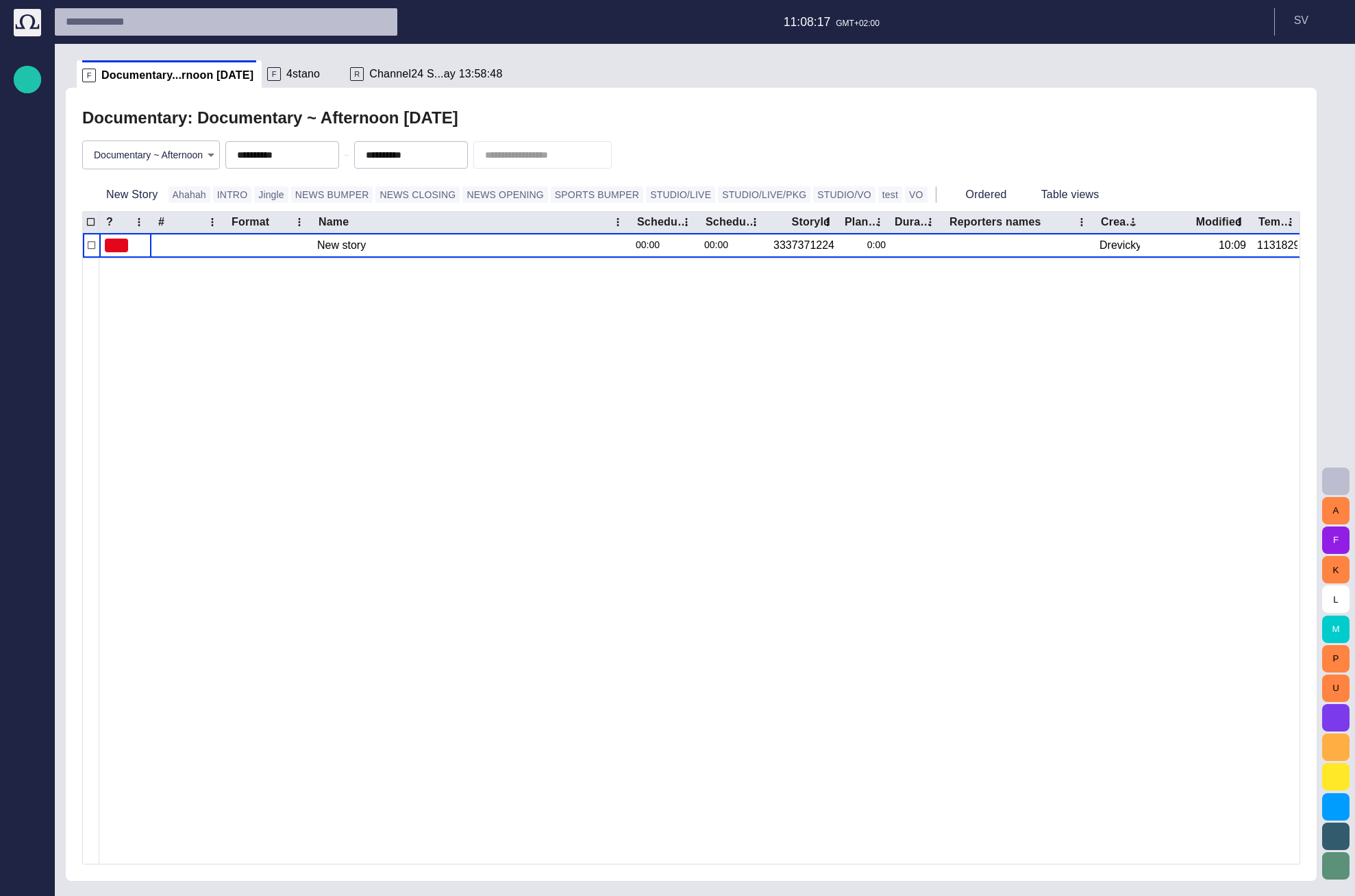
type input "**********"
click at [300, 155] on span "button" at bounding box center [296, 155] width 11 height 11
click at [430, 156] on span "button" at bounding box center [425, 155] width 11 height 11
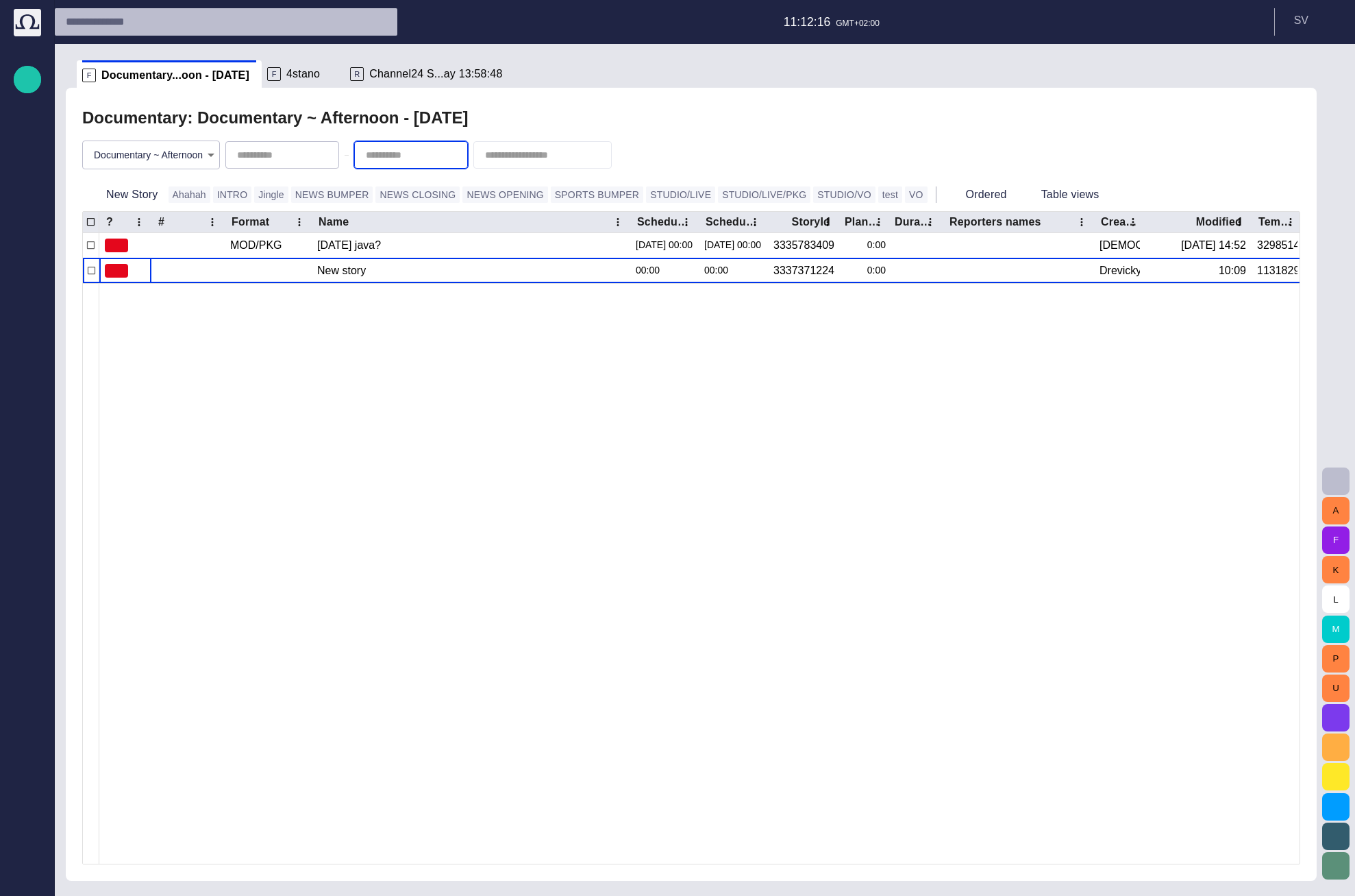
click at [559, 351] on div at bounding box center [701, 573] width 1204 height 580
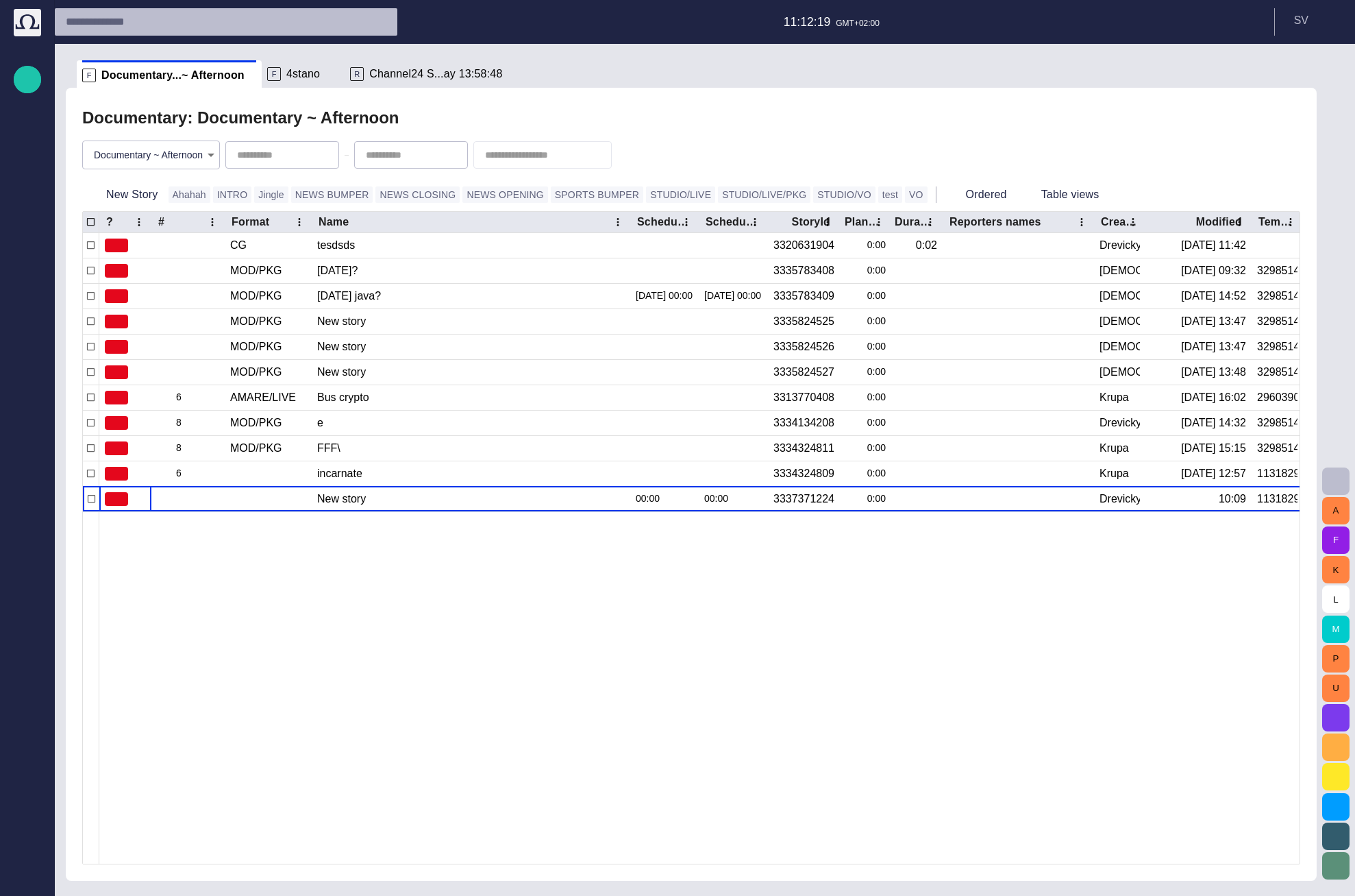
click at [783, 128] on div "Documentary: Documentary ~ Afternoon" at bounding box center [691, 117] width 1218 height 27
click at [206, 158] on body "Story Rundown Rundowns Story folders Publishing queue Publishing queue KKK Medi…" at bounding box center [678, 448] width 1355 height 896
click at [206, 155] on div at bounding box center [678, 448] width 1355 height 896
type input "**********"
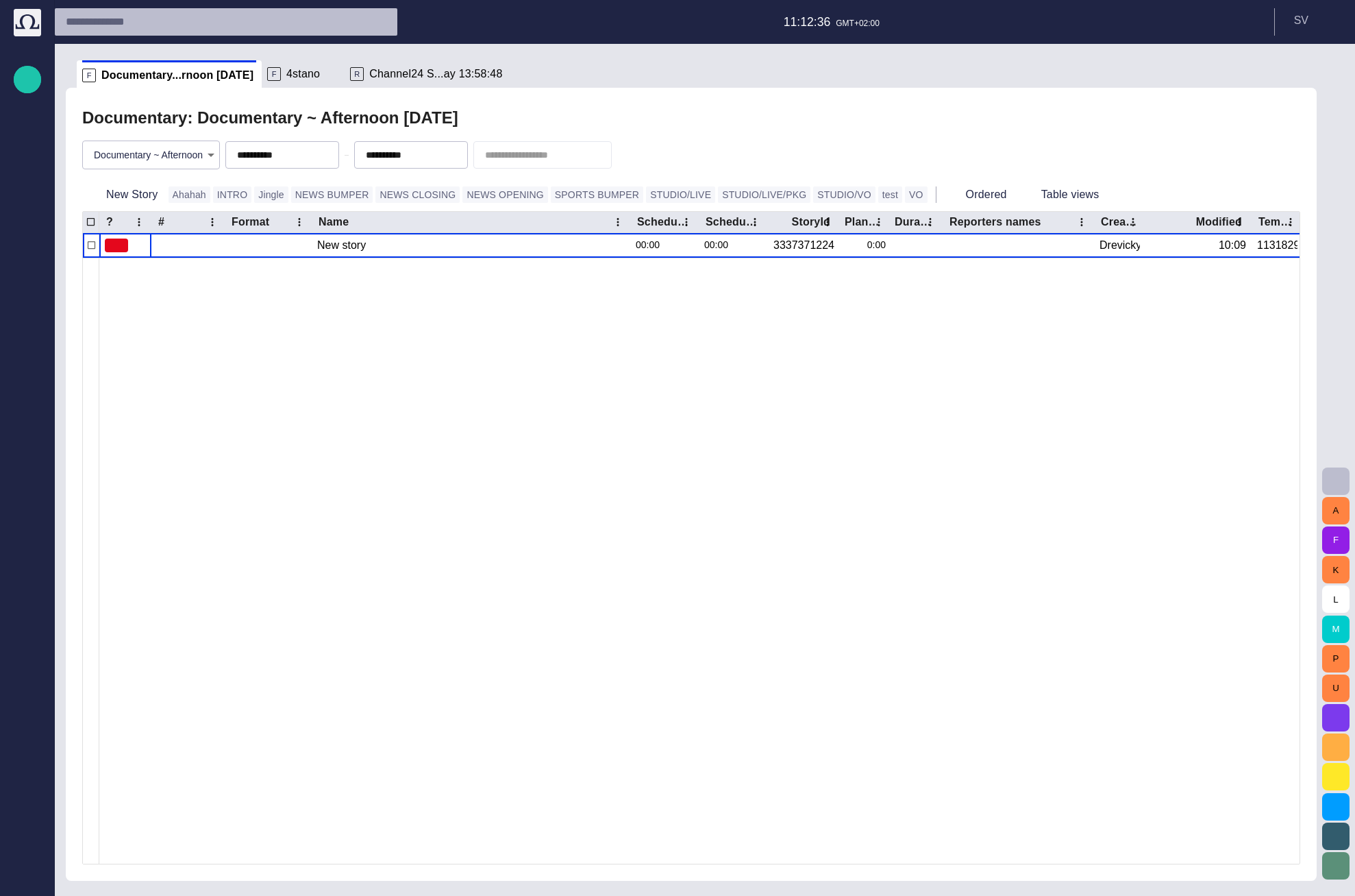
click at [480, 117] on div "Documentary: Documentary ~ Afternoon [DATE]" at bounding box center [691, 117] width 1218 height 27
click at [304, 155] on button "button" at bounding box center [296, 155] width 17 height 17
click at [430, 158] on span "button" at bounding box center [425, 155] width 11 height 11
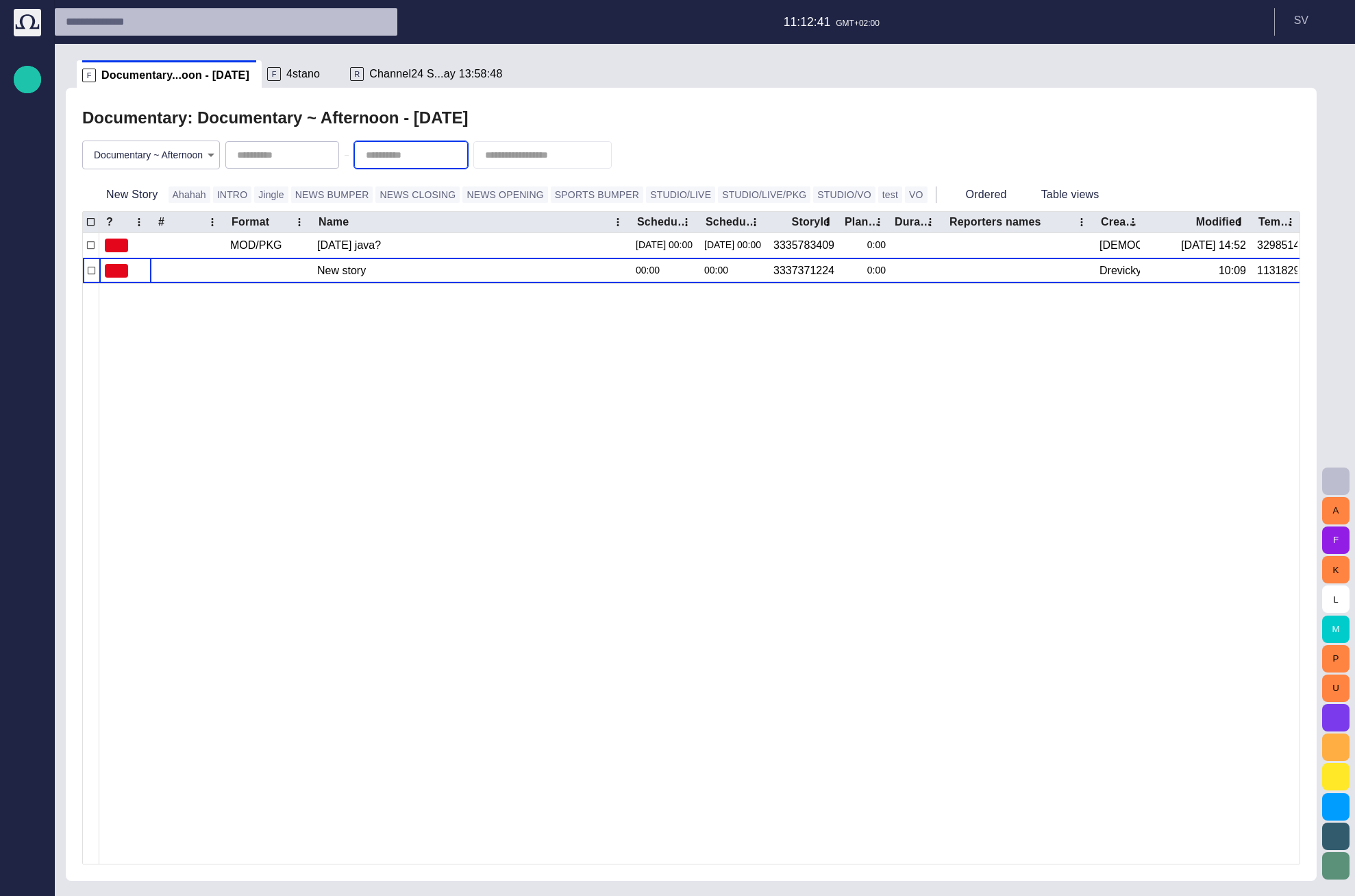
click at [505, 108] on div "Documentary: Documentary ~ Afternoon - [DATE]" at bounding box center [691, 117] width 1218 height 27
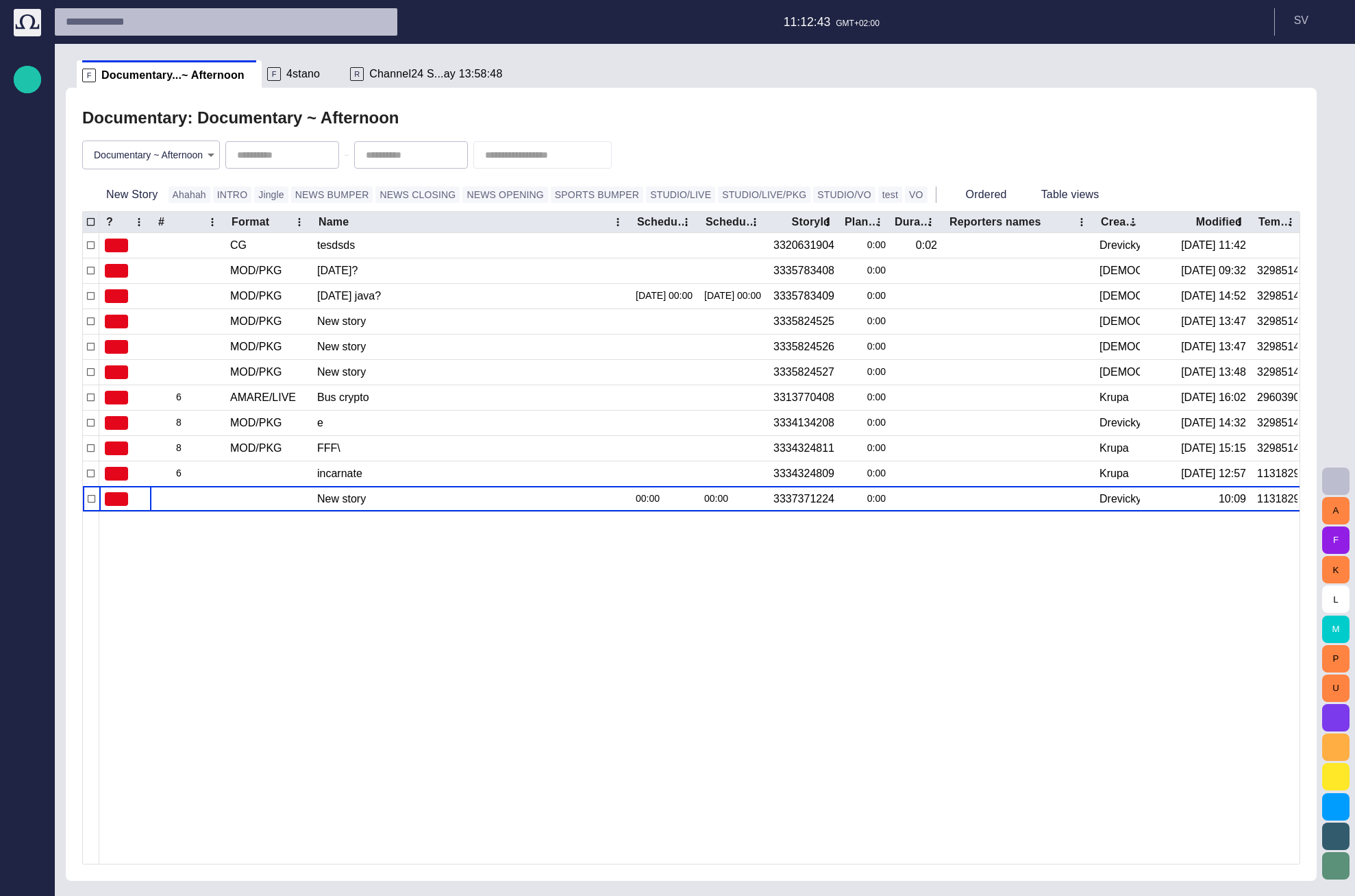
click at [541, 154] on input "text" at bounding box center [533, 154] width 96 height 14
click at [559, 116] on div "Documentary: Documentary ~ Afternoon" at bounding box center [691, 117] width 1218 height 27
click at [638, 151] on span "button" at bounding box center [630, 154] width 14 height 14
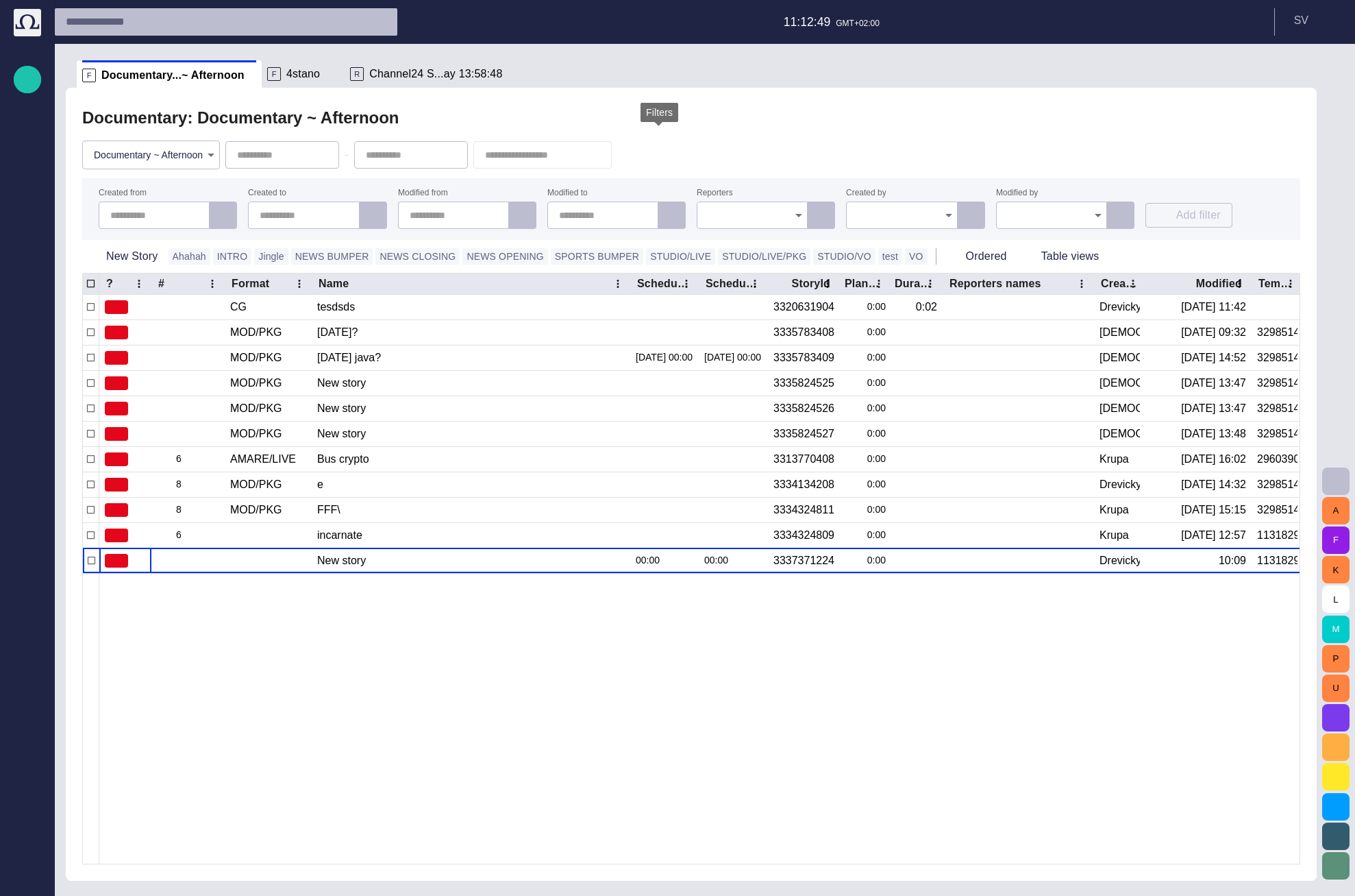
click at [638, 154] on span "button" at bounding box center [630, 154] width 14 height 14
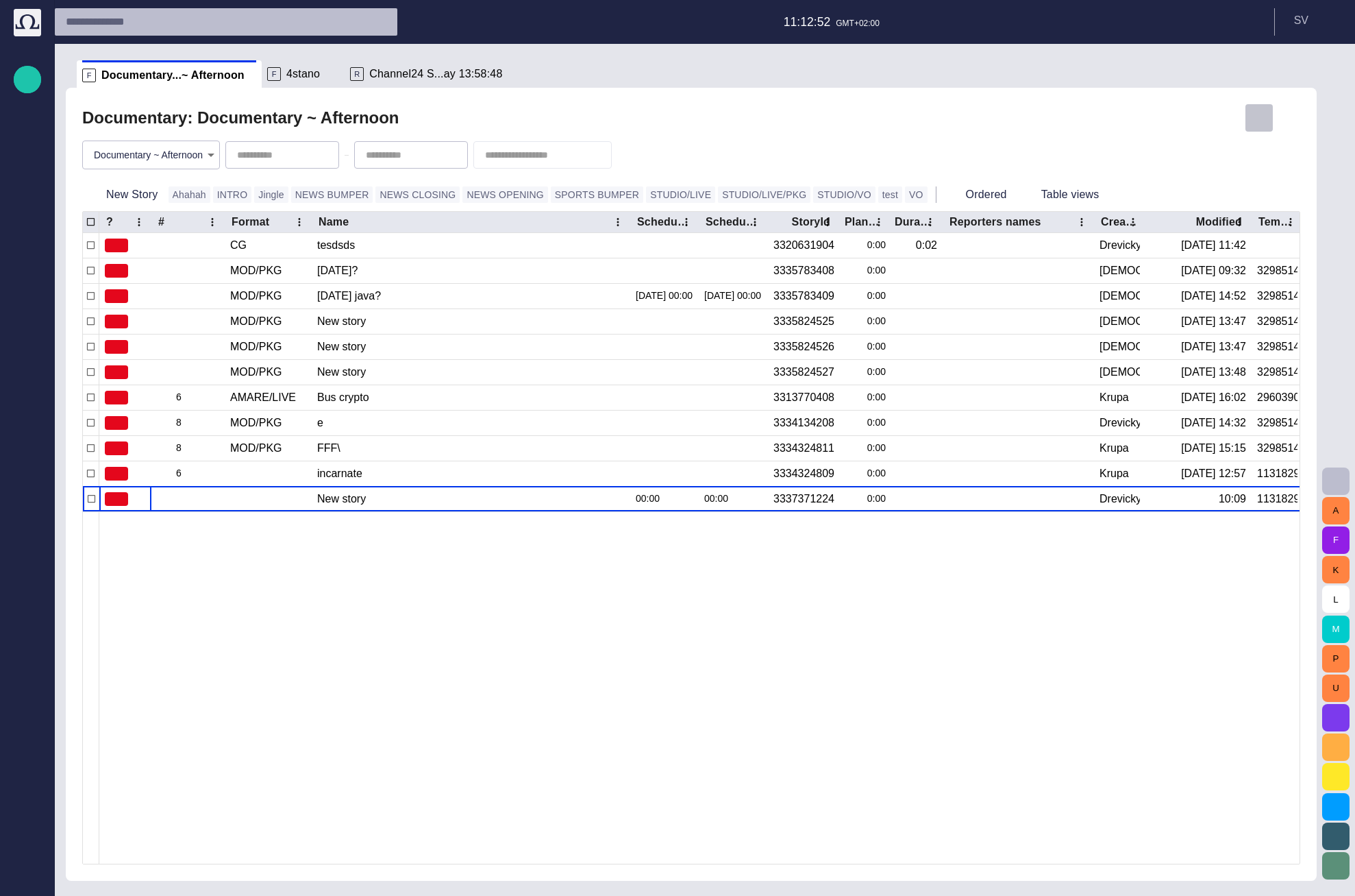
click at [1258, 121] on span "button" at bounding box center [1259, 118] width 17 height 17
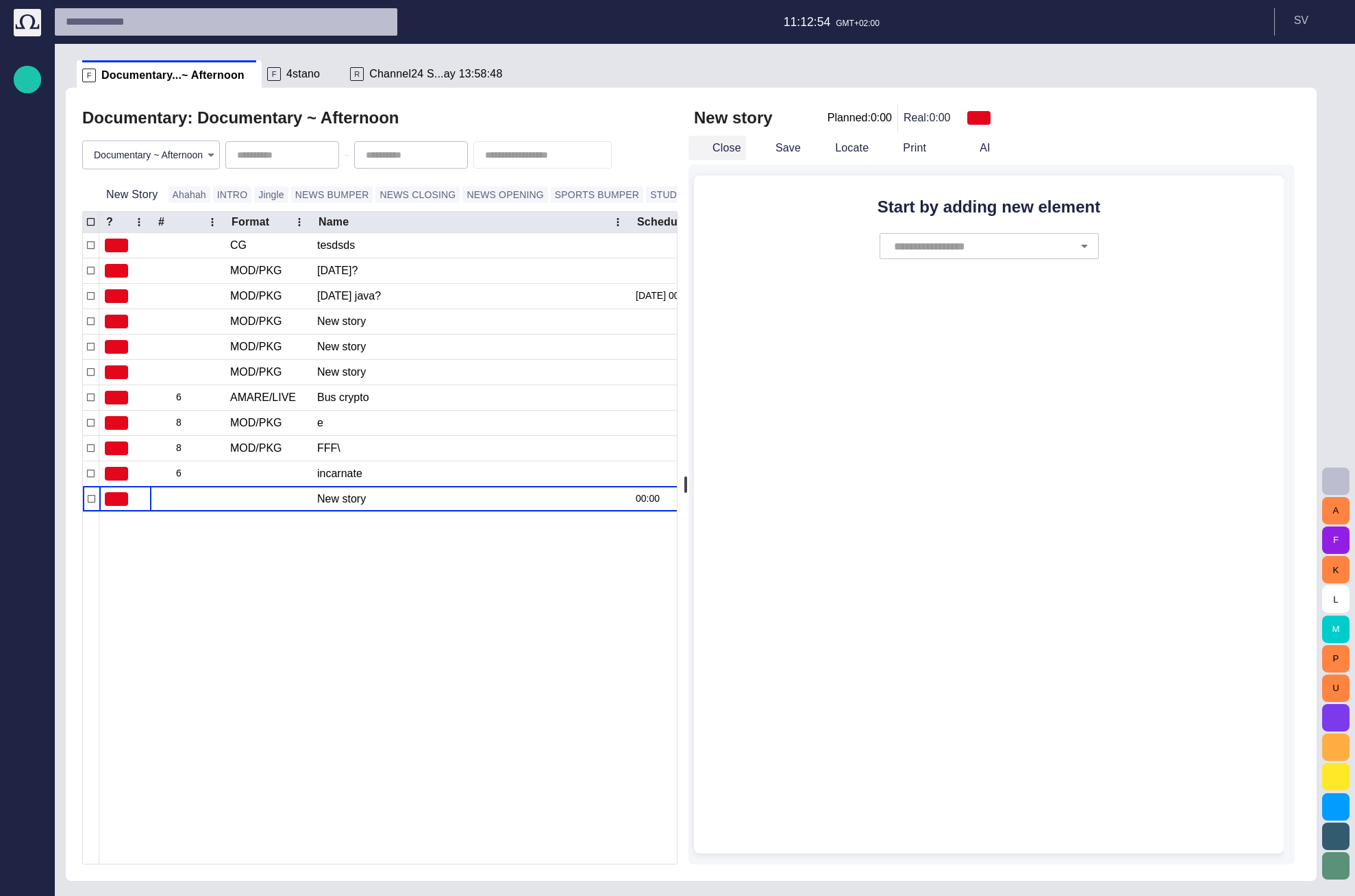
click at [729, 149] on button "Close" at bounding box center [717, 148] width 58 height 25
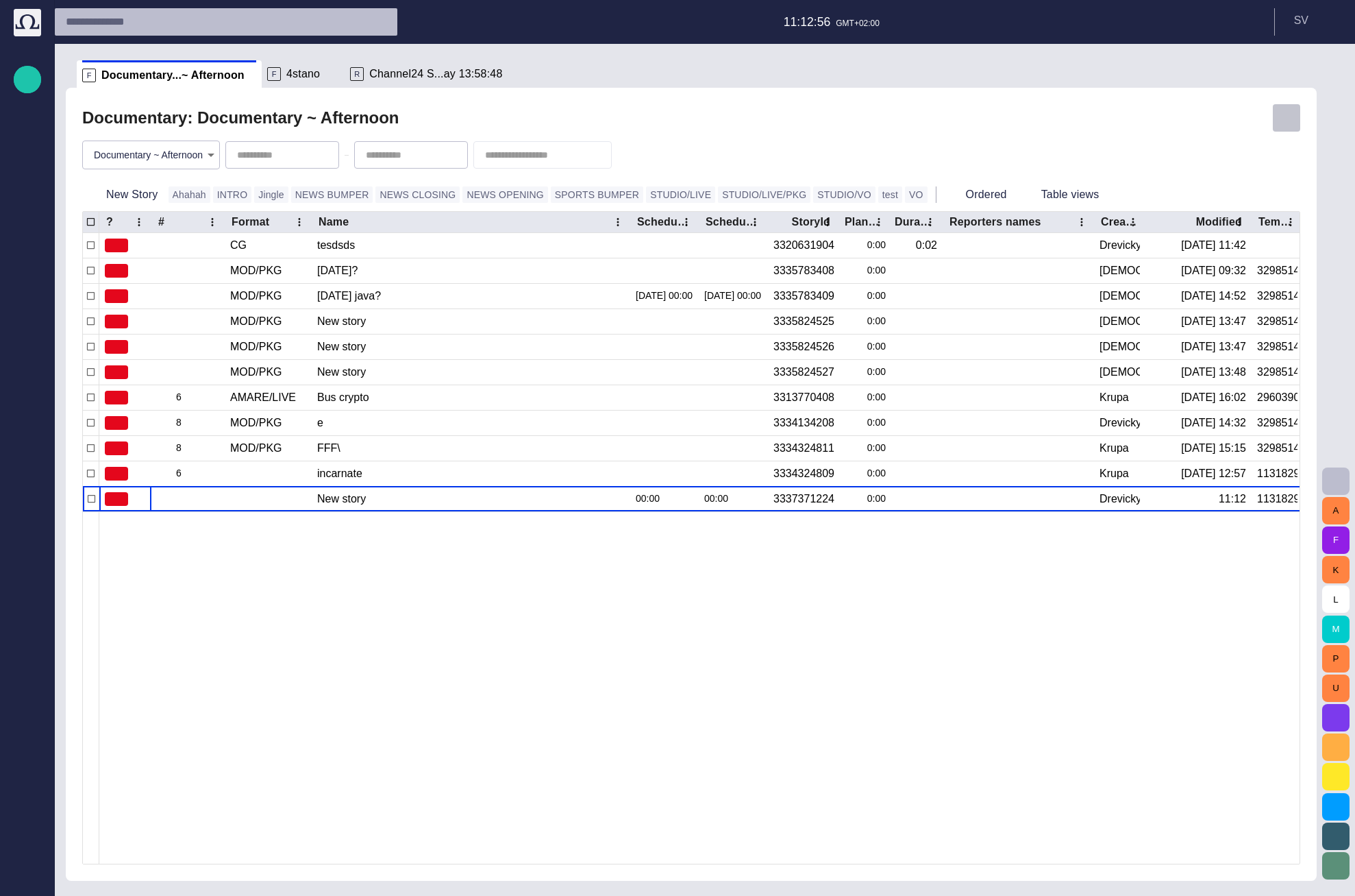
click at [1292, 117] on span "button" at bounding box center [1287, 118] width 17 height 17
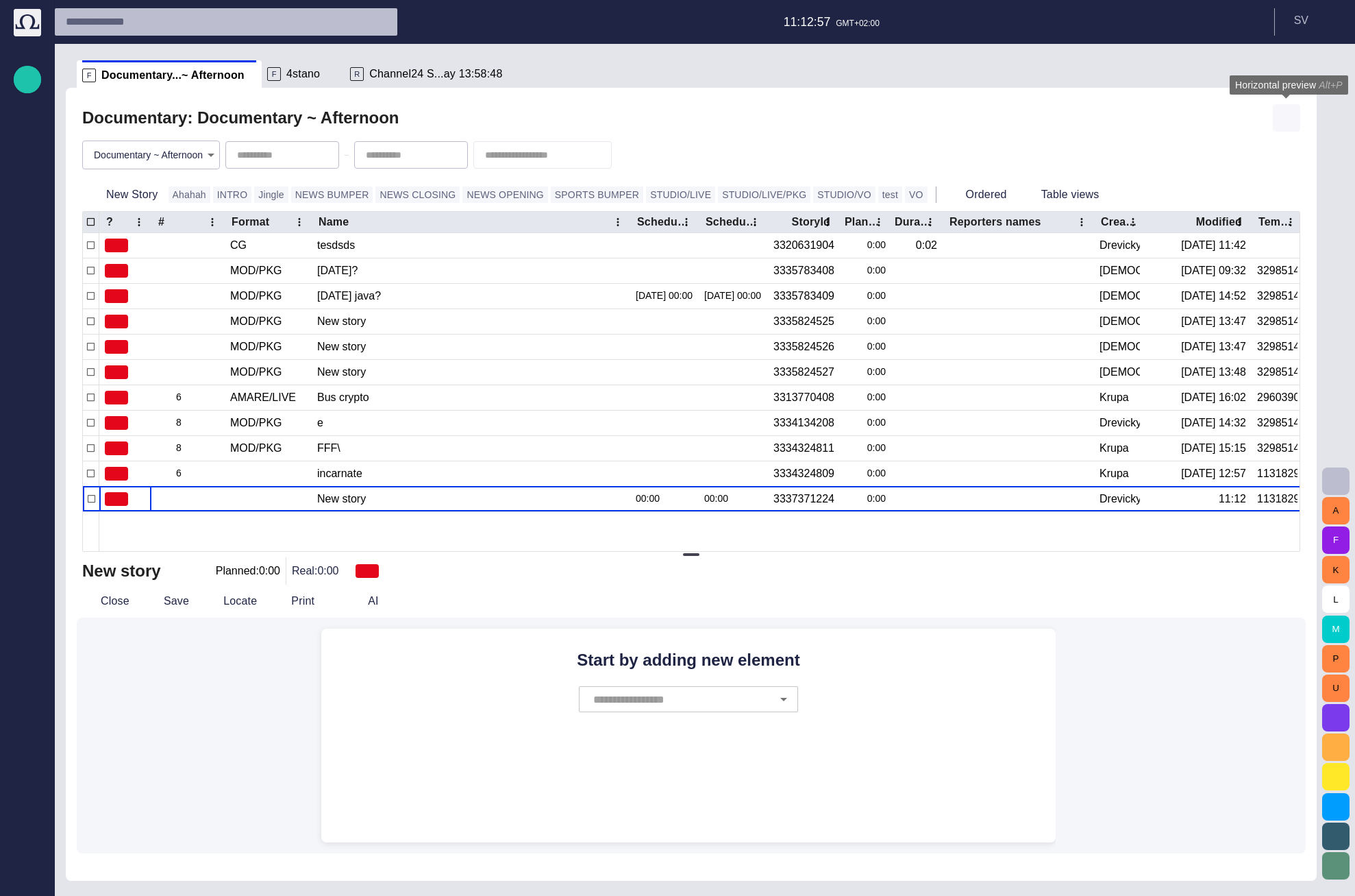
click at [1290, 117] on span "button" at bounding box center [1287, 118] width 17 height 17
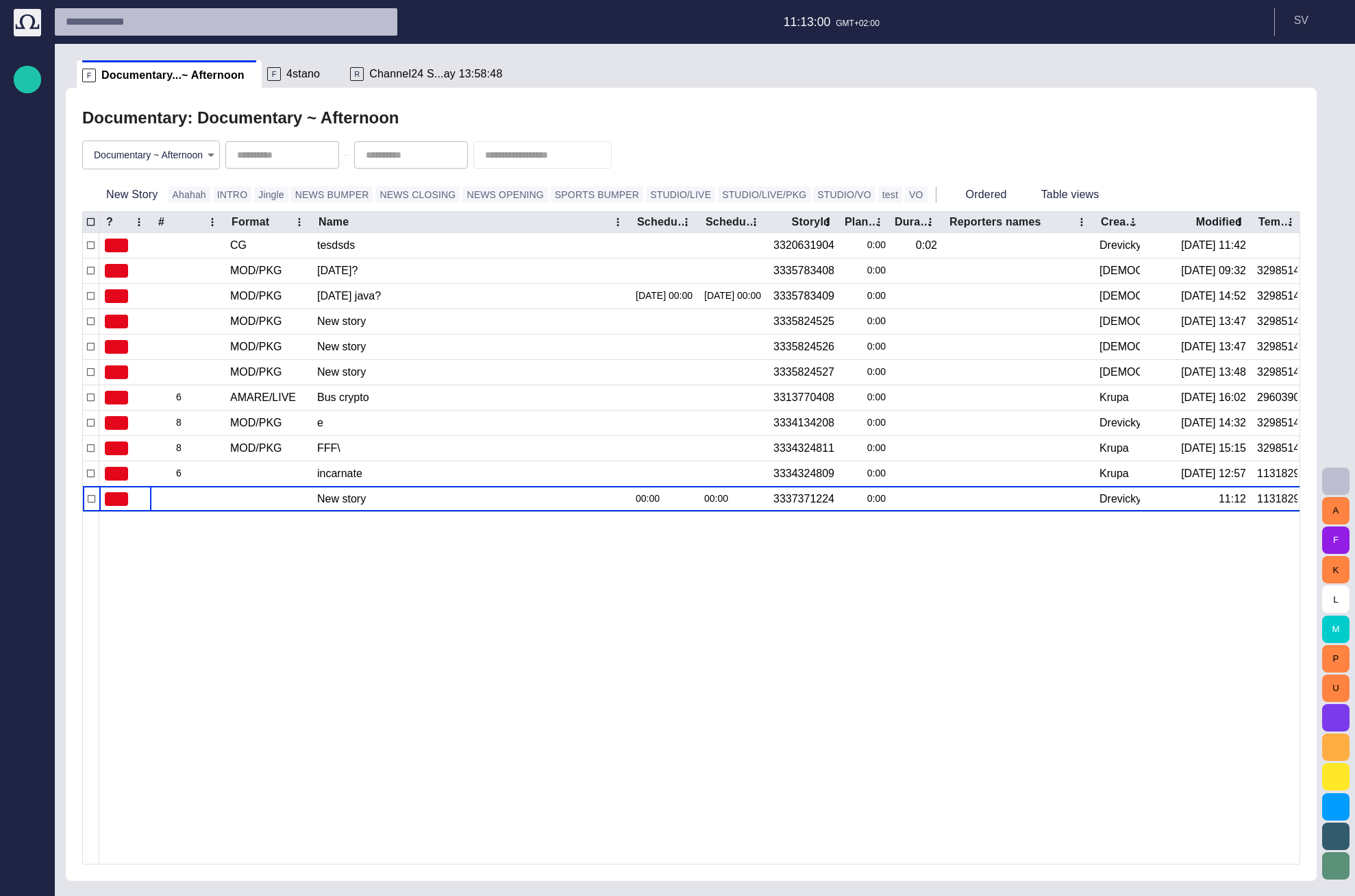
click at [899, 180] on div "New Story [PERSON_NAME] INTRO Jingle NEWS BUMPER NEWS CLOSING NEWS OPENING SPOR…" at bounding box center [691, 194] width 1218 height 33
click at [942, 190] on button "Ordered" at bounding box center [977, 194] width 70 height 25
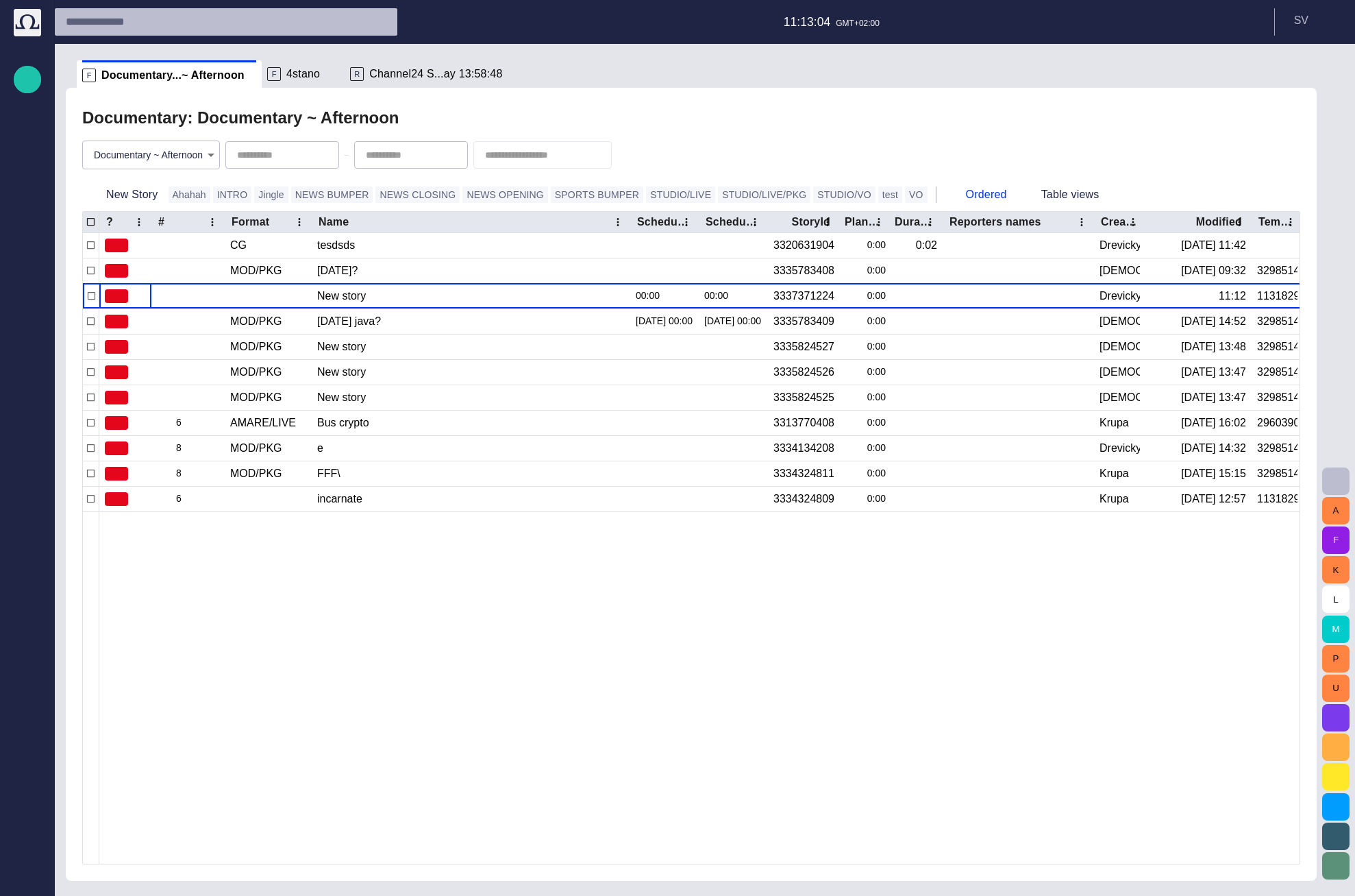
click at [857, 145] on div "Documentary ~ Afternoon ********" at bounding box center [691, 155] width 1218 height 46
click at [1018, 193] on button "Table views" at bounding box center [1071, 194] width 106 height 25
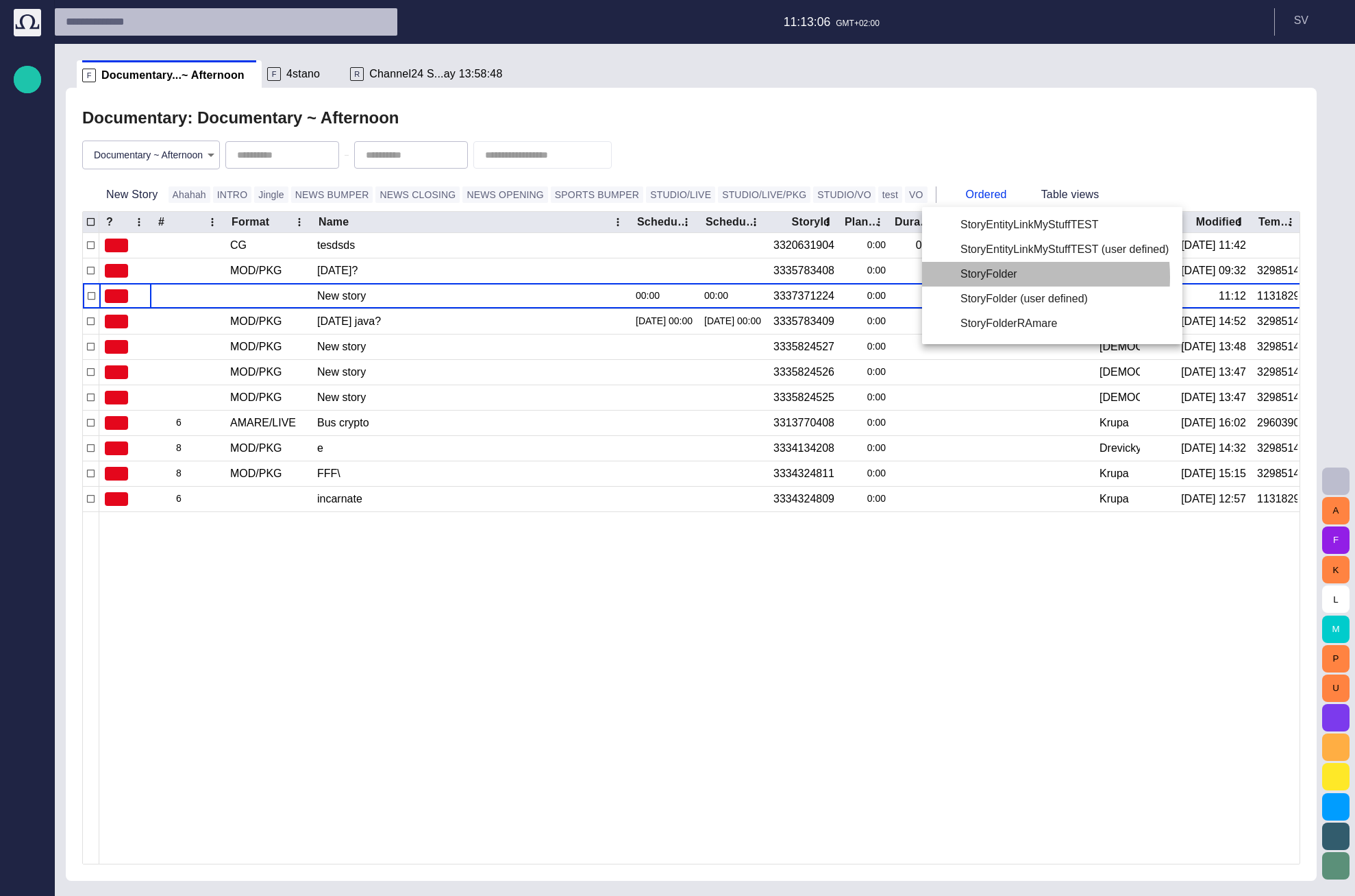
click at [988, 277] on li "StoryFolder" at bounding box center [1052, 274] width 260 height 25
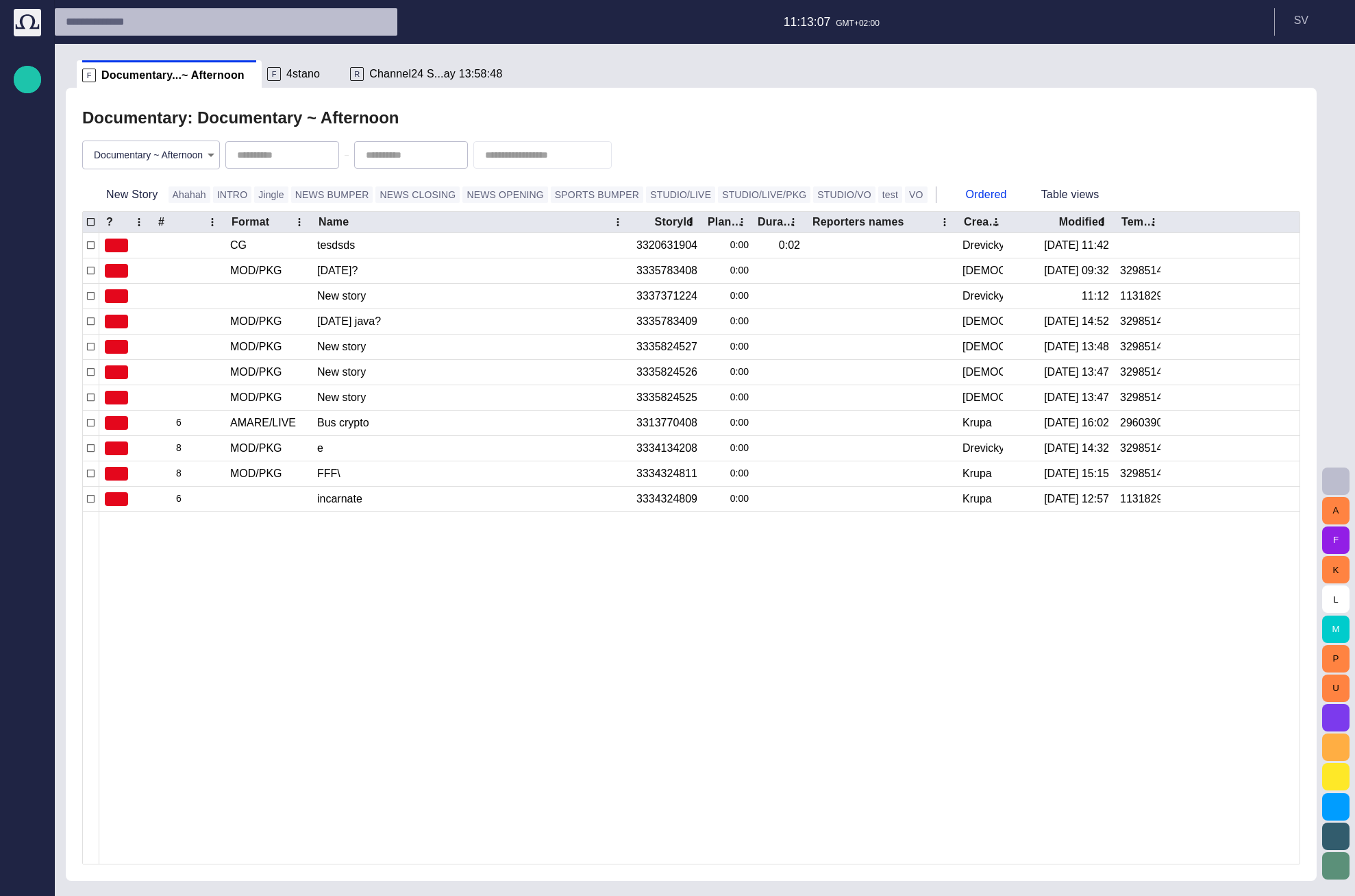
click at [809, 135] on div "Documentary ~ Afternoon ********" at bounding box center [691, 155] width 1218 height 46
click at [142, 191] on button "New Story" at bounding box center [122, 194] width 81 height 25
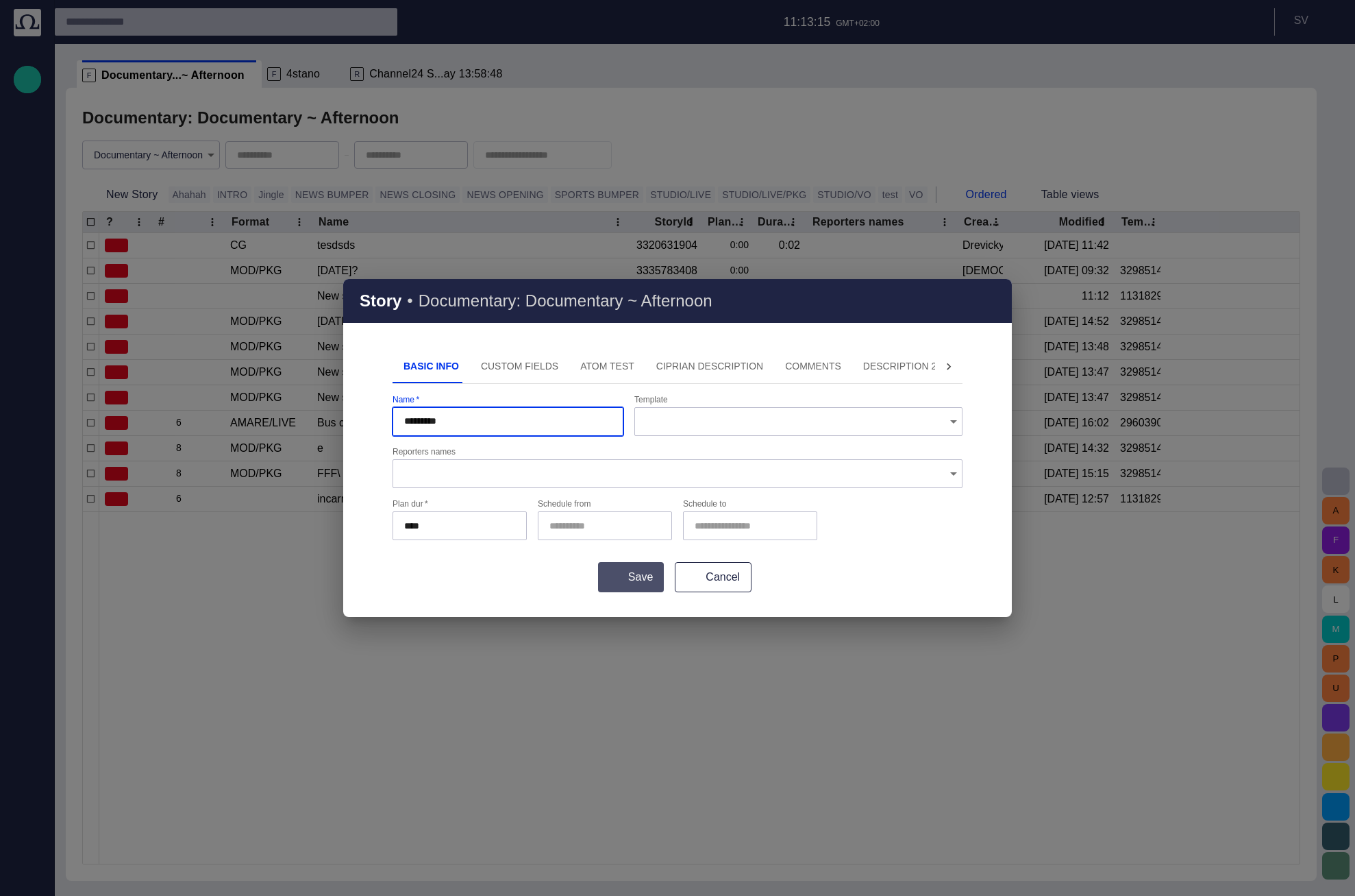
type input "*********"
click at [633, 573] on button "Save" at bounding box center [631, 577] width 66 height 30
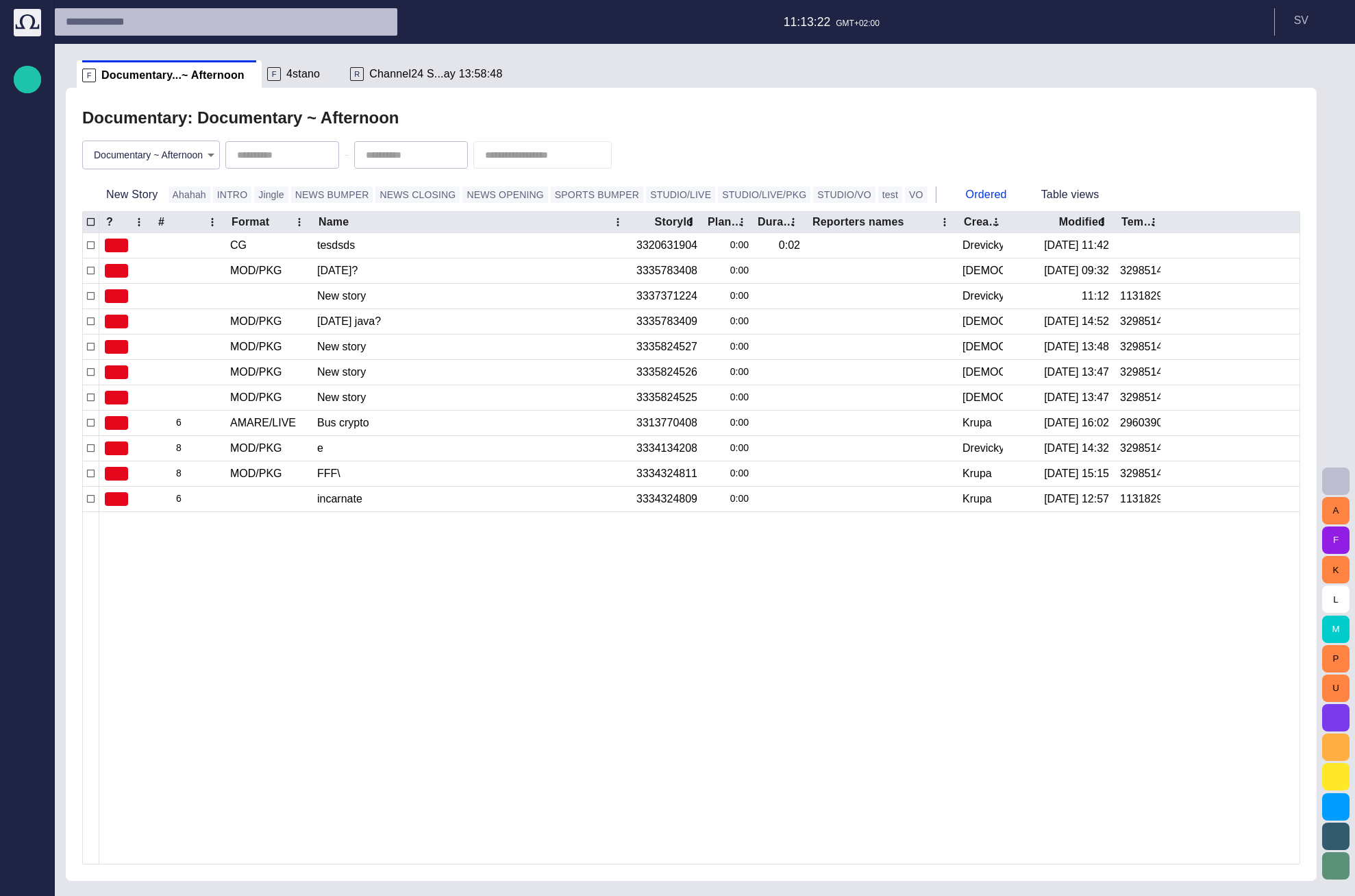
click at [204, 155] on body "Story Rundown Rundowns Story folders Publishing queue Publishing queue KKK Medi…" at bounding box center [678, 448] width 1355 height 896
click at [172, 233] on li "Documentary ~ Evening" at bounding box center [151, 236] width 147 height 25
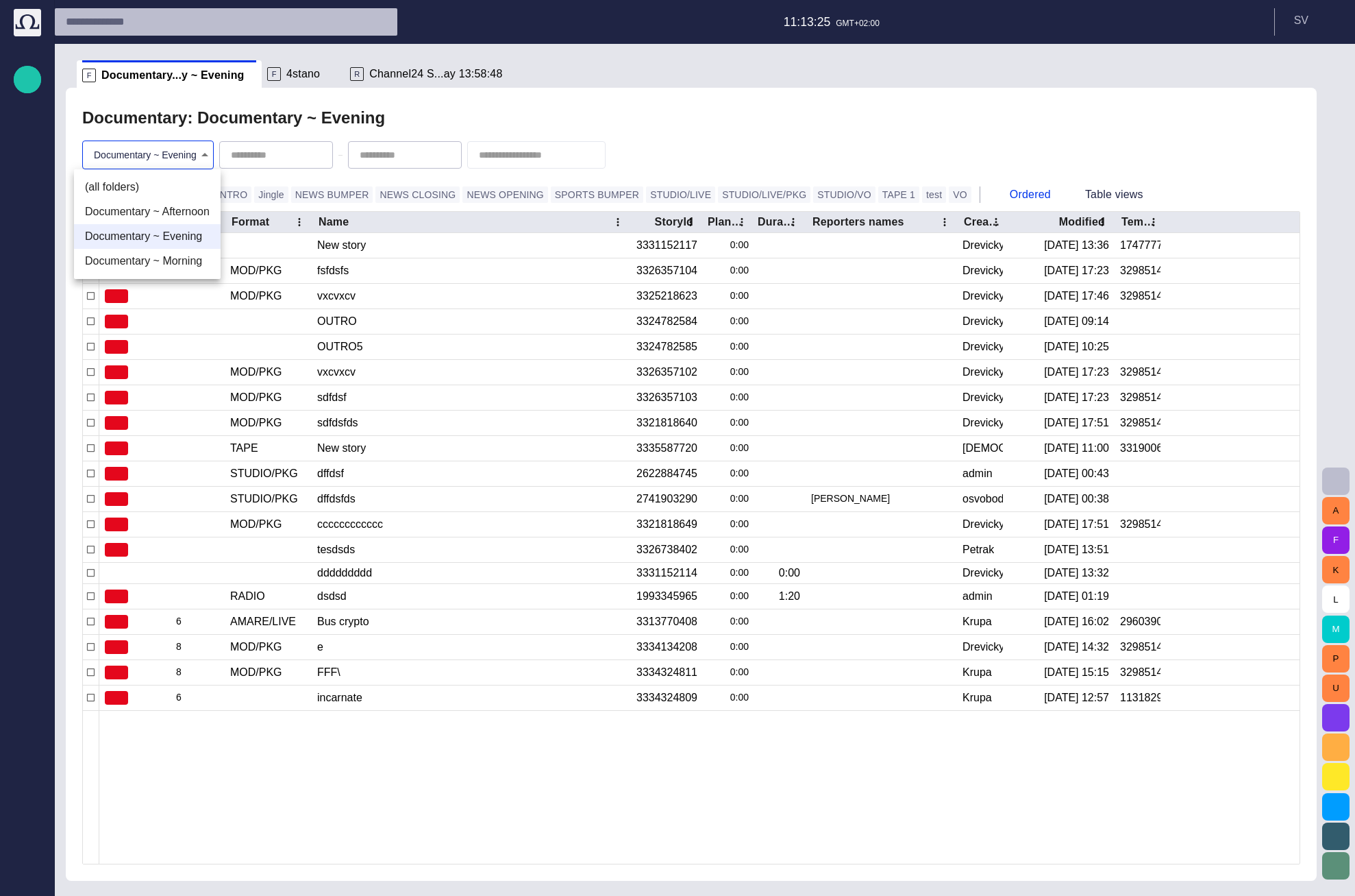
click at [191, 162] on body "Story Rundown Rundowns Story folders Publishing queue Publishing queue KKK Medi…" at bounding box center [678, 448] width 1355 height 896
click at [183, 204] on li "Documentary ~ Afternoon" at bounding box center [148, 212] width 147 height 25
type input "********"
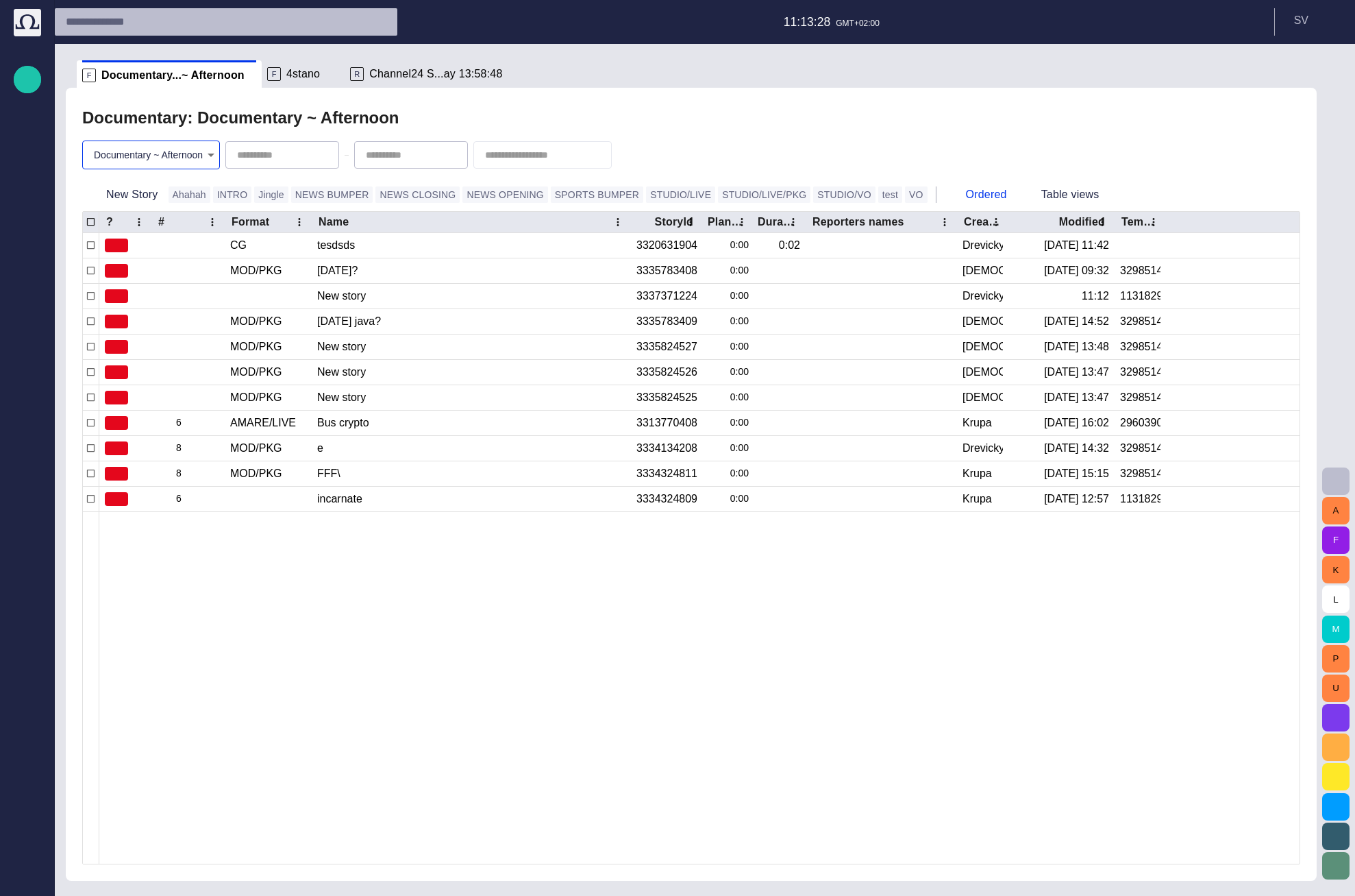
click at [456, 117] on div "Documentary: Documentary ~ Afternoon" at bounding box center [691, 117] width 1218 height 27
click at [415, 152] on input "text" at bounding box center [414, 154] width 96 height 14
click at [429, 125] on div "Documentary: Documentary ~ Afternoon" at bounding box center [691, 117] width 1218 height 27
click at [278, 156] on input "text" at bounding box center [284, 154] width 96 height 14
click at [459, 121] on div "Documentary: Documentary ~ Afternoon" at bounding box center [691, 117] width 1218 height 27
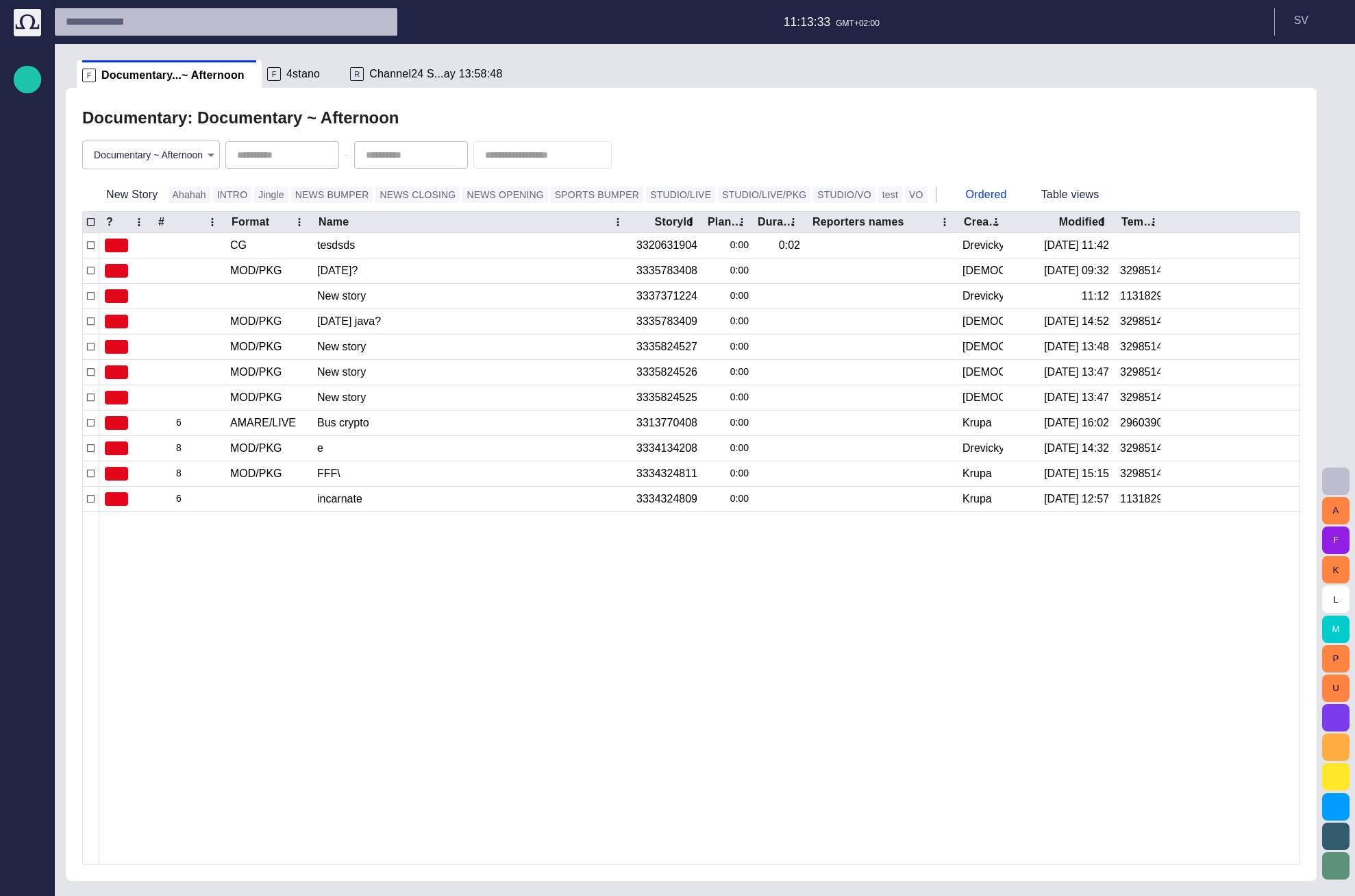
click at [522, 156] on input "text" at bounding box center [533, 154] width 96 height 14
click at [625, 112] on div "Documentary: Documentary ~ Afternoon" at bounding box center [691, 117] width 1218 height 27
click at [606, 150] on span "button" at bounding box center [599, 154] width 14 height 14
click at [596, 147] on div at bounding box center [542, 154] width 138 height 27
type input "***"
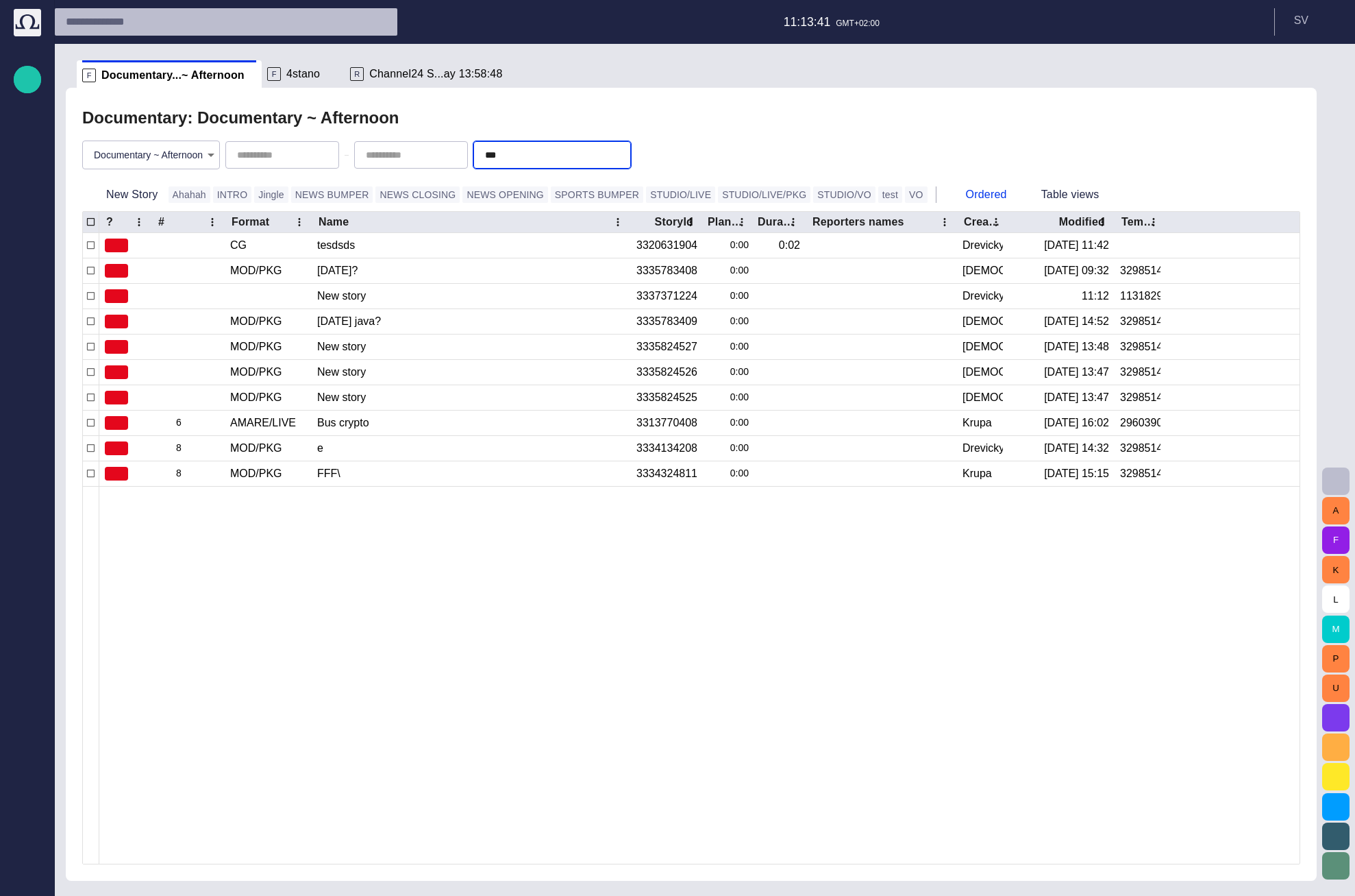
click at [618, 113] on div "Documentary: Documentary ~ Afternoon" at bounding box center [691, 117] width 1218 height 27
click at [625, 154] on span "button" at bounding box center [618, 154] width 14 height 14
click at [633, 120] on div "Documentary: Documentary ~ Afternoon" at bounding box center [691, 117] width 1218 height 27
click at [481, 685] on div at bounding box center [700, 687] width 1201 height 352
click at [307, 132] on div "Documentary ~ Afternoon ********" at bounding box center [691, 155] width 1218 height 46
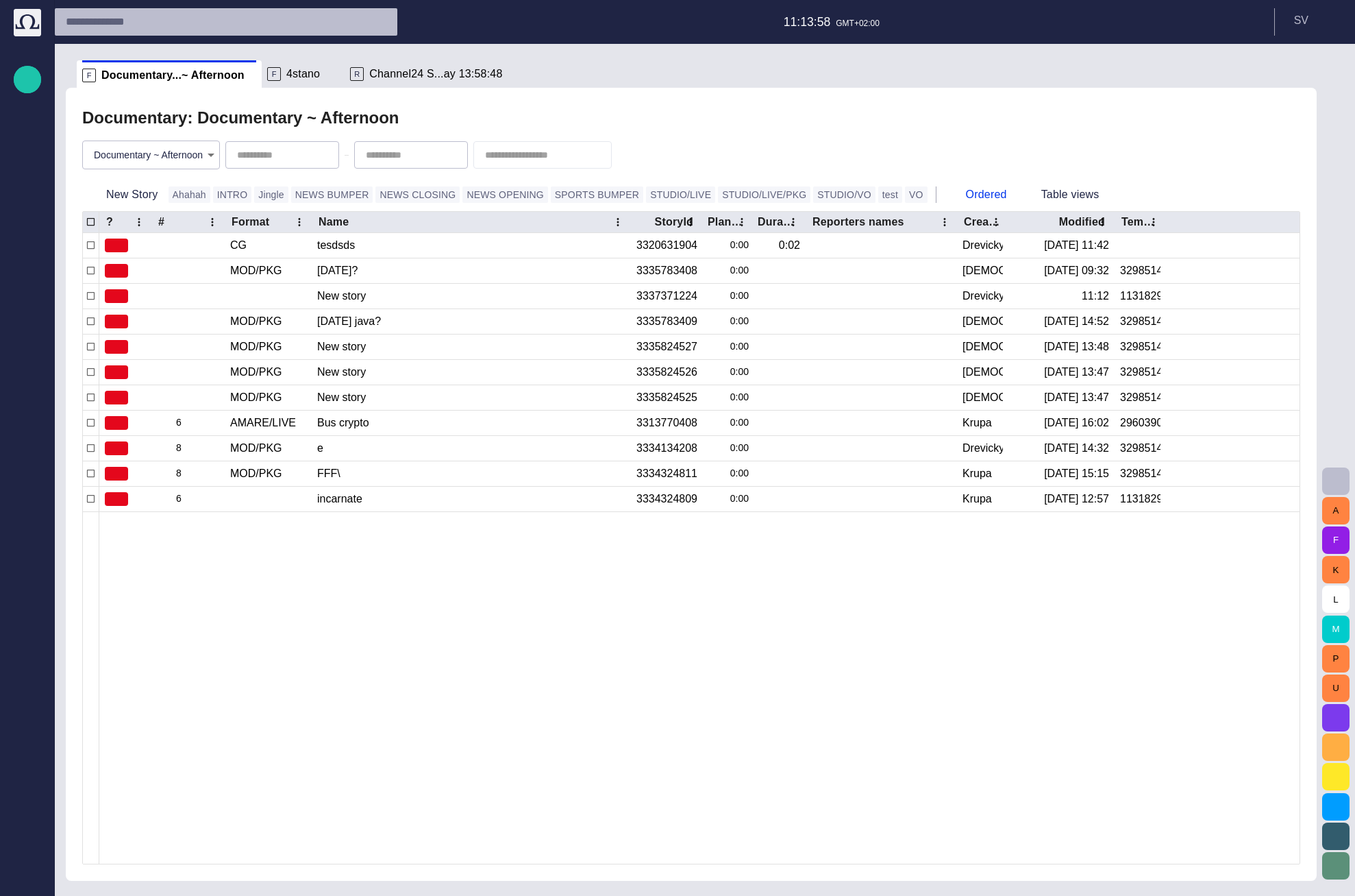
click at [304, 118] on h2 "Documentary: Documentary ~ Afternoon" at bounding box center [240, 117] width 317 height 20
drag, startPoint x: 304, startPoint y: 118, endPoint x: 356, endPoint y: 116, distance: 52.0
click at [356, 116] on h2 "Documentary: Documentary ~ Afternoon" at bounding box center [240, 117] width 317 height 20
click at [403, 113] on div "Documentary: Documentary ~ Afternoon" at bounding box center [691, 117] width 1218 height 27
click at [405, 115] on span "button" at bounding box center [412, 117] width 14 height 14
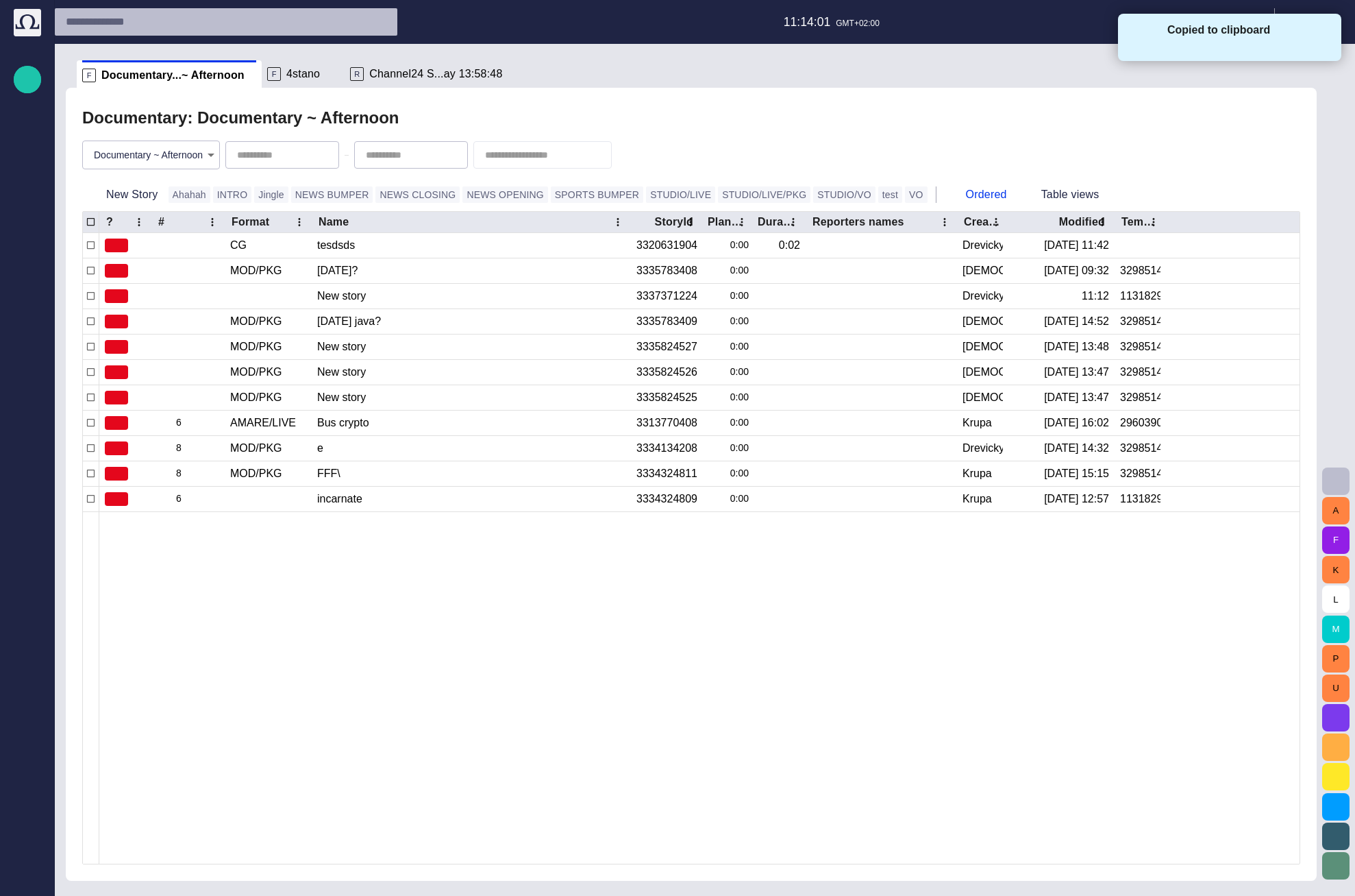
click at [546, 100] on div "Documentary: Documentary ~ Afternoon Documentary ~ Afternoon ******** New Story…" at bounding box center [691, 483] width 1251 height 793
click at [942, 195] on button "Ordered" at bounding box center [977, 194] width 70 height 25
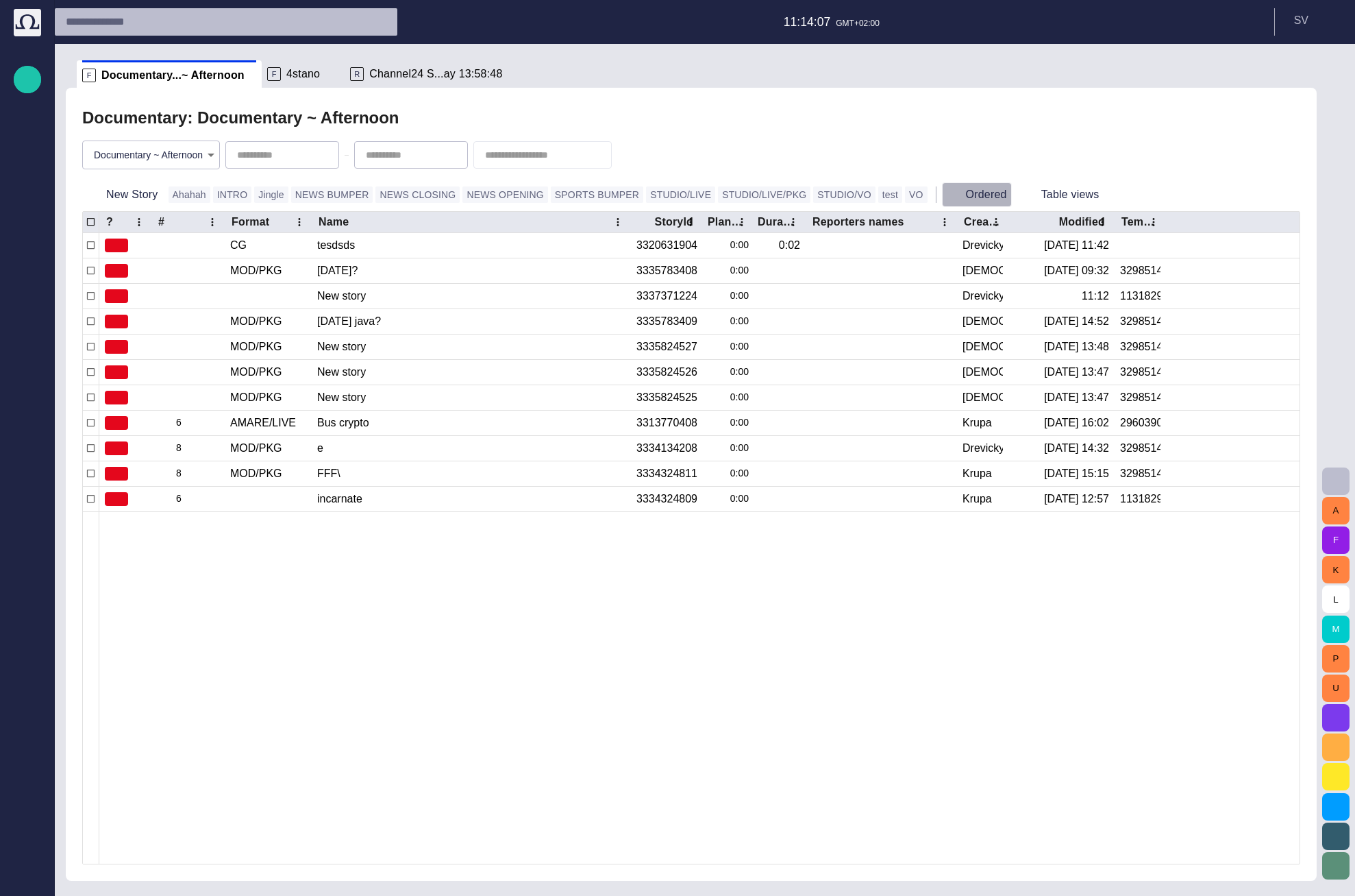
click at [942, 189] on button "Ordered" at bounding box center [977, 194] width 70 height 25
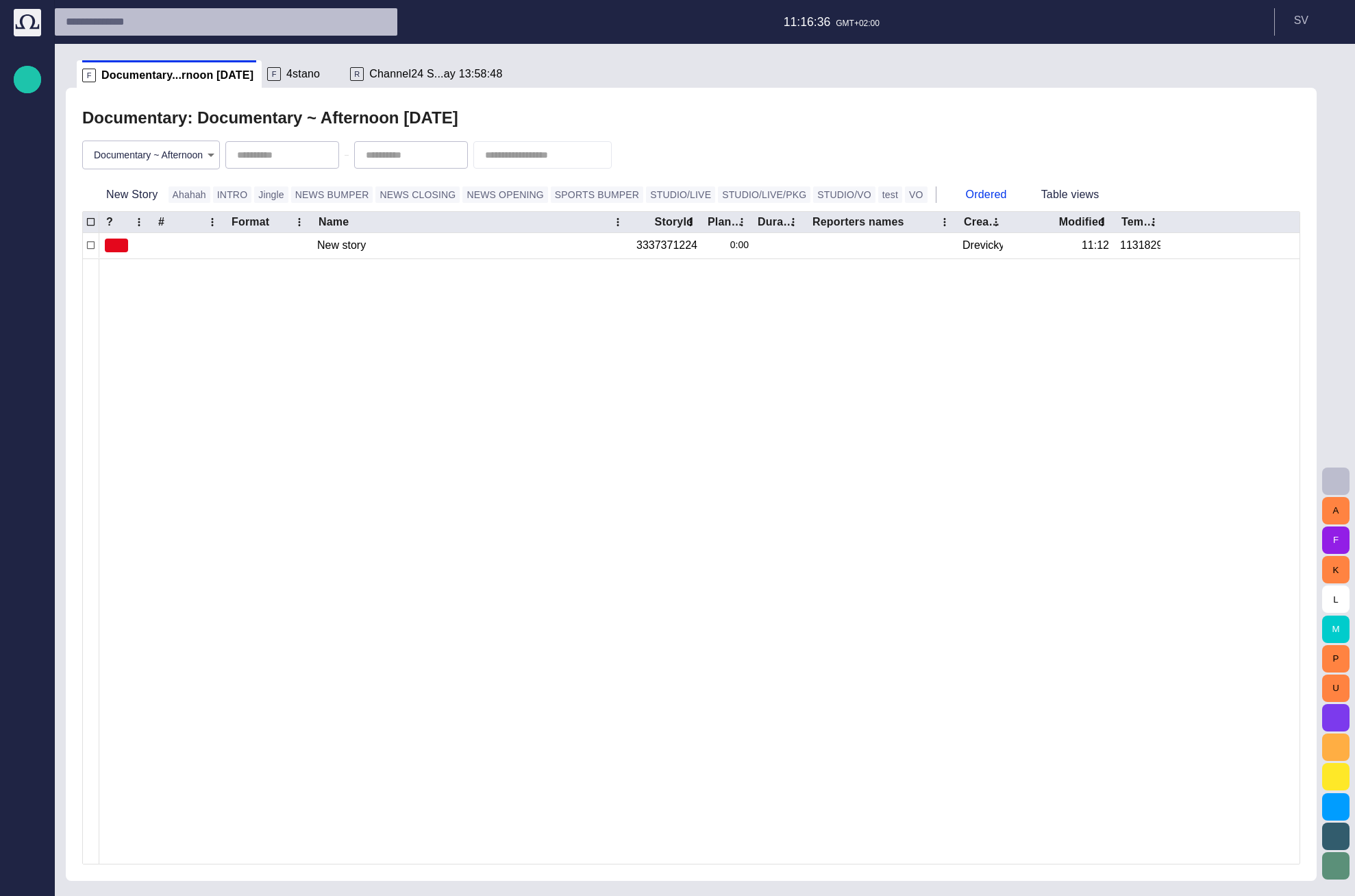
type input "**********"
click at [107, 200] on button "New Story" at bounding box center [122, 194] width 81 height 25
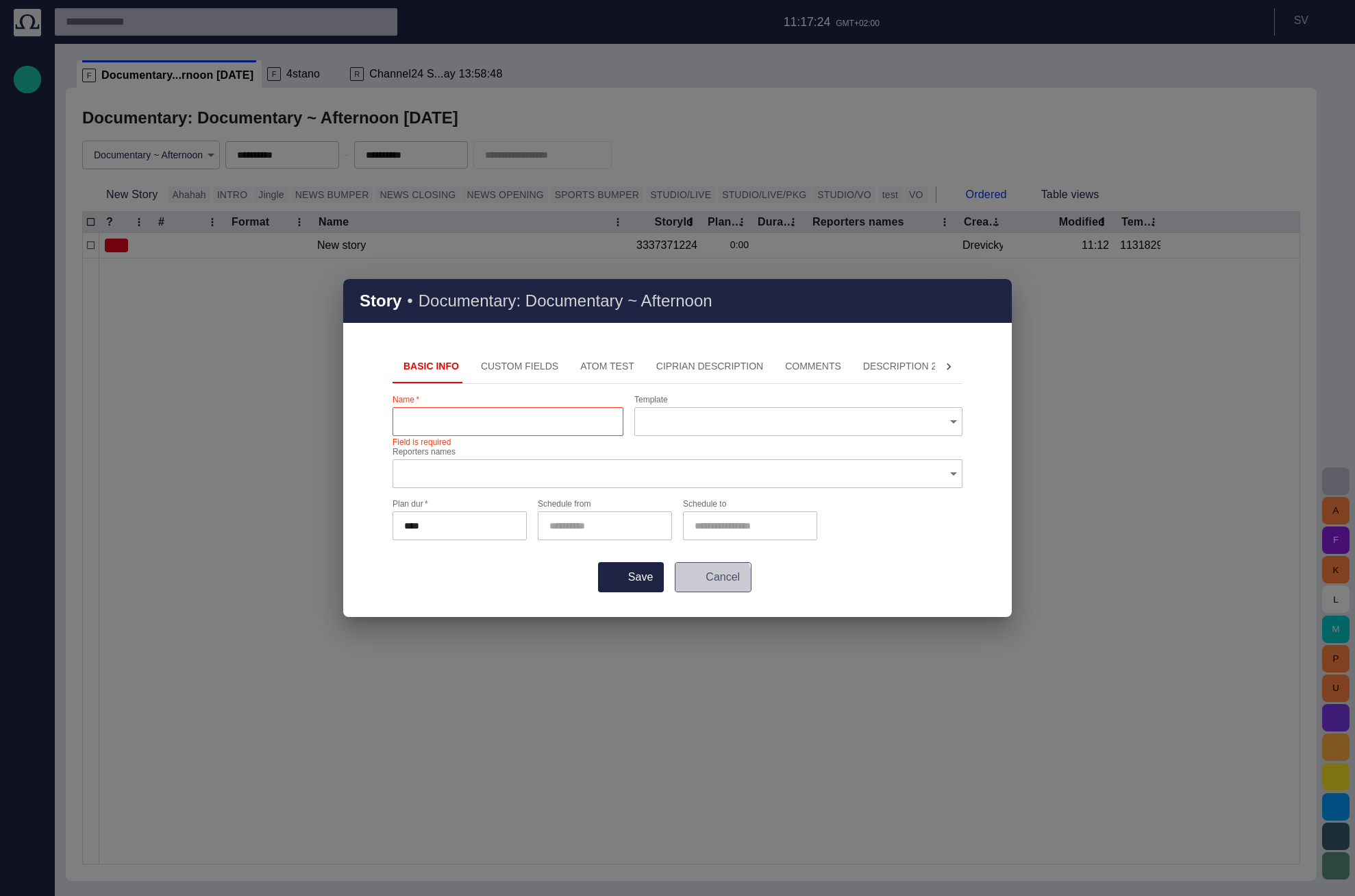
click at [698, 581] on button "Cancel" at bounding box center [713, 577] width 77 height 30
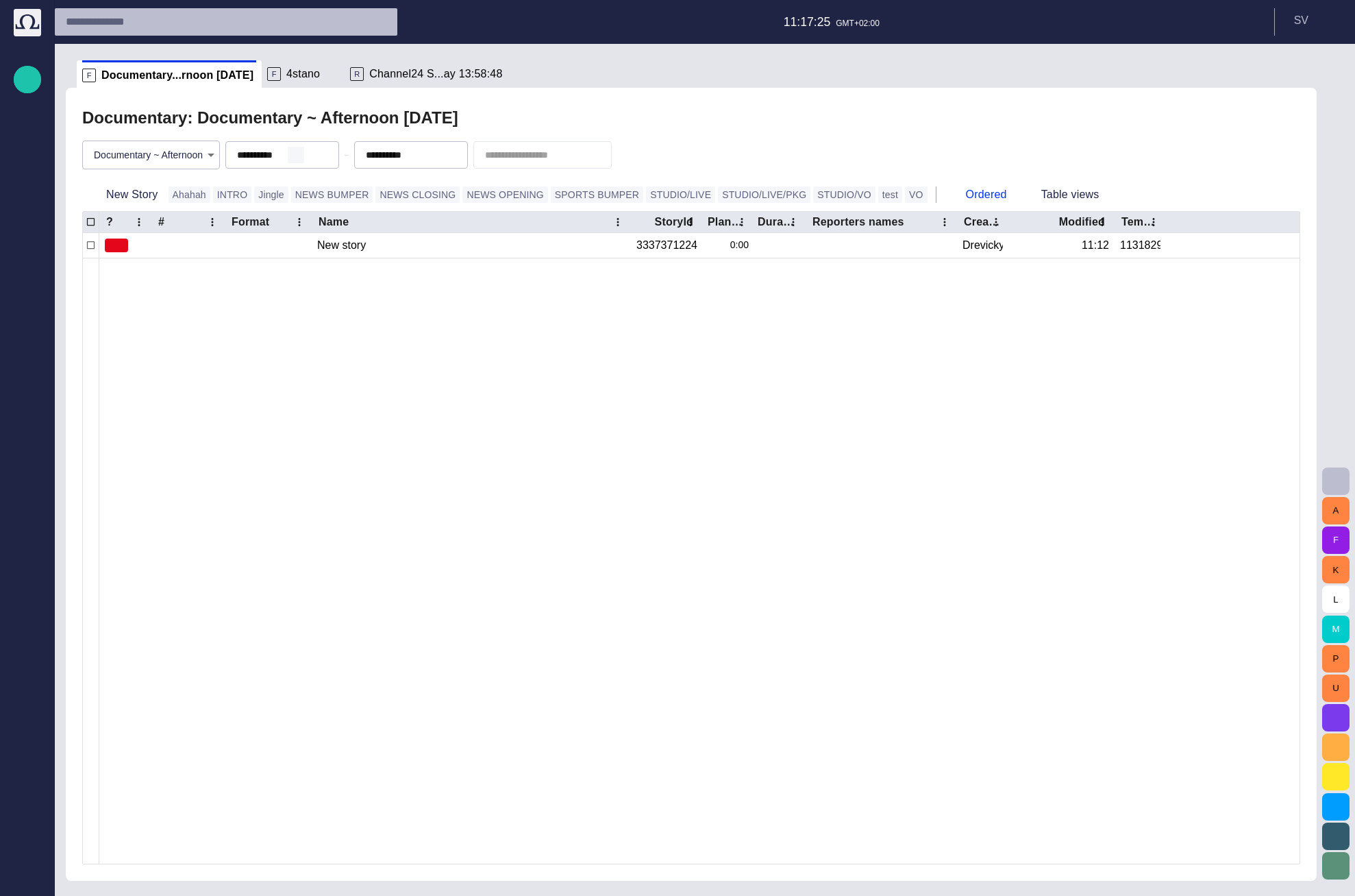
click at [297, 158] on span "button" at bounding box center [296, 155] width 11 height 11
click at [430, 156] on span "button" at bounding box center [425, 155] width 11 height 11
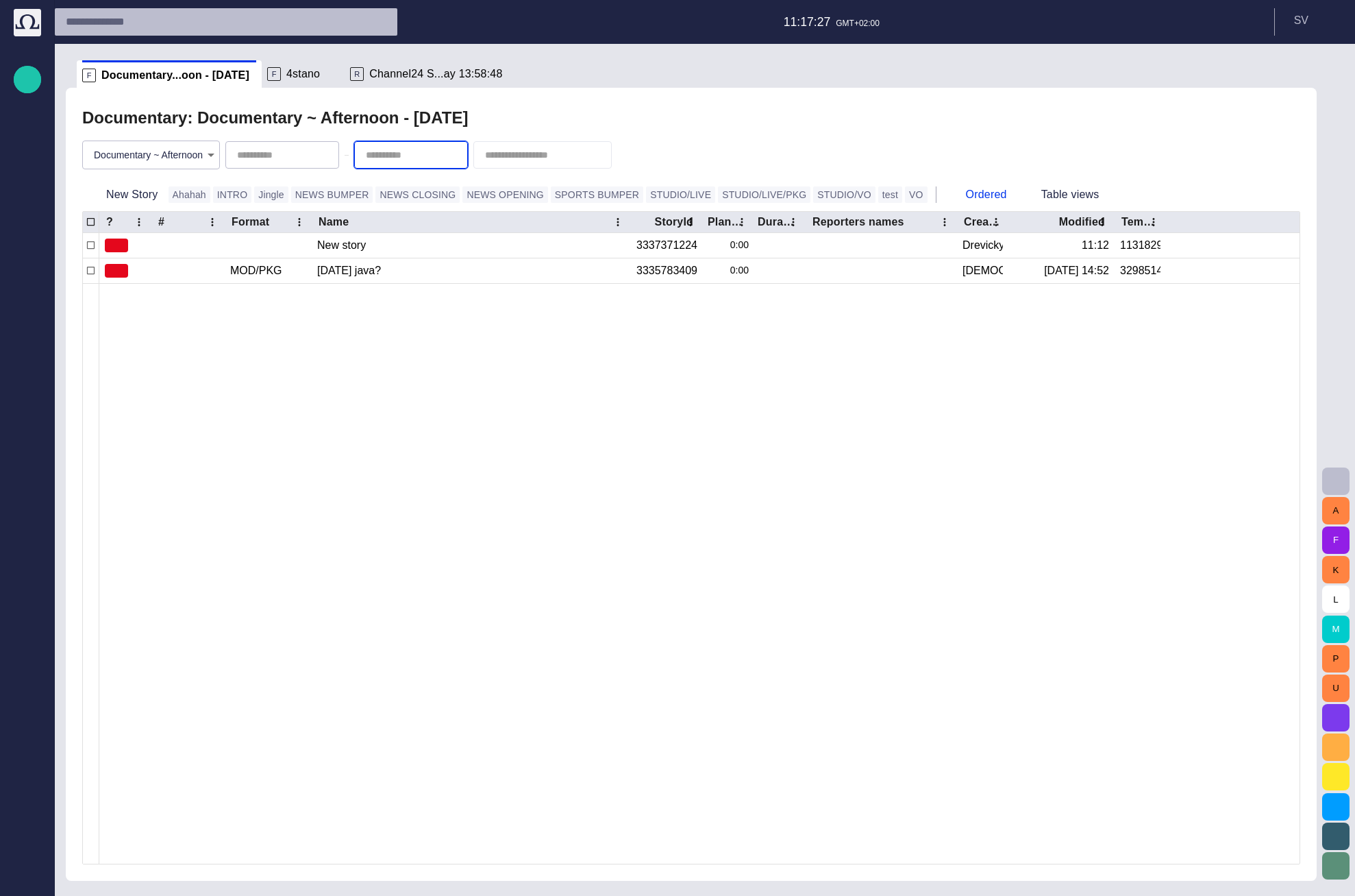
click at [187, 349] on div at bounding box center [700, 573] width 1201 height 580
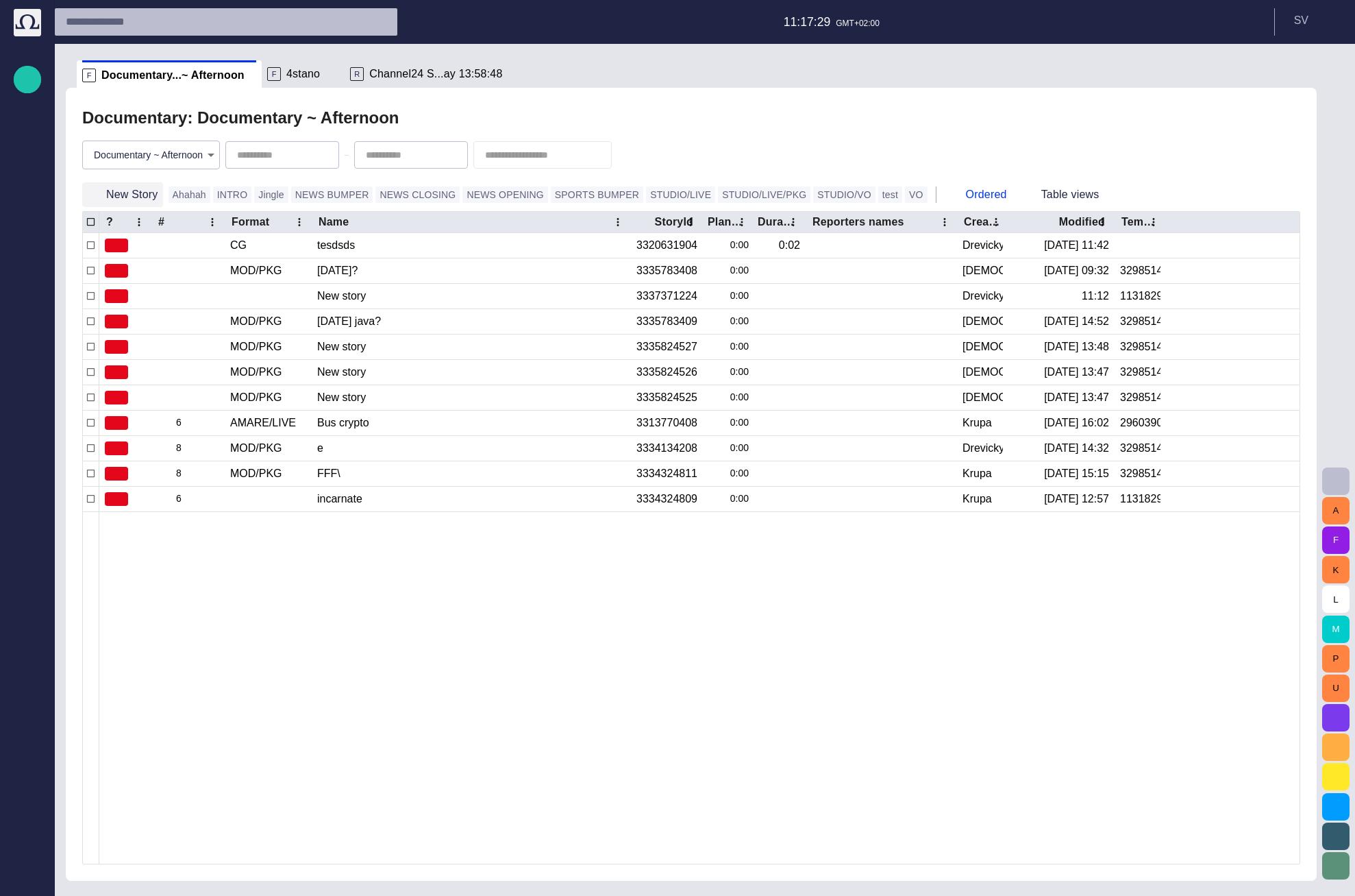
click at [144, 194] on button "New Story" at bounding box center [122, 194] width 81 height 25
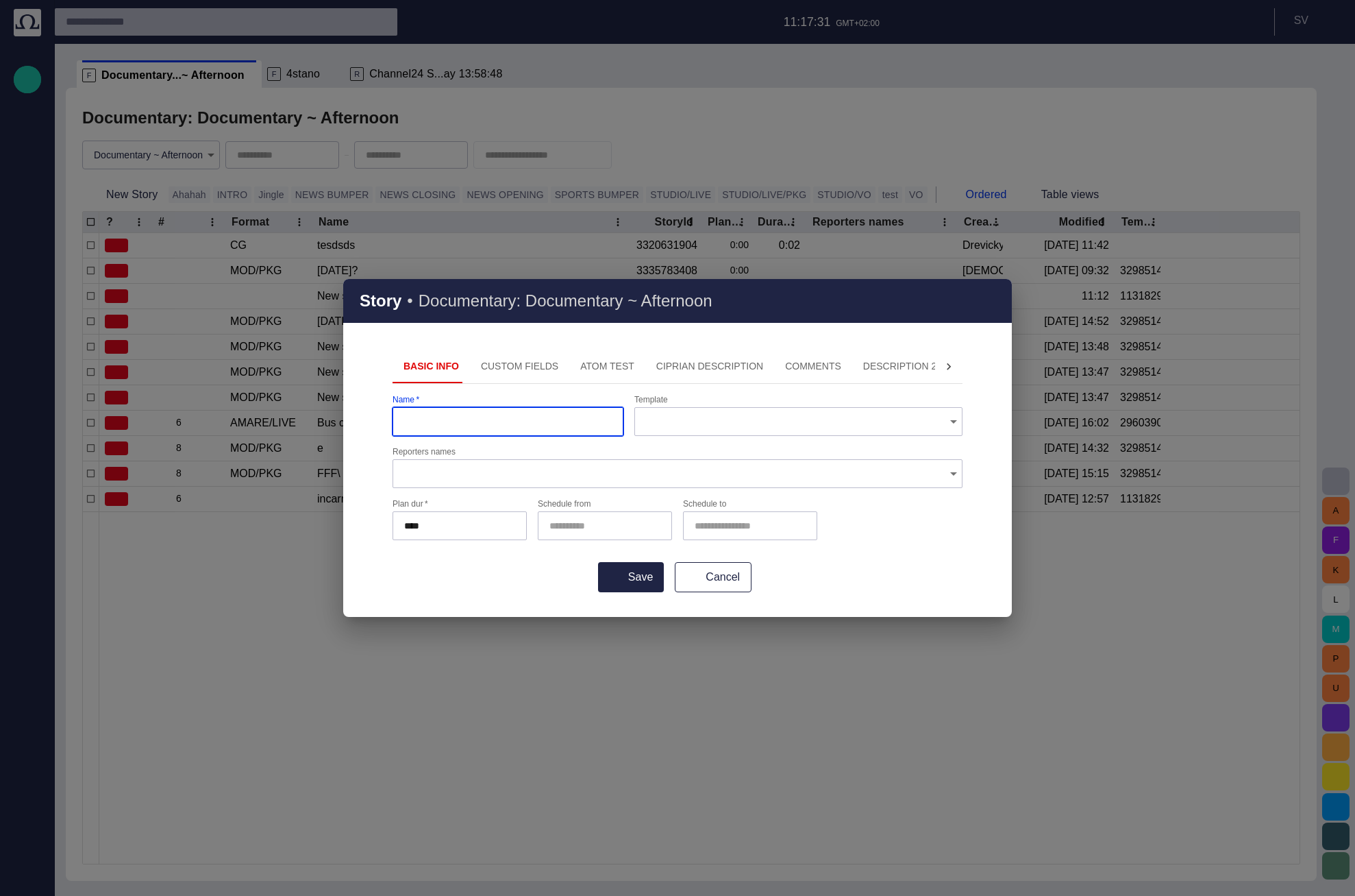
click at [477, 424] on input "Name   *" at bounding box center [507, 421] width 207 height 14
click at [958, 427] on icon "Open" at bounding box center [954, 422] width 17 height 17
type input "*******"
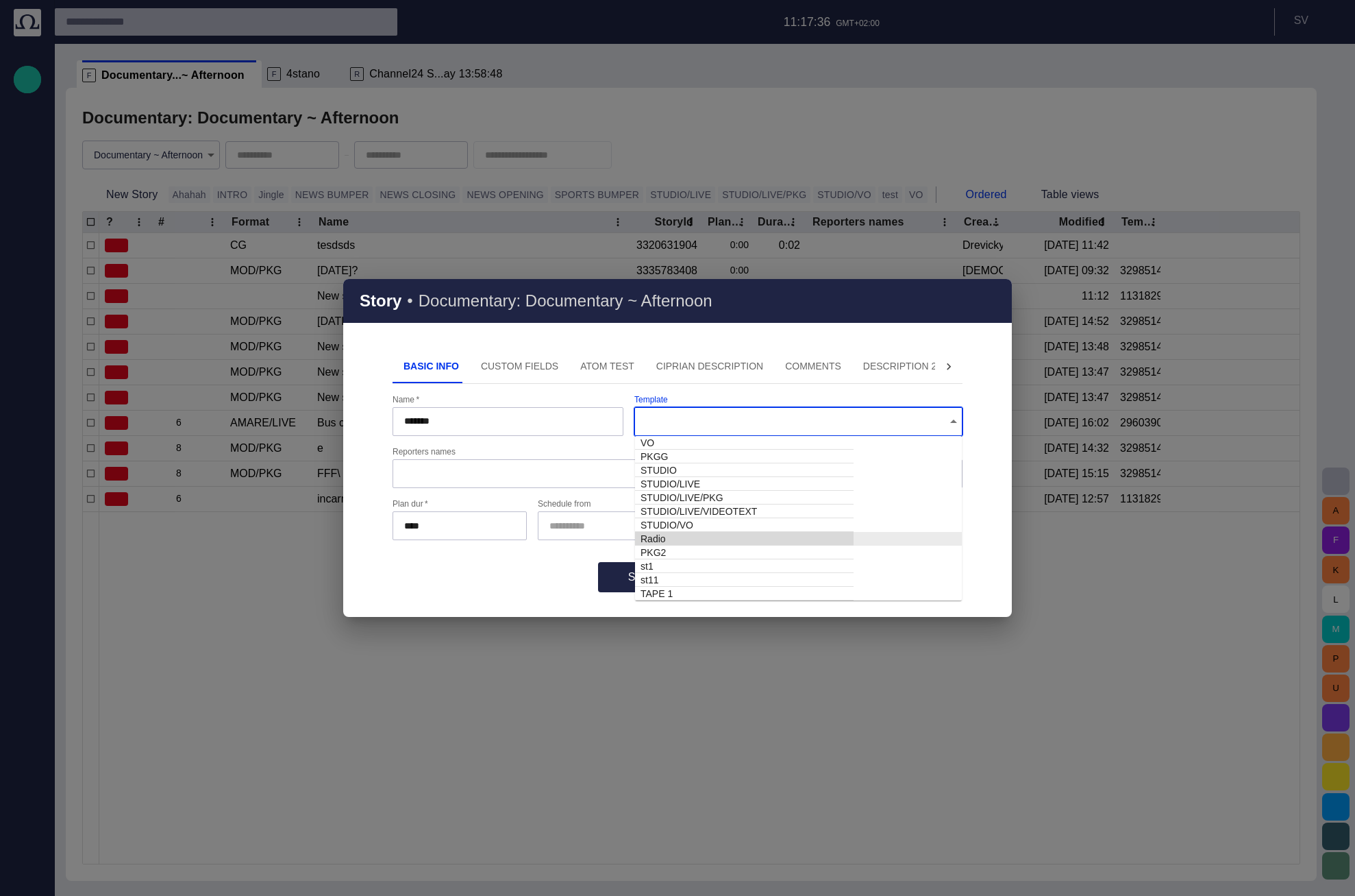
click at [657, 540] on td "Radio" at bounding box center [743, 538] width 218 height 14
type input "*****"
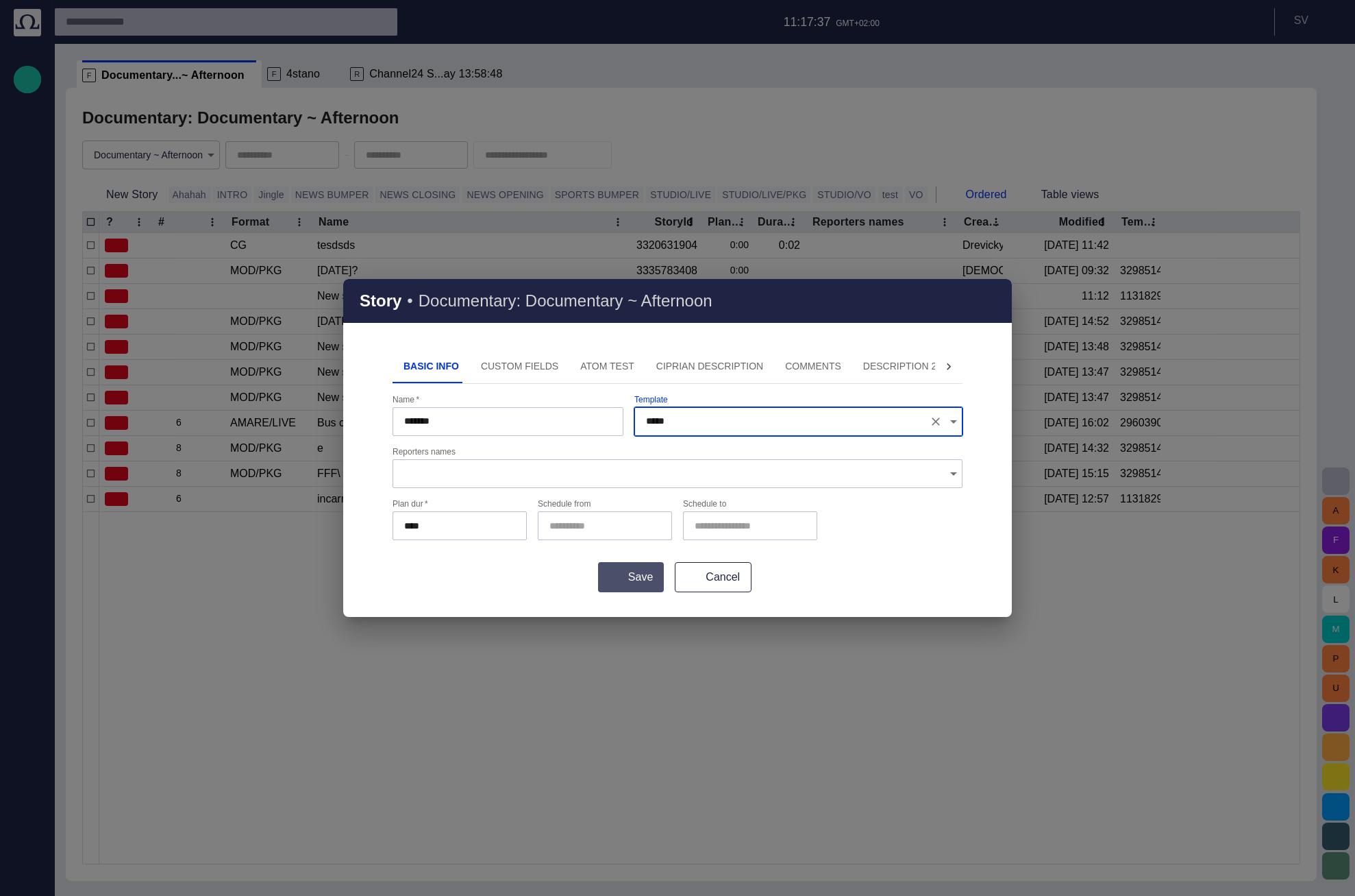
click at [634, 574] on button "Save" at bounding box center [631, 577] width 66 height 30
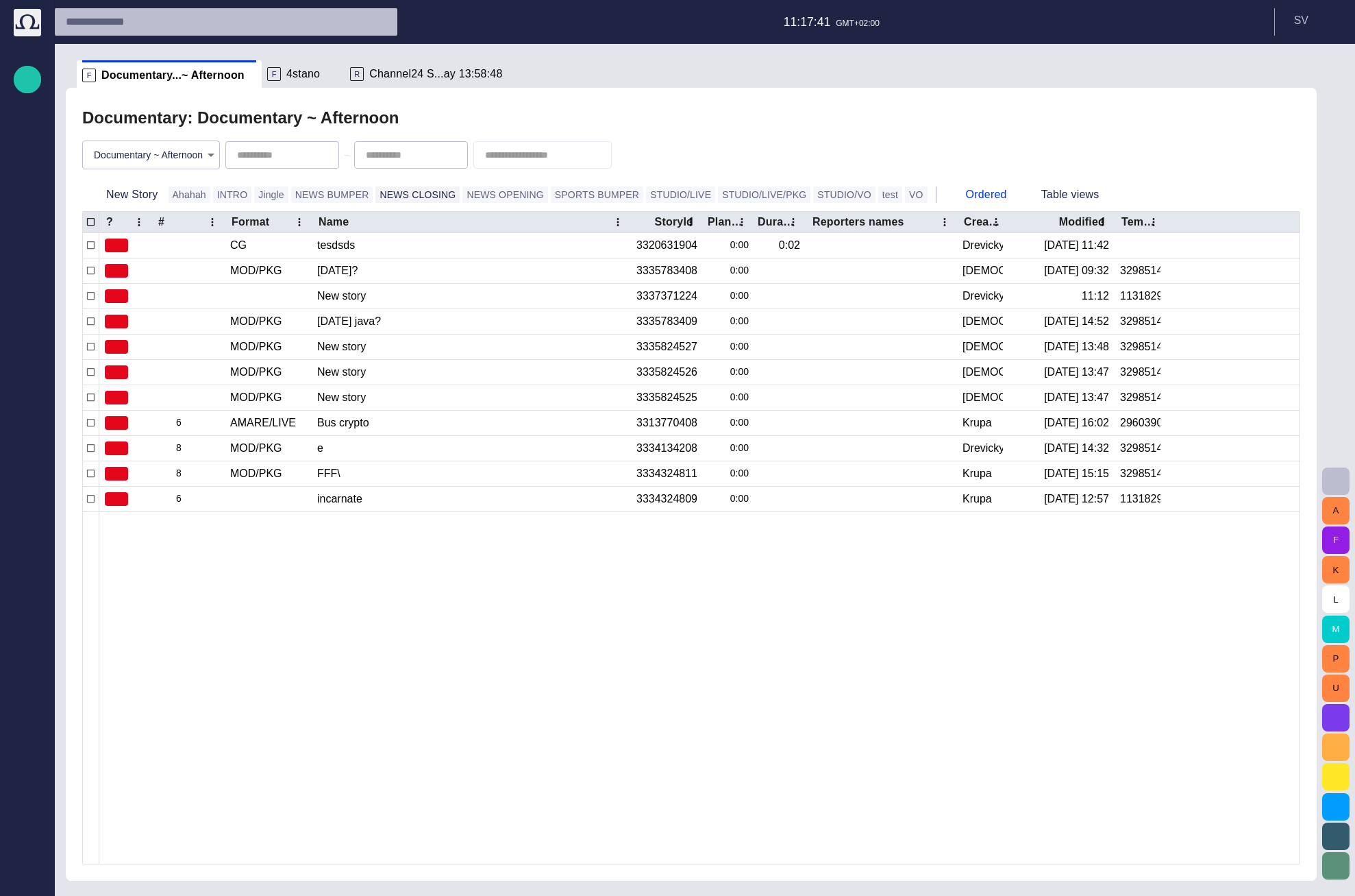
click at [392, 203] on button "NEWS CLOSING" at bounding box center [417, 195] width 85 height 17
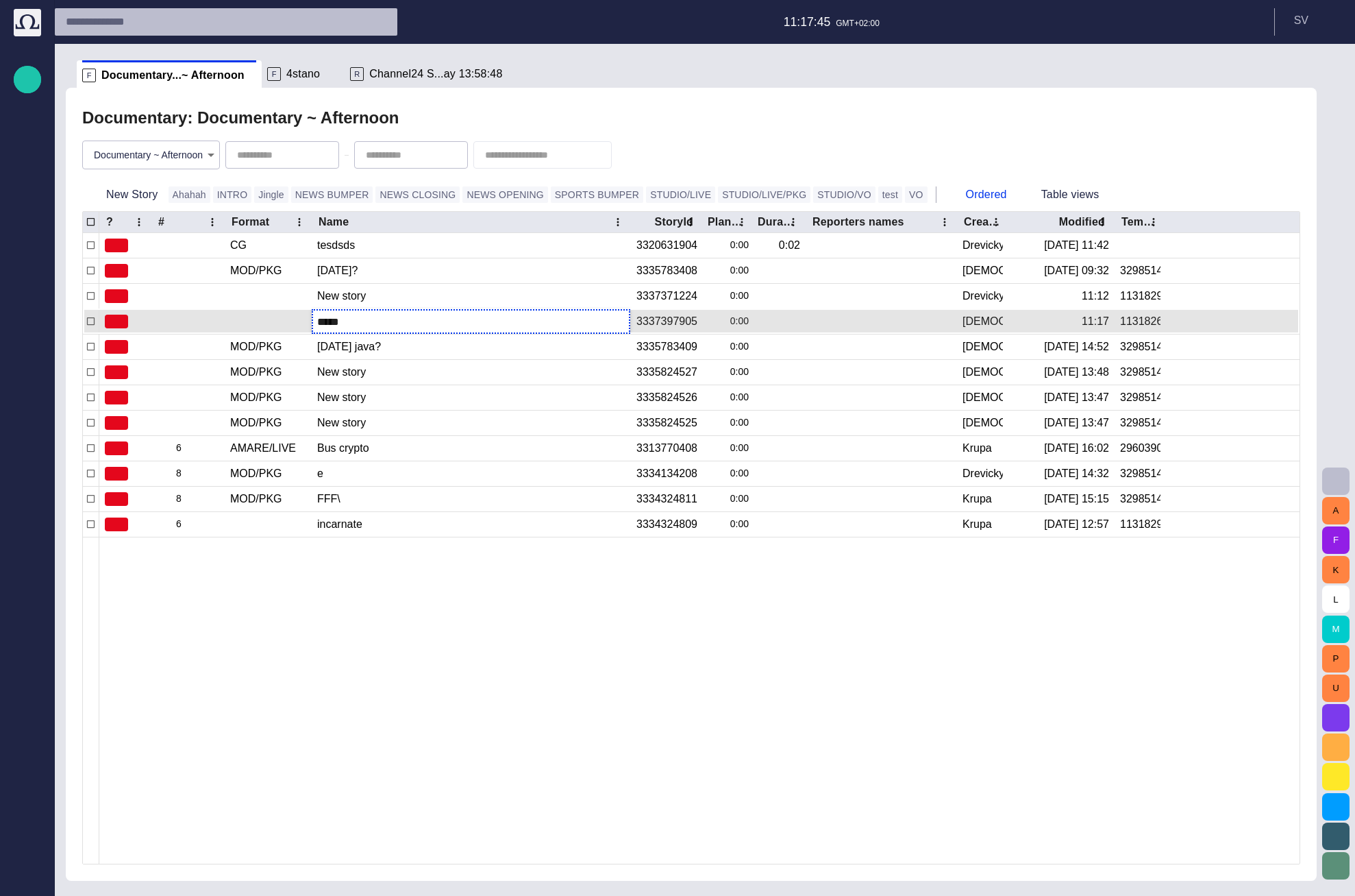
type input "******"
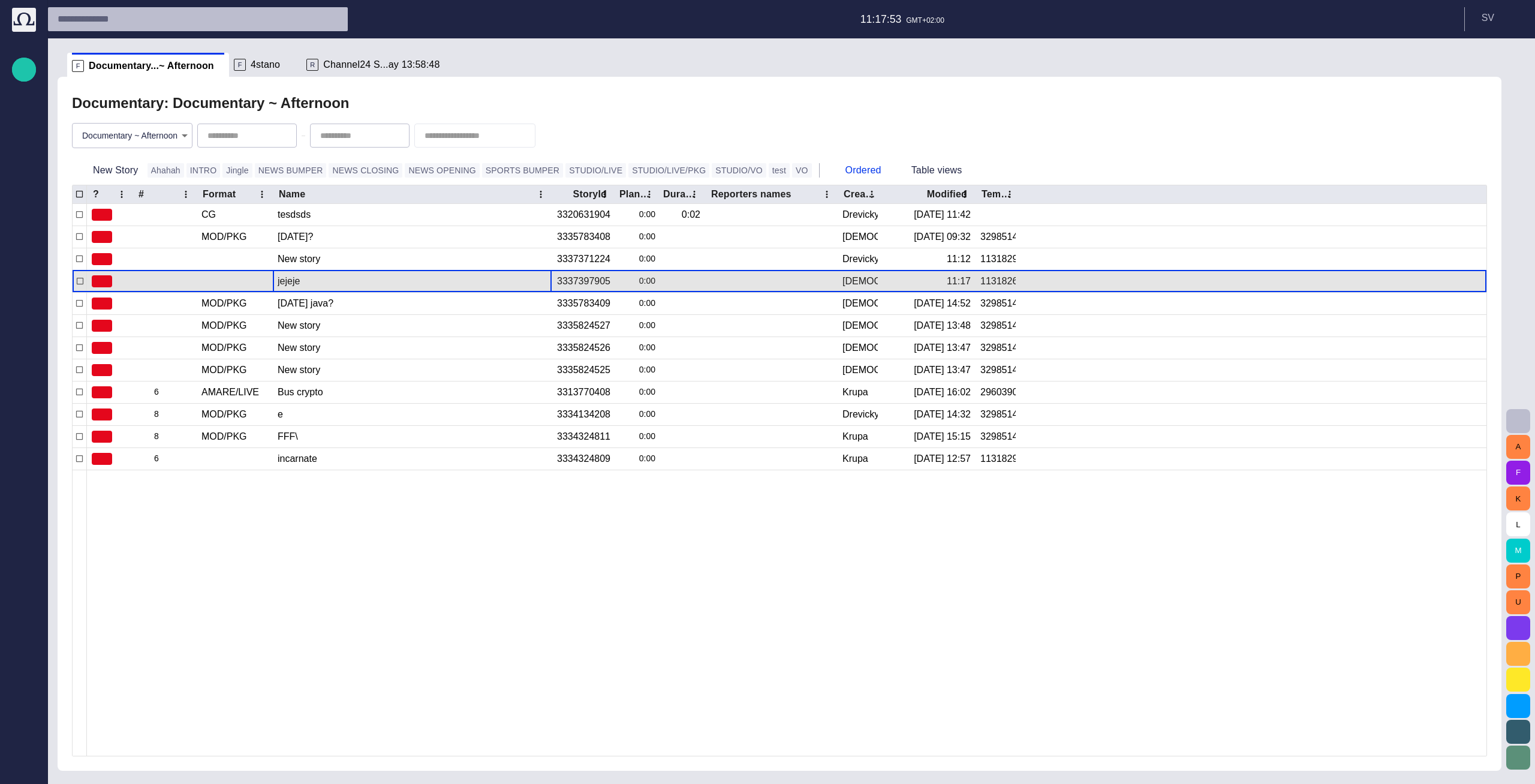
click at [846, 120] on div "Documentary ~ Afternoon ********" at bounding box center [779, 136] width 1415 height 41
click at [125, 130] on body "Story Rundown Rundowns Story folders Publishing queue Publishing queue KKK Medi…" at bounding box center [767, 392] width 1535 height 784
click at [131, 172] on li "(all folders)" at bounding box center [133, 163] width 129 height 22
type input "*"
click at [247, 169] on button "NEWS BUMPER" at bounding box center [251, 171] width 72 height 15
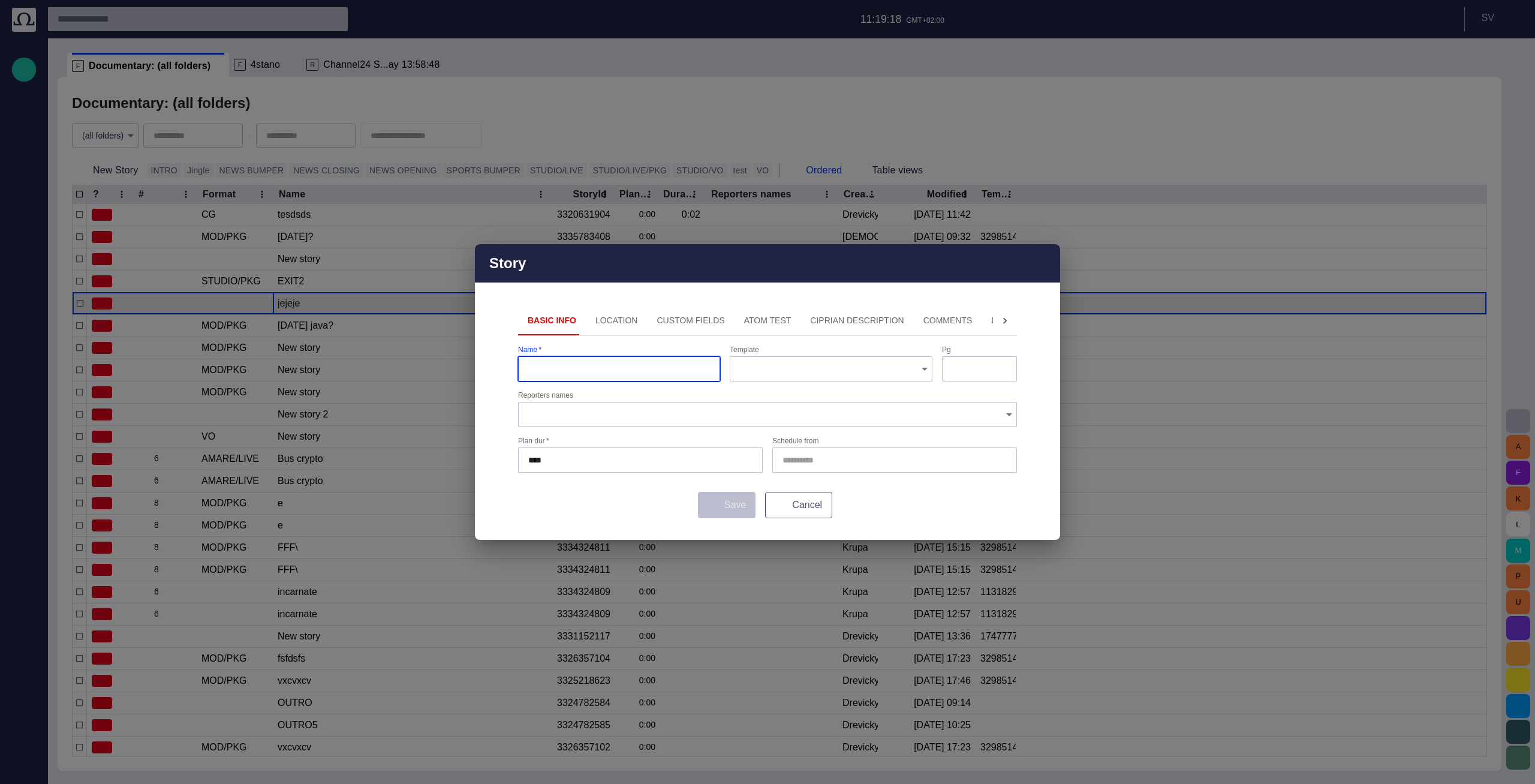
click at [778, 504] on span "button" at bounding box center [778, 505] width 10 height 10
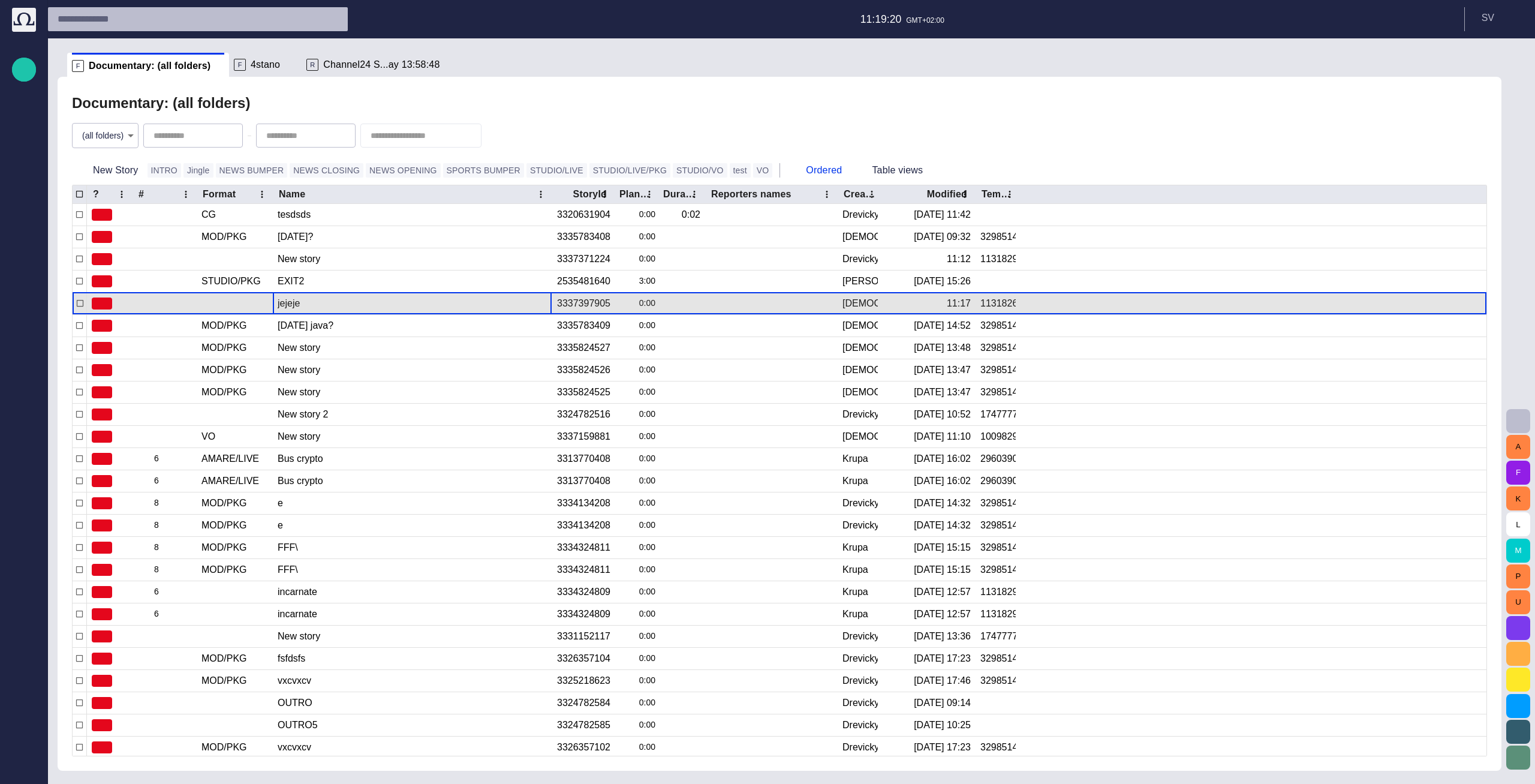
click at [530, 94] on div "Documentary: (all folders)" at bounding box center [779, 102] width 1415 height 24
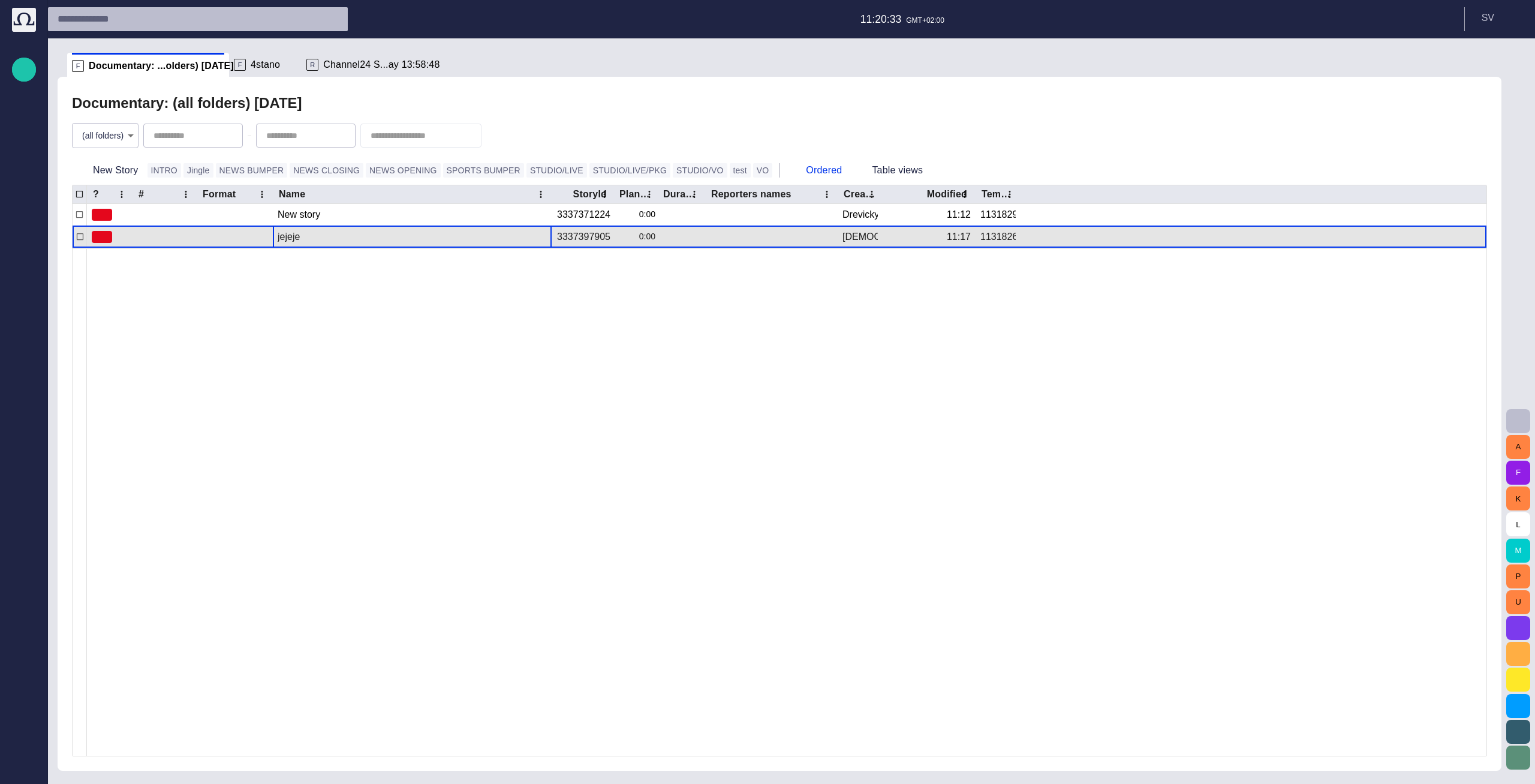
type input "**********"
